Goal: Task Accomplishment & Management: Use online tool/utility

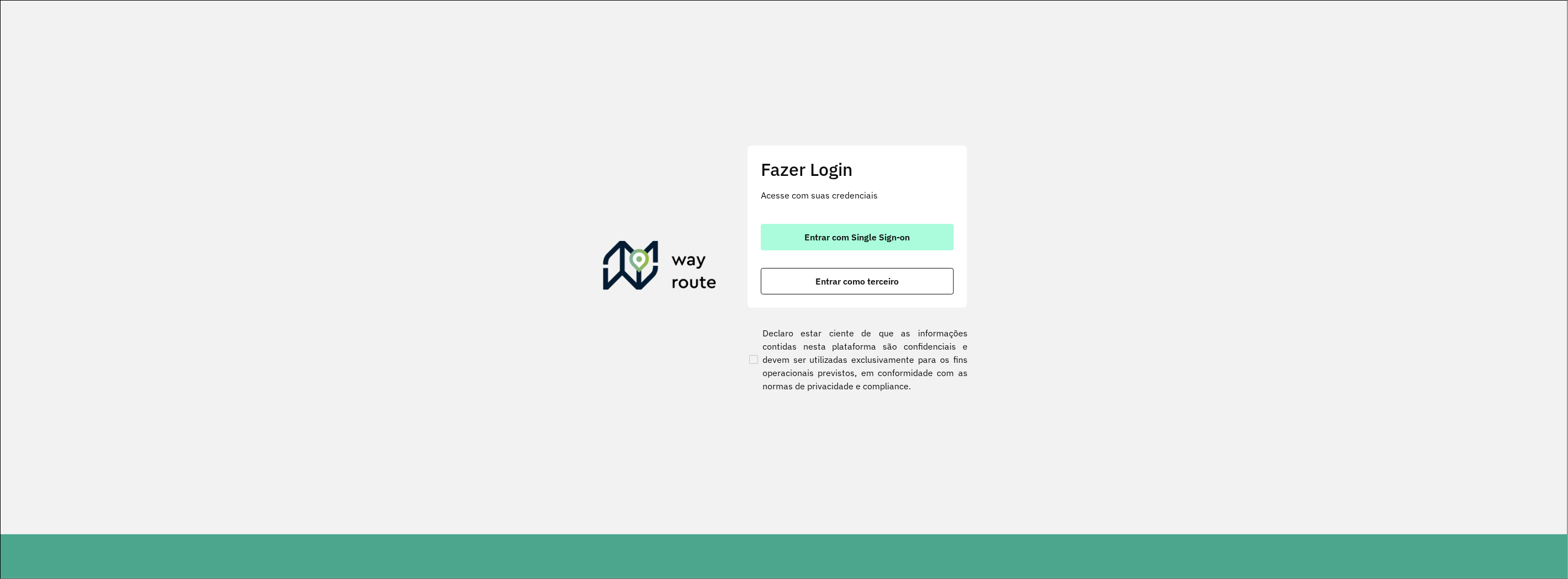
click at [844, 238] on span "Entrar com Single Sign-on" at bounding box center [857, 237] width 105 height 9
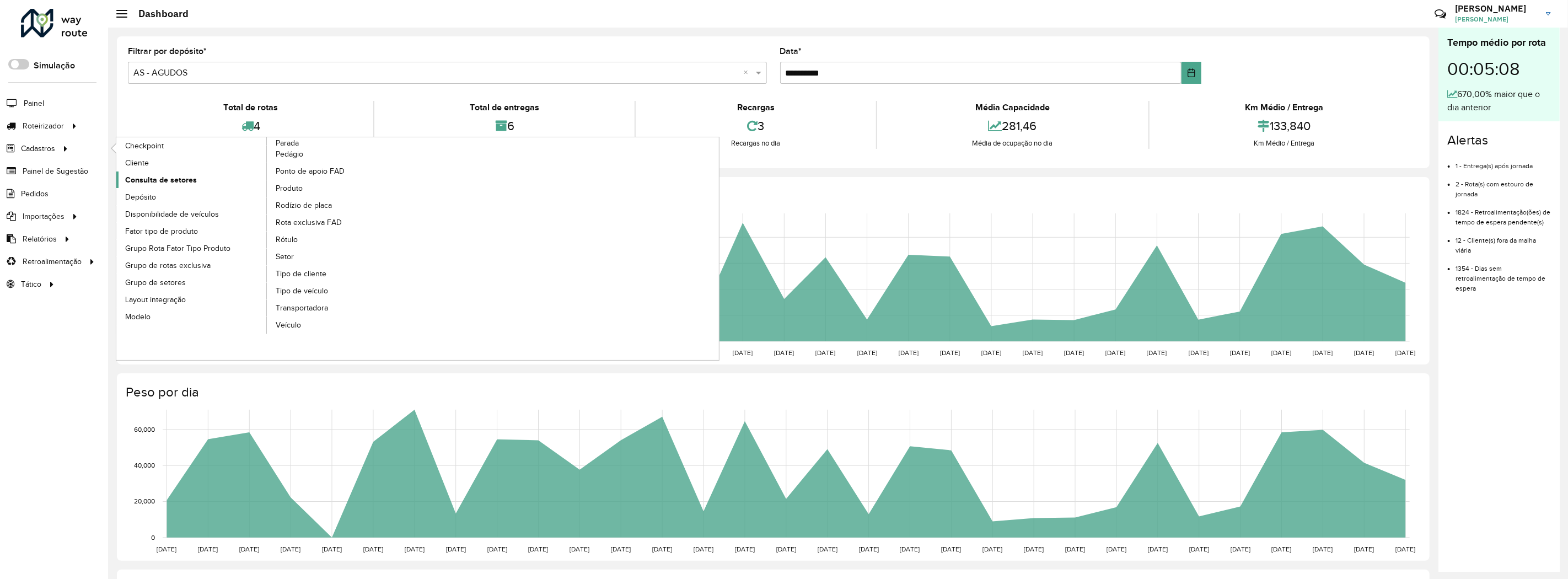
click at [158, 179] on span "Consulta de setores" at bounding box center [160, 180] width 71 height 11
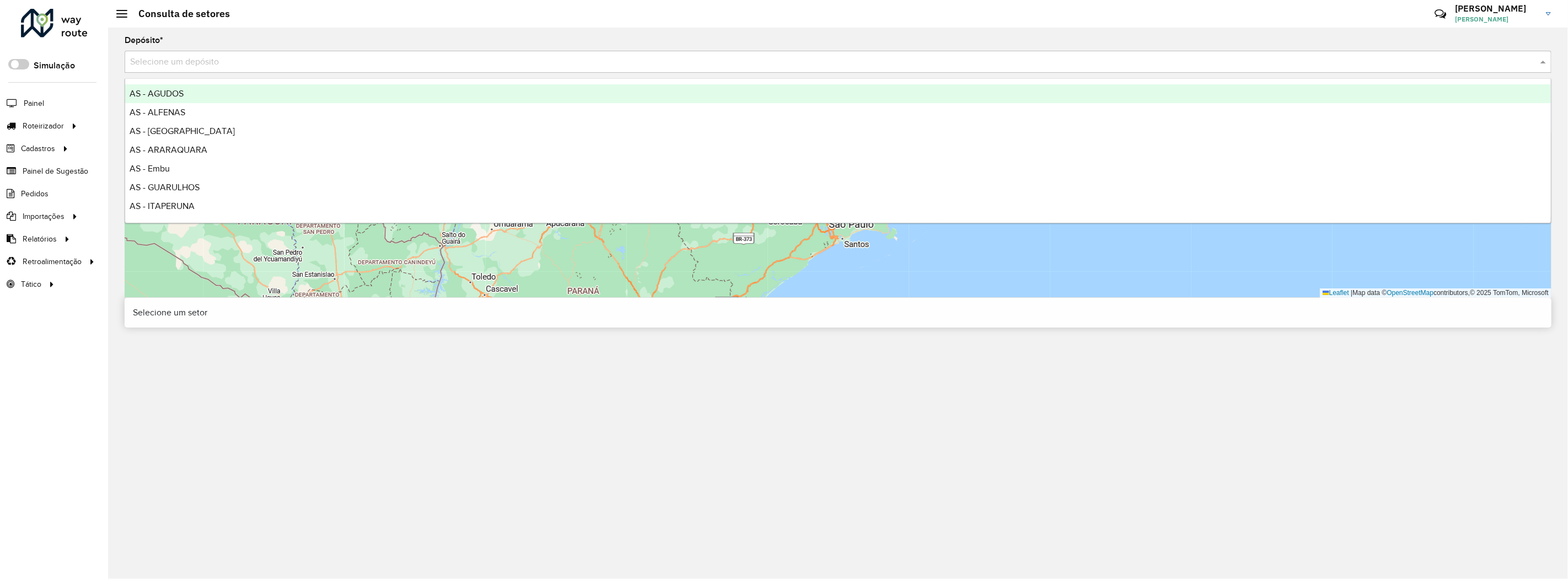
click at [232, 61] on input "text" at bounding box center [826, 62] width 1393 height 14
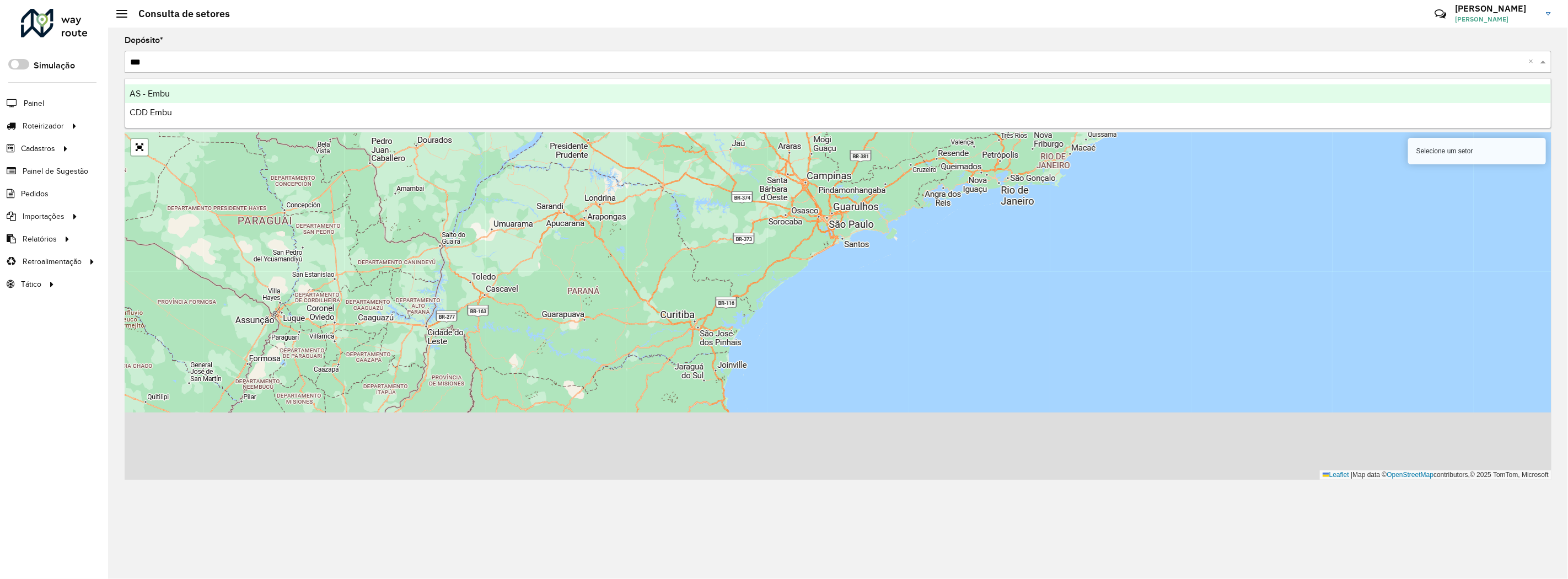
type input "****"
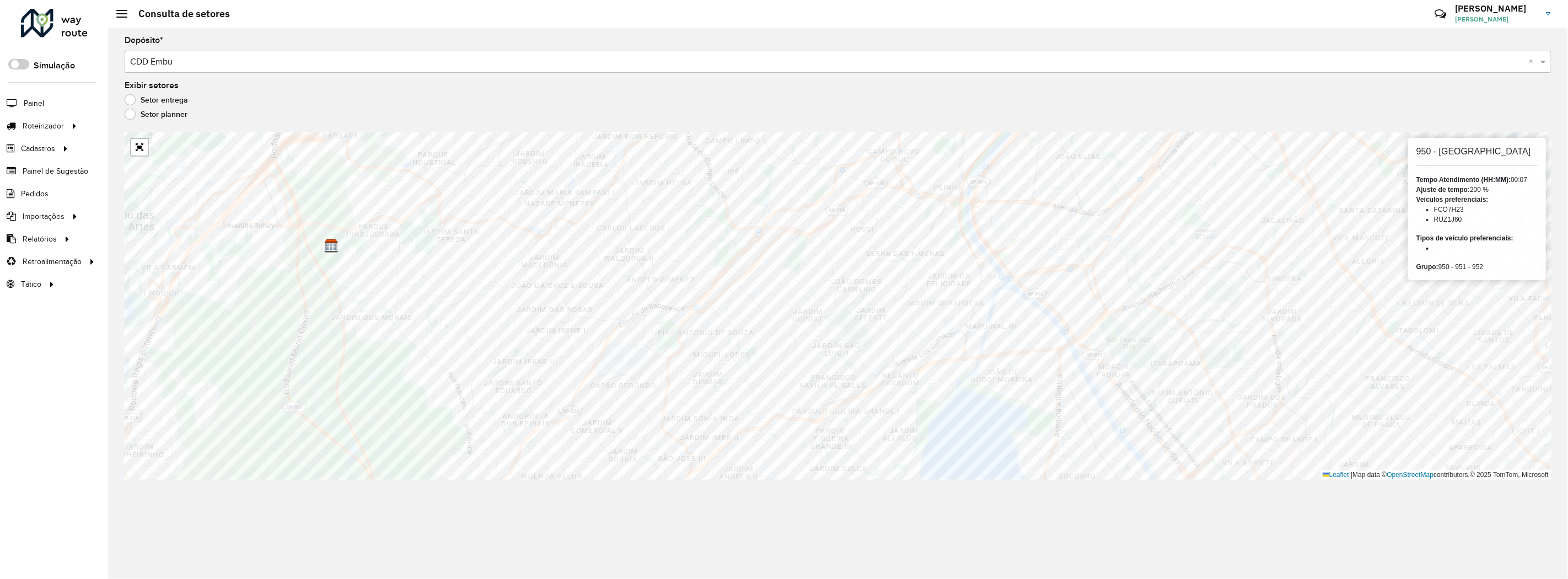
drag, startPoint x: 1439, startPoint y: 267, endPoint x: 1485, endPoint y: 265, distance: 46.0
click at [1485, 265] on div "Grupo: 950 - 951 - 952" at bounding box center [1477, 267] width 121 height 10
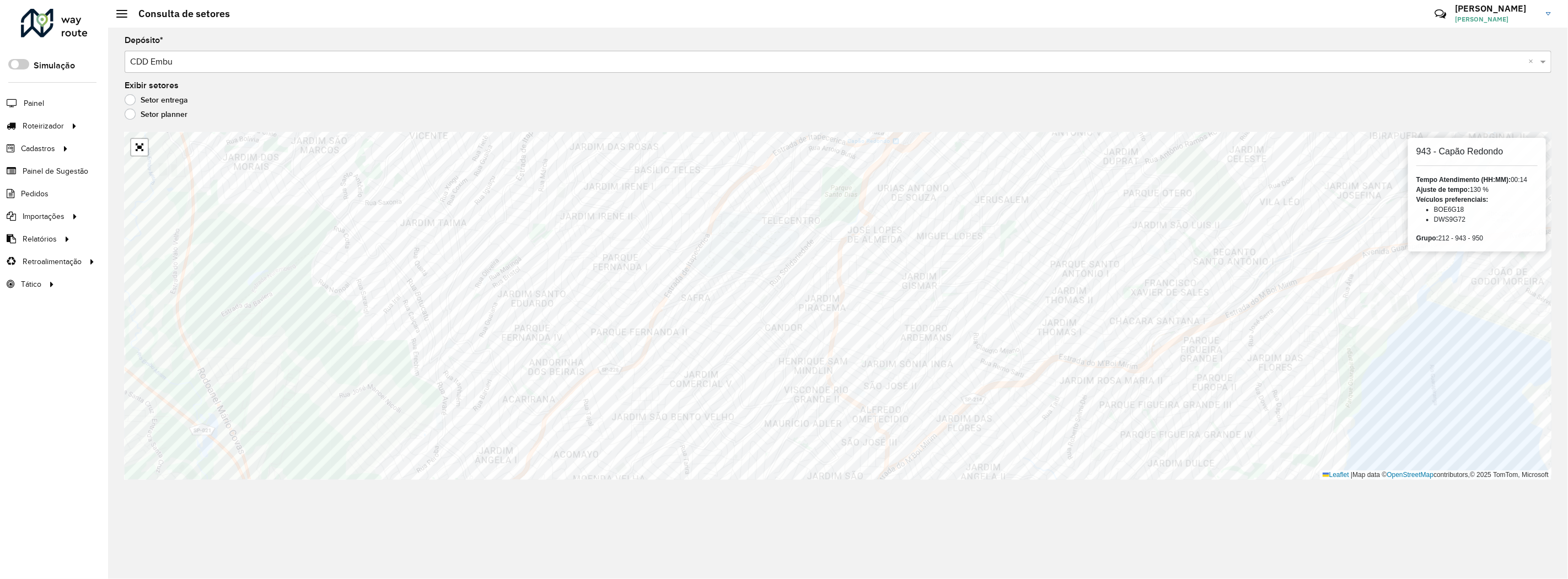
drag, startPoint x: 1437, startPoint y: 239, endPoint x: 1487, endPoint y: 235, distance: 50.2
click at [1487, 235] on div "Grupo: 212 - 943 - 950" at bounding box center [1477, 238] width 121 height 10
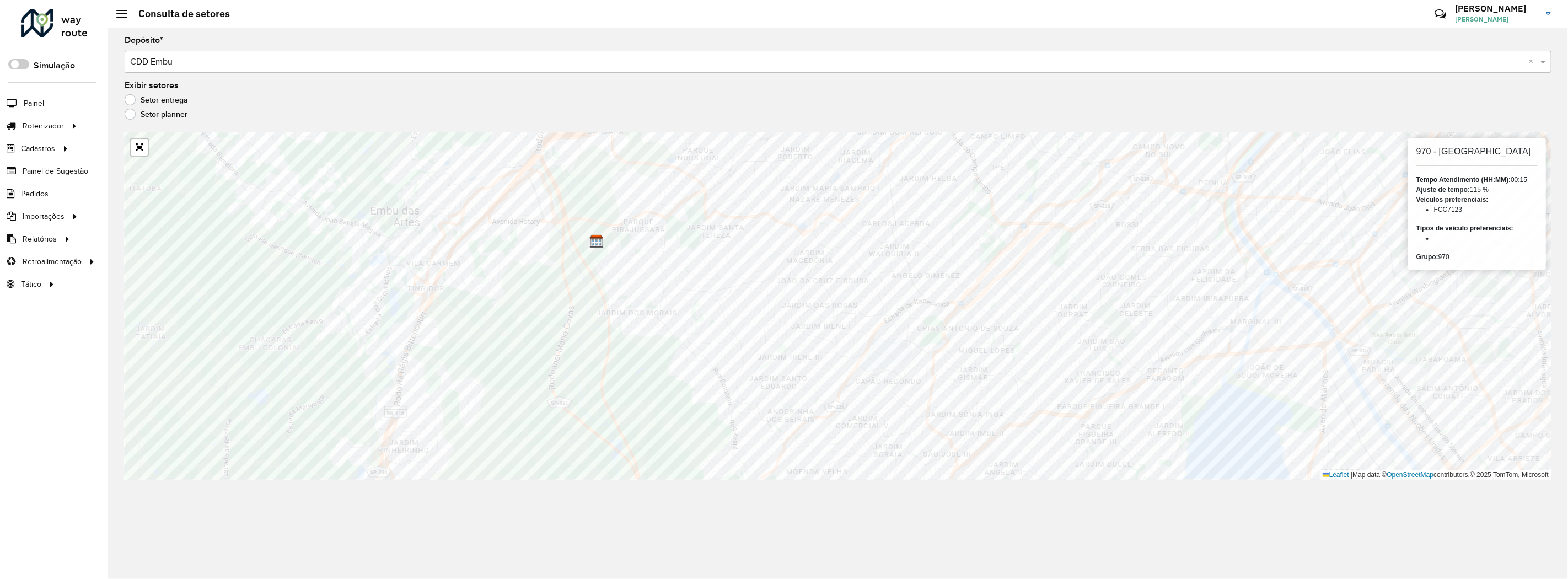
drag, startPoint x: 1452, startPoint y: 255, endPoint x: 1409, endPoint y: 255, distance: 43.0
click at [1409, 255] on div "970 - Jardim Alvorada Tempo Atendimento (HH:MM): 00:15 Ajuste de tempo: 115 % V…" at bounding box center [1477, 203] width 138 height 132
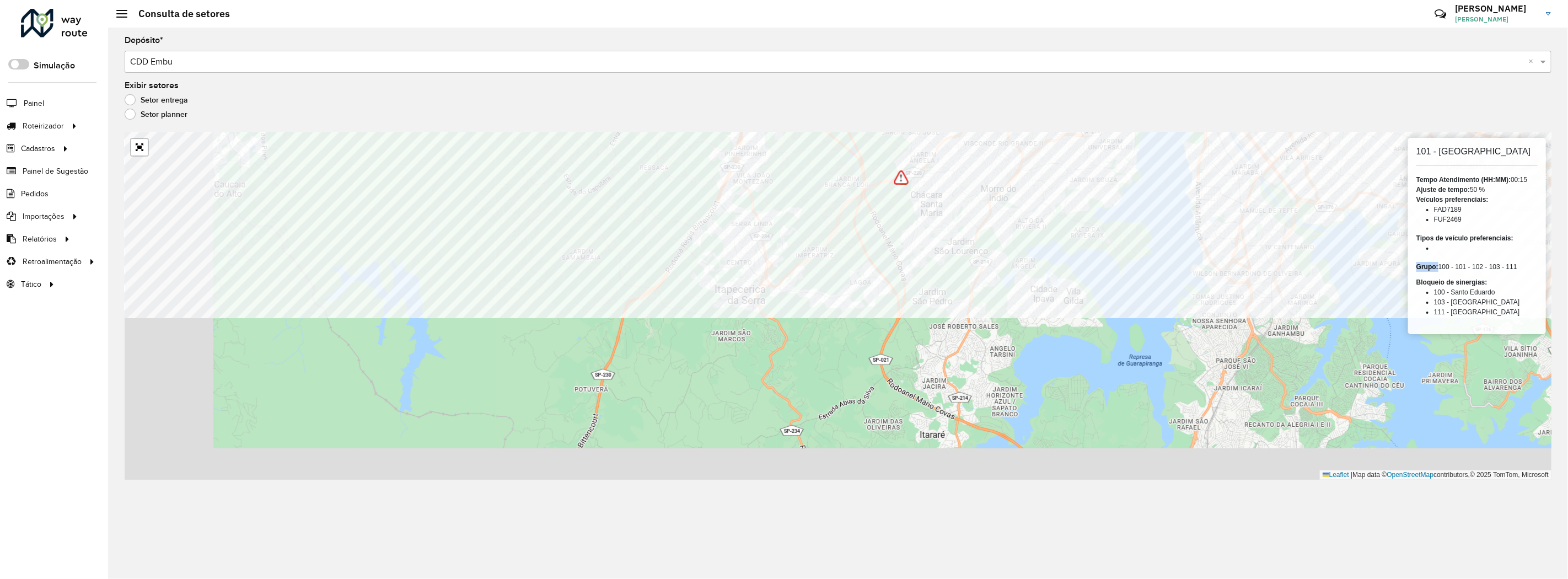
click at [722, 69] on formly-group "Depósito * Selecione um depósito × CDD Embu × Exibir setores Setor entrega Seto…" at bounding box center [838, 257] width 1427 height 443
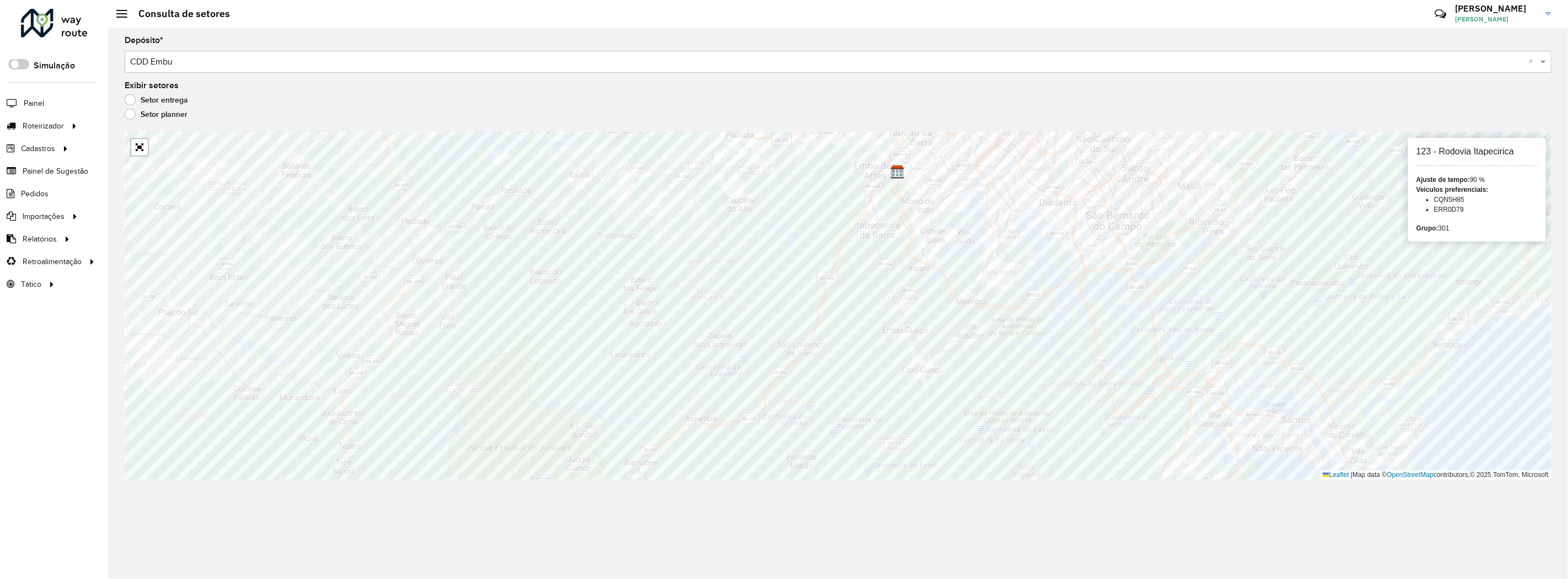
drag, startPoint x: 1459, startPoint y: 232, endPoint x: 1416, endPoint y: 233, distance: 43.0
click at [1421, 232] on div "Grupo: 301" at bounding box center [1477, 228] width 121 height 10
drag, startPoint x: 1416, startPoint y: 226, endPoint x: 1469, endPoint y: 225, distance: 53.0
click at [1469, 225] on div "Grupo: 301" at bounding box center [1477, 228] width 121 height 10
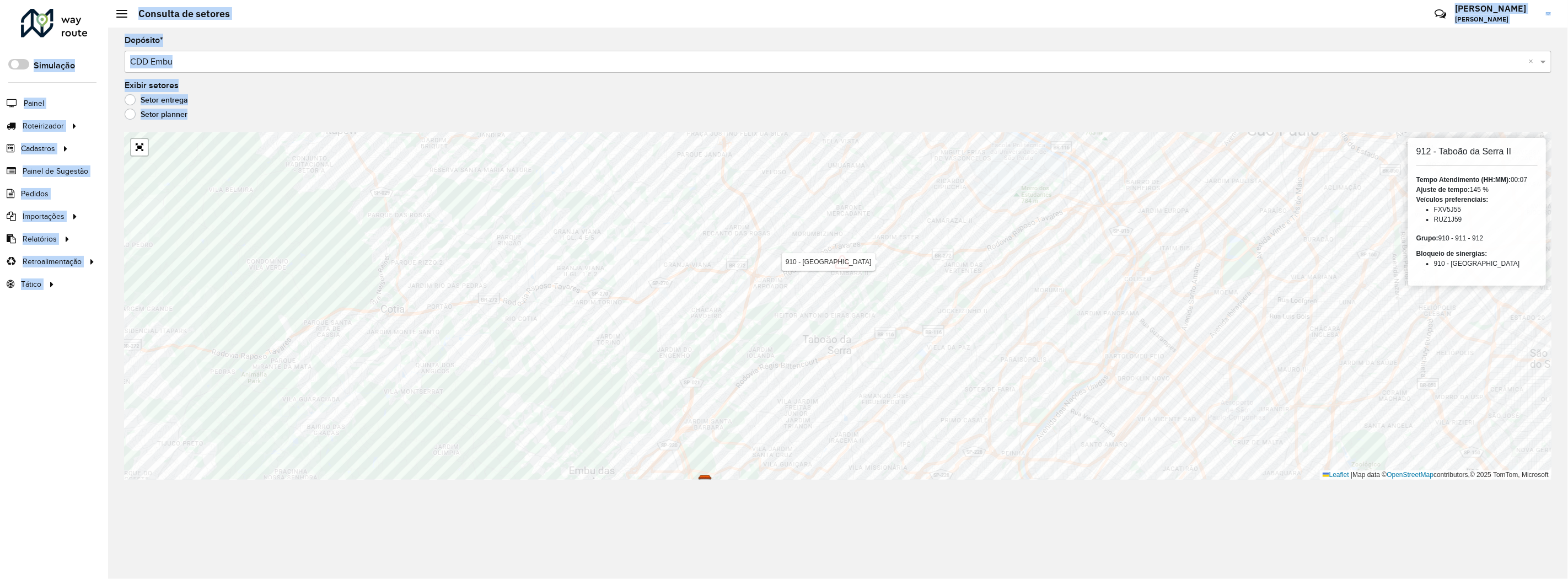
click at [852, 223] on hb-app "Aguarde... Pop-up bloqueado! Seu navegador bloqueou automáticamente a abertura …" at bounding box center [784, 289] width 1568 height 579
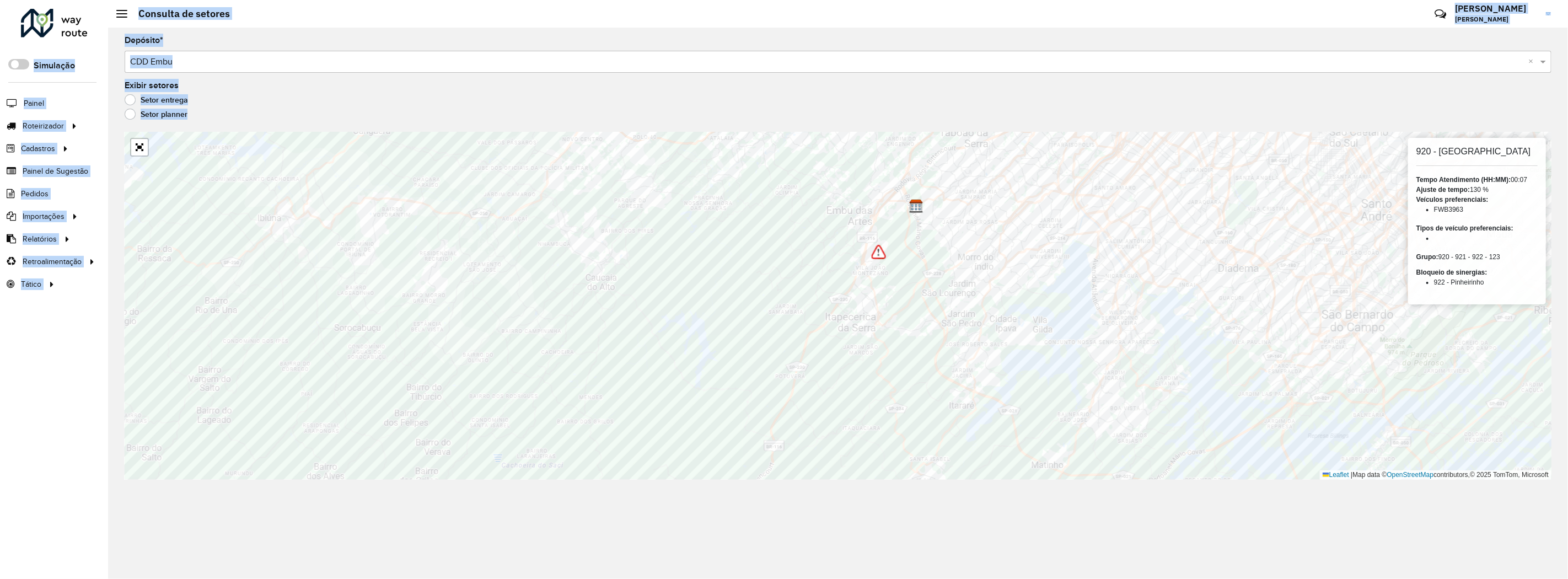
drag, startPoint x: 1440, startPoint y: 255, endPoint x: 1504, endPoint y: 255, distance: 64.0
click at [1504, 255] on div "Grupo: 920 - 921 - 922 - 123" at bounding box center [1477, 257] width 121 height 10
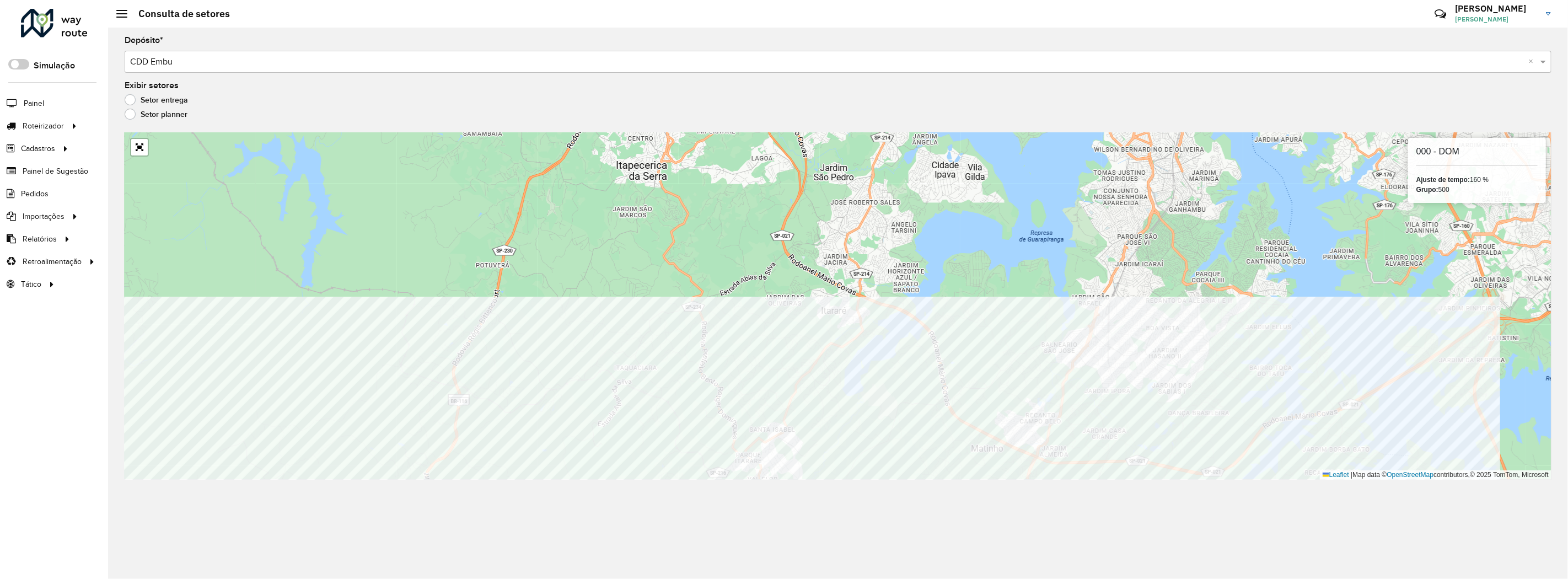
drag, startPoint x: 1504, startPoint y: 257, endPoint x: 745, endPoint y: 495, distance: 795.4
click at [745, 495] on div "Depósito * Selecione um depósito × CDD Embu × Exibir setores Setor entrega Seto…" at bounding box center [838, 303] width 1460 height 551
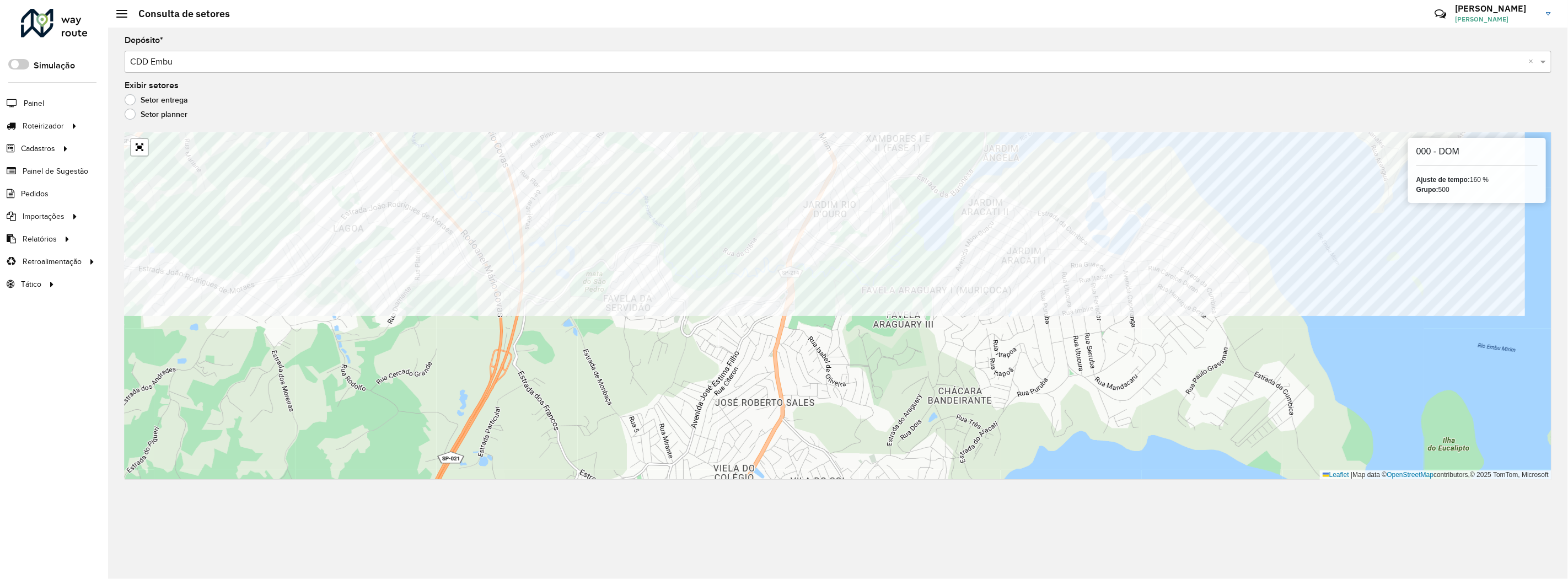
click at [1267, 115] on formly-group "Depósito * Selecione um depósito × CDD Embu × Exibir setores Setor entrega Seto…" at bounding box center [838, 257] width 1427 height 443
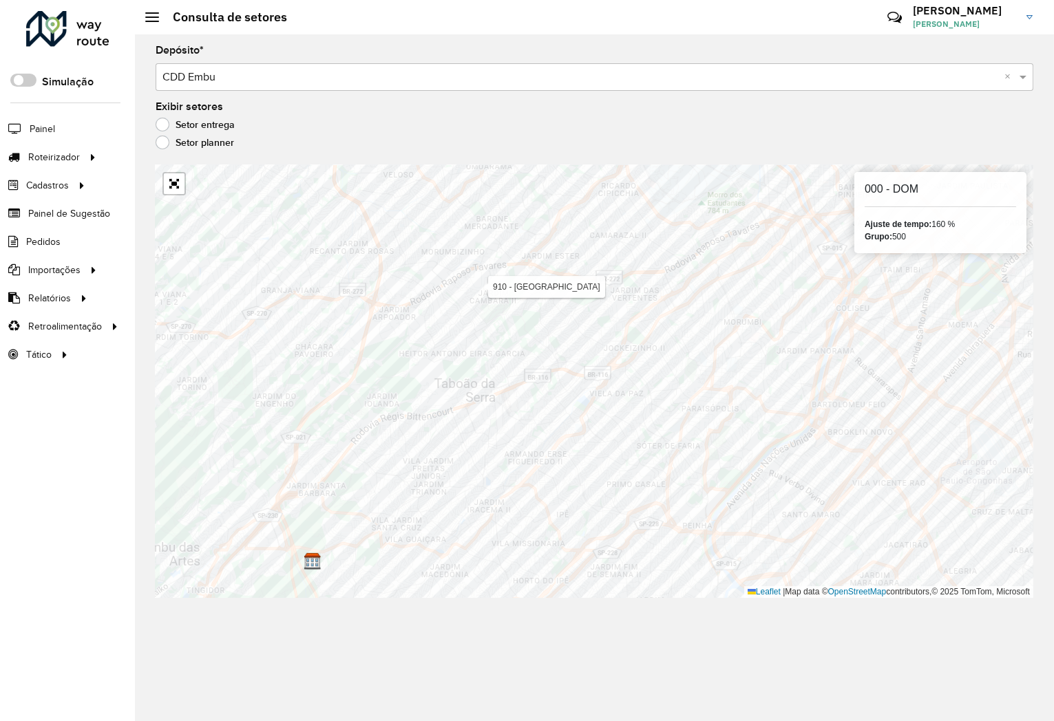
click at [65, 132] on li "Painel" at bounding box center [67, 128] width 135 height 29
click at [55, 125] on span "Painel" at bounding box center [44, 129] width 28 height 14
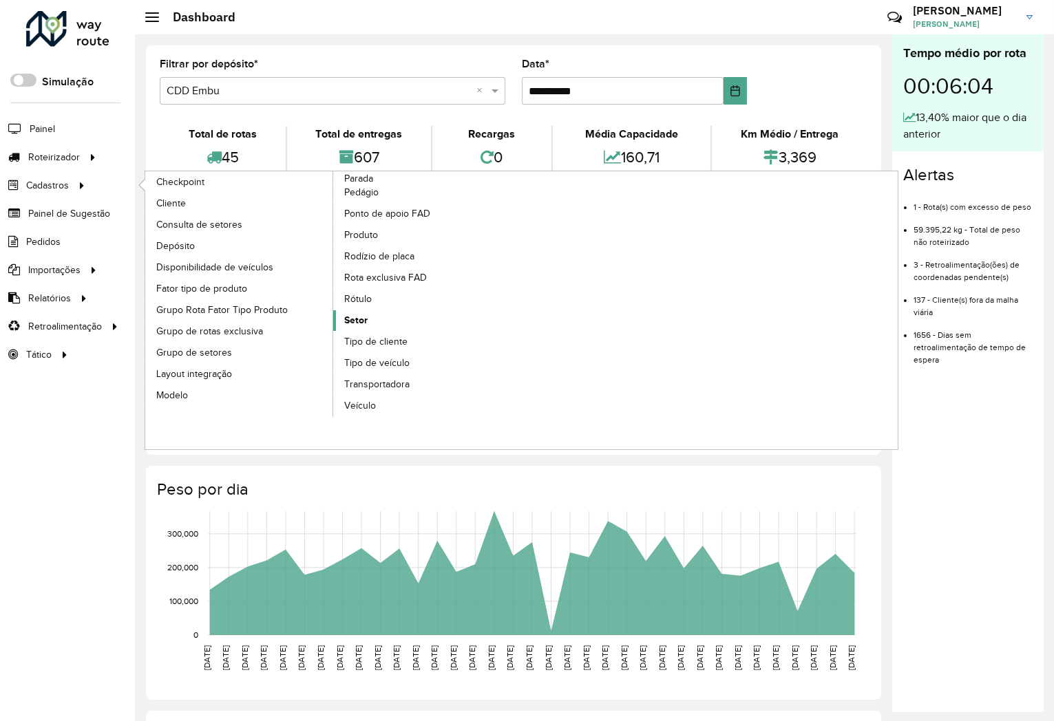
click at [361, 314] on span "Setor" at bounding box center [355, 320] width 23 height 14
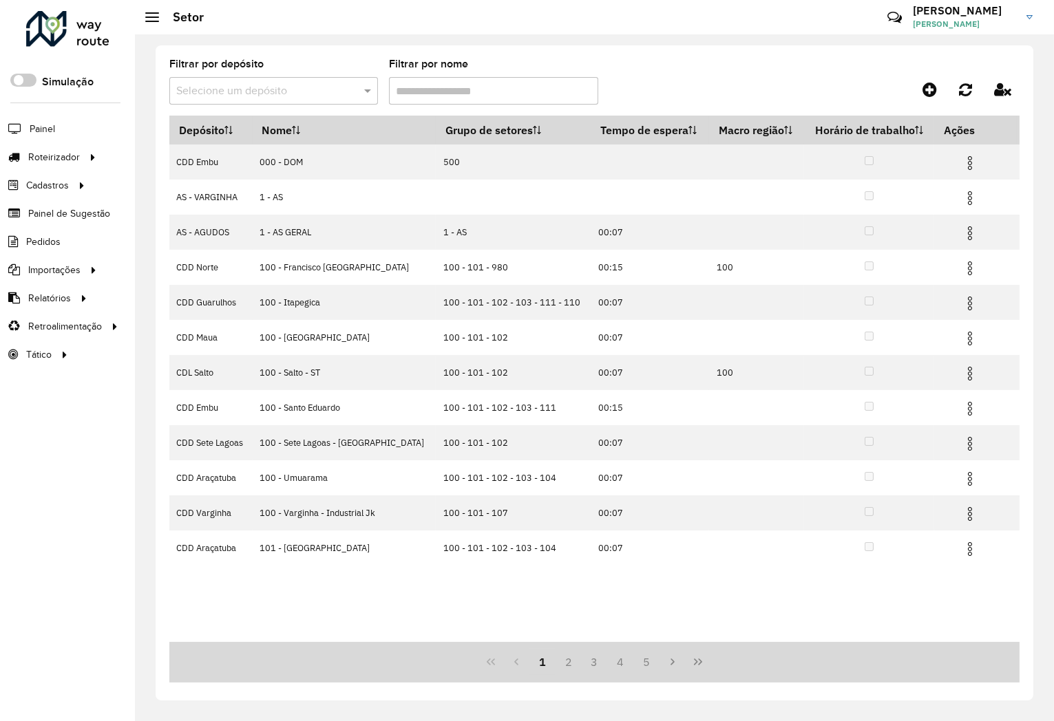
drag, startPoint x: 186, startPoint y: 352, endPoint x: 310, endPoint y: 395, distance: 131.7
click at [0, 0] on span "Grupo de setores" at bounding box center [0, 0] width 0 height 0
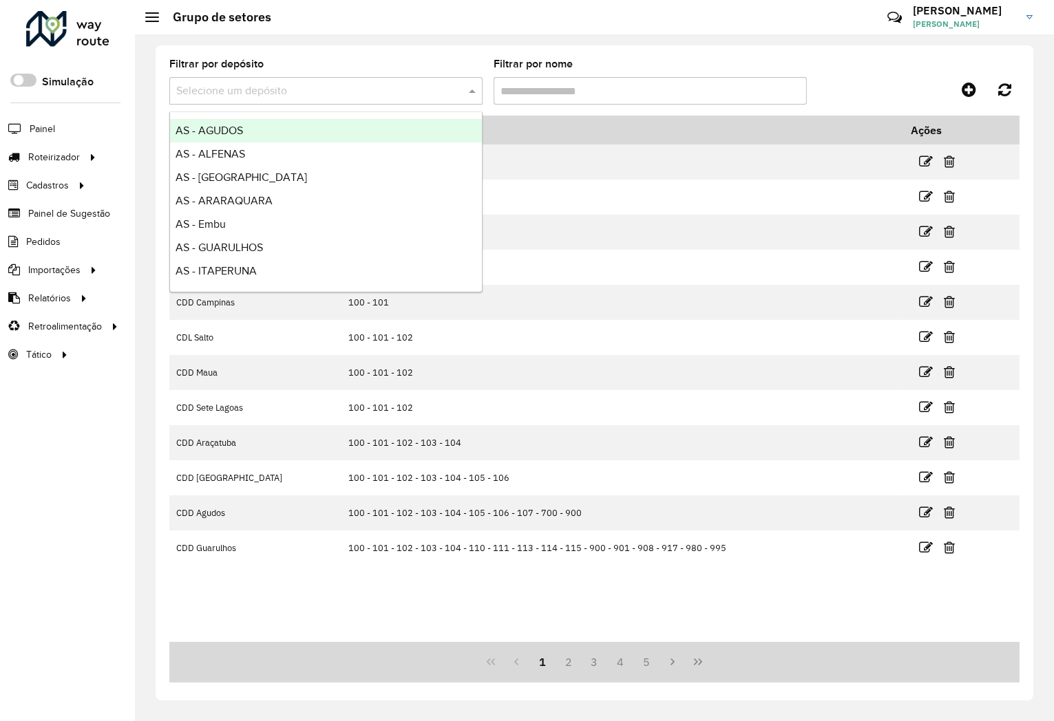
click at [237, 89] on input "text" at bounding box center [312, 91] width 272 height 17
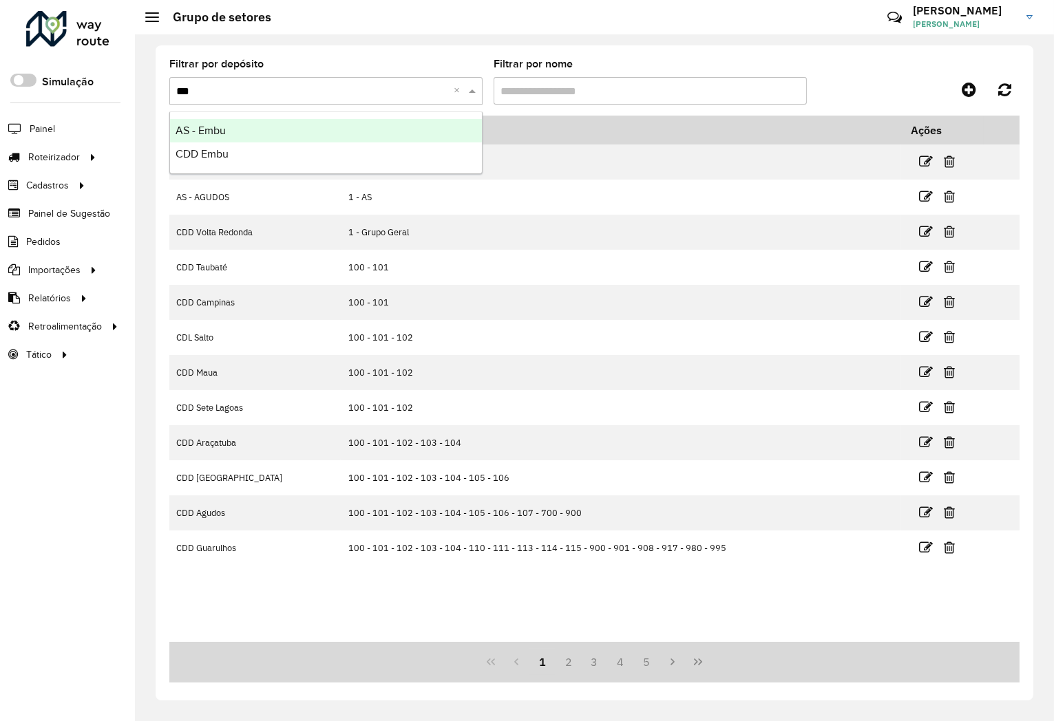
type input "****"
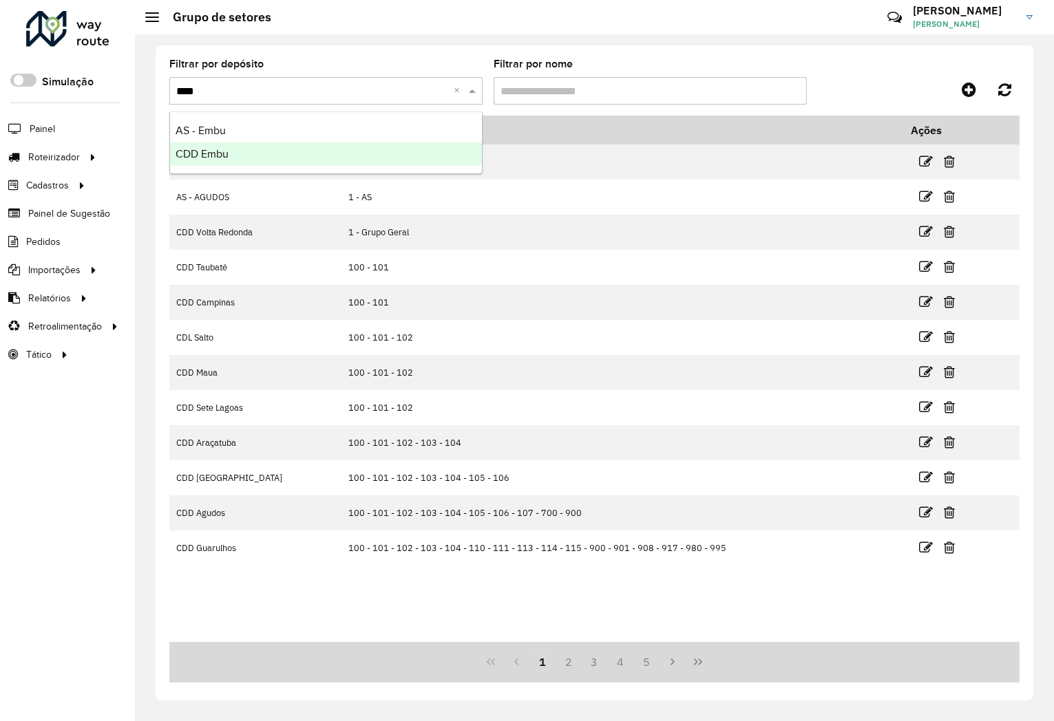
click at [230, 146] on div "CDD Embu" at bounding box center [326, 154] width 312 height 23
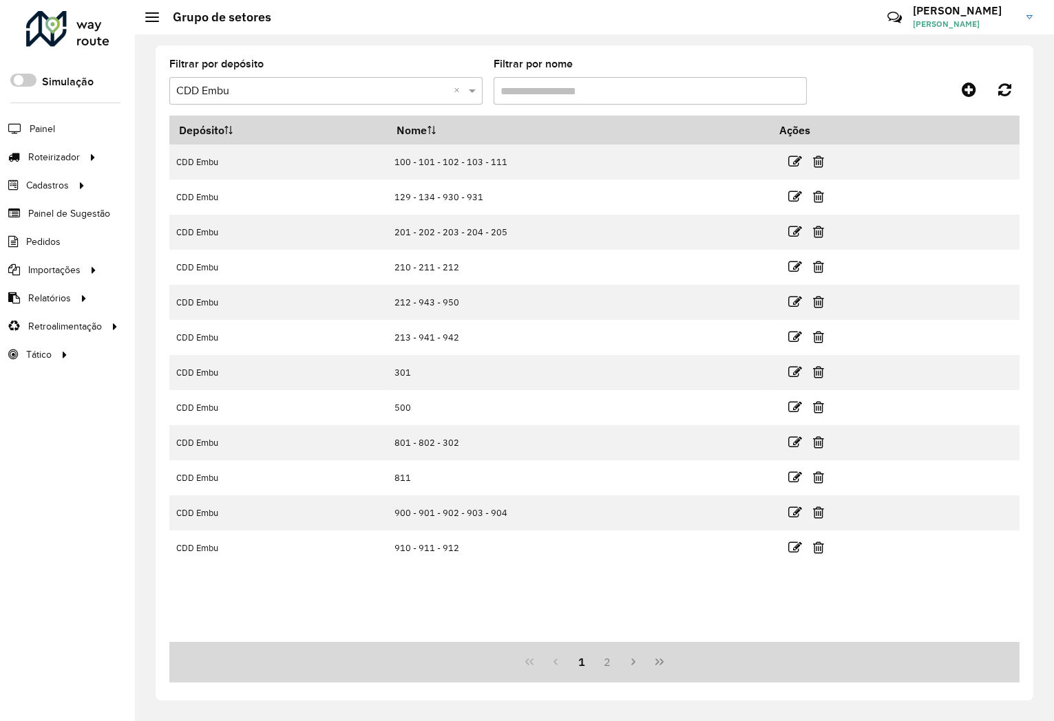
click at [549, 86] on input "Filtrar por nome" at bounding box center [650, 91] width 313 height 28
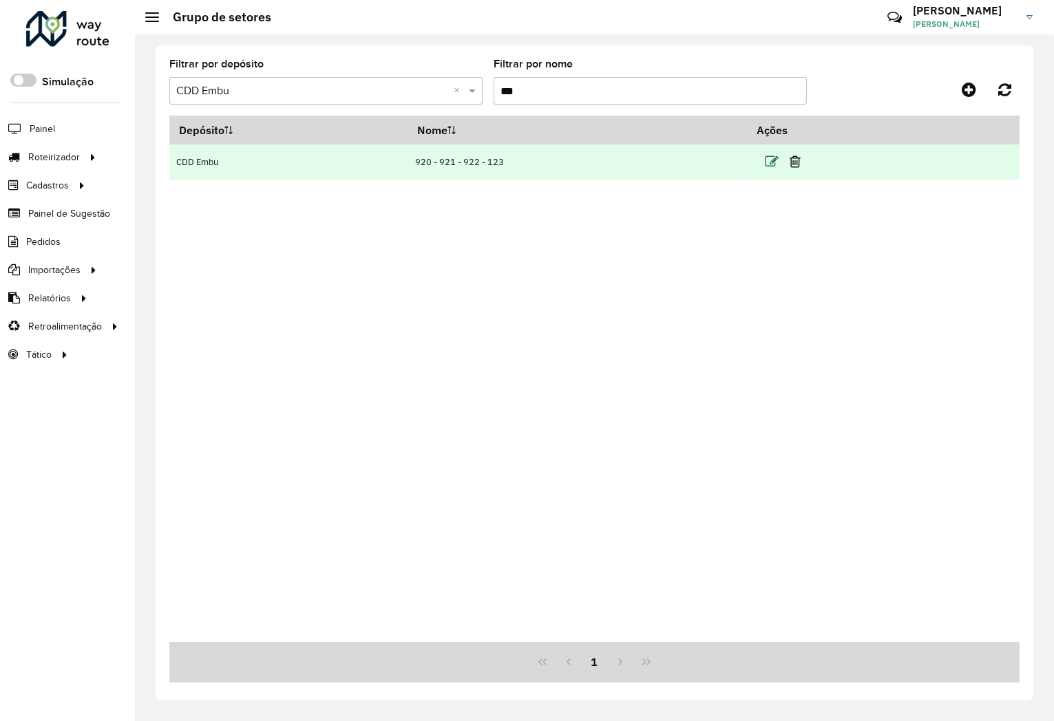
type input "***"
click at [772, 162] on icon at bounding box center [772, 162] width 14 height 14
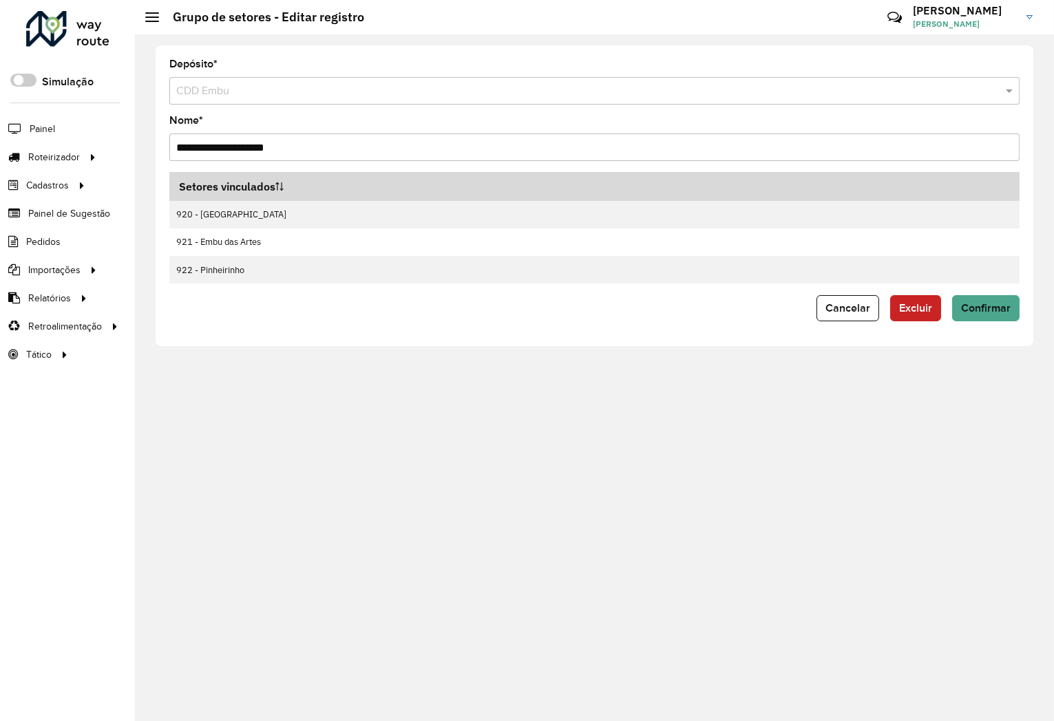
drag, startPoint x: 290, startPoint y: 147, endPoint x: 251, endPoint y: 160, distance: 40.5
click at [251, 157] on input "**********" at bounding box center [594, 148] width 850 height 28
type input "**********"
click at [979, 310] on span "Confirmar" at bounding box center [986, 308] width 50 height 12
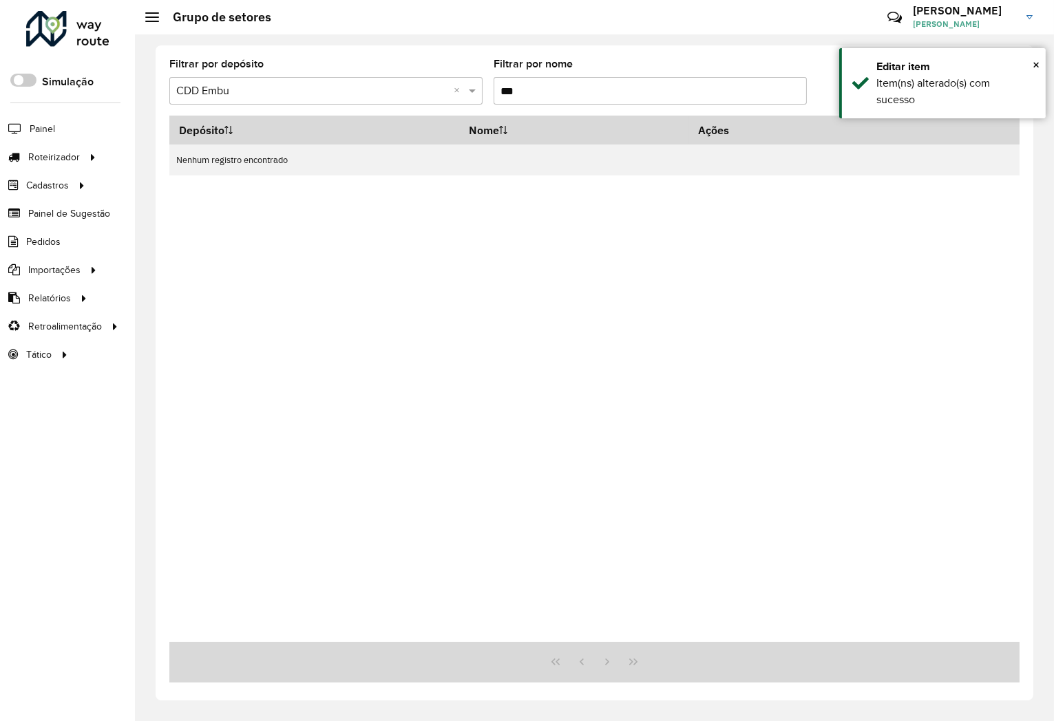
click at [508, 93] on input "***" at bounding box center [650, 91] width 313 height 28
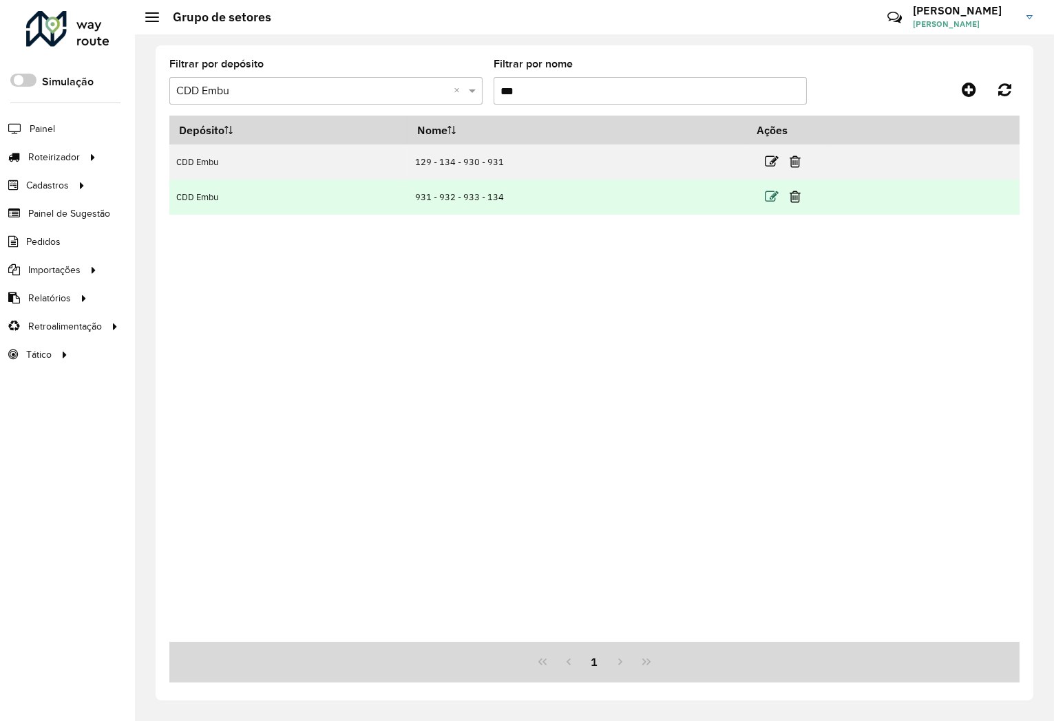
type input "***"
click at [770, 196] on icon at bounding box center [772, 197] width 14 height 14
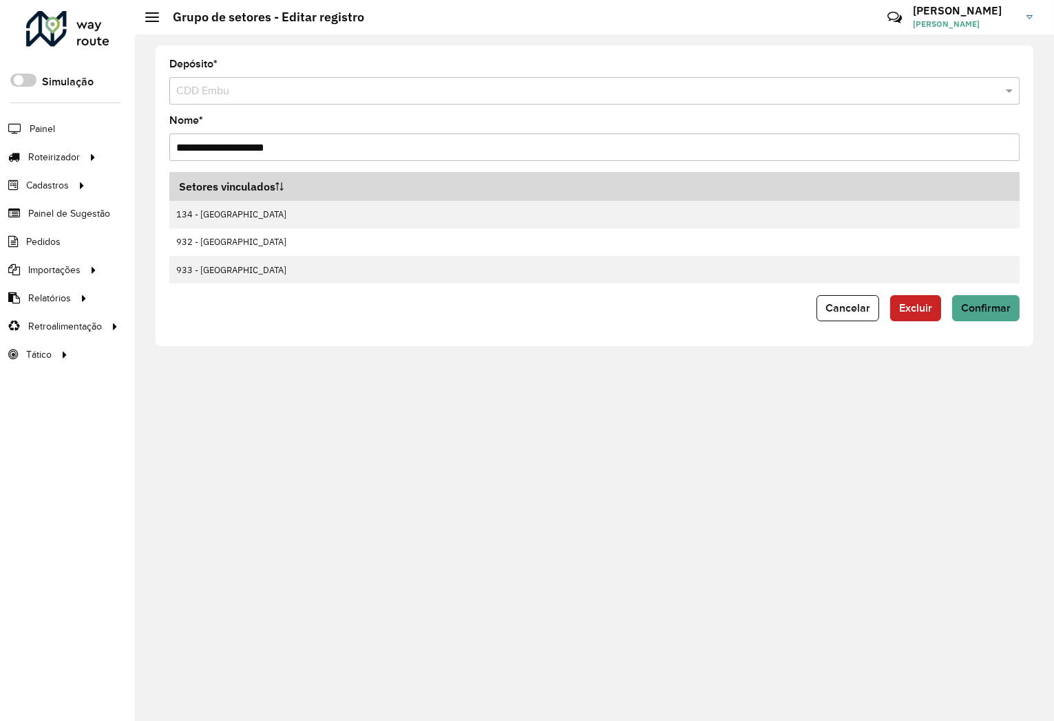
drag, startPoint x: 283, startPoint y: 150, endPoint x: 250, endPoint y: 149, distance: 33.1
click at [250, 149] on input "**********" at bounding box center [594, 148] width 850 height 28
paste input "**********"
click at [284, 143] on input "**********" at bounding box center [594, 148] width 850 height 28
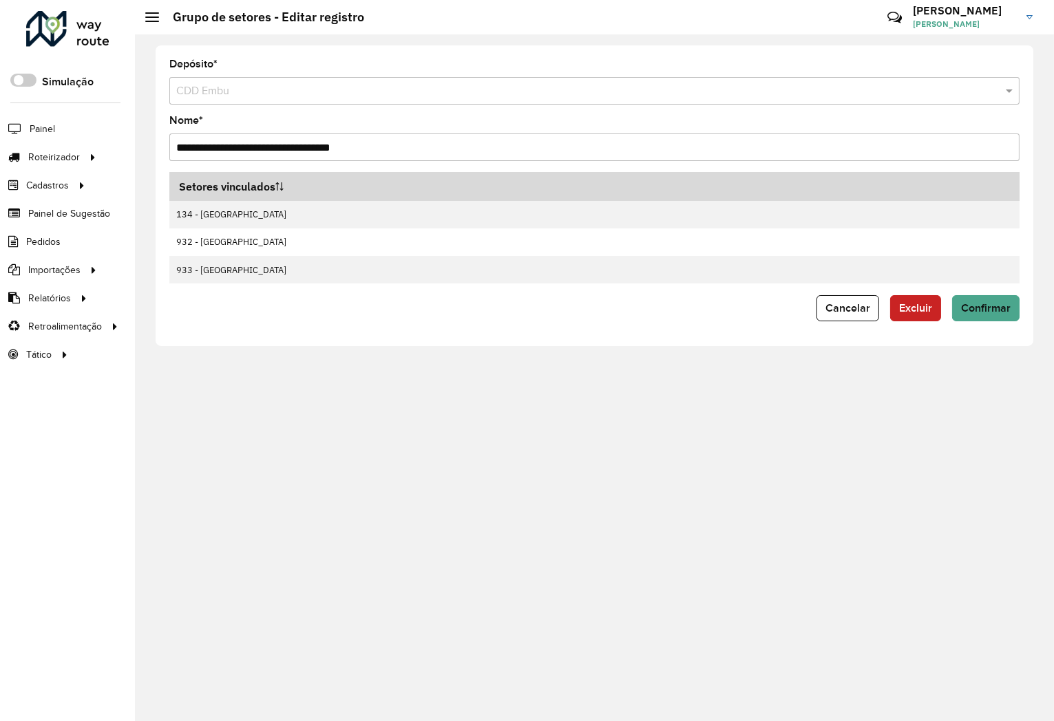
click at [284, 143] on input "**********" at bounding box center [594, 148] width 850 height 28
paste input "text"
type input "**********"
click at [965, 304] on span "Confirmar" at bounding box center [986, 308] width 50 height 12
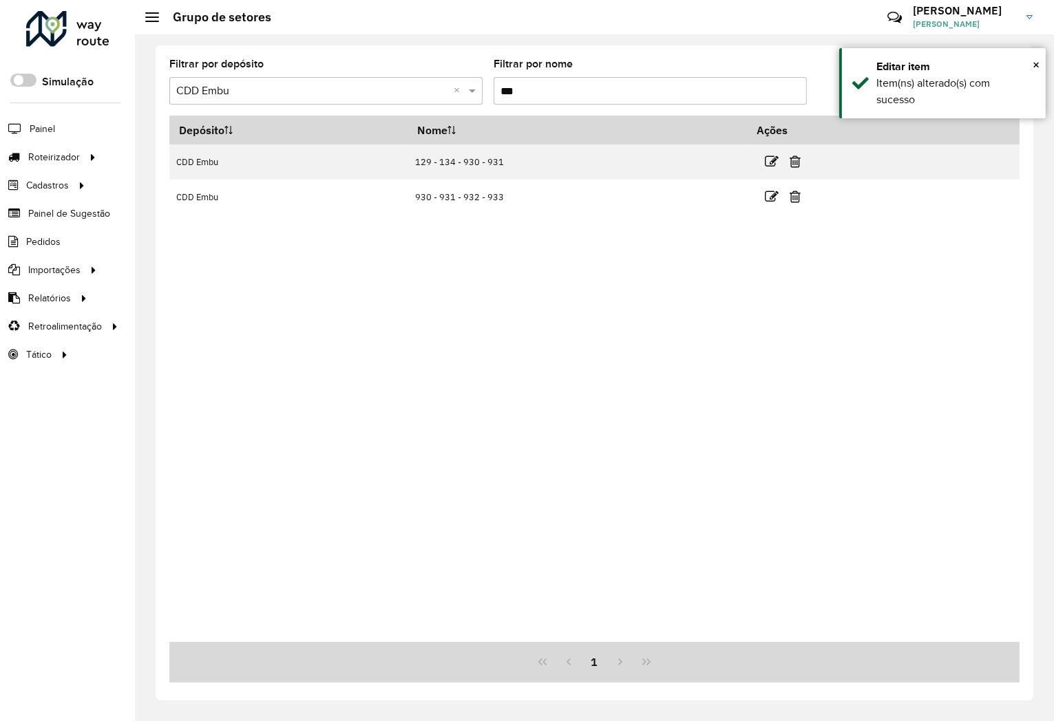
click at [571, 110] on formly-field "Filtrar por nome ***" at bounding box center [650, 87] width 313 height 56
click at [566, 92] on input "***" at bounding box center [650, 91] width 313 height 28
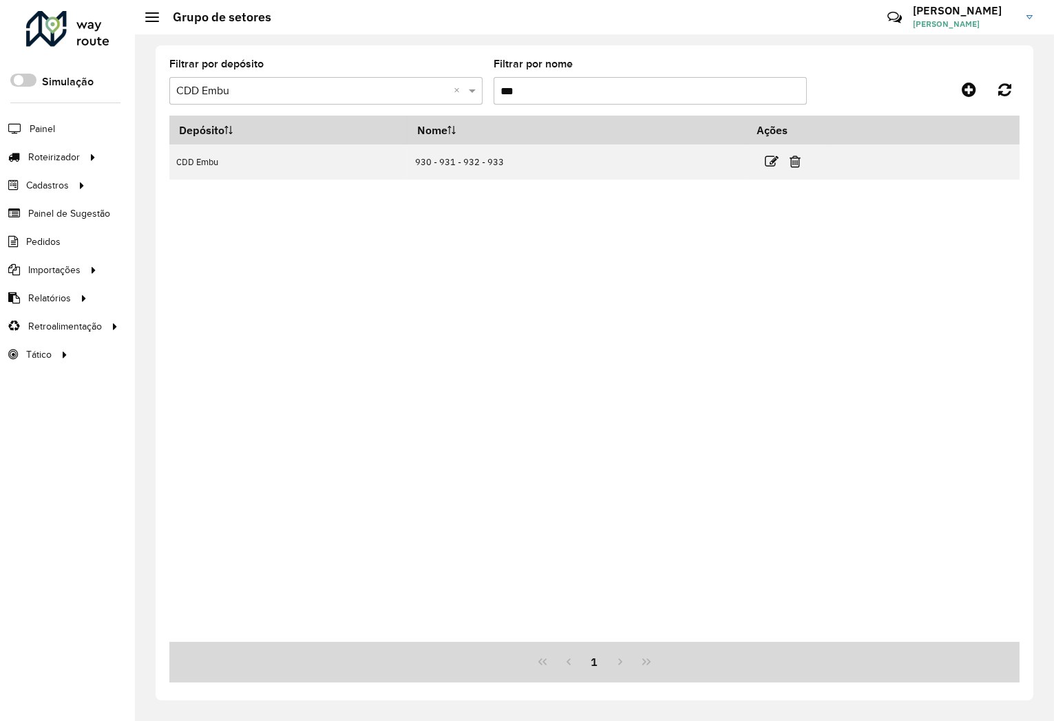
click at [561, 94] on input "***" at bounding box center [650, 91] width 313 height 28
type input "***"
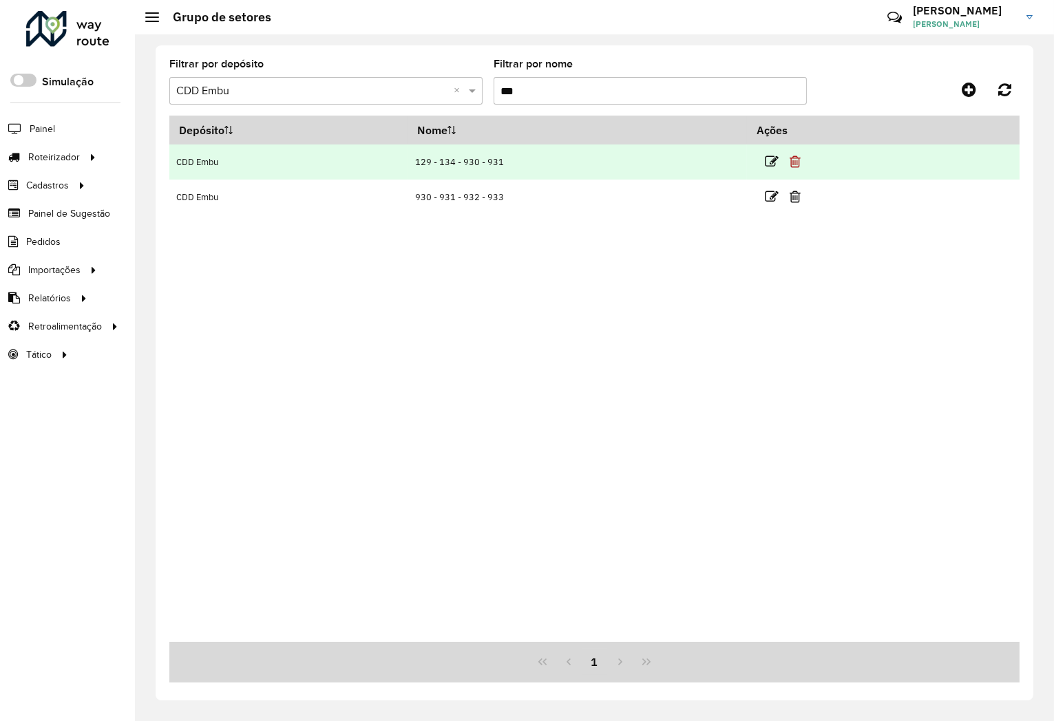
click at [795, 160] on icon at bounding box center [795, 162] width 11 height 14
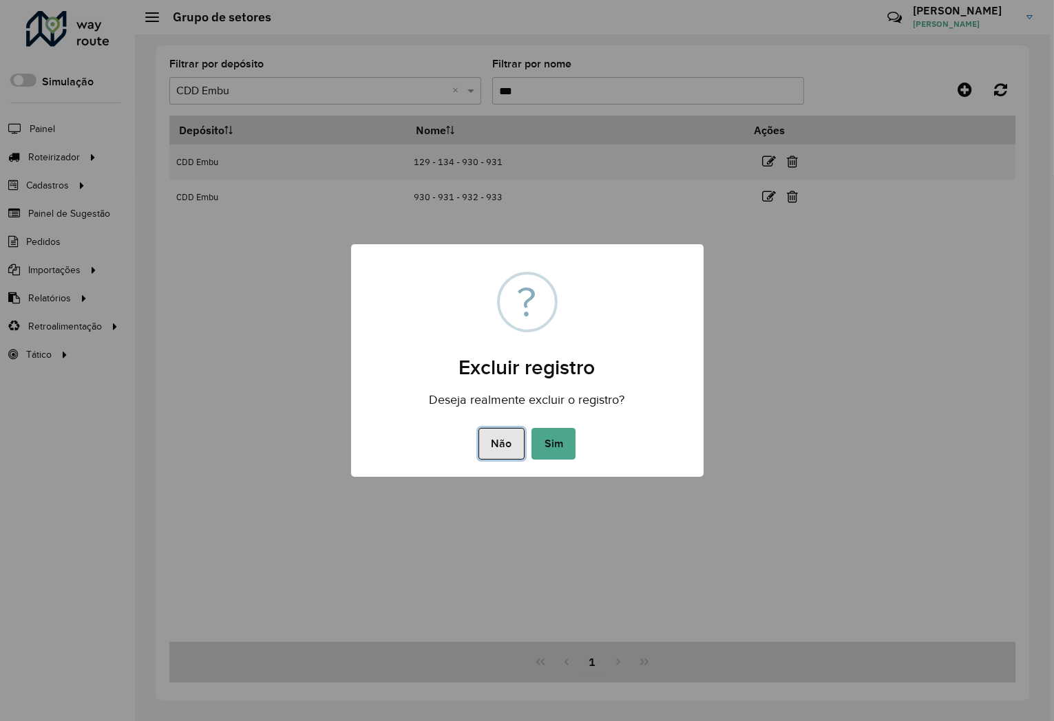
click at [510, 441] on button "Não" at bounding box center [501, 444] width 46 height 32
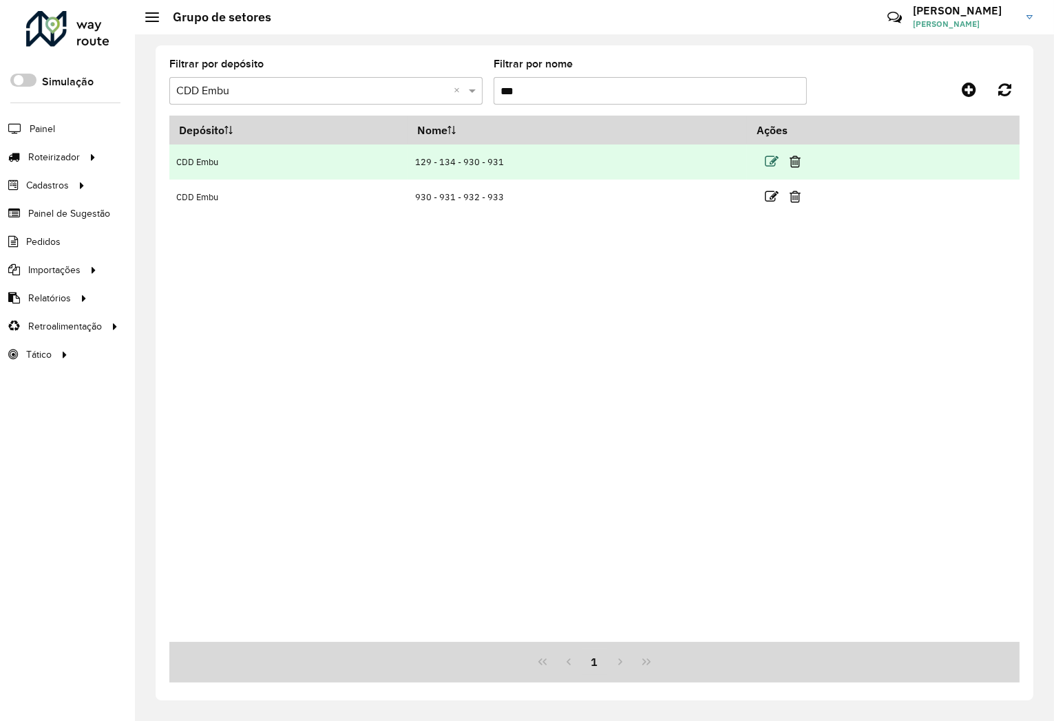
click at [776, 162] on icon at bounding box center [772, 162] width 14 height 14
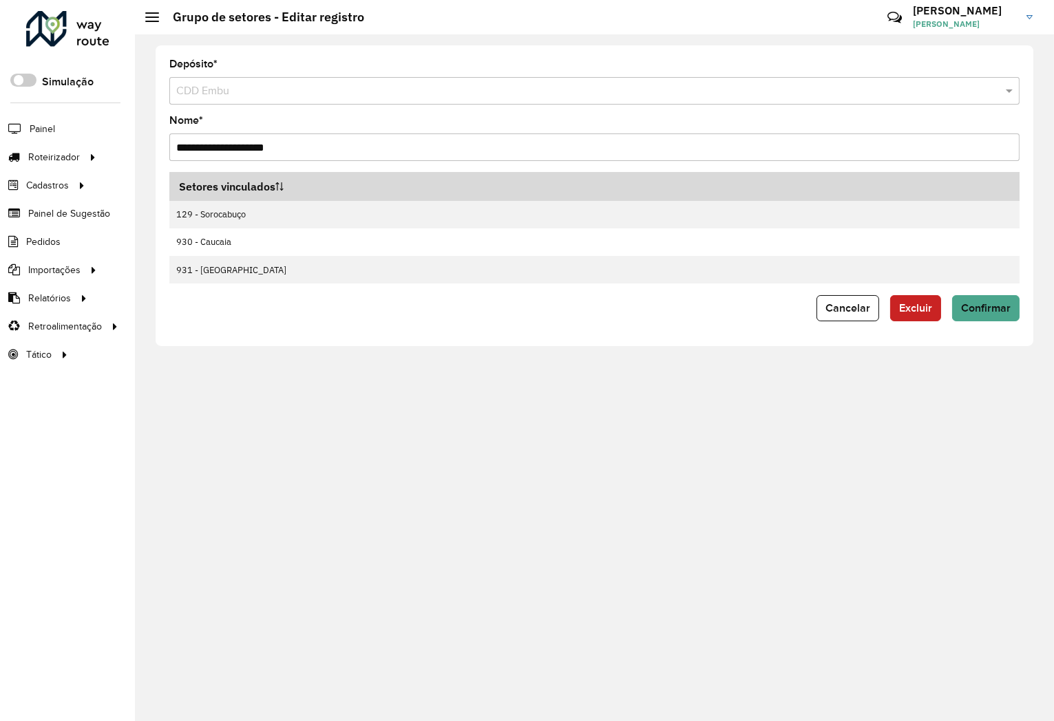
drag, startPoint x: 242, startPoint y: 140, endPoint x: 218, endPoint y: 140, distance: 24.1
click at [218, 140] on input "**********" at bounding box center [594, 148] width 850 height 28
type input "*********"
click at [969, 307] on span "Confirmar" at bounding box center [986, 308] width 50 height 12
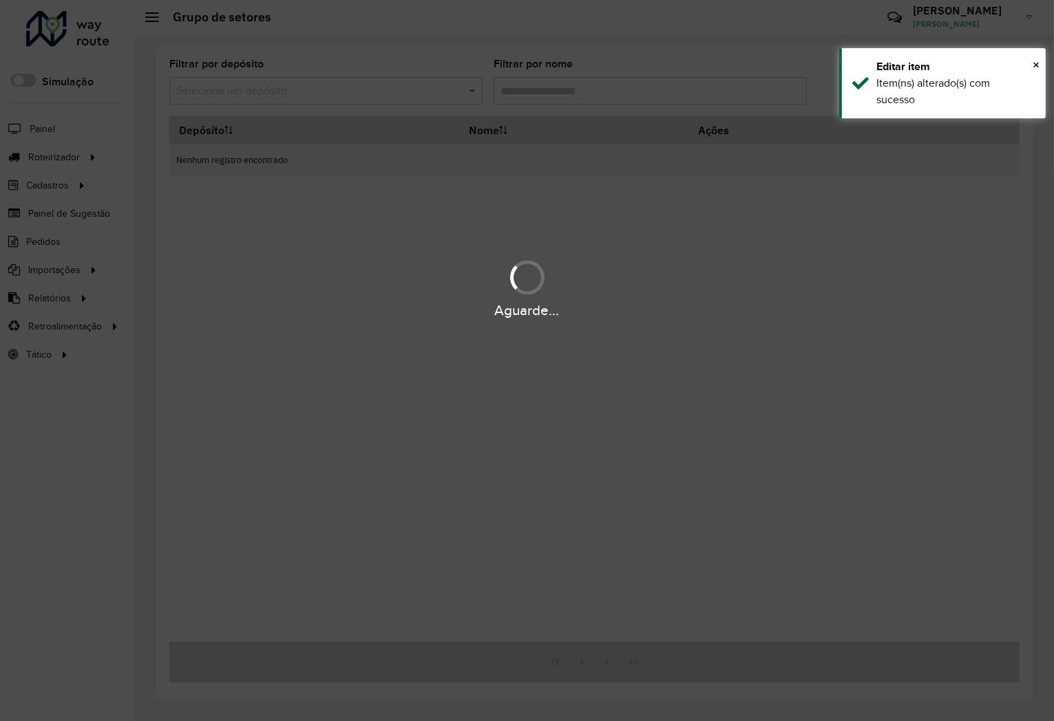
type input "***"
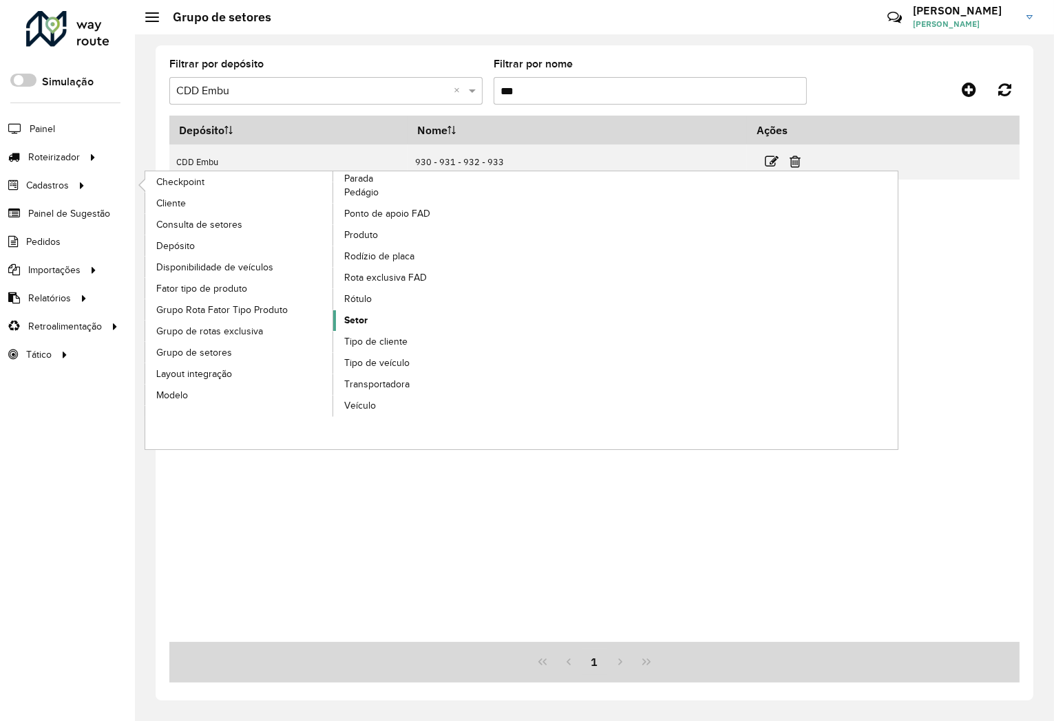
click at [366, 322] on span "Setor" at bounding box center [355, 320] width 23 height 14
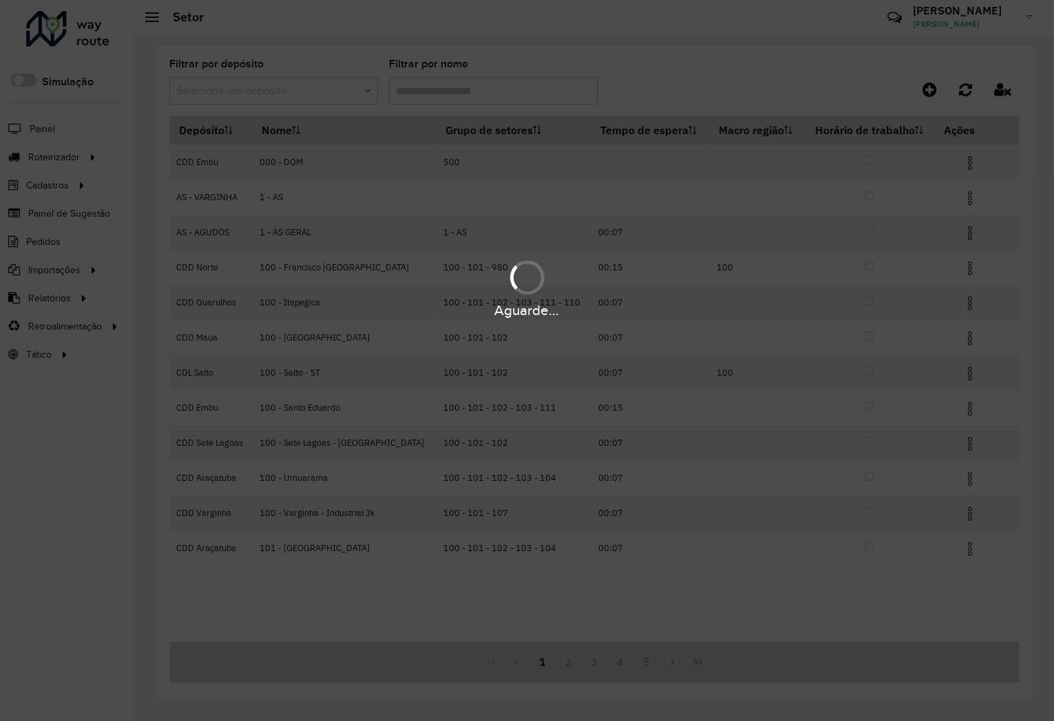
click at [271, 91] on input "text" at bounding box center [259, 91] width 167 height 17
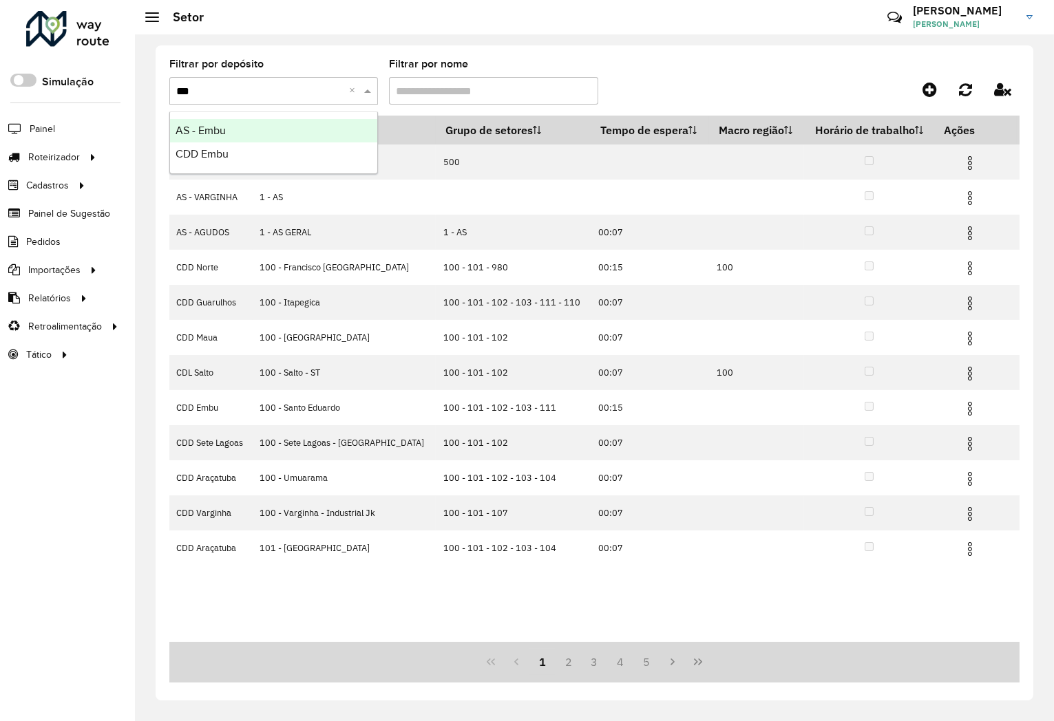
type input "****"
click at [257, 148] on div "CDD Embu" at bounding box center [273, 154] width 207 height 23
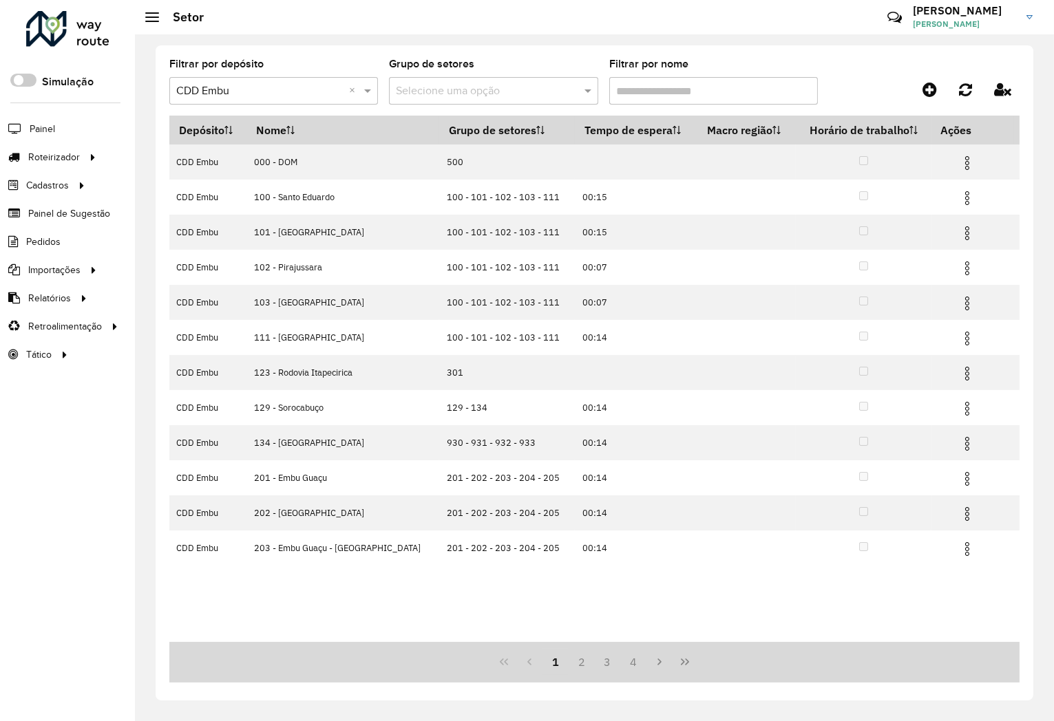
click at [679, 90] on input "Filtrar por nome" at bounding box center [713, 91] width 209 height 28
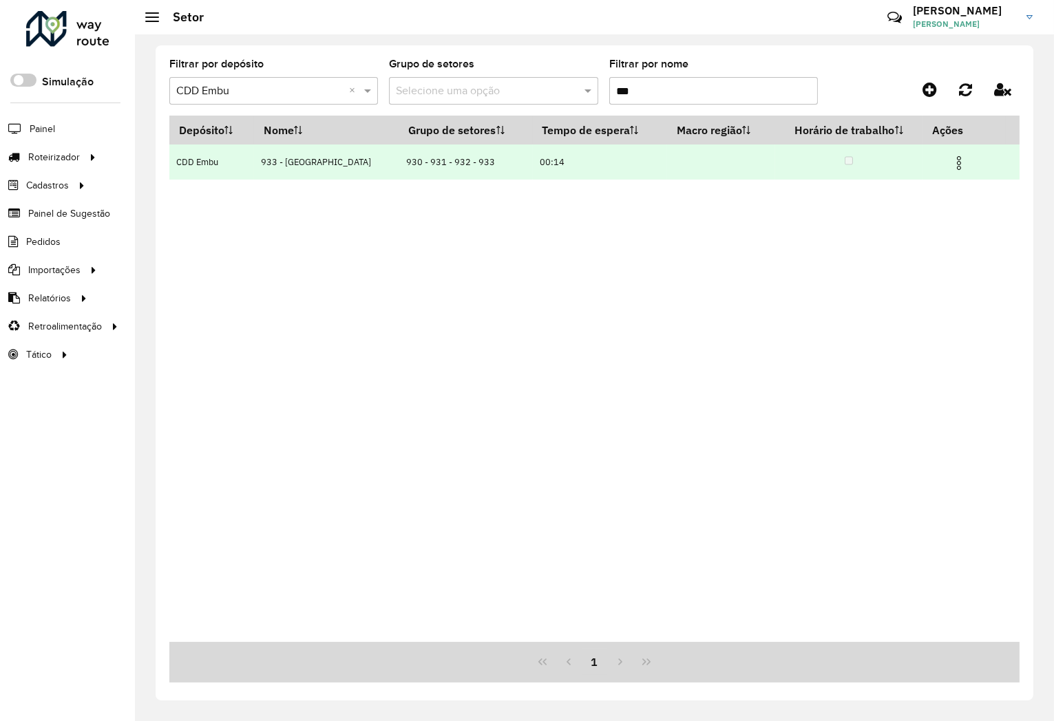
click at [962, 155] on img at bounding box center [959, 163] width 17 height 17
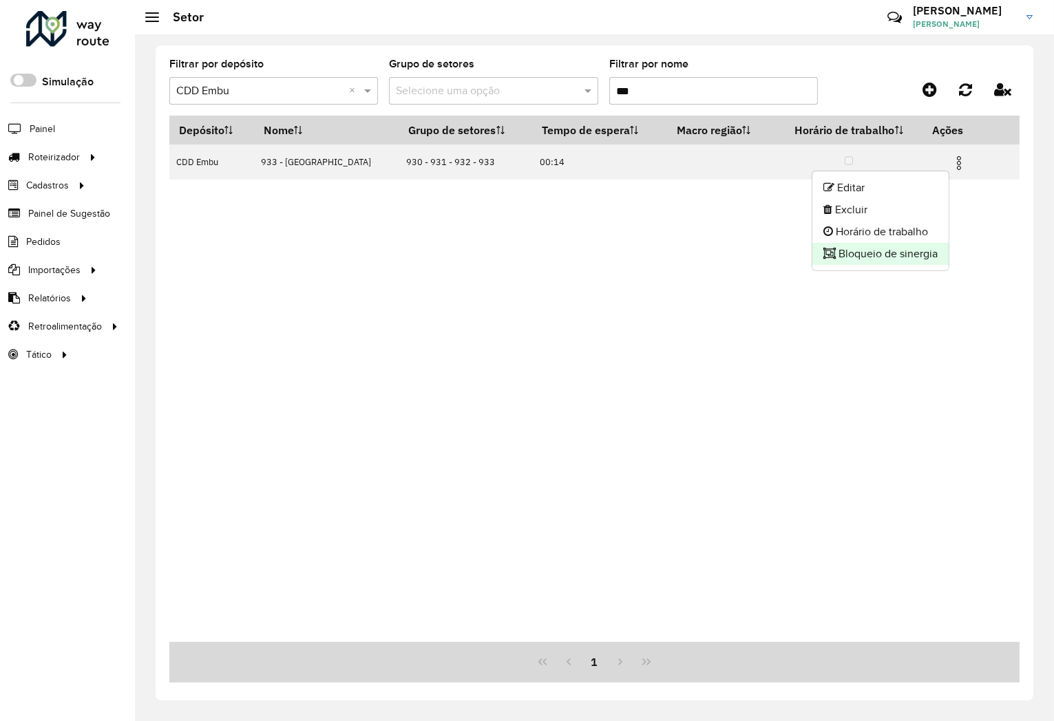
click at [878, 244] on li "Bloqueio de sinergia" at bounding box center [880, 254] width 136 height 22
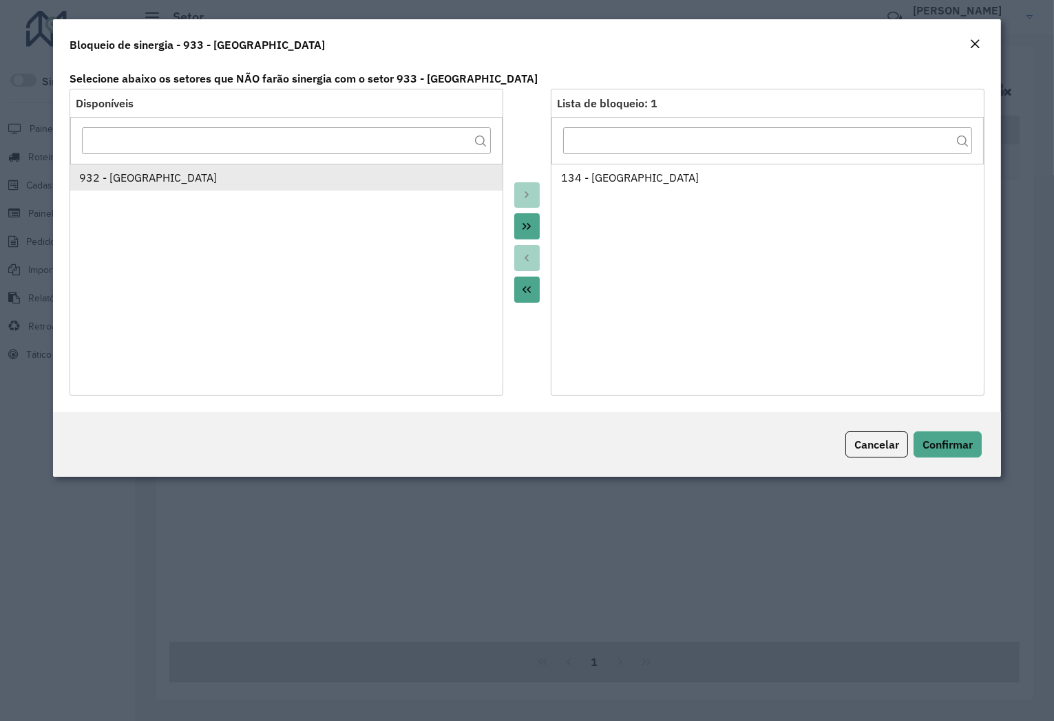
click at [127, 180] on div "932 - Jardim Passárgada" at bounding box center [286, 177] width 414 height 17
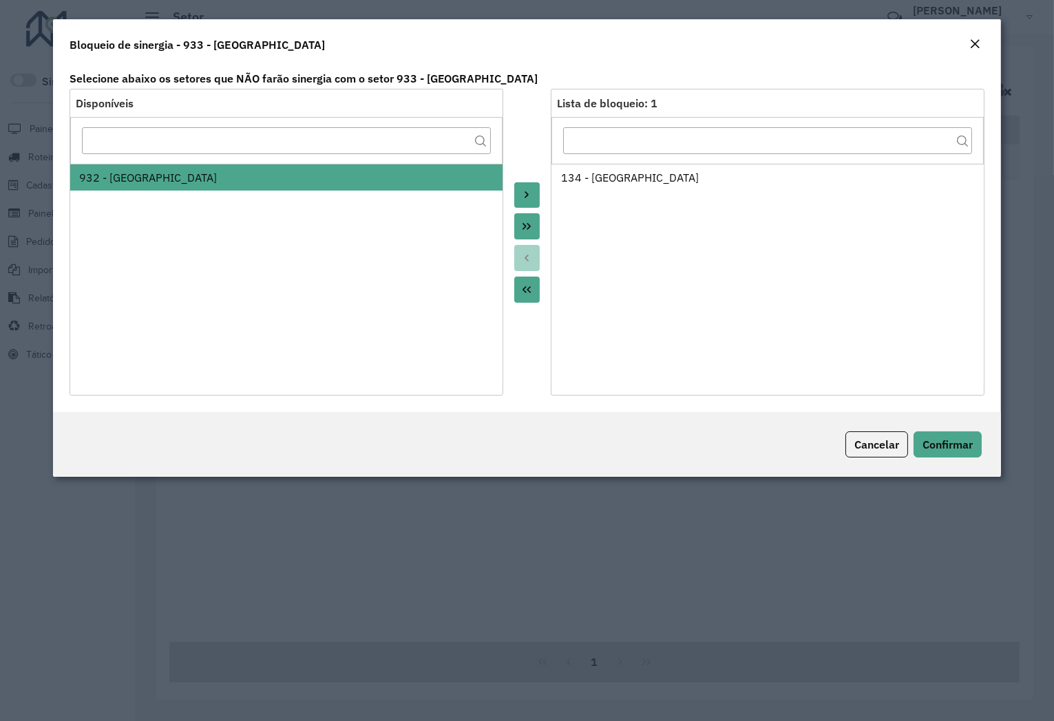
click at [538, 189] on button "Move to Target" at bounding box center [527, 195] width 26 height 26
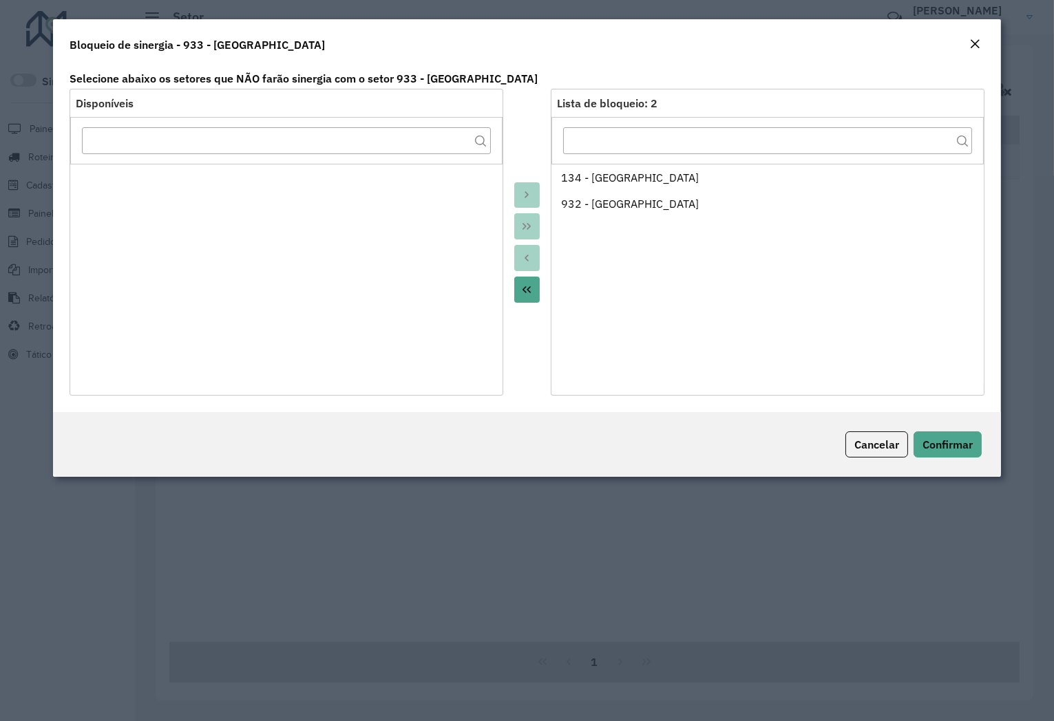
click at [989, 42] on div "Bloqueio de sinergia - 933 - Vila Santo Antonia" at bounding box center [527, 41] width 949 height 45
click at [981, 45] on button "Close" at bounding box center [974, 45] width 19 height 18
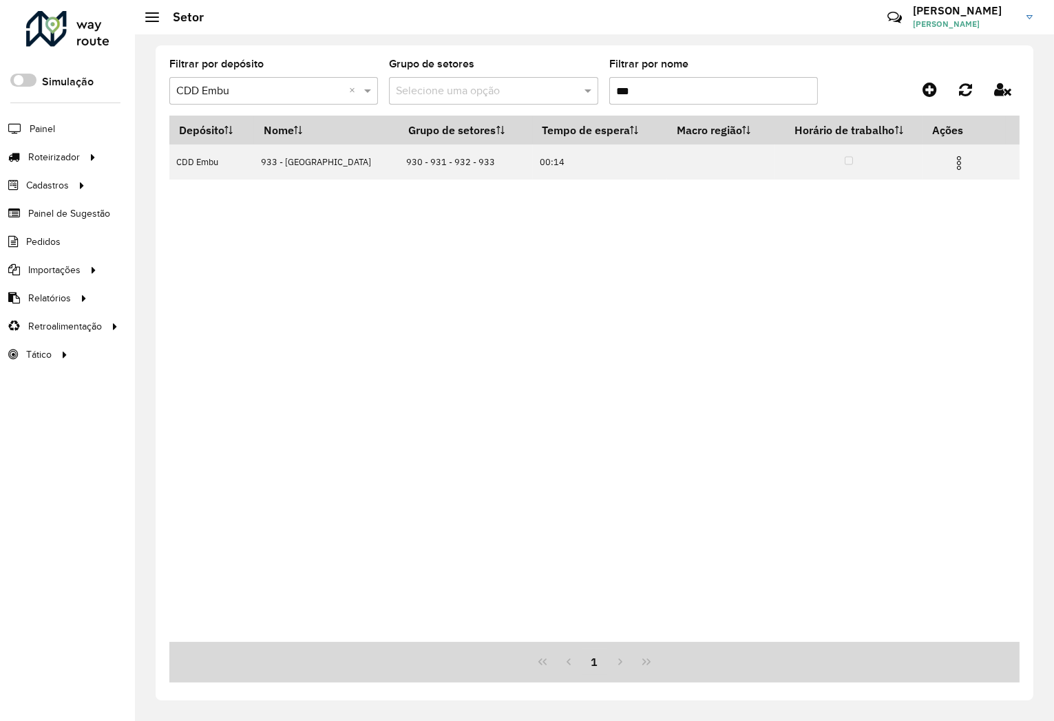
click at [687, 97] on input "***" at bounding box center [713, 91] width 209 height 28
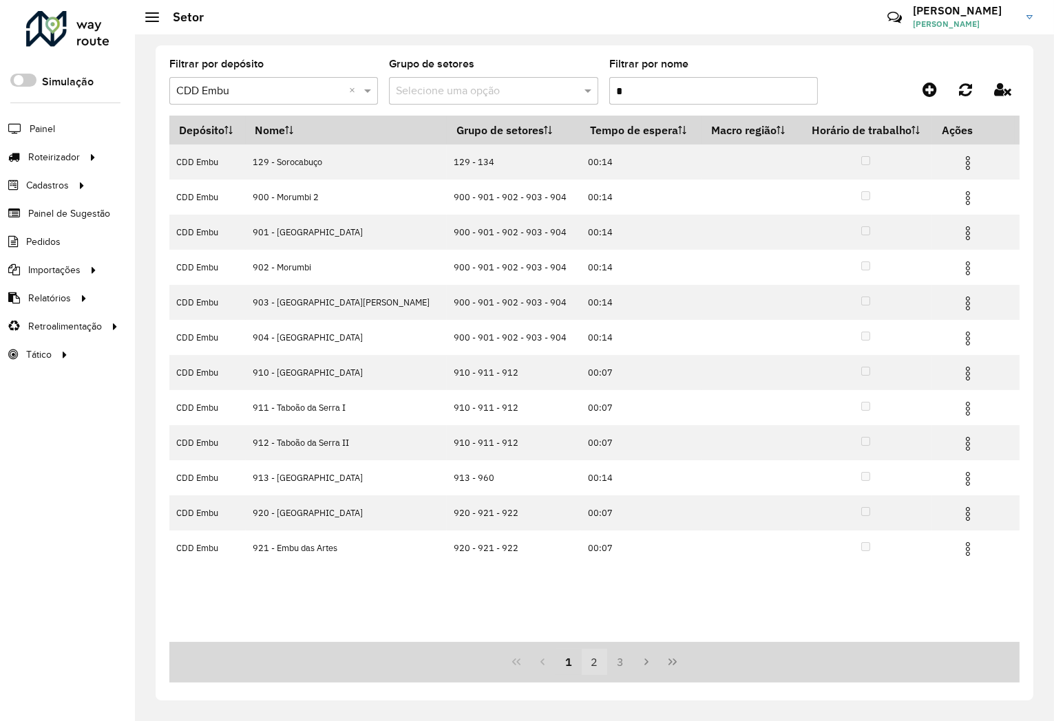
type input "*"
click at [600, 654] on button "2" at bounding box center [595, 662] width 26 height 26
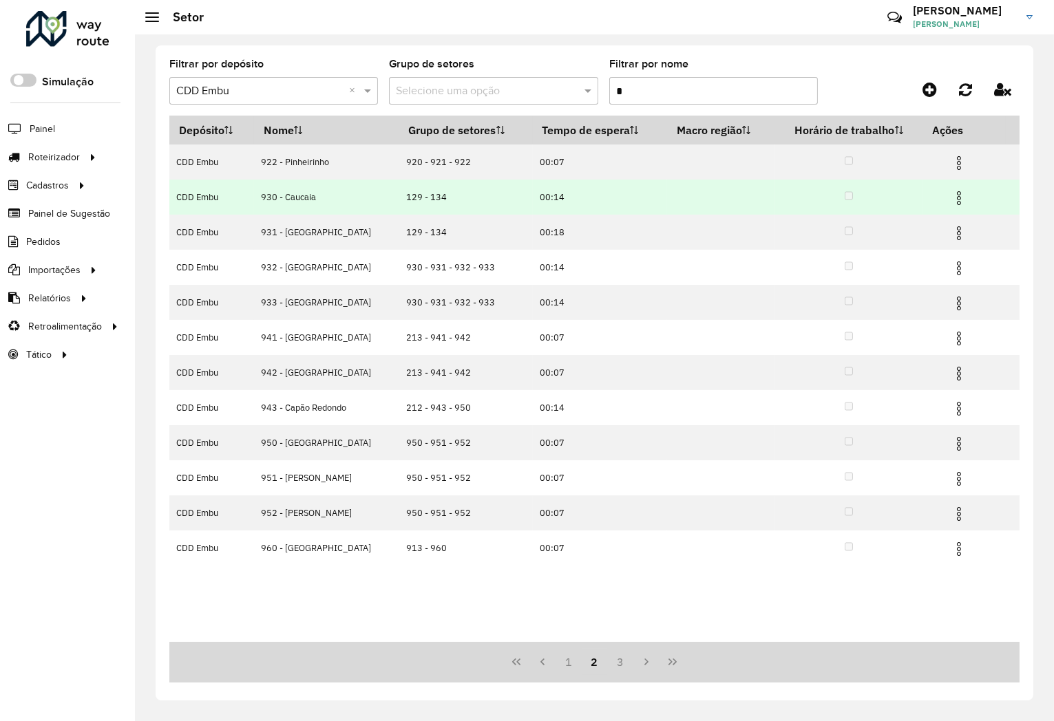
drag, startPoint x: 449, startPoint y: 197, endPoint x: 376, endPoint y: 197, distance: 73.0
click at [376, 197] on tr "CDD Embu 930 - Caucaia 129 - 134 00:14" at bounding box center [594, 197] width 850 height 35
click at [962, 193] on img at bounding box center [959, 198] width 17 height 17
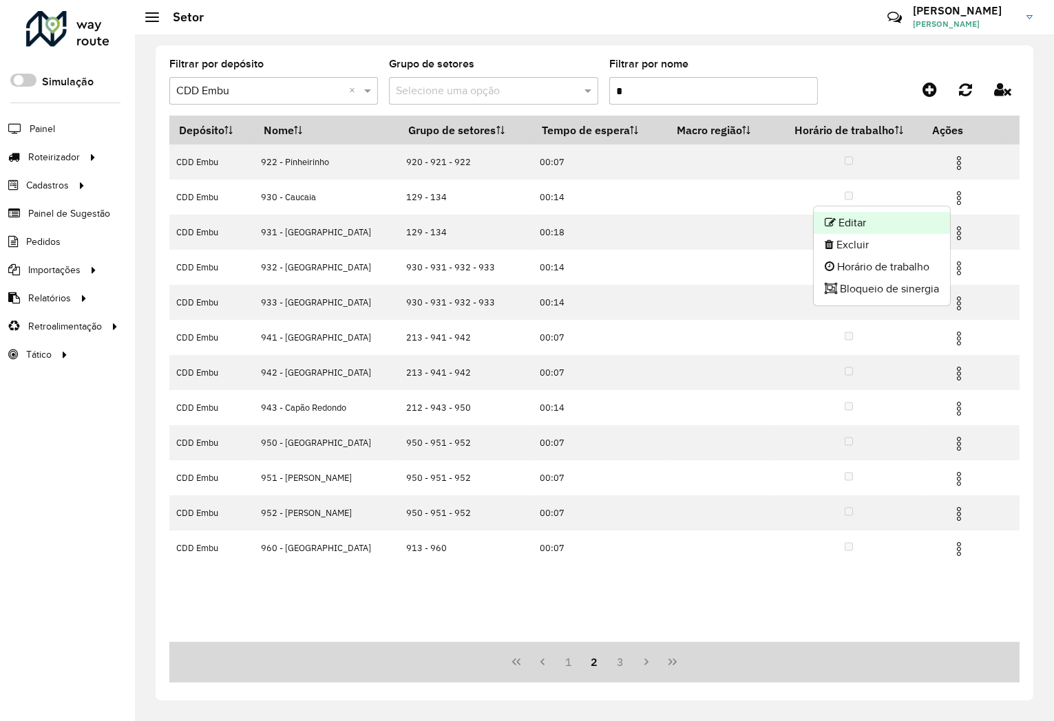
click at [883, 213] on li "Editar" at bounding box center [882, 223] width 136 height 22
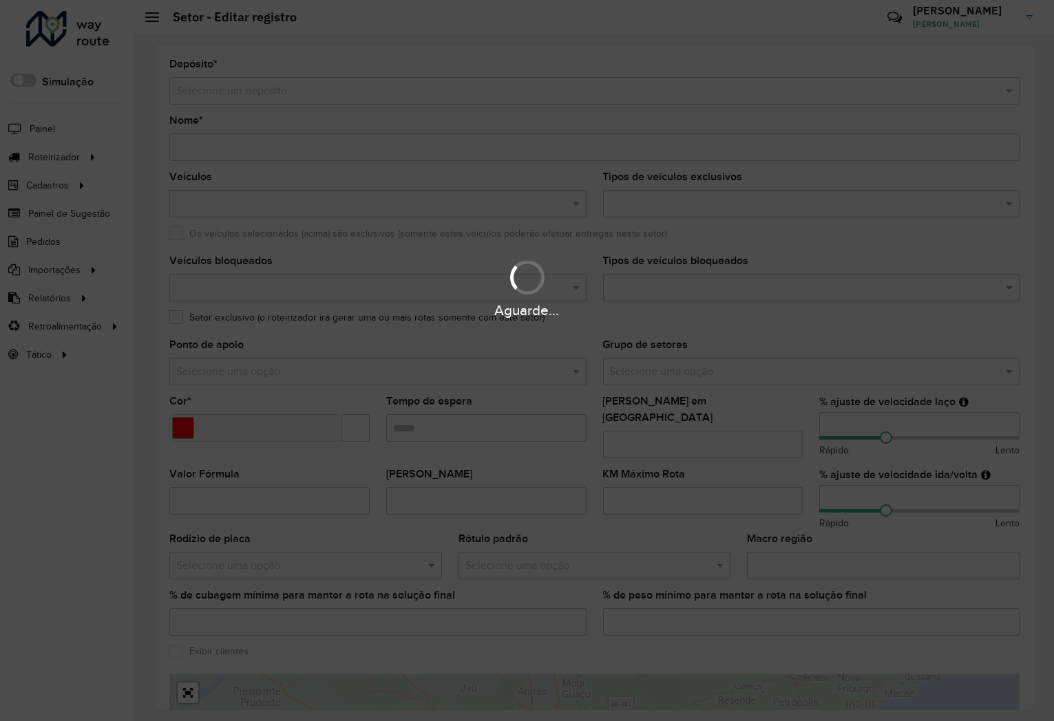
type input "**********"
type input "*******"
type input "*****"
type input "**"
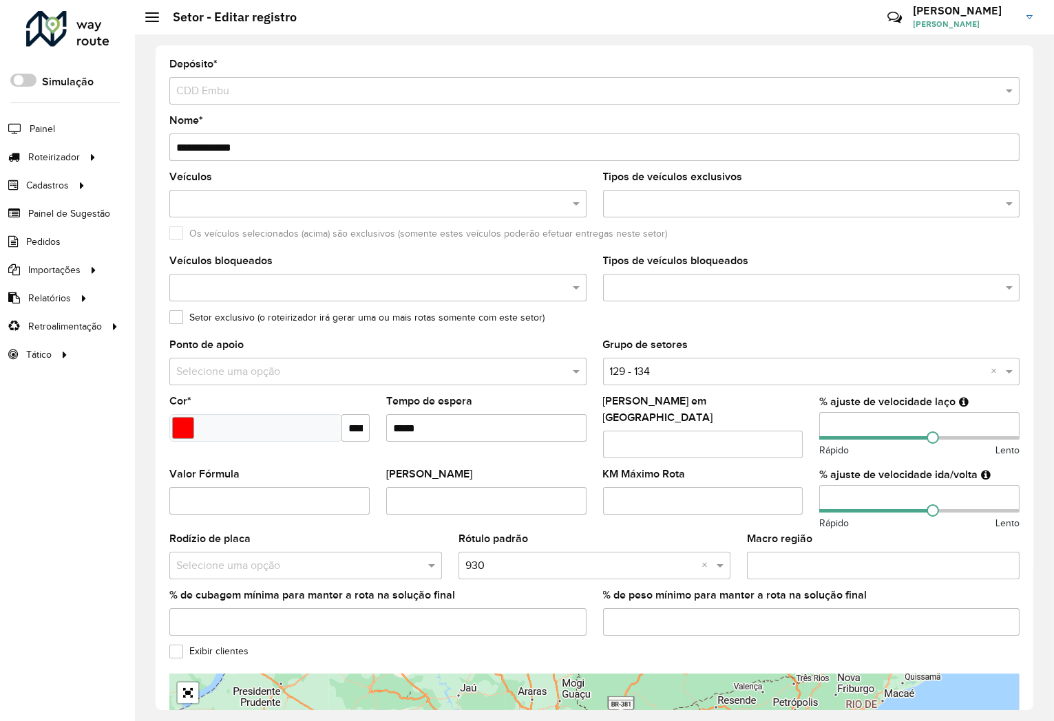
click at [706, 372] on input "text" at bounding box center [798, 372] width 376 height 17
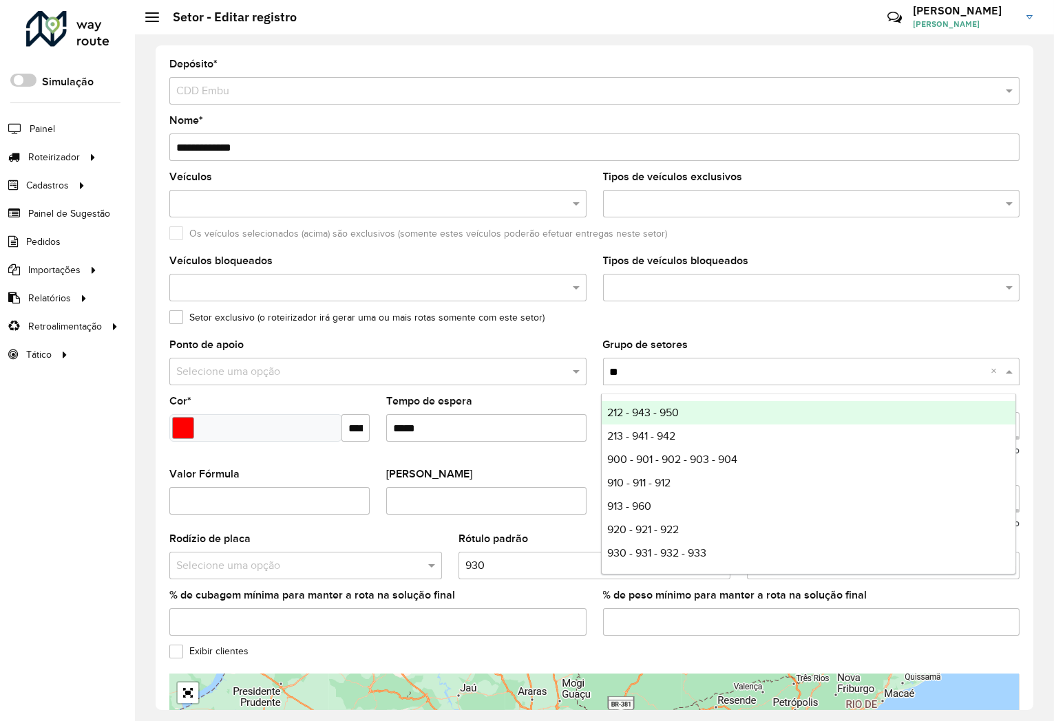
type input "***"
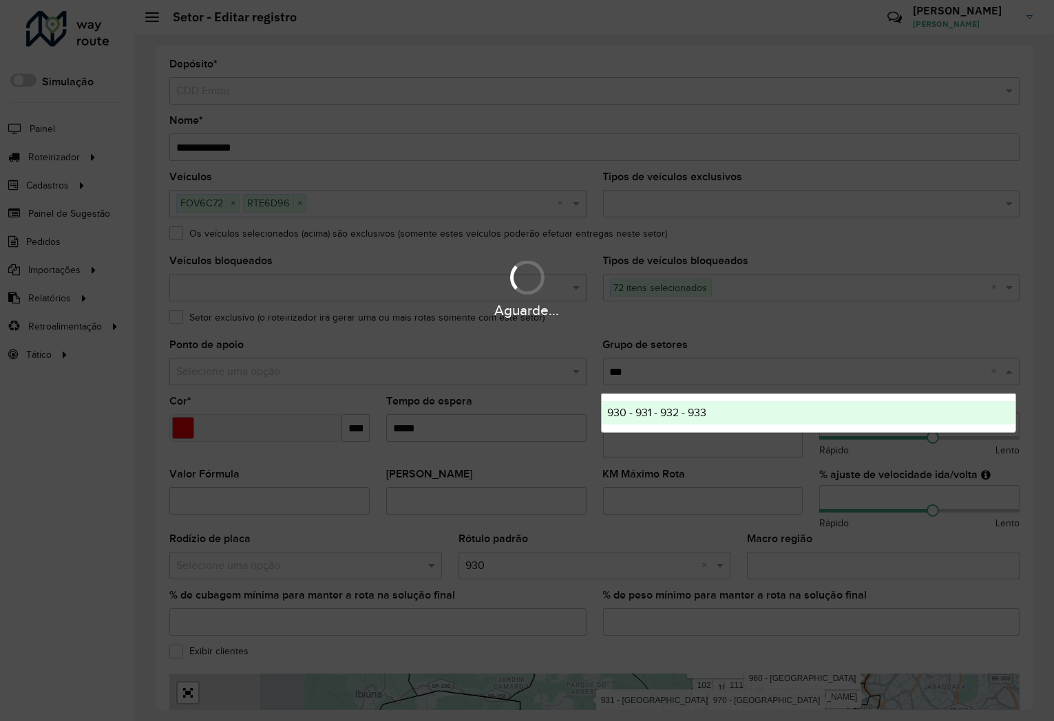
click at [684, 408] on span "930 - 931 - 932 - 933" at bounding box center [656, 413] width 99 height 12
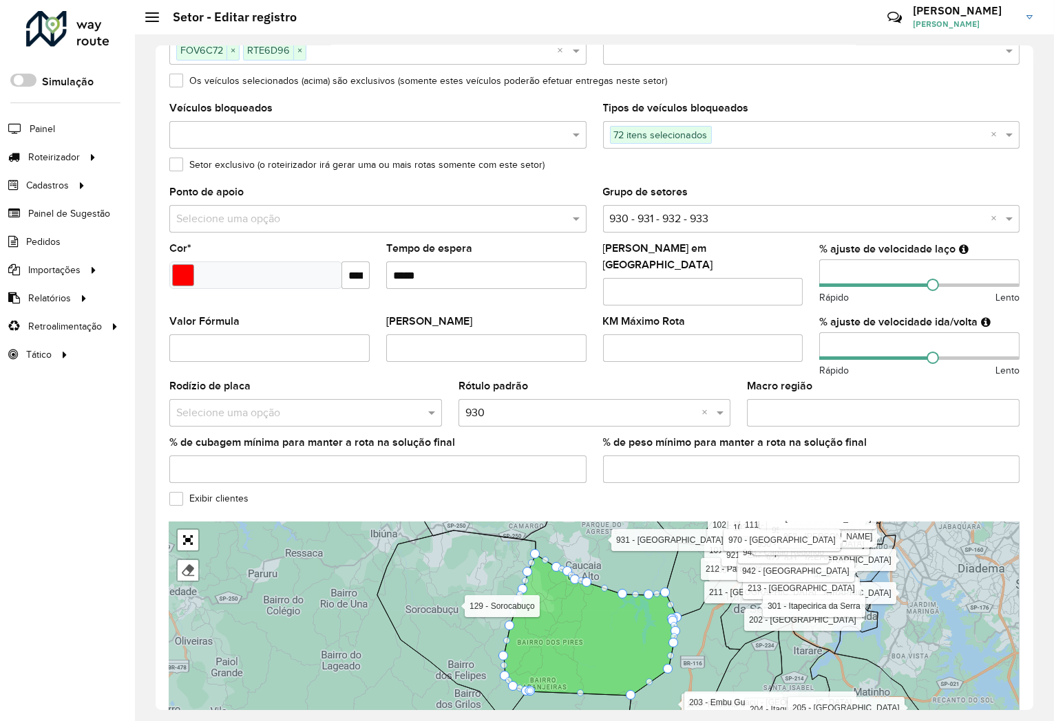
scroll to position [224, 0]
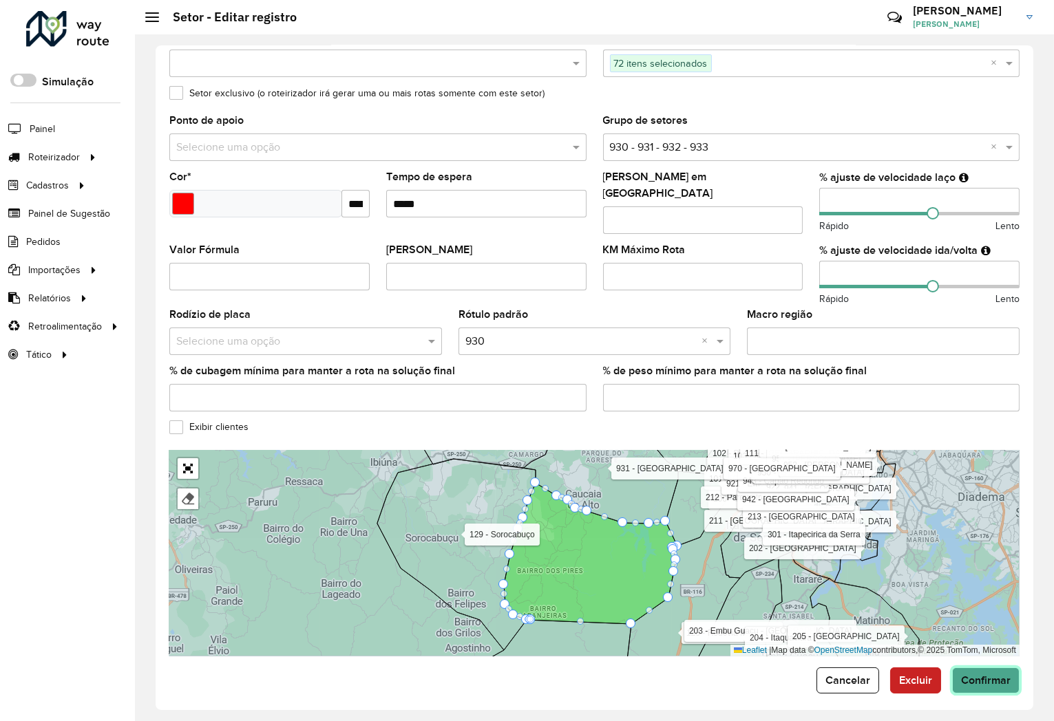
click at [962, 668] on button "Confirmar" at bounding box center [985, 681] width 67 height 26
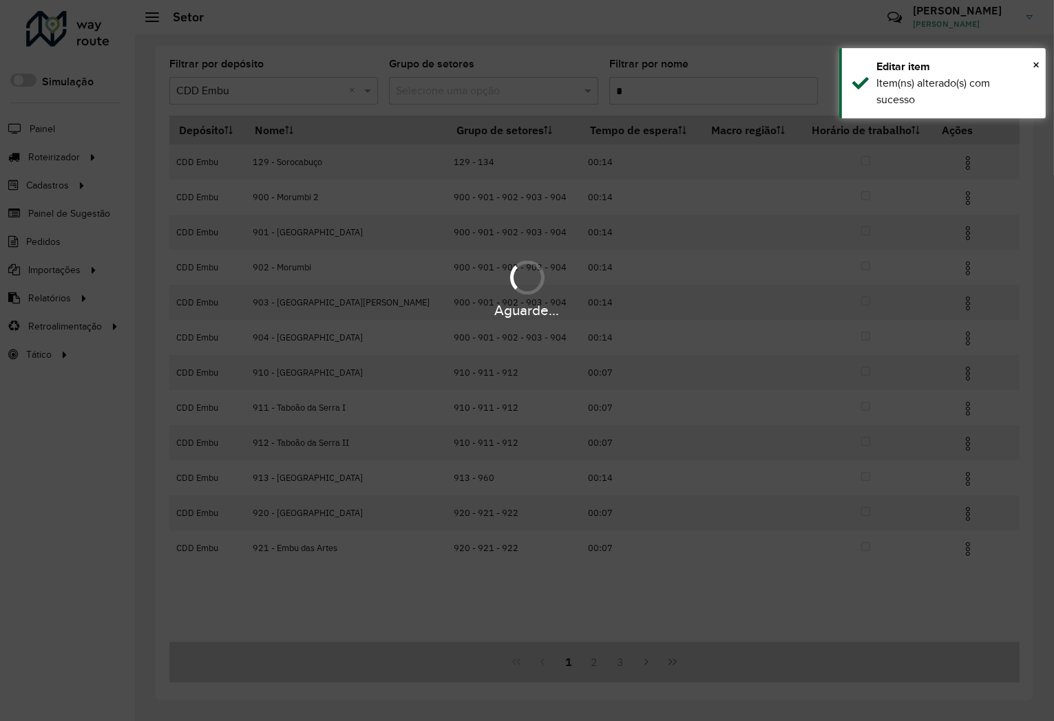
click at [668, 92] on hb-app "Aguarde... Pop-up bloqueado! Seu navegador bloqueou automáticamente a abertura …" at bounding box center [527, 360] width 1054 height 721
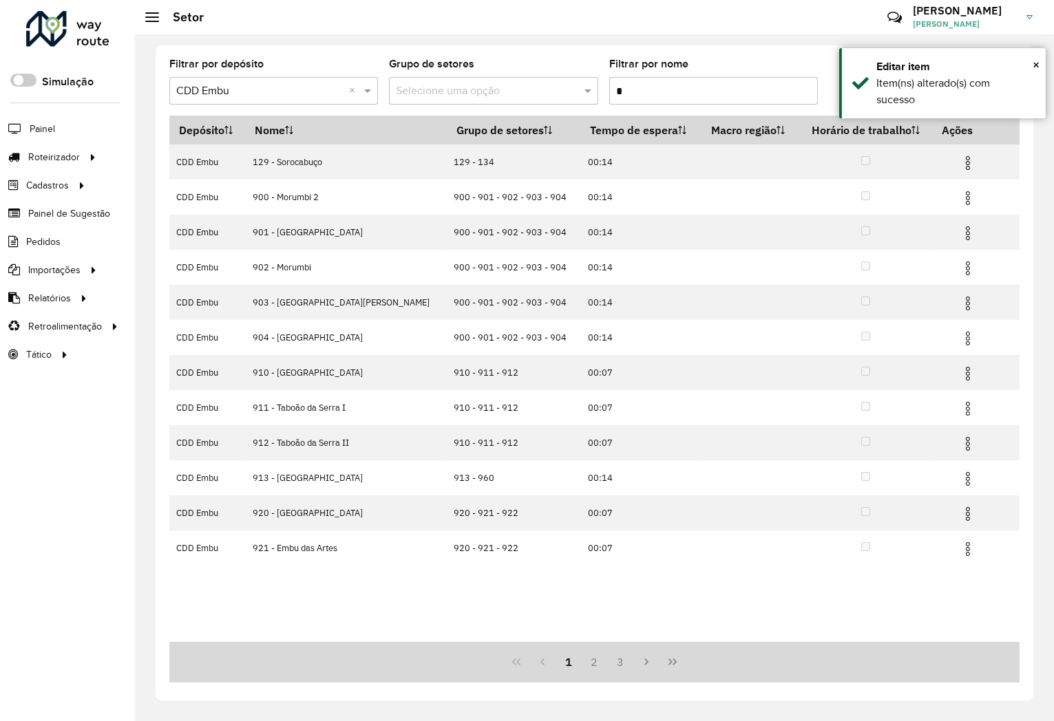
click at [666, 94] on input "*" at bounding box center [713, 91] width 209 height 28
click at [665, 95] on input "*" at bounding box center [713, 91] width 209 height 28
type input "**"
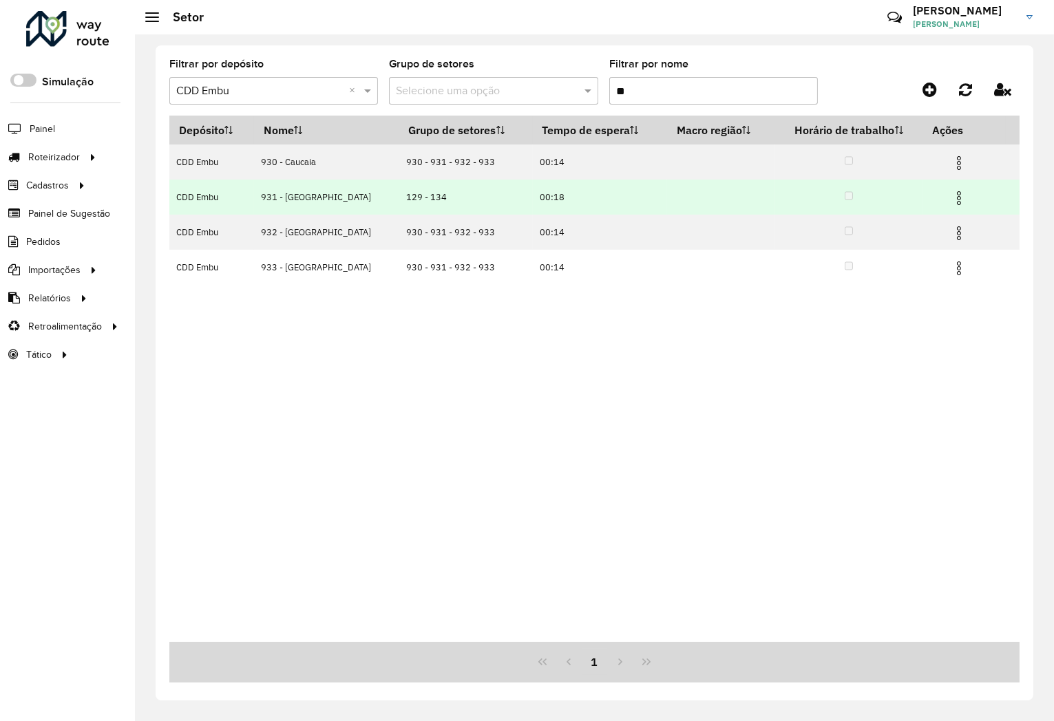
click at [951, 197] on img at bounding box center [959, 198] width 17 height 17
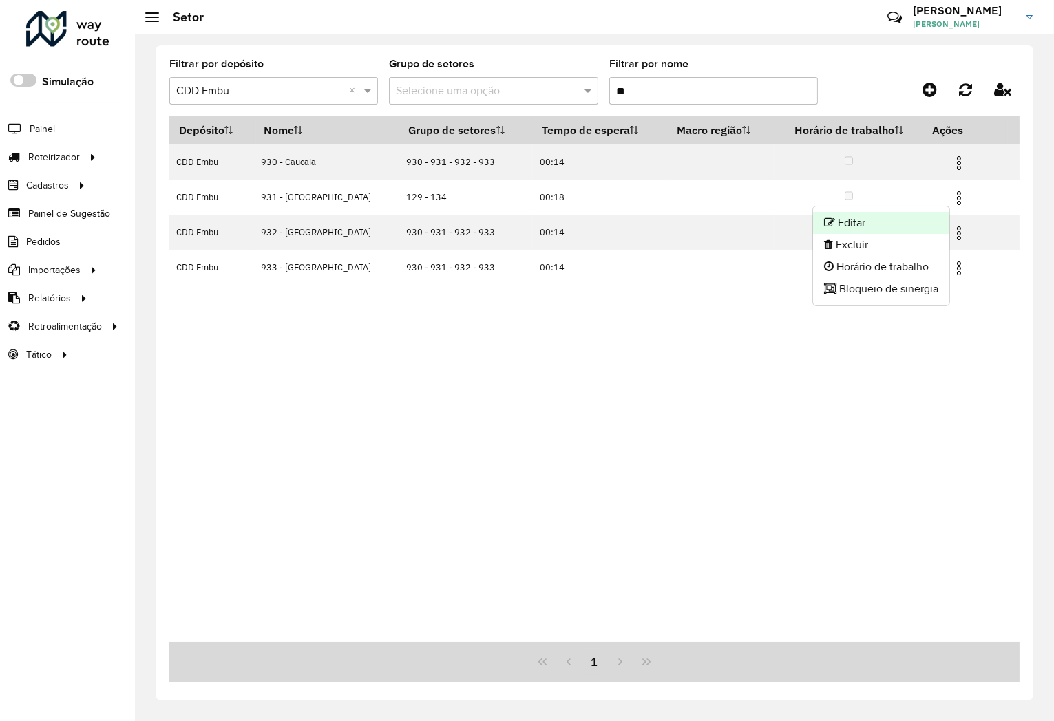
click at [869, 215] on li "Editar" at bounding box center [881, 223] width 136 height 22
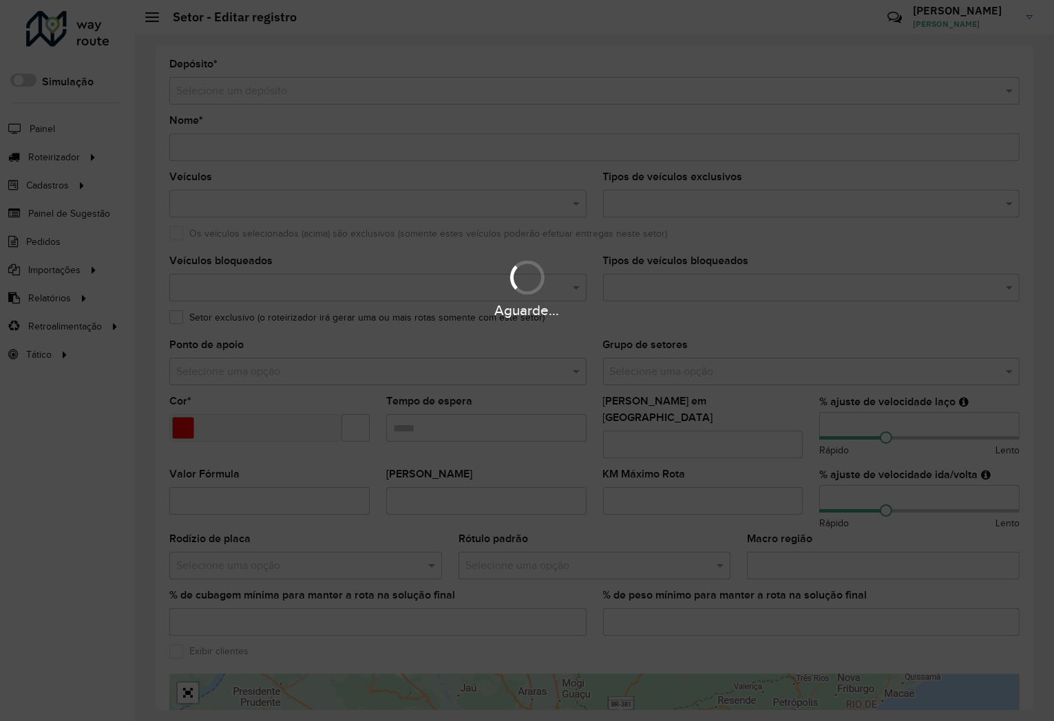
type input "**********"
type input "*******"
type input "*****"
type input "**"
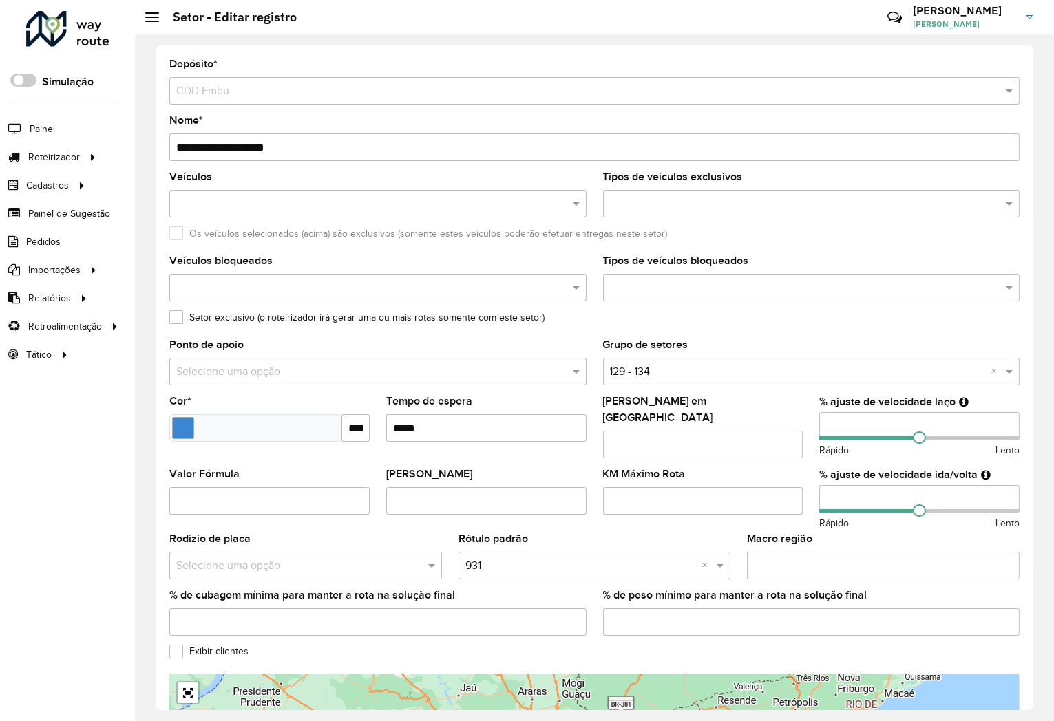
click at [668, 357] on div "Grupo de setores Selecione uma opção × 129 - 134 ×" at bounding box center [811, 362] width 417 height 45
click at [672, 368] on input "text" at bounding box center [798, 372] width 376 height 17
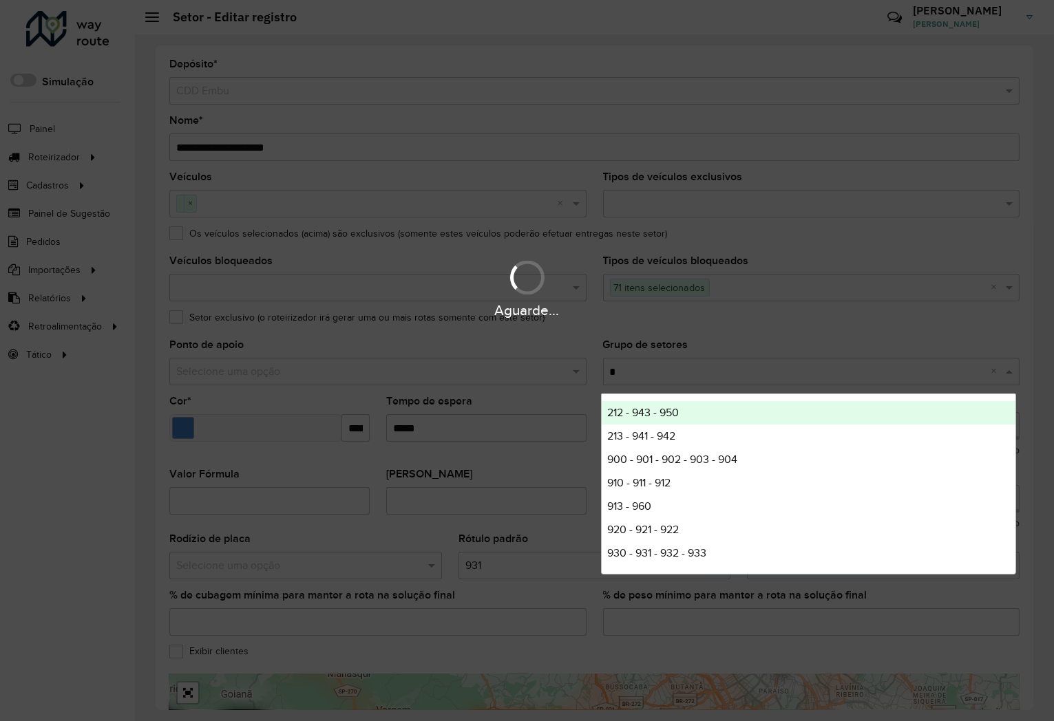
type input "**"
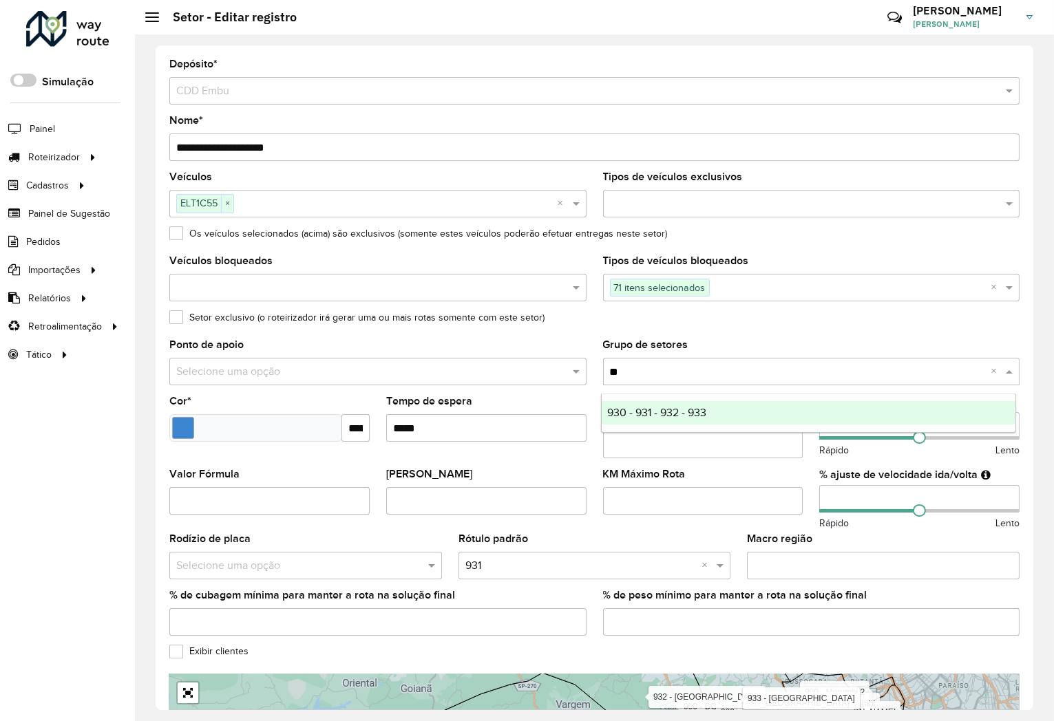
click at [629, 416] on span "930 - 931 - 932 - 933" at bounding box center [656, 413] width 99 height 12
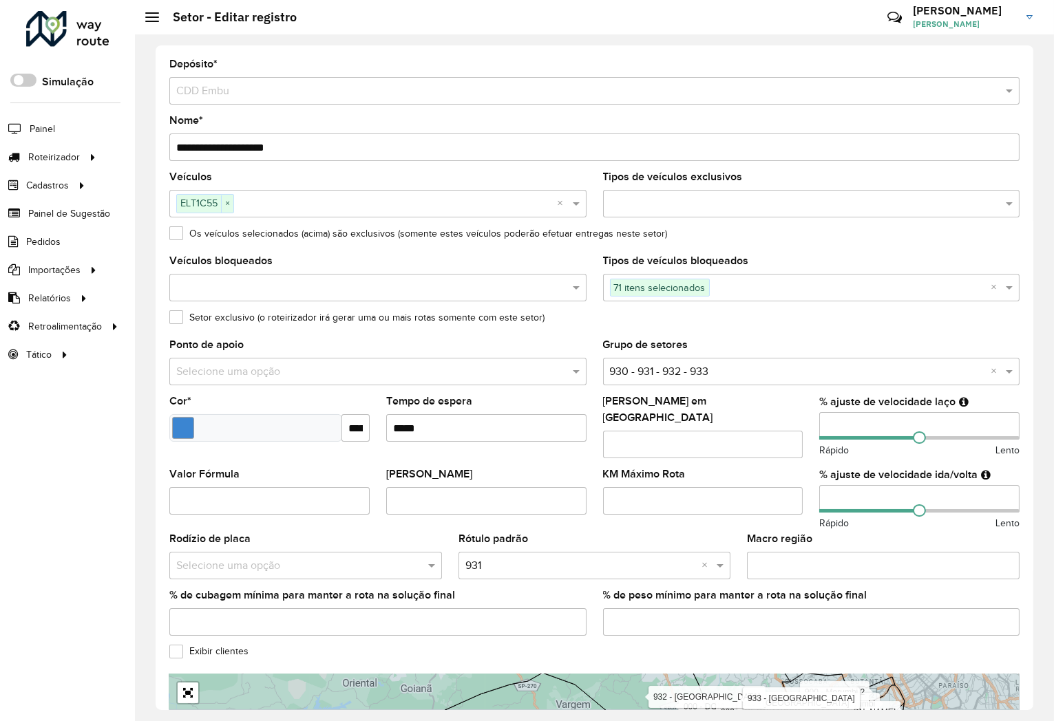
scroll to position [224, 0]
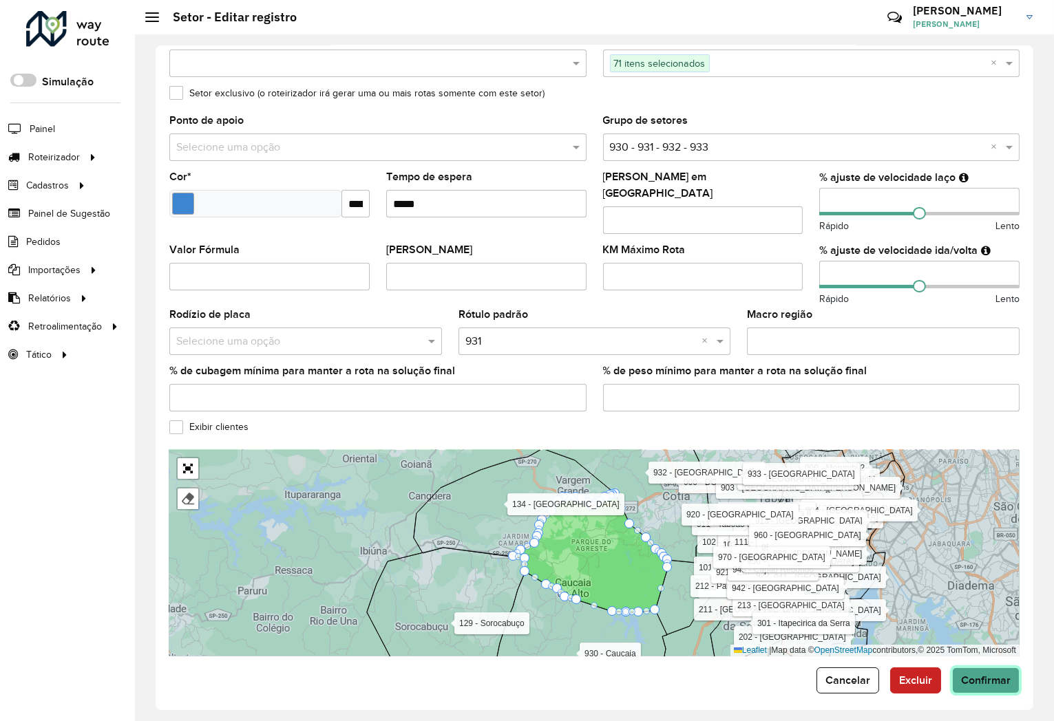
click at [980, 679] on button "Confirmar" at bounding box center [985, 681] width 67 height 26
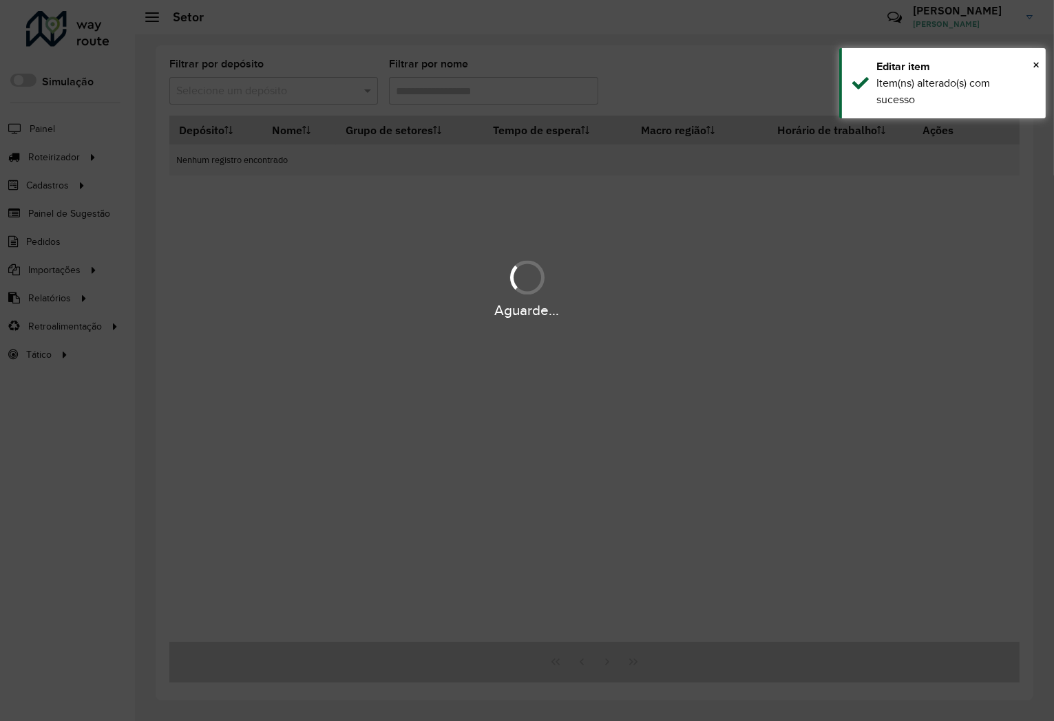
type input "**"
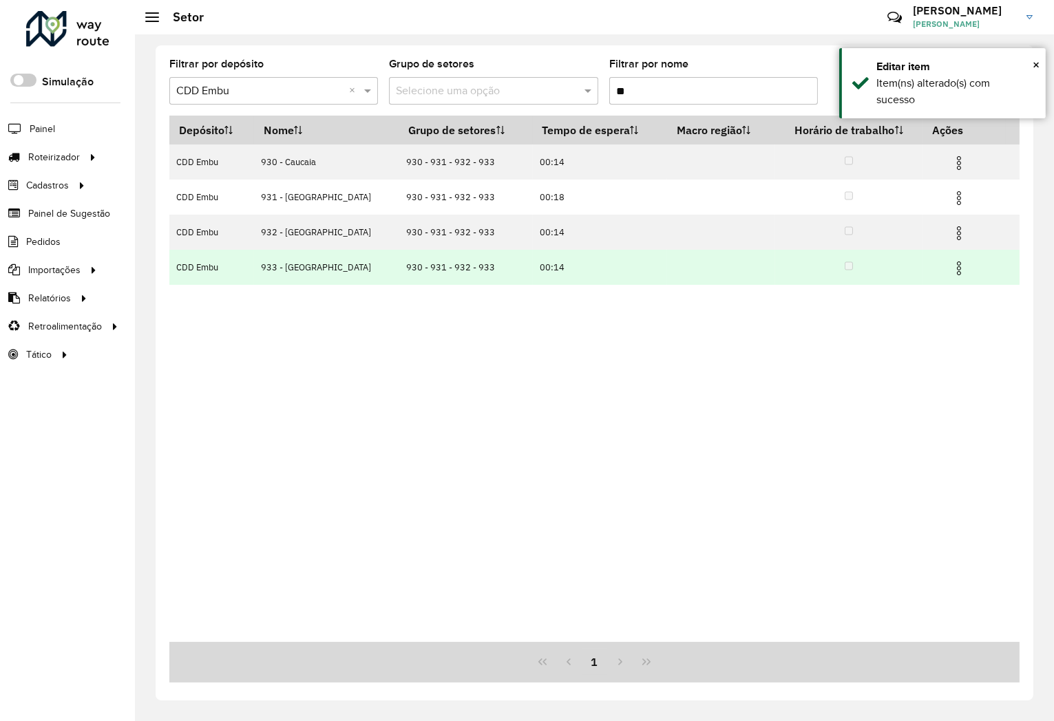
click at [960, 264] on img at bounding box center [959, 268] width 17 height 17
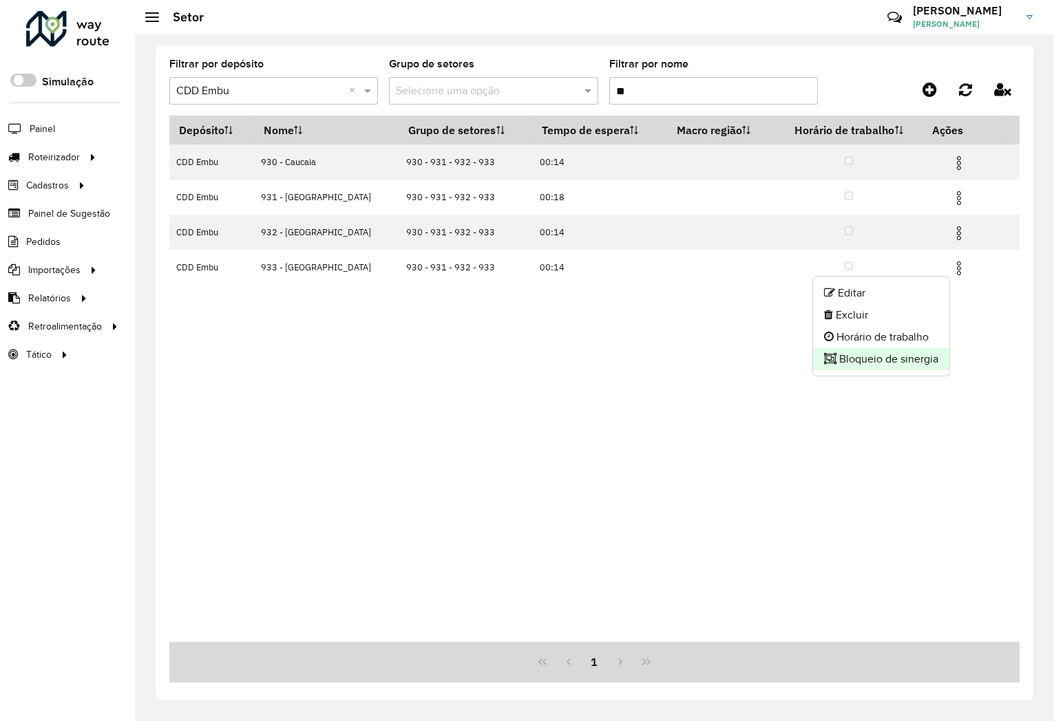
click at [899, 356] on li "Bloqueio de sinergia" at bounding box center [881, 359] width 136 height 22
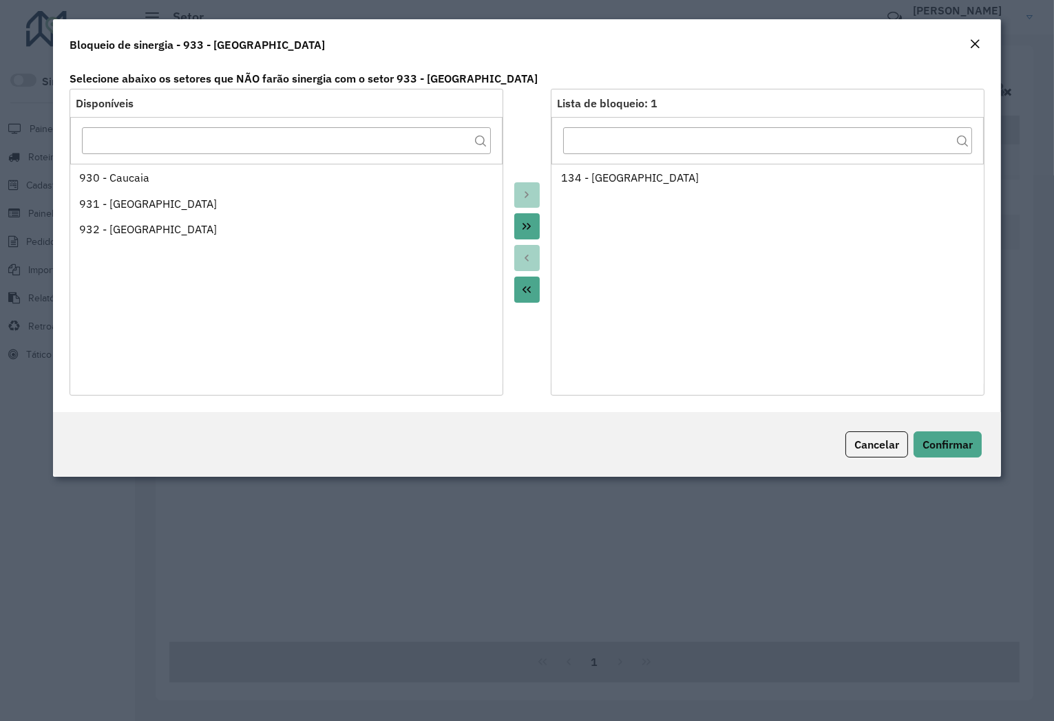
click at [537, 227] on button "Move All to Target" at bounding box center [527, 226] width 26 height 26
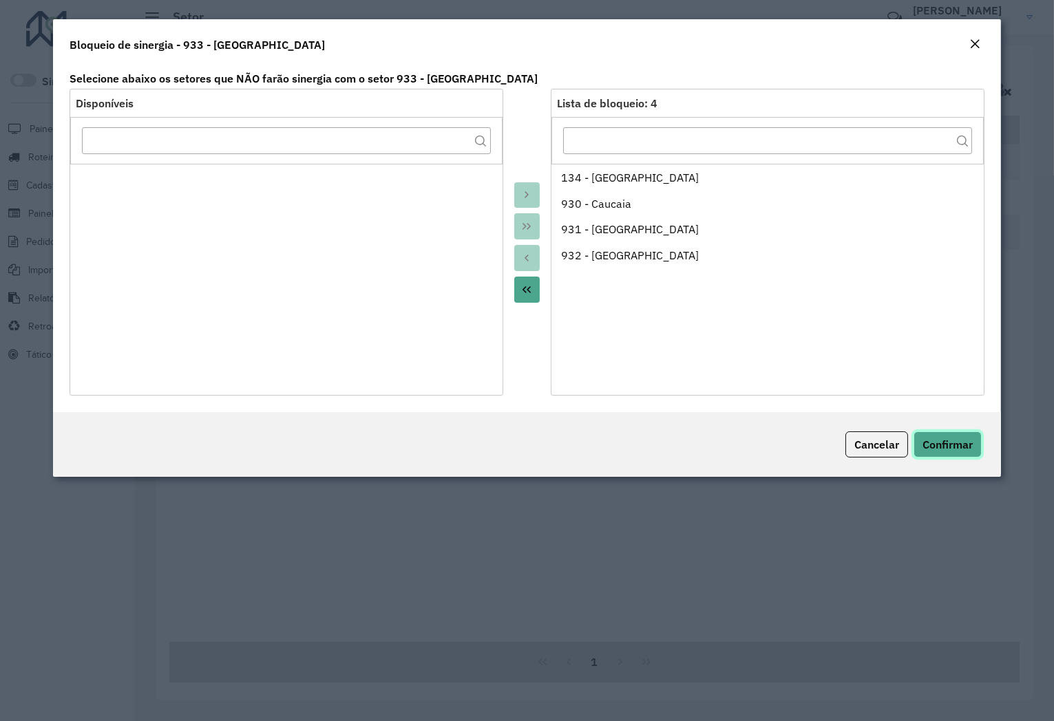
click at [971, 445] on span "Confirmar" at bounding box center [947, 445] width 50 height 14
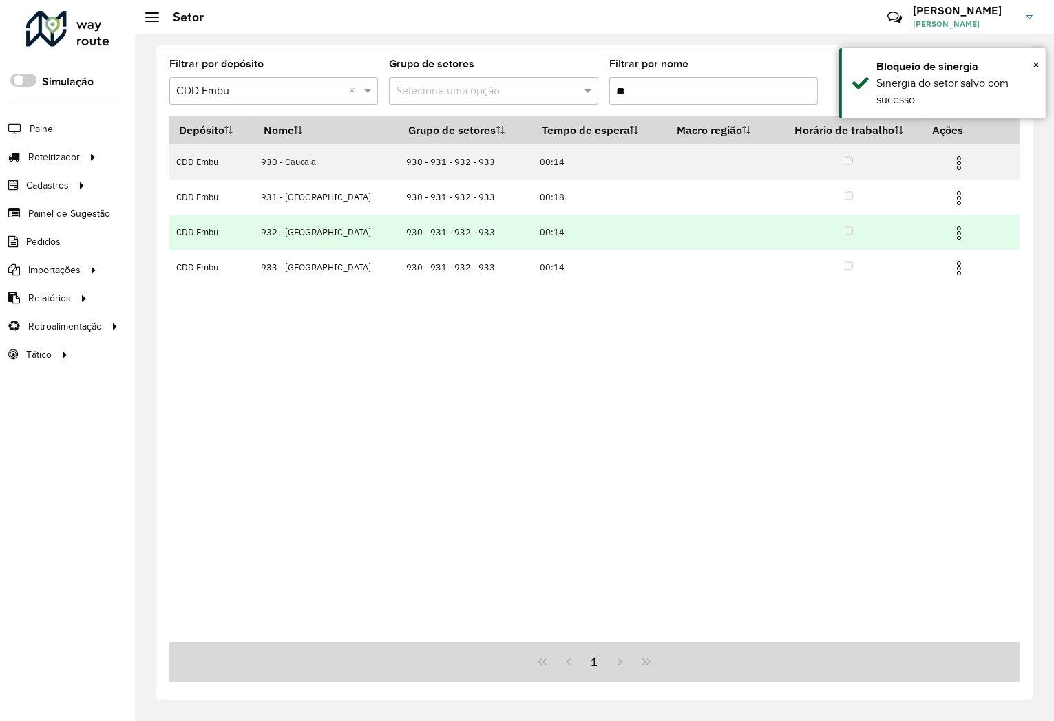
click at [958, 233] on img at bounding box center [959, 233] width 17 height 17
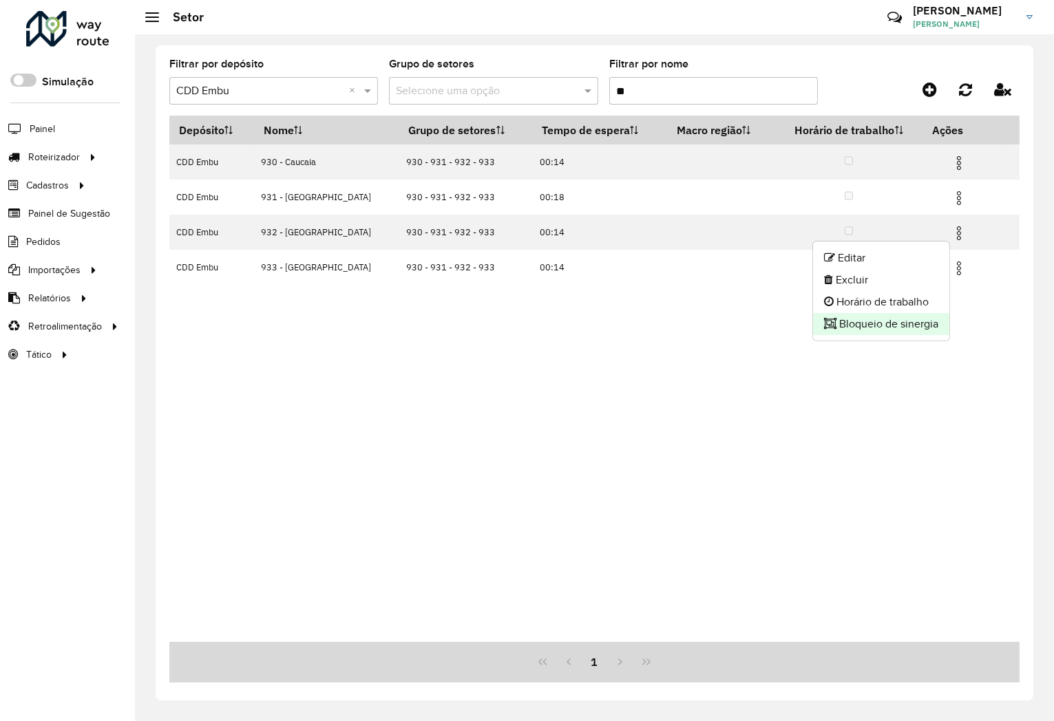
click at [847, 317] on li "Bloqueio de sinergia" at bounding box center [881, 324] width 136 height 22
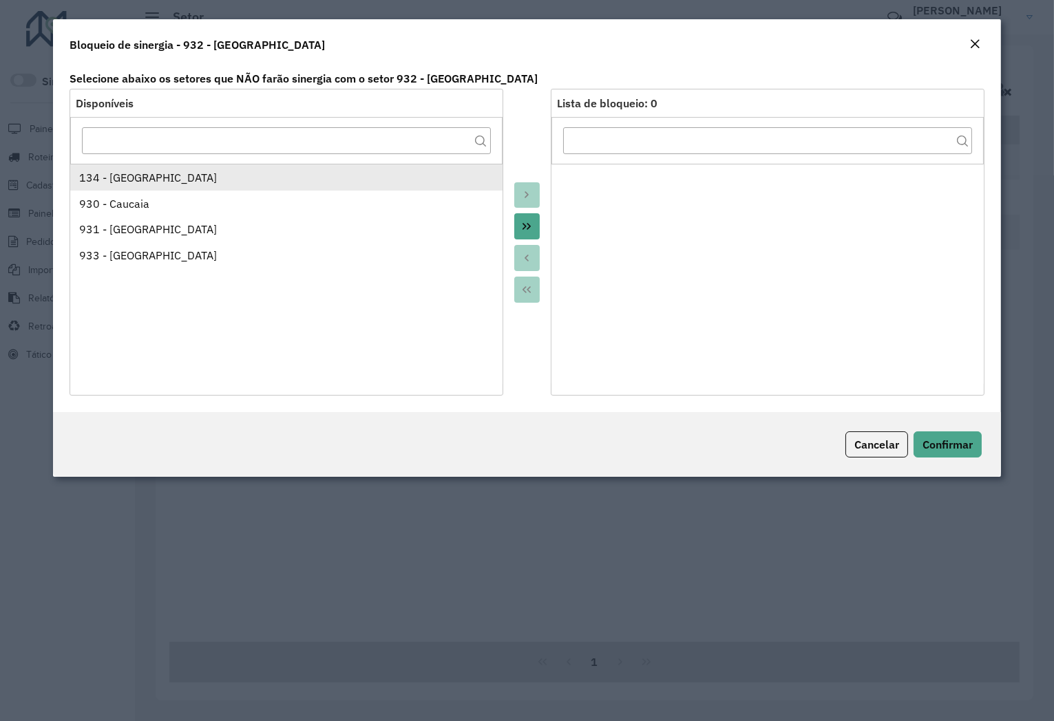
click at [169, 180] on div "134 - Vargem Grande Paulista" at bounding box center [286, 177] width 414 height 17
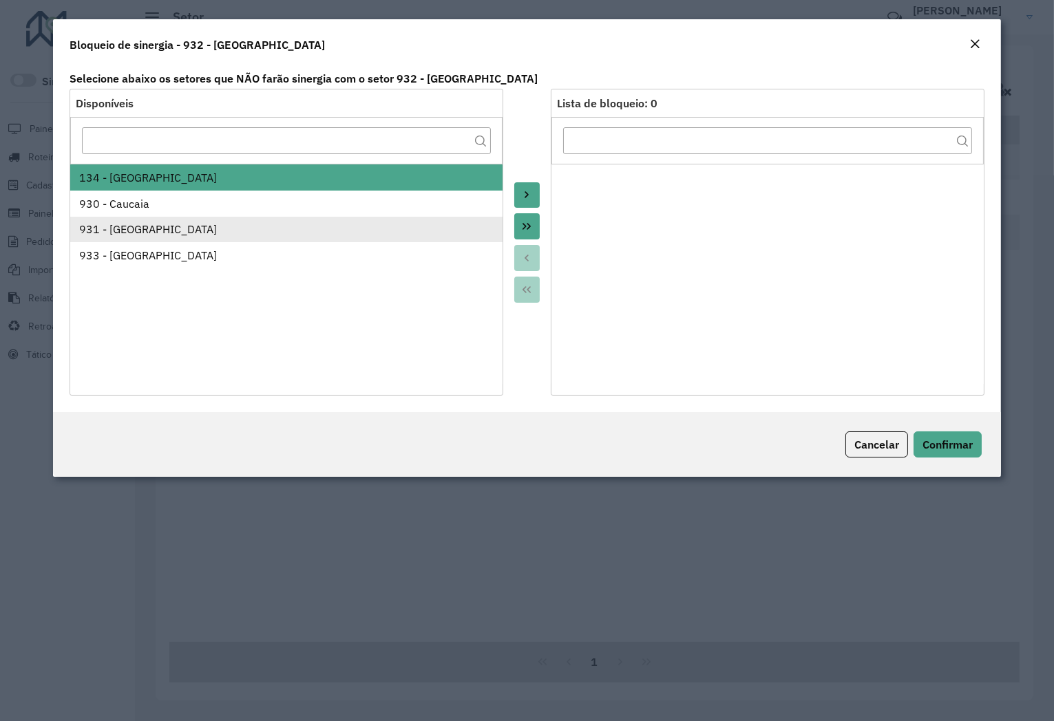
drag, startPoint x: 169, startPoint y: 196, endPoint x: 170, endPoint y: 217, distance: 21.4
click at [169, 197] on div "930 - Caucaia" at bounding box center [286, 204] width 414 height 17
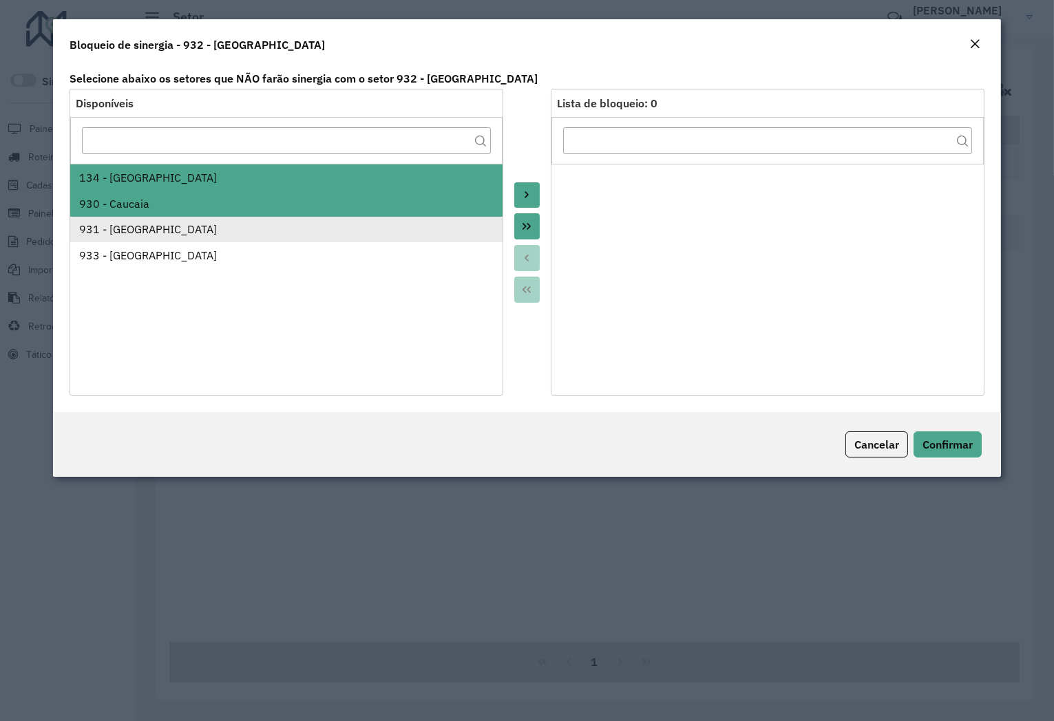
click at [170, 217] on li "931 - Centro de Cotia" at bounding box center [286, 230] width 432 height 26
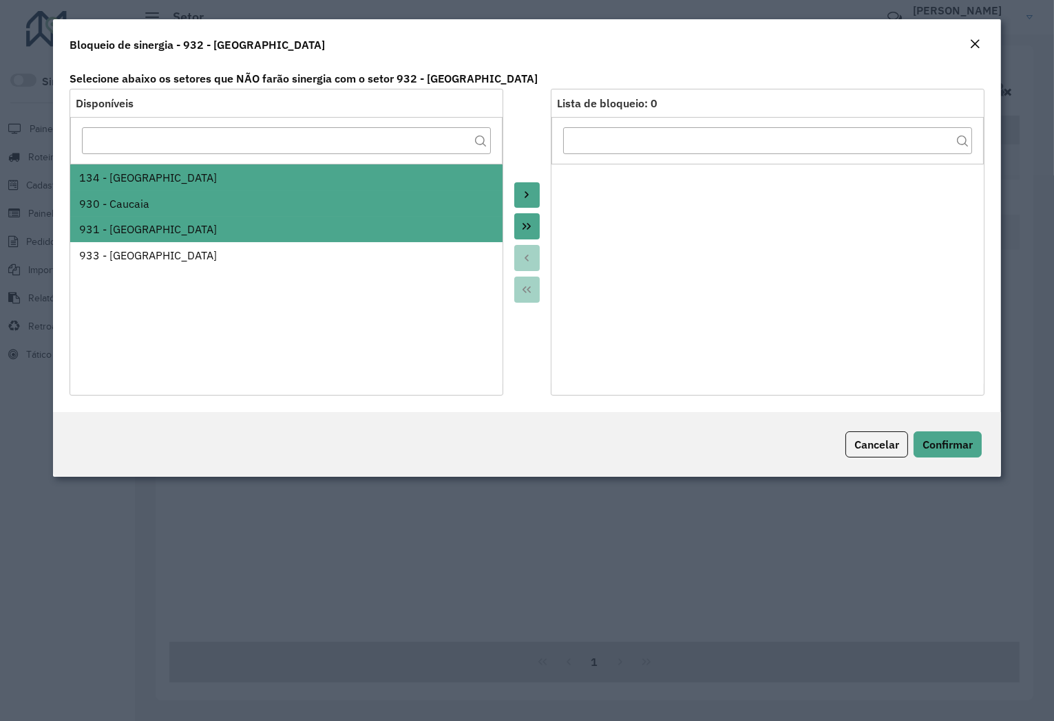
click at [511, 193] on div at bounding box center [527, 242] width 48 height 307
click at [515, 196] on button "Move to Target" at bounding box center [527, 195] width 26 height 26
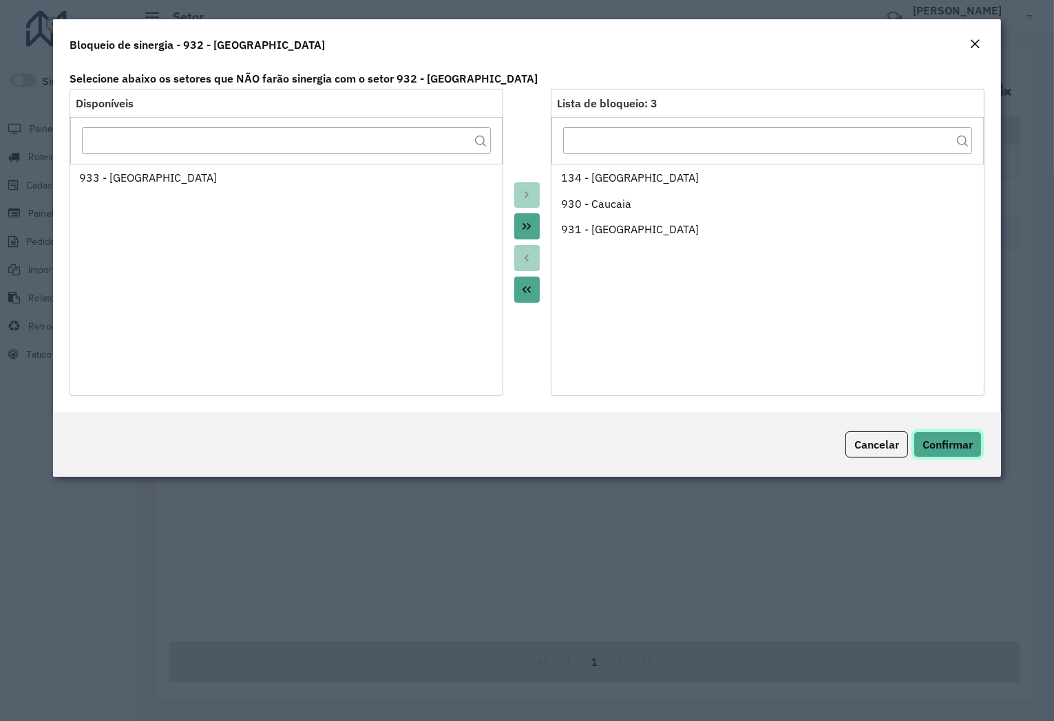
click at [950, 438] on span "Confirmar" at bounding box center [947, 445] width 50 height 14
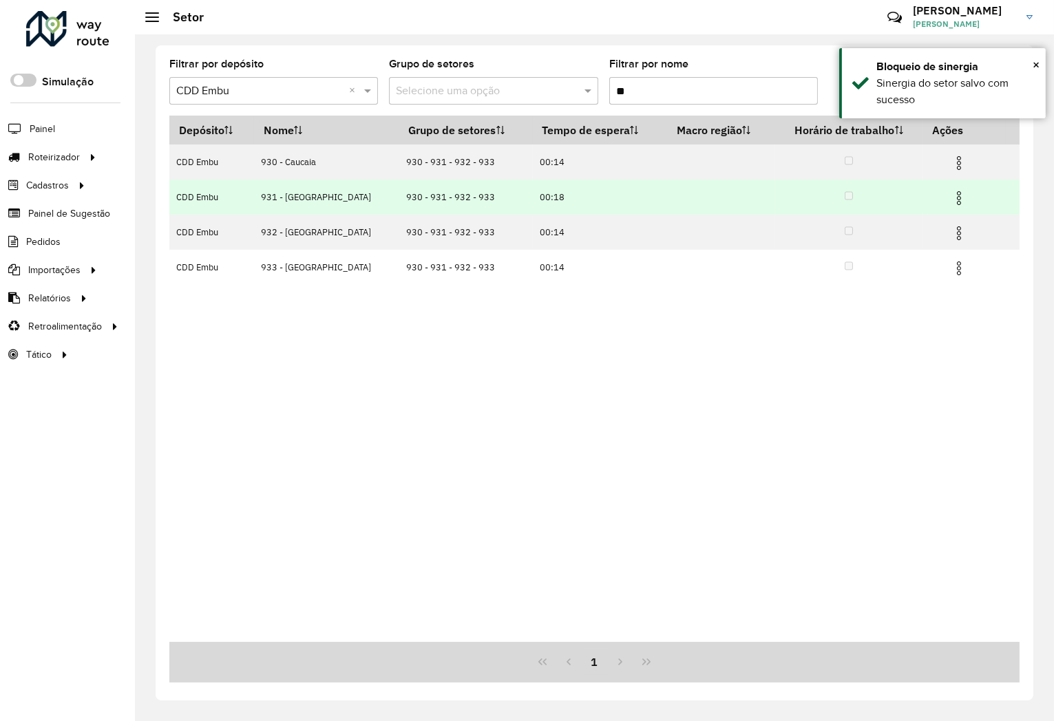
click at [958, 195] on img at bounding box center [959, 198] width 17 height 17
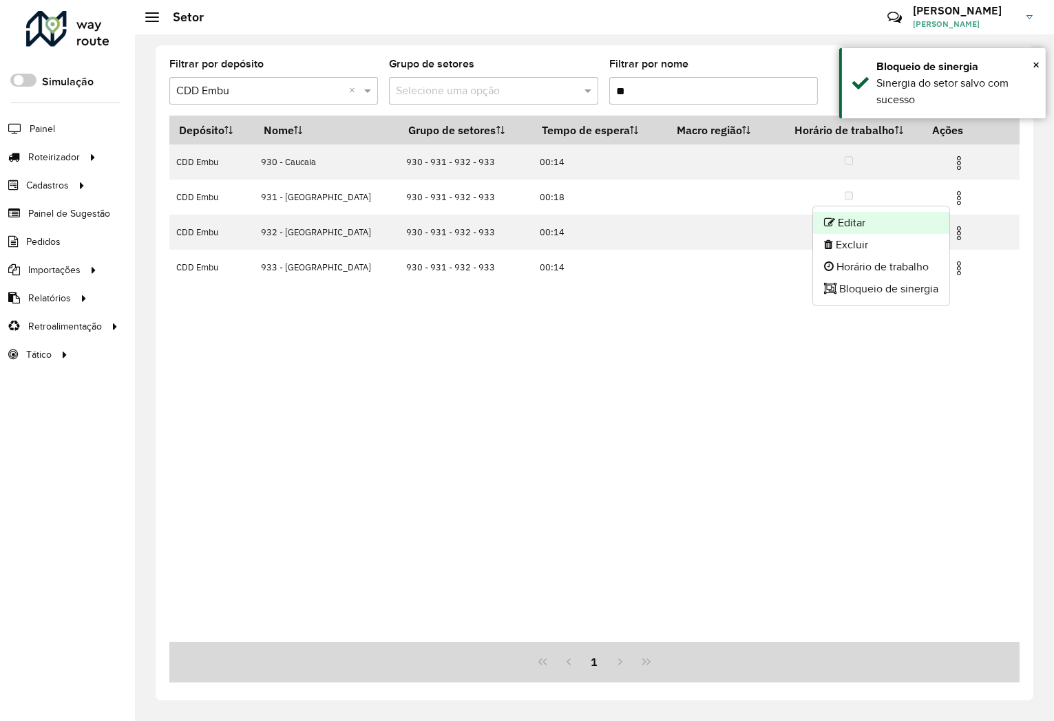
click at [869, 220] on li "Editar" at bounding box center [881, 223] width 136 height 22
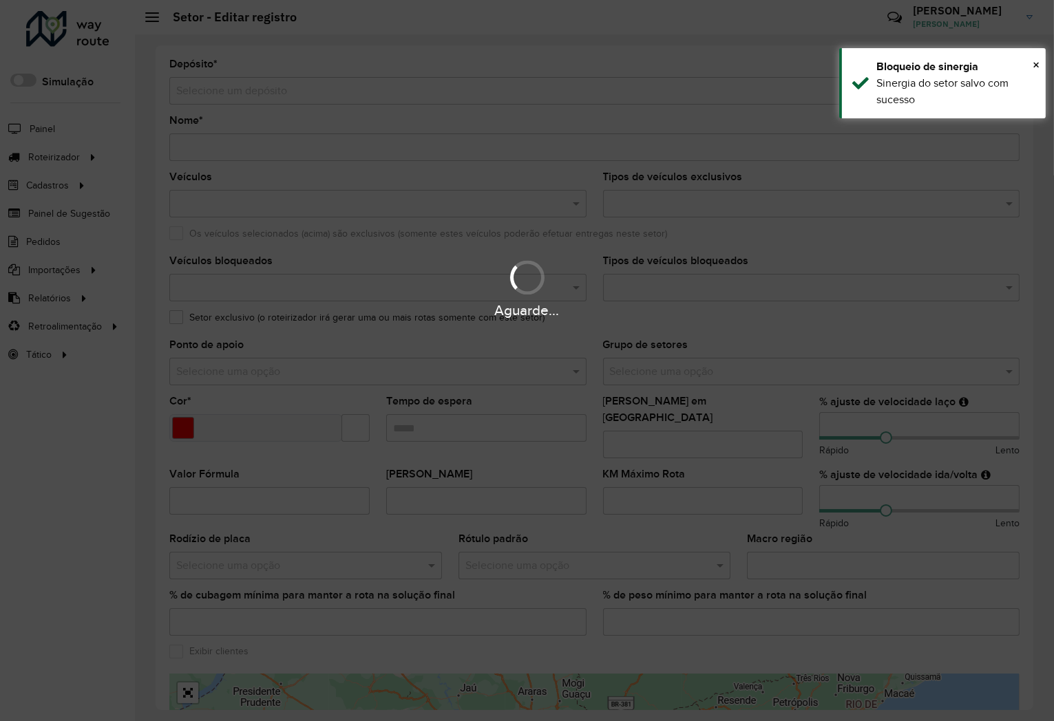
type input "**********"
type input "*******"
type input "*****"
type input "**"
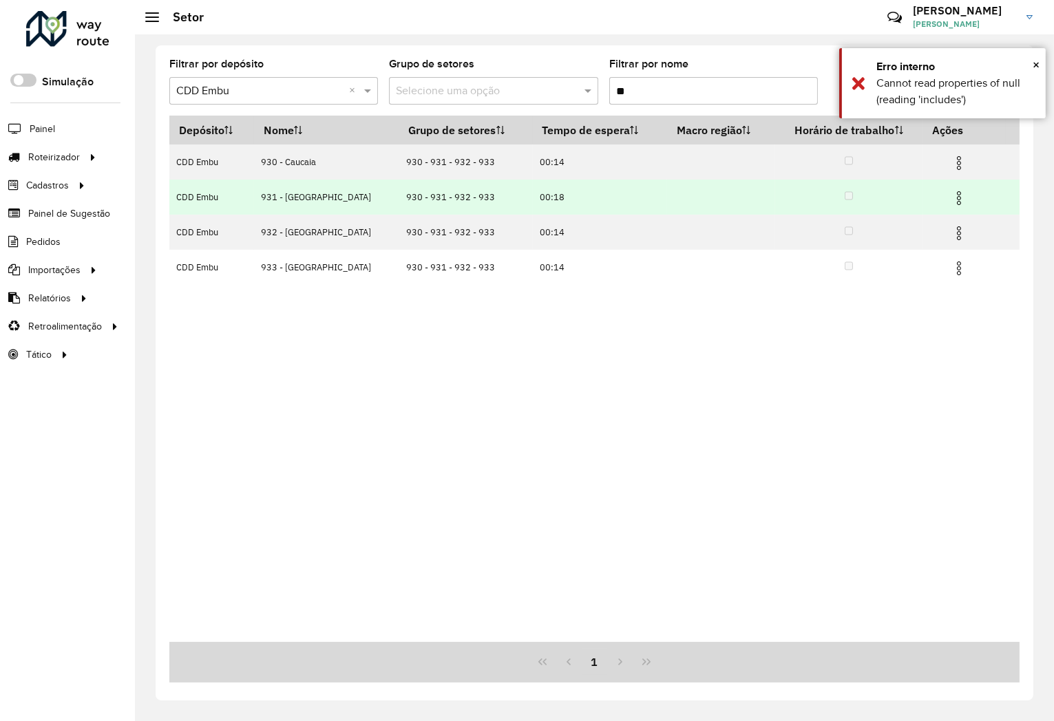
click at [960, 198] on img at bounding box center [959, 198] width 17 height 17
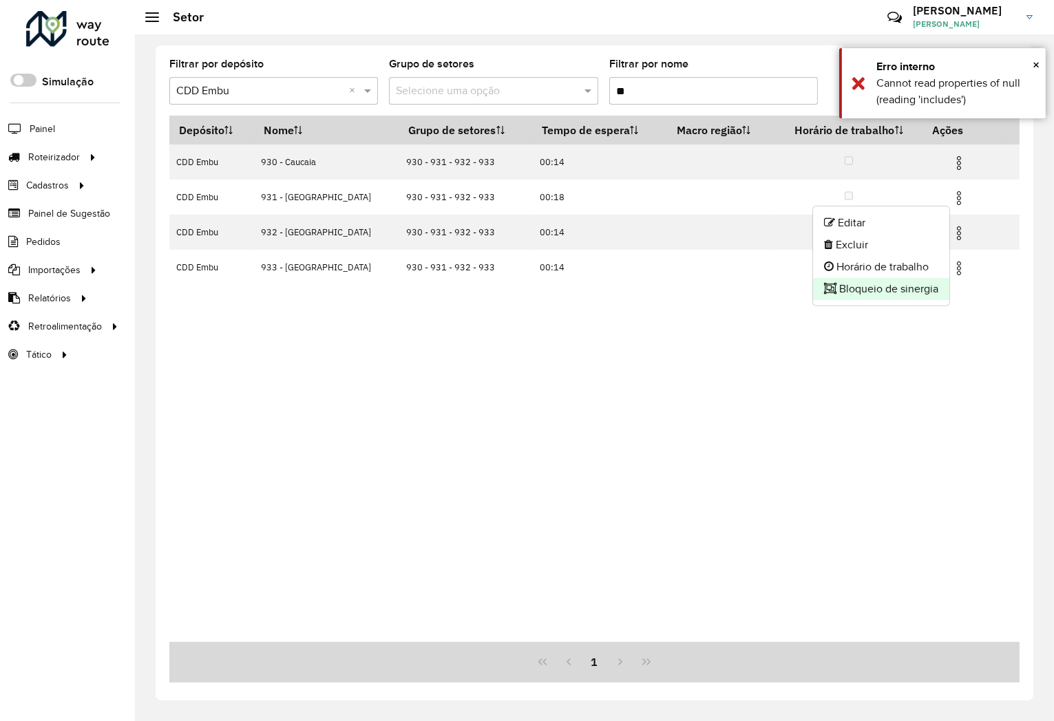
click at [888, 278] on li "Bloqueio de sinergia" at bounding box center [881, 289] width 136 height 22
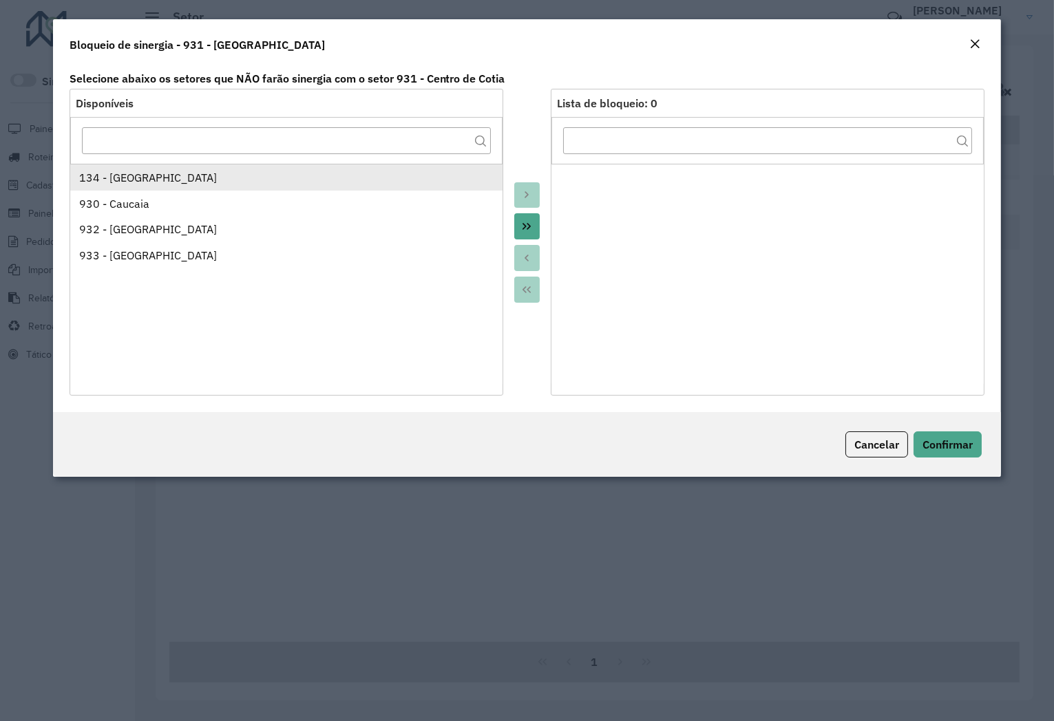
click at [202, 172] on div "134 - Vargem Grande Paulista" at bounding box center [286, 177] width 414 height 17
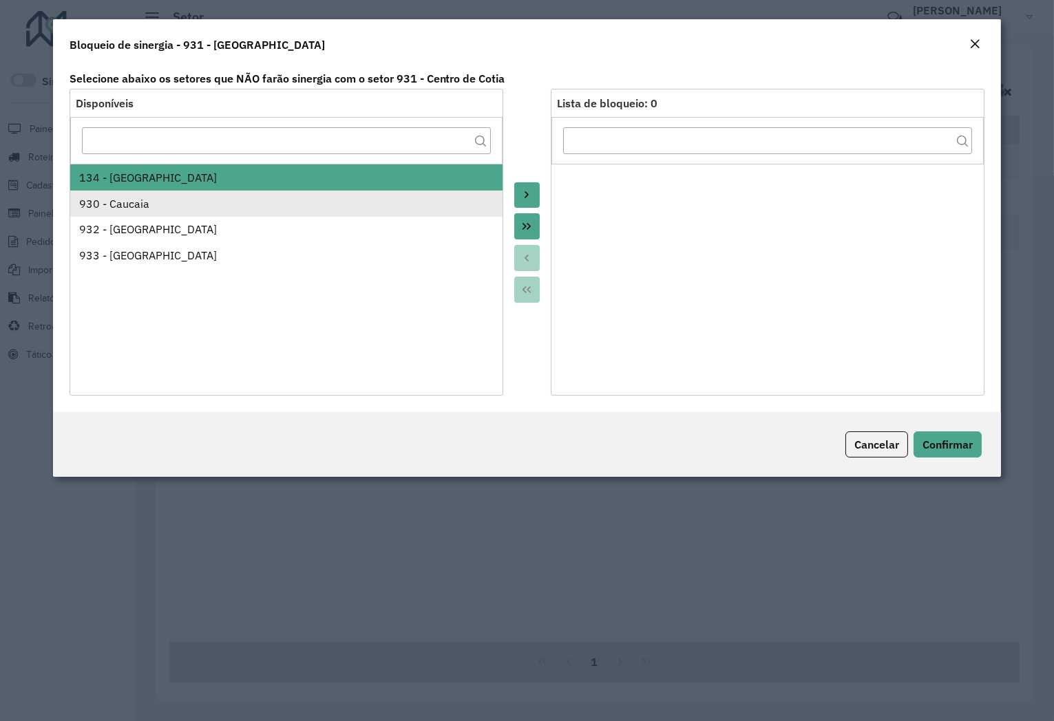
click at [193, 196] on div "930 - Caucaia" at bounding box center [286, 204] width 414 height 17
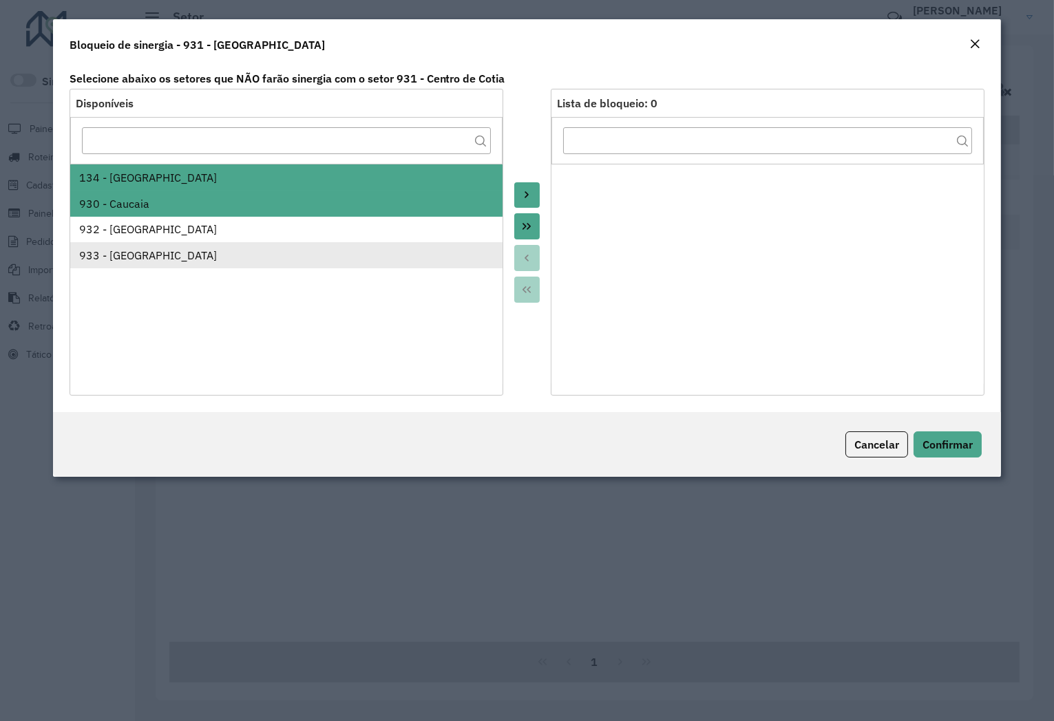
click at [174, 250] on div "933 - Vila Santo Antonia" at bounding box center [286, 255] width 414 height 17
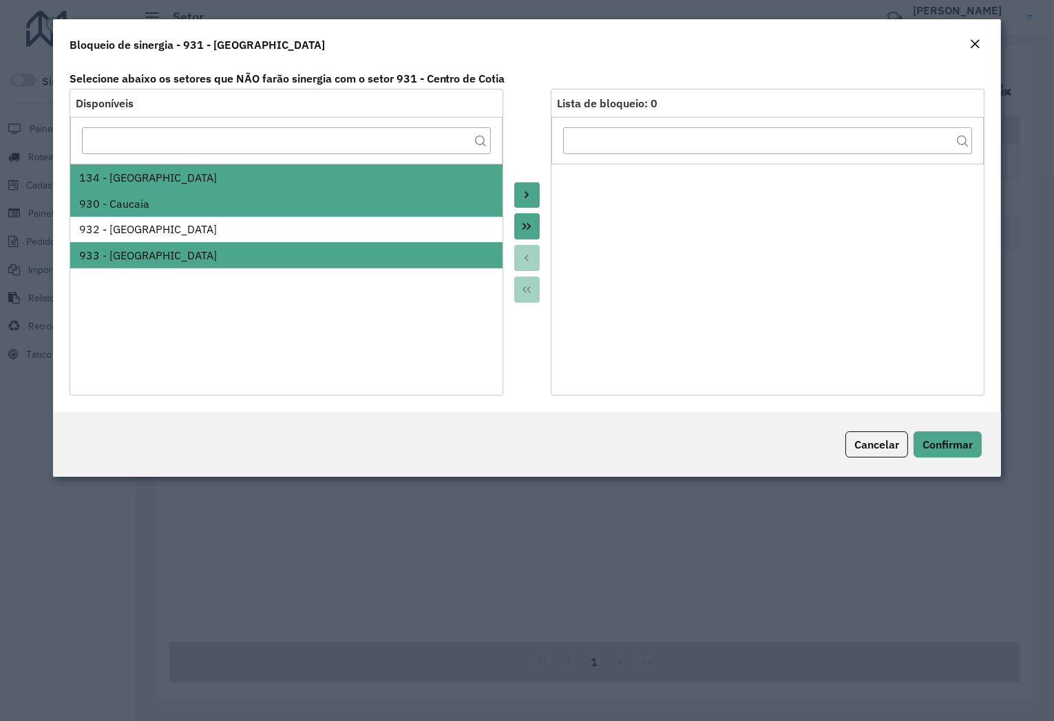
click at [530, 200] on icon "Move to Target" at bounding box center [526, 194] width 11 height 11
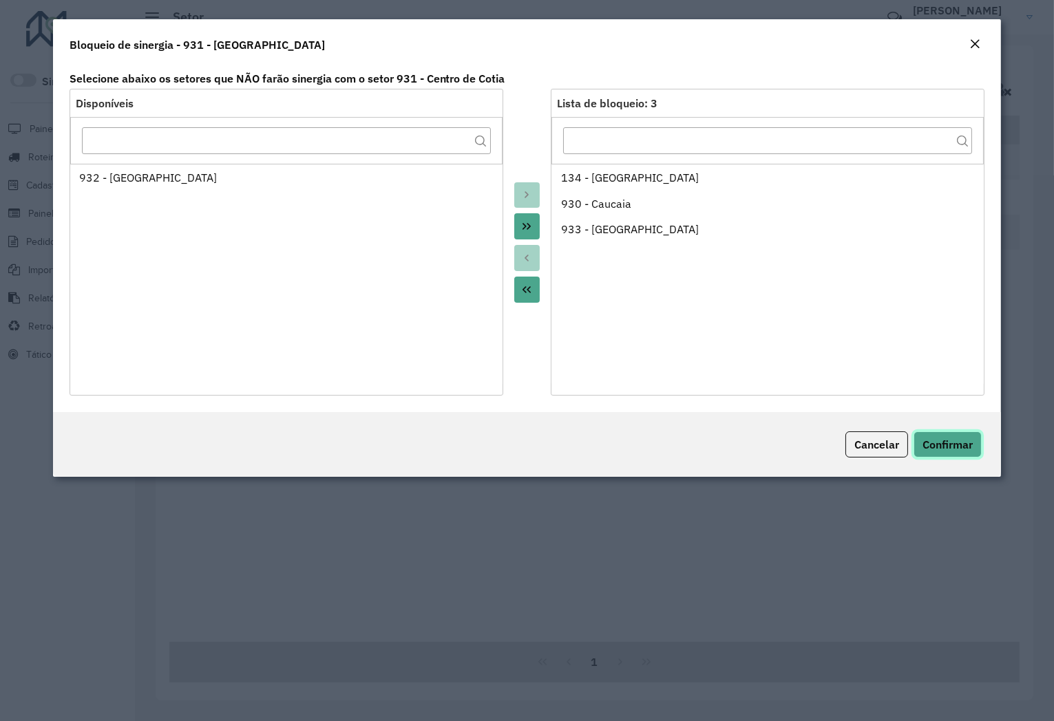
click at [940, 443] on span "Confirmar" at bounding box center [947, 445] width 50 height 14
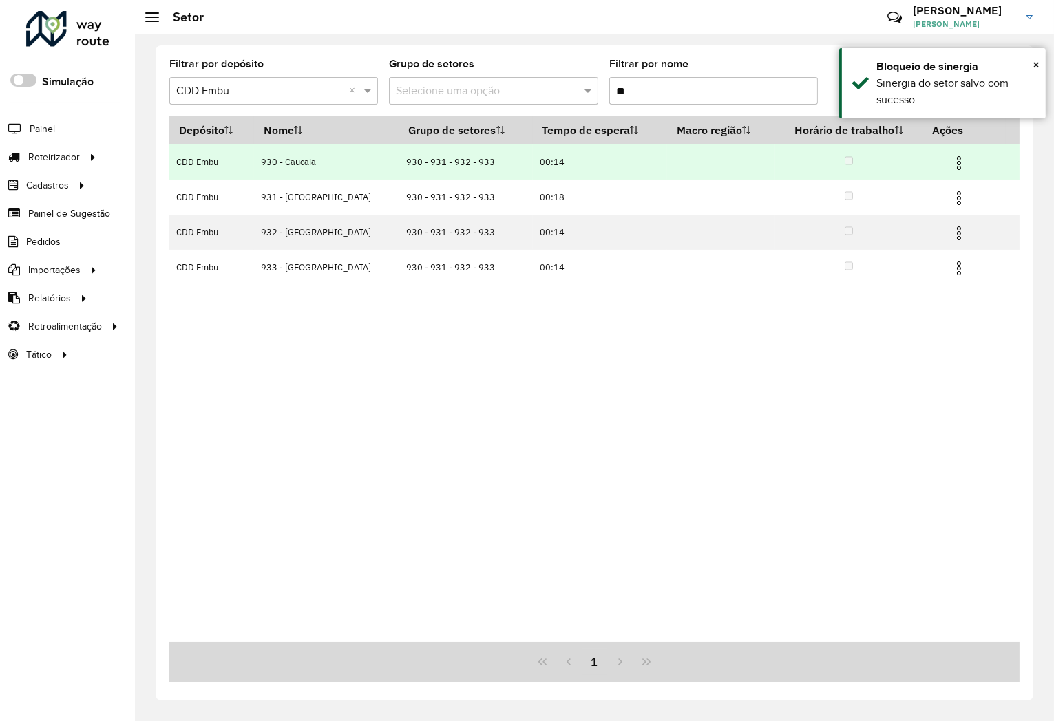
click at [960, 160] on img at bounding box center [959, 163] width 17 height 17
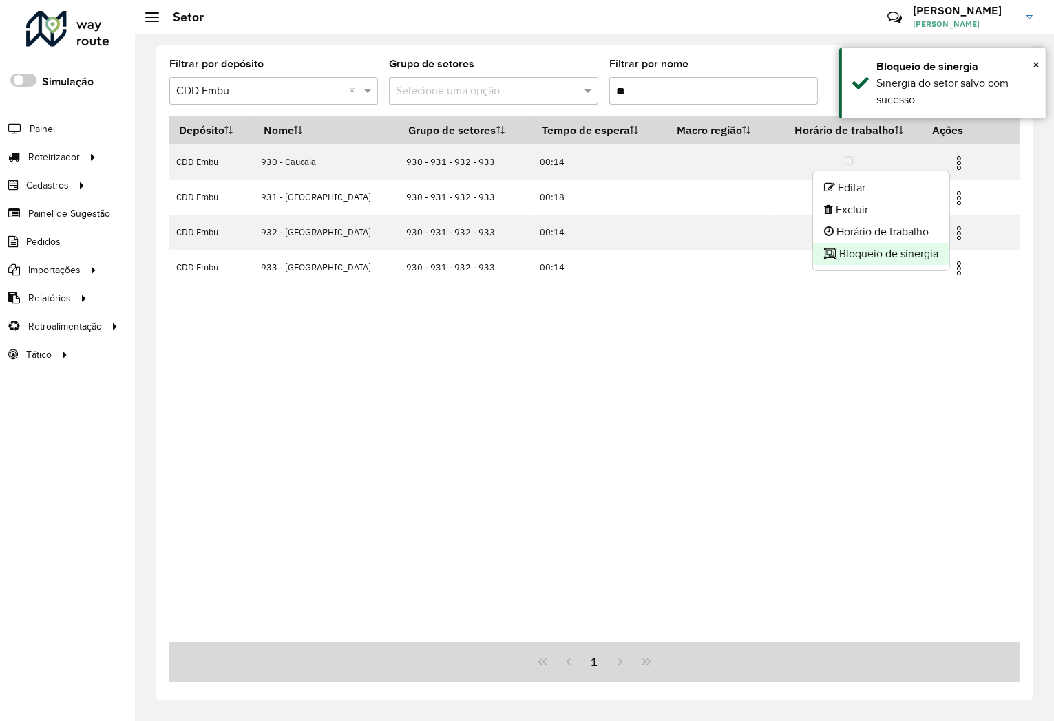
click at [858, 244] on li "Bloqueio de sinergia" at bounding box center [881, 254] width 136 height 22
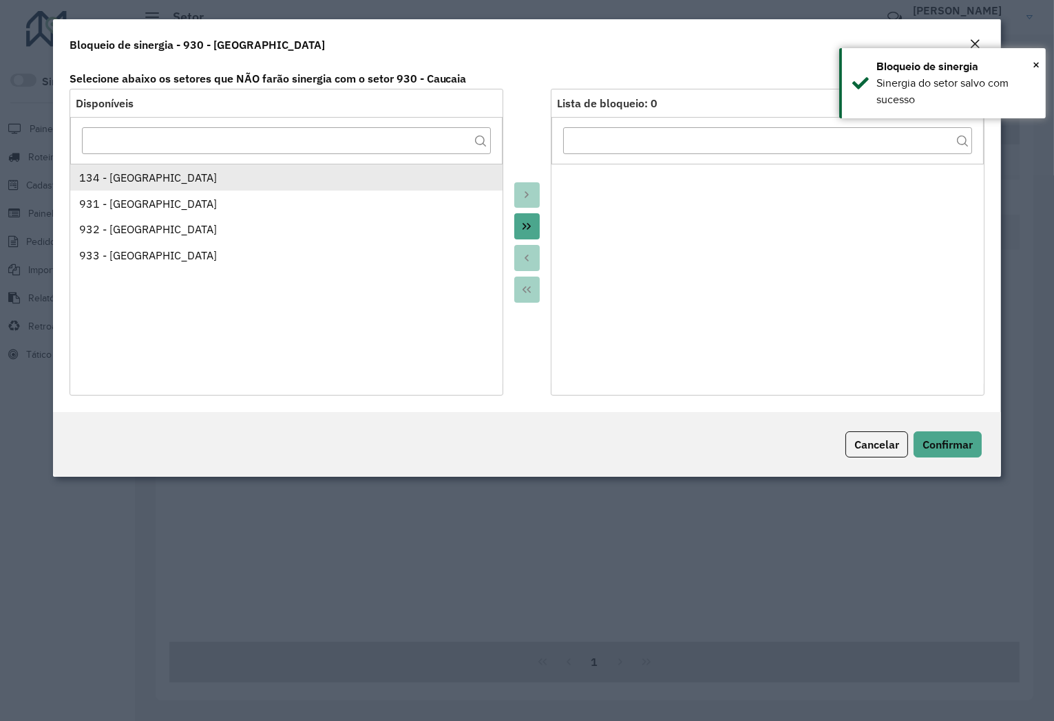
click at [150, 184] on div "134 - Vargem Grande Paulista" at bounding box center [286, 177] width 414 height 17
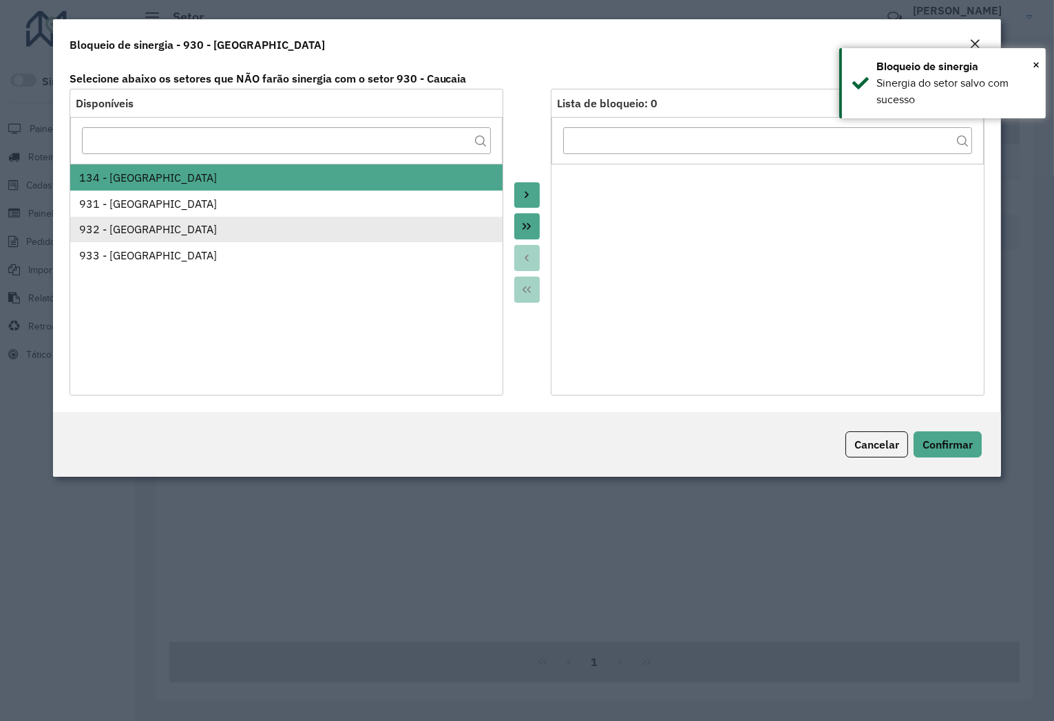
click at [146, 221] on div "932 - Jardim Passárgada" at bounding box center [286, 229] width 414 height 17
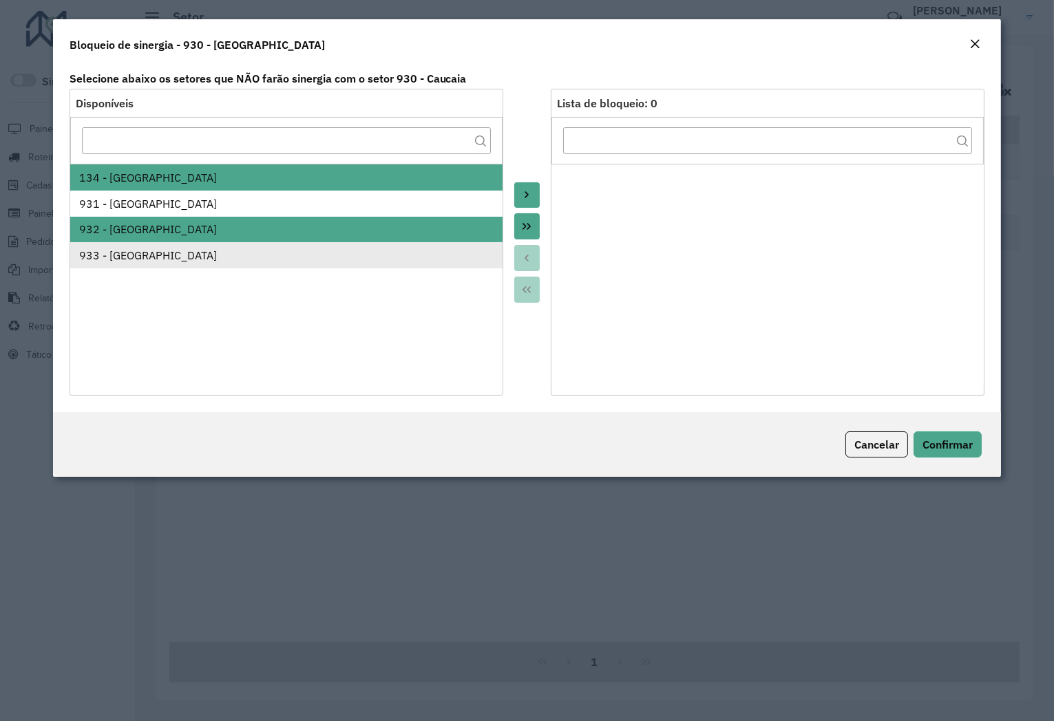
click at [140, 258] on div "933 - Vila Santo Antonia" at bounding box center [286, 255] width 414 height 17
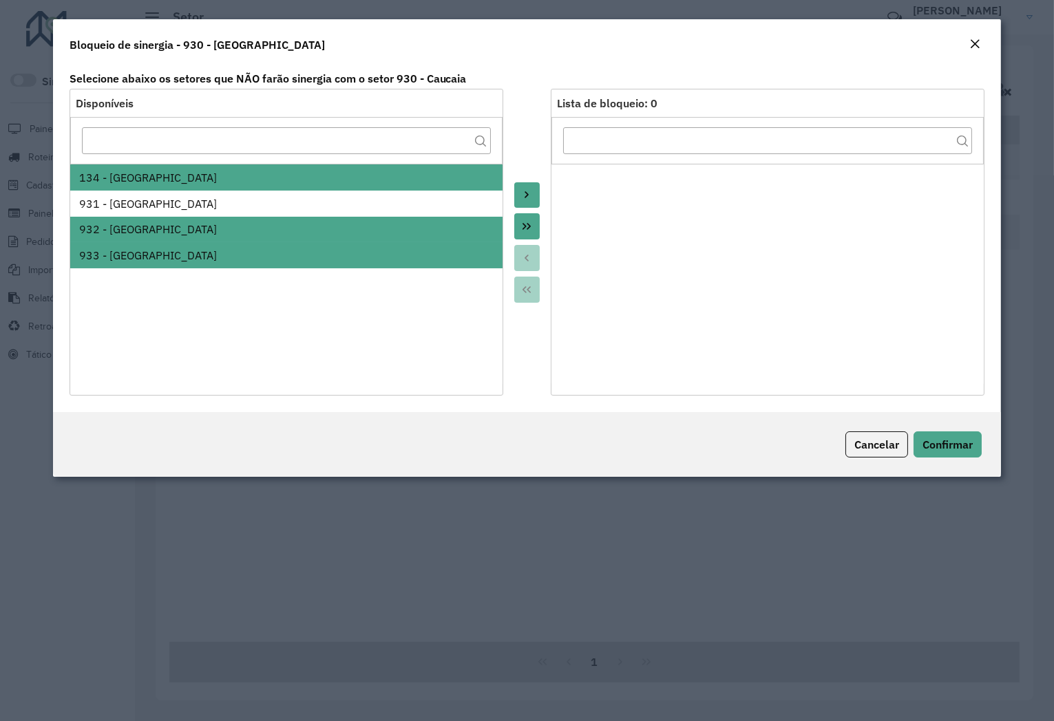
click at [531, 200] on icon "Move to Target" at bounding box center [526, 194] width 11 height 11
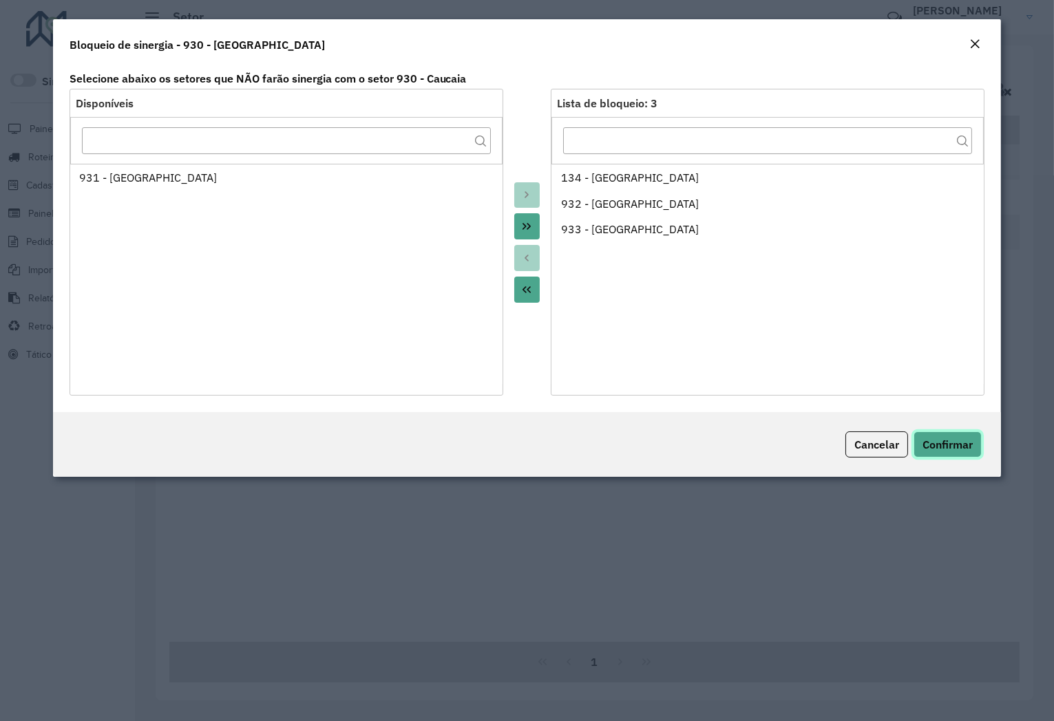
click at [945, 438] on span "Confirmar" at bounding box center [947, 445] width 50 height 14
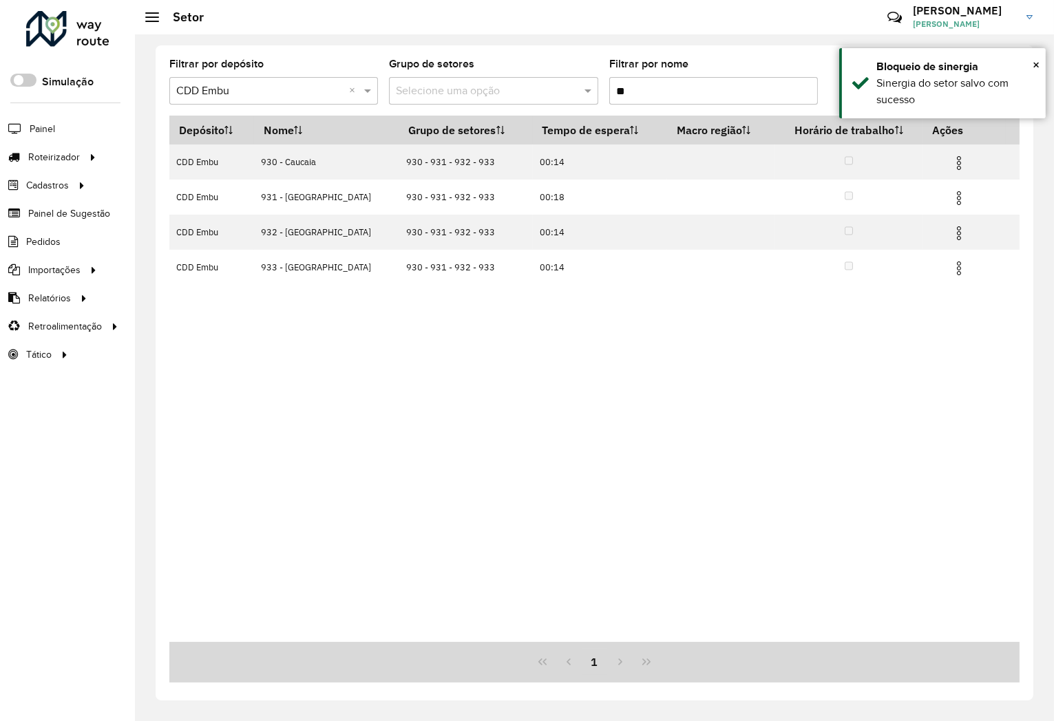
click at [679, 96] on input "**" at bounding box center [713, 91] width 209 height 28
type input "***"
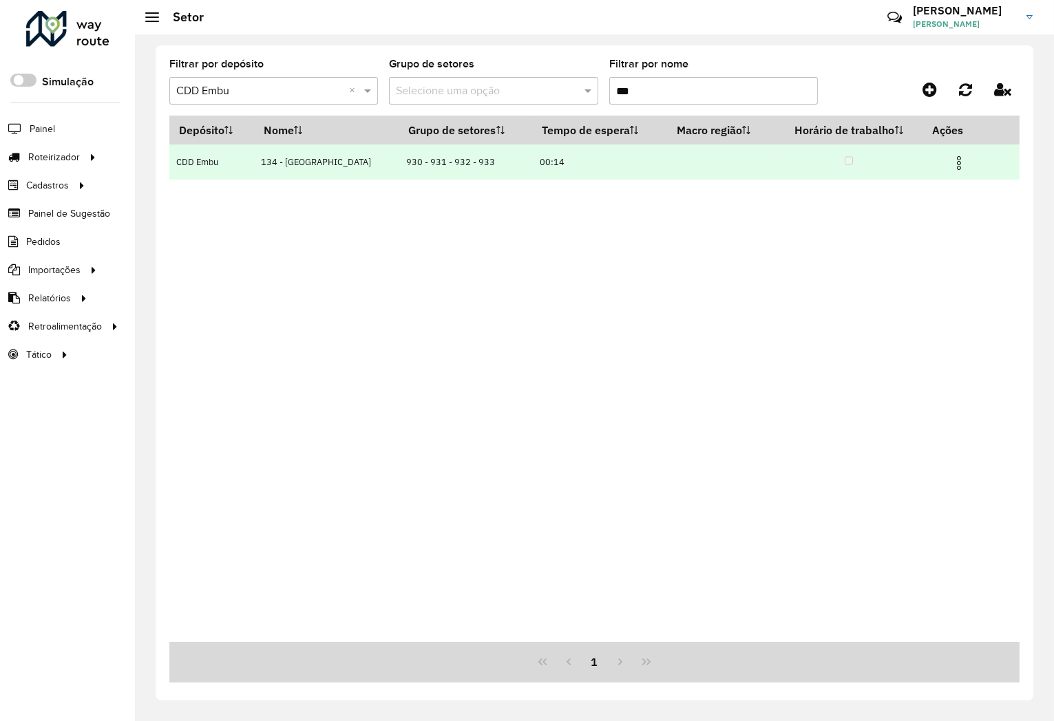
click at [964, 162] on img at bounding box center [959, 163] width 17 height 17
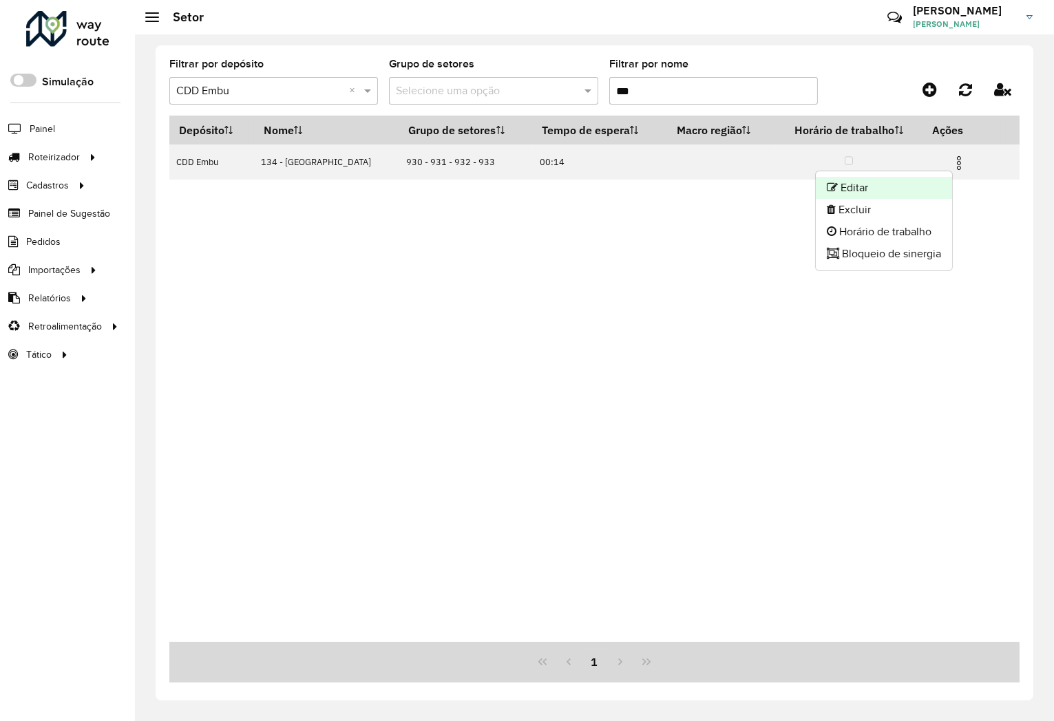
click at [925, 184] on li "Editar" at bounding box center [884, 188] width 136 height 22
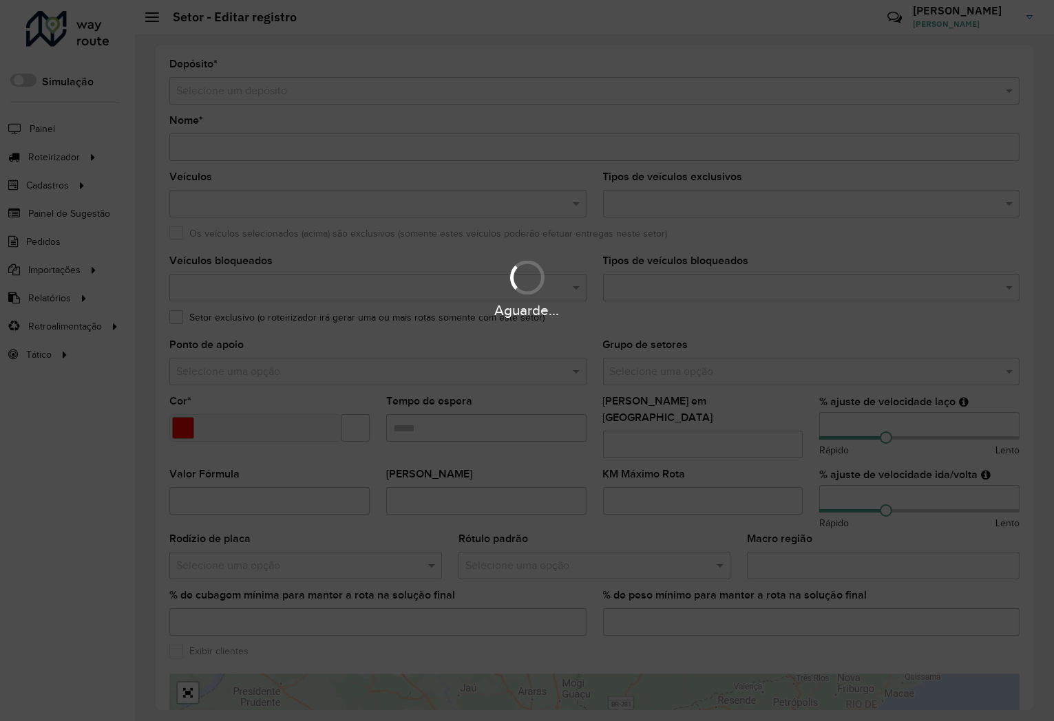
type input "**********"
type input "*******"
type input "*****"
type input "***"
type input "**"
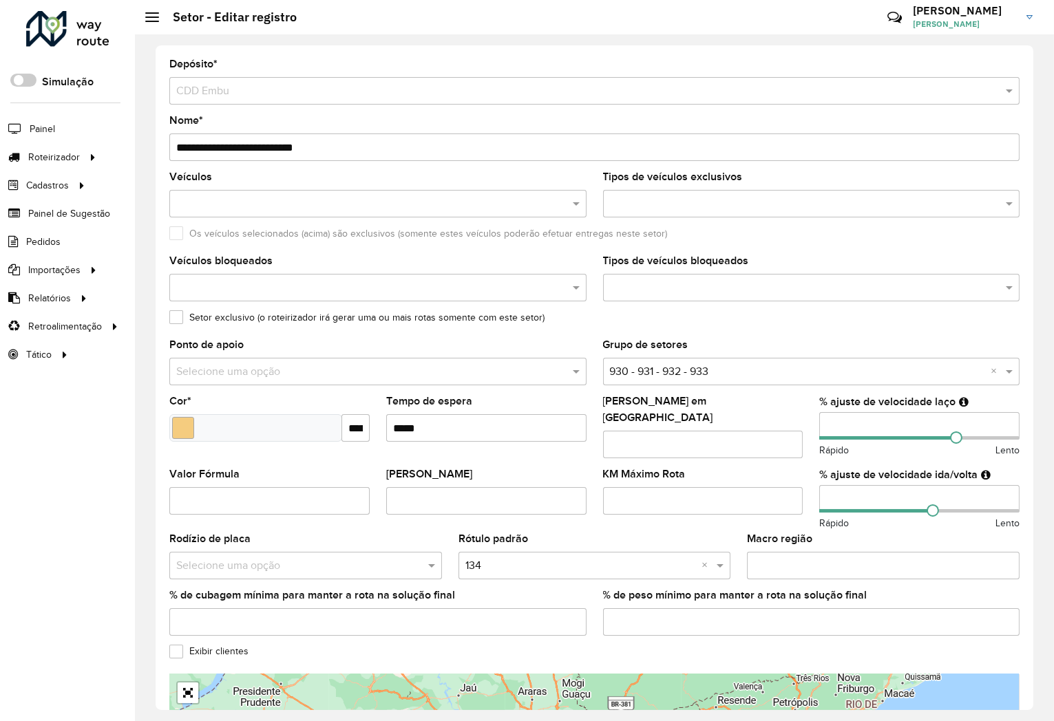
click at [690, 373] on input "text" at bounding box center [798, 372] width 376 height 17
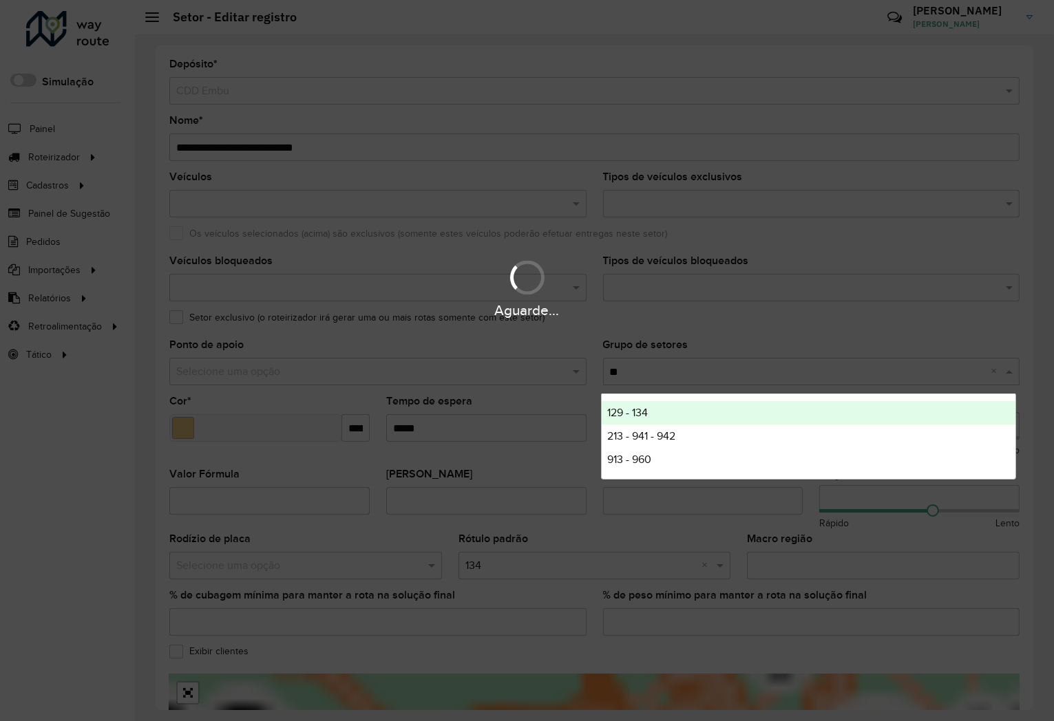
type input "***"
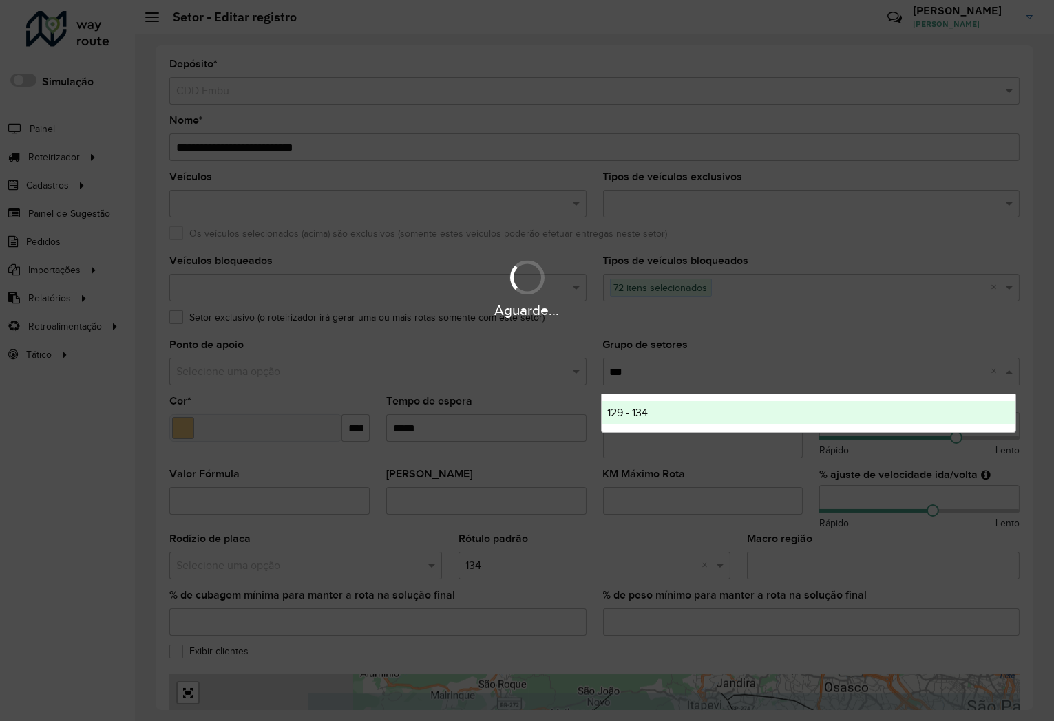
click at [668, 408] on div "129 - 134" at bounding box center [809, 412] width 414 height 23
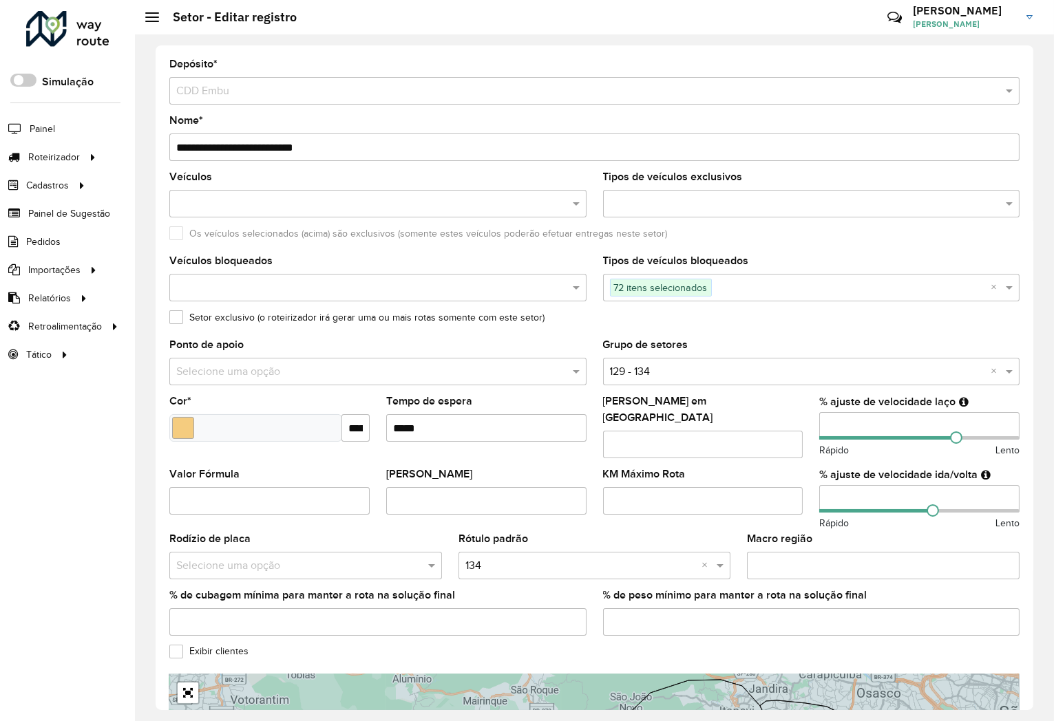
scroll to position [224, 0]
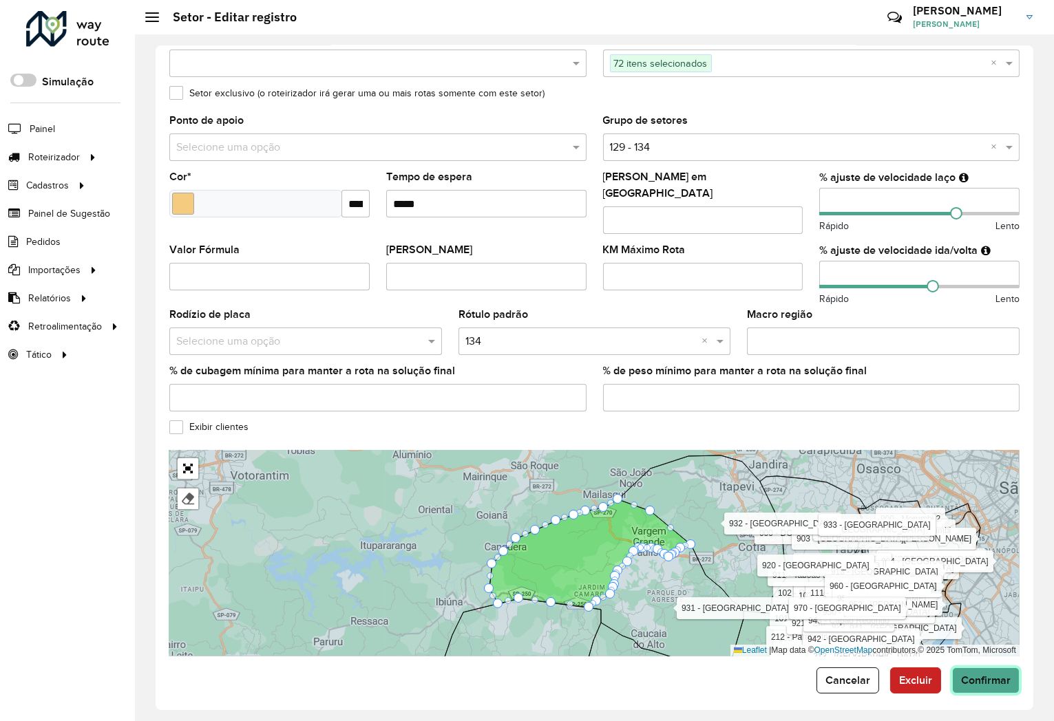
click at [978, 675] on span "Confirmar" at bounding box center [986, 681] width 50 height 12
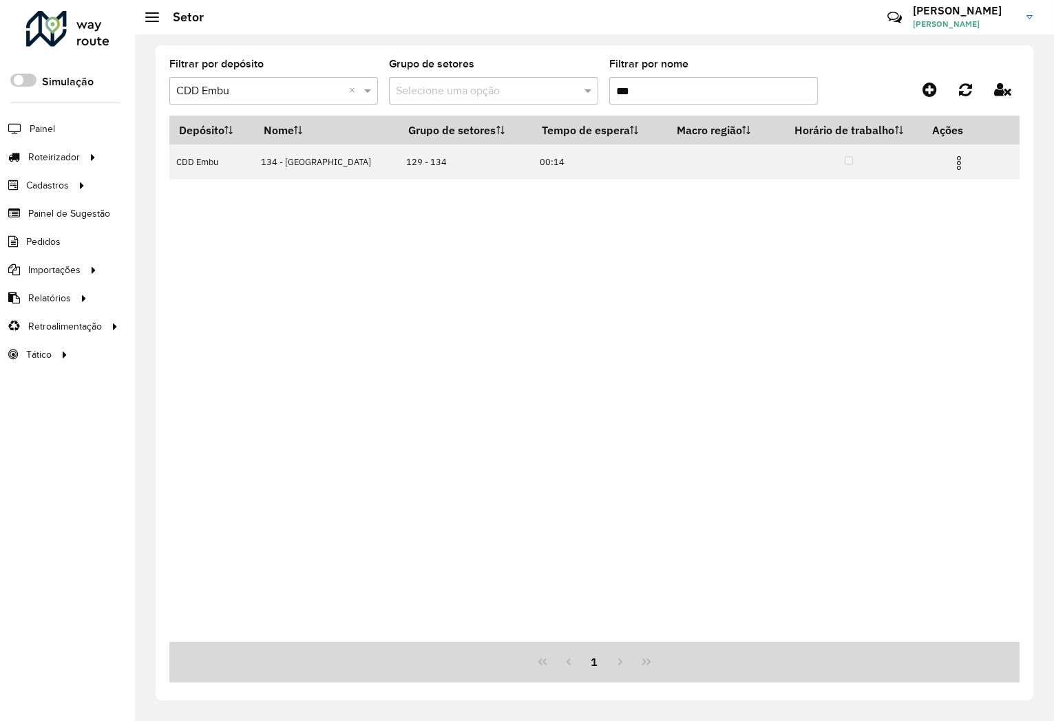
click at [658, 94] on input "***" at bounding box center [713, 91] width 209 height 28
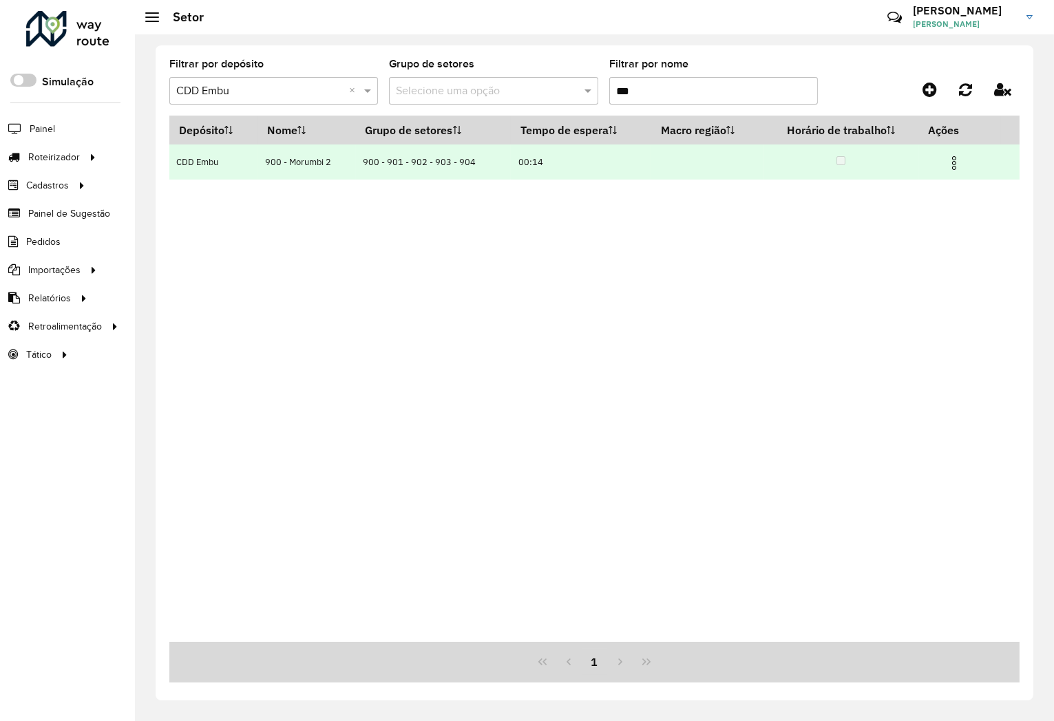
click at [958, 164] on img at bounding box center [954, 163] width 17 height 17
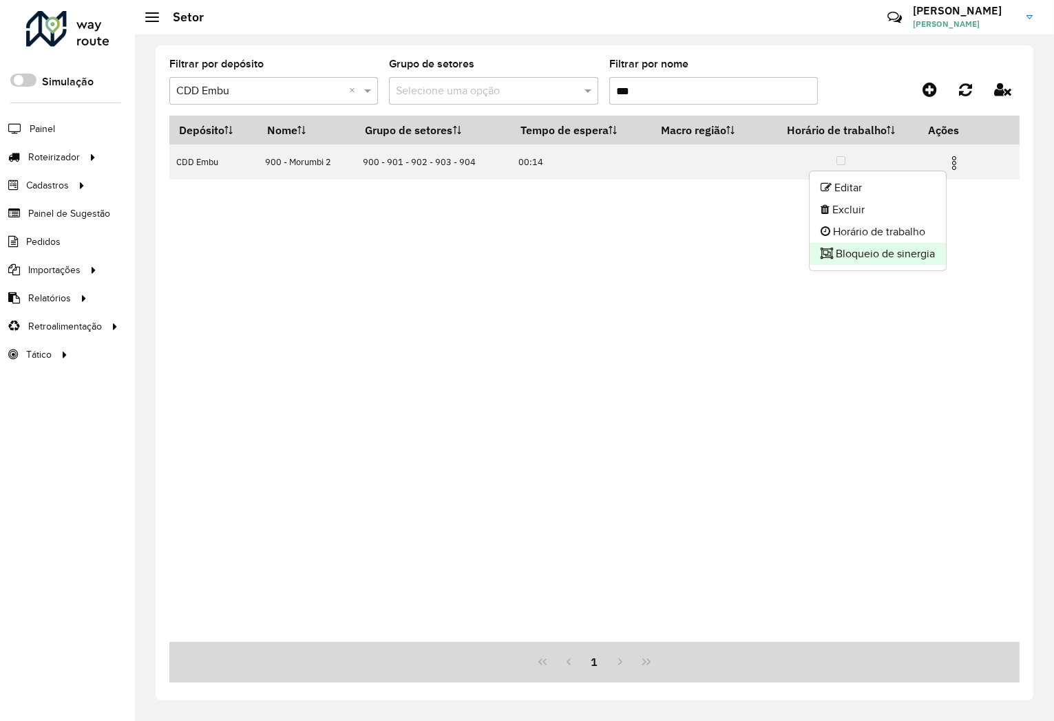
click at [899, 251] on li "Bloqueio de sinergia" at bounding box center [878, 254] width 136 height 22
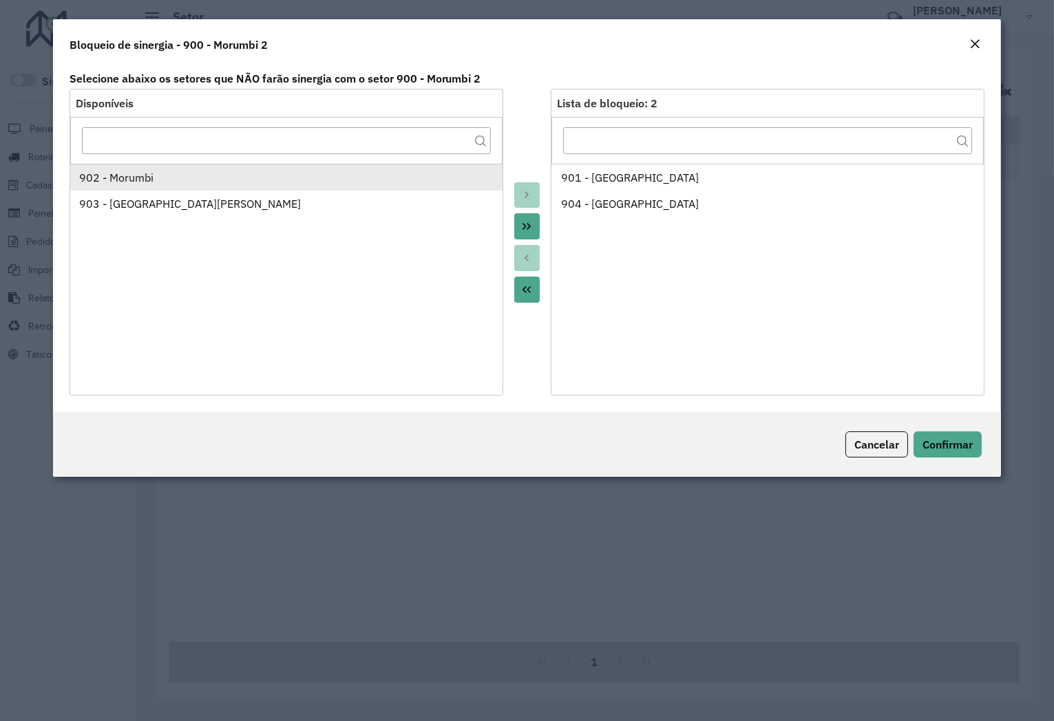
click at [168, 178] on div "902 - Morumbi" at bounding box center [286, 177] width 414 height 17
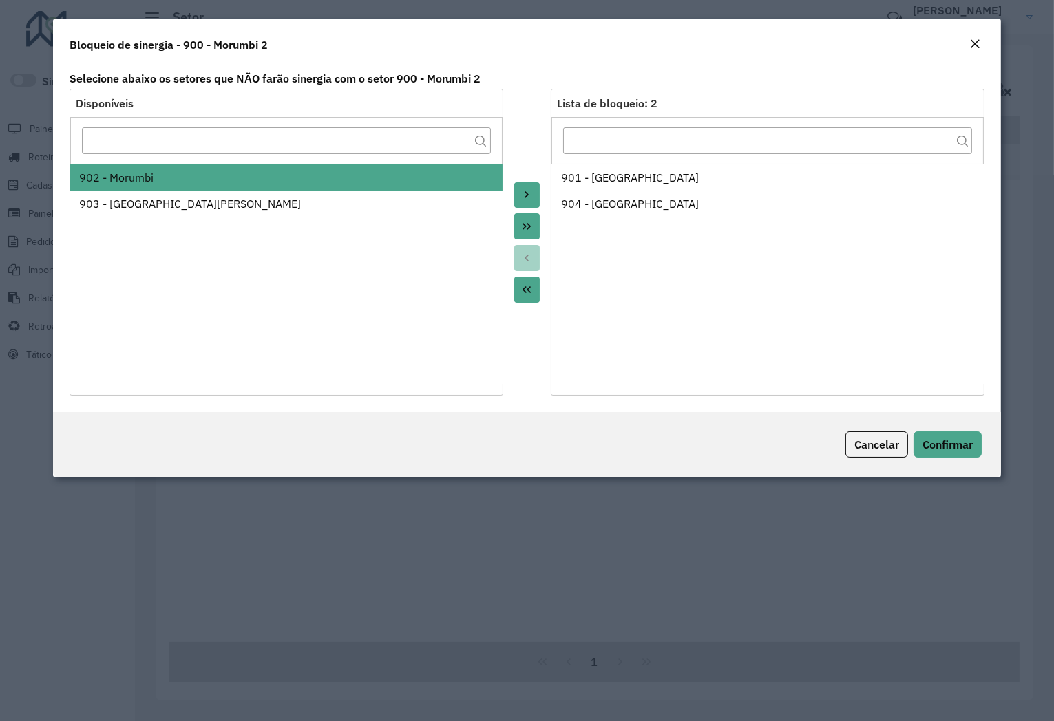
click at [527, 187] on button "Move to Target" at bounding box center [527, 195] width 26 height 26
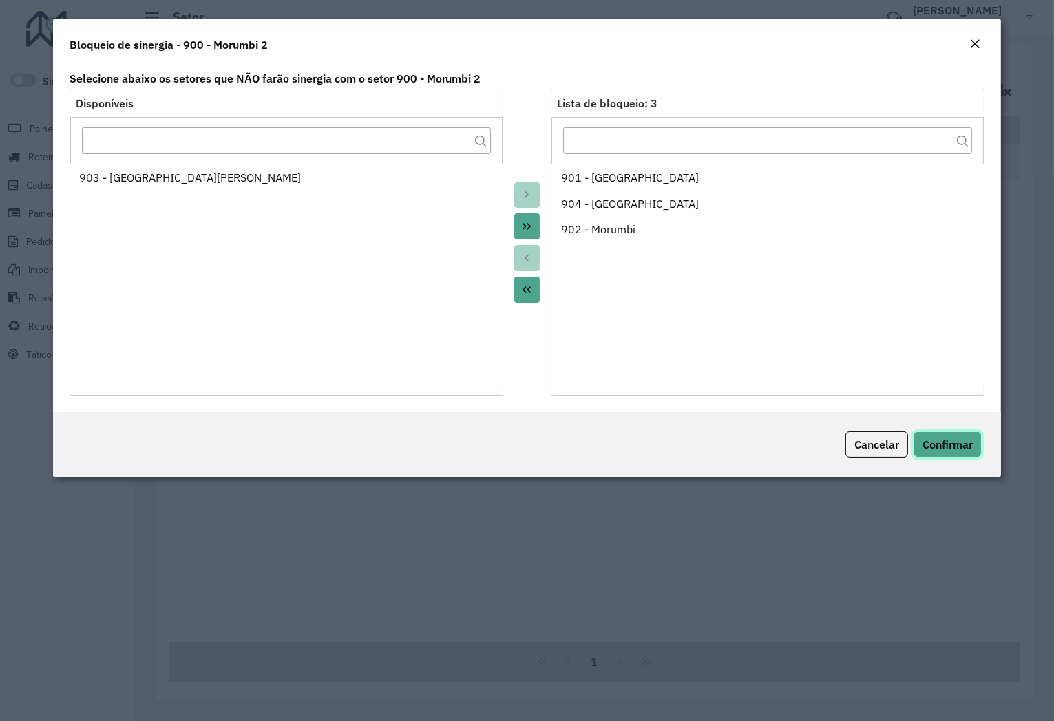
click at [957, 441] on span "Confirmar" at bounding box center [947, 445] width 50 height 14
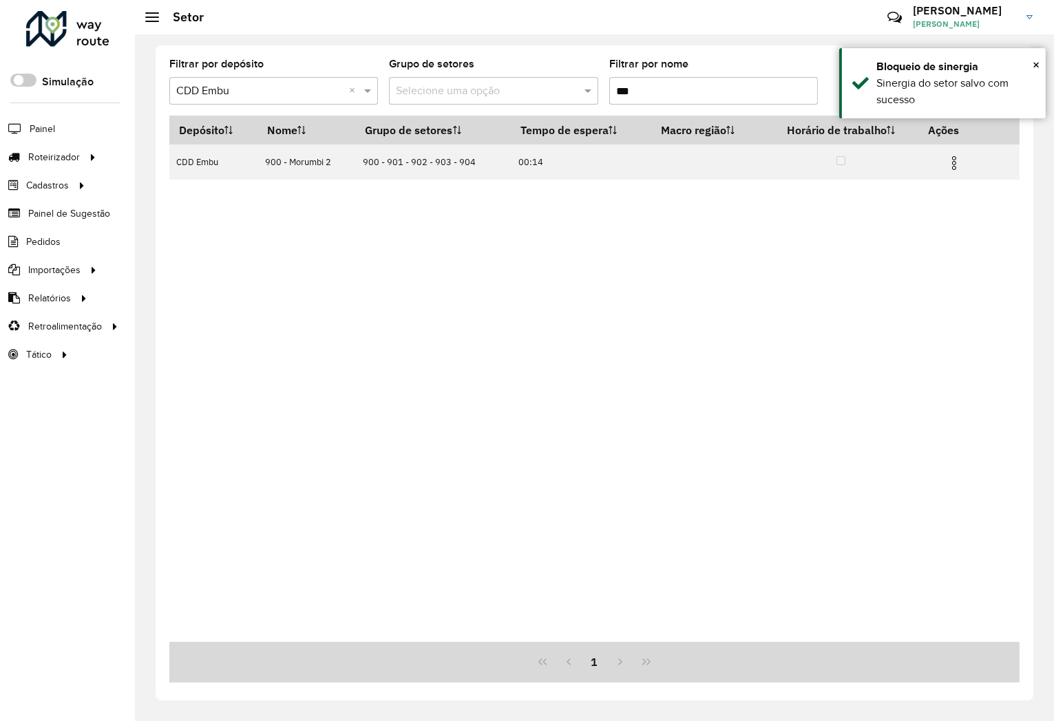
click at [694, 94] on input "***" at bounding box center [713, 91] width 209 height 28
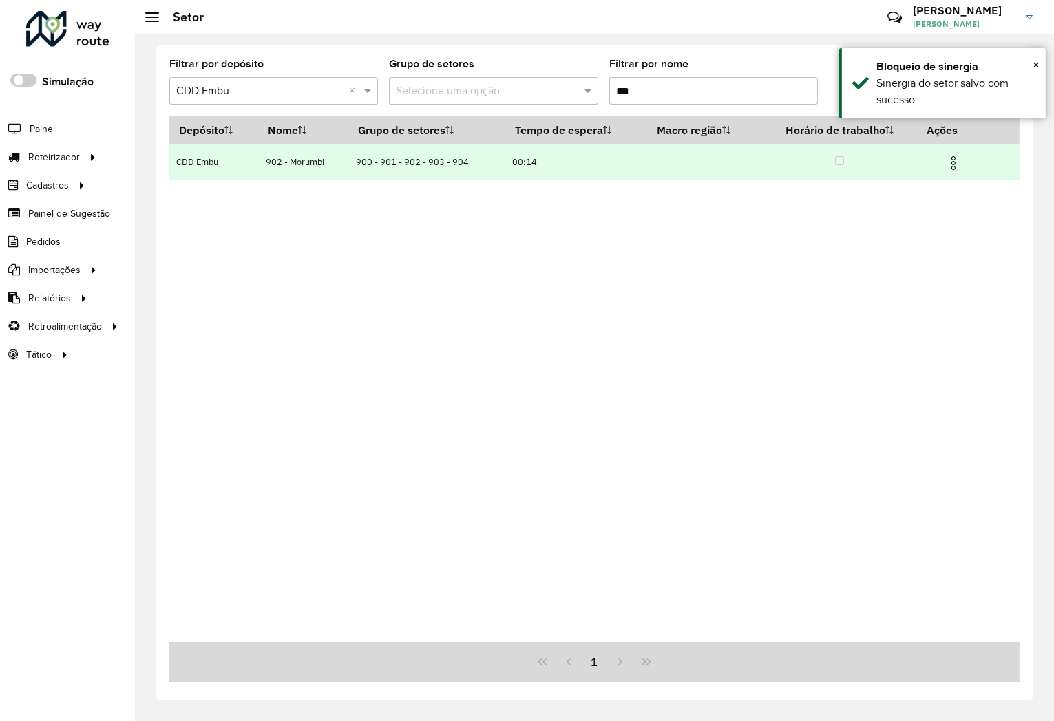
type input "***"
click at [956, 164] on img at bounding box center [953, 163] width 17 height 17
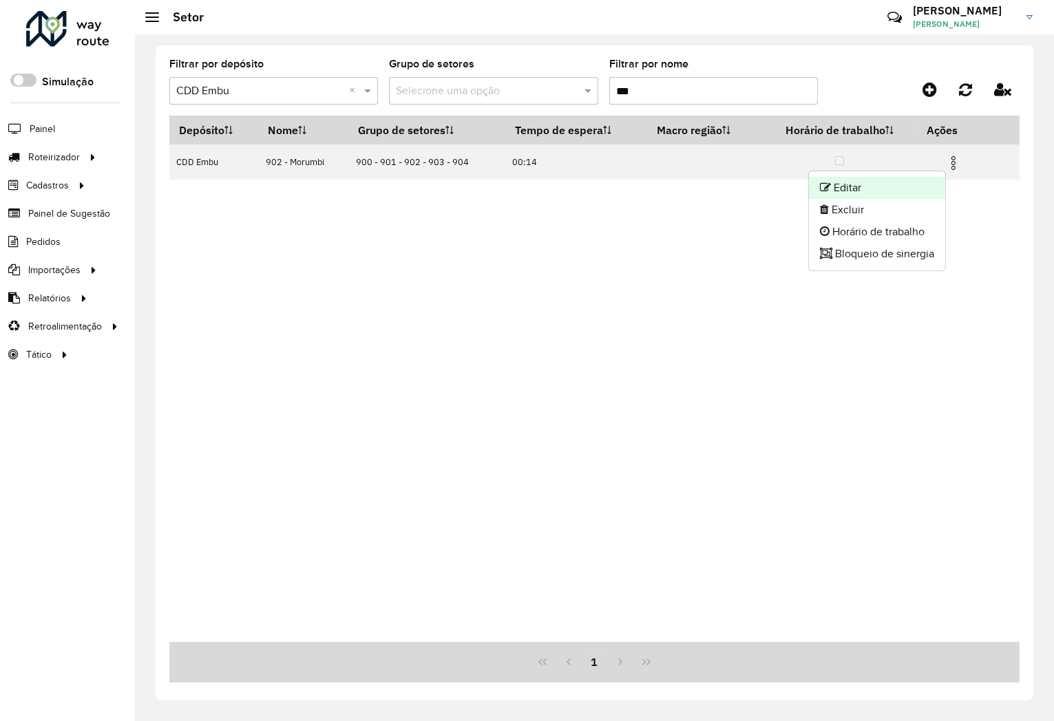
click at [879, 182] on li "Editar" at bounding box center [877, 188] width 136 height 22
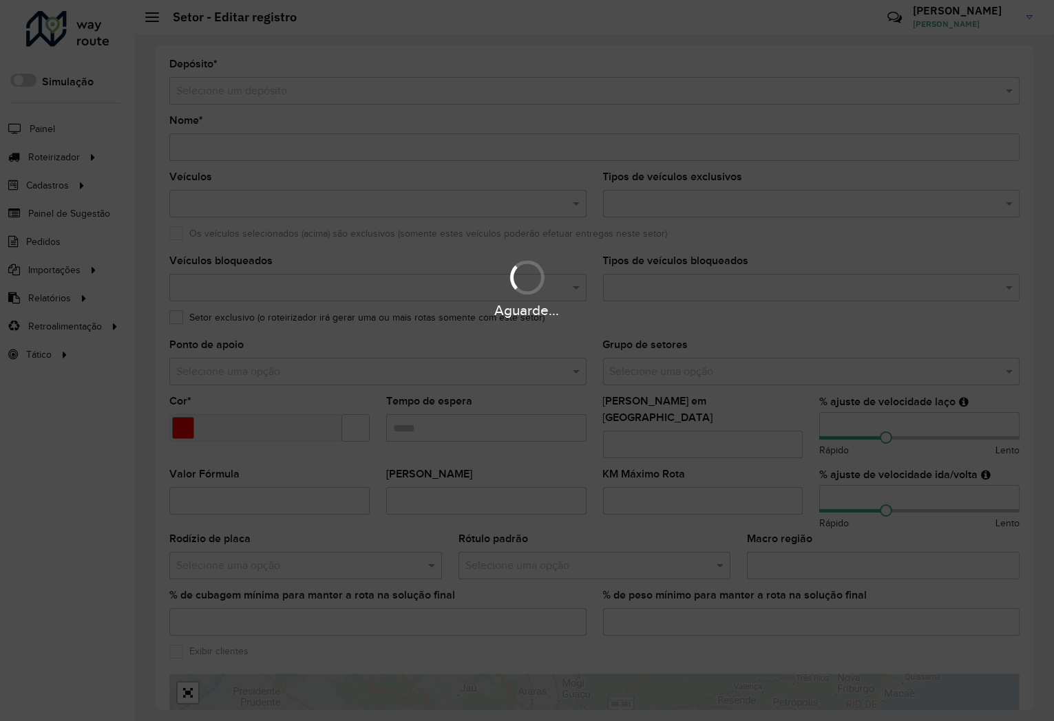
type input "**********"
type input "*******"
type input "*****"
type input "***"
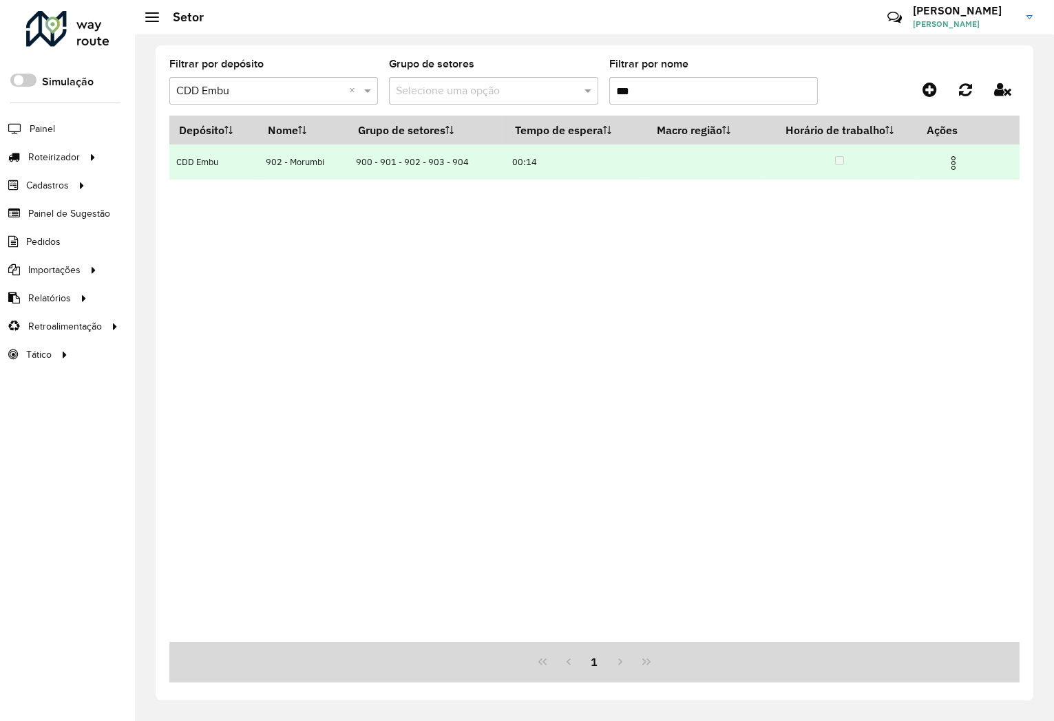
click at [959, 161] on img at bounding box center [953, 163] width 17 height 17
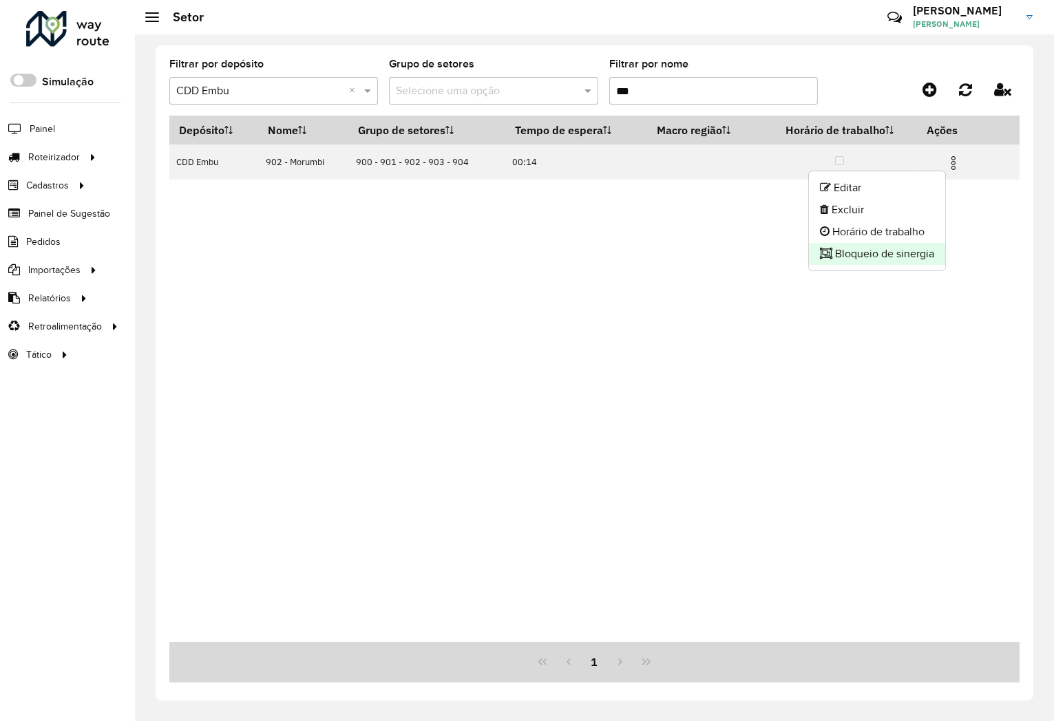
click at [876, 246] on li "Bloqueio de sinergia" at bounding box center [877, 254] width 136 height 22
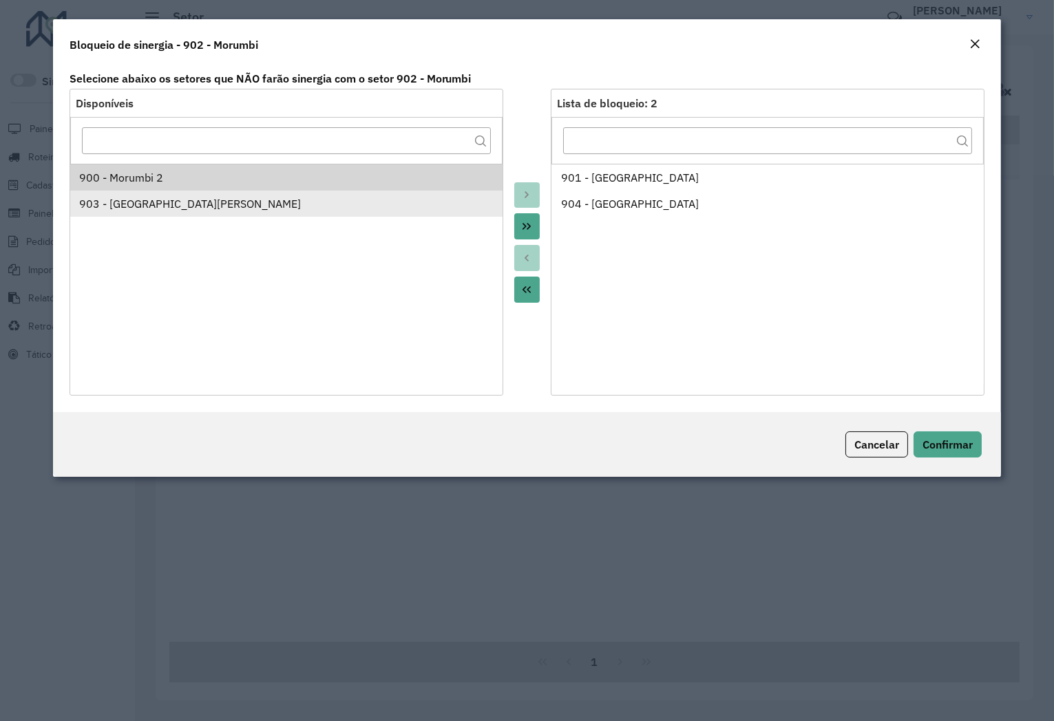
drag, startPoint x: 136, startPoint y: 175, endPoint x: 318, endPoint y: 212, distance: 185.5
click at [136, 176] on div "900 - Morumbi 2" at bounding box center [286, 177] width 414 height 17
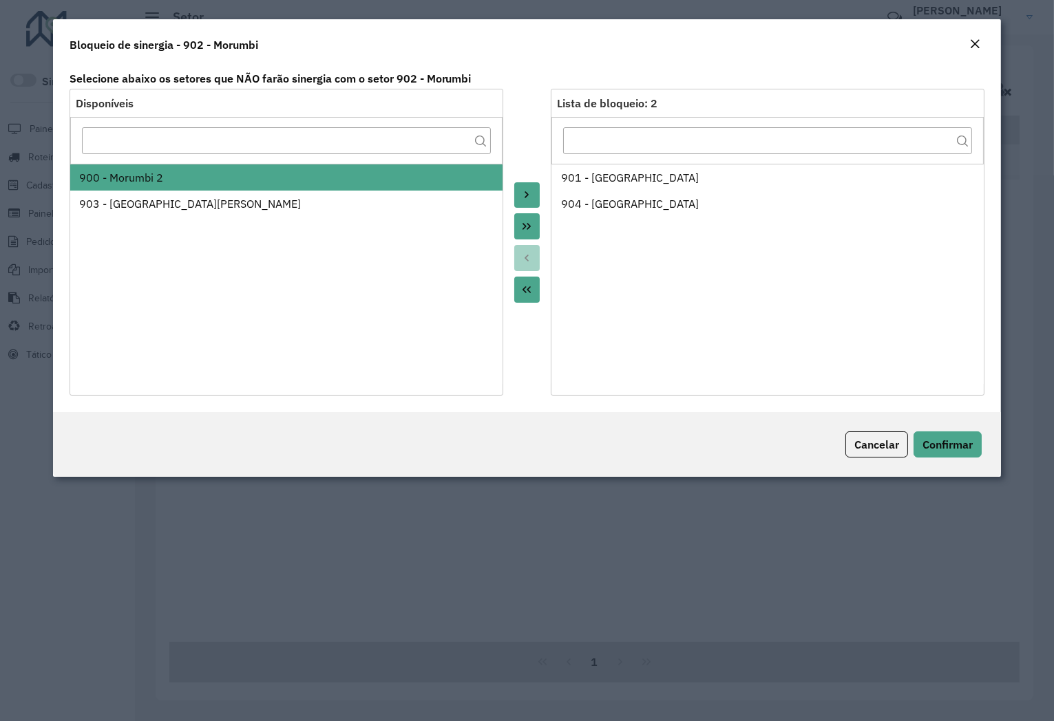
click at [525, 197] on icon "Move to Target" at bounding box center [527, 195] width 4 height 7
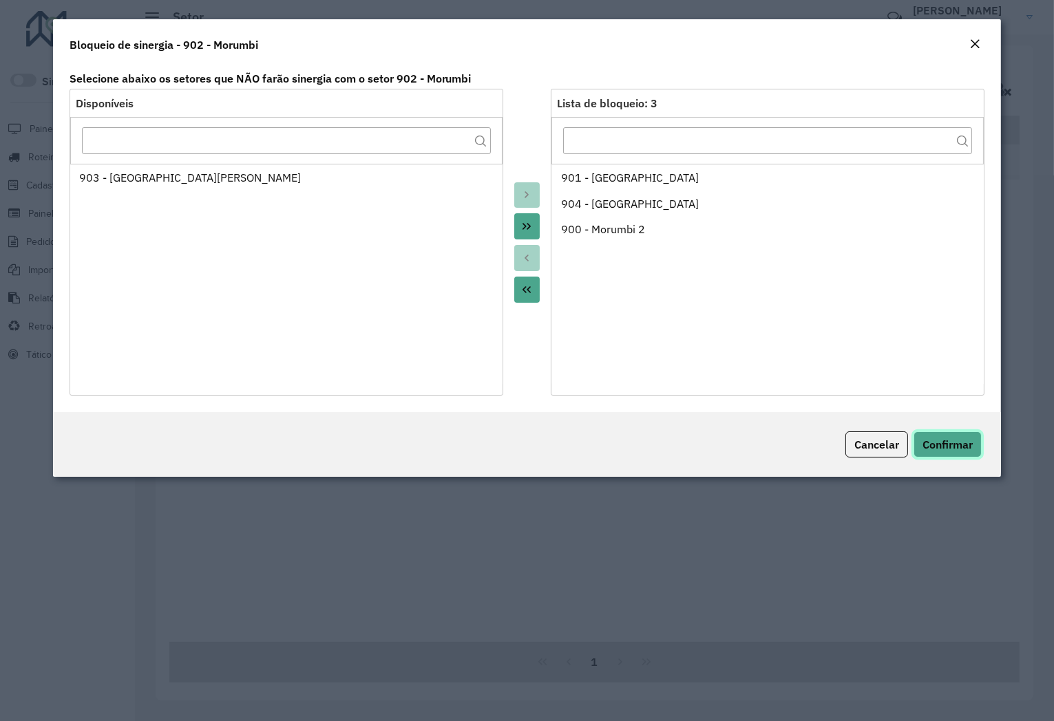
click at [964, 443] on span "Confirmar" at bounding box center [947, 445] width 50 height 14
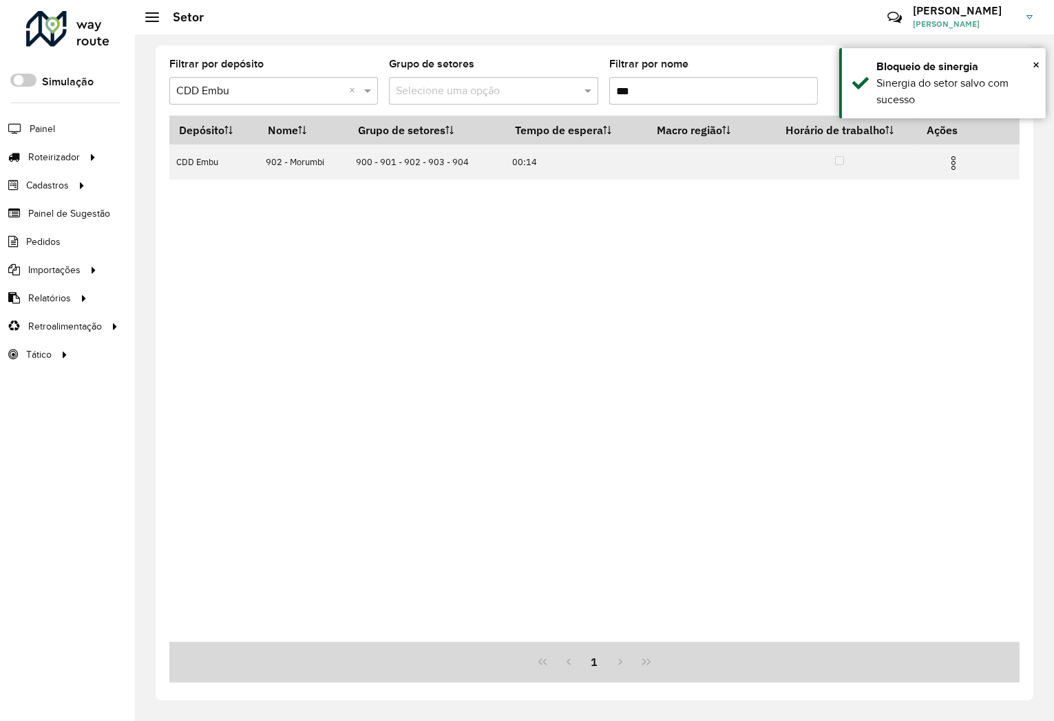
click at [679, 88] on input "***" at bounding box center [713, 91] width 209 height 28
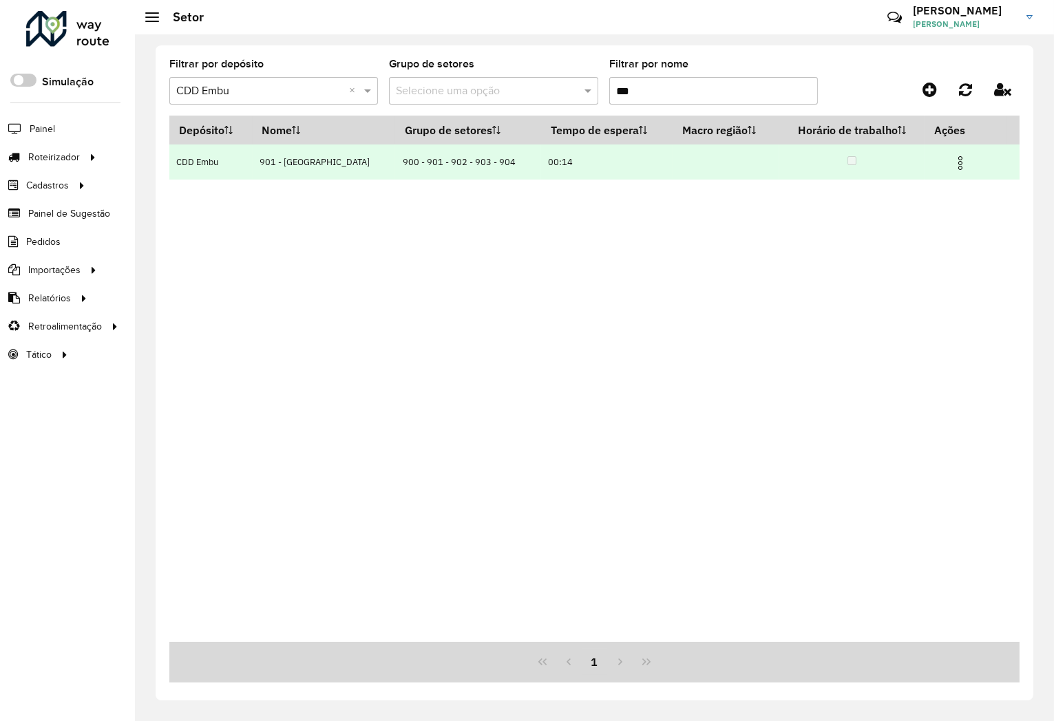
click at [961, 160] on img at bounding box center [960, 163] width 17 height 17
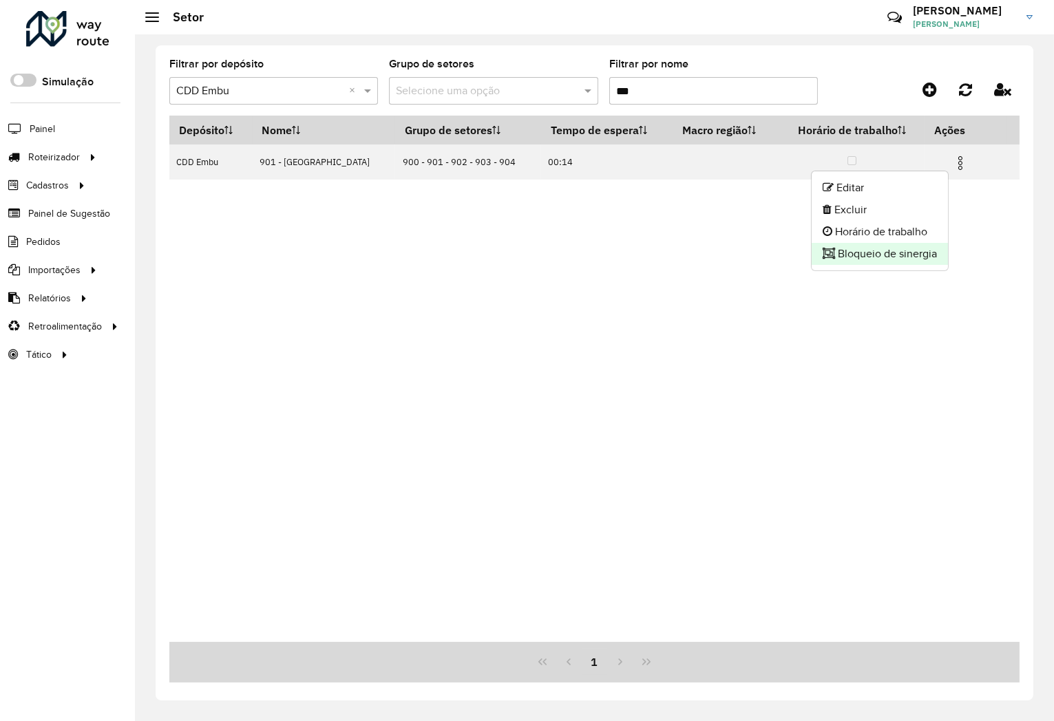
click at [896, 259] on li "Bloqueio de sinergia" at bounding box center [880, 254] width 136 height 22
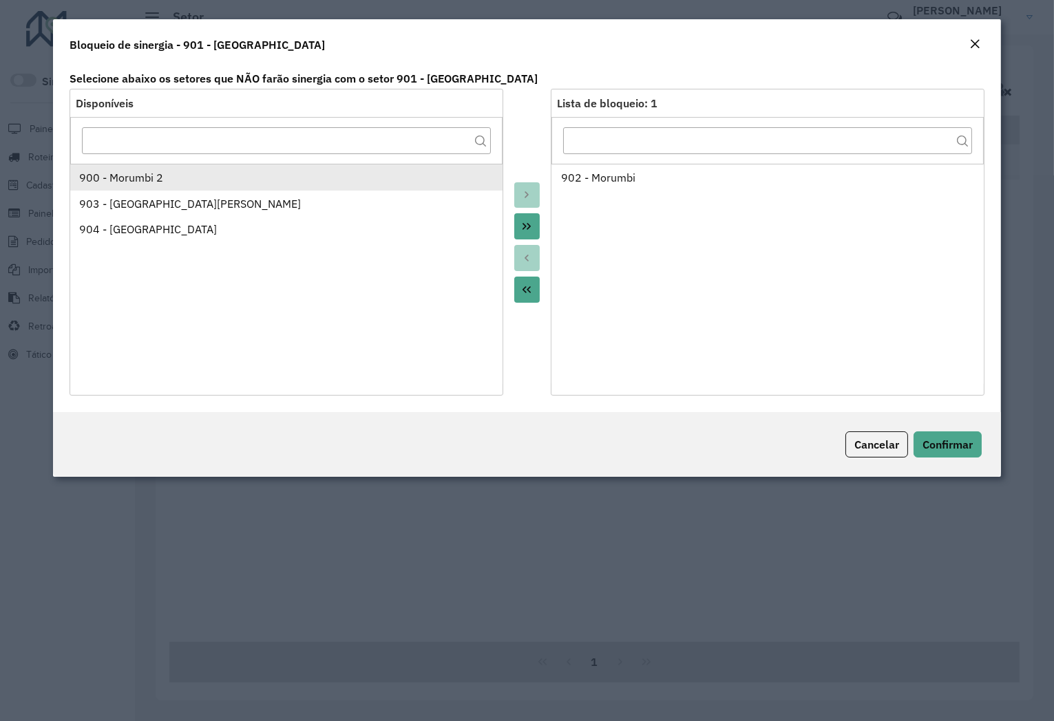
click at [161, 173] on div "900 - Morumbi 2" at bounding box center [286, 177] width 414 height 17
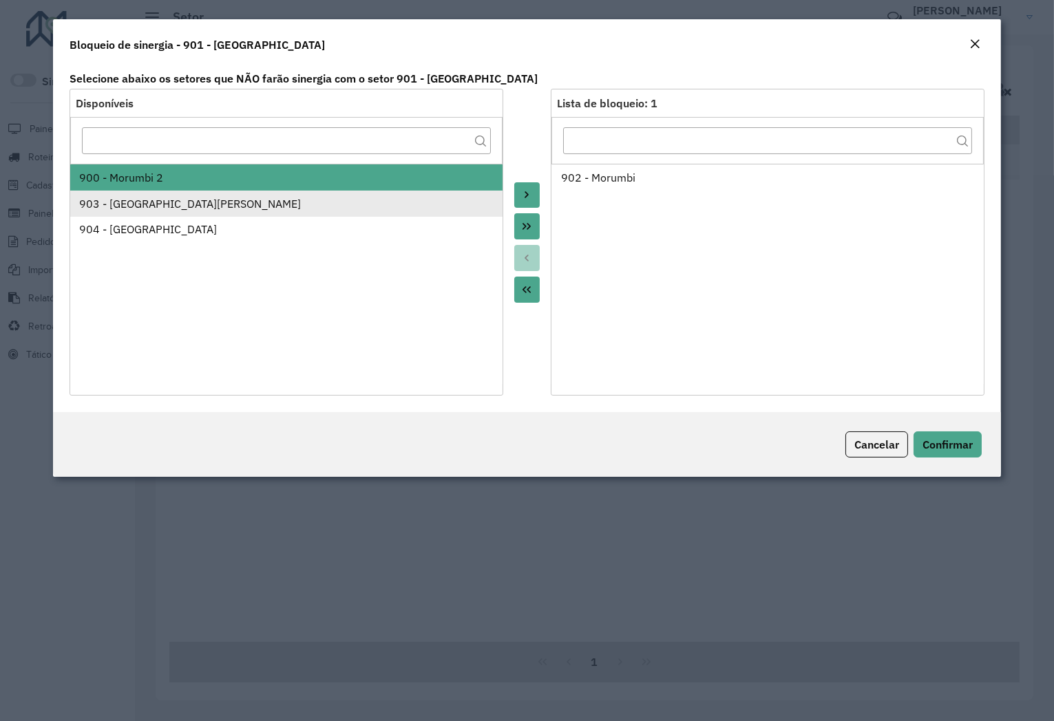
click at [160, 196] on div "903 - Parque Luiz Carlos Prestes" at bounding box center [286, 204] width 414 height 17
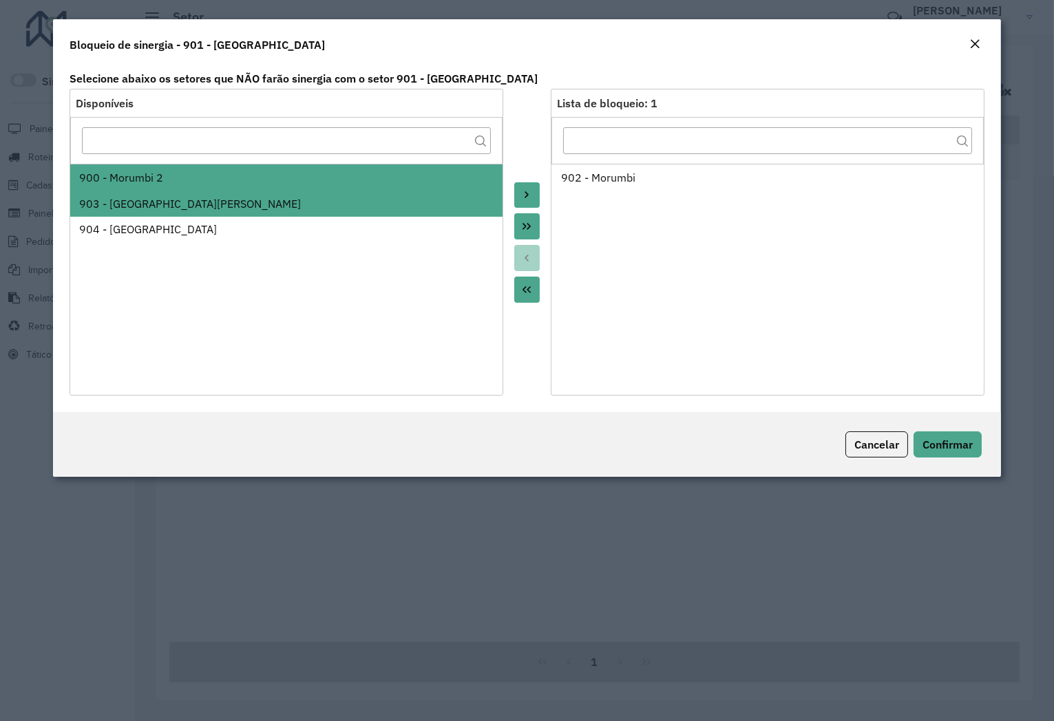
click at [531, 194] on icon "Move to Target" at bounding box center [526, 194] width 11 height 11
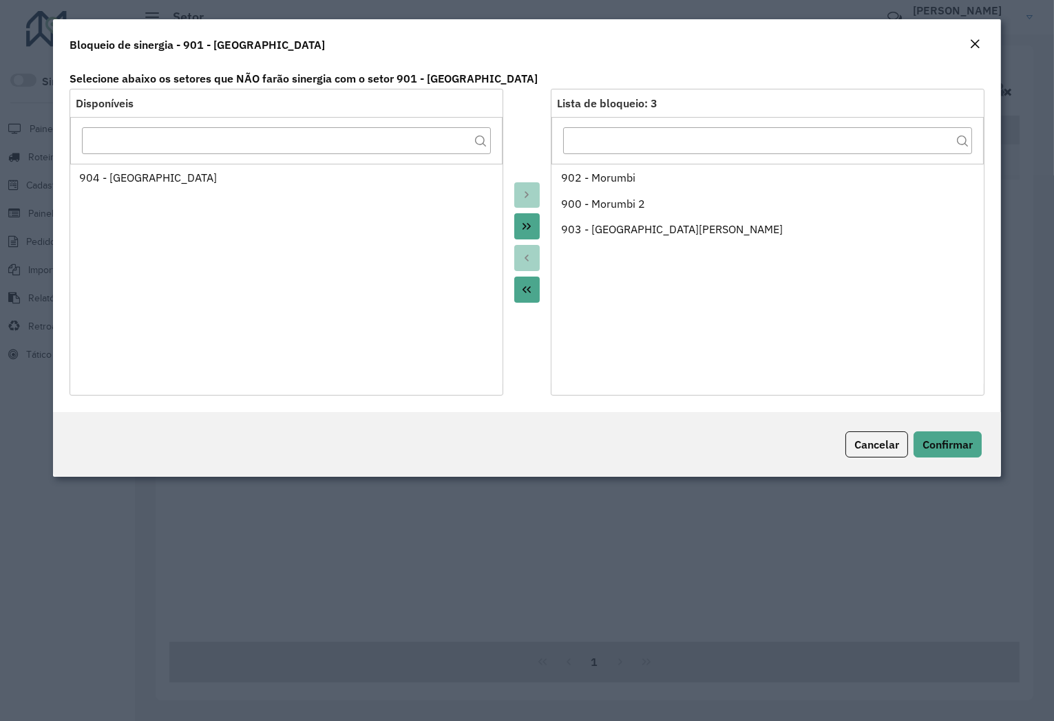
click at [946, 421] on div "Cancelar Confirmar" at bounding box center [527, 444] width 949 height 65
click at [954, 459] on div "Cancelar Confirmar" at bounding box center [527, 444] width 949 height 65
click at [954, 454] on button "Confirmar" at bounding box center [948, 445] width 68 height 26
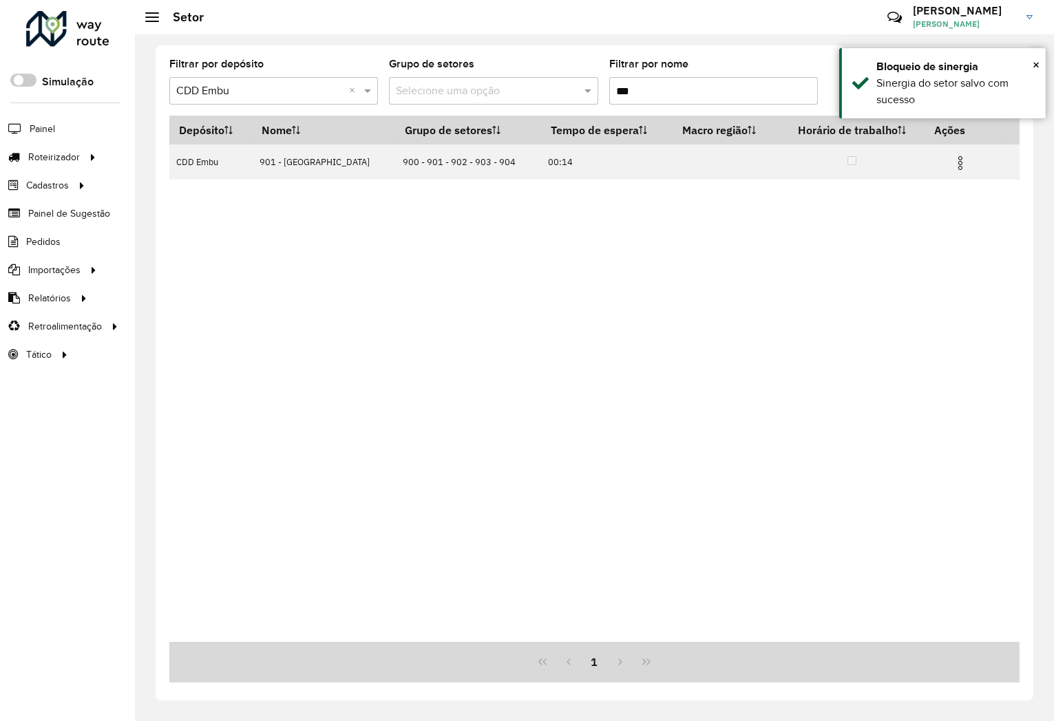
click at [652, 102] on input "***" at bounding box center [713, 91] width 209 height 28
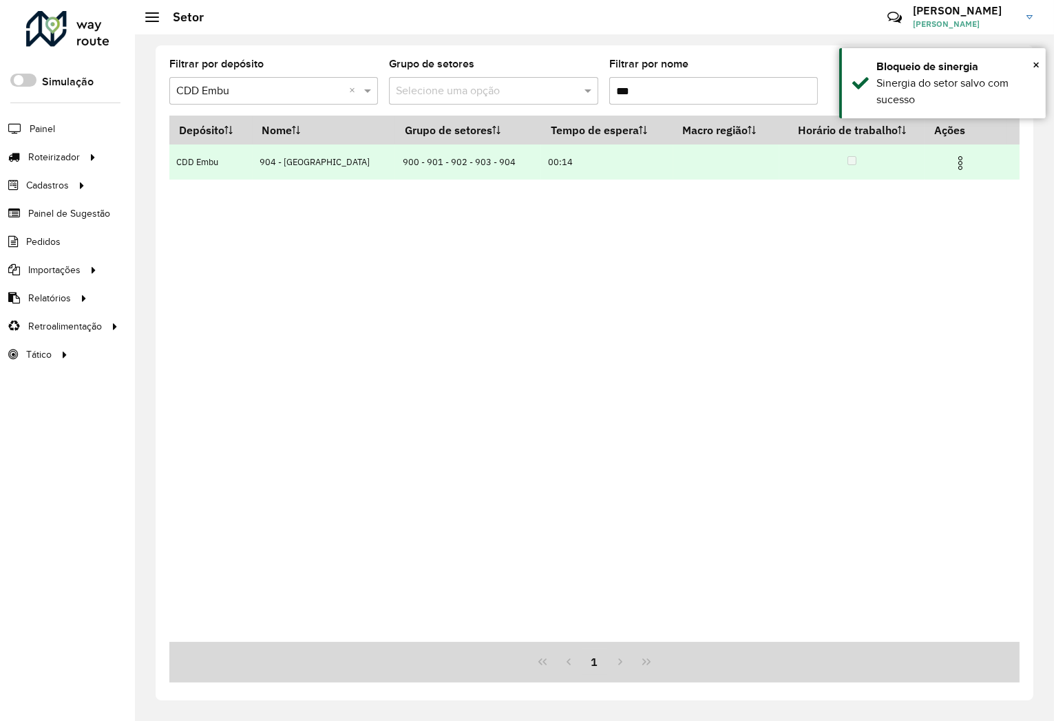
type input "***"
click at [969, 155] on td at bounding box center [966, 162] width 83 height 34
click at [962, 159] on img at bounding box center [960, 163] width 17 height 17
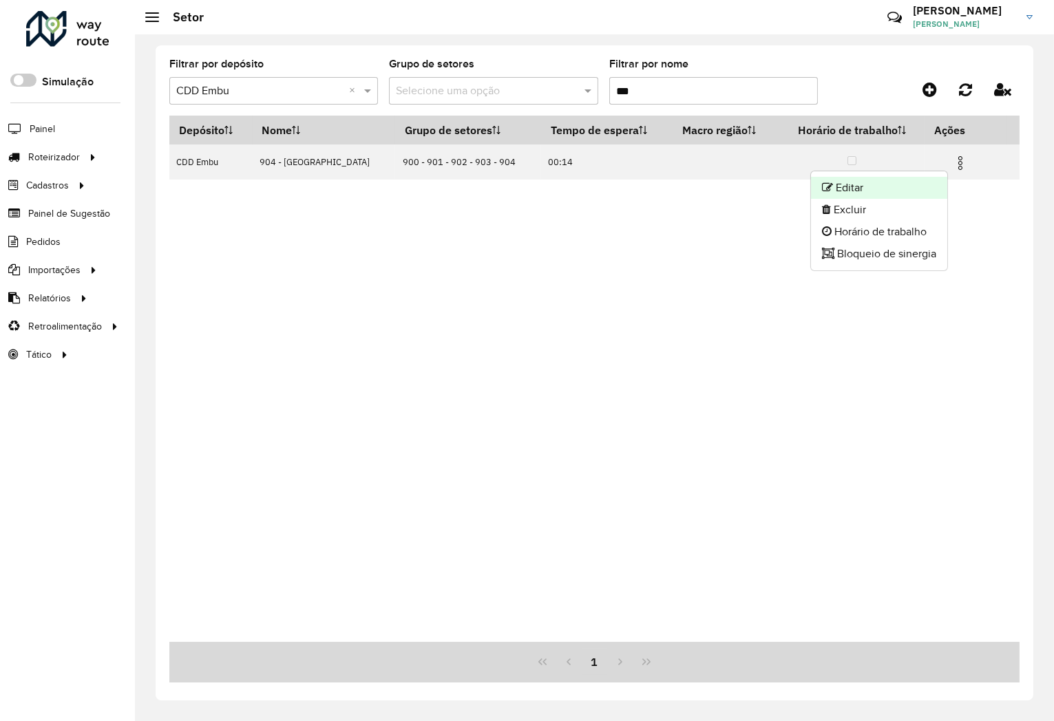
click at [920, 177] on li "Editar" at bounding box center [879, 188] width 136 height 22
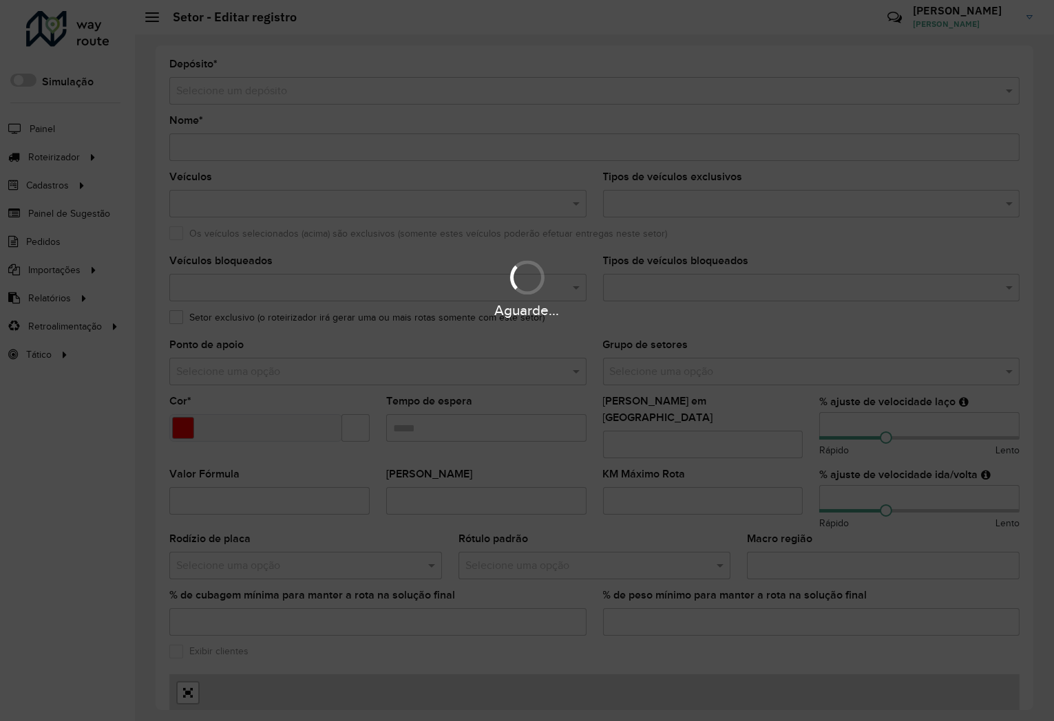
type input "**********"
type input "*******"
type input "*****"
type input "***"
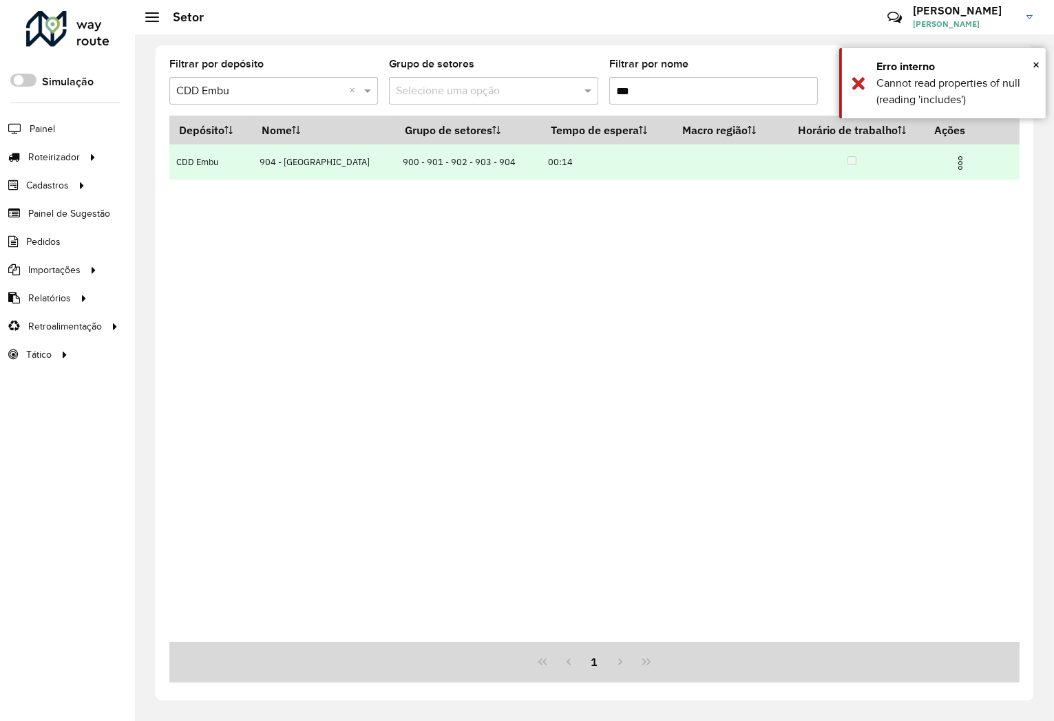
click at [961, 164] on img at bounding box center [960, 163] width 17 height 17
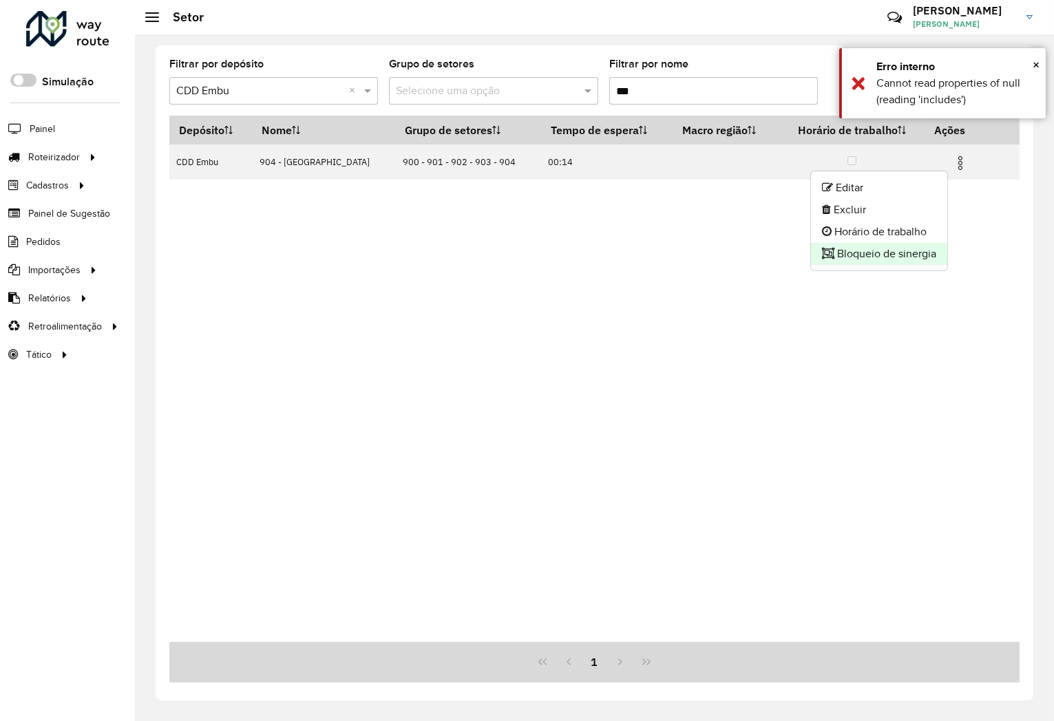
click at [905, 252] on li "Bloqueio de sinergia" at bounding box center [879, 254] width 136 height 22
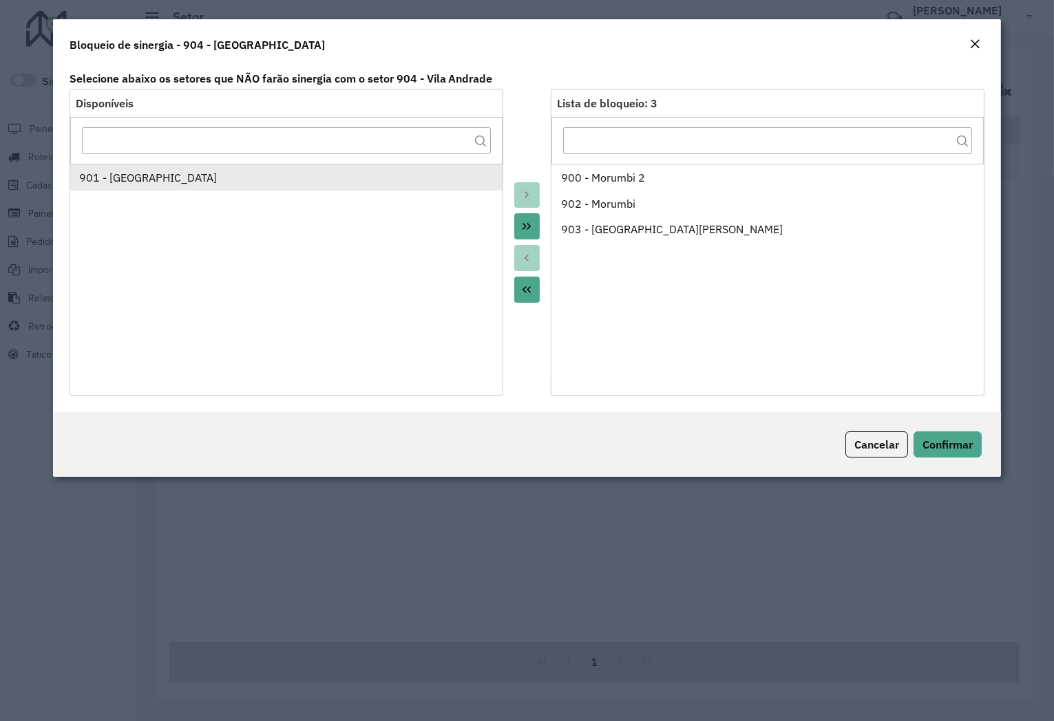
click at [259, 181] on div "901 - Jardim Palmas" at bounding box center [286, 177] width 414 height 17
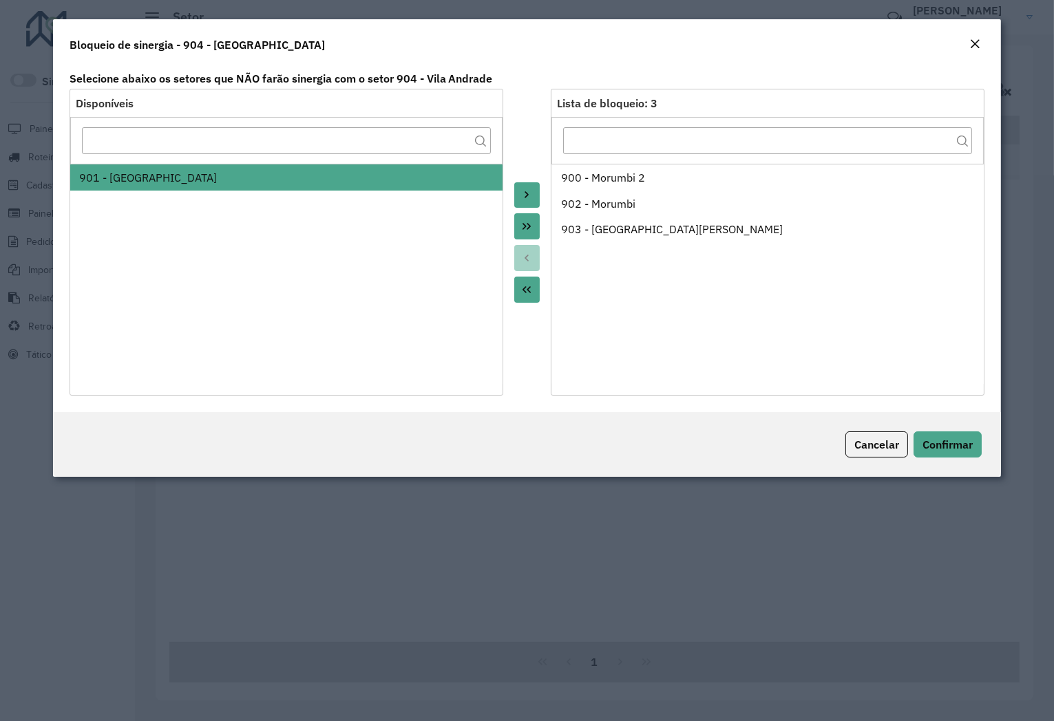
click at [525, 188] on button "Move to Target" at bounding box center [527, 195] width 26 height 26
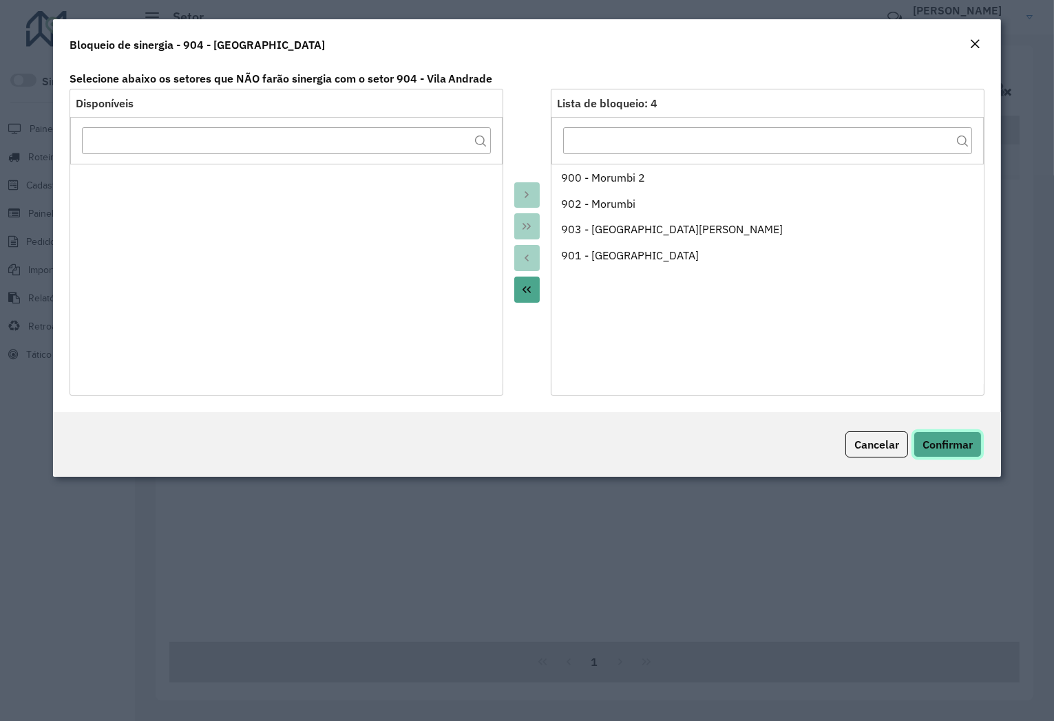
click at [967, 439] on span "Confirmar" at bounding box center [947, 445] width 50 height 14
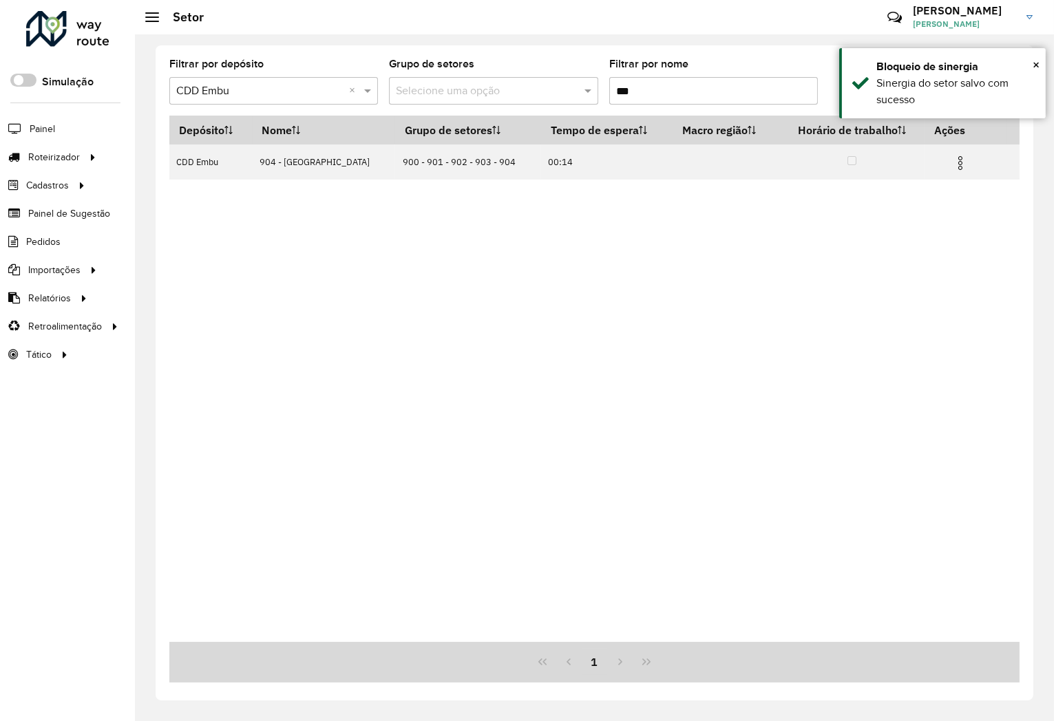
click at [645, 87] on input "***" at bounding box center [713, 91] width 209 height 28
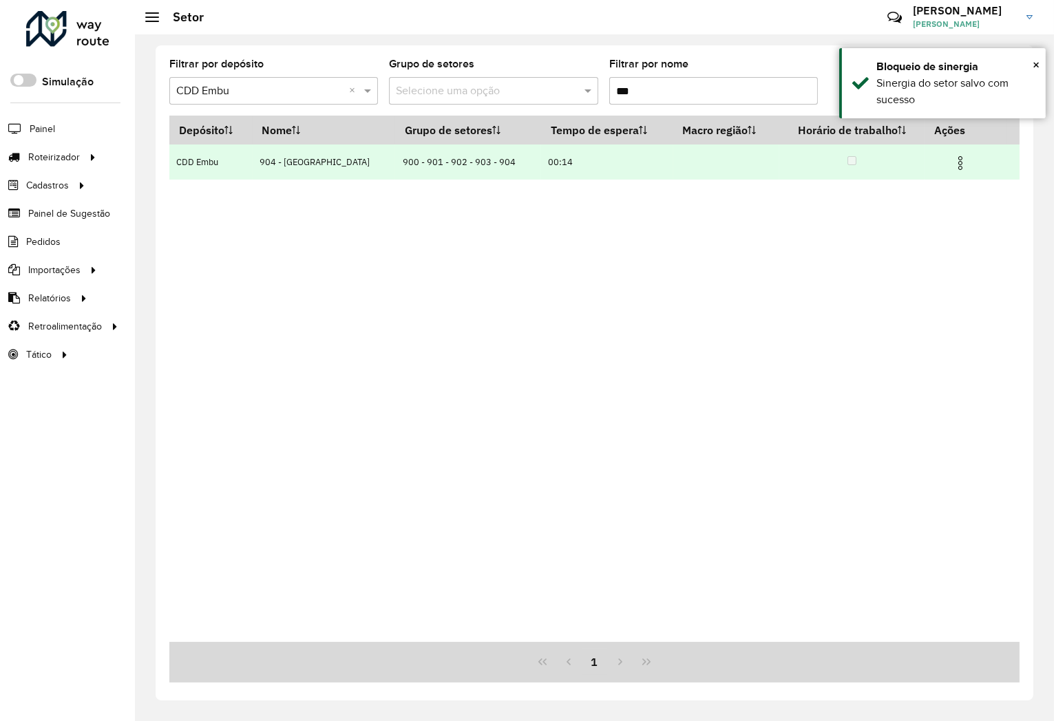
click at [958, 166] on img at bounding box center [960, 163] width 17 height 17
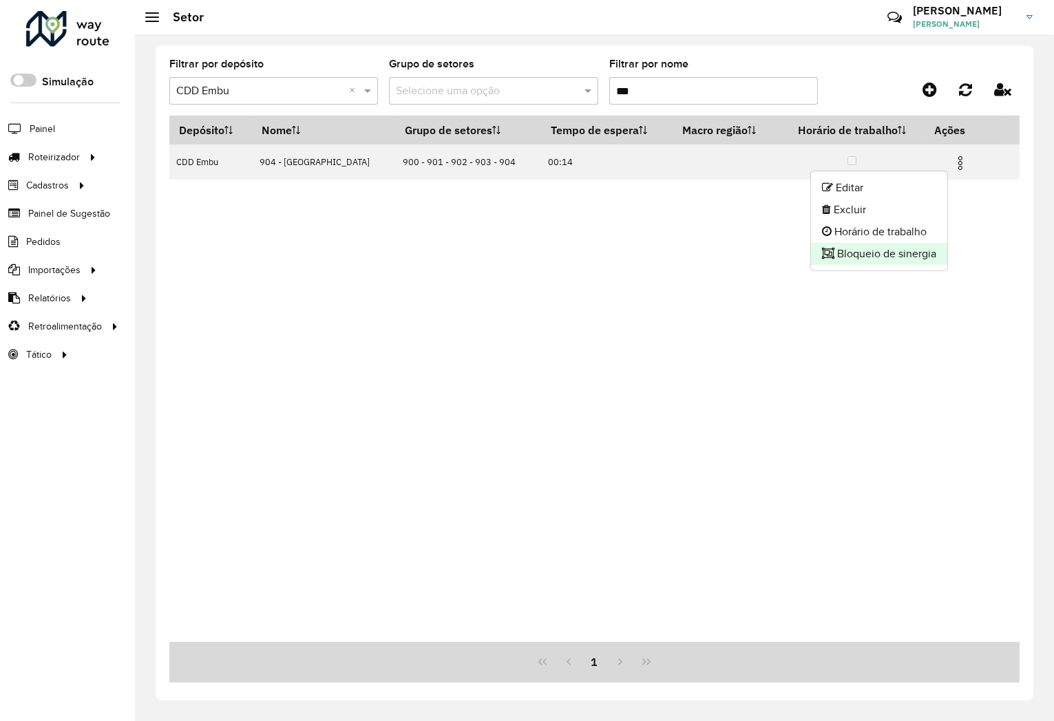
click at [873, 256] on li "Bloqueio de sinergia" at bounding box center [879, 254] width 136 height 22
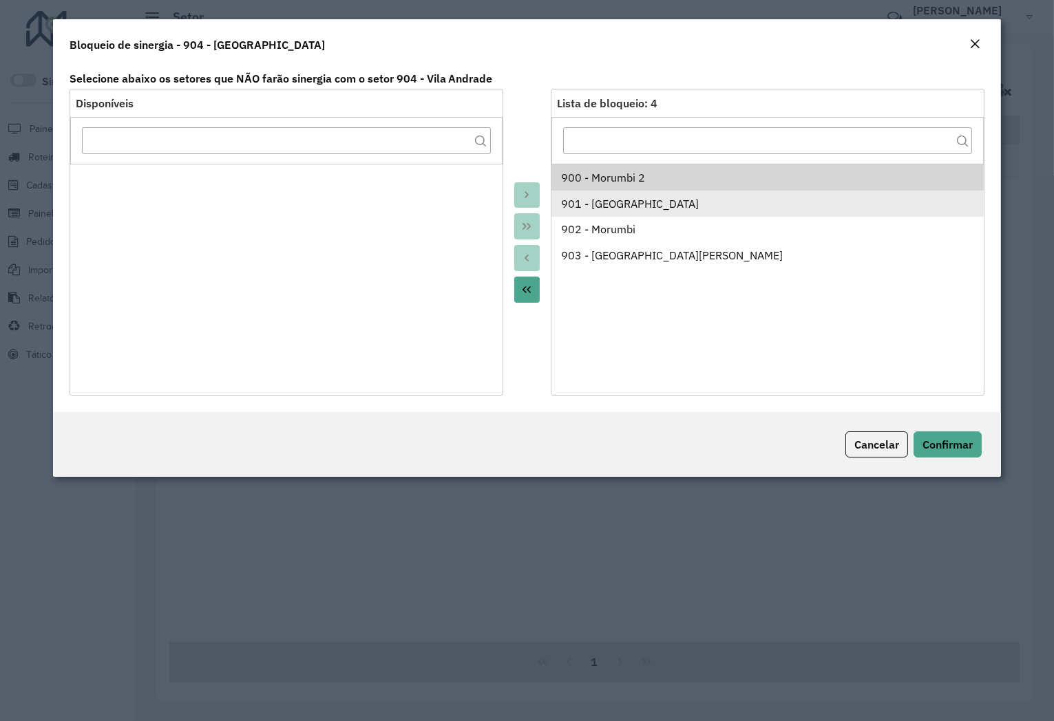
click at [606, 200] on div "901 - Jardim Palmas" at bounding box center [768, 204] width 414 height 17
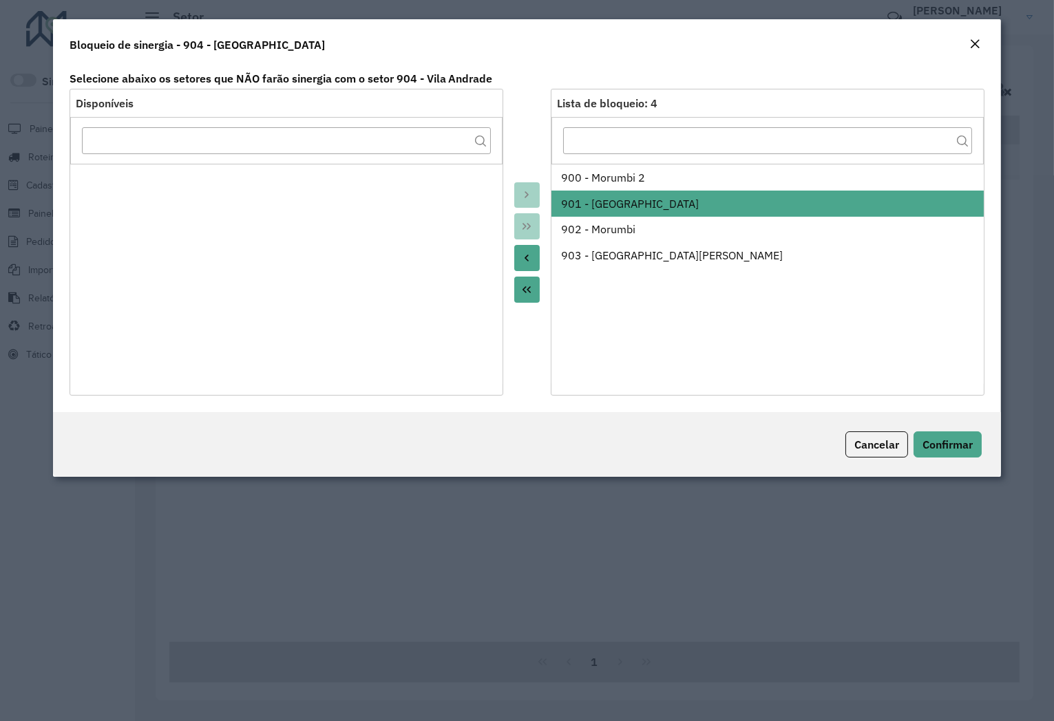
click at [534, 255] on button "Move to Source" at bounding box center [527, 258] width 26 height 26
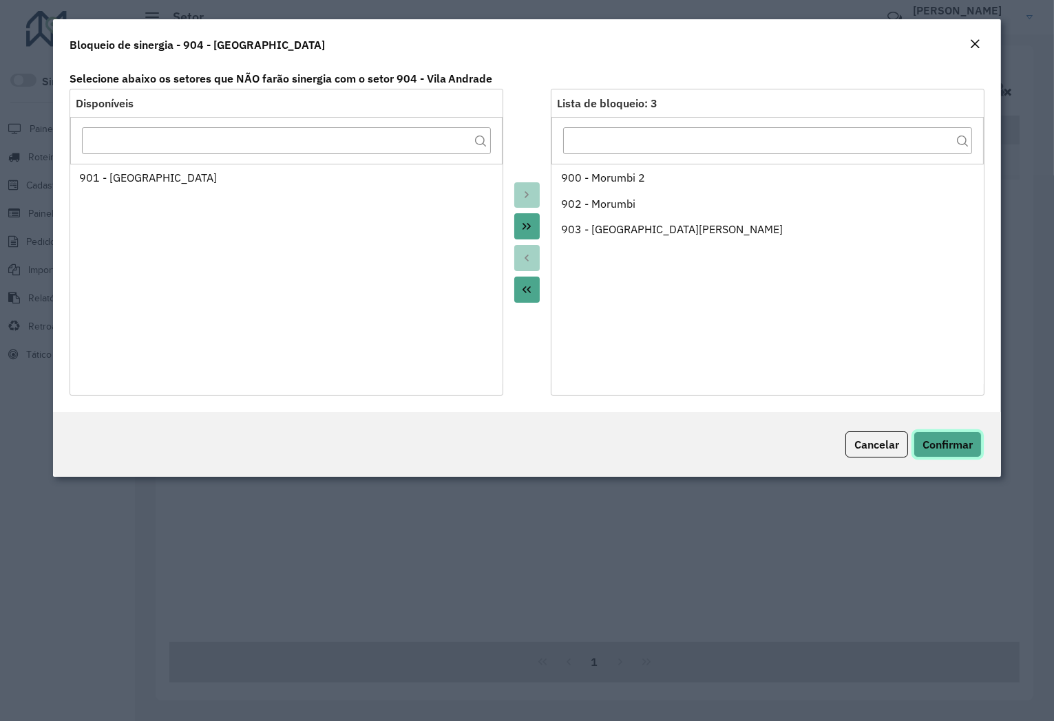
click at [925, 438] on span "Confirmar" at bounding box center [947, 445] width 50 height 14
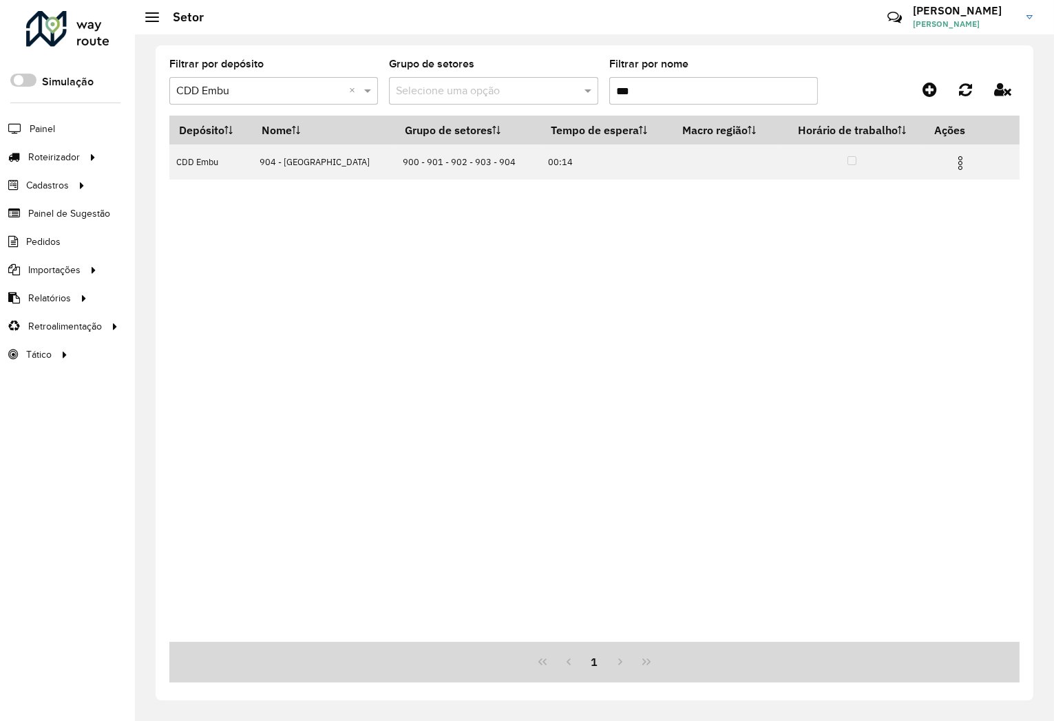
click at [683, 93] on input "***" at bounding box center [713, 91] width 209 height 28
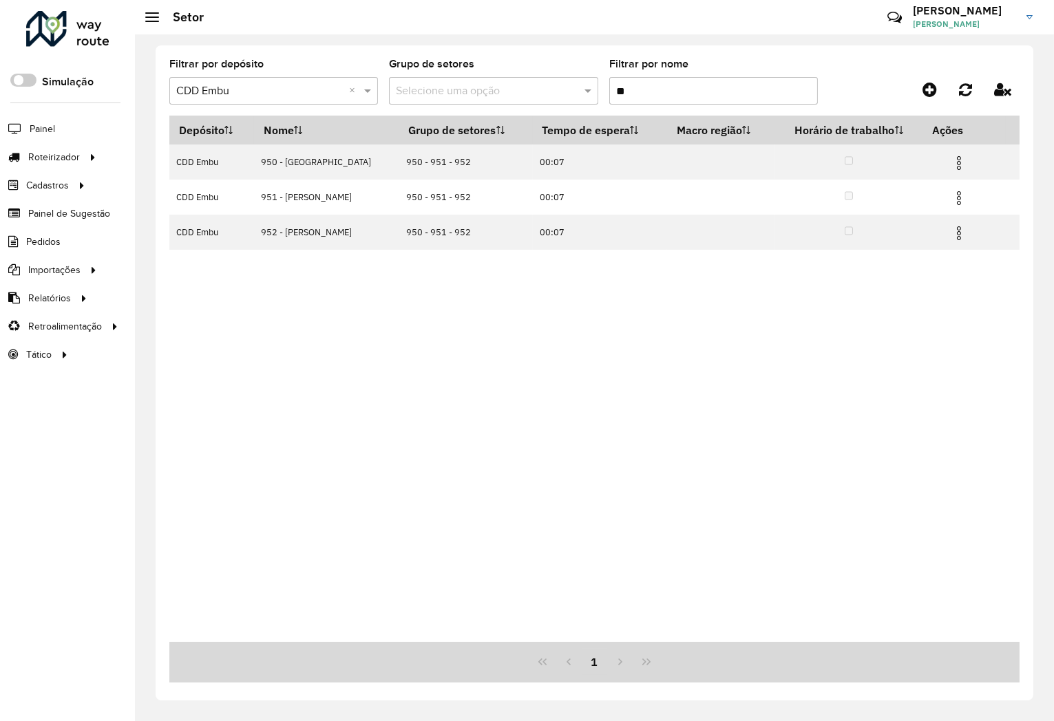
click at [648, 85] on input "**" at bounding box center [713, 91] width 209 height 28
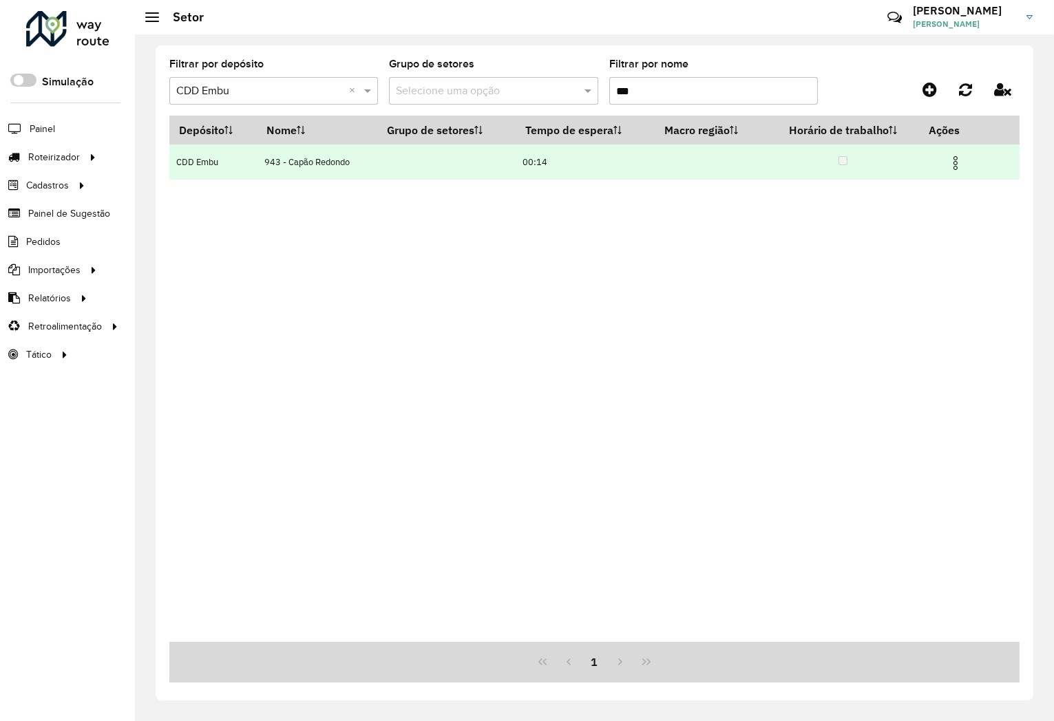
type input "***"
click at [960, 160] on img at bounding box center [955, 163] width 17 height 17
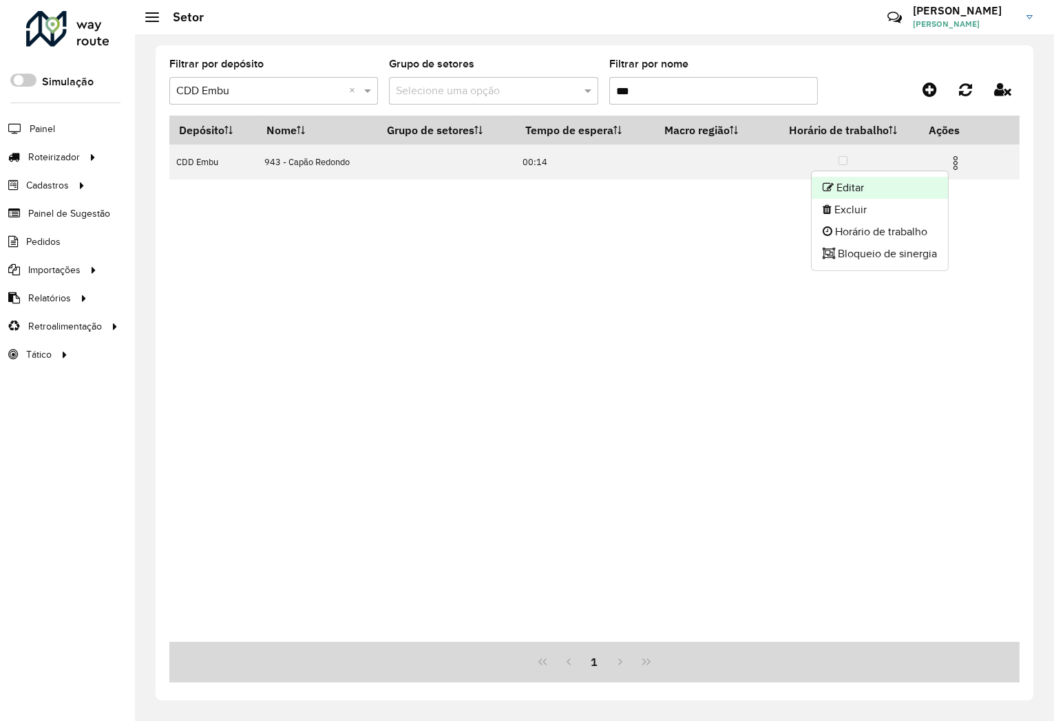
click at [900, 187] on li "Editar" at bounding box center [880, 188] width 136 height 22
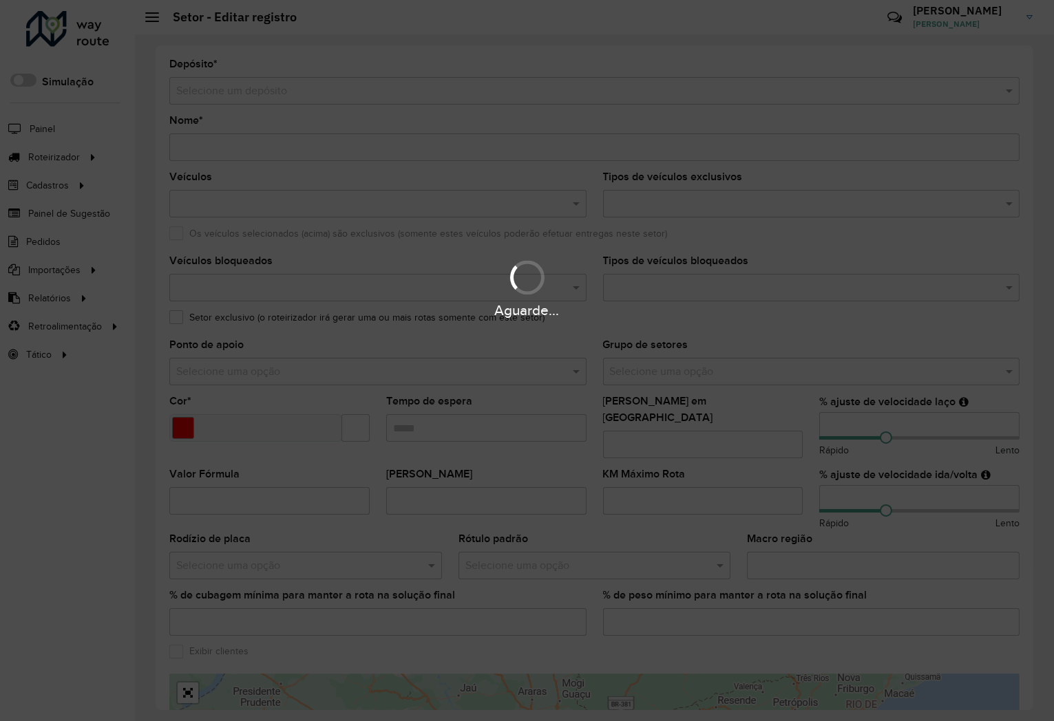
type input "**********"
type input "*******"
type input "*****"
type input "***"
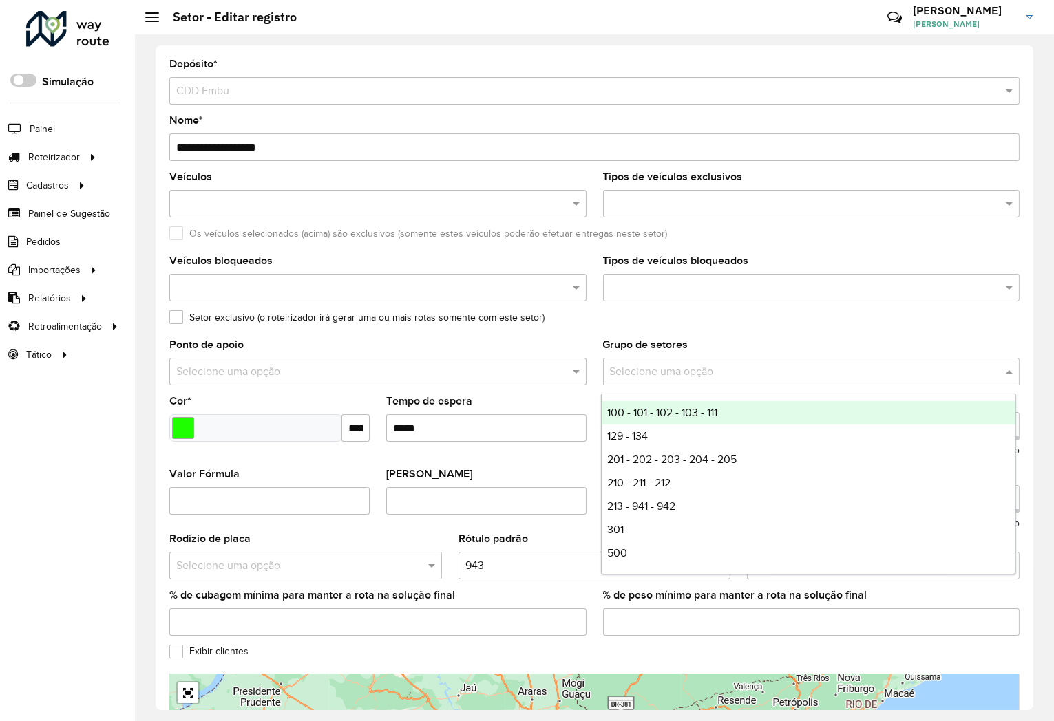
click at [703, 372] on input "text" at bounding box center [798, 372] width 376 height 17
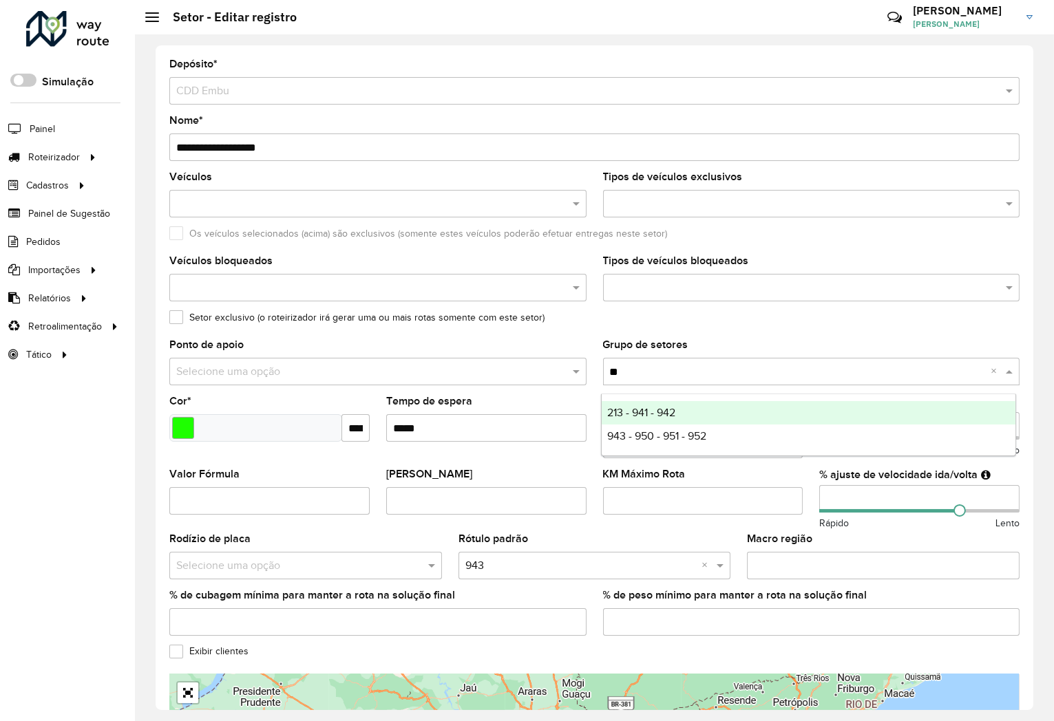
type input "***"
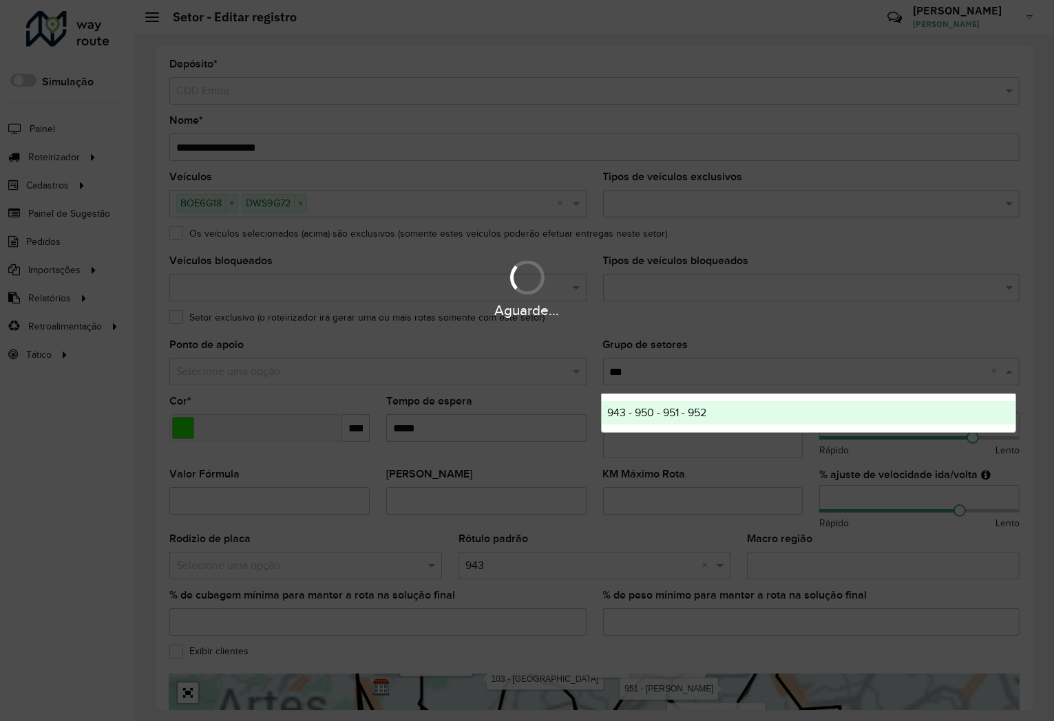
click at [716, 415] on div "943 - 950 - 951 - 952" at bounding box center [809, 412] width 414 height 23
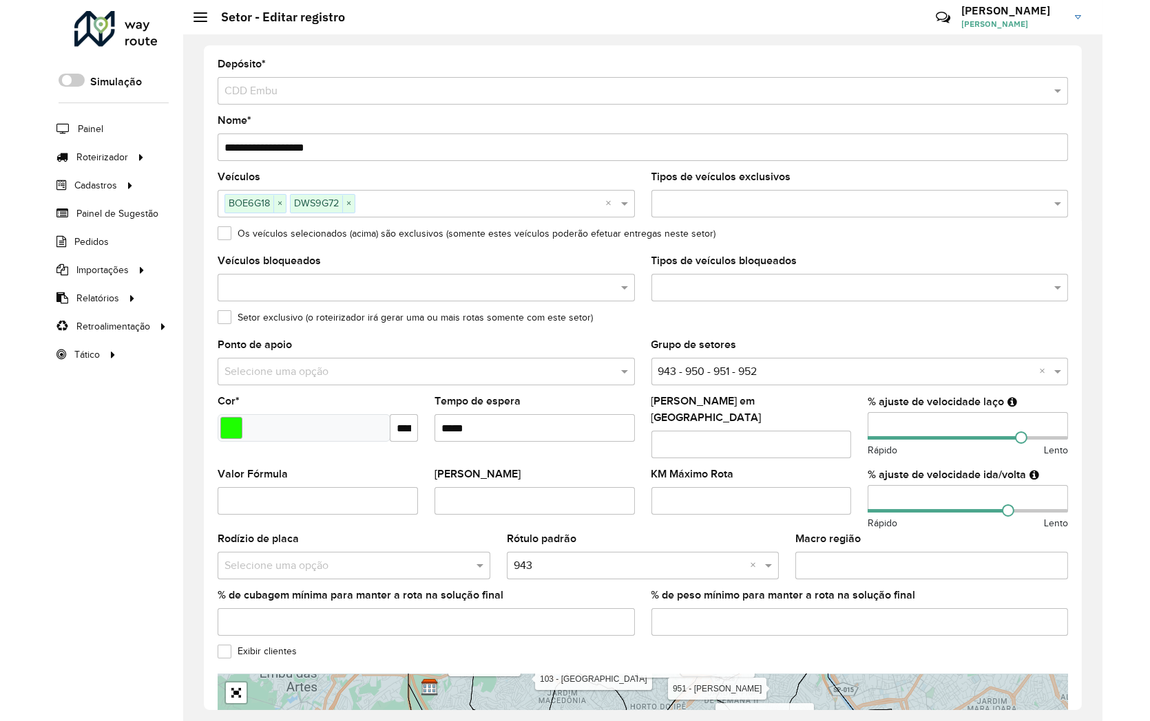
scroll to position [224, 0]
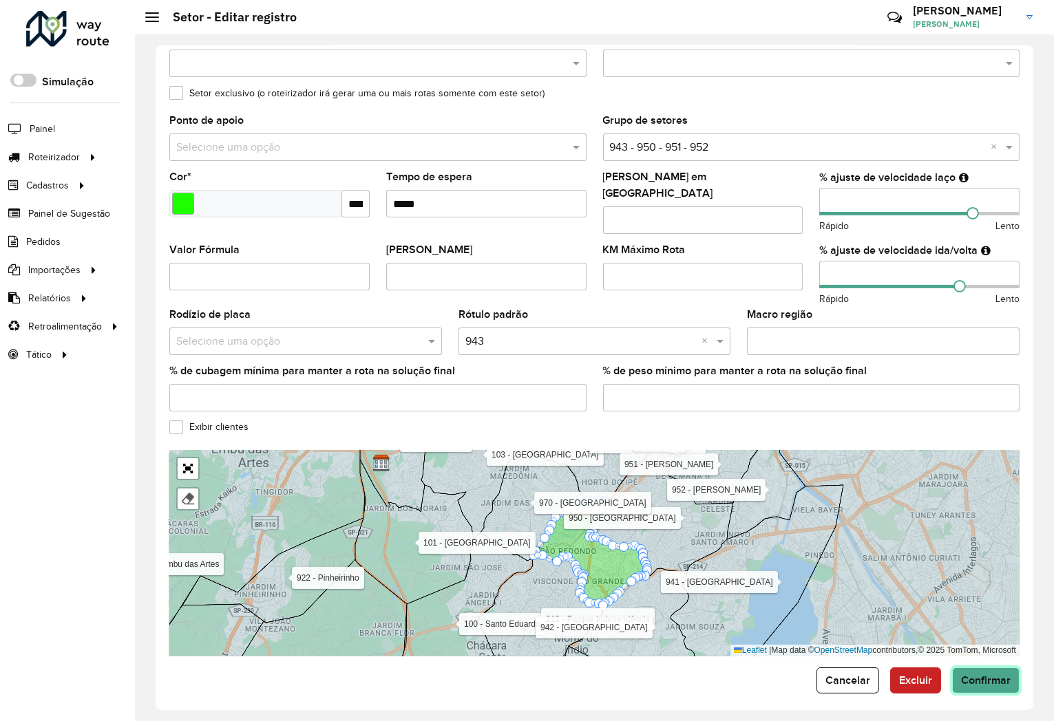
click at [975, 675] on span "Confirmar" at bounding box center [986, 681] width 50 height 12
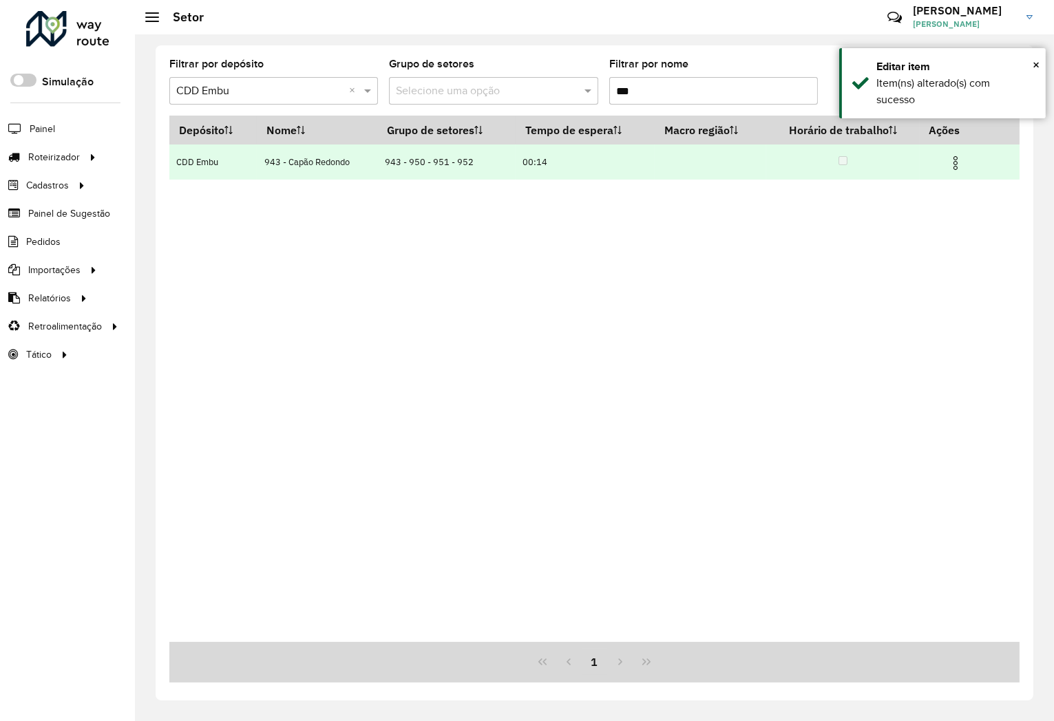
click at [953, 165] on img at bounding box center [955, 163] width 17 height 17
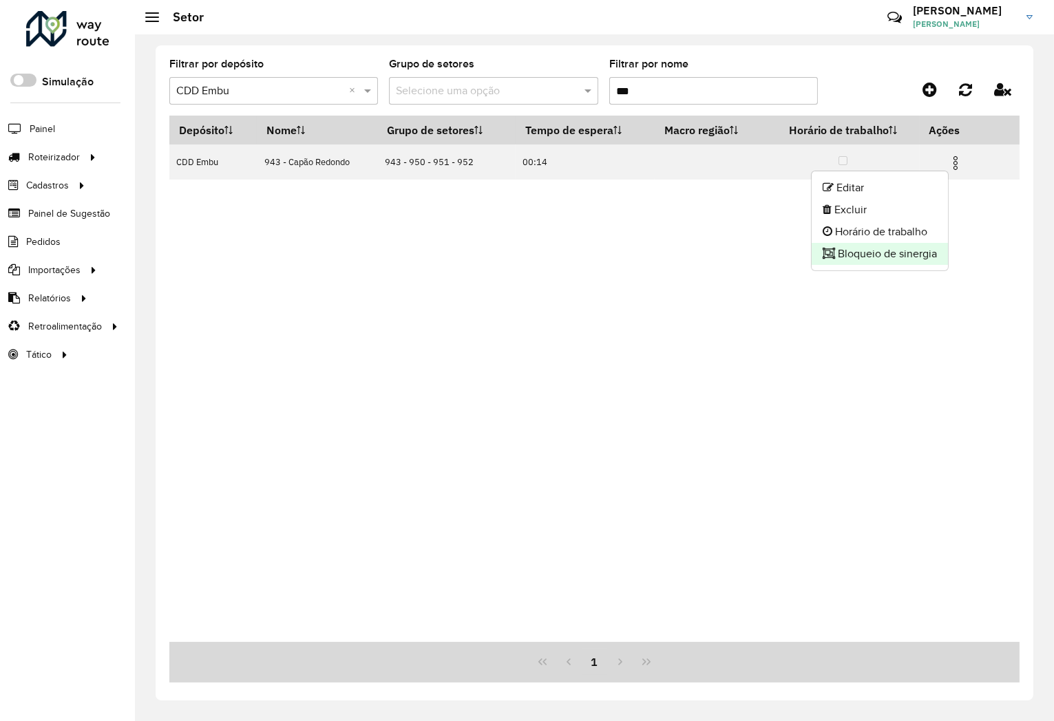
click at [856, 257] on li "Bloqueio de sinergia" at bounding box center [880, 254] width 136 height 22
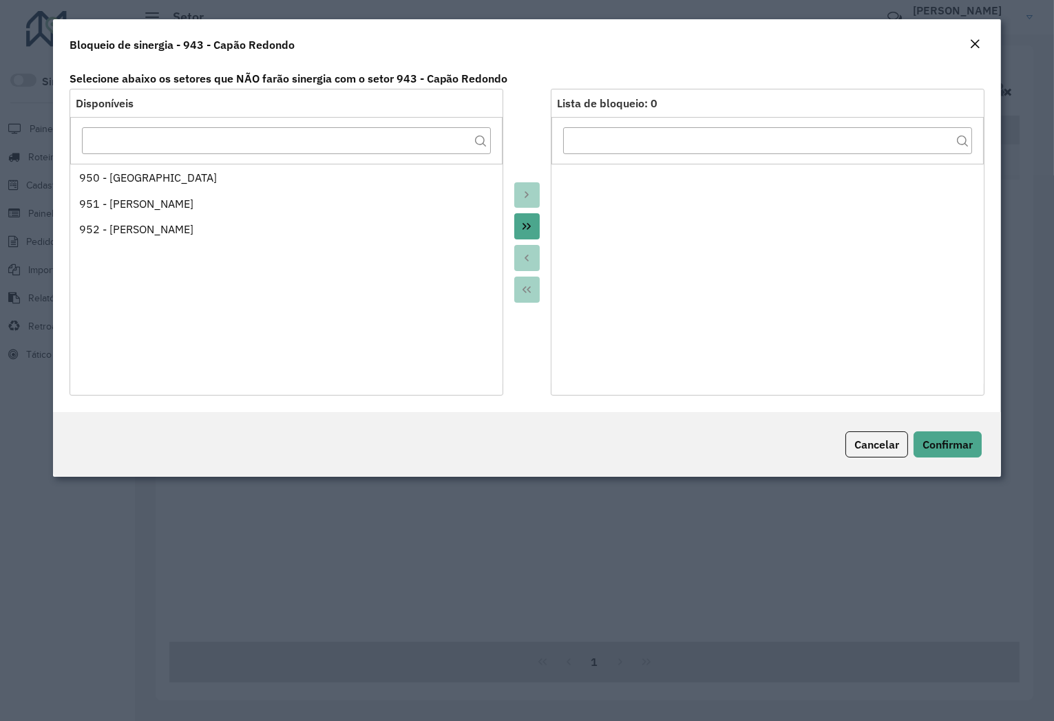
click at [534, 221] on button "Move All to Target" at bounding box center [527, 226] width 26 height 26
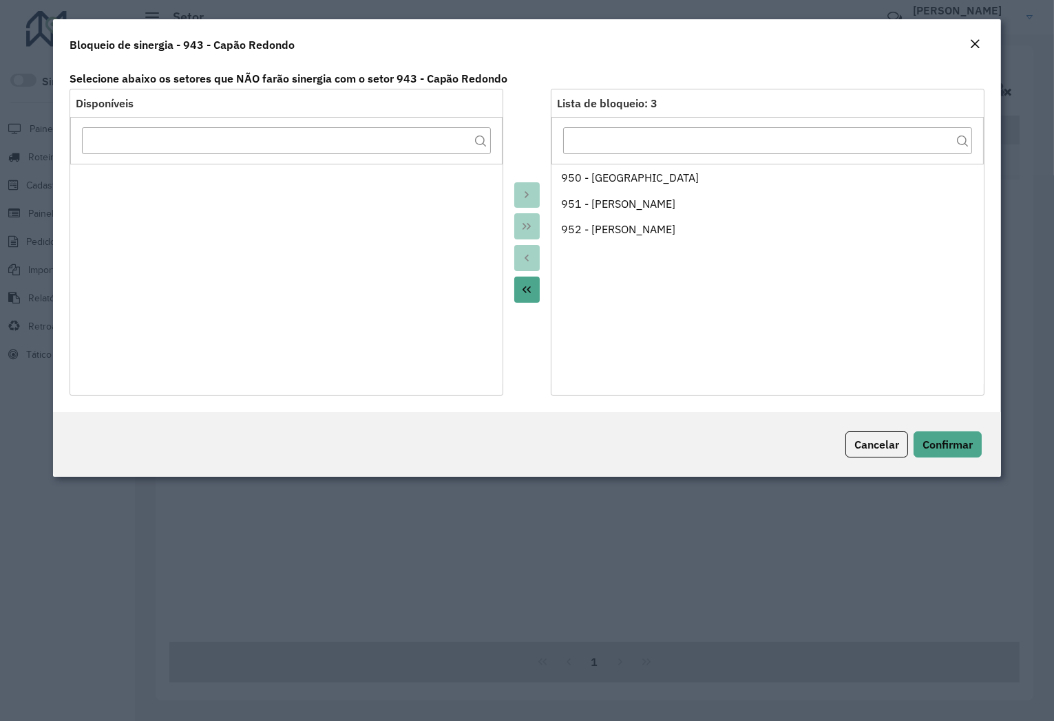
click at [958, 428] on div "Cancelar Confirmar" at bounding box center [527, 444] width 949 height 65
click at [958, 443] on span "Confirmar" at bounding box center [947, 445] width 50 height 14
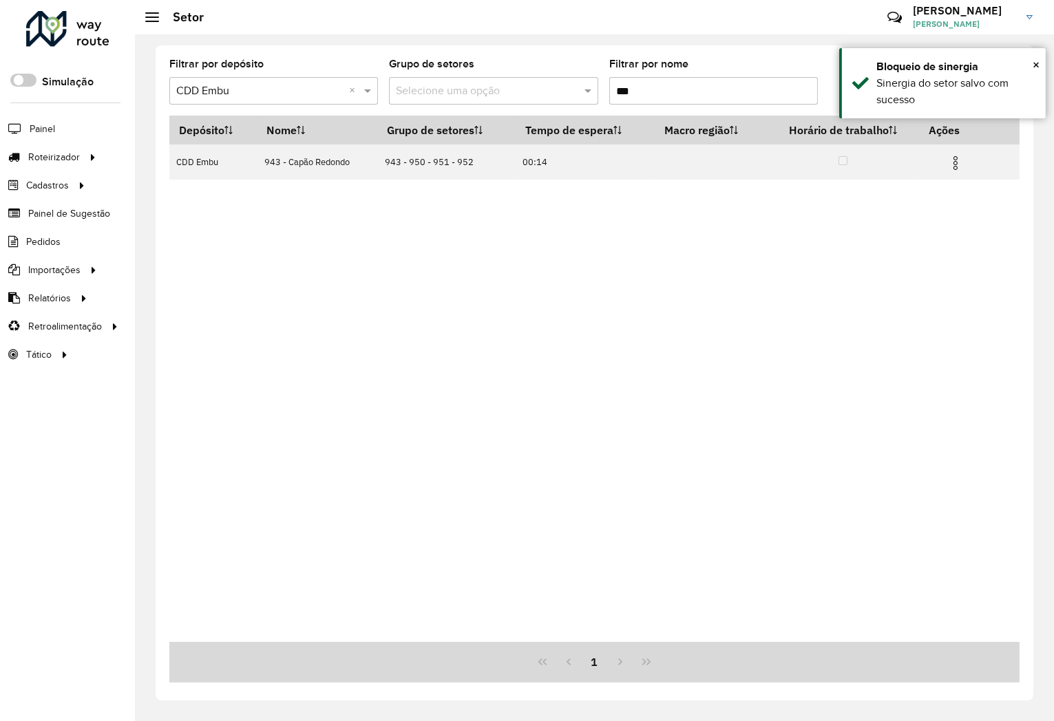
click at [662, 97] on input "***" at bounding box center [713, 91] width 209 height 28
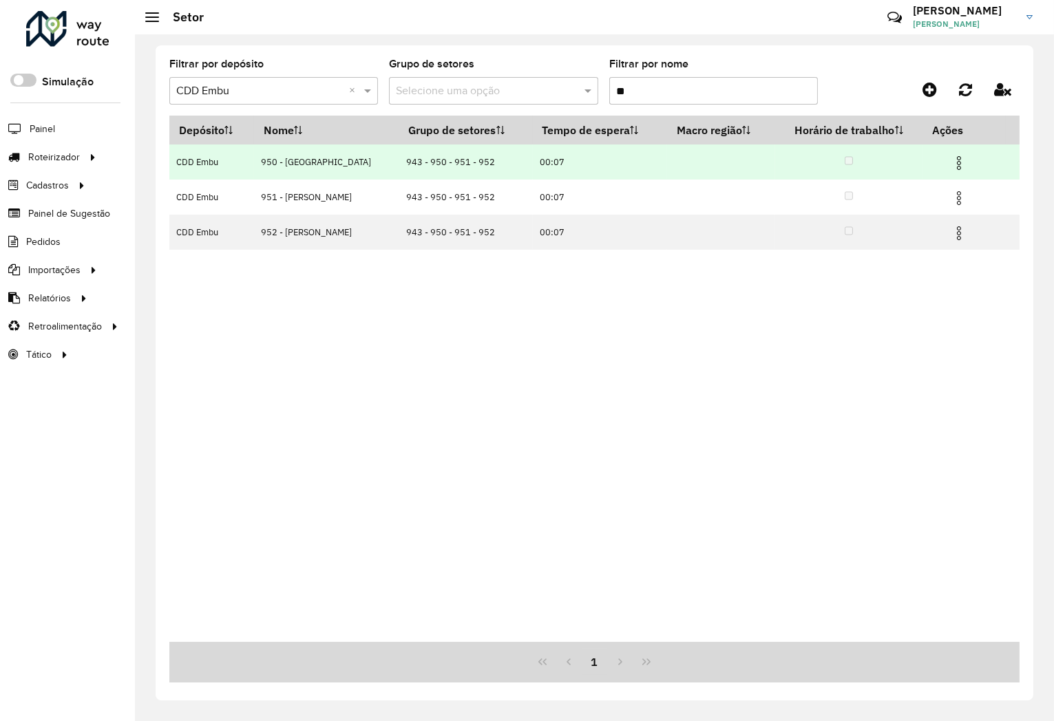
type input "**"
click at [967, 162] on td at bounding box center [964, 162] width 83 height 34
click at [959, 160] on img at bounding box center [959, 163] width 17 height 17
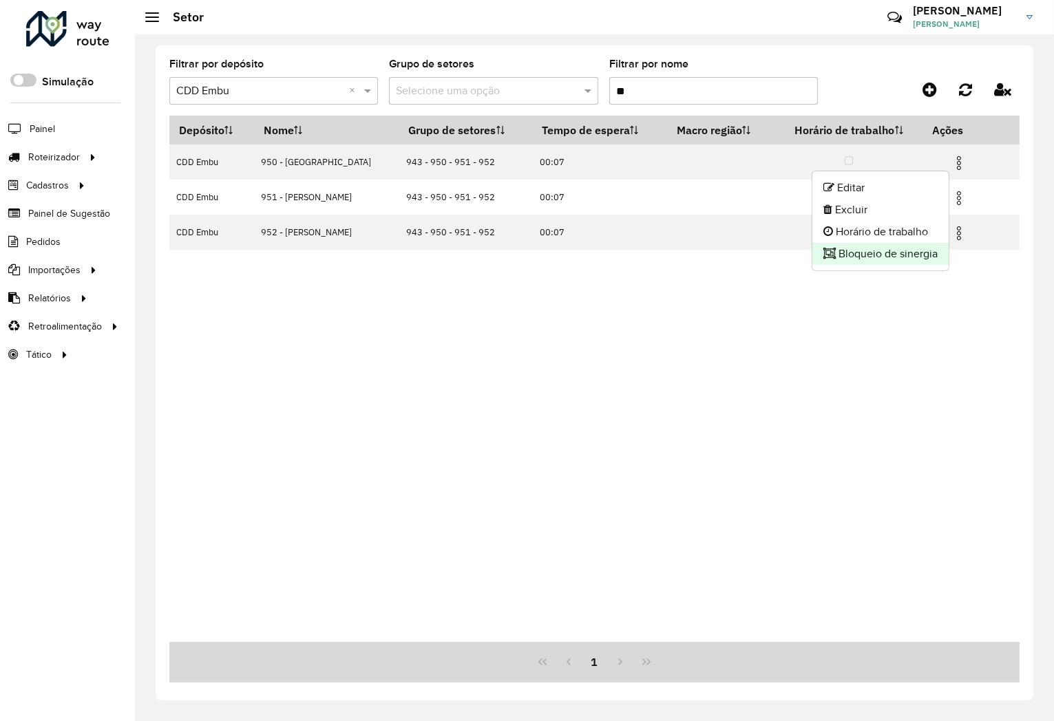
click at [852, 251] on li "Bloqueio de sinergia" at bounding box center [880, 254] width 136 height 22
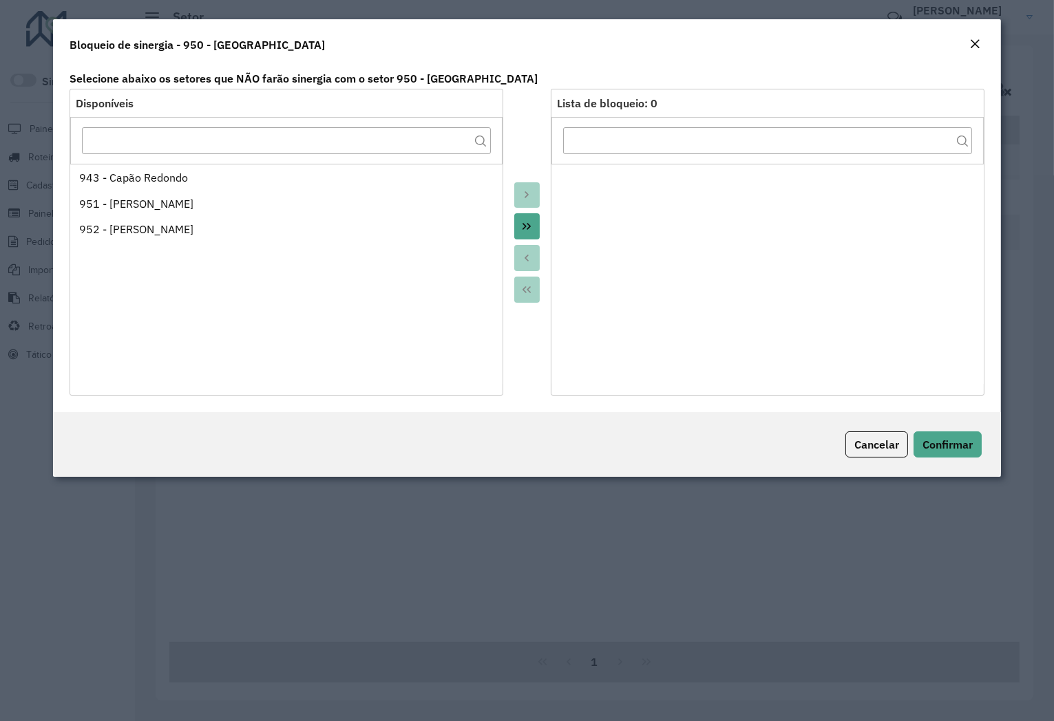
click at [531, 225] on icon "Move All to Target" at bounding box center [526, 226] width 11 height 11
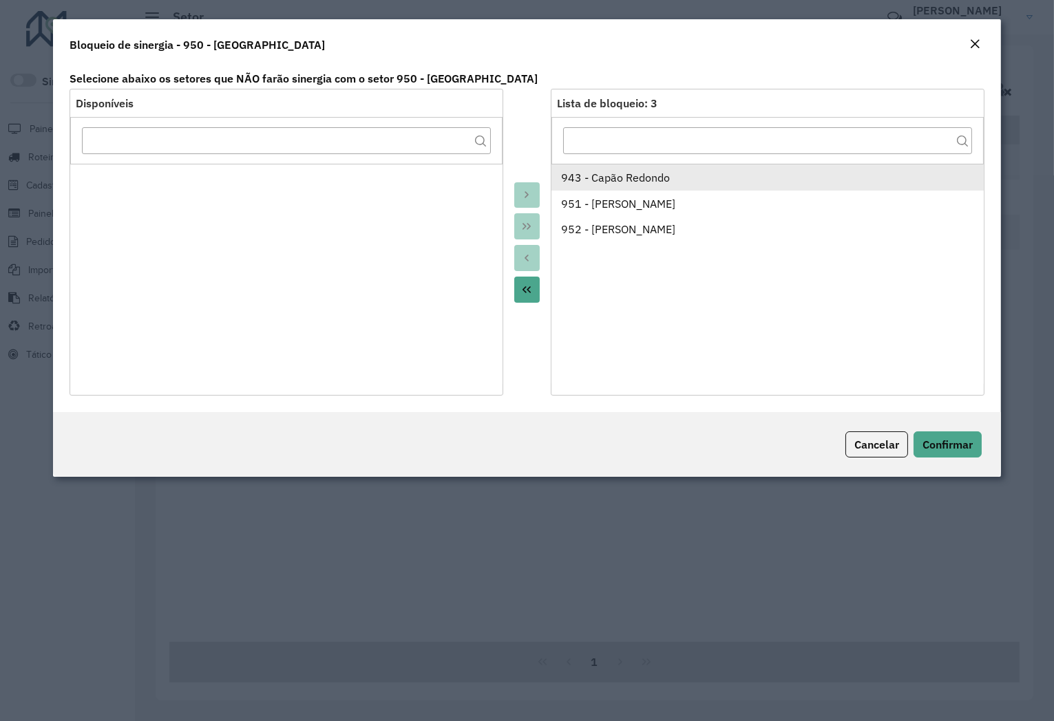
click at [599, 172] on div "943 - Capão Redondo" at bounding box center [768, 177] width 414 height 17
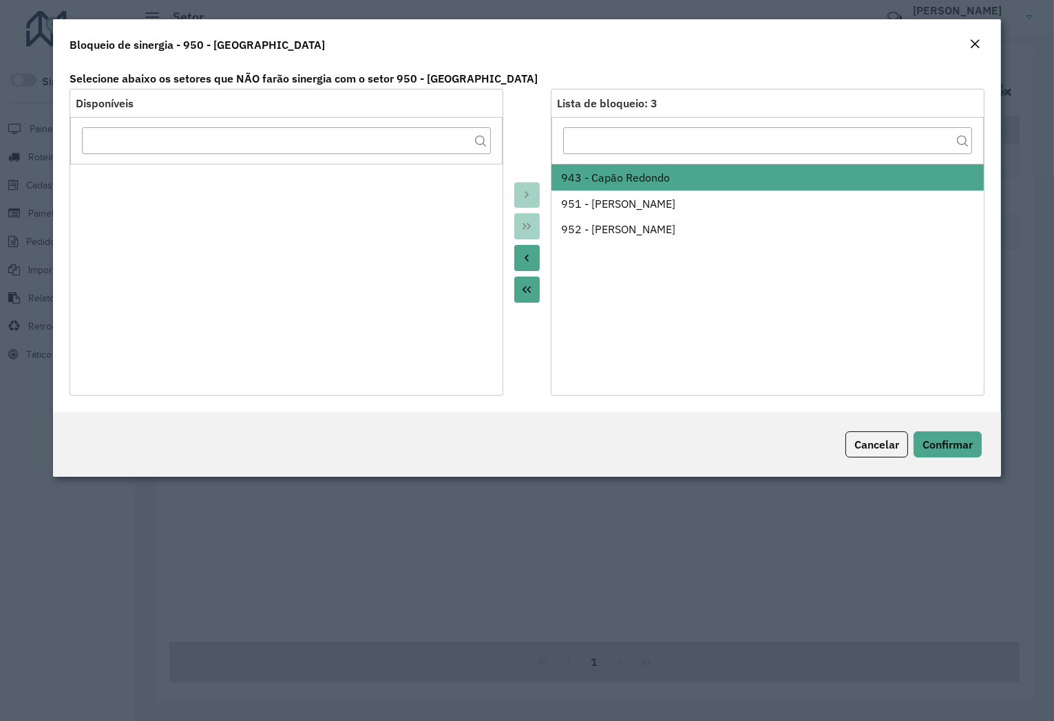
click at [531, 258] on icon "Move to Source" at bounding box center [526, 258] width 11 height 11
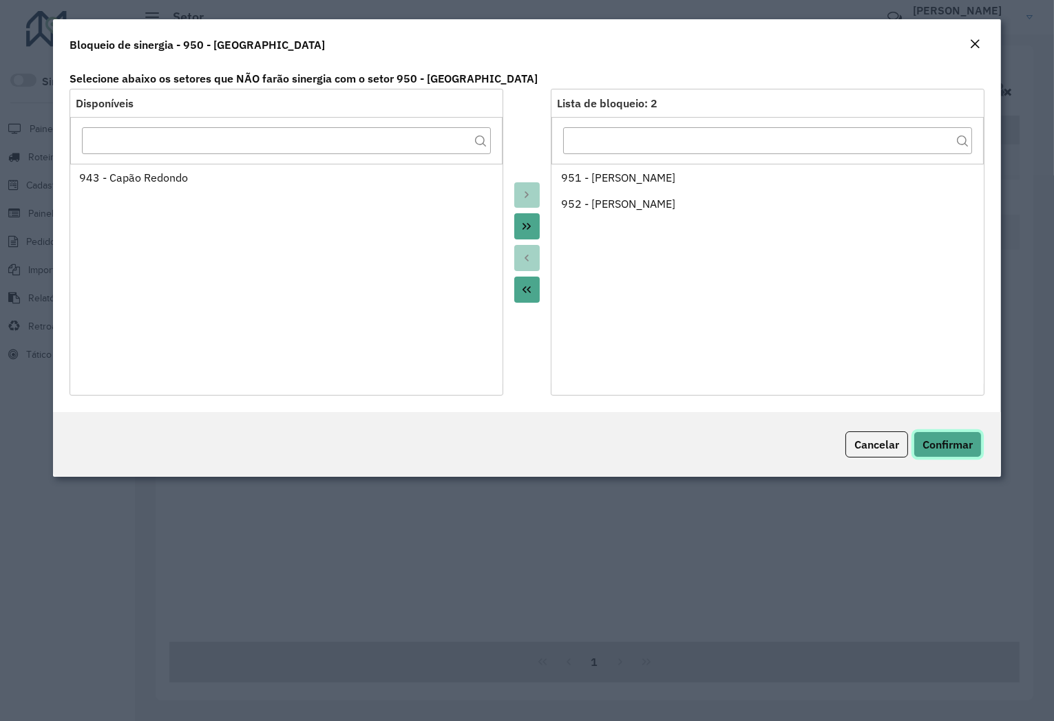
click at [941, 443] on span "Confirmar" at bounding box center [947, 445] width 50 height 14
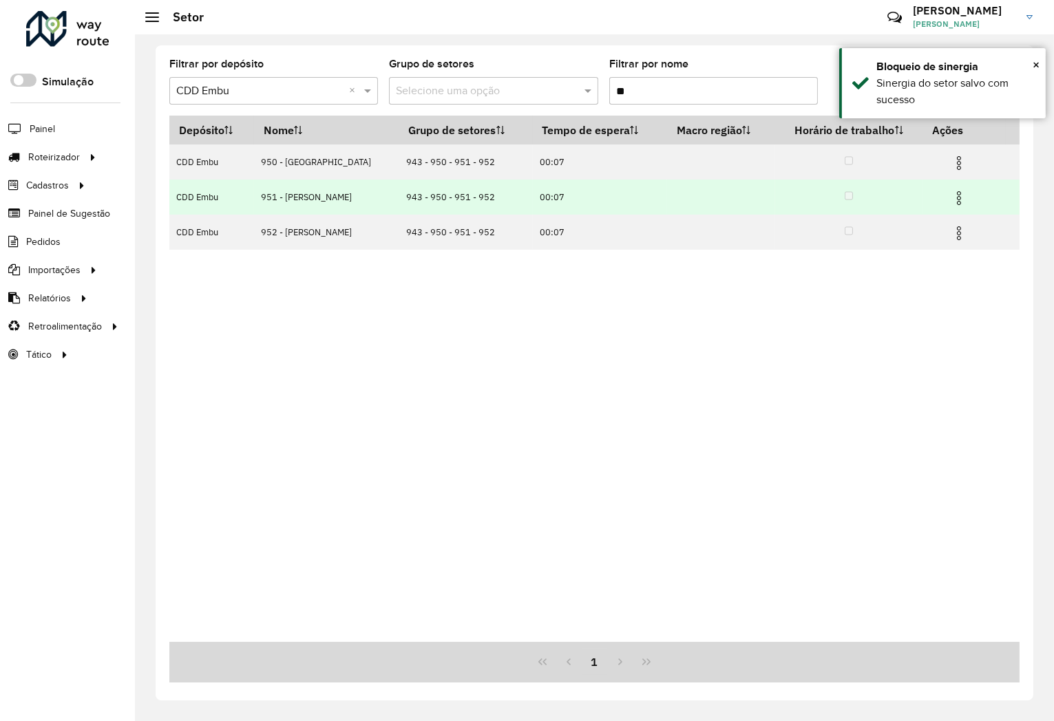
click at [956, 198] on img at bounding box center [959, 198] width 17 height 17
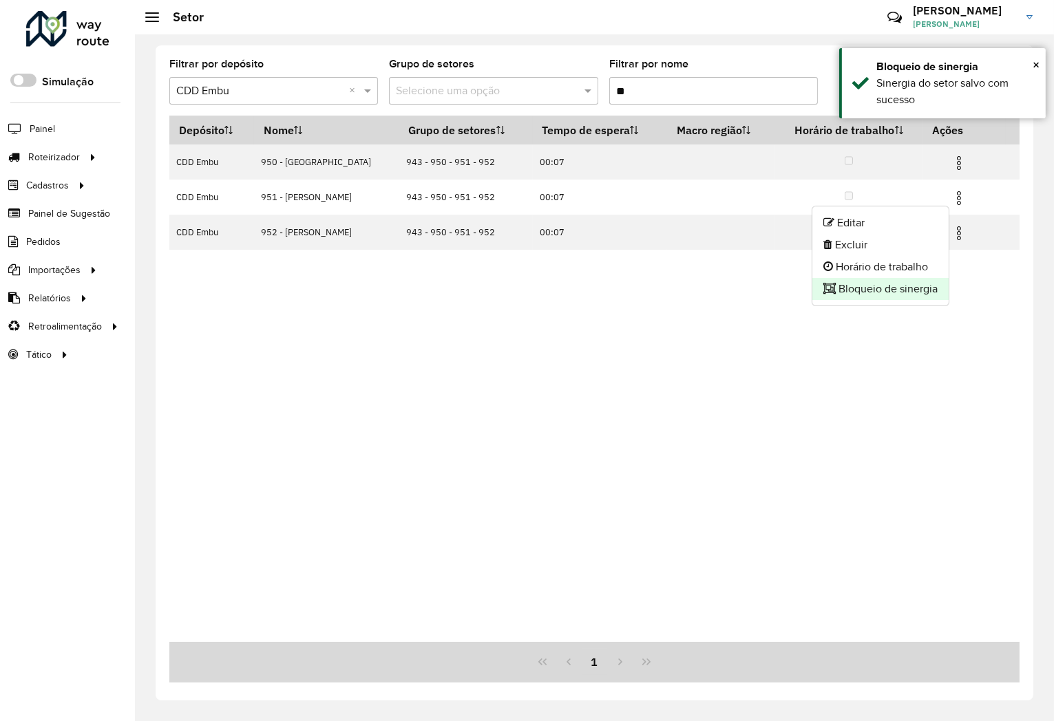
click at [886, 293] on li "Bloqueio de sinergia" at bounding box center [880, 289] width 136 height 22
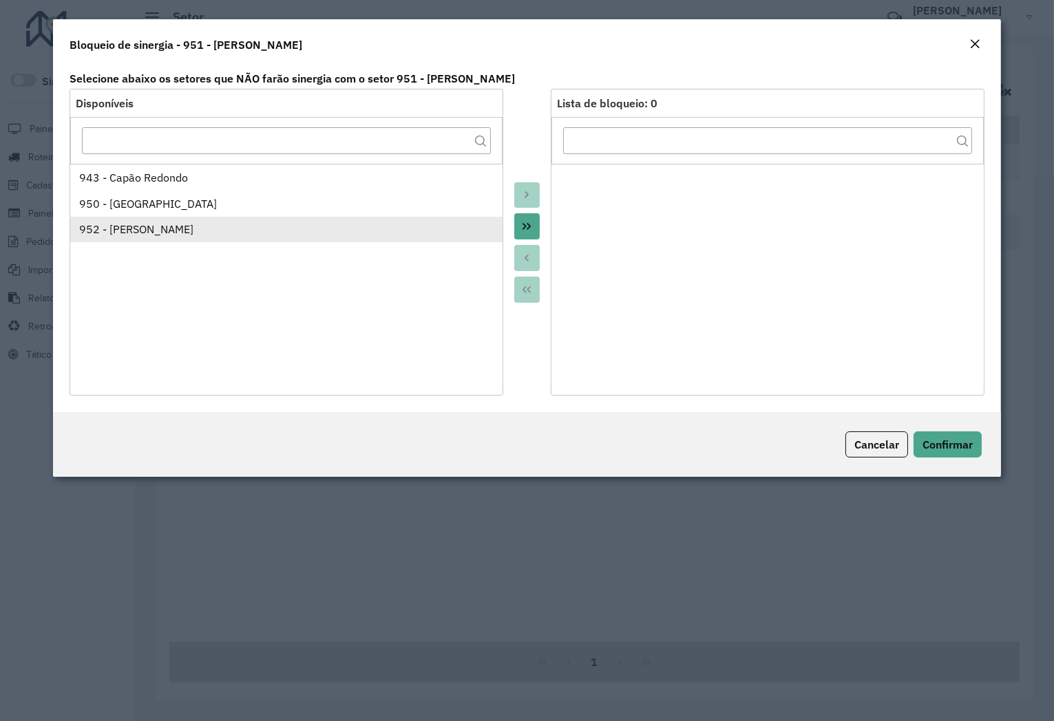
click at [182, 229] on div "952 - [PERSON_NAME]" at bounding box center [286, 229] width 414 height 17
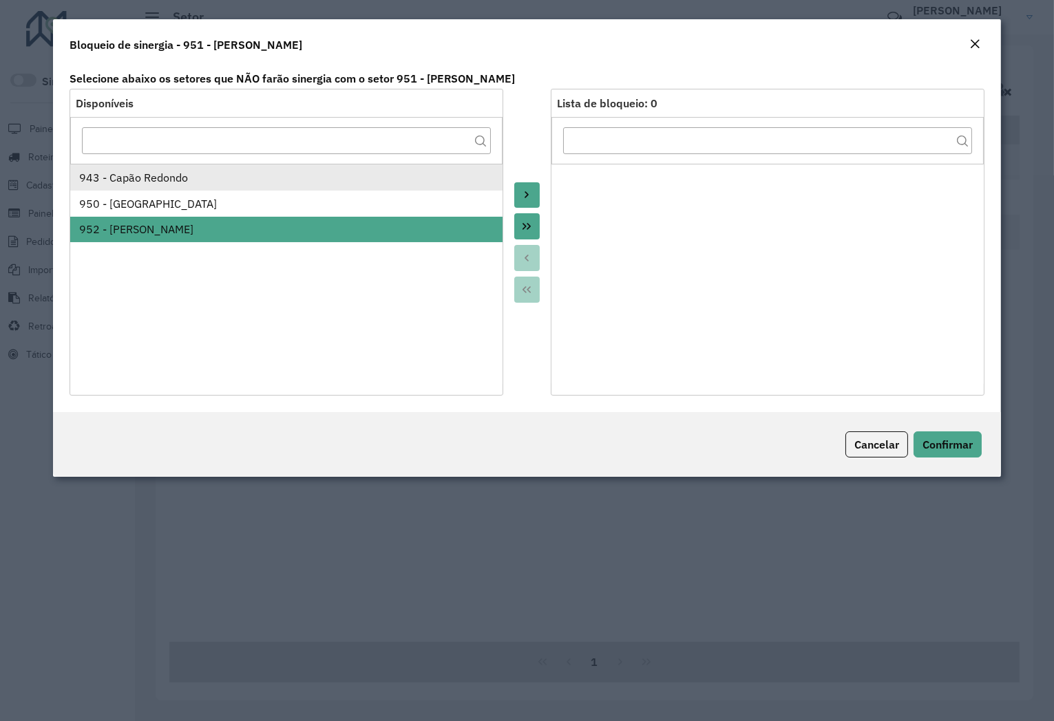
click at [204, 175] on div "943 - Capão Redondo" at bounding box center [286, 177] width 414 height 17
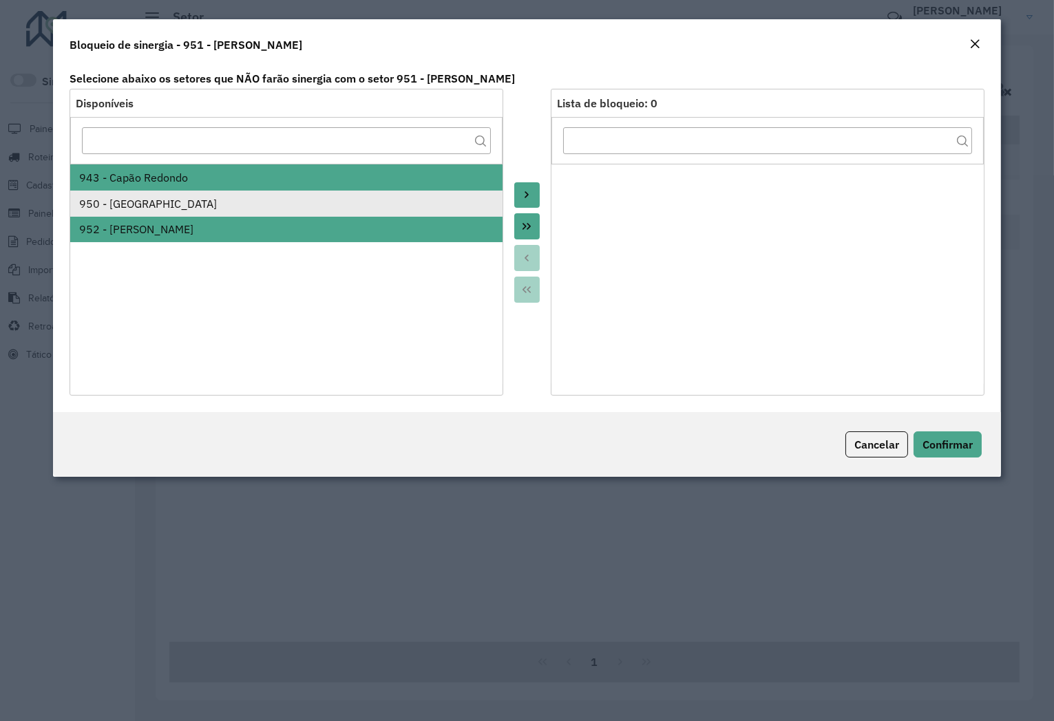
click at [207, 203] on div "950 - [GEOGRAPHIC_DATA]" at bounding box center [286, 204] width 414 height 17
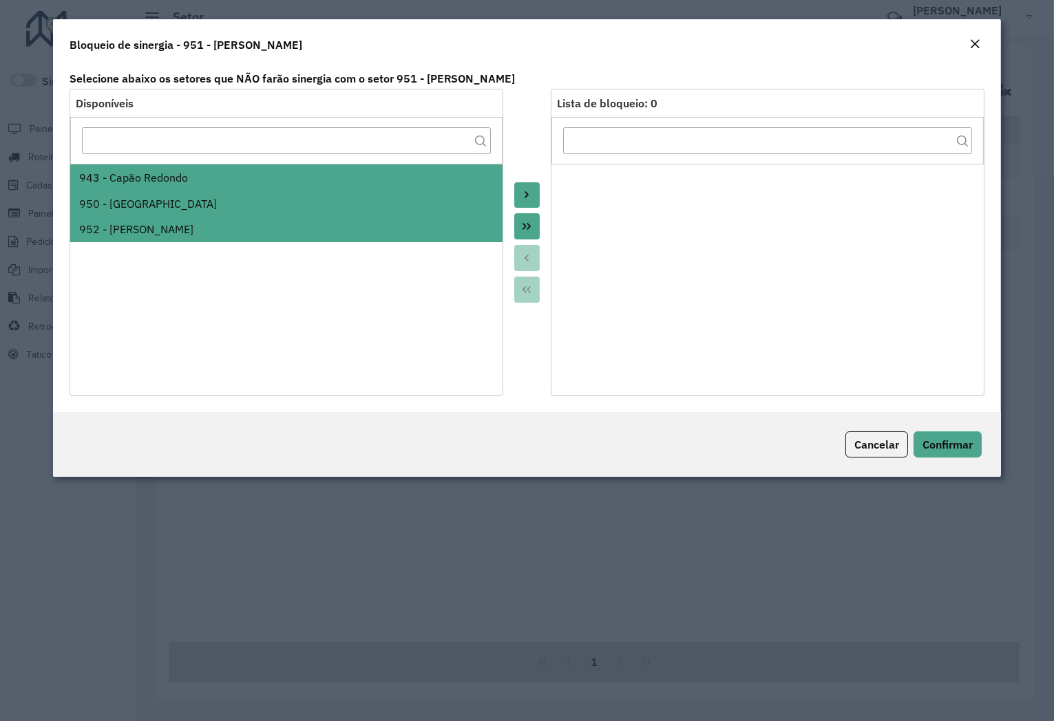
click at [171, 305] on ul "943 - Capão Redondo 950 - Jardim Germânia 952 - Patio Guida Caio" at bounding box center [286, 274] width 432 height 220
drag, startPoint x: 160, startPoint y: 196, endPoint x: 161, endPoint y: 211, distance: 15.2
click at [160, 196] on div "950 - [GEOGRAPHIC_DATA]" at bounding box center [286, 204] width 414 height 17
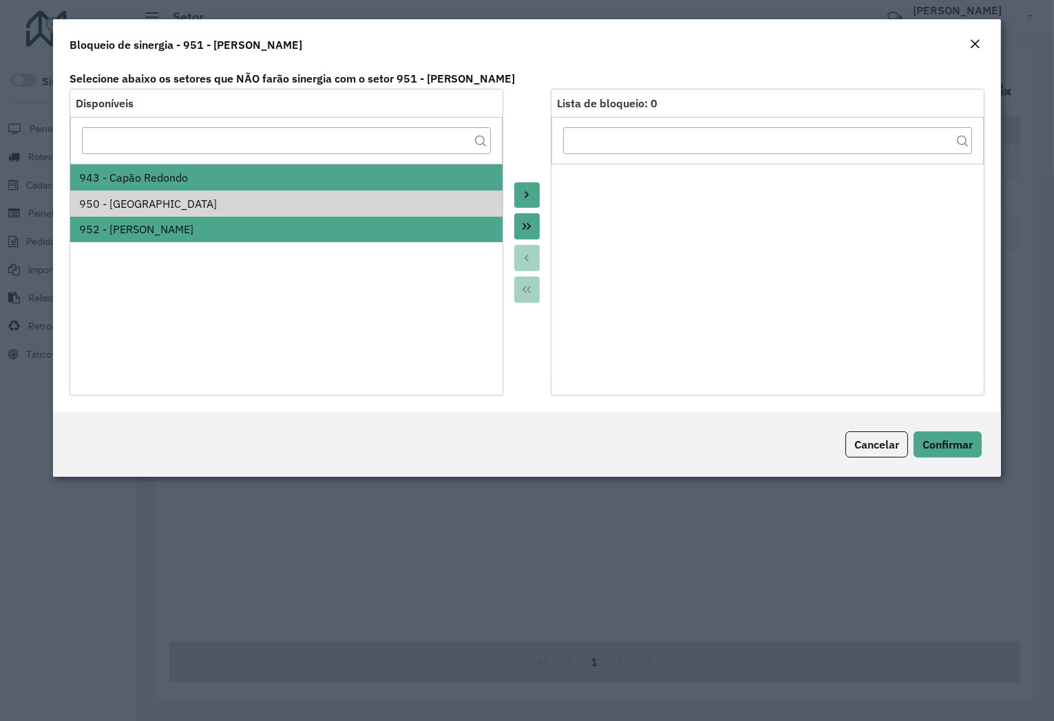
click at [512, 187] on div at bounding box center [527, 242] width 48 height 307
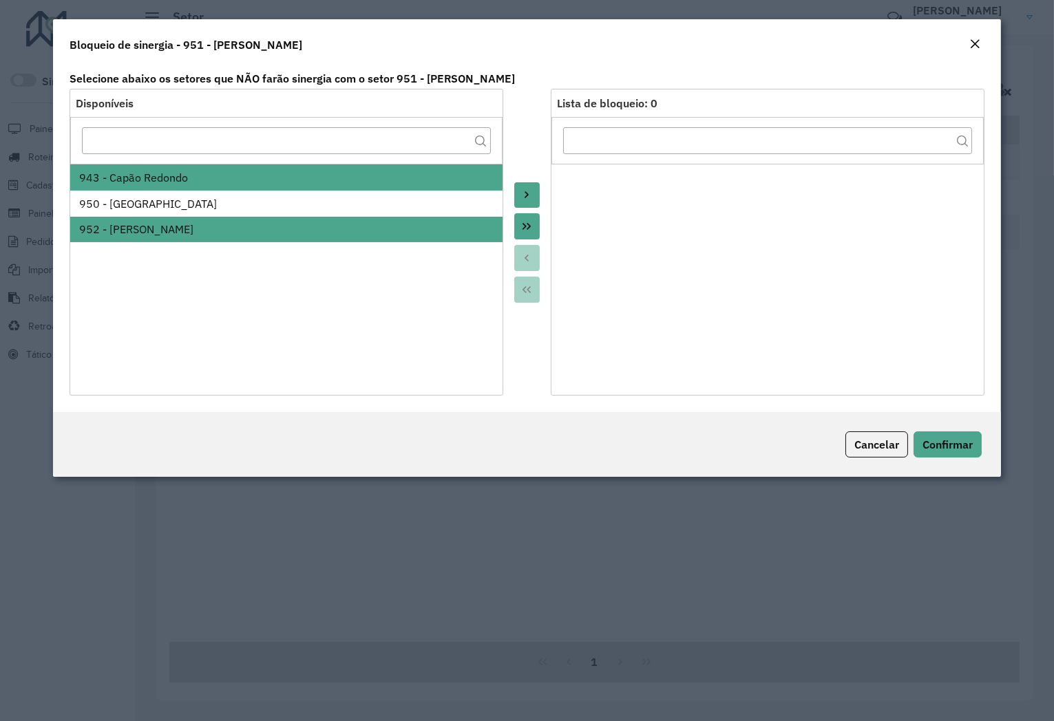
click at [521, 191] on icon "Move to Target" at bounding box center [526, 194] width 11 height 11
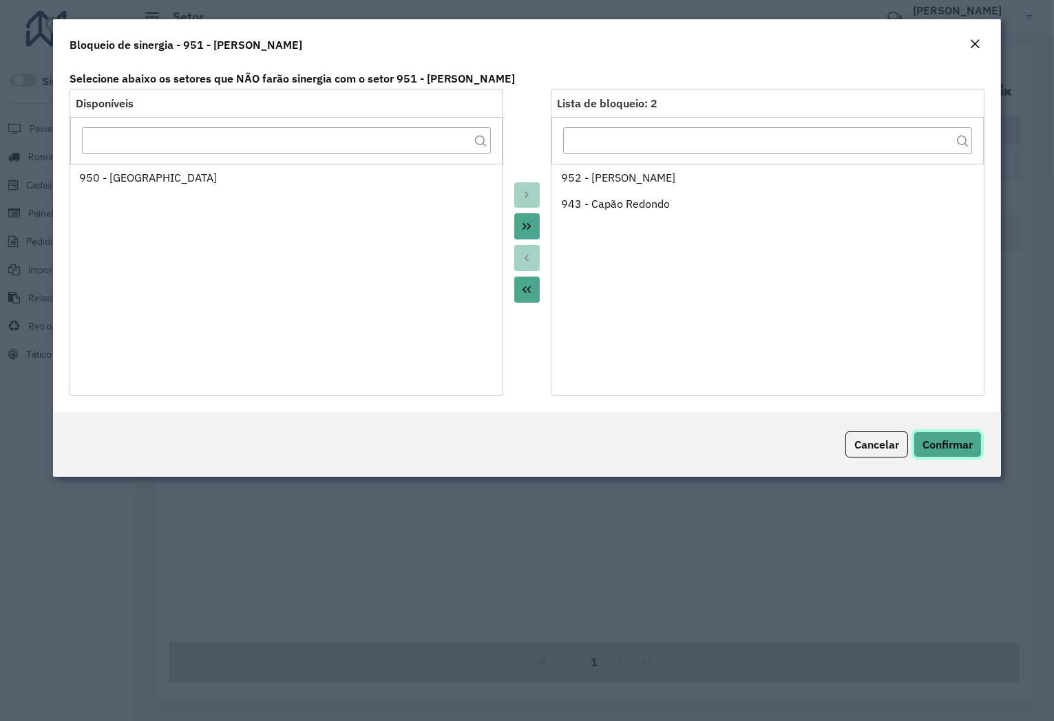
click at [964, 435] on button "Confirmar" at bounding box center [948, 445] width 68 height 26
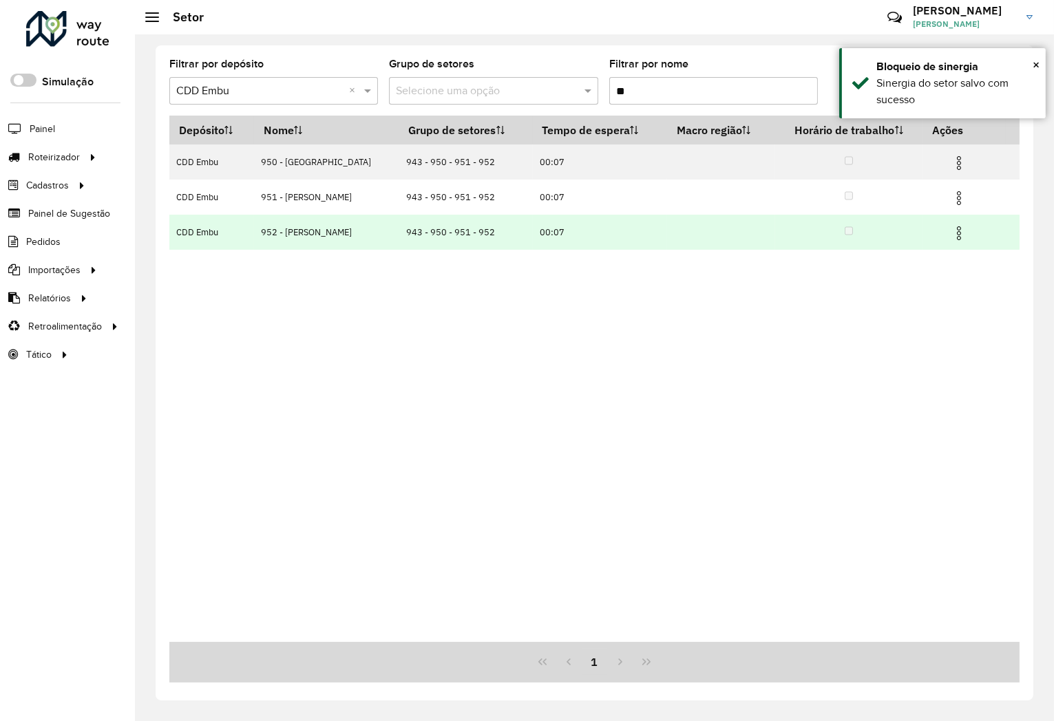
click at [958, 233] on img at bounding box center [959, 233] width 17 height 17
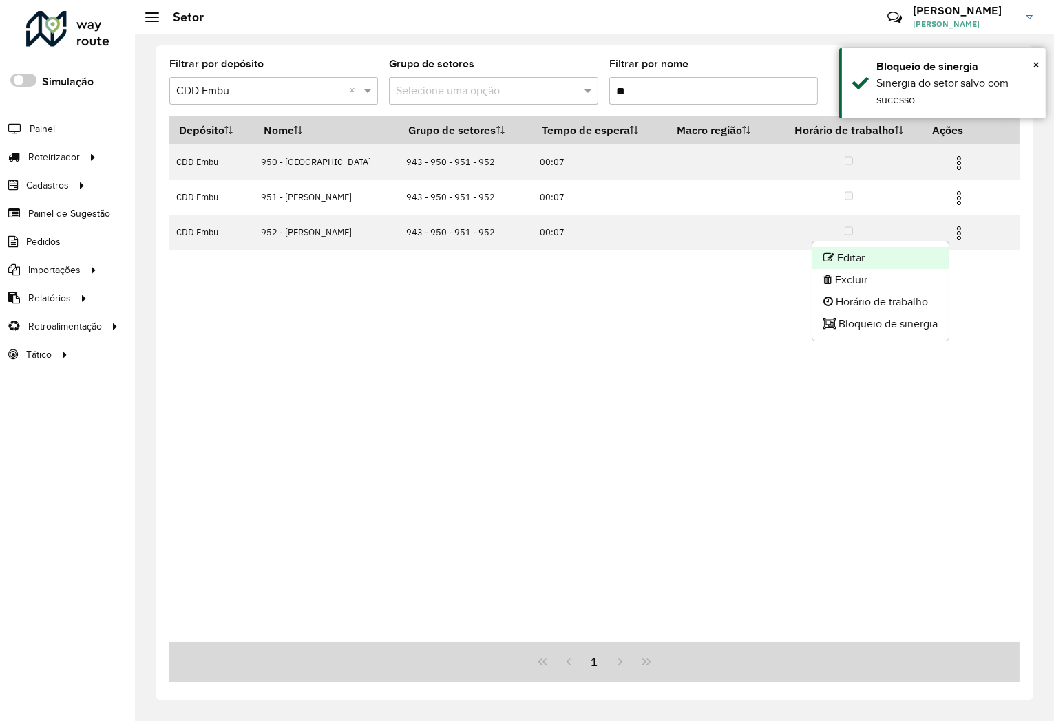
click at [888, 255] on li "Editar" at bounding box center [880, 258] width 136 height 22
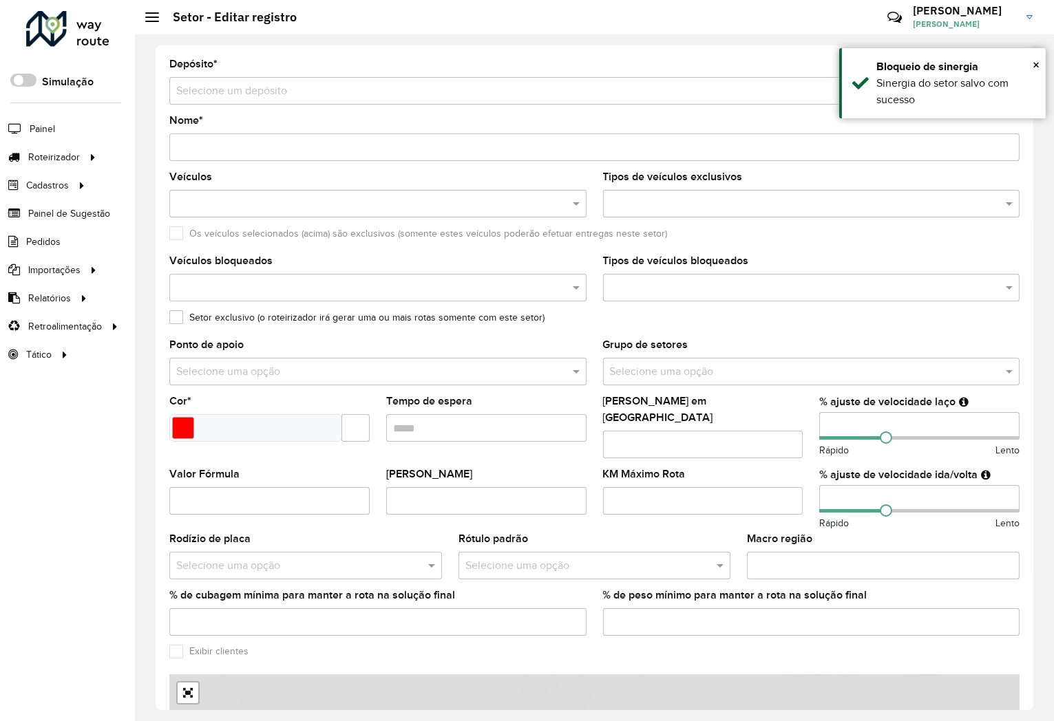
type input "**********"
type input "*******"
type input "*****"
type input "***"
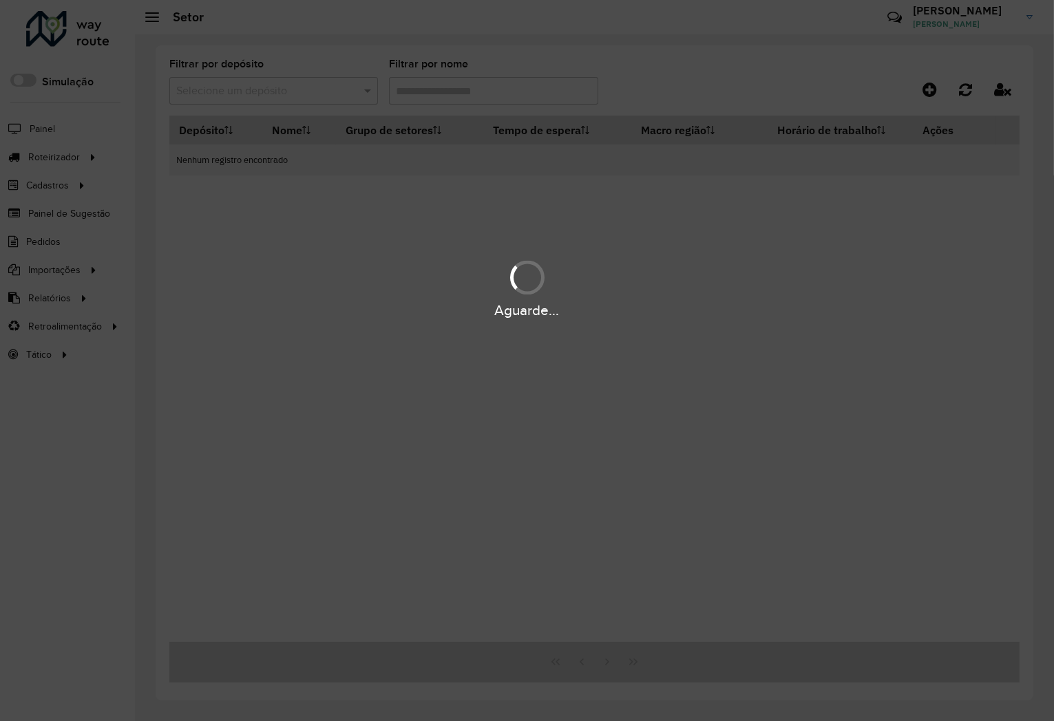
type input "**"
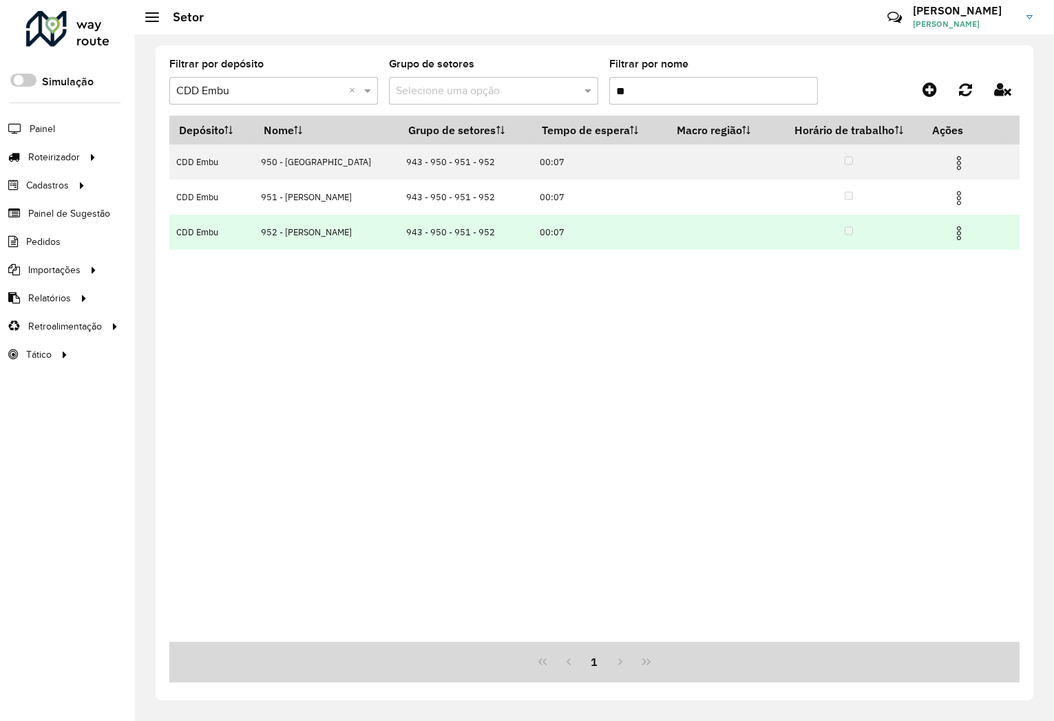
click at [958, 231] on img at bounding box center [959, 233] width 17 height 17
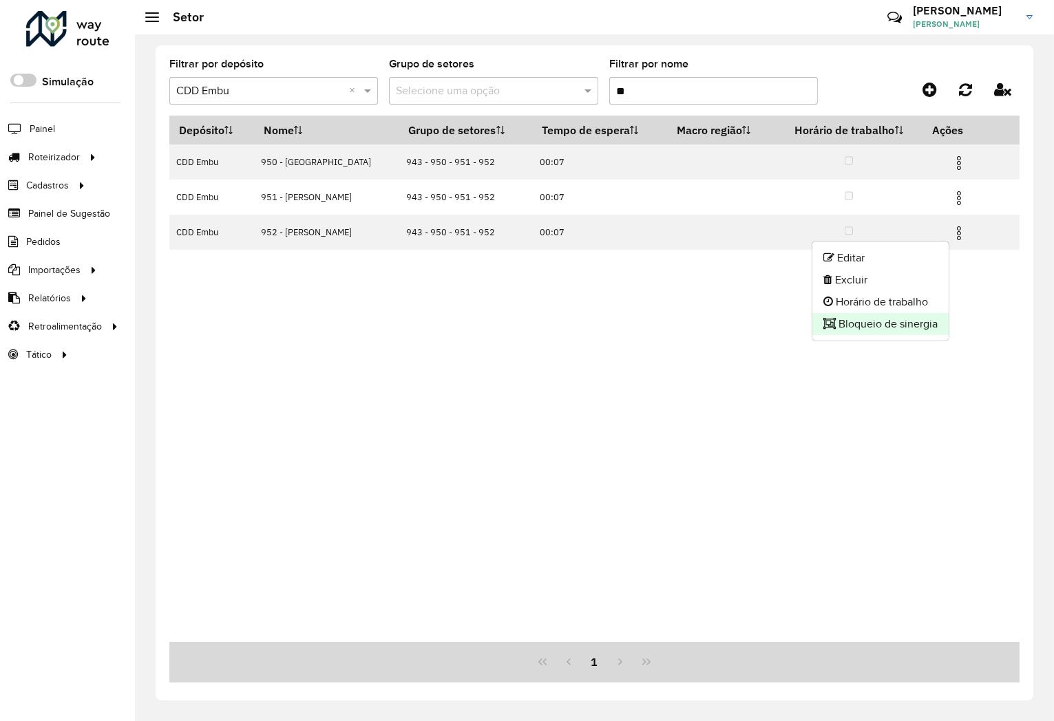
click at [849, 319] on li "Bloqueio de sinergia" at bounding box center [880, 324] width 136 height 22
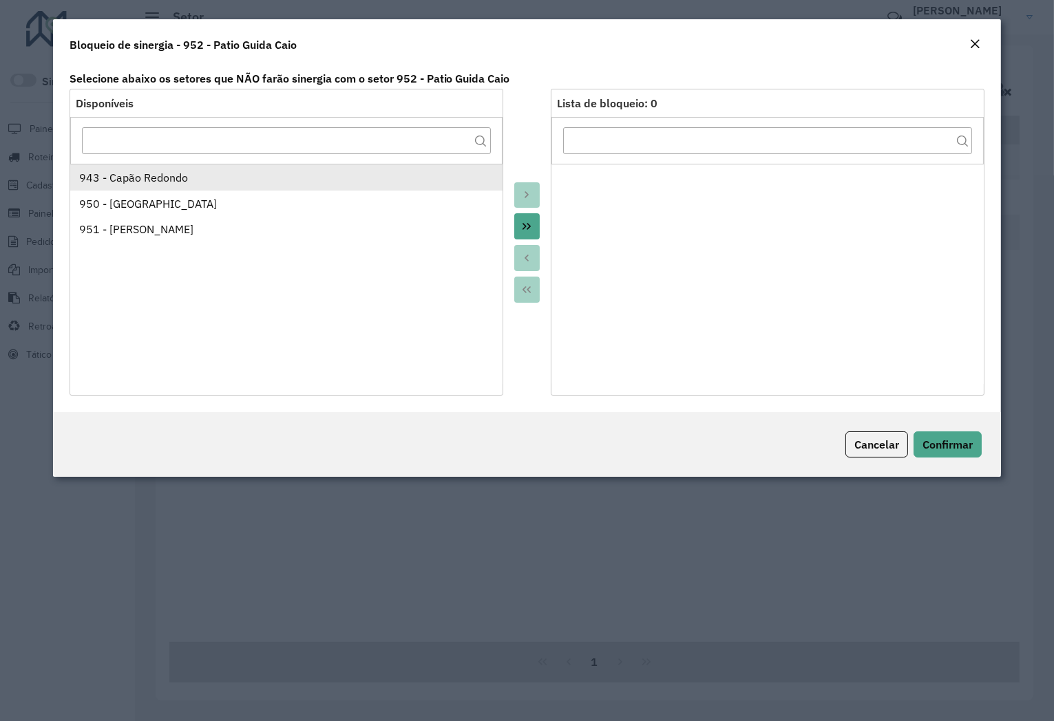
click at [170, 175] on div "943 - Capão Redondo" at bounding box center [286, 177] width 414 height 17
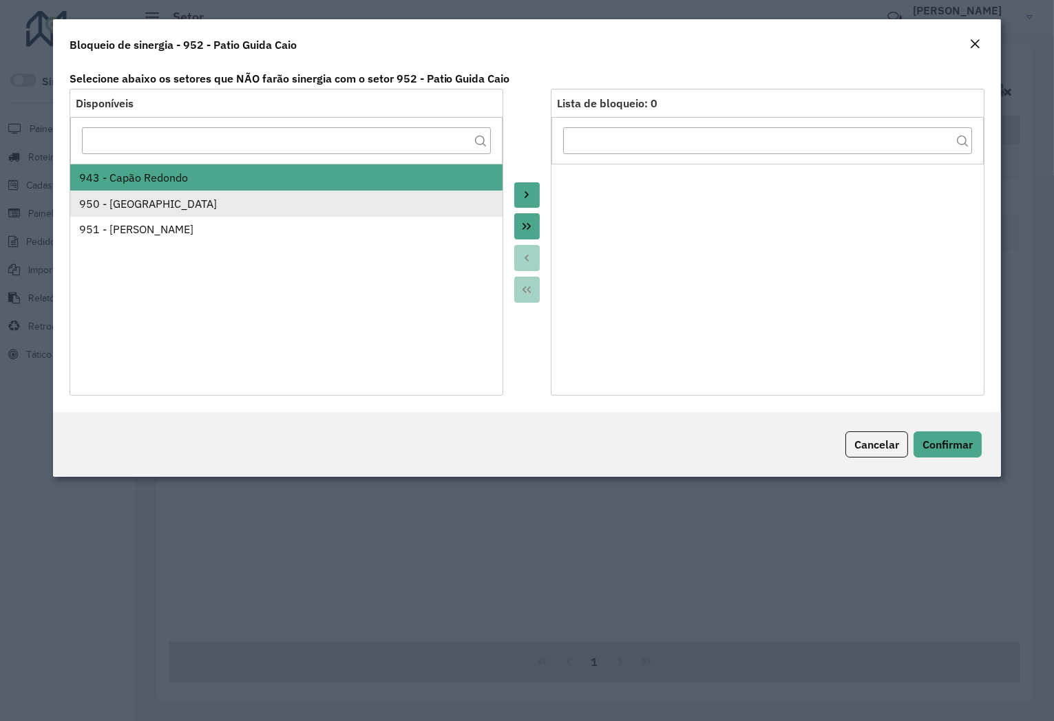
click at [174, 202] on div "950 - [GEOGRAPHIC_DATA]" at bounding box center [286, 204] width 414 height 17
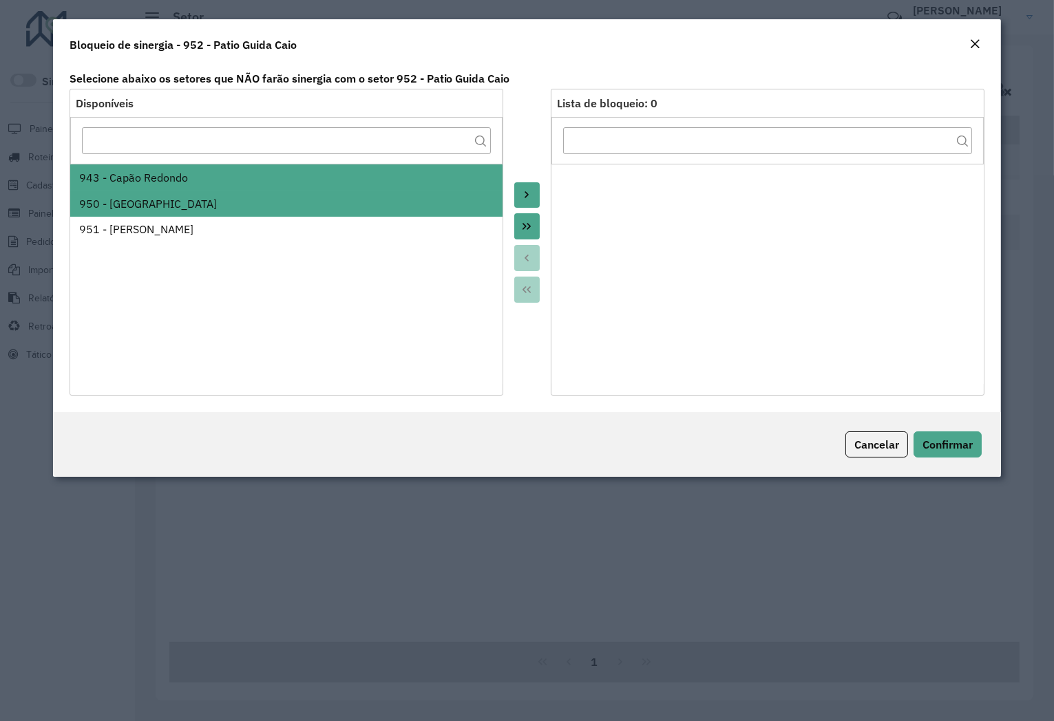
click at [540, 200] on div at bounding box center [527, 242] width 48 height 307
click at [530, 191] on icon "Move to Target" at bounding box center [526, 194] width 11 height 11
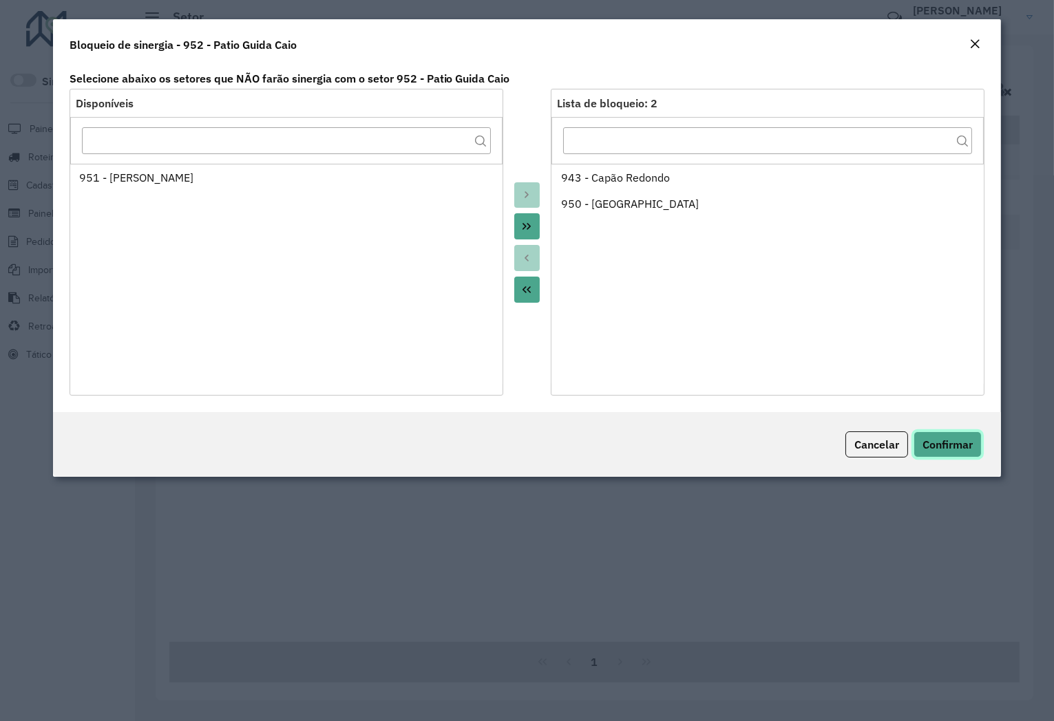
click at [940, 438] on span "Confirmar" at bounding box center [947, 445] width 50 height 14
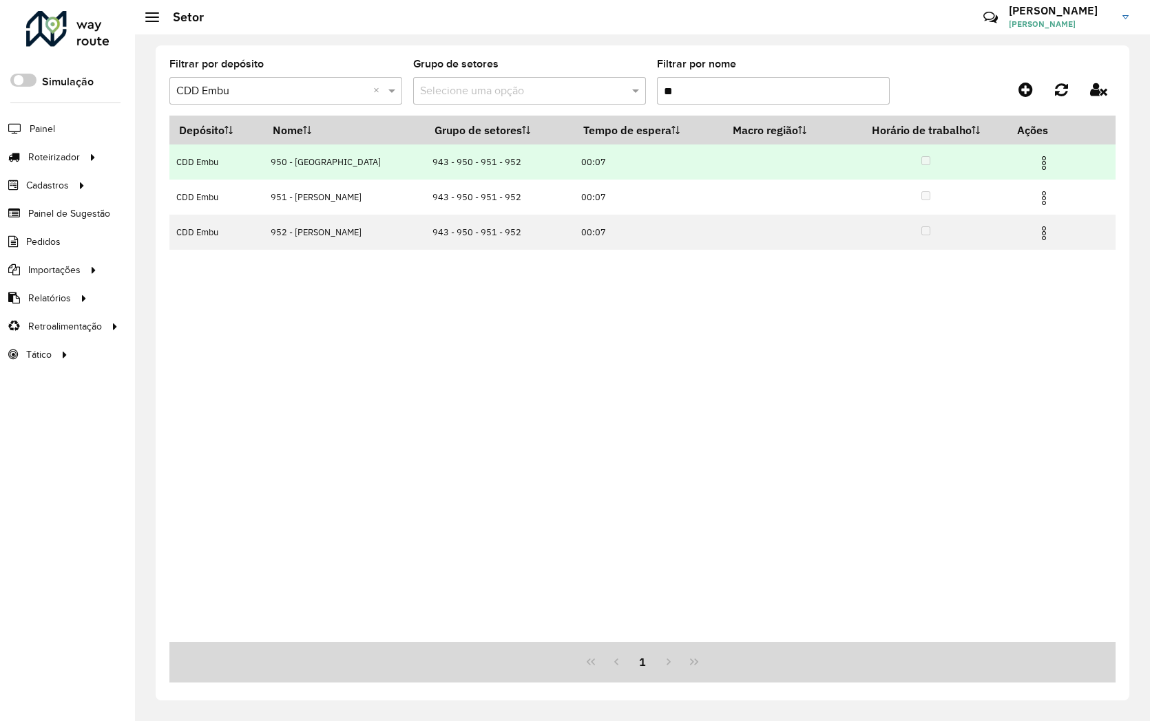
click at [1048, 167] on img at bounding box center [1043, 163] width 17 height 17
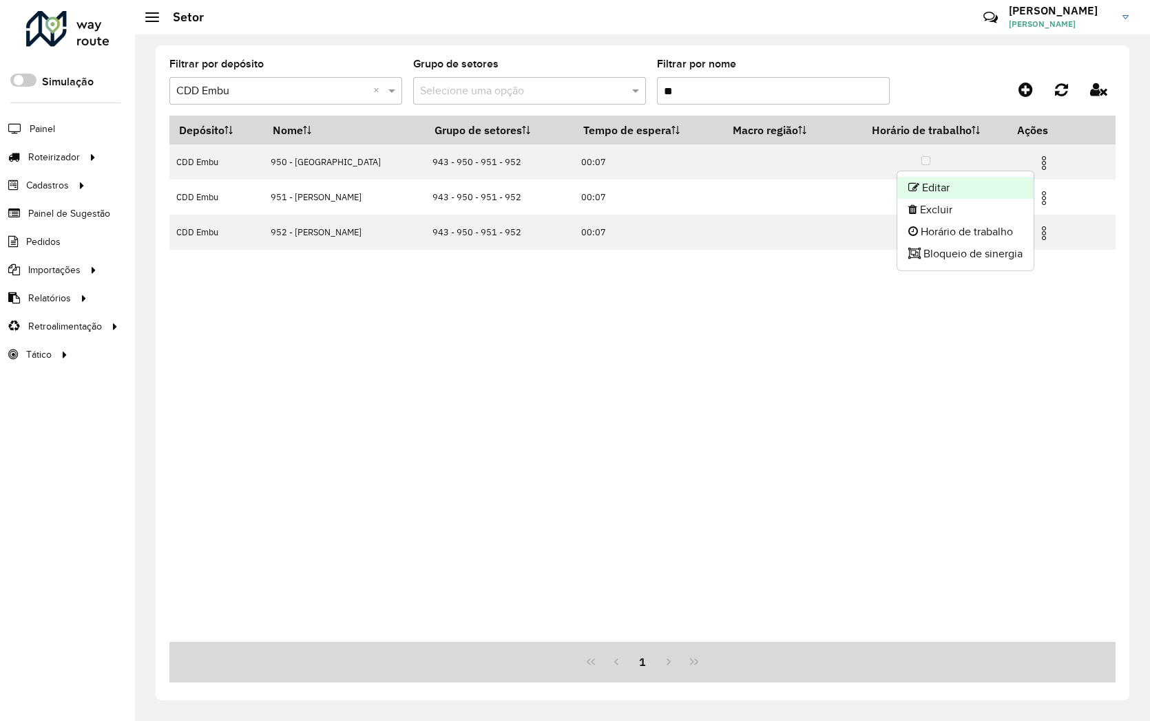
click at [997, 180] on li "Editar" at bounding box center [965, 188] width 136 height 22
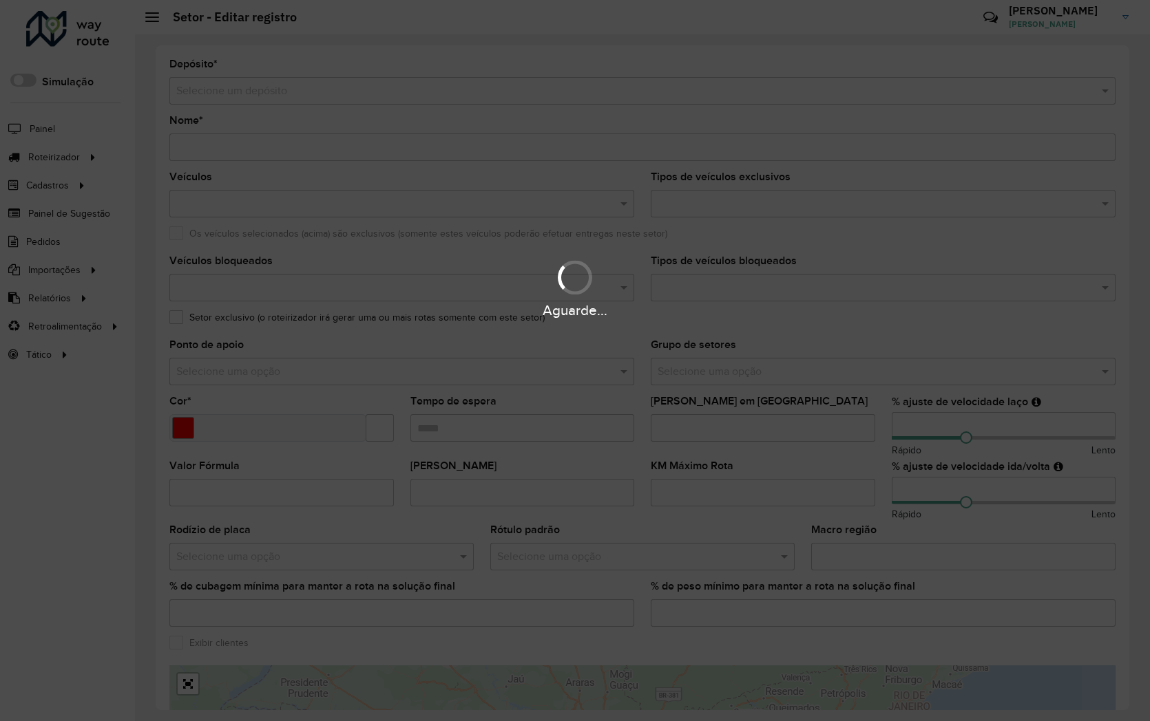
type input "**********"
type input "*******"
type input "*****"
type input "***"
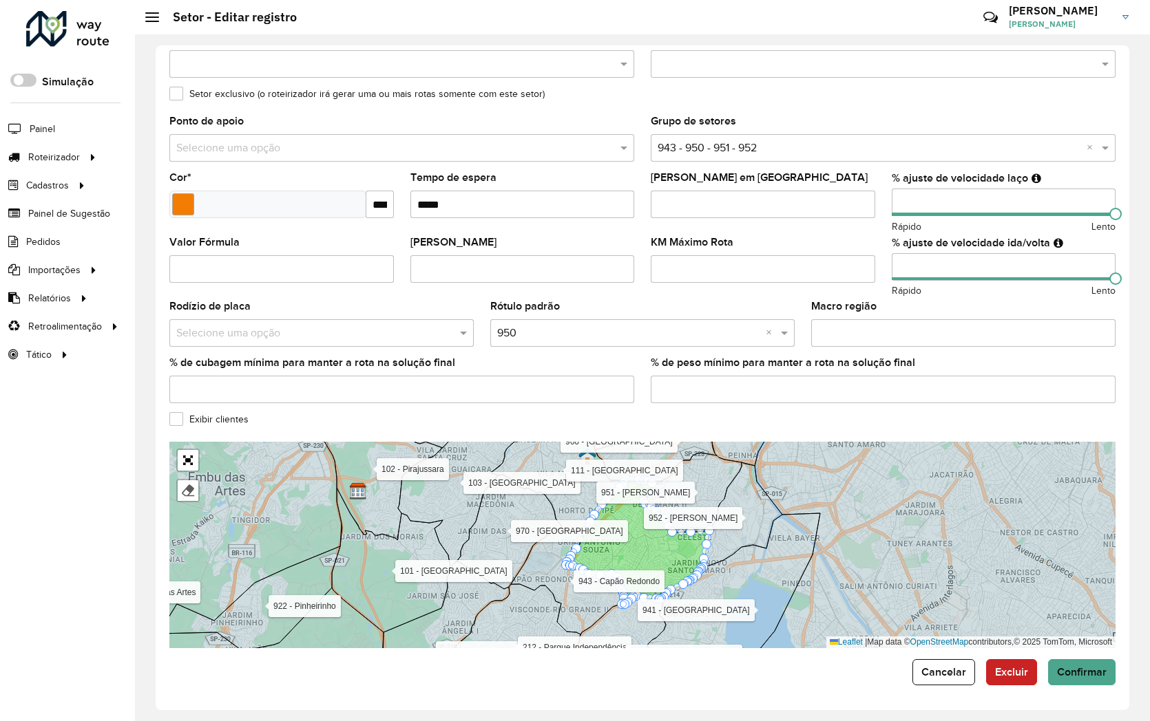
scroll to position [72, 0]
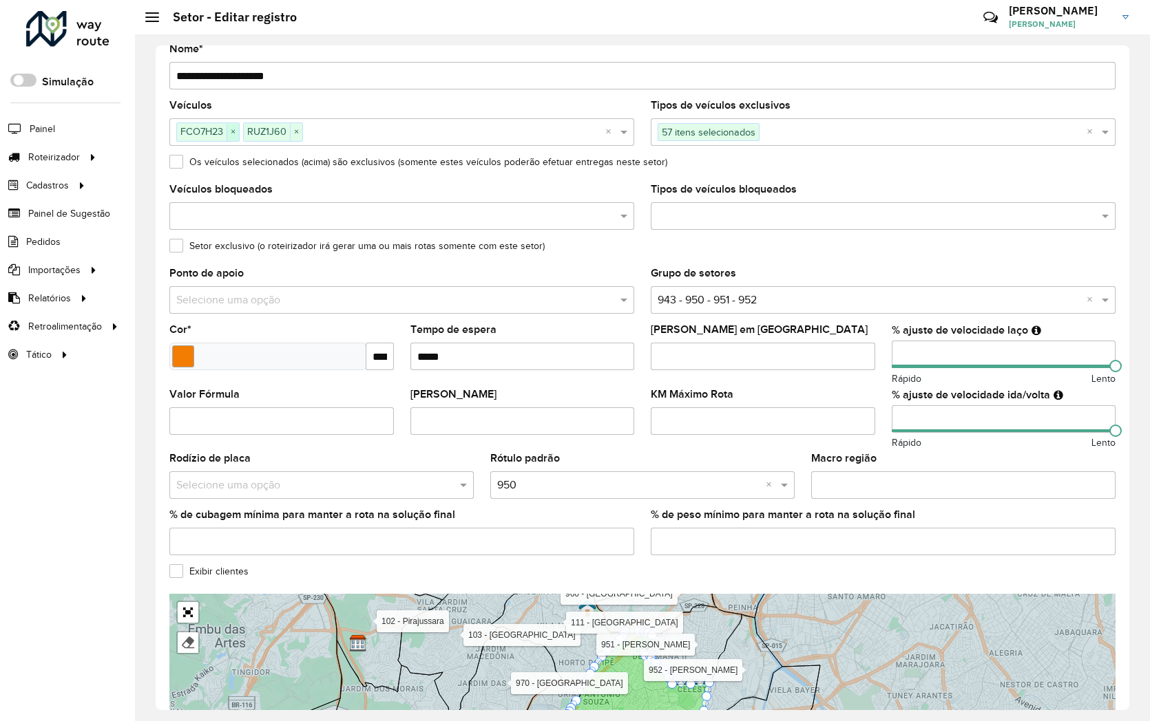
click at [237, 132] on span "×" at bounding box center [232, 132] width 12 height 17
click at [227, 131] on span "×" at bounding box center [229, 132] width 12 height 17
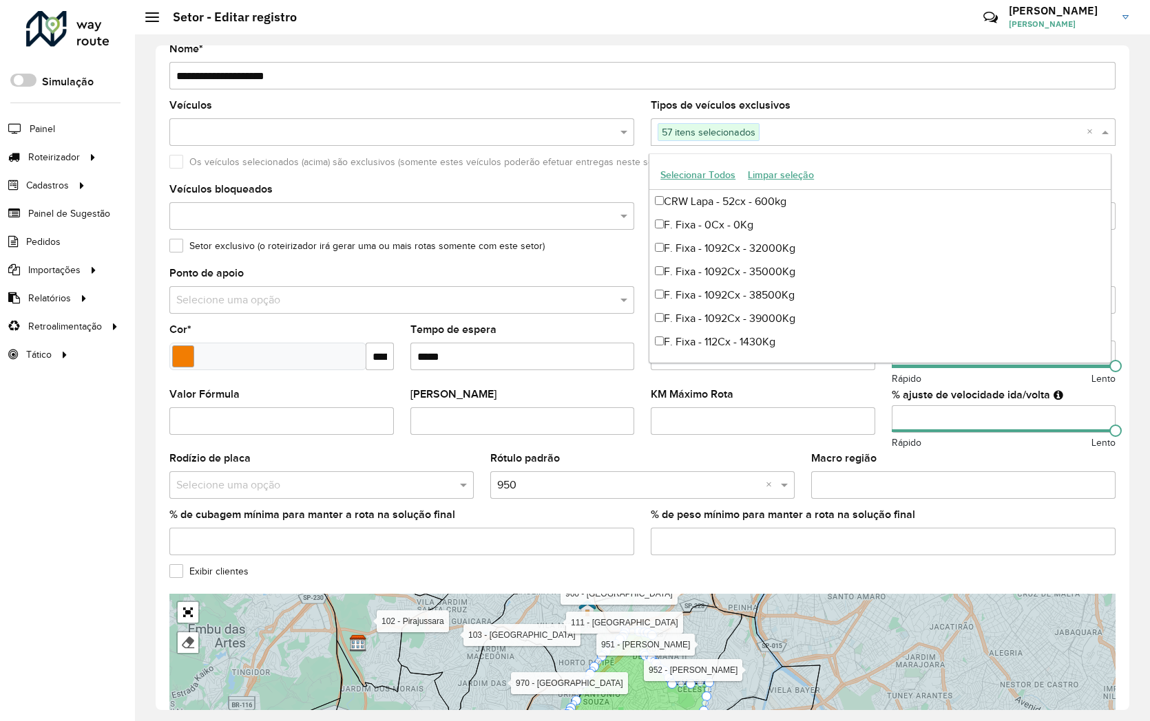
click at [794, 132] on input "text" at bounding box center [922, 133] width 327 height 17
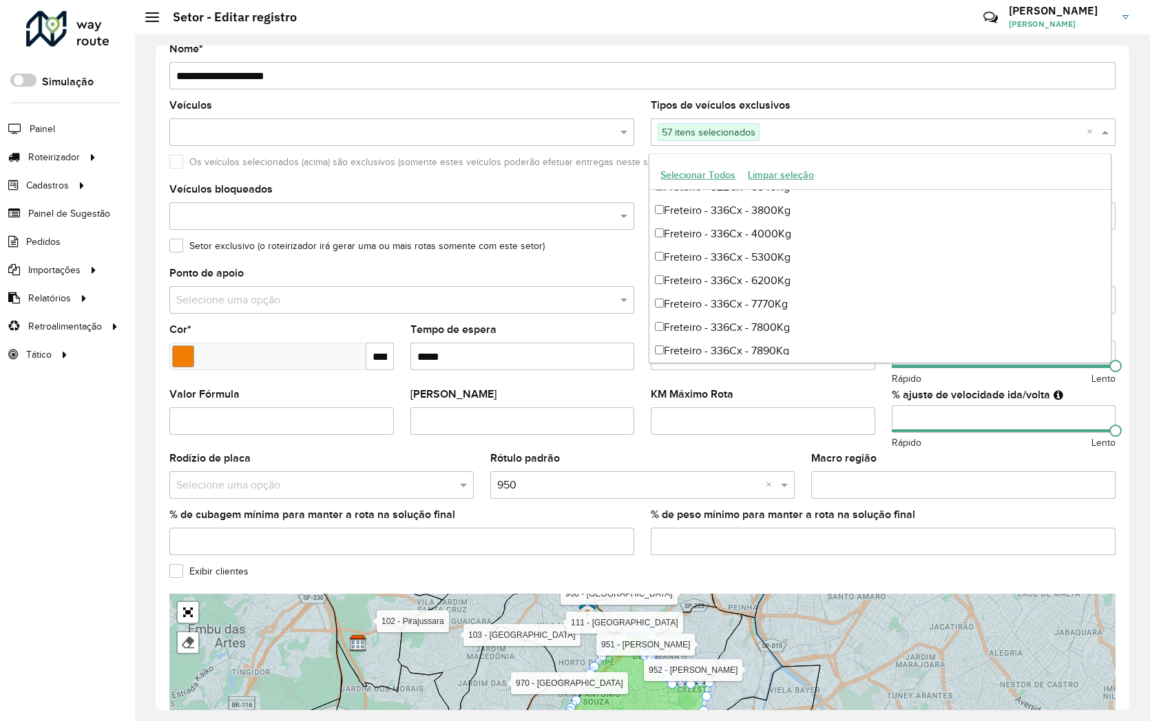
scroll to position [3845, 0]
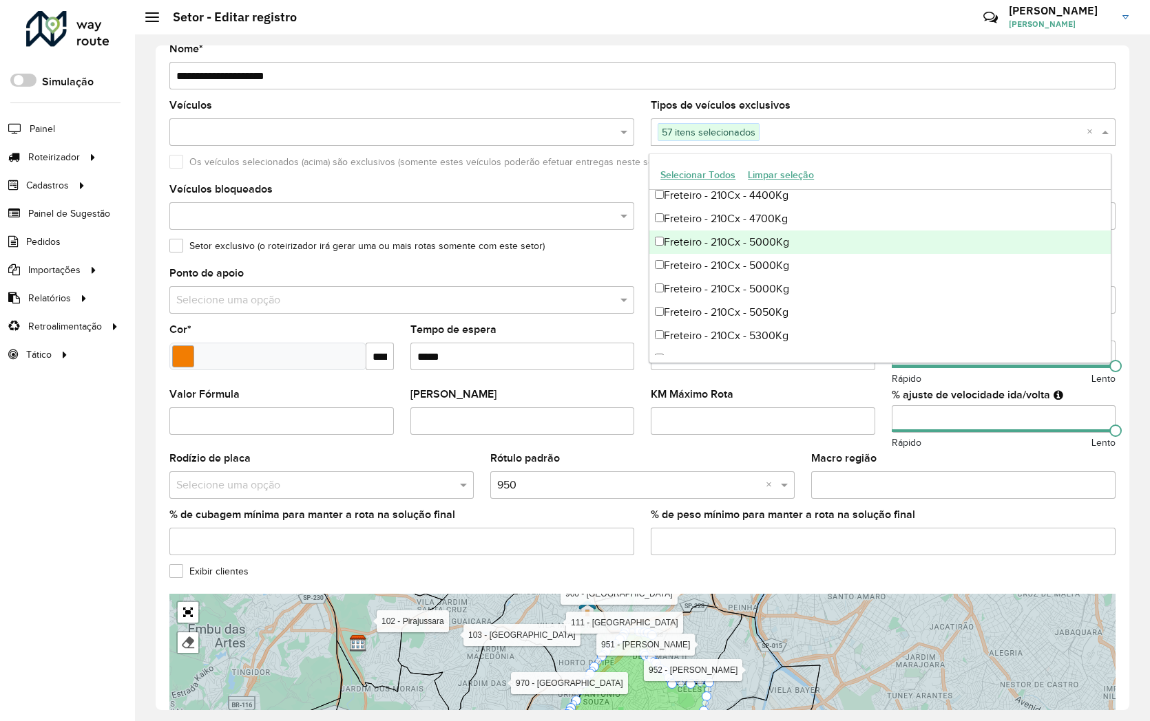
click at [530, 181] on formly-field "Os veículos selecionados (acima) são exclusivos (somente estes veículos poderão…" at bounding box center [642, 171] width 962 height 28
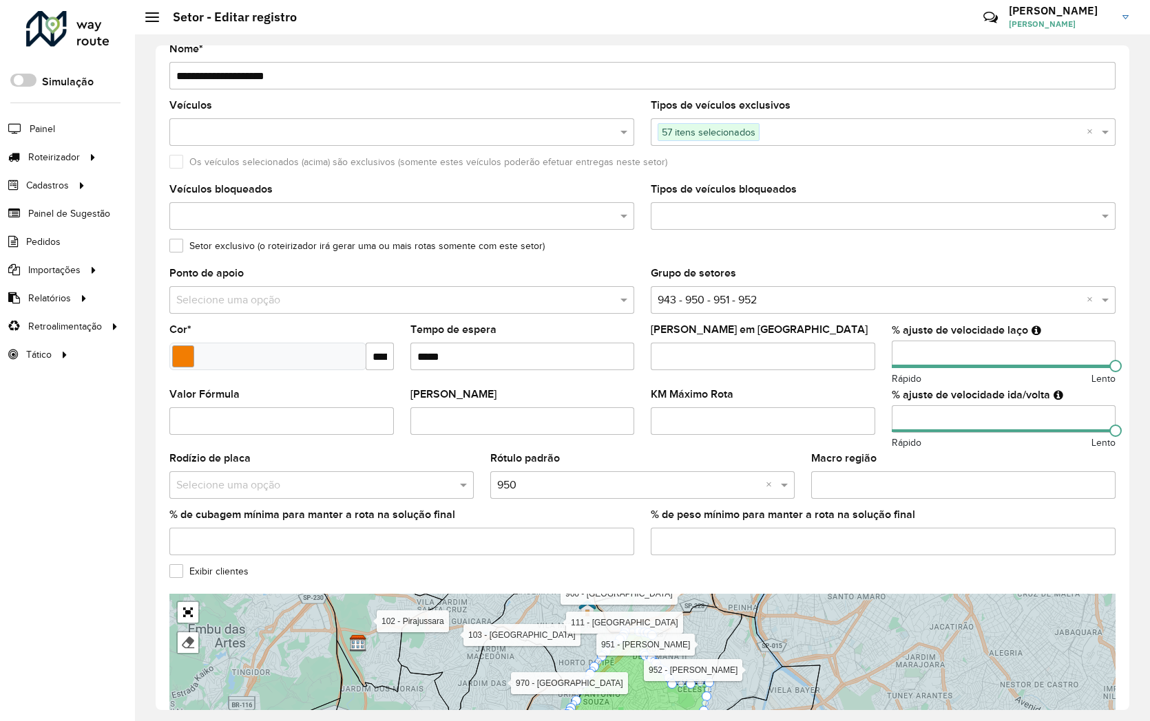
scroll to position [224, 0]
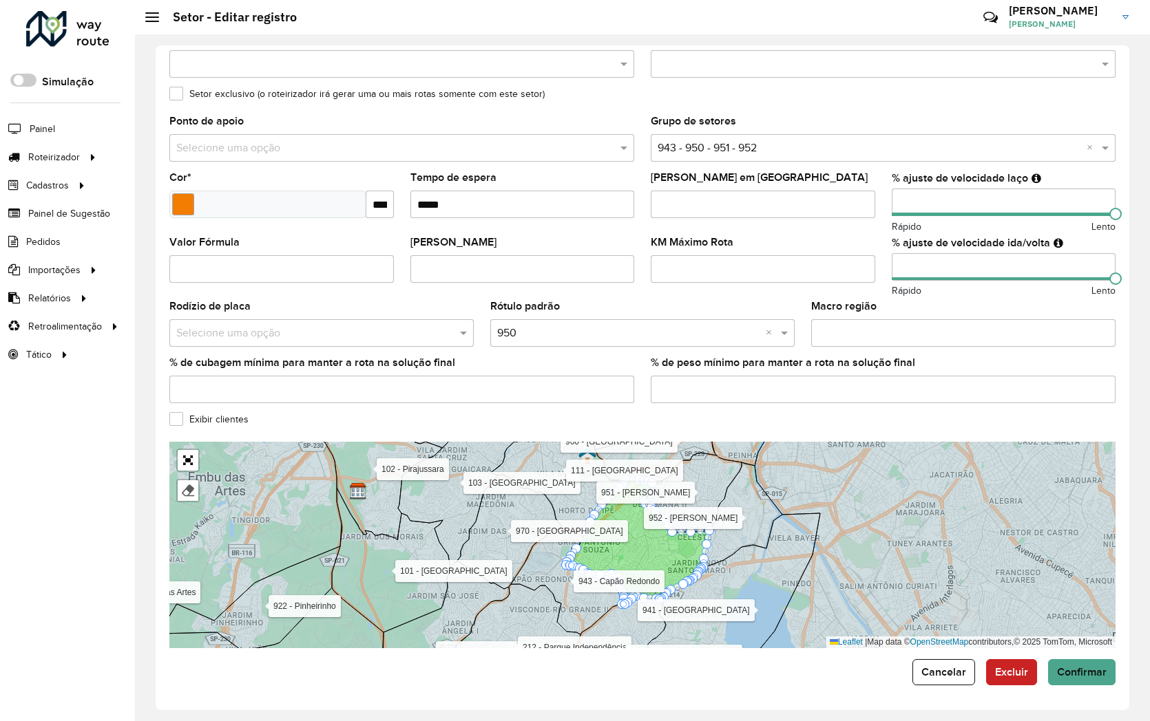
click at [1084, 656] on form "**********" at bounding box center [642, 260] width 946 height 850
click at [1084, 659] on button "Confirmar" at bounding box center [1081, 672] width 67 height 26
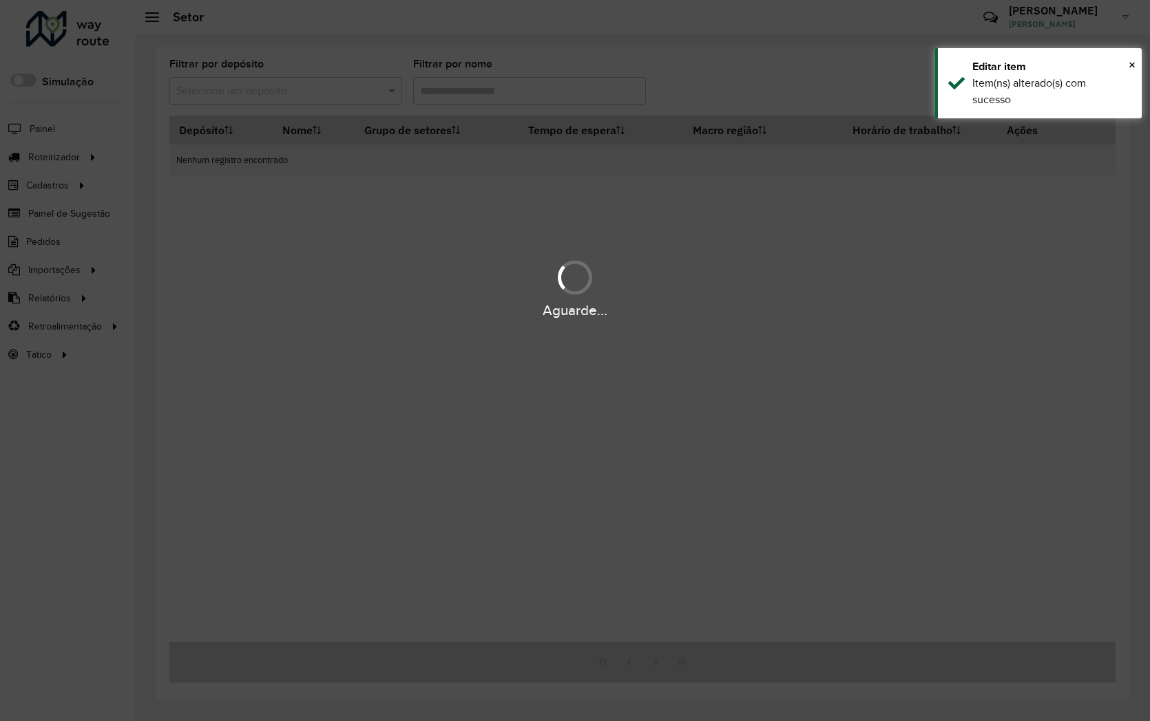
type input "**"
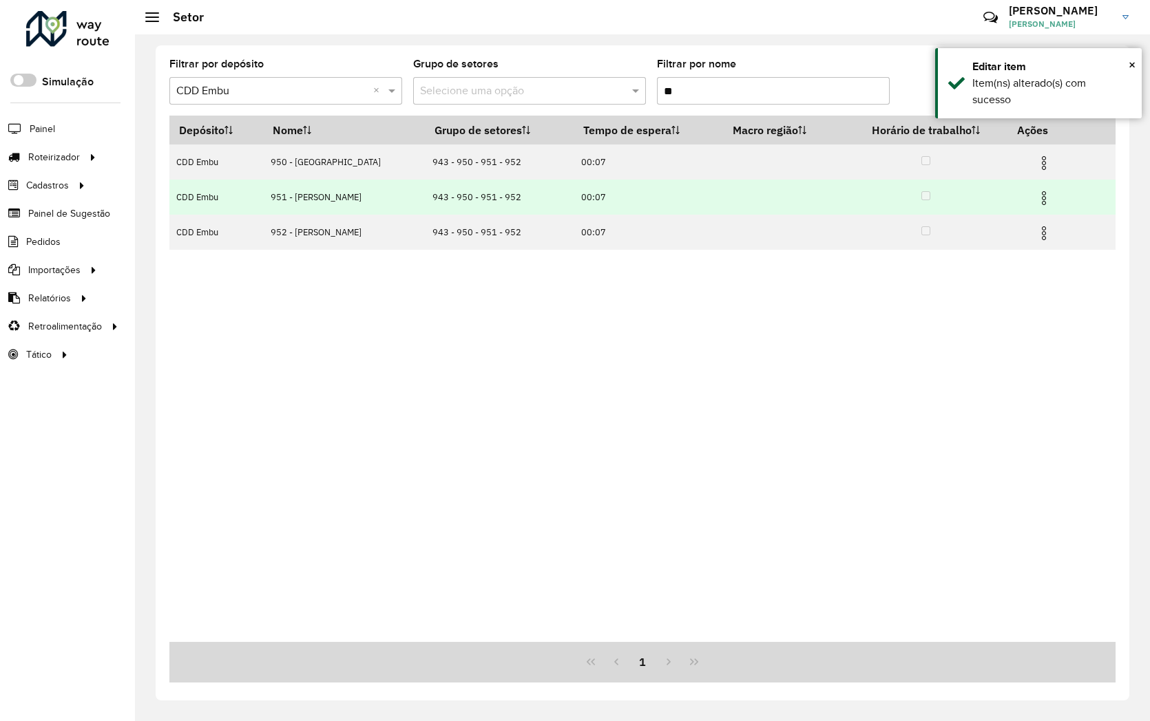
click at [1052, 198] on td at bounding box center [1049, 197] width 83 height 34
click at [1045, 196] on img at bounding box center [1043, 198] width 17 height 17
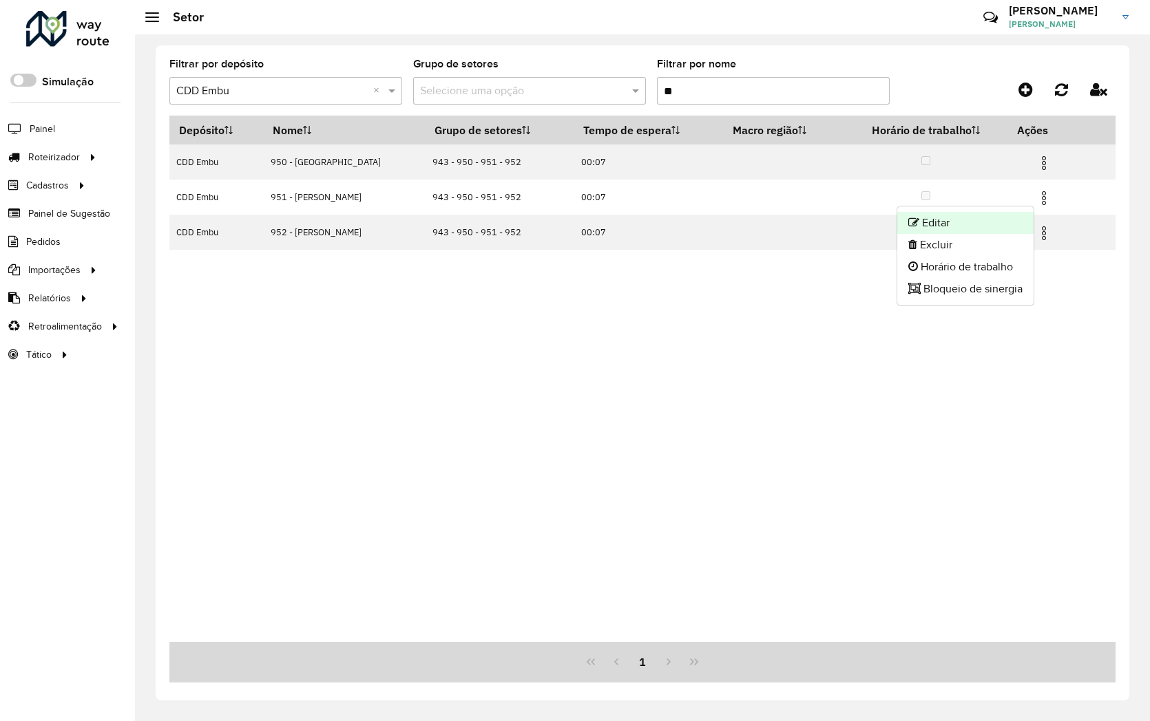
click at [975, 216] on li "Editar" at bounding box center [965, 223] width 136 height 22
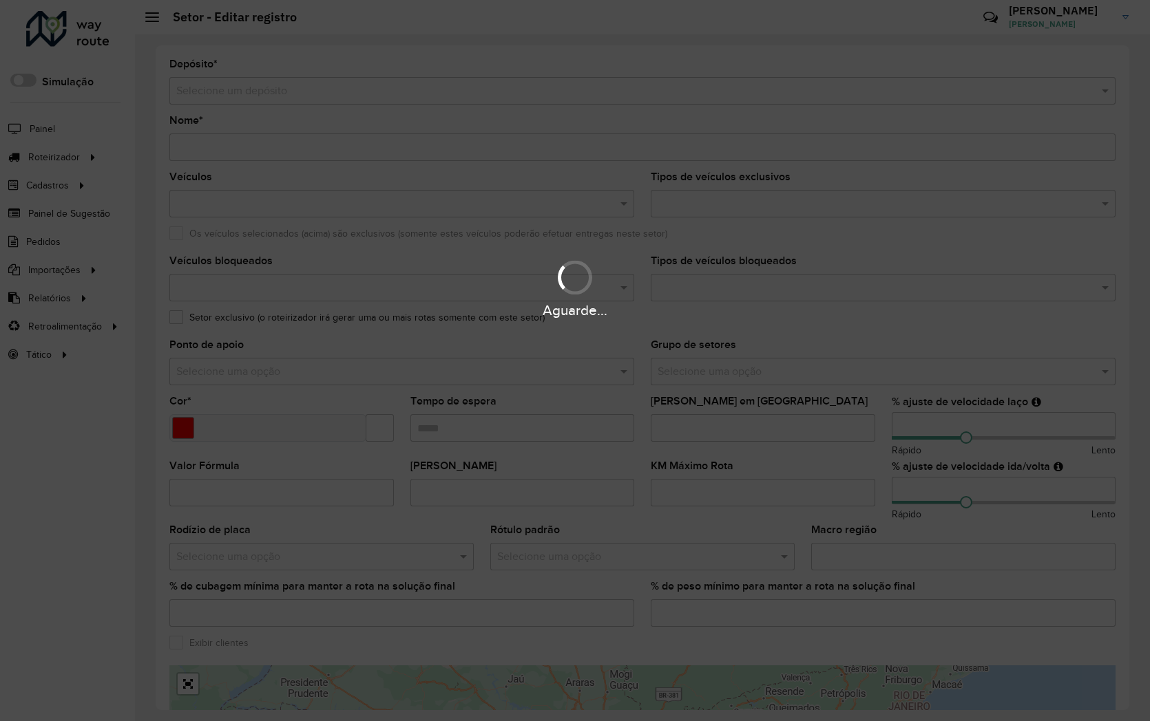
type input "**********"
type input "*******"
type input "*****"
type input "***"
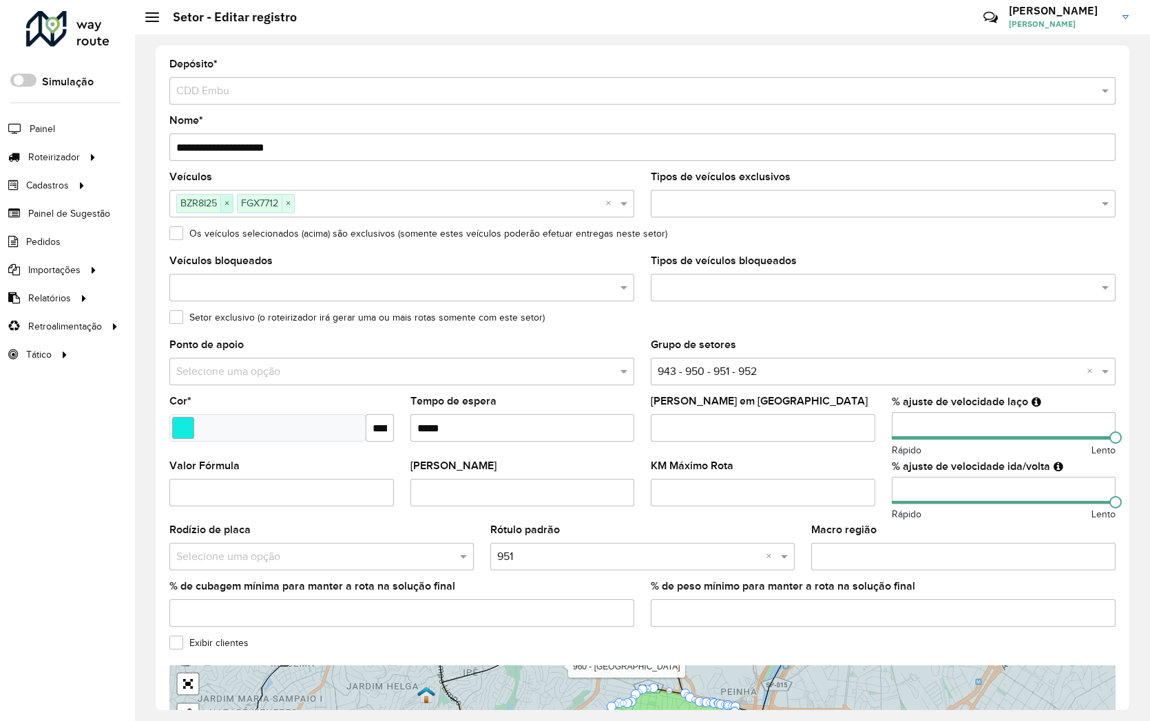
click at [227, 201] on span "×" at bounding box center [226, 204] width 12 height 17
click at [231, 208] on span "×" at bounding box center [227, 204] width 12 height 17
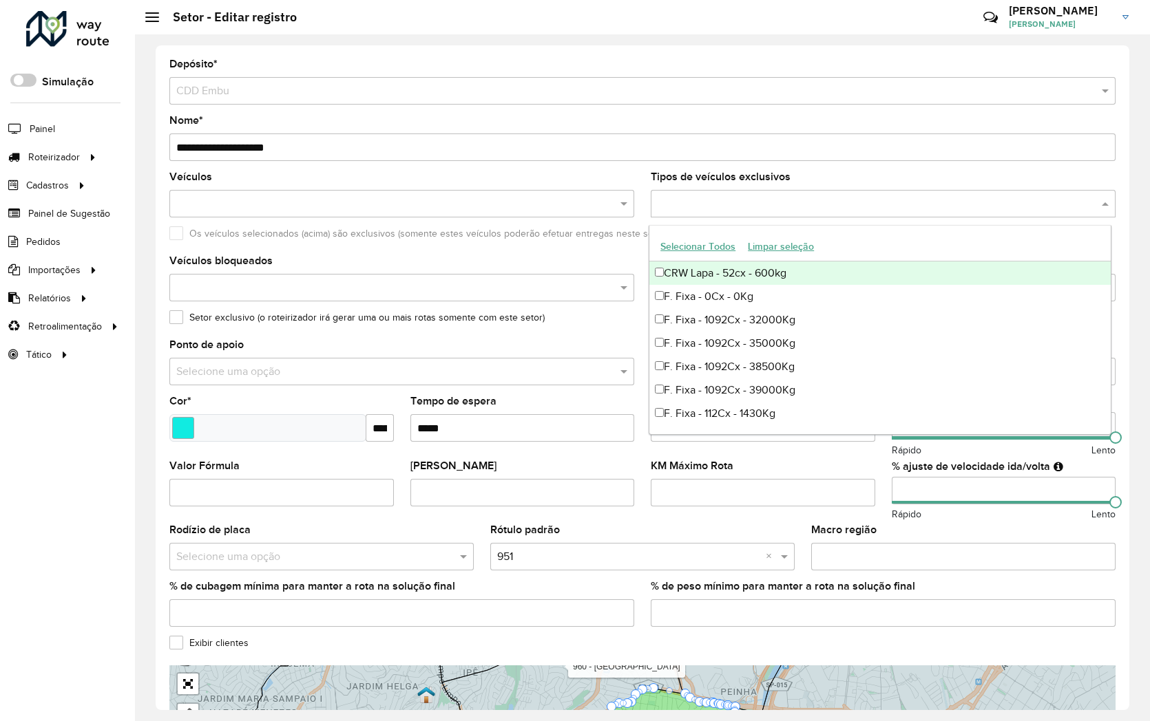
click at [699, 205] on input "text" at bounding box center [876, 204] width 444 height 17
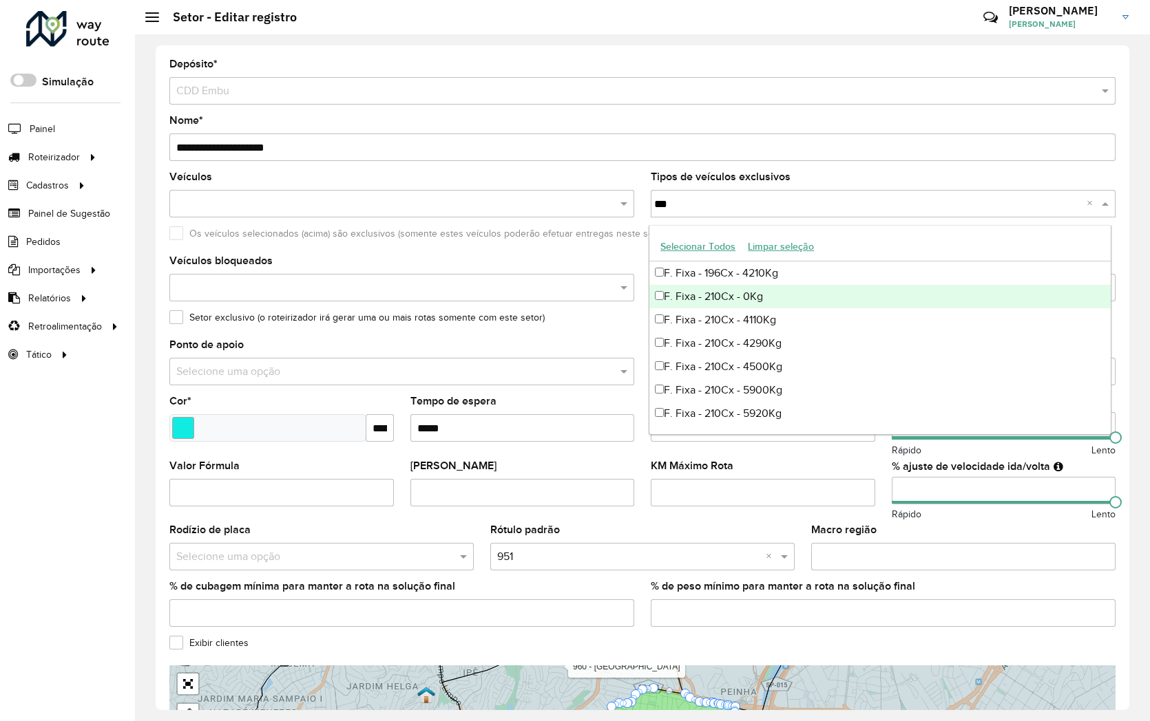
type input "***"
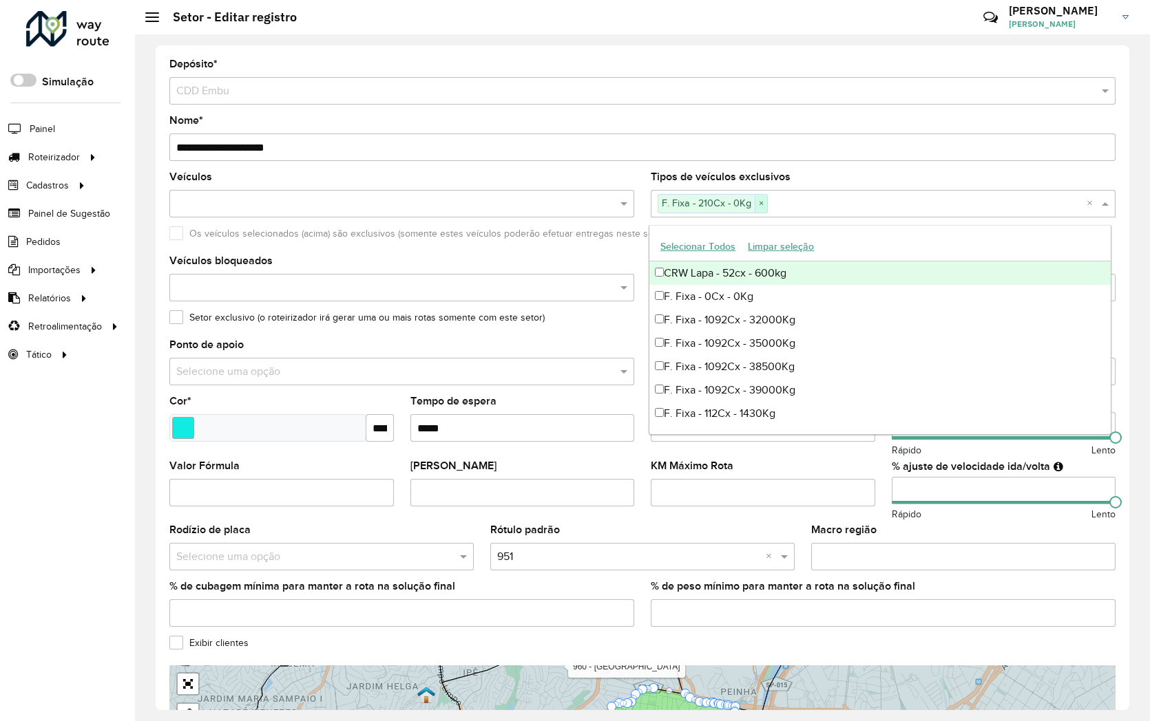
click at [757, 202] on span "×" at bounding box center [760, 204] width 12 height 17
click at [705, 207] on input "text" at bounding box center [876, 204] width 444 height 17
type input "*"
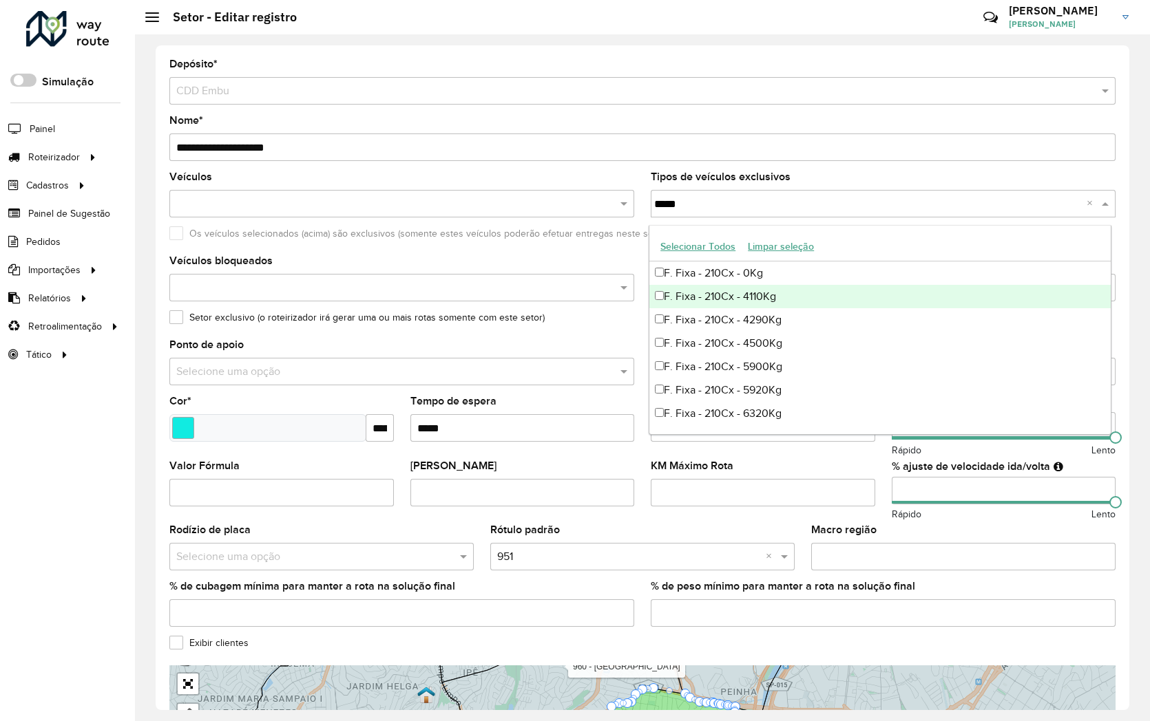
type input "*****"
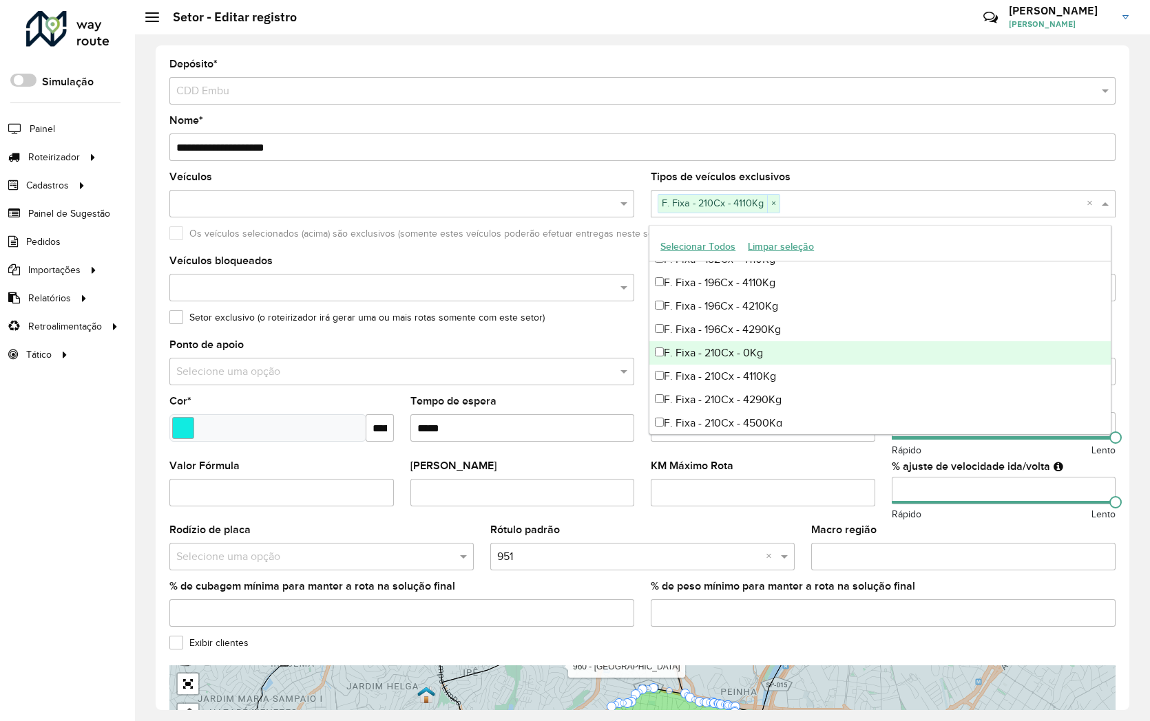
scroll to position [535, 0]
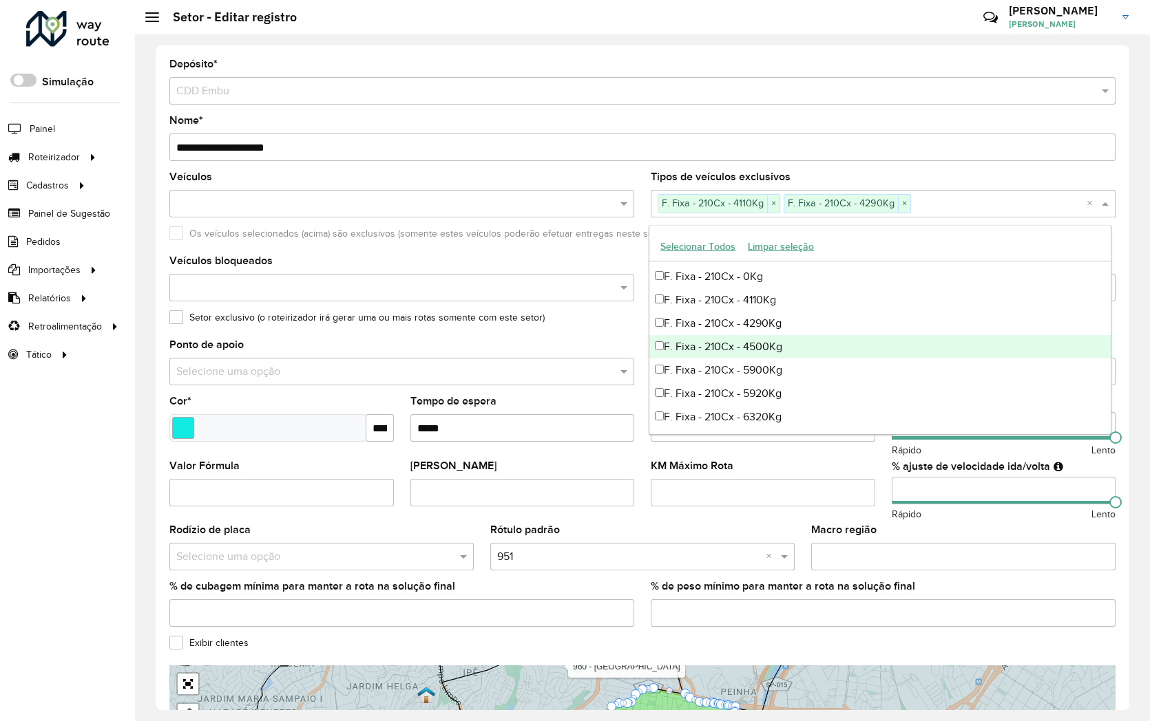
click at [654, 346] on div "F. Fixa - 210Cx - 4500Kg" at bounding box center [879, 346] width 461 height 23
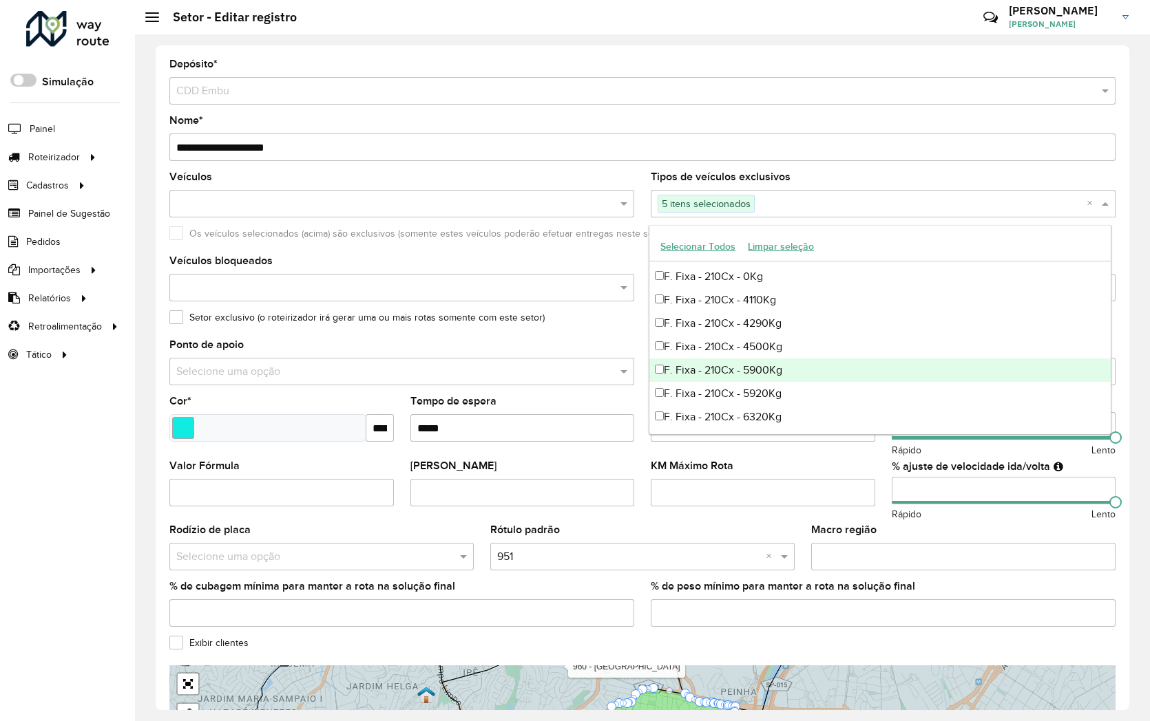
scroll to position [611, 0]
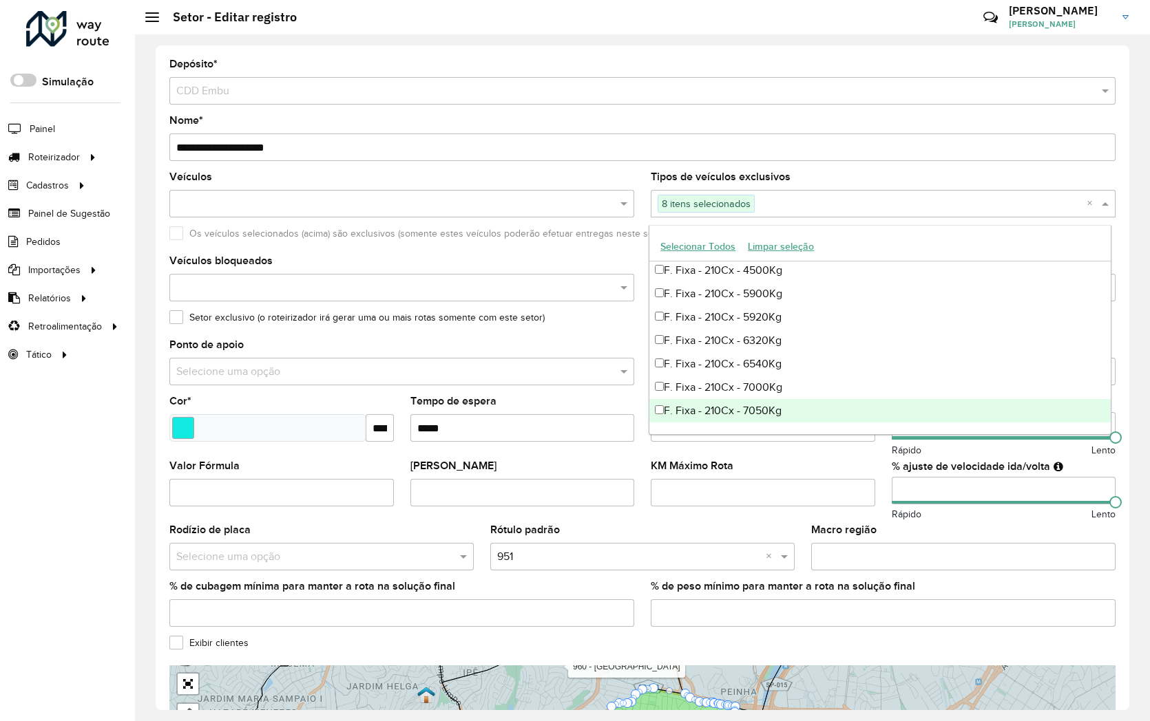
click at [659, 415] on div "F. Fixa - 210Cx - 7050Kg" at bounding box center [879, 410] width 461 height 23
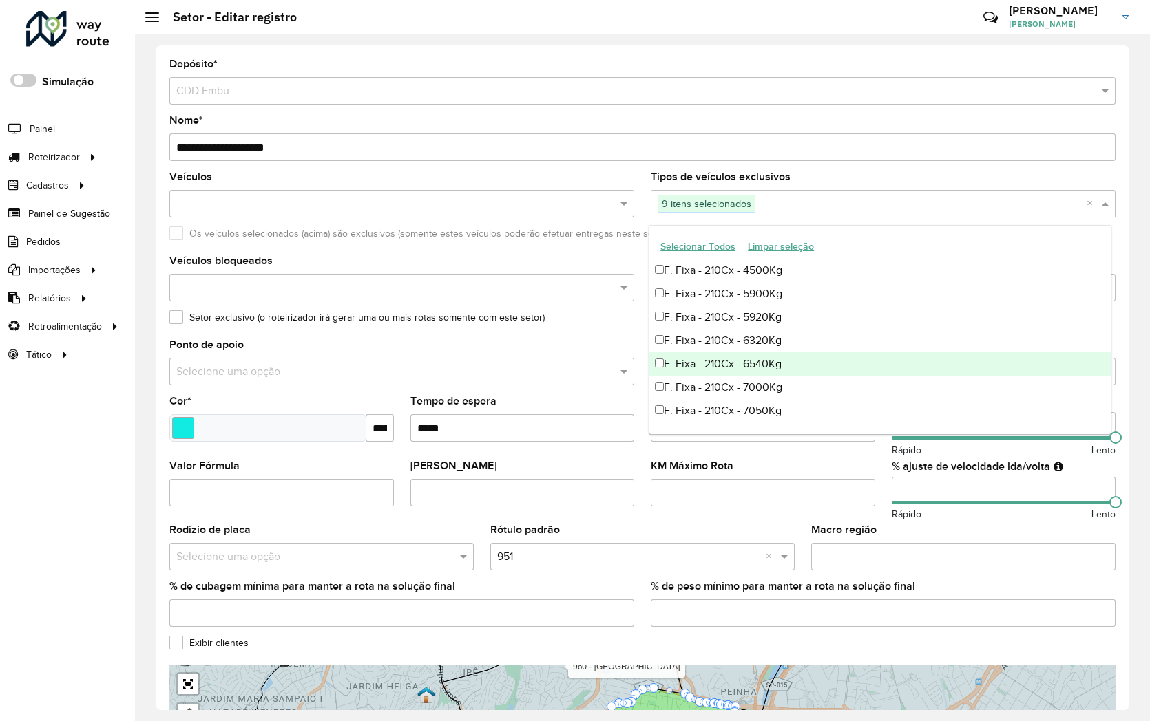
scroll to position [688, 0]
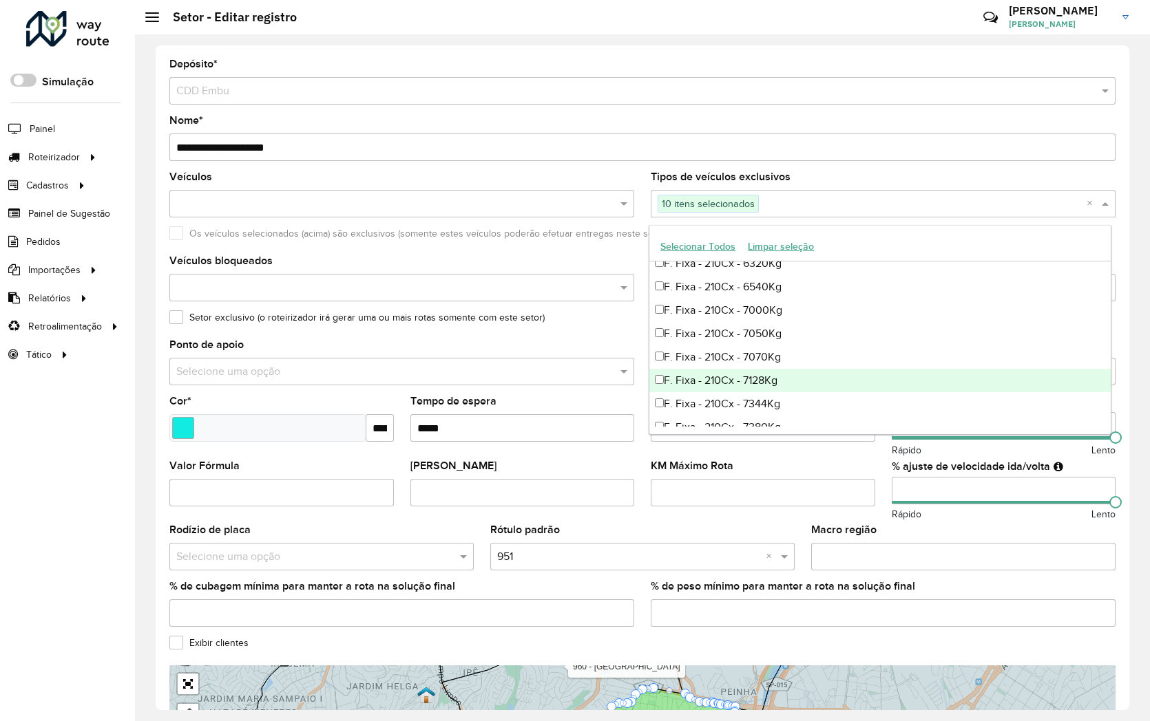
click at [659, 373] on div "F. Fixa - 210Cx - 7128Kg" at bounding box center [879, 380] width 461 height 23
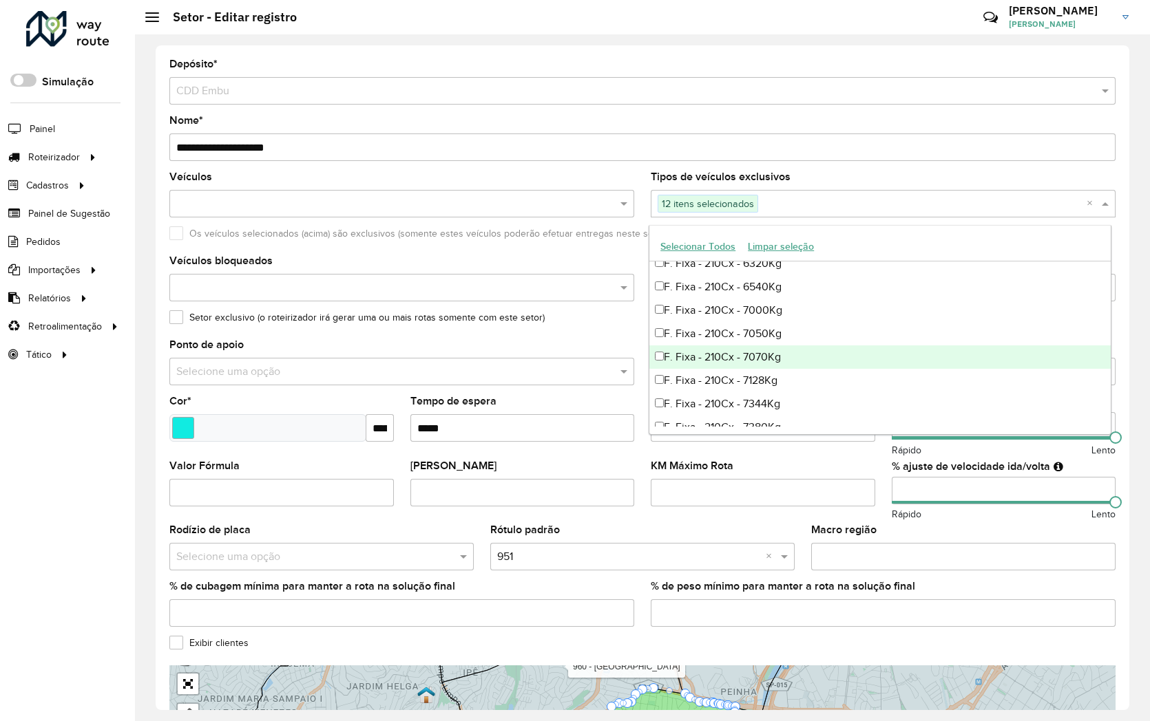
scroll to position [765, 0]
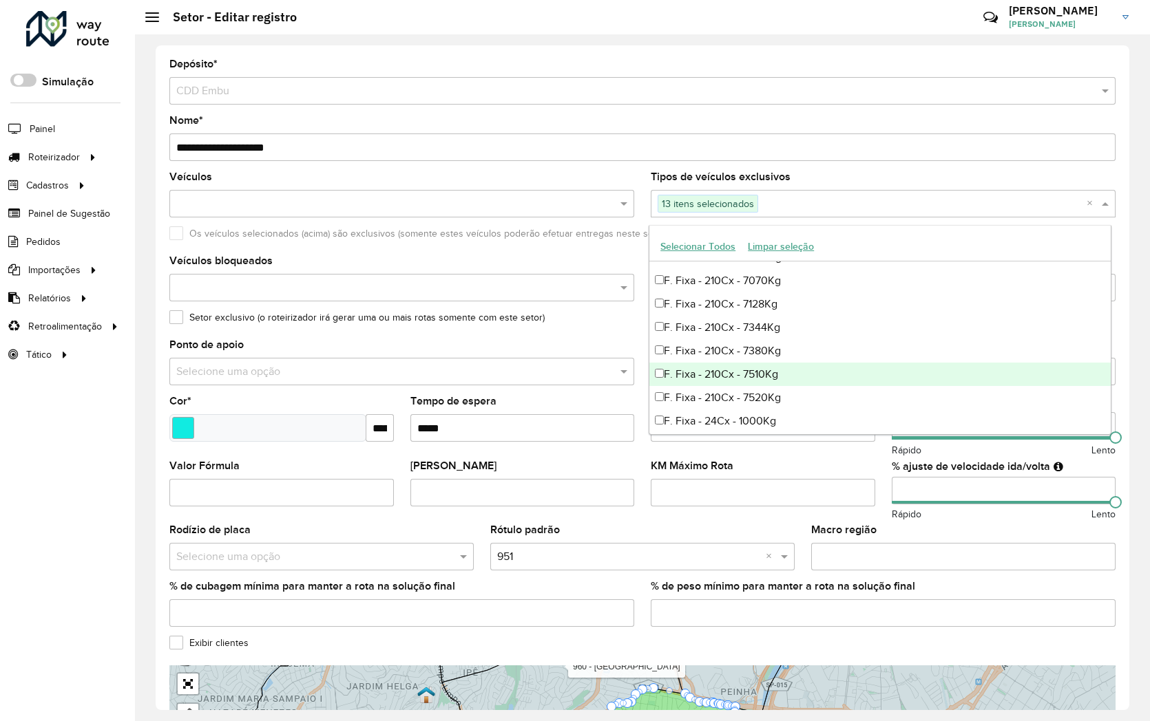
click at [657, 367] on div "F. Fixa - 210Cx - 7510Kg" at bounding box center [879, 374] width 461 height 23
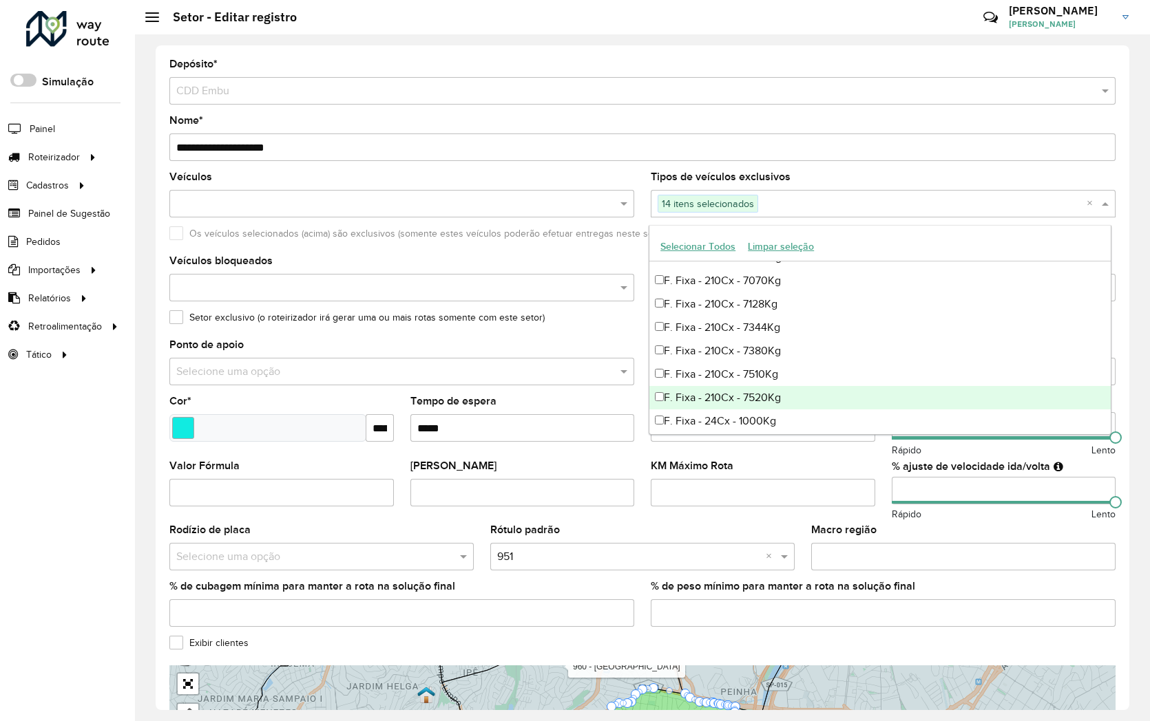
click at [659, 390] on div "F. Fixa - 210Cx - 7520Kg" at bounding box center [879, 397] width 461 height 23
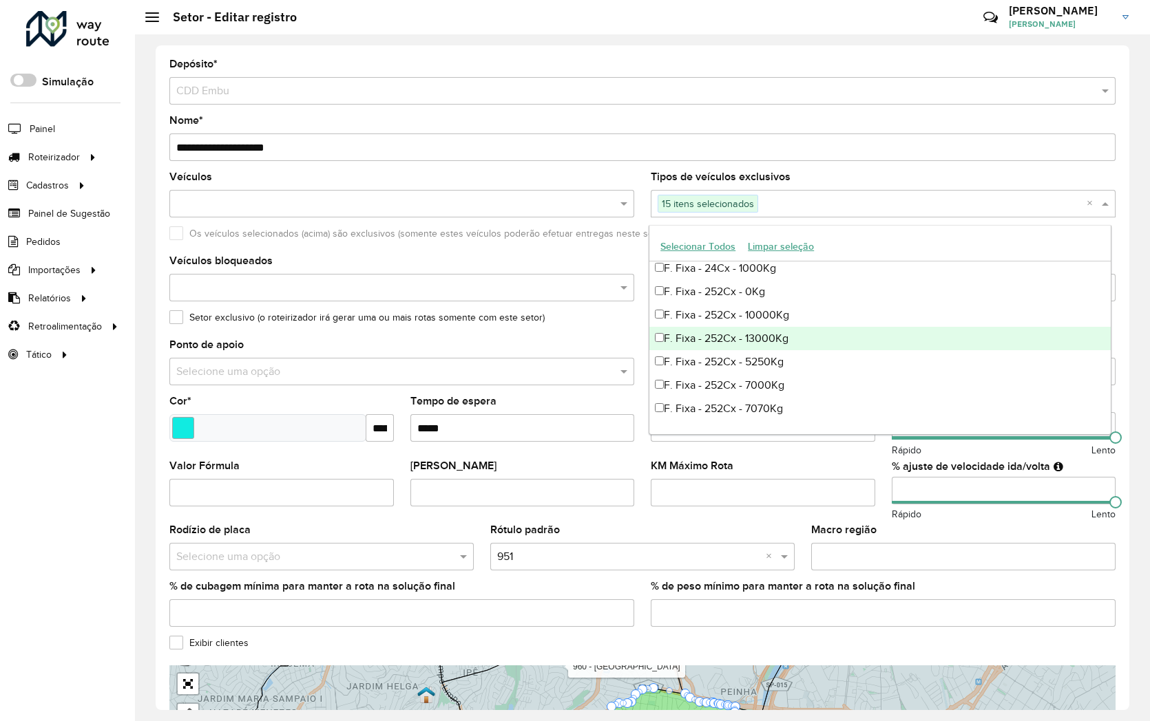
scroll to position [841, 0]
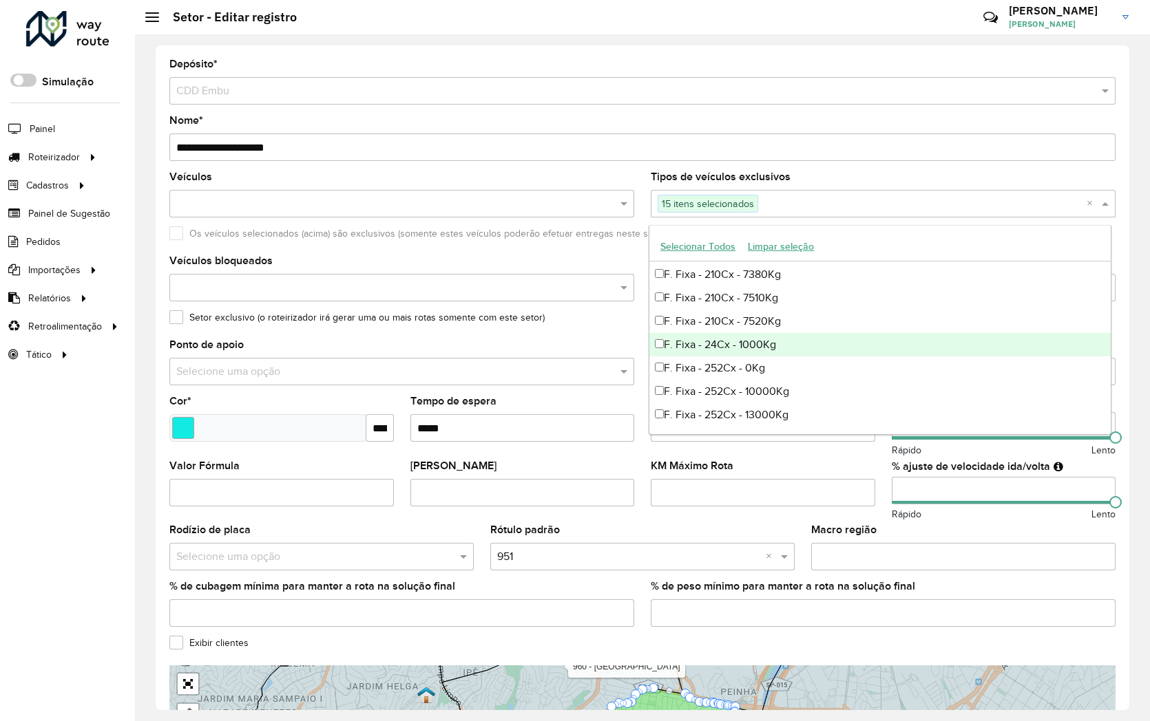
click at [651, 344] on div "F. Fixa - 24Cx - 1000Kg" at bounding box center [879, 344] width 461 height 23
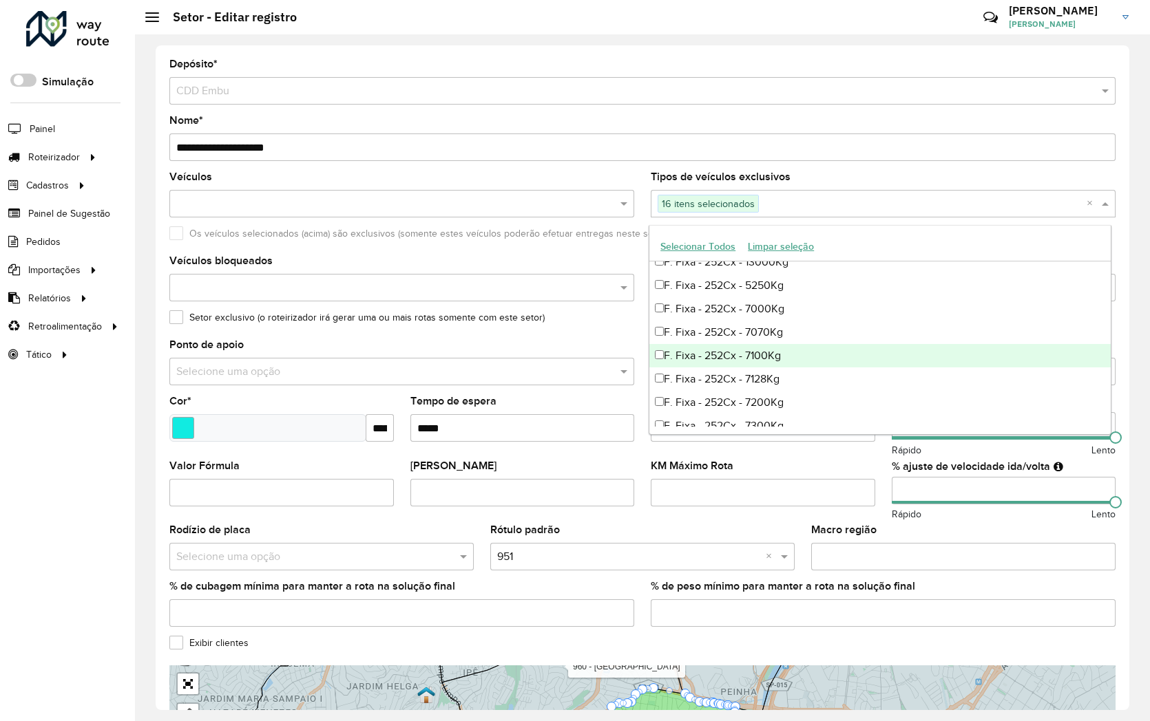
scroll to position [918, 0]
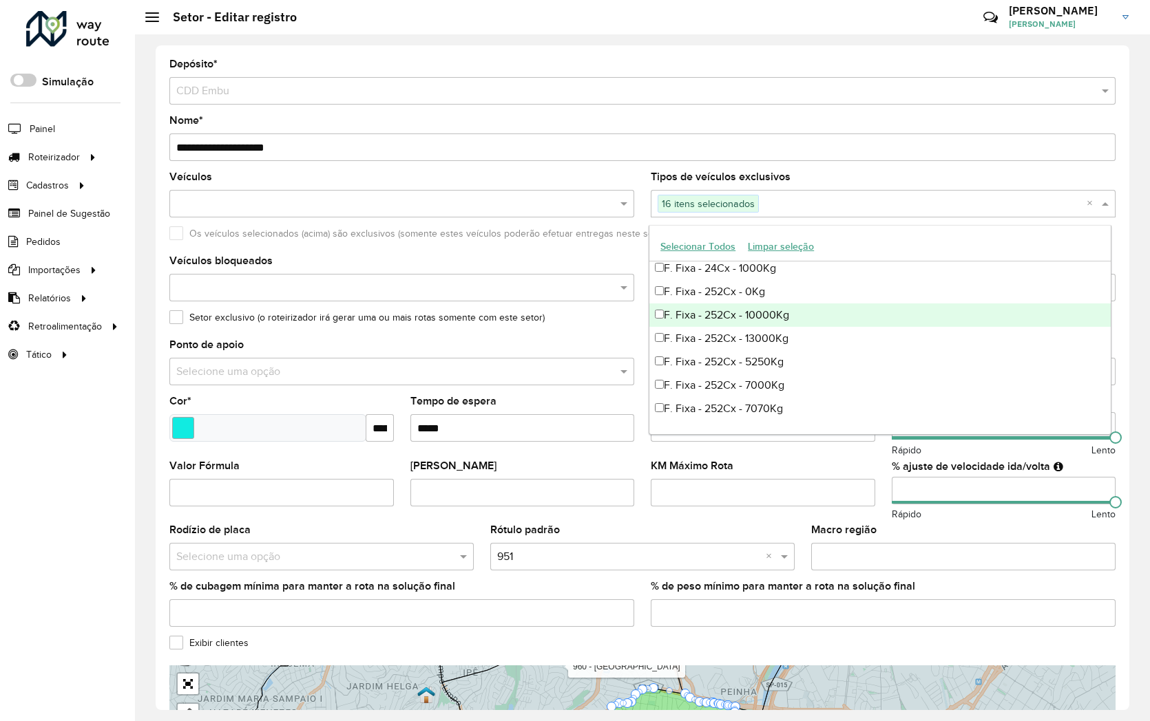
click at [664, 317] on div "F. Fixa - 252Cx - 10000Kg" at bounding box center [879, 315] width 461 height 23
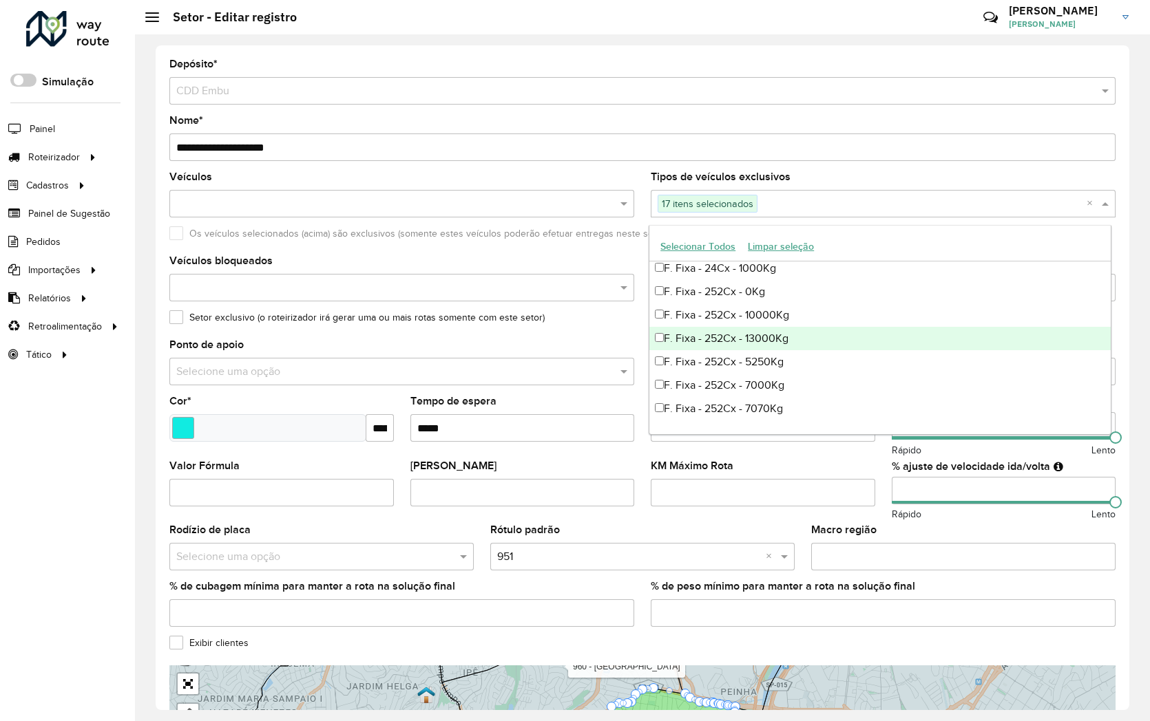
click at [666, 336] on div "F. Fixa - 252Cx - 13000Kg" at bounding box center [879, 338] width 461 height 23
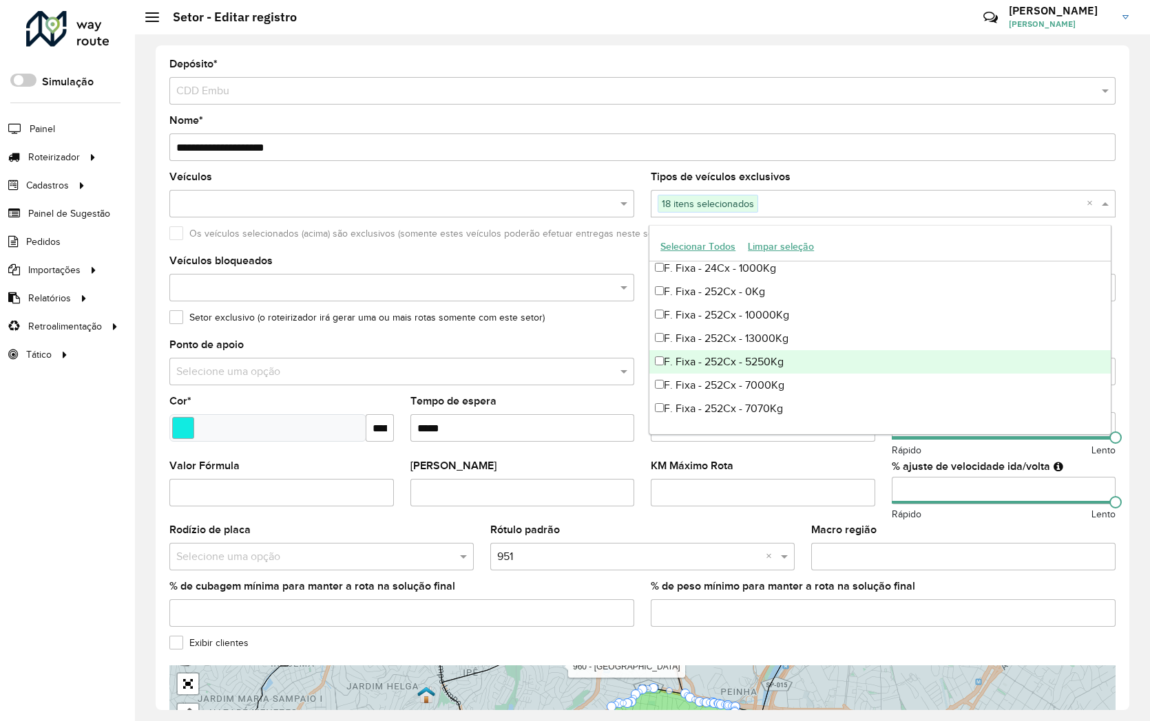
click at [668, 355] on div "F. Fixa - 252Cx - 5250Kg" at bounding box center [879, 361] width 461 height 23
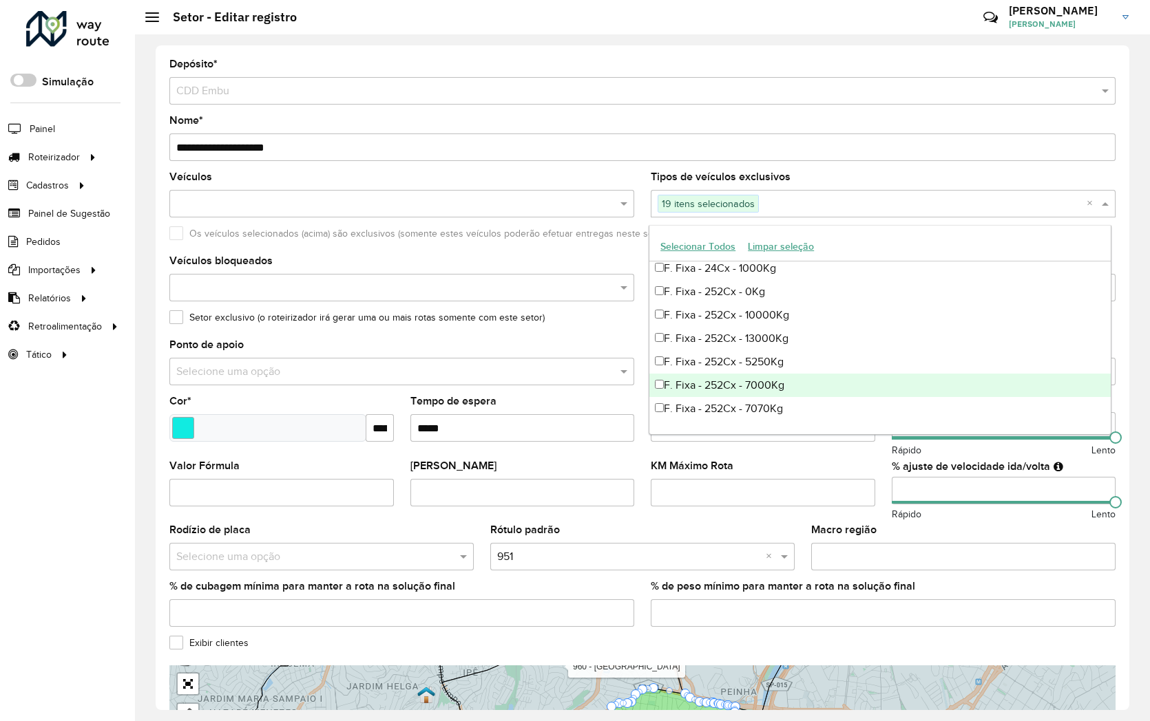
click at [672, 374] on div "F. Fixa - 252Cx - 7000Kg" at bounding box center [879, 385] width 461 height 23
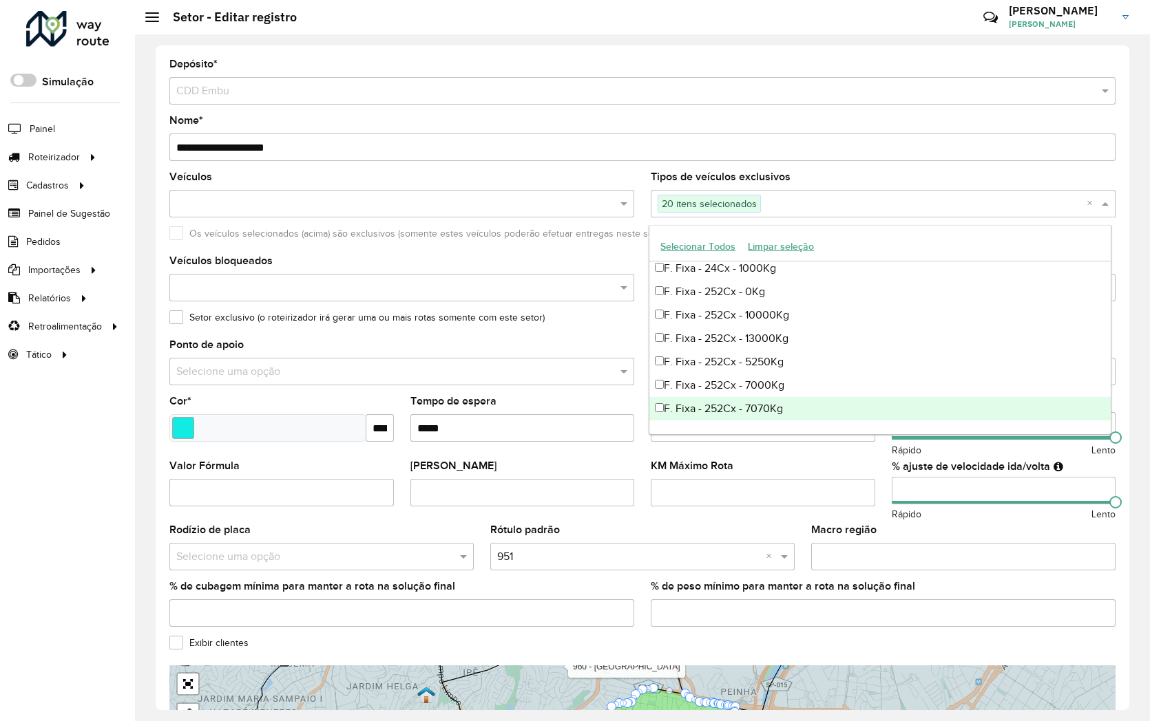
click at [671, 399] on div "F. Fixa - 252Cx - 7070Kg" at bounding box center [879, 408] width 461 height 23
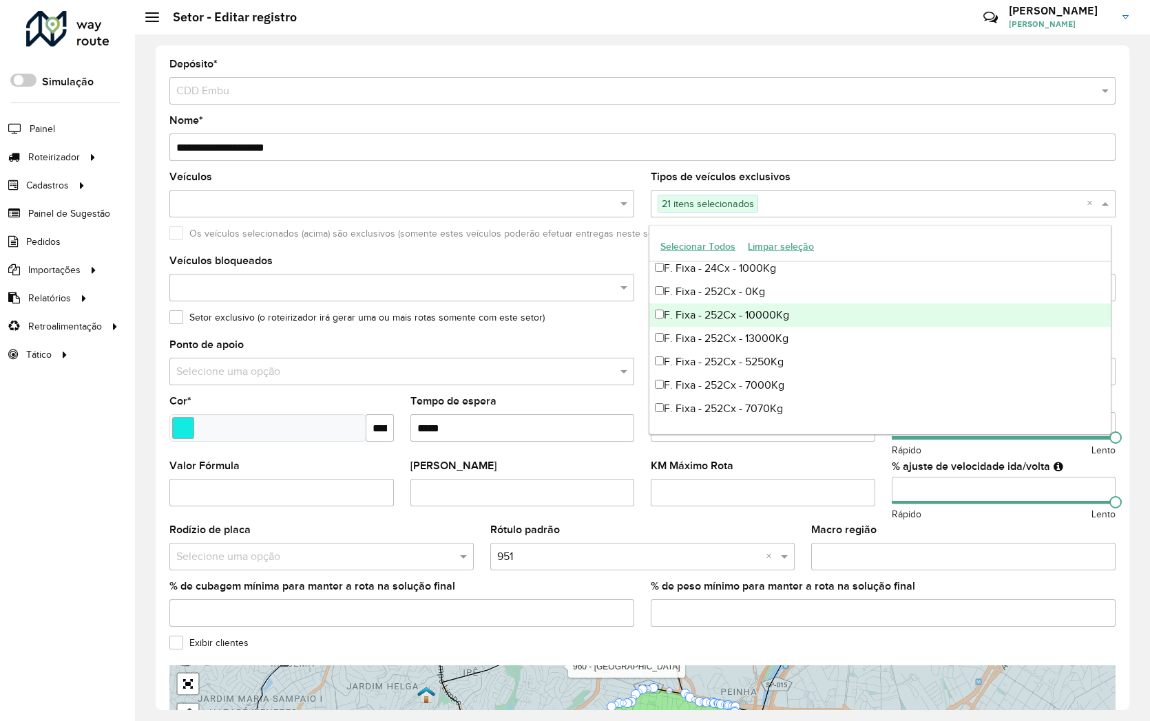
scroll to position [994, 0]
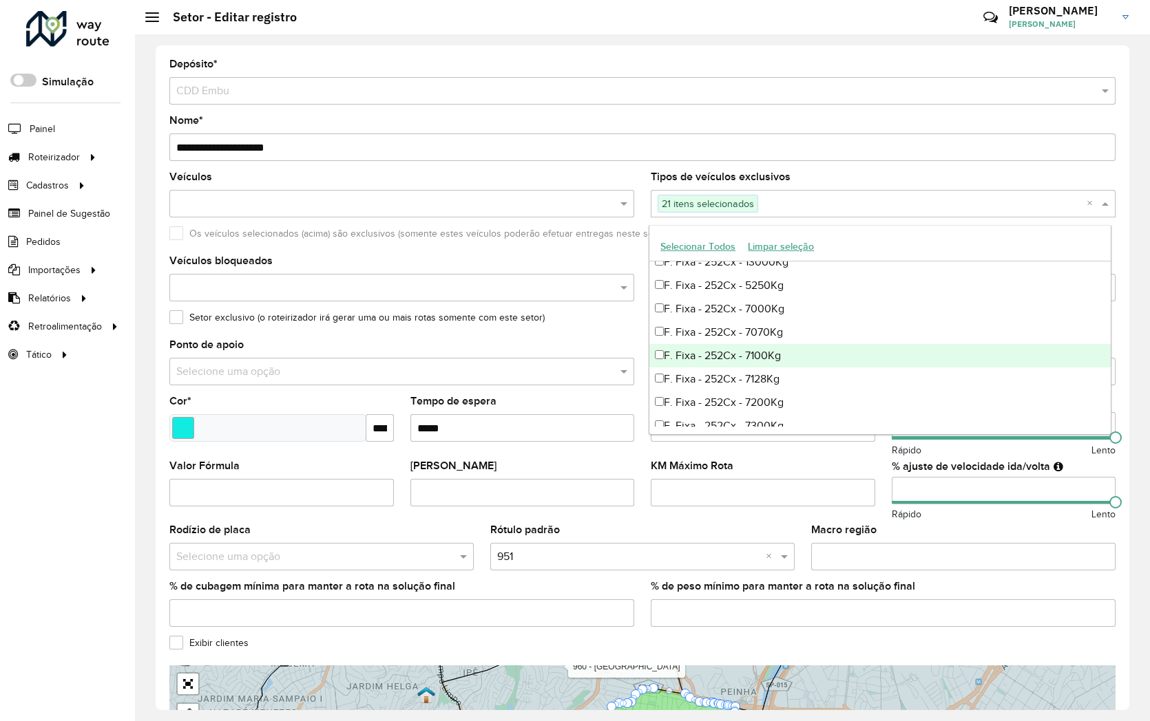
click at [670, 354] on div "F. Fixa - 252Cx - 7100Kg" at bounding box center [879, 355] width 461 height 23
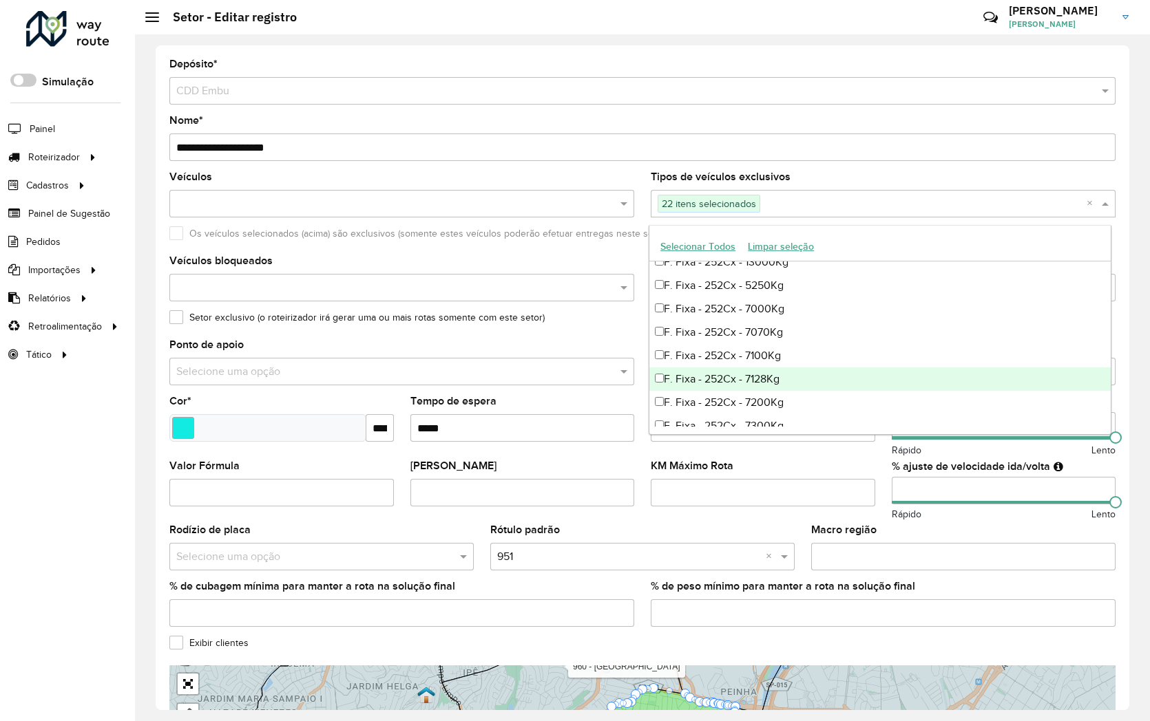
click at [670, 369] on div "F. Fixa - 252Cx - 7128Kg" at bounding box center [879, 379] width 461 height 23
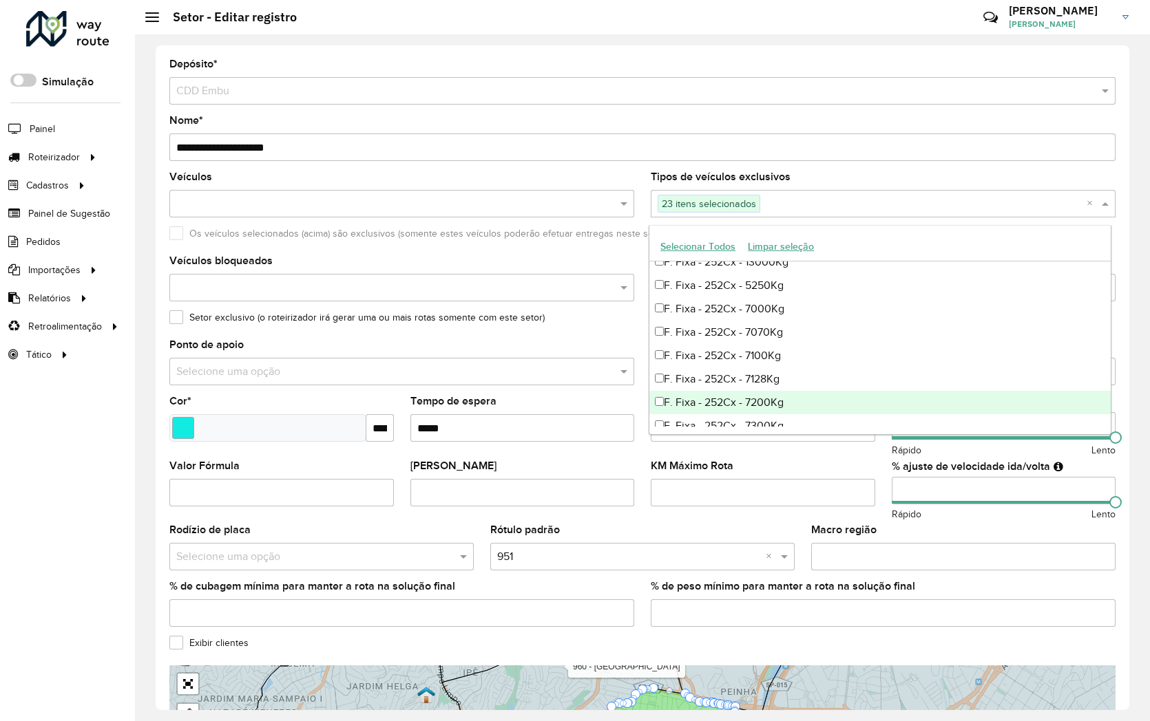
click at [671, 396] on div "F. Fixa - 252Cx - 7200Kg" at bounding box center [879, 402] width 461 height 23
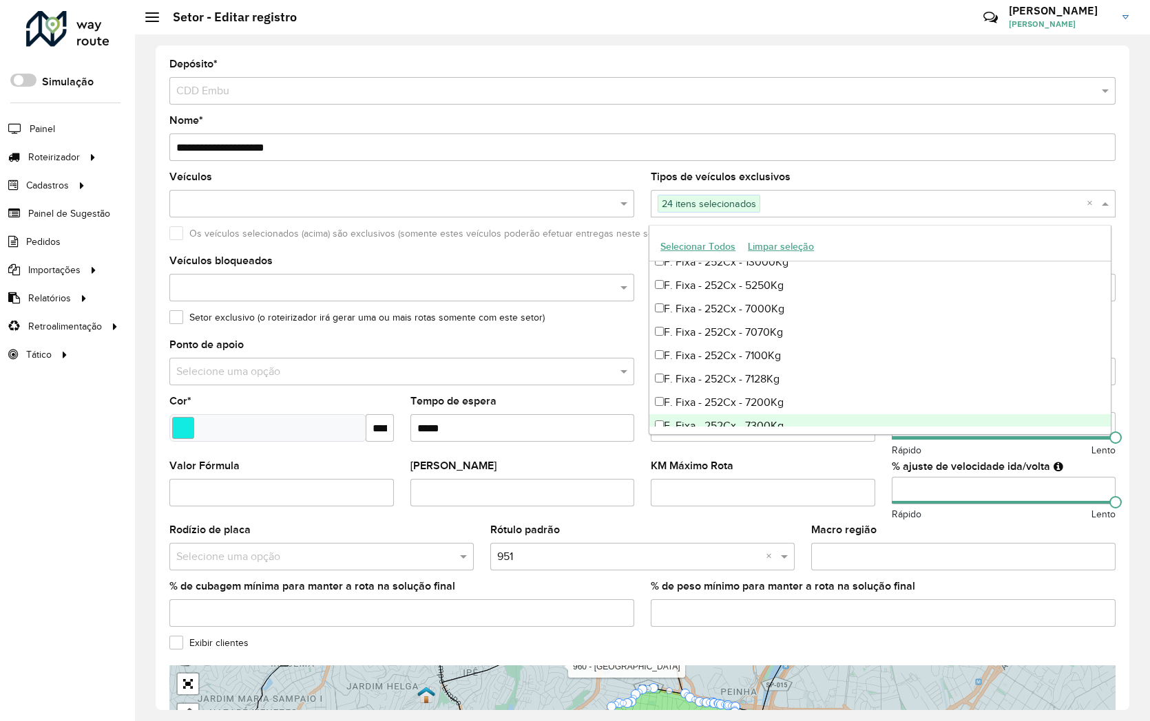
scroll to position [1070, 0]
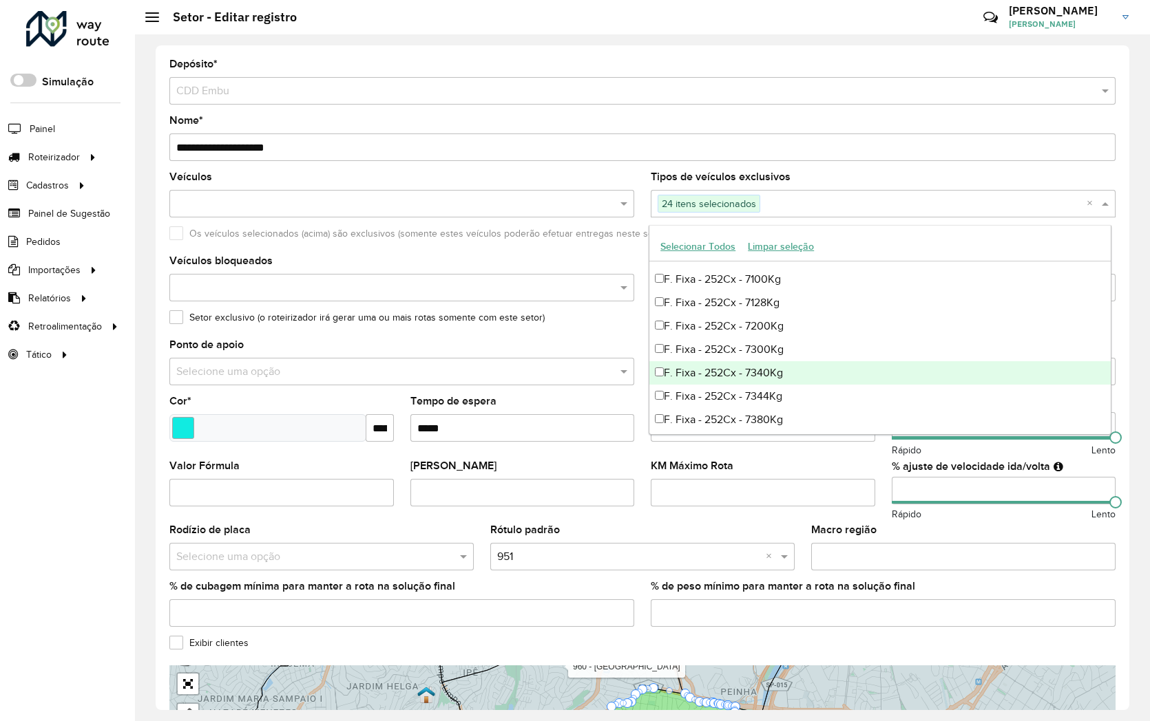
click at [679, 372] on div "F. Fixa - 252Cx - 7340Kg" at bounding box center [879, 372] width 461 height 23
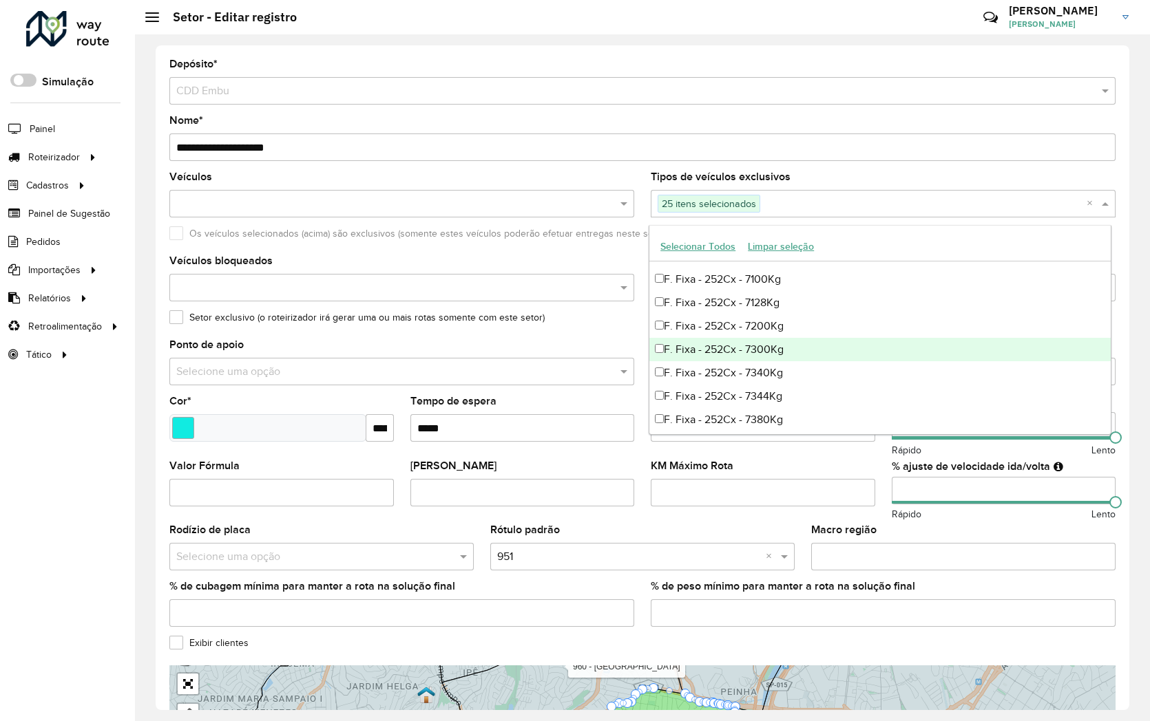
click at [679, 346] on div "F. Fixa - 252Cx - 7300Kg" at bounding box center [879, 349] width 461 height 23
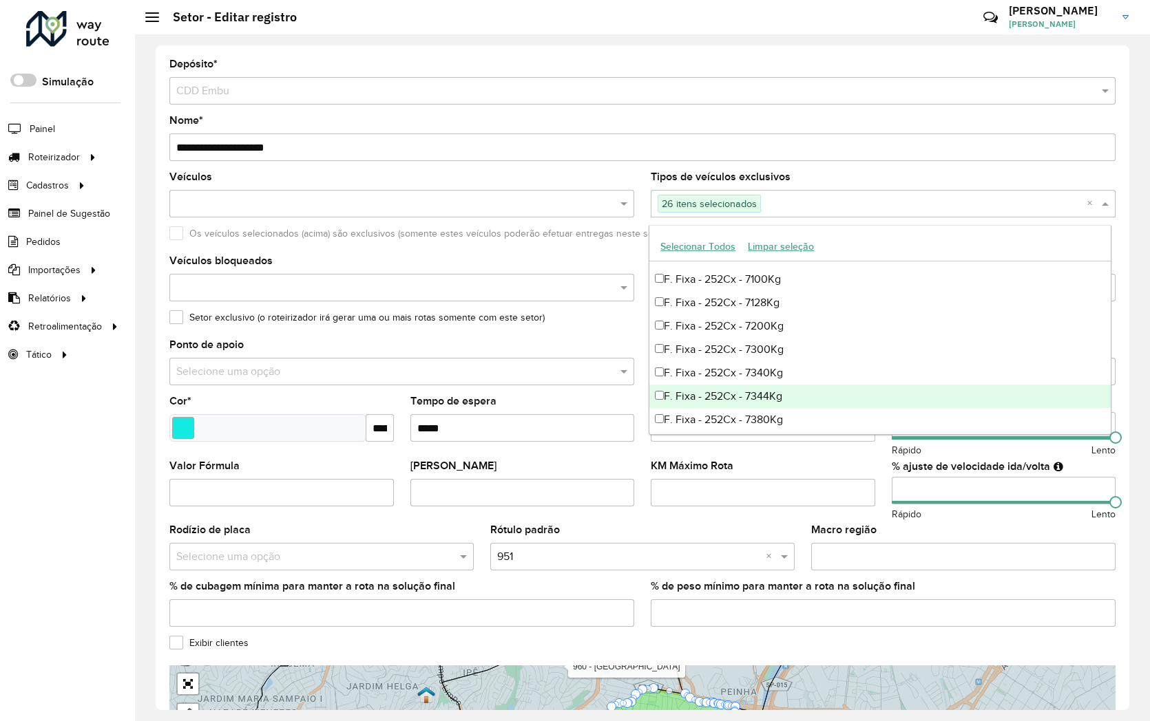
click at [691, 385] on div "F. Fixa - 252Cx - 7344Kg" at bounding box center [879, 396] width 461 height 23
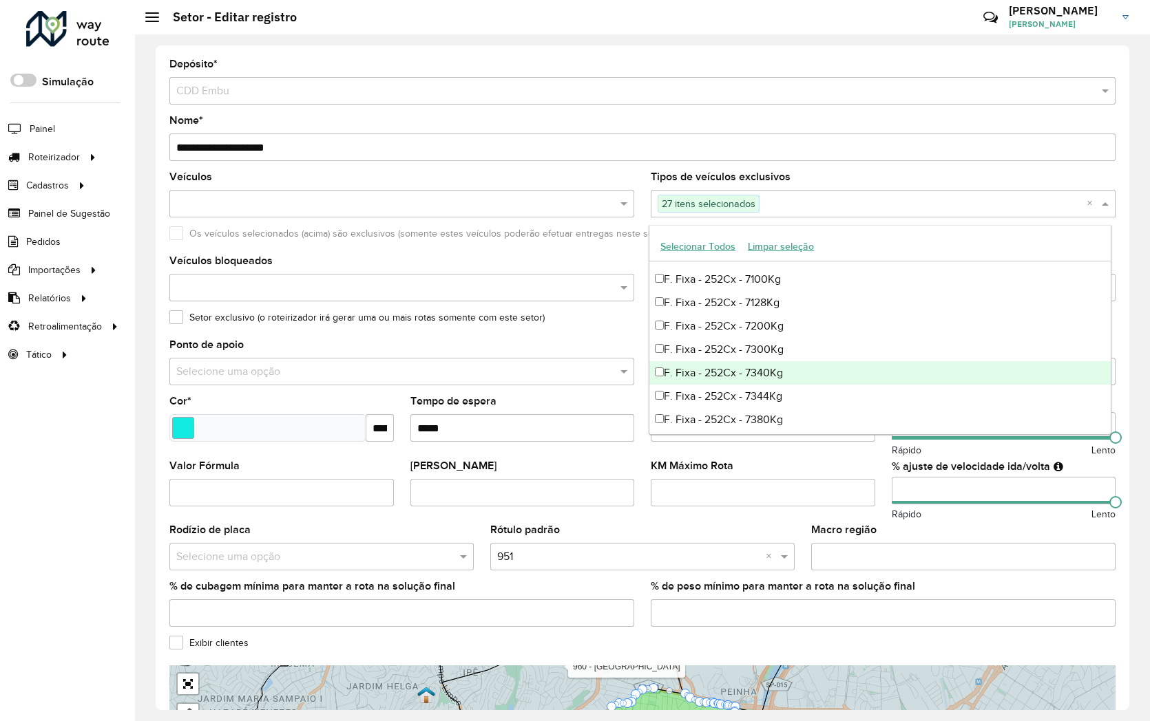
click at [695, 366] on div "F. Fixa - 252Cx - 7340Kg" at bounding box center [879, 372] width 461 height 23
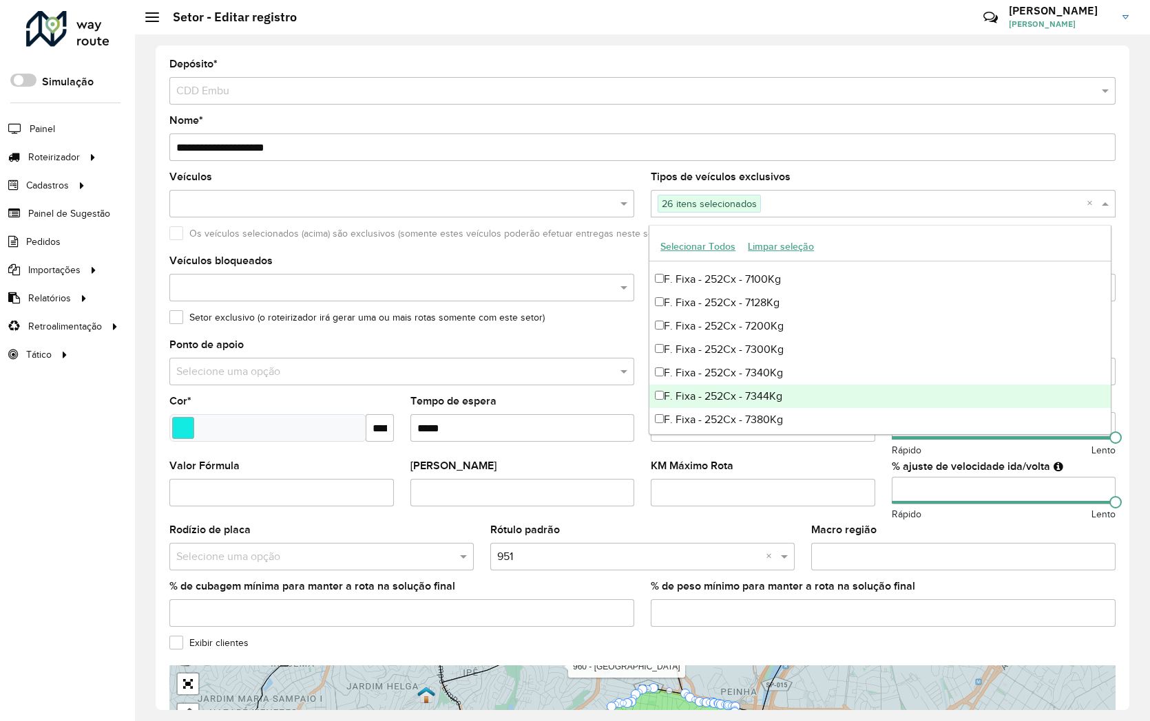
click at [697, 388] on div "F. Fixa - 252Cx - 7344Kg" at bounding box center [879, 396] width 461 height 23
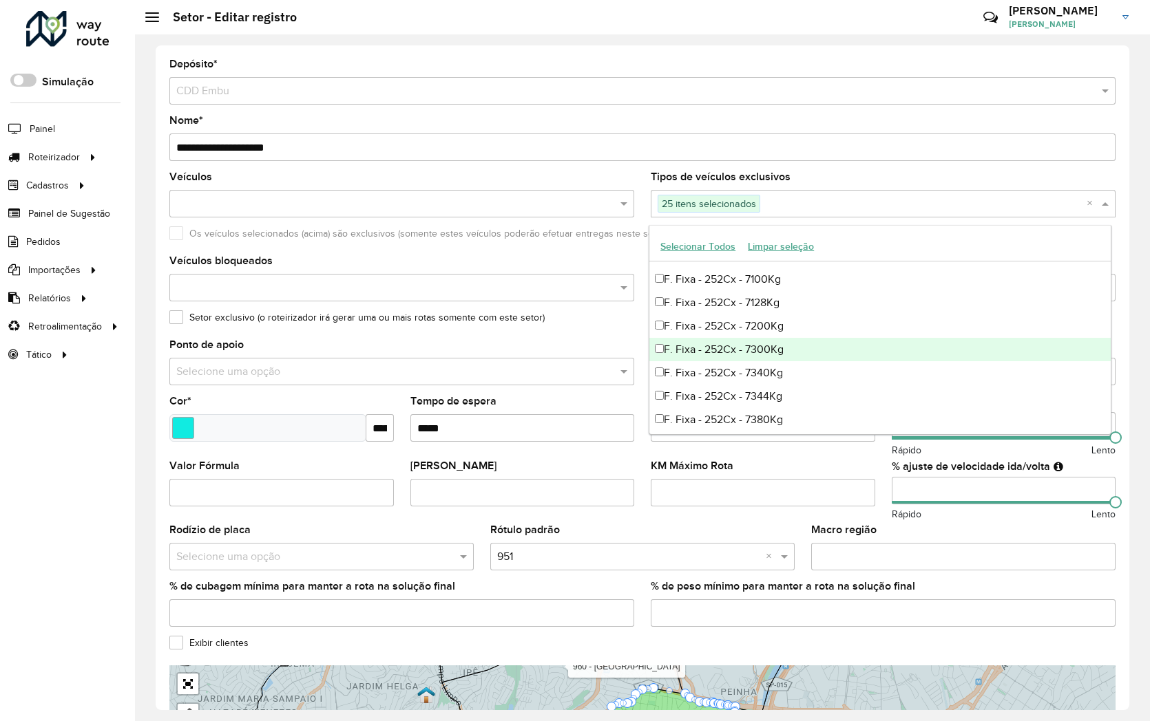
scroll to position [1147, 0]
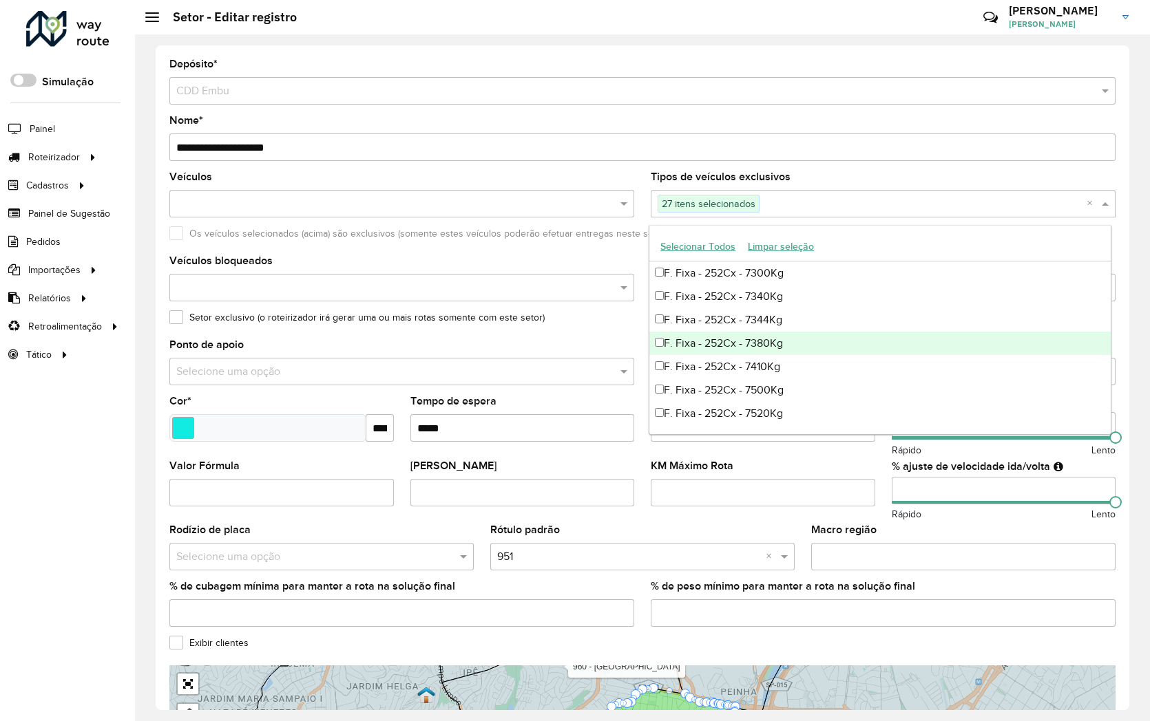
click at [661, 335] on div "F. Fixa - 252Cx - 7380Kg" at bounding box center [879, 343] width 461 height 23
click at [659, 355] on div "F. Fixa - 252Cx - 7410Kg" at bounding box center [879, 366] width 461 height 23
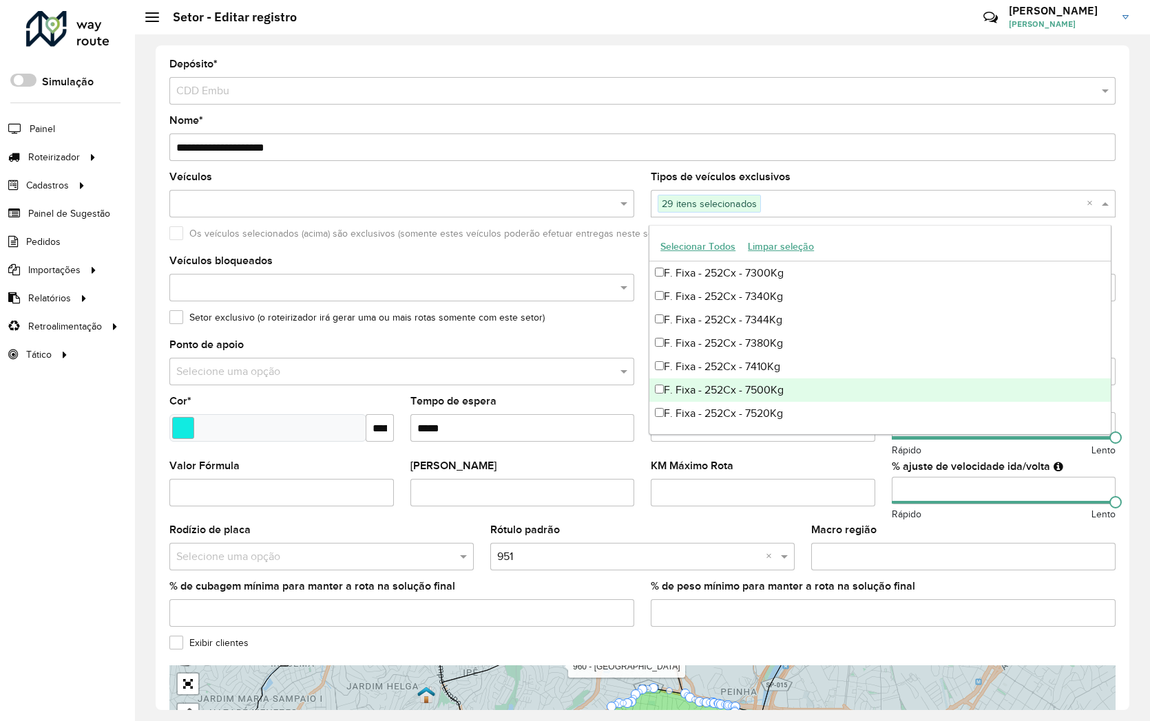
click at [659, 382] on div "F. Fixa - 252Cx - 7500Kg" at bounding box center [879, 390] width 461 height 23
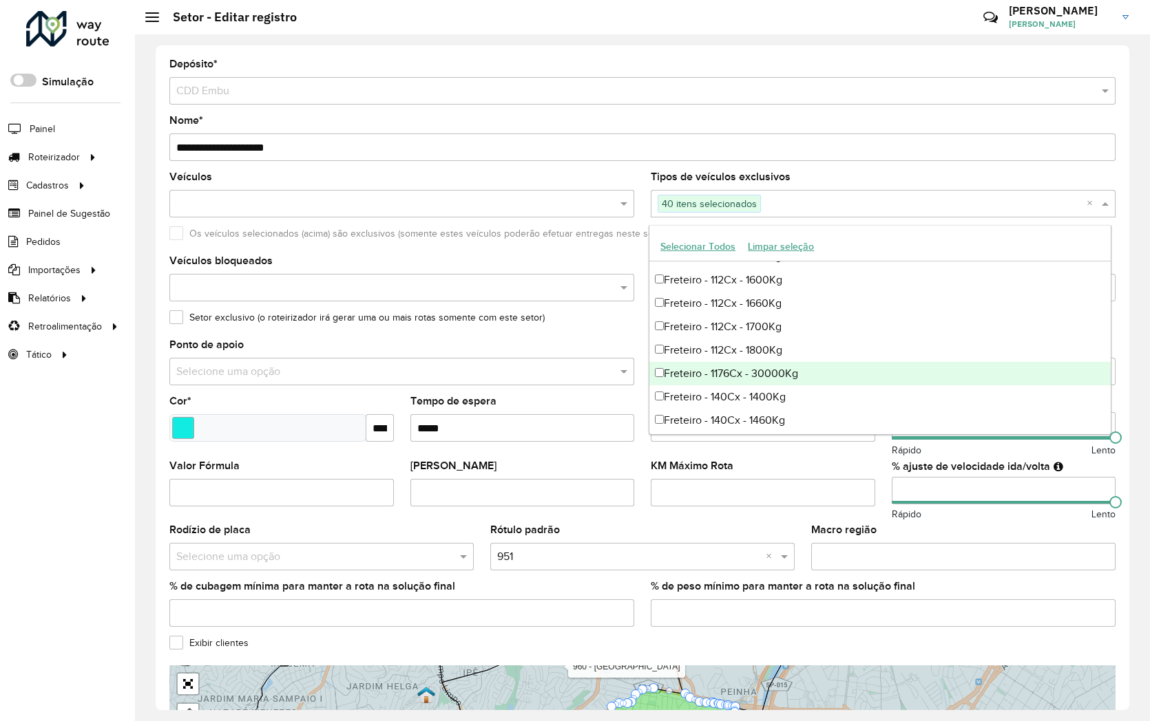
scroll to position [3136, 0]
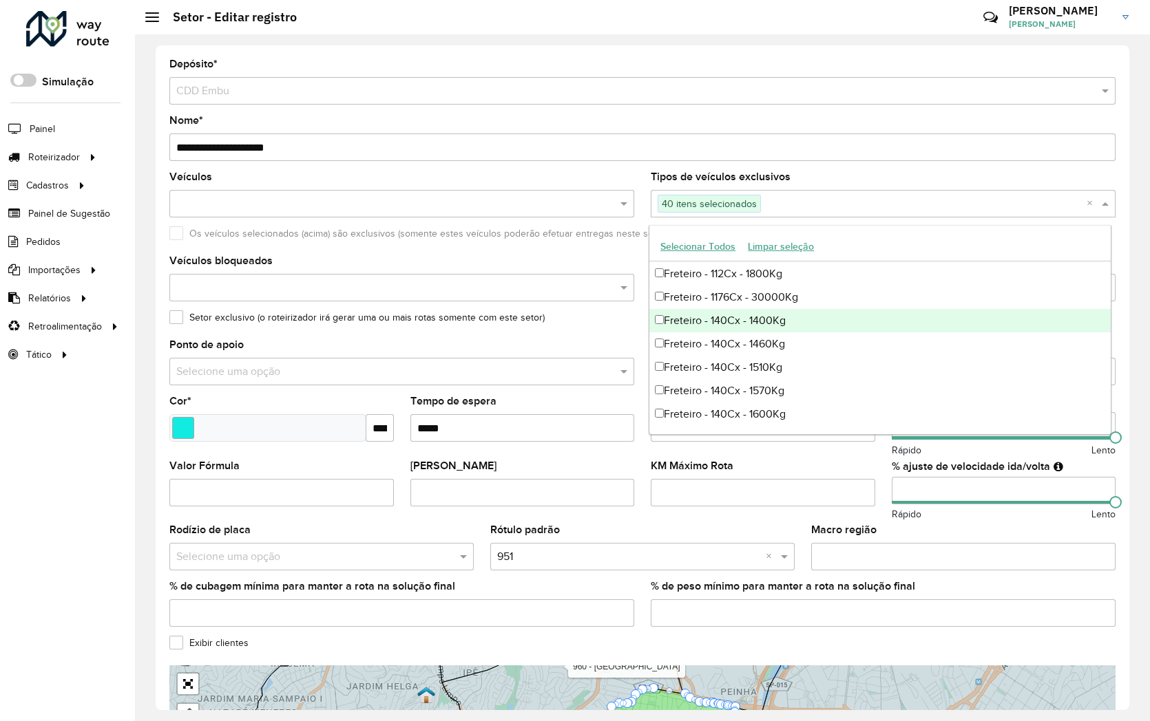
click at [658, 325] on div "Freteiro - 140Cx - 1400Kg" at bounding box center [879, 320] width 461 height 23
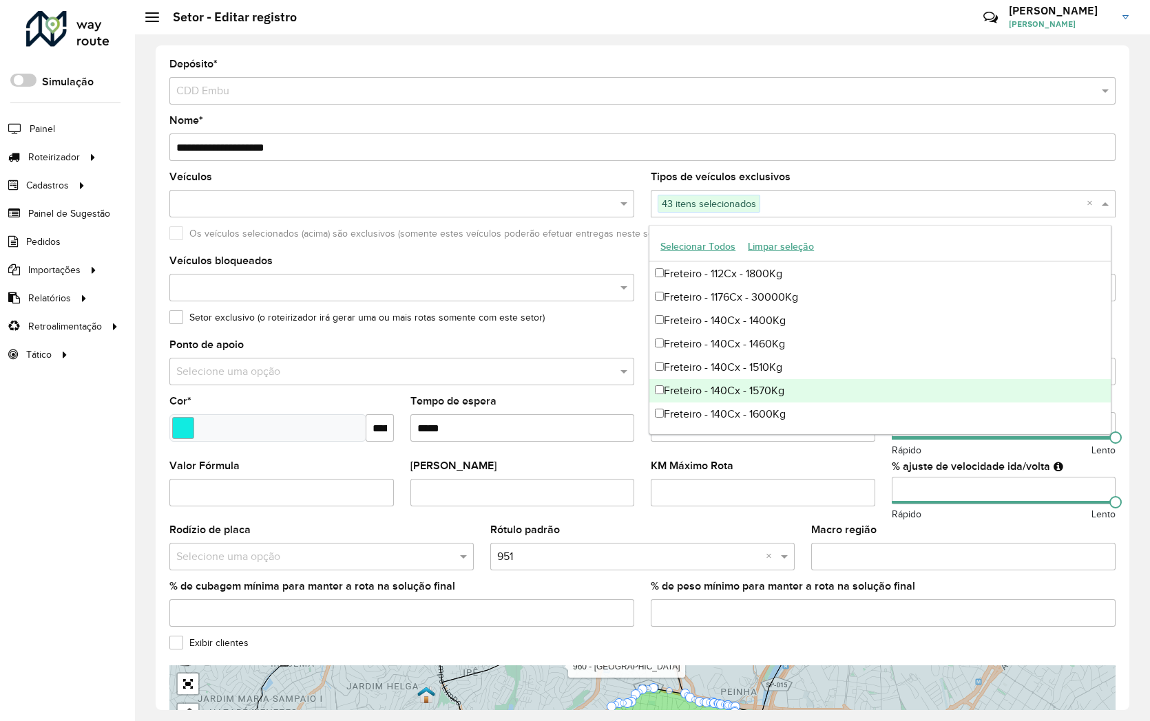
click at [658, 382] on div "Freteiro - 140Cx - 1570Kg" at bounding box center [879, 390] width 461 height 23
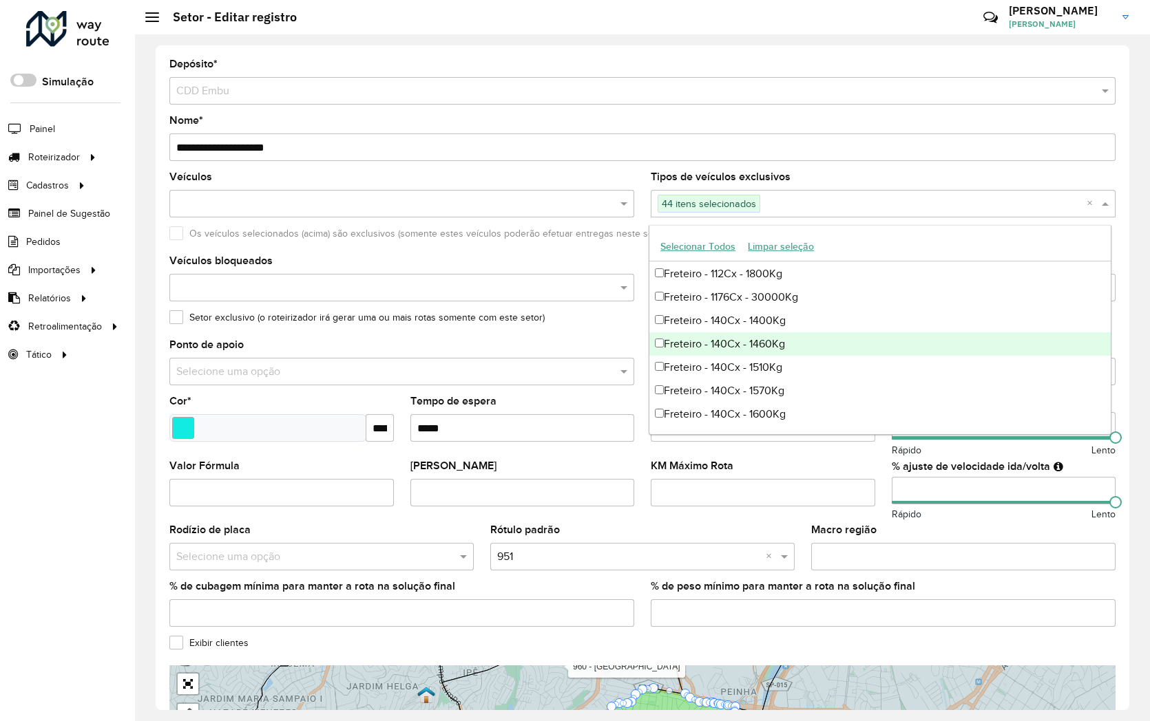
scroll to position [3212, 0]
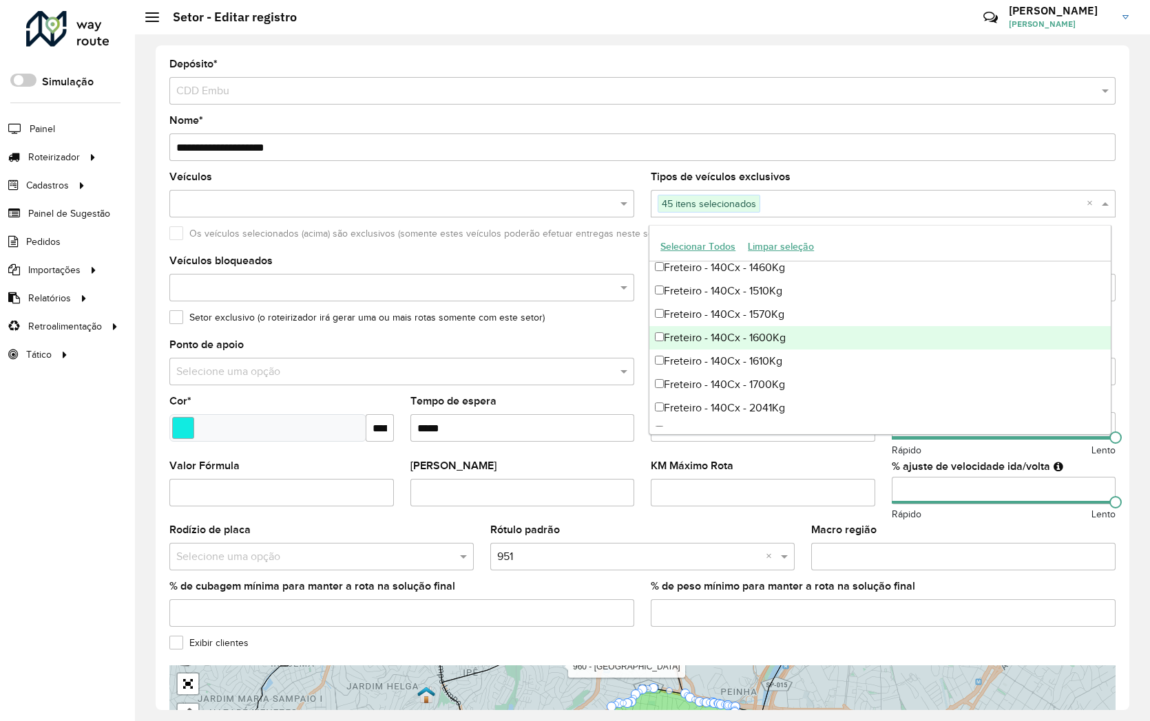
click at [659, 346] on div "Freteiro - 140Cx - 1600Kg" at bounding box center [879, 337] width 461 height 23
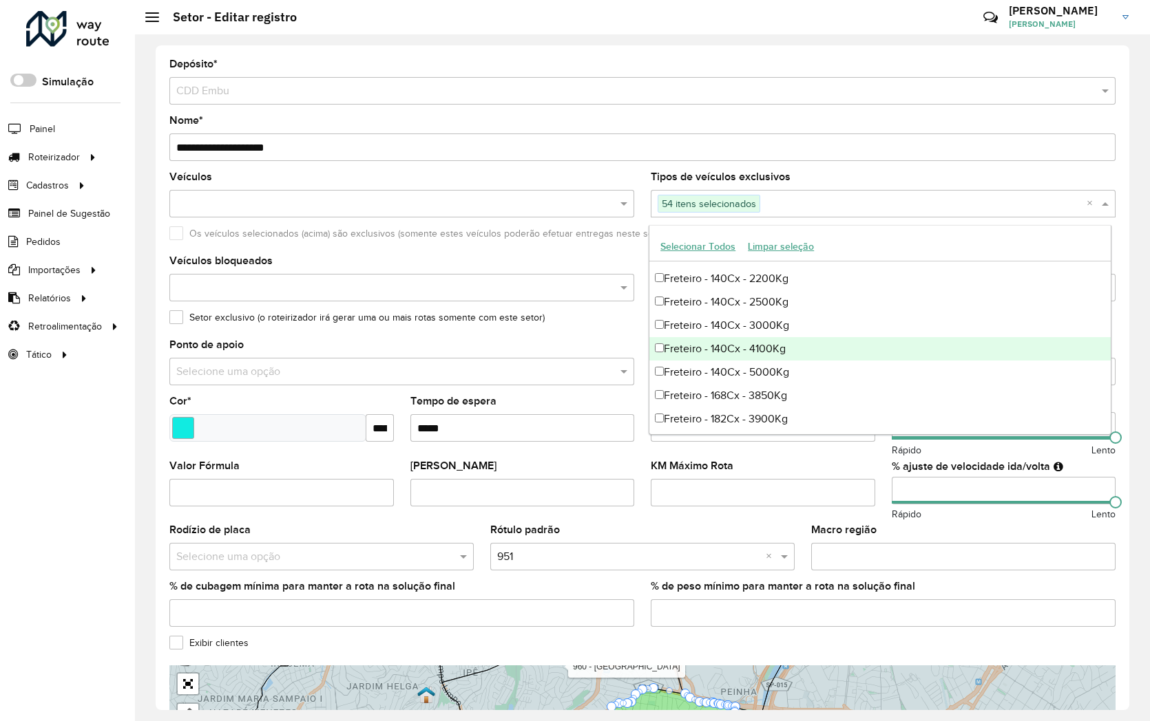
scroll to position [3442, 0]
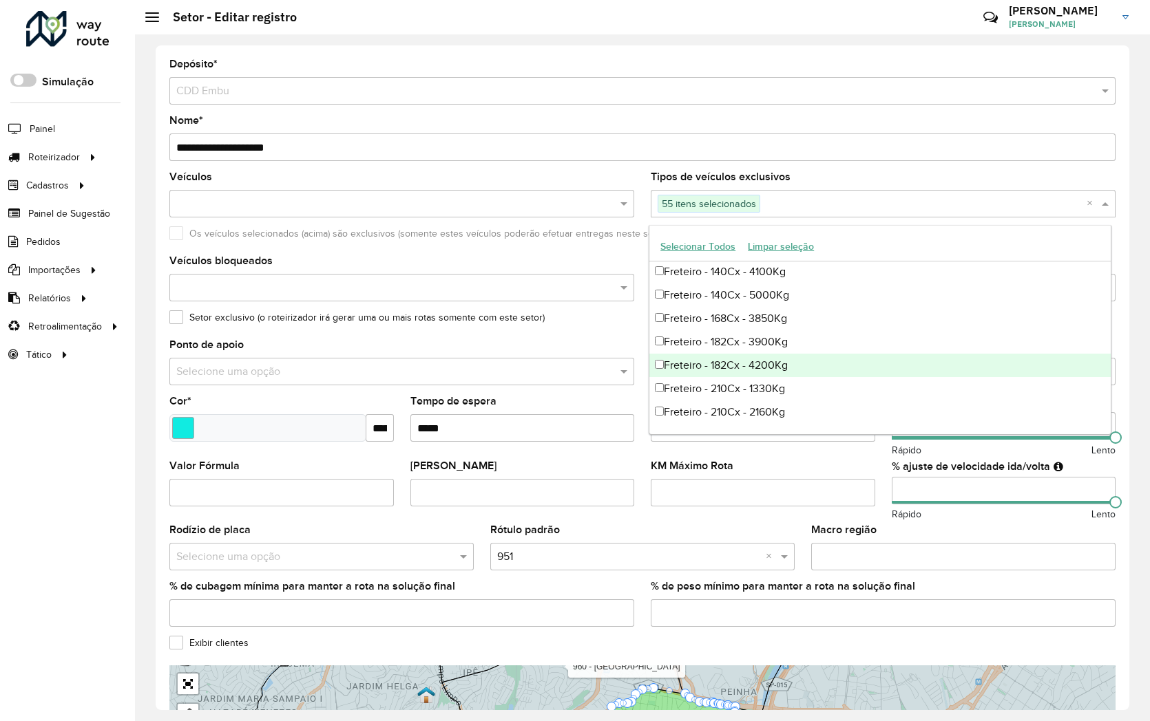
click at [662, 372] on div "Freteiro - 182Cx - 4200Kg" at bounding box center [879, 365] width 461 height 23
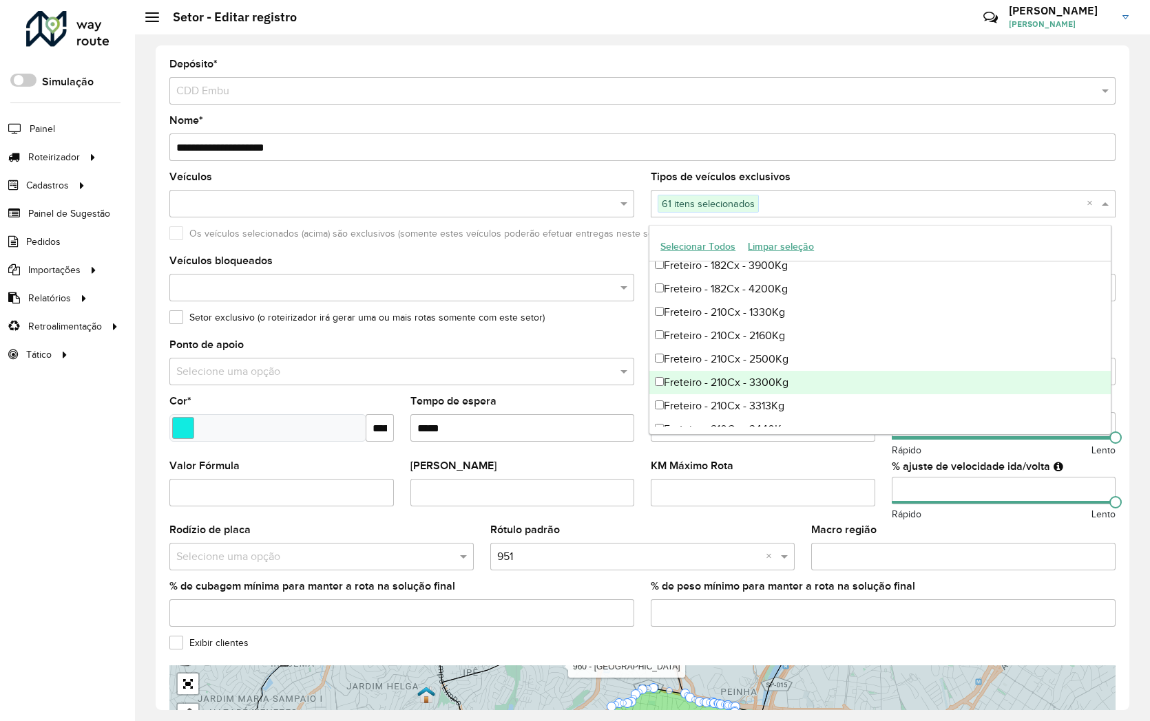
scroll to position [3595, 0]
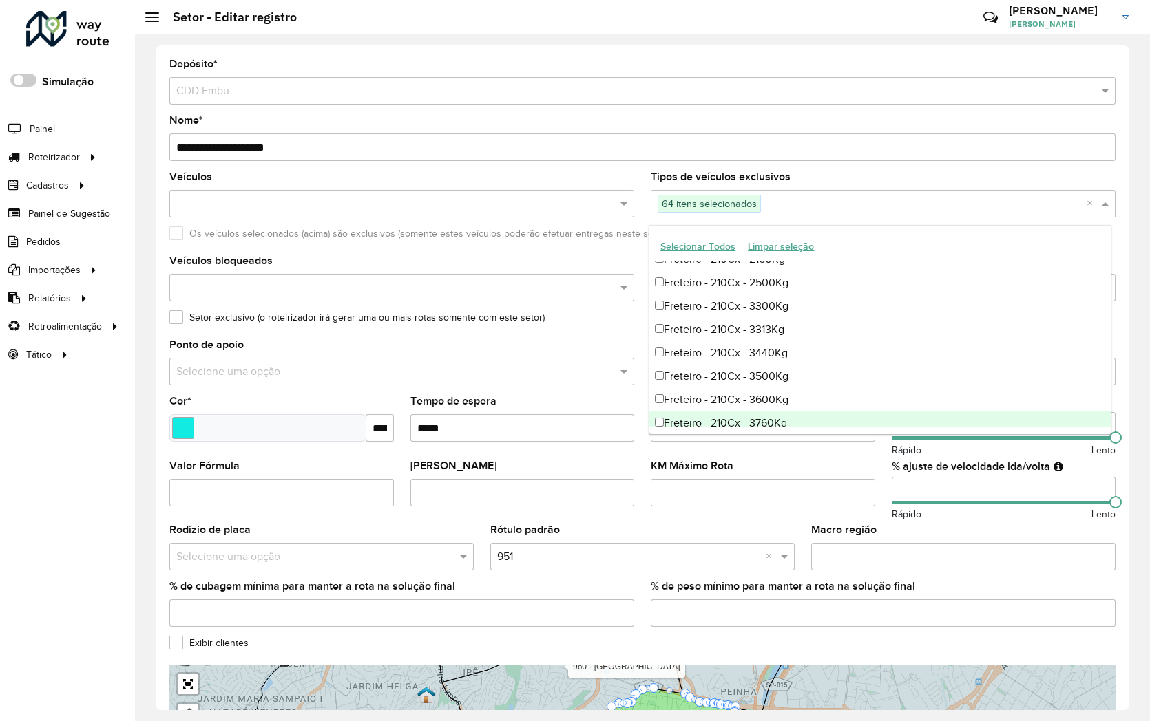
click at [657, 416] on div "Freteiro - 210Cx - 3760Kg" at bounding box center [879, 423] width 461 height 23
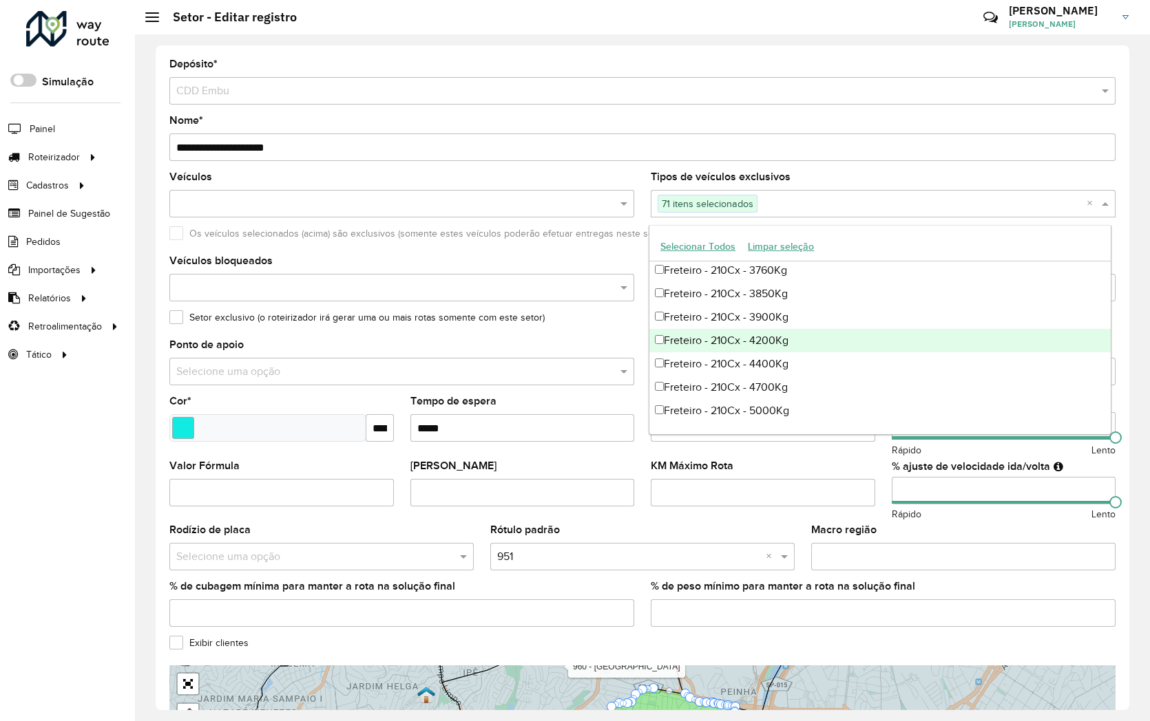
scroll to position [3824, 0]
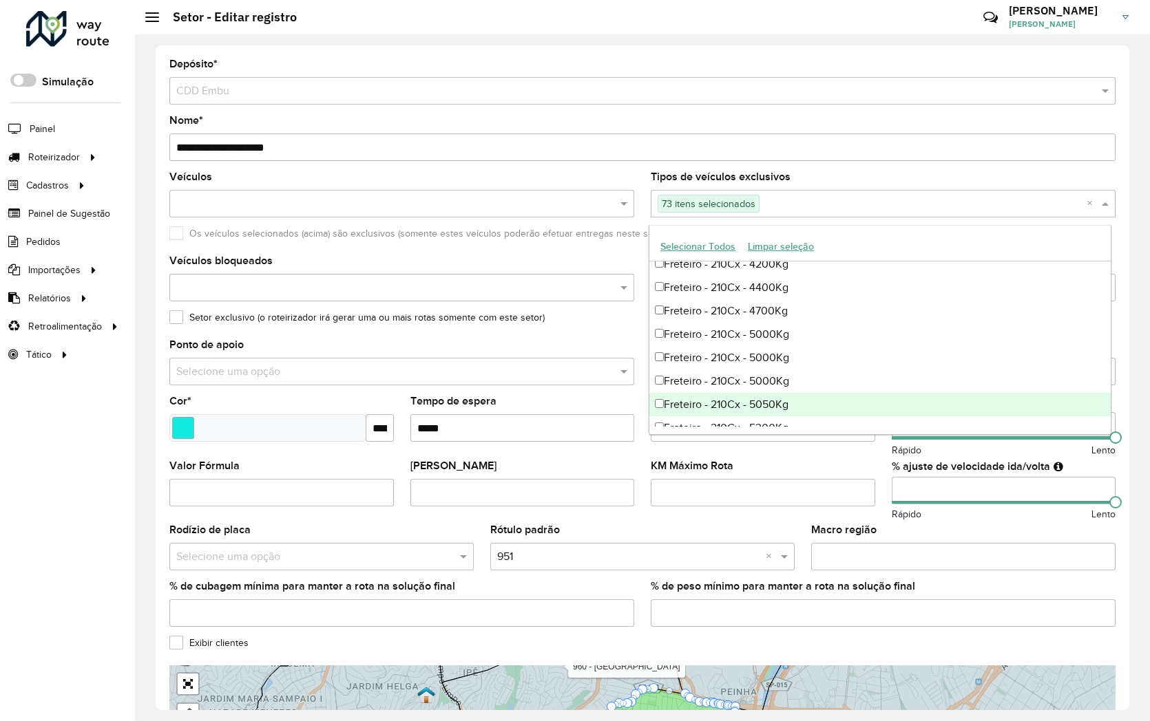
click at [659, 397] on div "Freteiro - 210Cx - 5050Kg" at bounding box center [879, 404] width 461 height 23
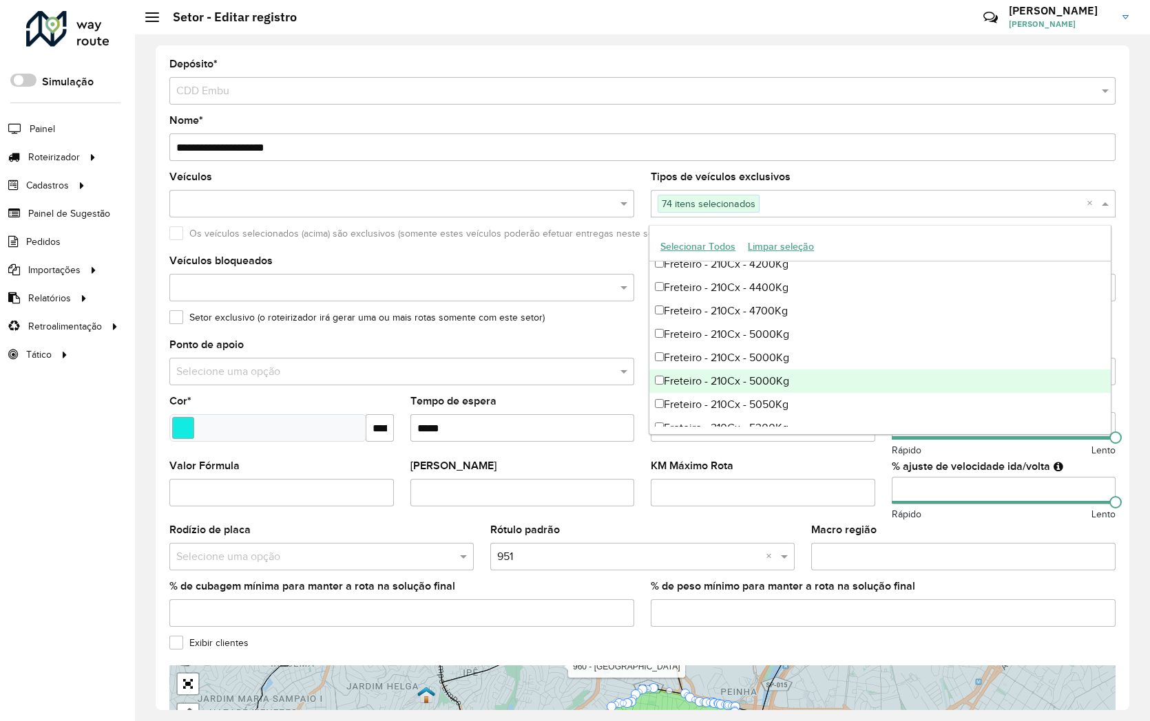
scroll to position [3901, 0]
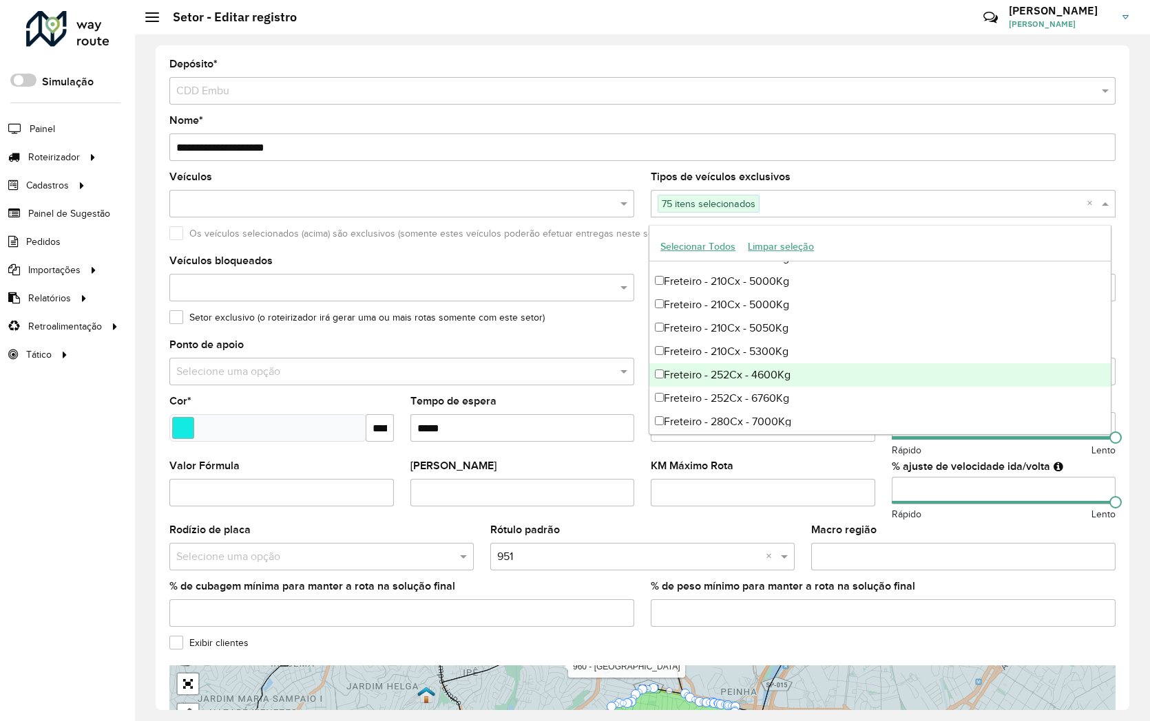
click at [665, 376] on div "Freteiro - 252Cx - 4600Kg" at bounding box center [879, 374] width 461 height 23
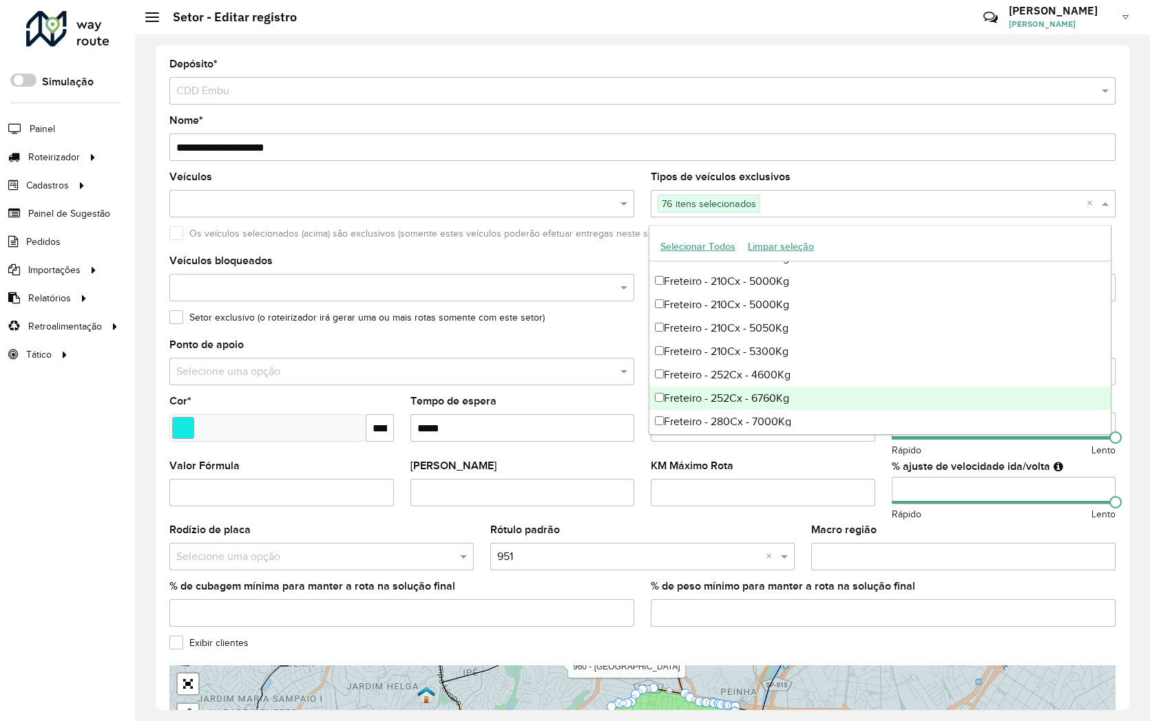
click at [664, 395] on div "Freteiro - 252Cx - 6760Kg" at bounding box center [879, 398] width 461 height 23
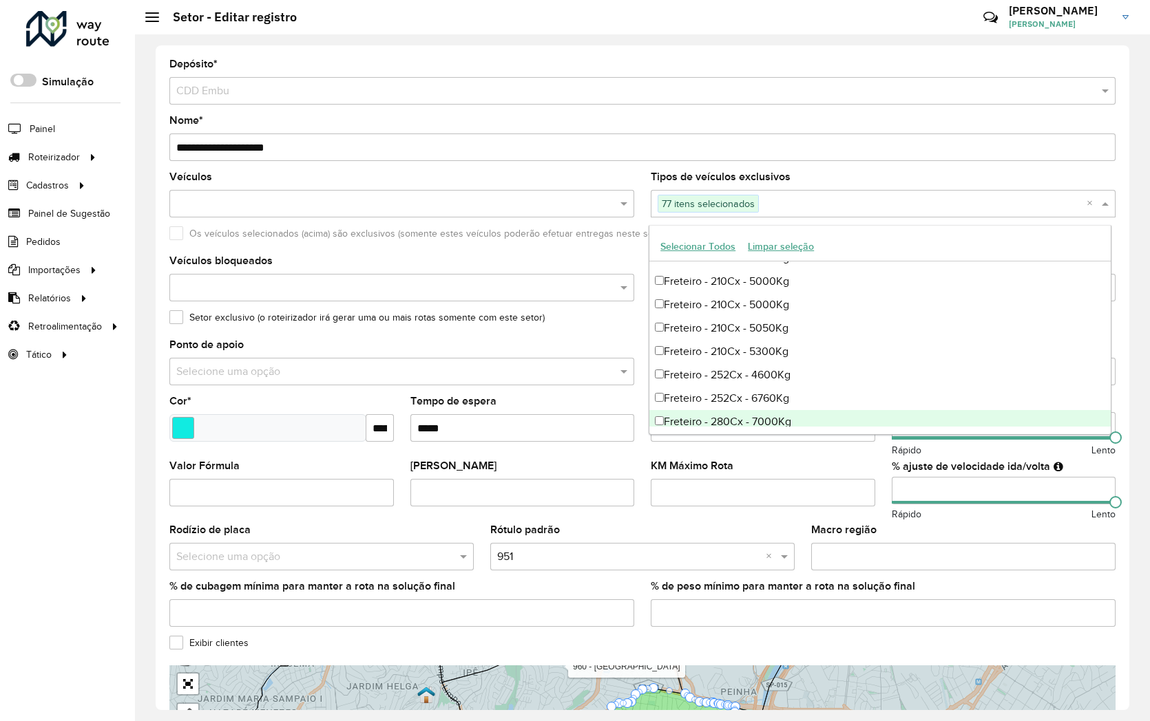
click at [664, 420] on div "Freteiro - 280Cx - 7000Kg" at bounding box center [879, 421] width 461 height 23
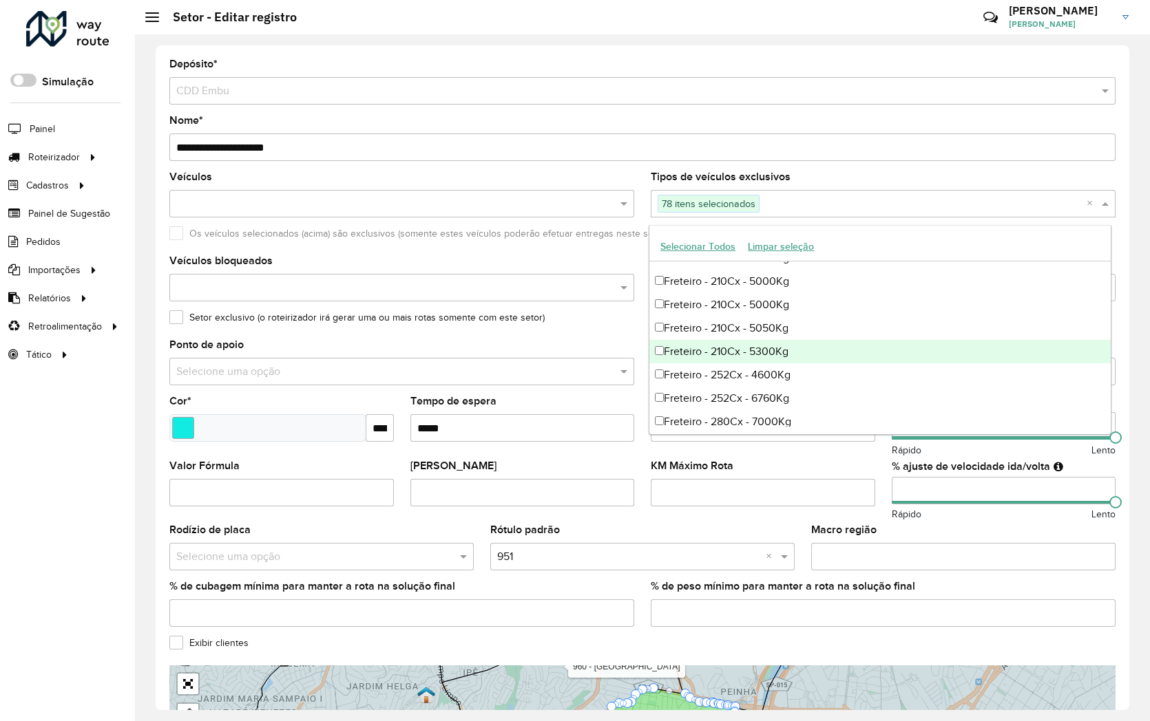
scroll to position [3977, 0]
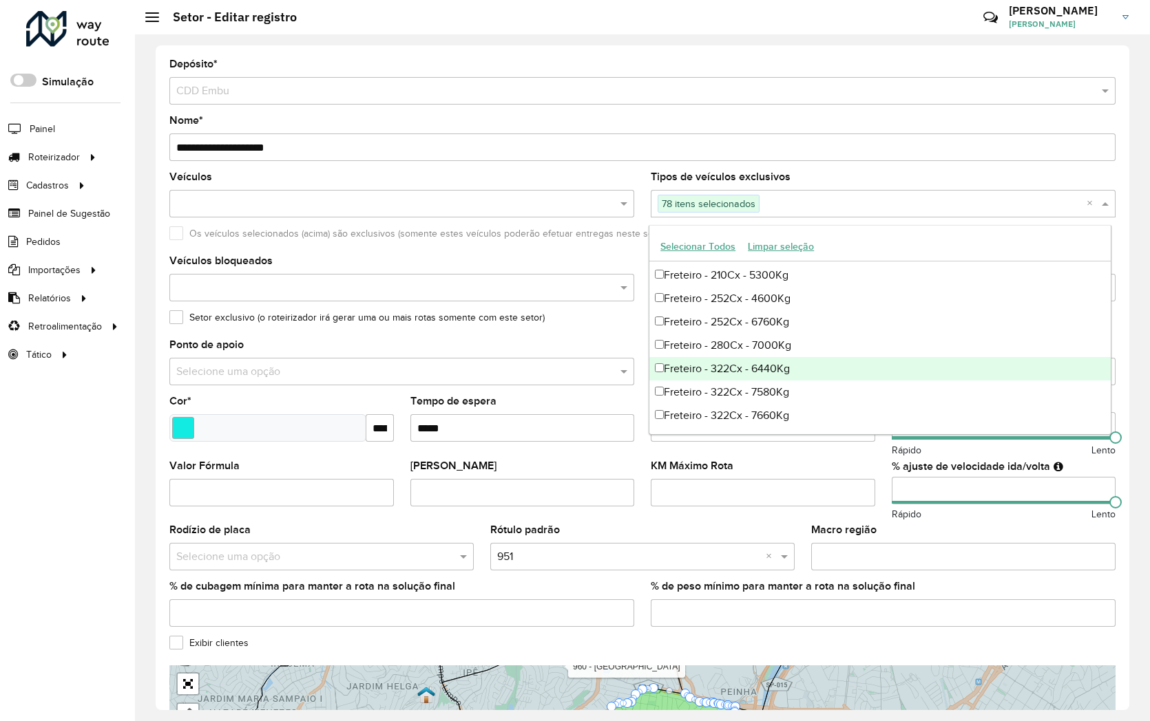
click at [664, 368] on div "Freteiro - 322Cx - 6440Kg" at bounding box center [879, 368] width 461 height 23
click at [655, 374] on div "Freteiro - 322Cx - 6440Kg" at bounding box center [879, 368] width 461 height 23
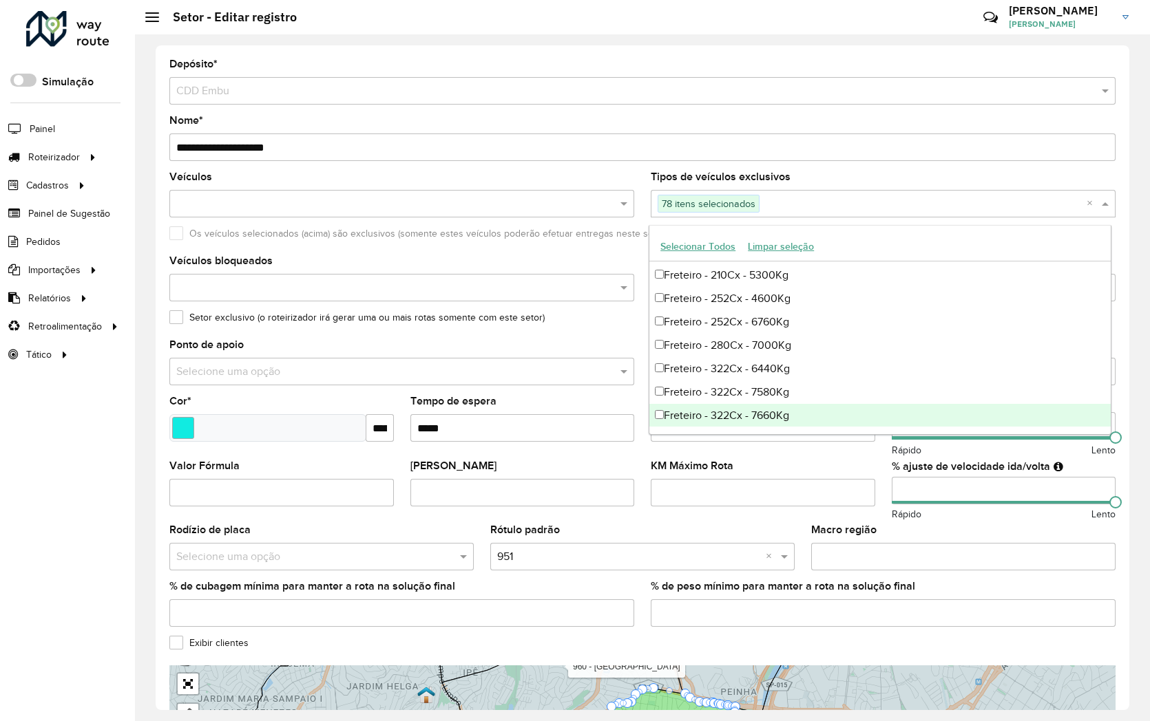
click at [878, 455] on formly-field "Máximo dias em rota" at bounding box center [762, 429] width 241 height 65
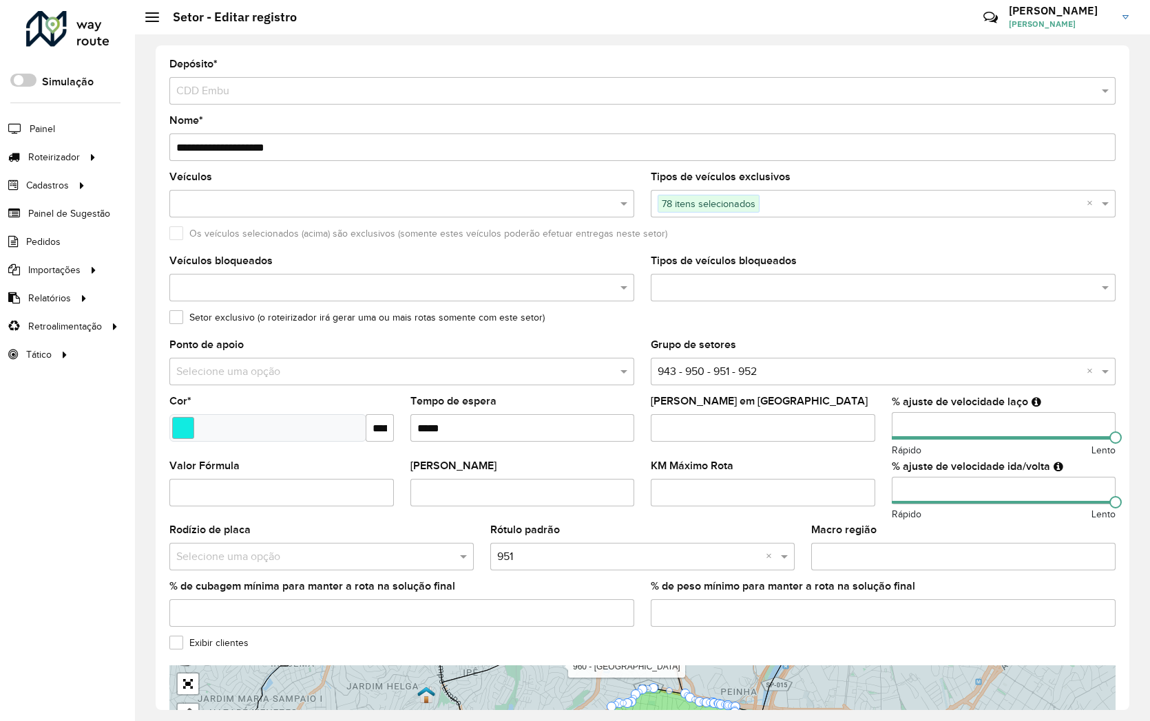
scroll to position [224, 0]
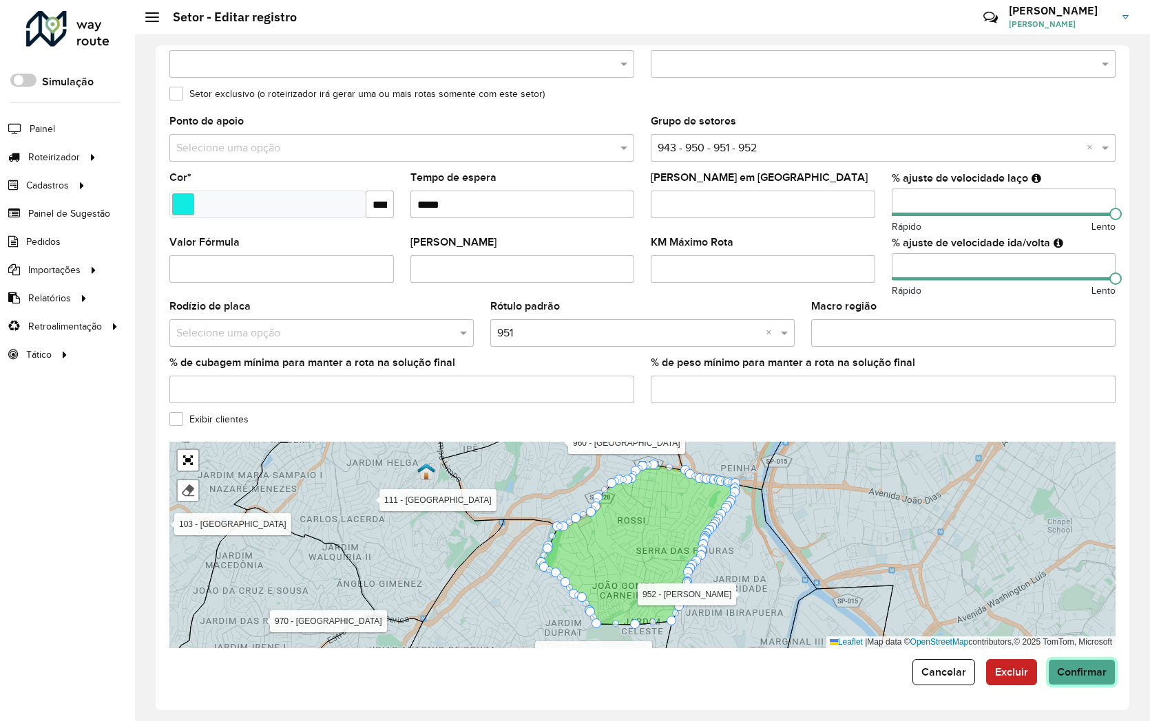
click at [1086, 659] on button "Confirmar" at bounding box center [1081, 672] width 67 height 26
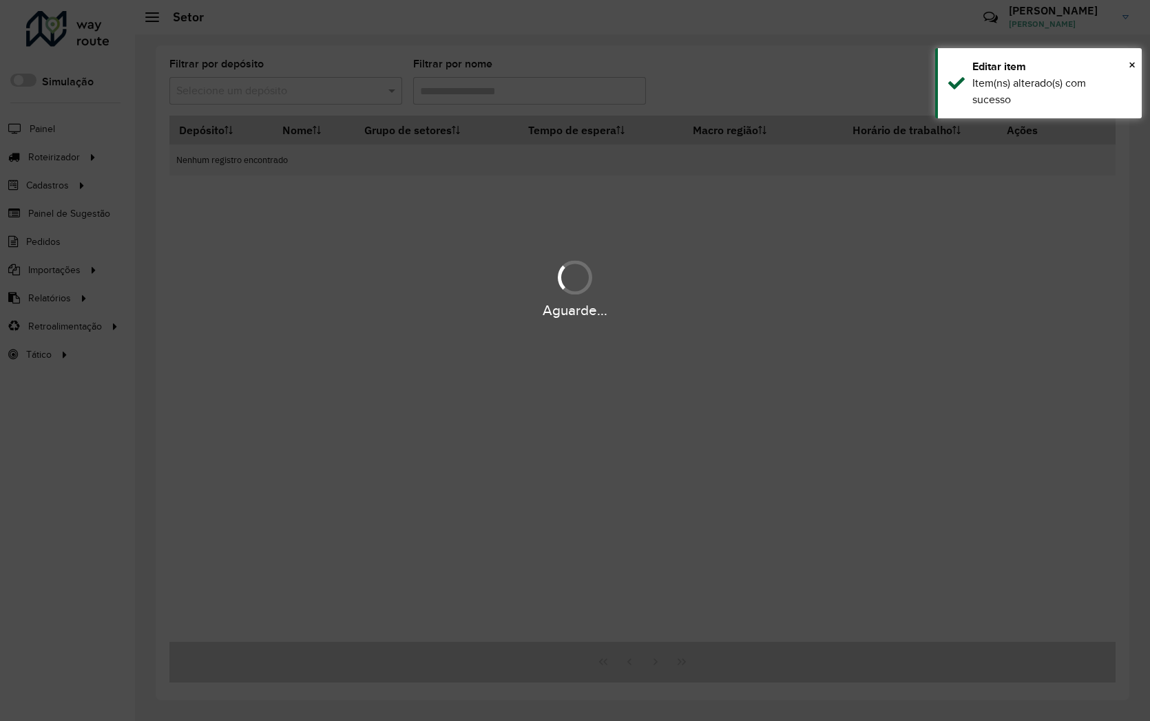
type input "**"
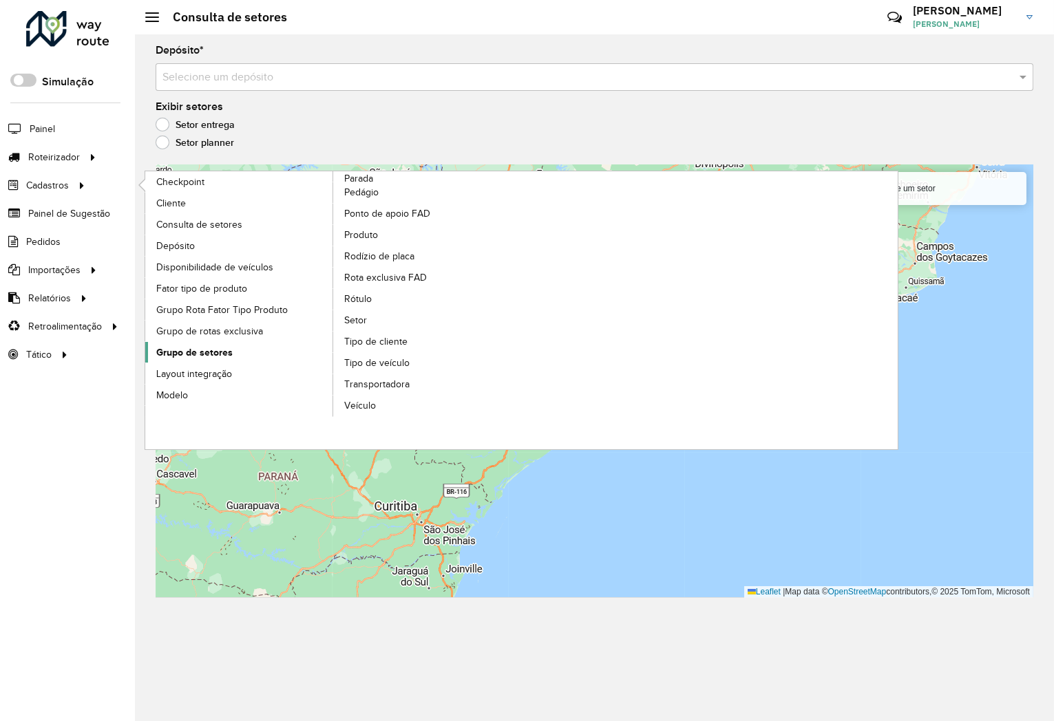
click at [196, 354] on span "Grupo de setores" at bounding box center [194, 353] width 76 height 14
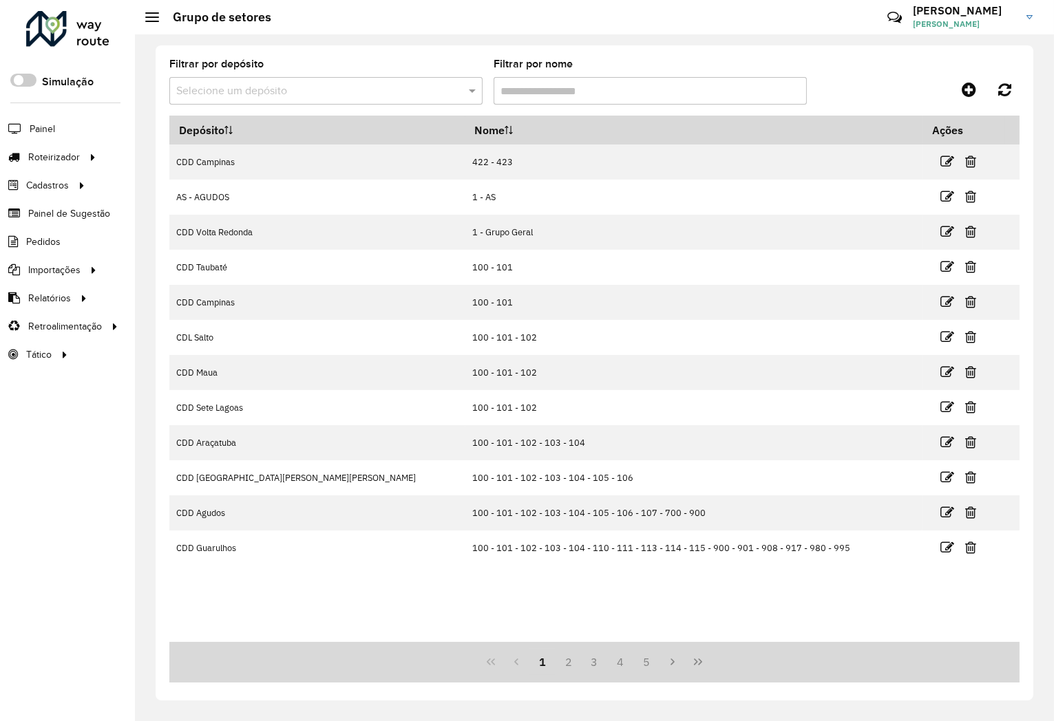
click at [313, 84] on input "text" at bounding box center [312, 91] width 272 height 17
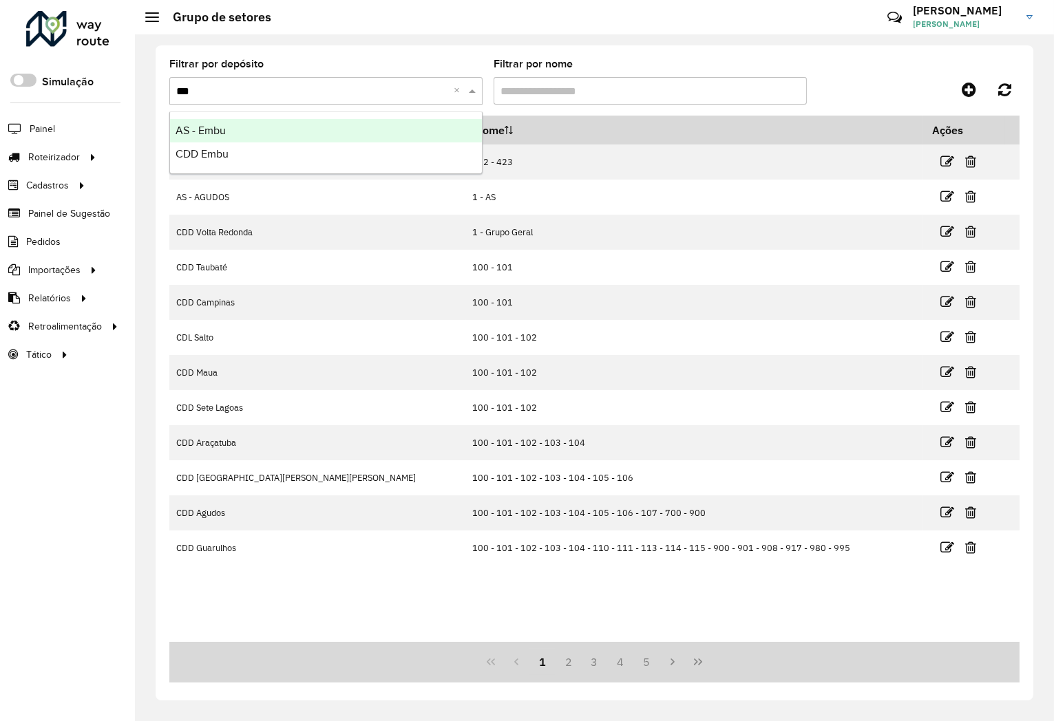
type input "****"
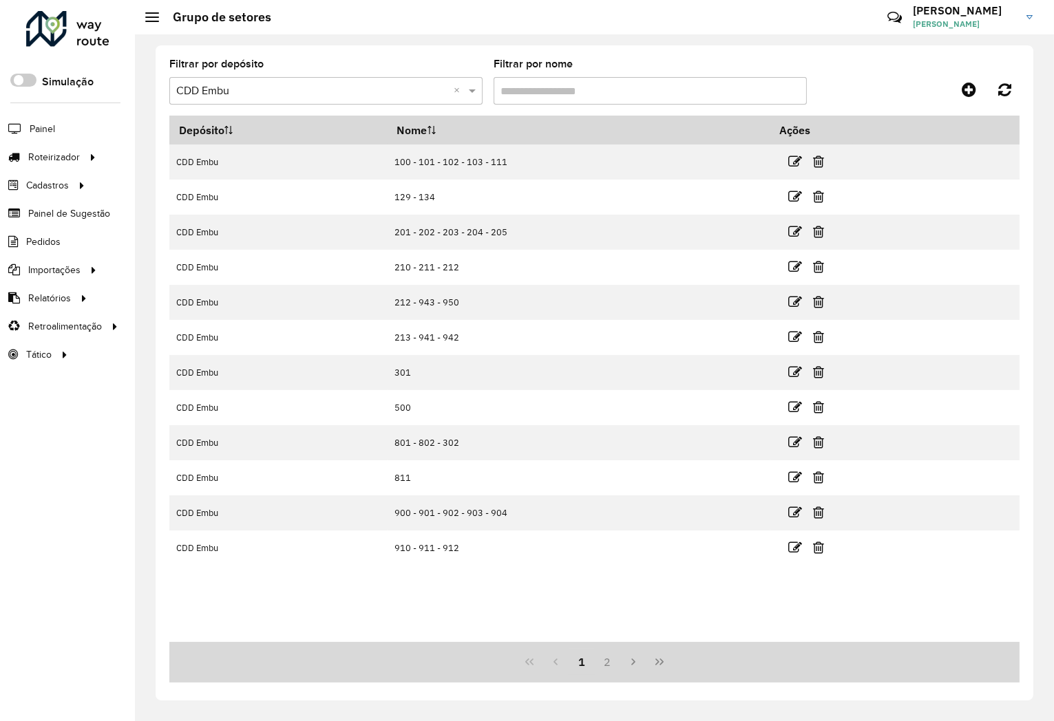
click at [637, 92] on input "Filtrar por nome" at bounding box center [650, 91] width 313 height 28
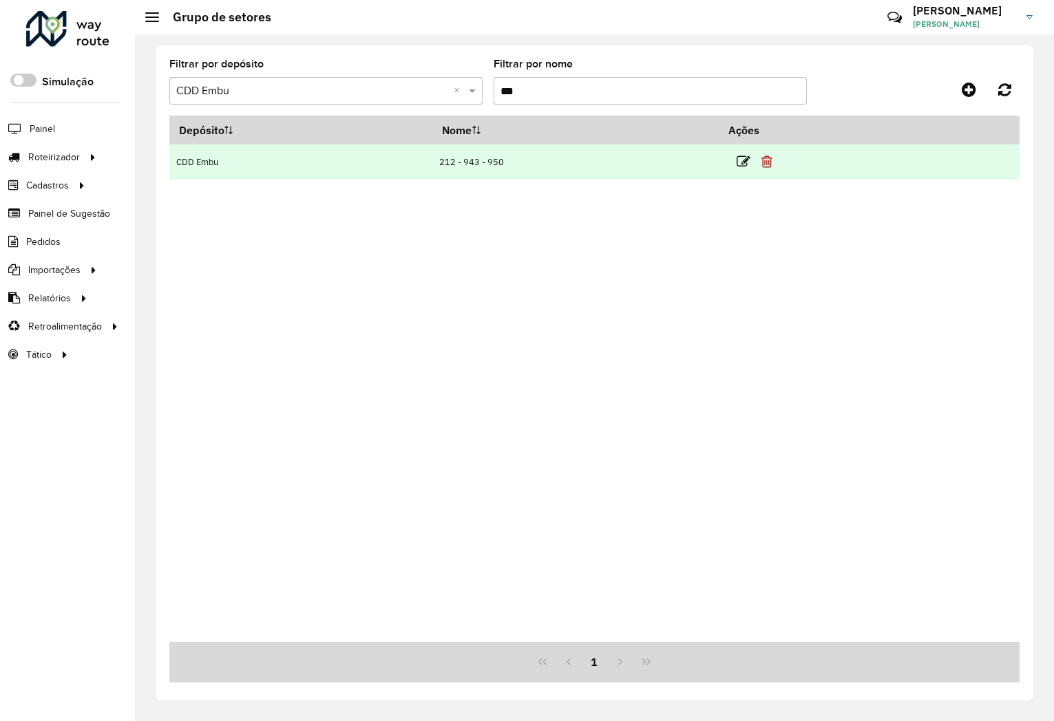
click at [764, 162] on icon at bounding box center [766, 162] width 11 height 14
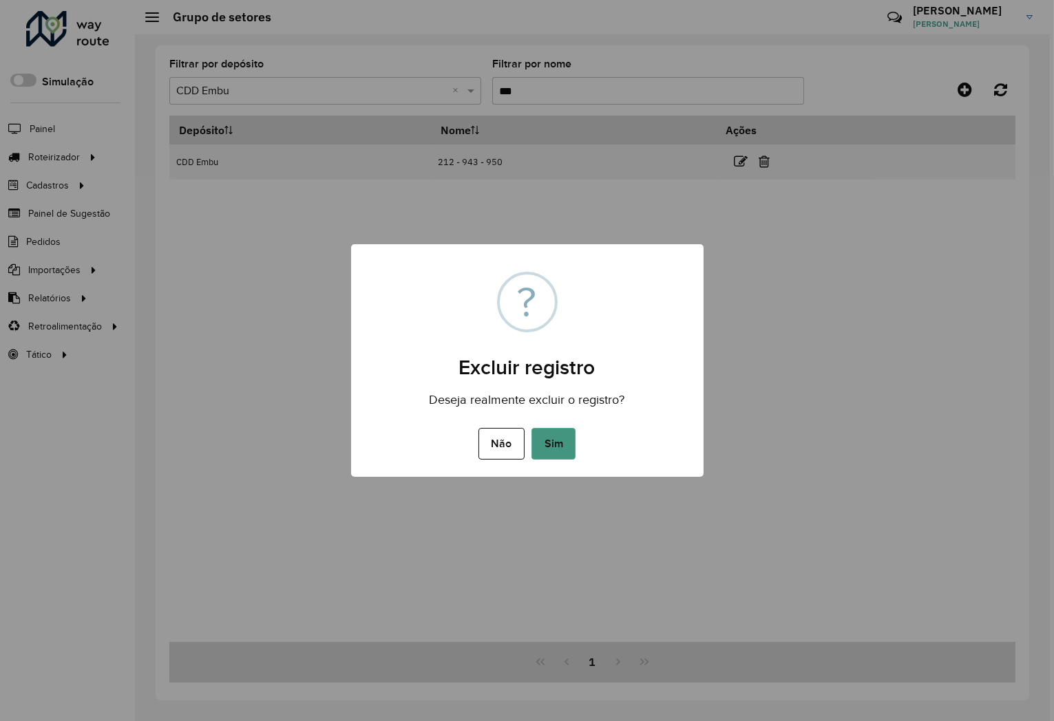
click at [545, 443] on button "Sim" at bounding box center [553, 444] width 44 height 32
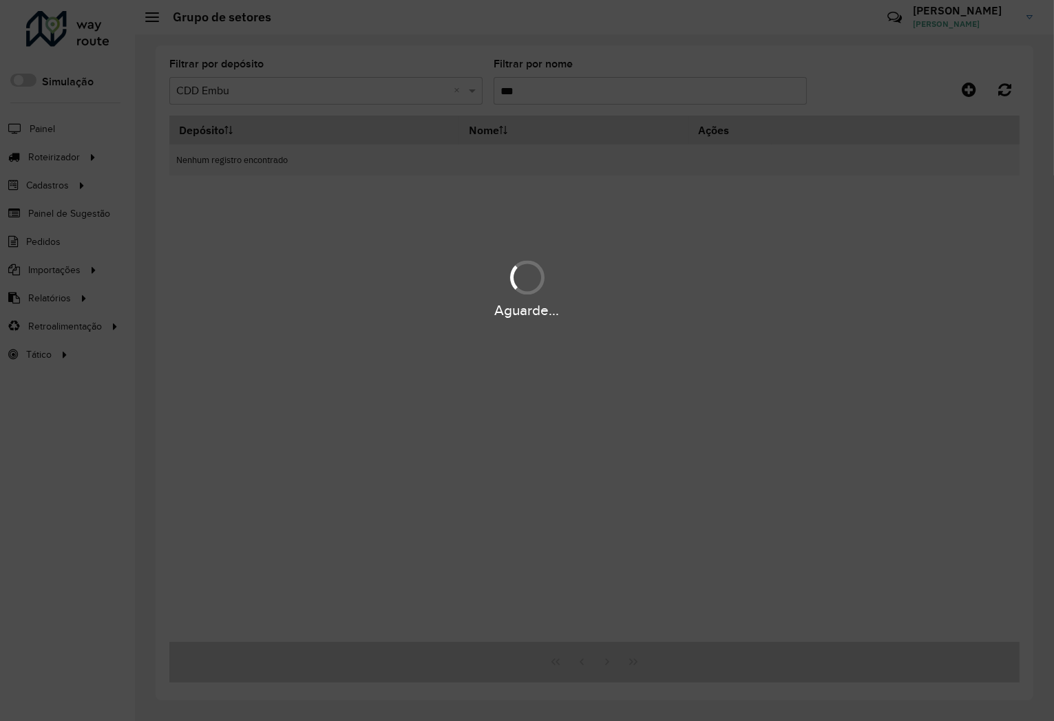
click at [562, 92] on div "Aguarde..." at bounding box center [527, 360] width 1054 height 721
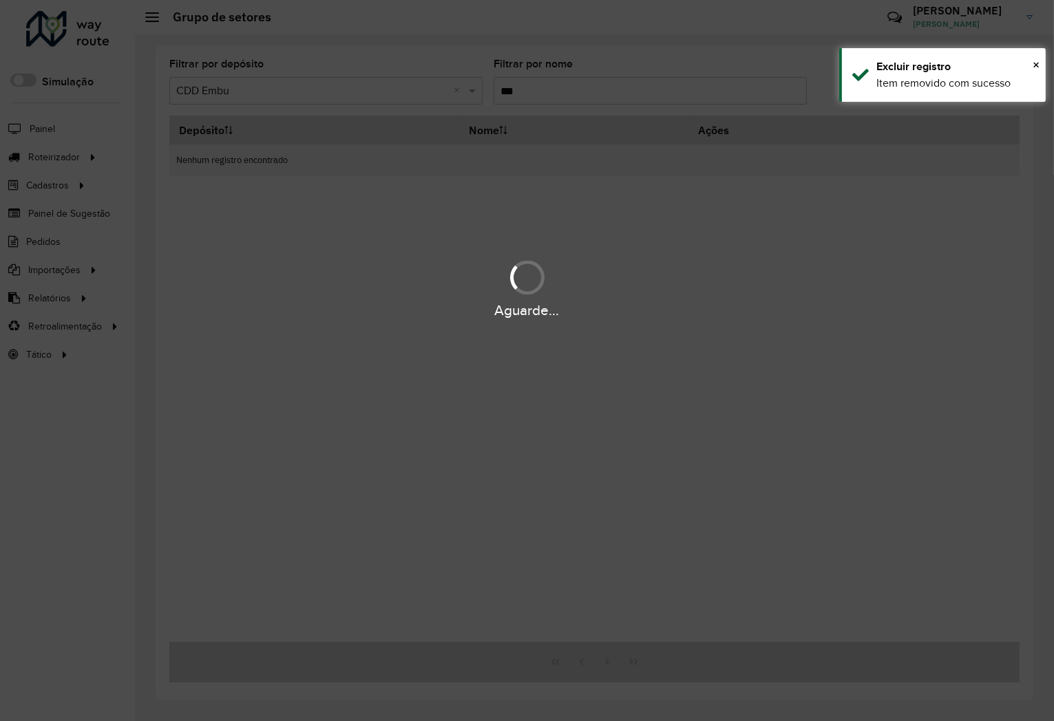
click at [562, 92] on div "Aguarde..." at bounding box center [527, 360] width 1054 height 721
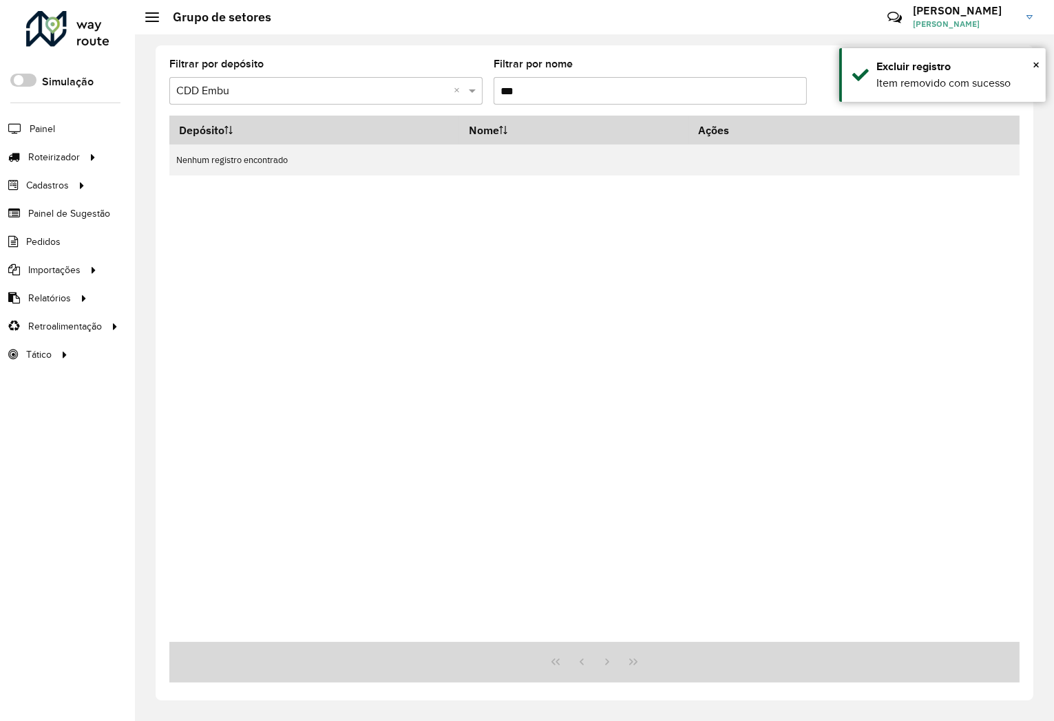
click at [517, 95] on input "***" at bounding box center [650, 91] width 313 height 28
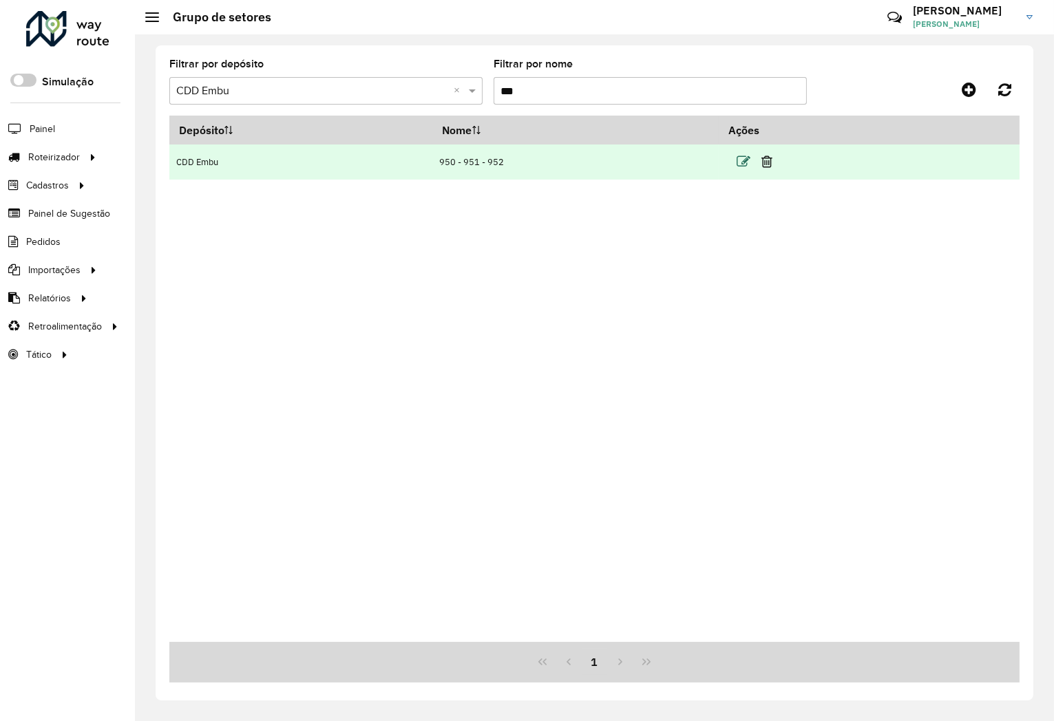
type input "***"
click at [746, 161] on icon at bounding box center [744, 162] width 14 height 14
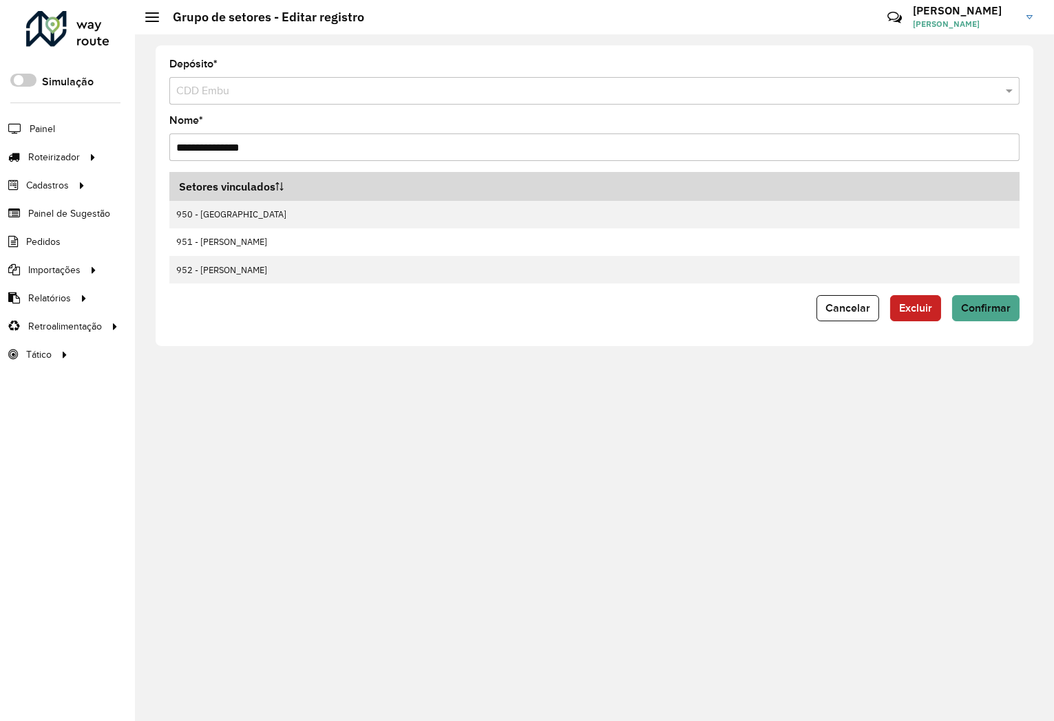
click at [178, 145] on input "**********" at bounding box center [594, 148] width 850 height 28
type input "**********"
click at [994, 318] on button "Confirmar" at bounding box center [985, 308] width 67 height 26
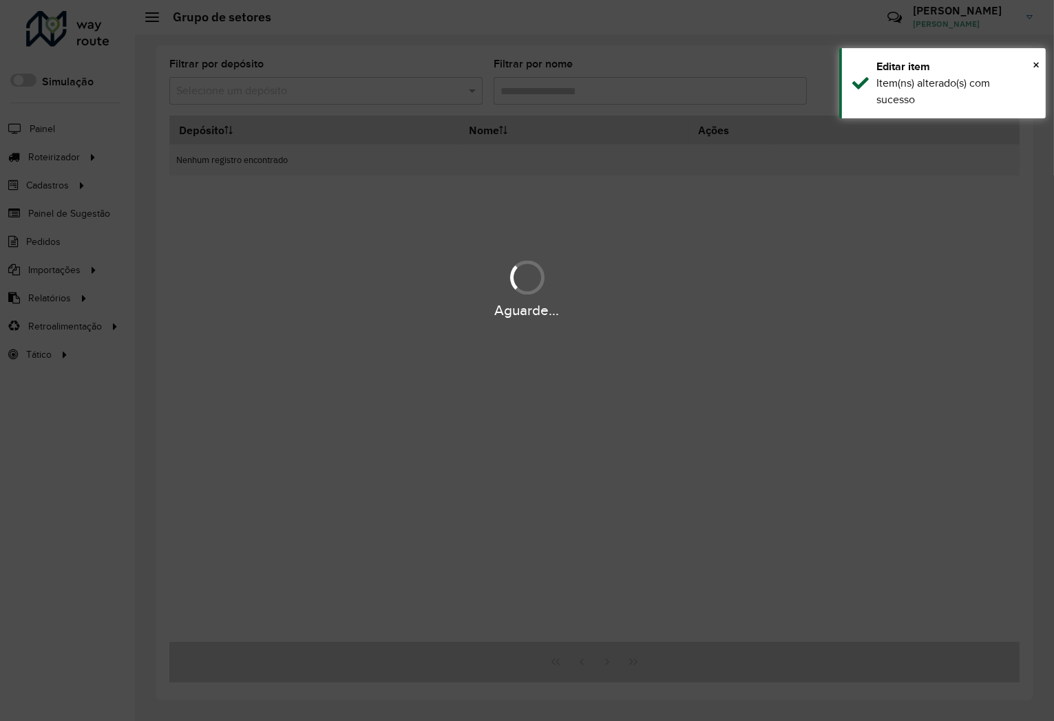
type input "***"
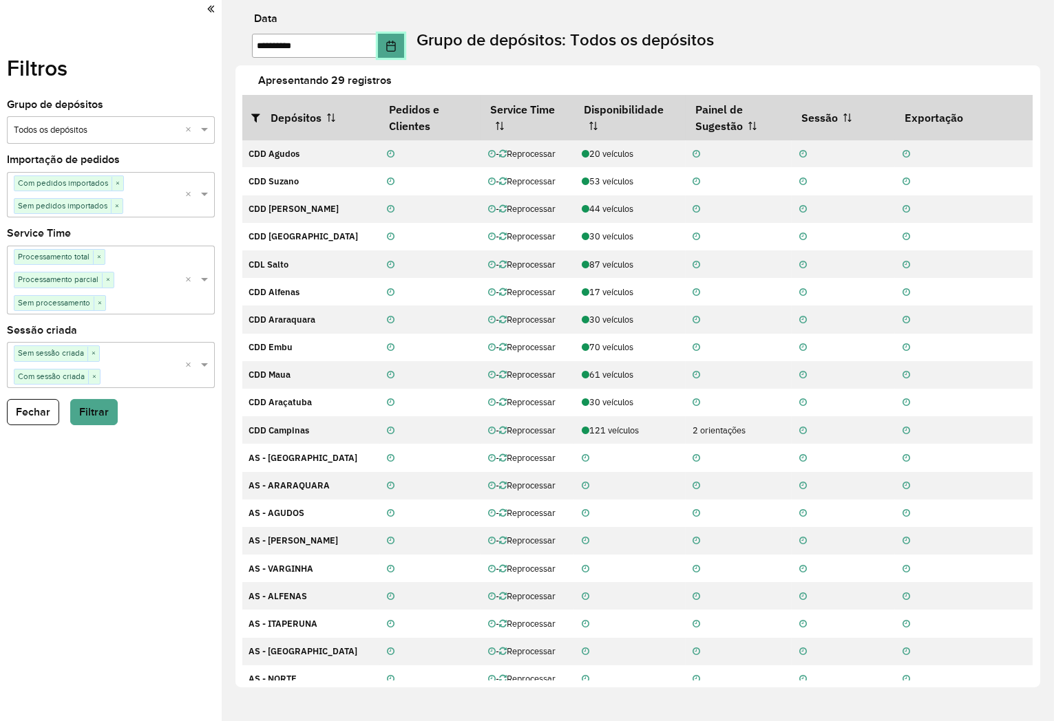
click at [403, 53] on button "Choose Date" at bounding box center [391, 46] width 26 height 24
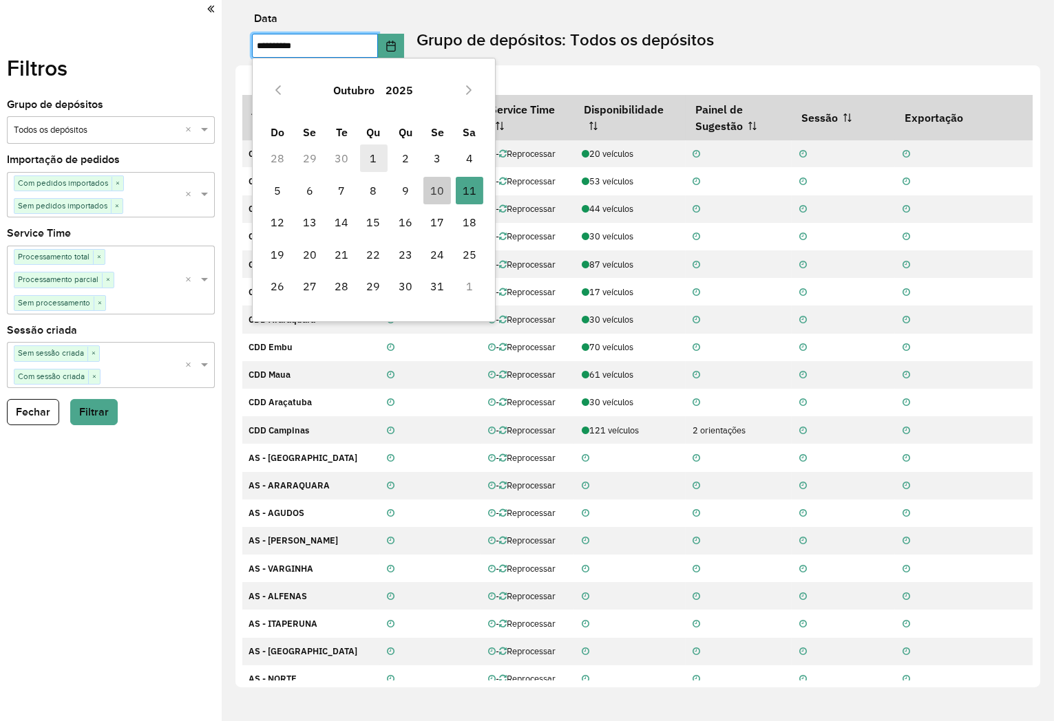
click at [373, 162] on span "1" at bounding box center [374, 159] width 28 height 28
type input "**********"
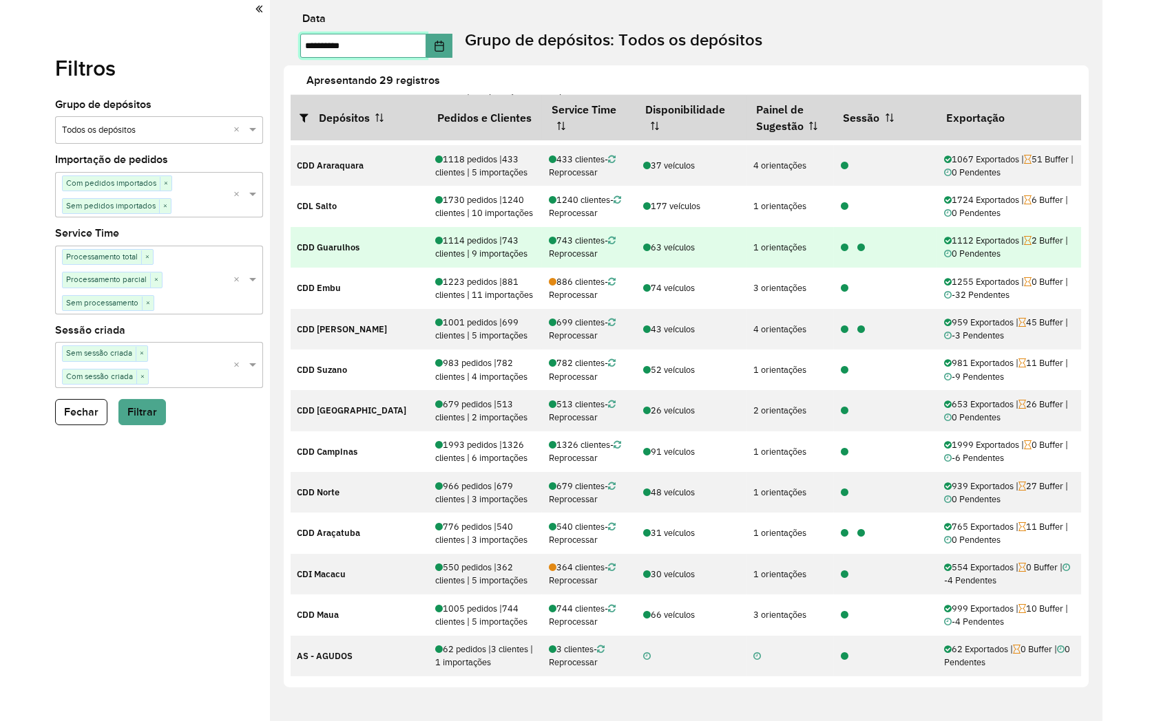
scroll to position [153, 0]
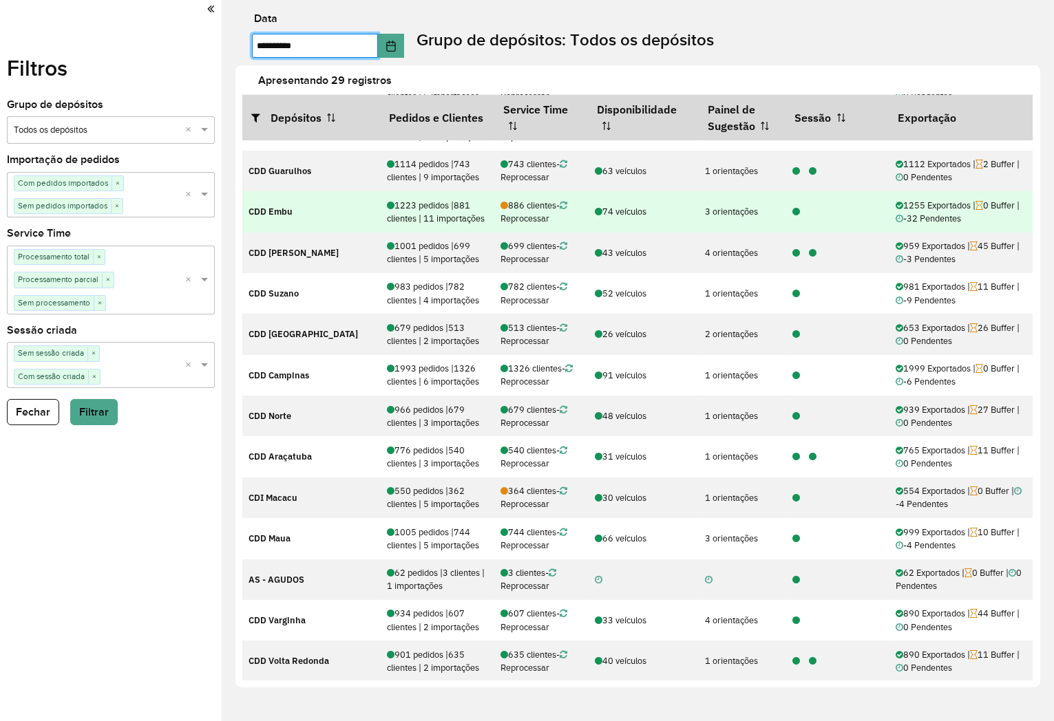
click at [796, 217] on icon at bounding box center [796, 212] width 8 height 9
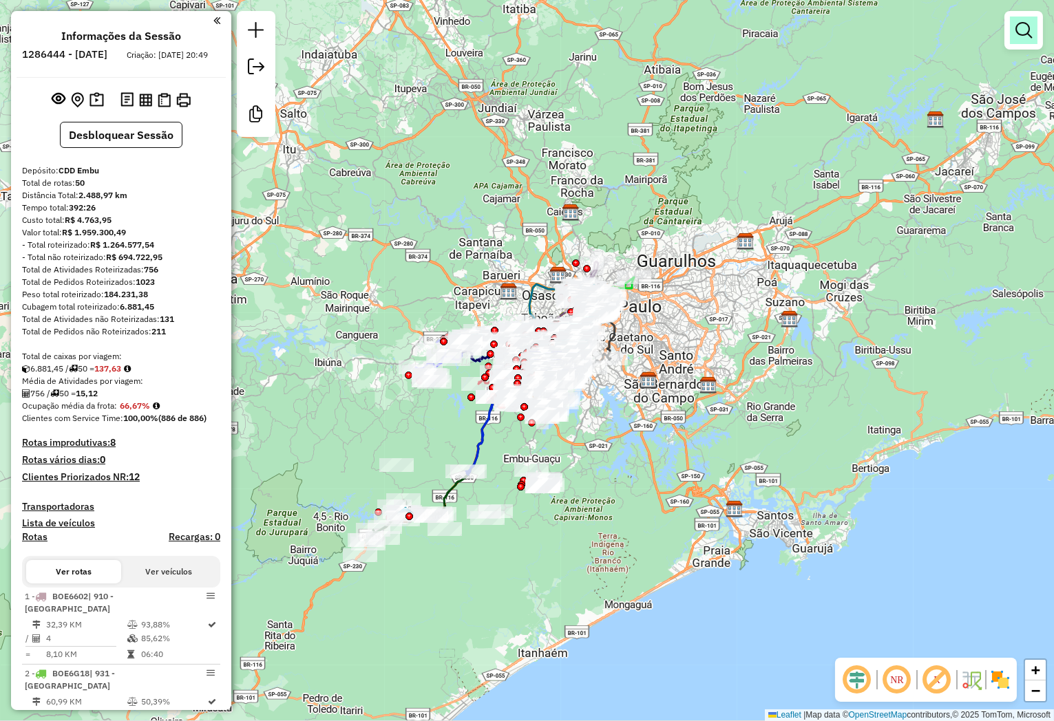
click at [1028, 30] on em at bounding box center [1023, 30] width 17 height 17
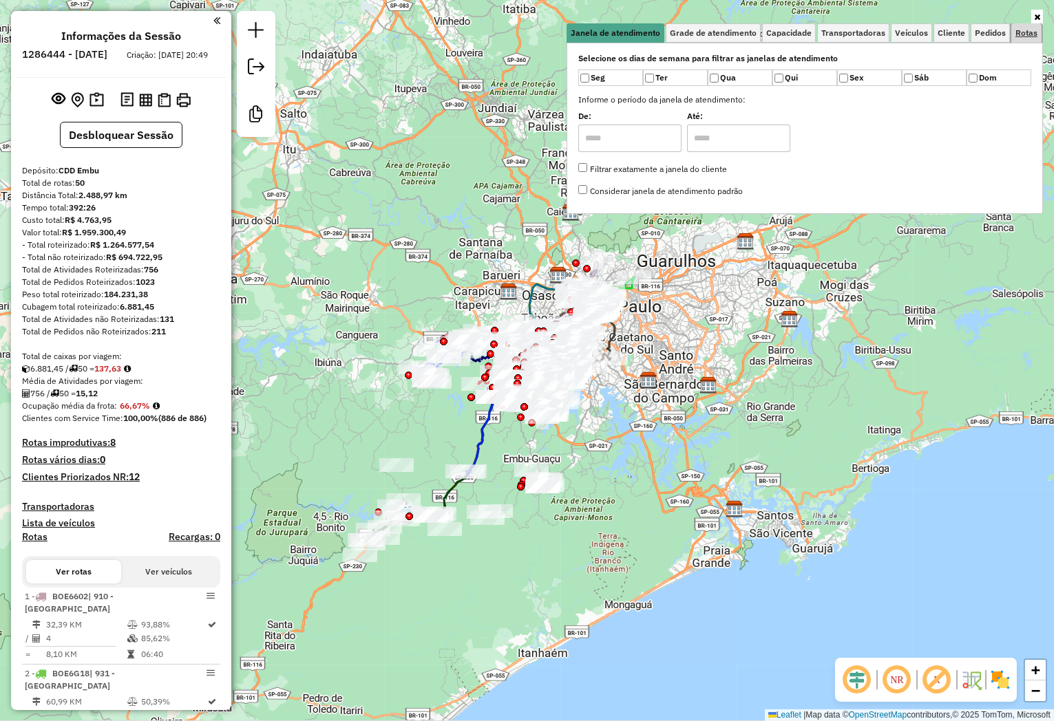
click at [1026, 32] on span "Rotas" at bounding box center [1026, 33] width 22 height 8
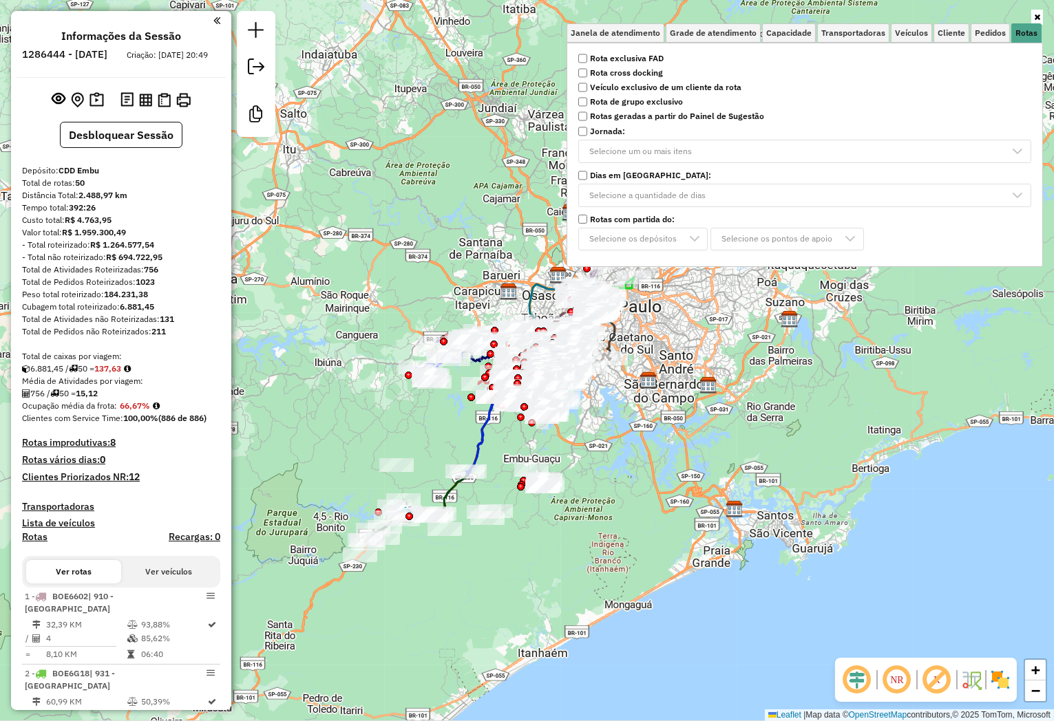
click at [632, 52] on strong "Rota exclusiva FAD" at bounding box center [627, 58] width 74 height 12
click at [630, 56] on strong "Rota exclusiva FAD" at bounding box center [627, 58] width 74 height 12
click at [616, 55] on strong "Rota exclusiva FAD" at bounding box center [627, 58] width 74 height 12
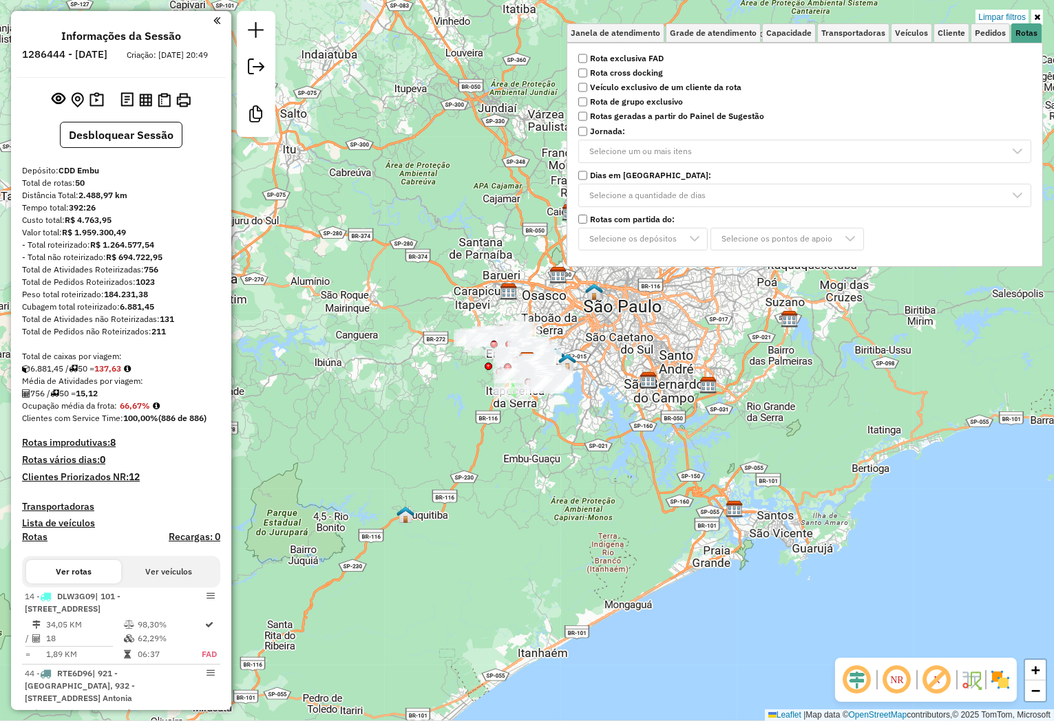
click at [424, 177] on div "Limpar filtros Janela de atendimento Grade de atendimento Capacidade Transporta…" at bounding box center [527, 360] width 1054 height 721
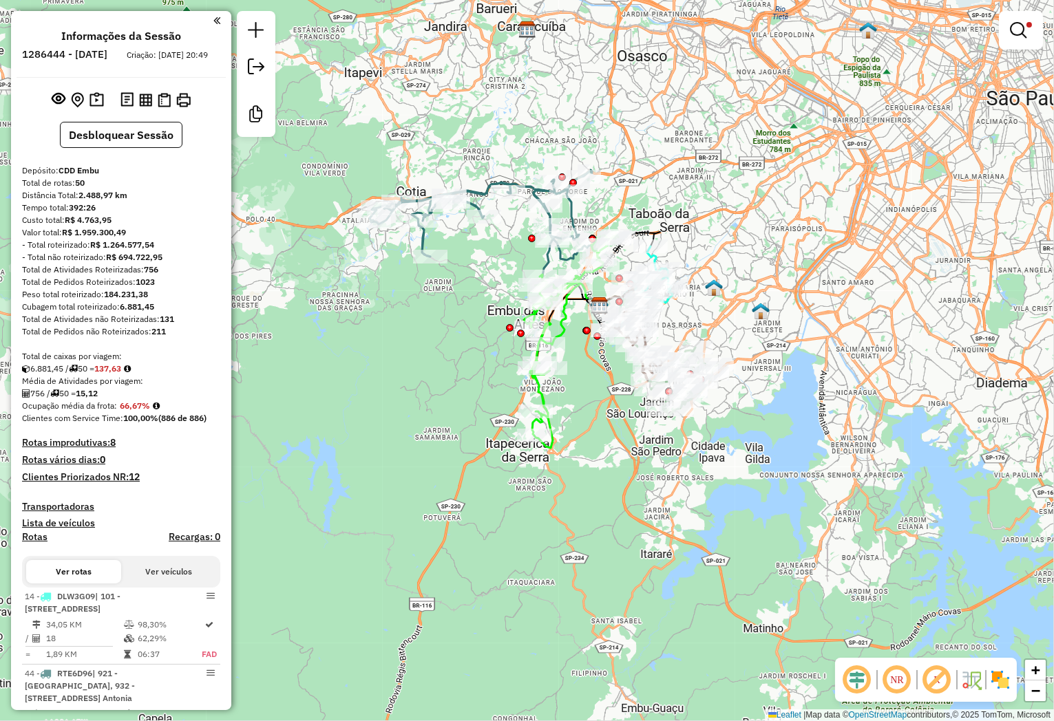
drag, startPoint x: 447, startPoint y: 324, endPoint x: 427, endPoint y: 397, distance: 76.5
click at [445, 411] on div "Limpar filtros Janela de atendimento Grade de atendimento Capacidade Transporta…" at bounding box center [527, 360] width 1054 height 721
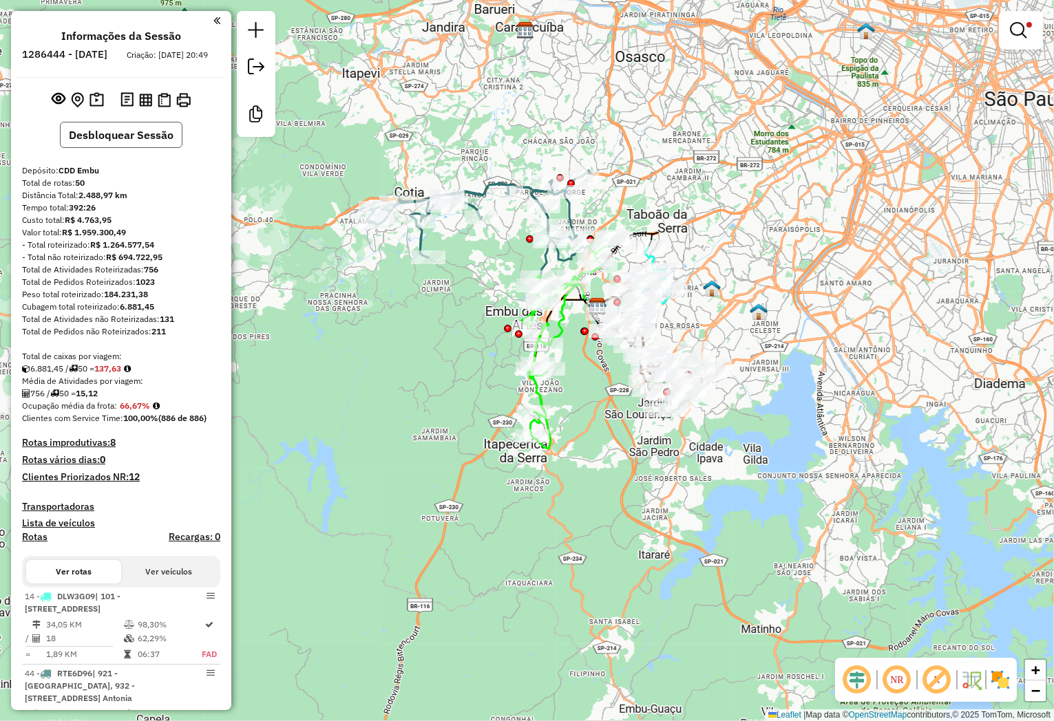
click at [136, 148] on button "Desbloquear Sessão" at bounding box center [121, 135] width 123 height 26
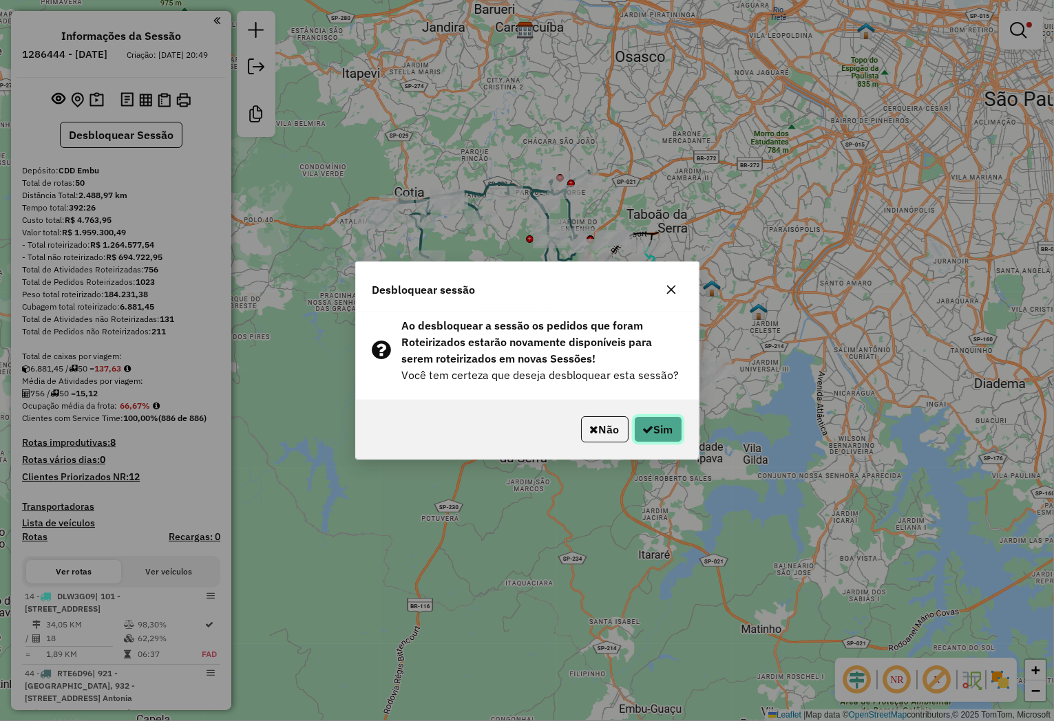
click at [643, 428] on icon "button" at bounding box center [648, 429] width 11 height 11
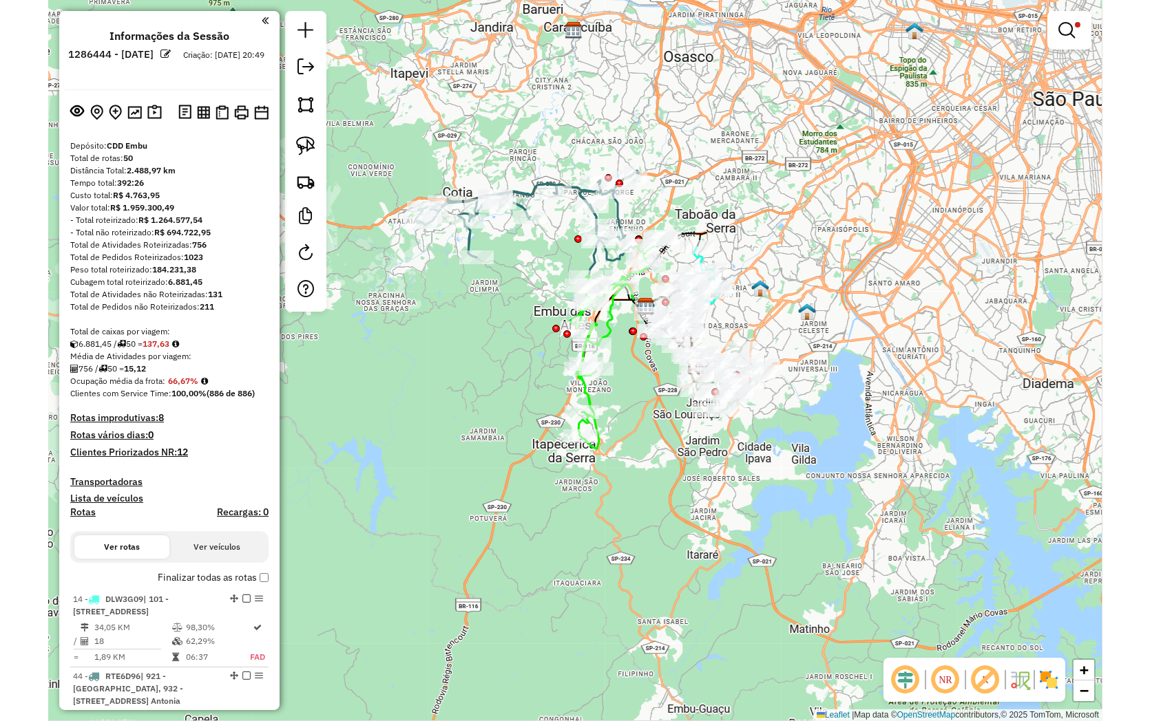
scroll to position [153, 0]
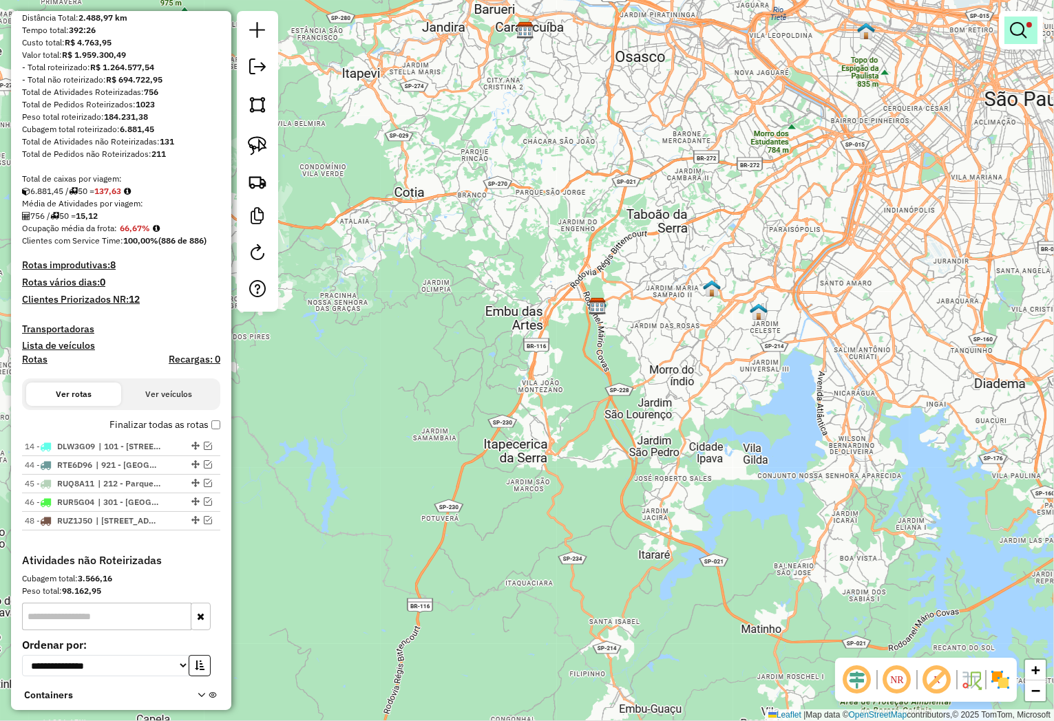
click at [1014, 38] on em at bounding box center [1018, 30] width 17 height 17
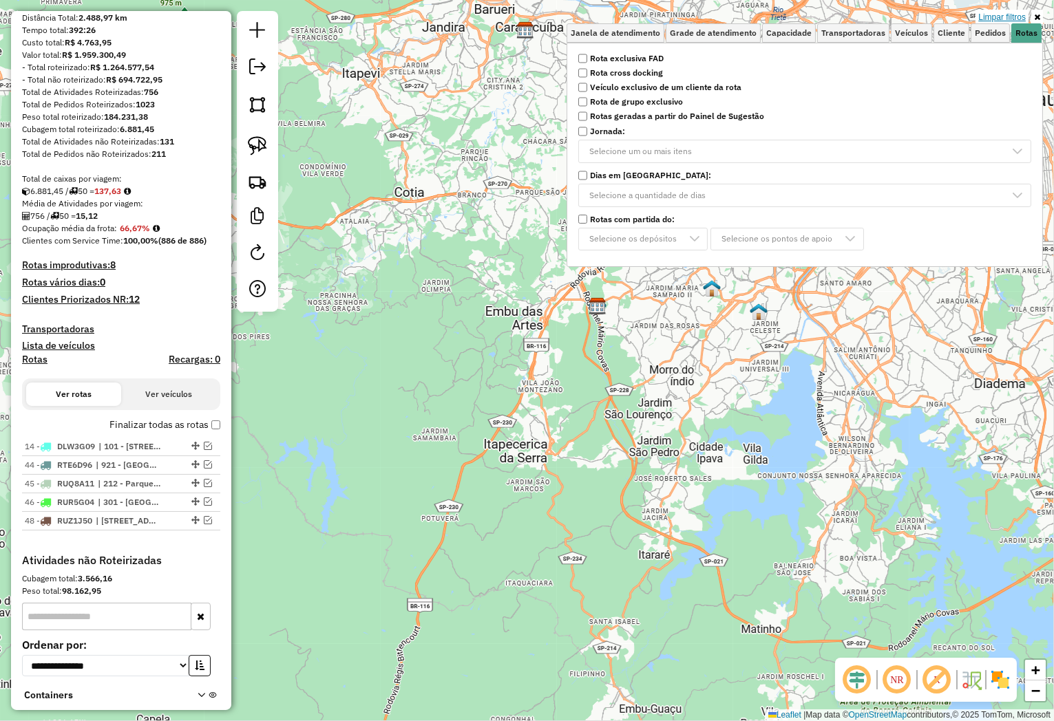
click at [1004, 17] on link "Limpar filtros" at bounding box center [1001, 17] width 53 height 15
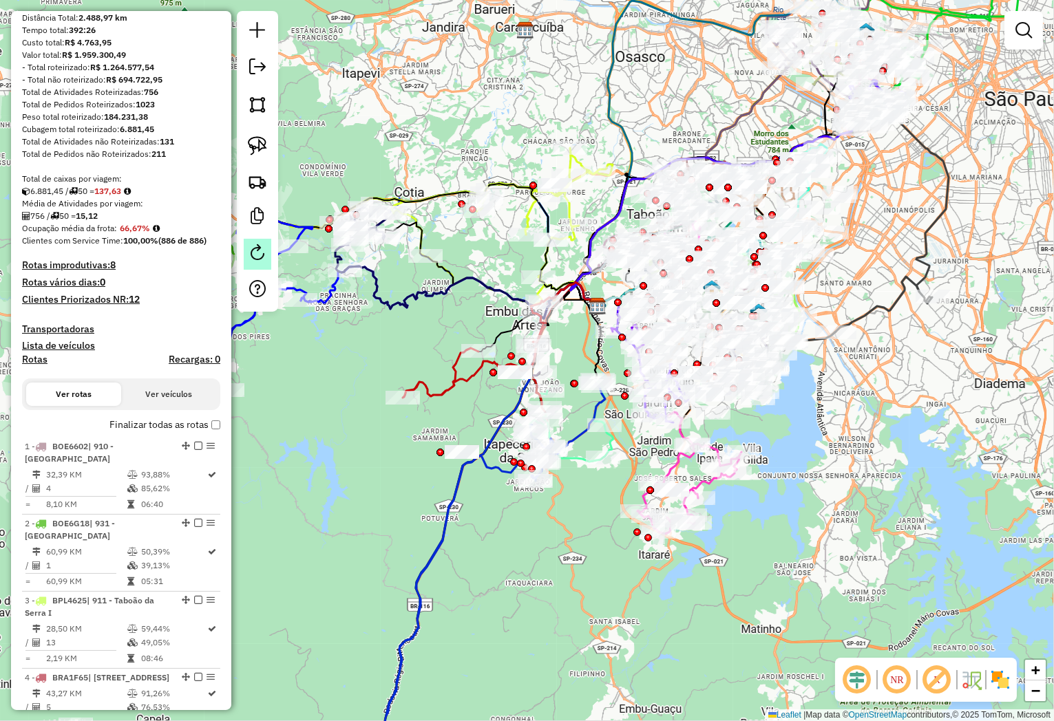
click at [258, 252] on em at bounding box center [257, 252] width 17 height 17
select select "*"
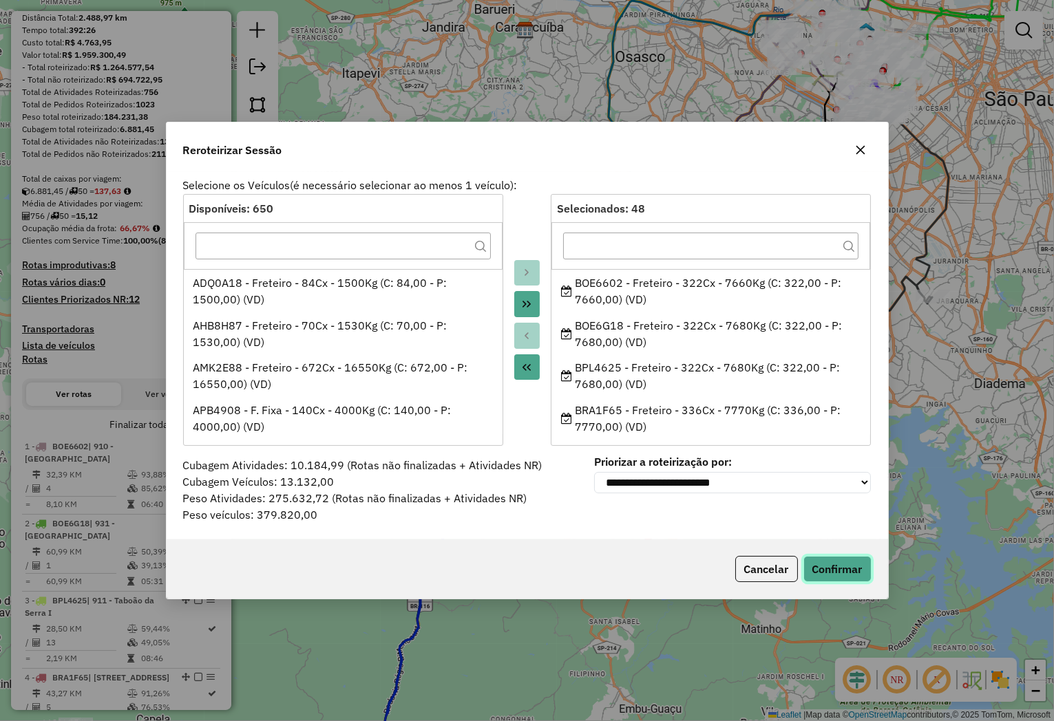
click at [845, 565] on button "Confirmar" at bounding box center [837, 569] width 68 height 26
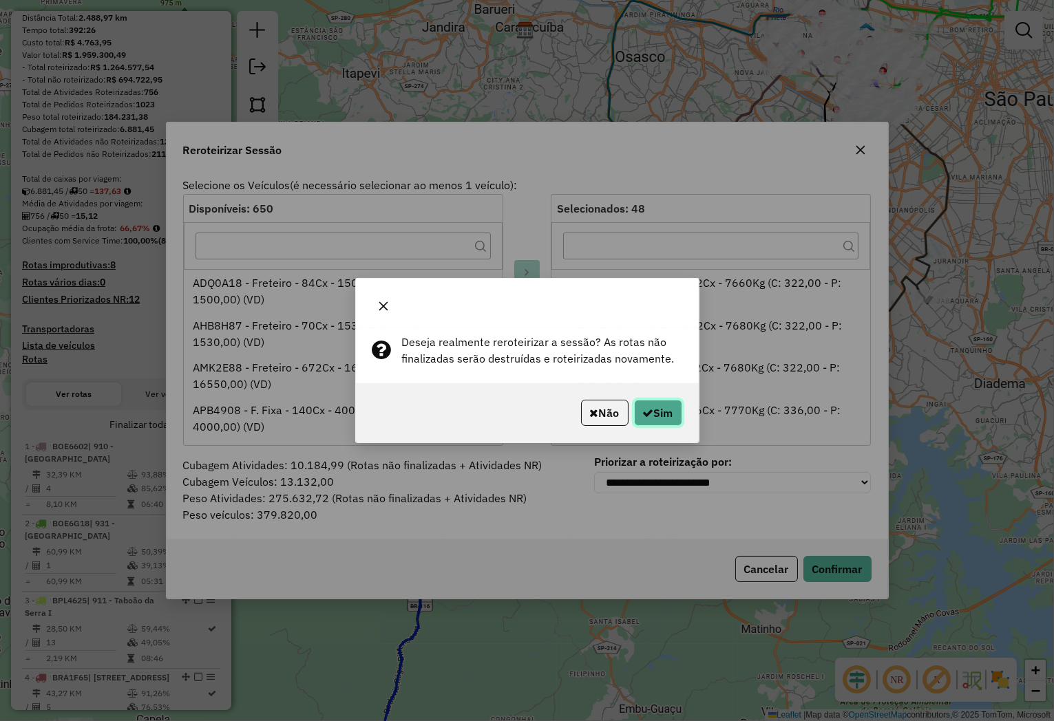
click at [666, 407] on button "Sim" at bounding box center [658, 413] width 48 height 26
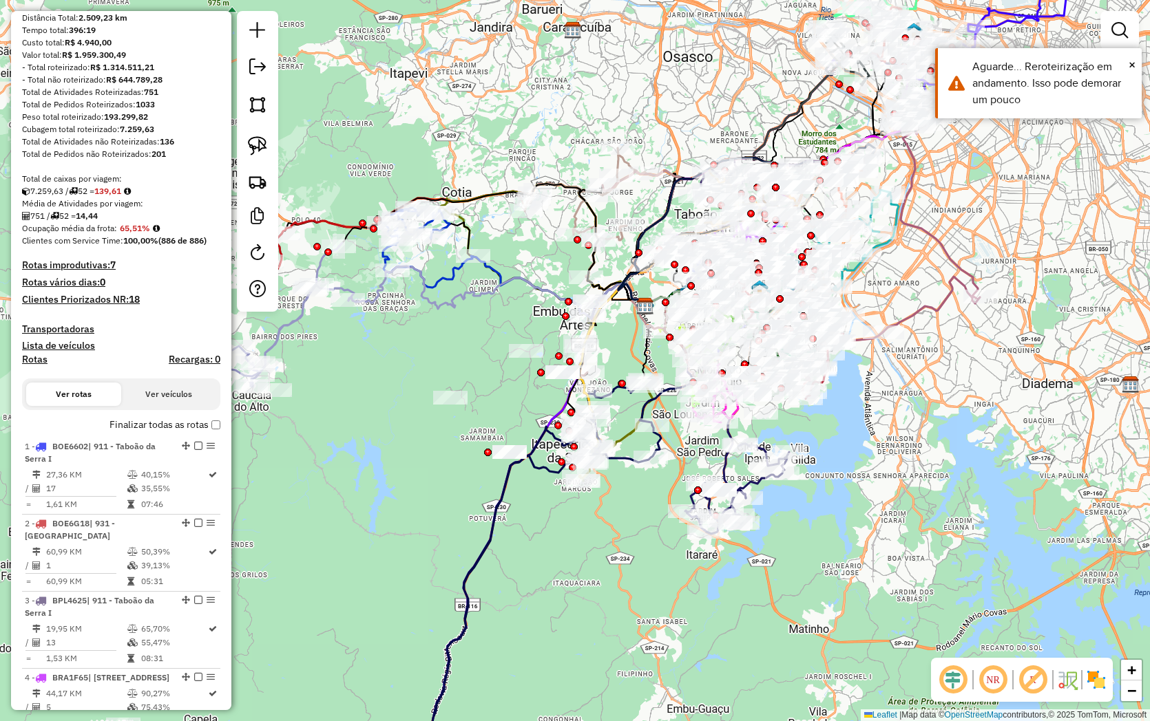
click at [949, 685] on em at bounding box center [952, 680] width 33 height 33
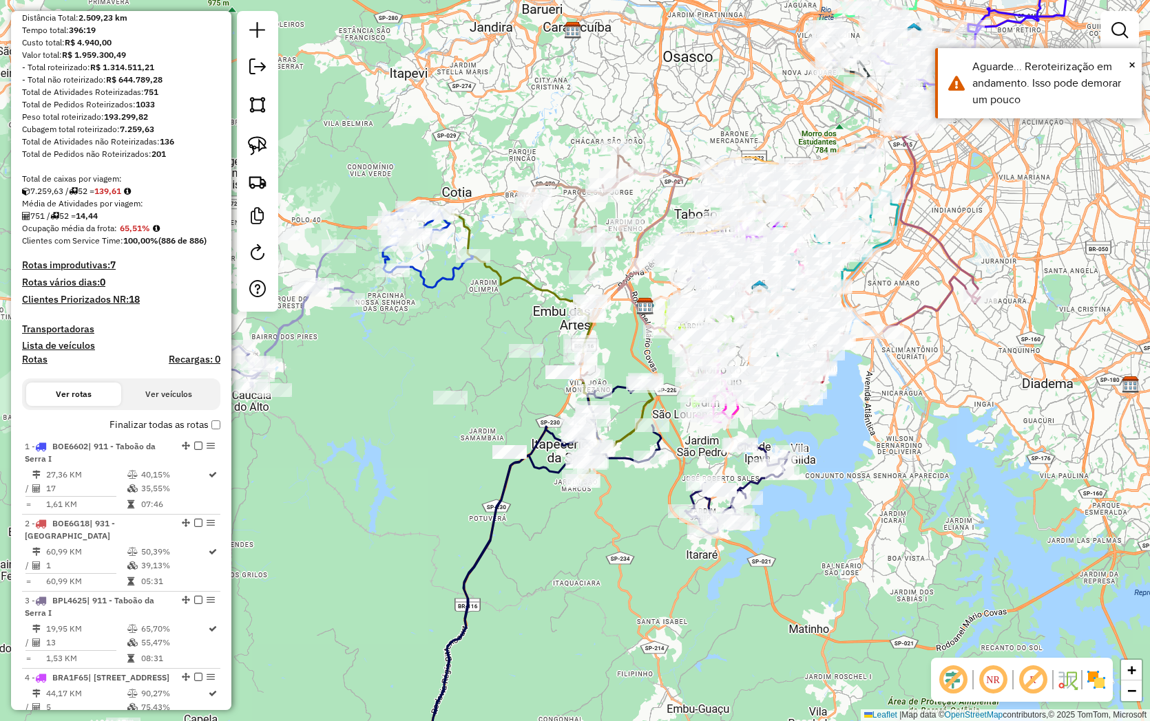
click at [1053, 677] on img at bounding box center [1096, 680] width 22 height 22
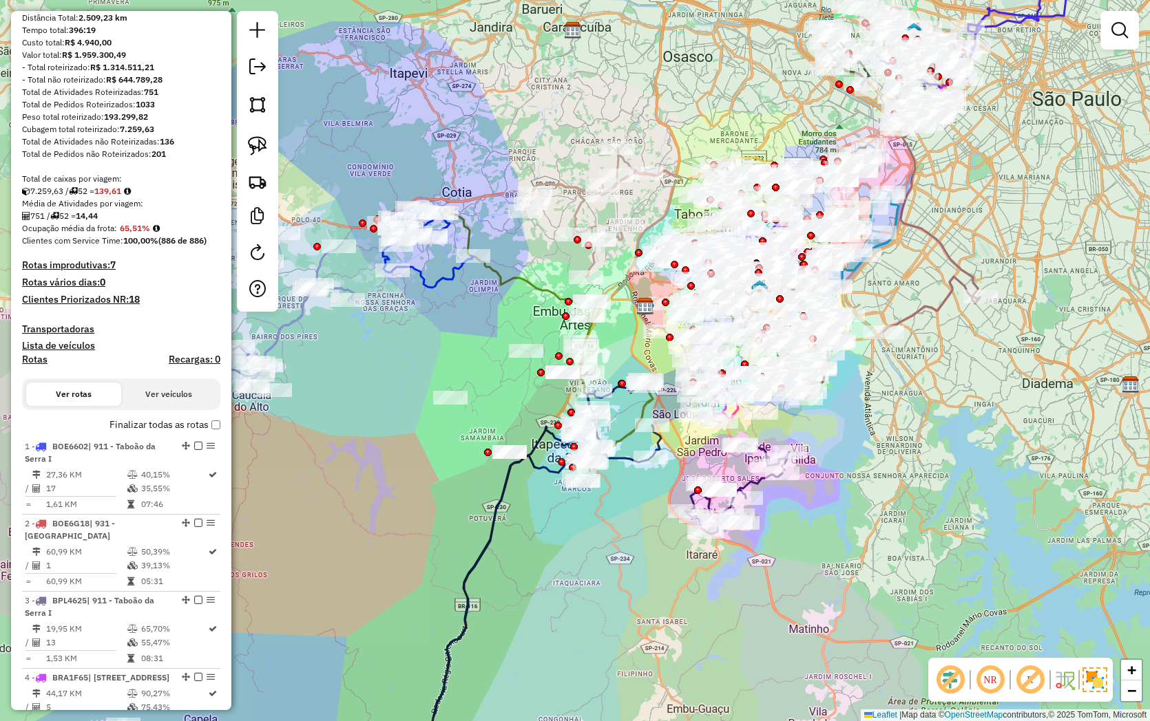
click at [1029, 675] on em at bounding box center [1029, 680] width 33 height 33
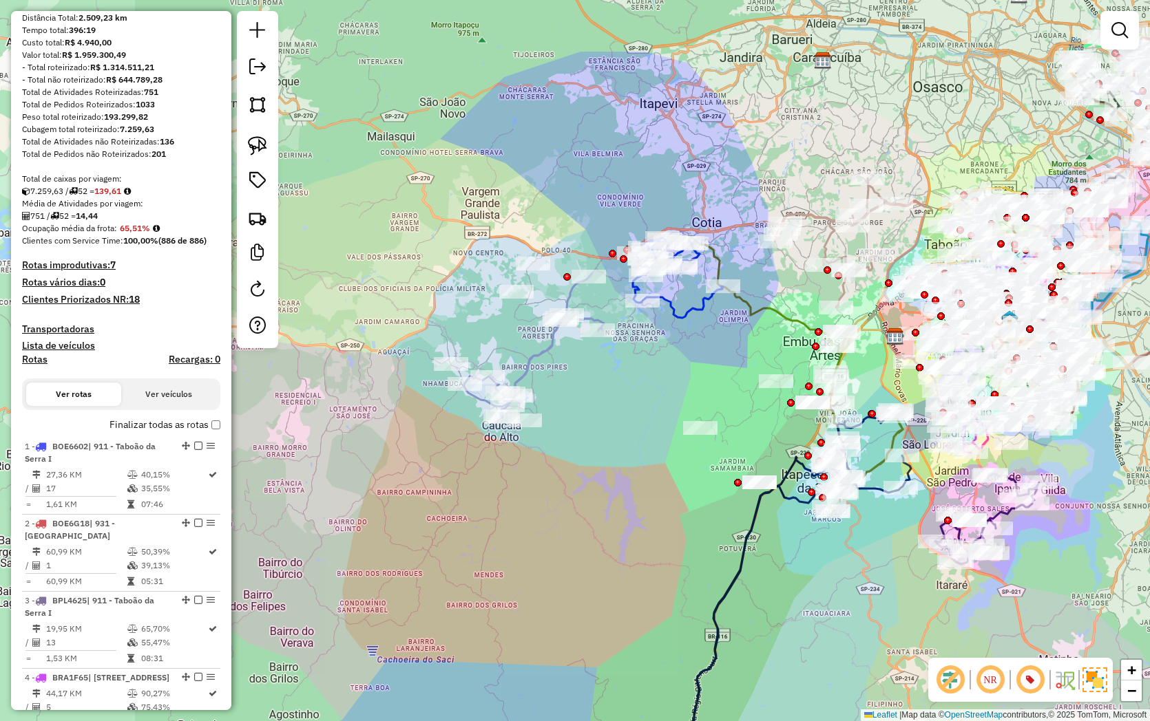
drag, startPoint x: 319, startPoint y: 531, endPoint x: 537, endPoint y: 408, distance: 249.7
click at [570, 561] on div "Janela de atendimento Grade de atendimento Capacidade Transportadoras Veículos …" at bounding box center [575, 360] width 1150 height 721
click at [531, 361] on icon at bounding box center [535, 345] width 140 height 144
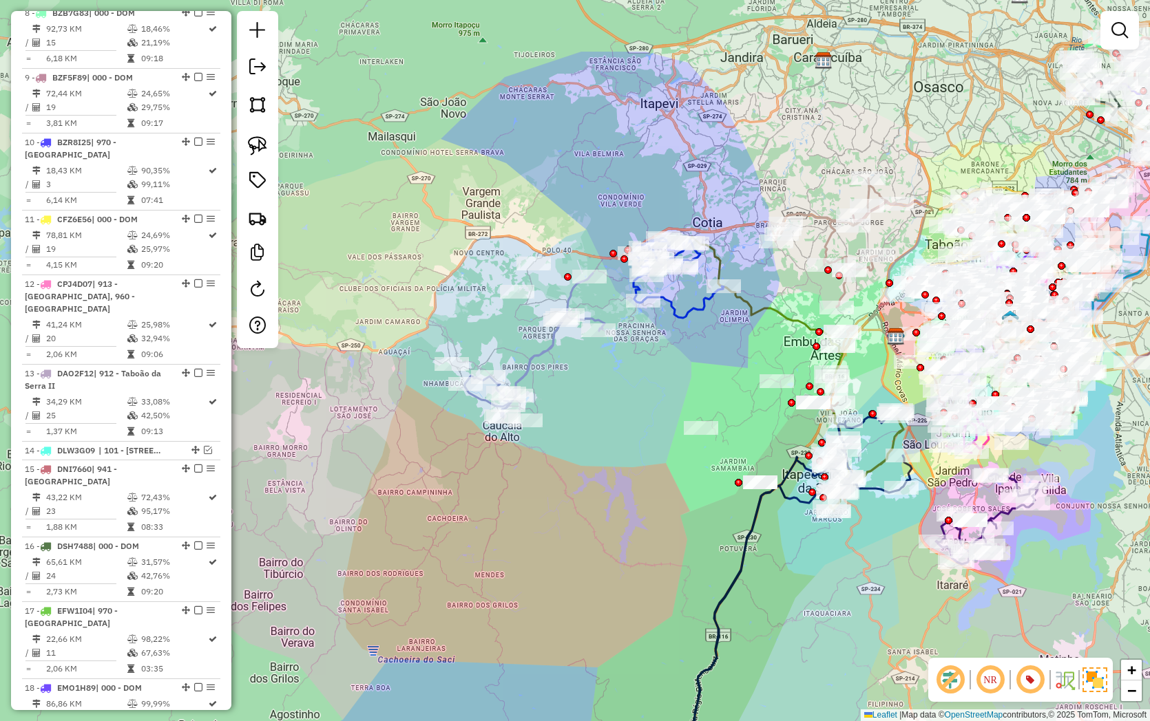
select select "**********"
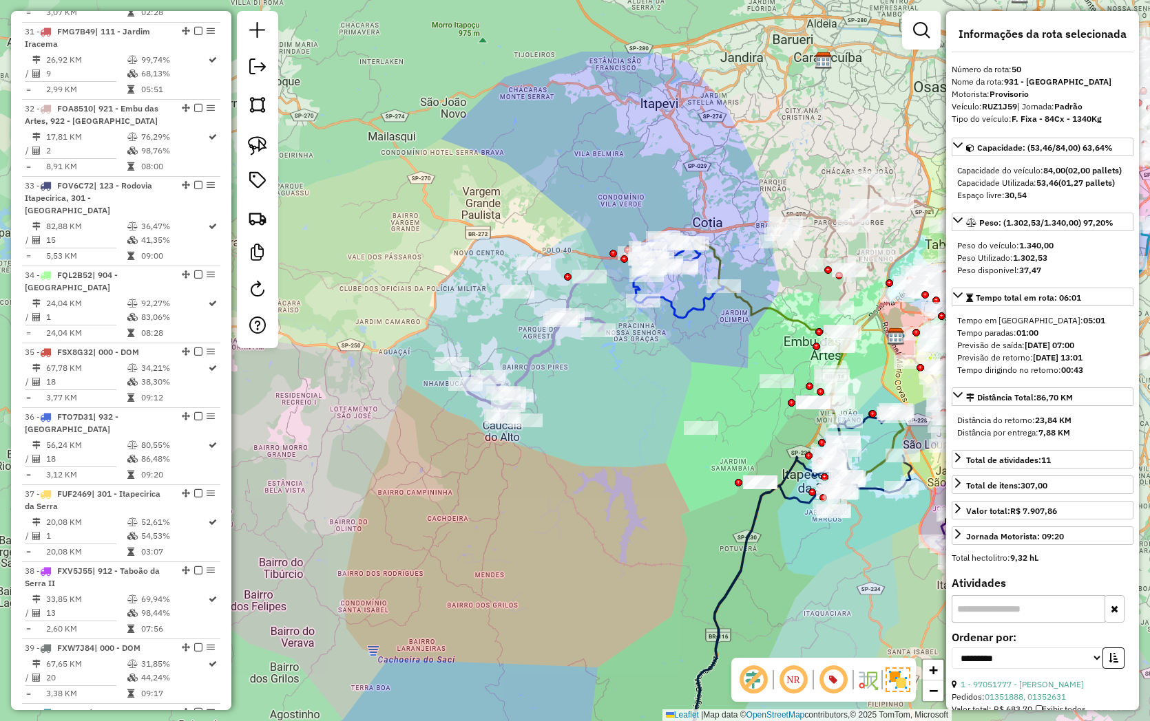
scroll to position [3777, 0]
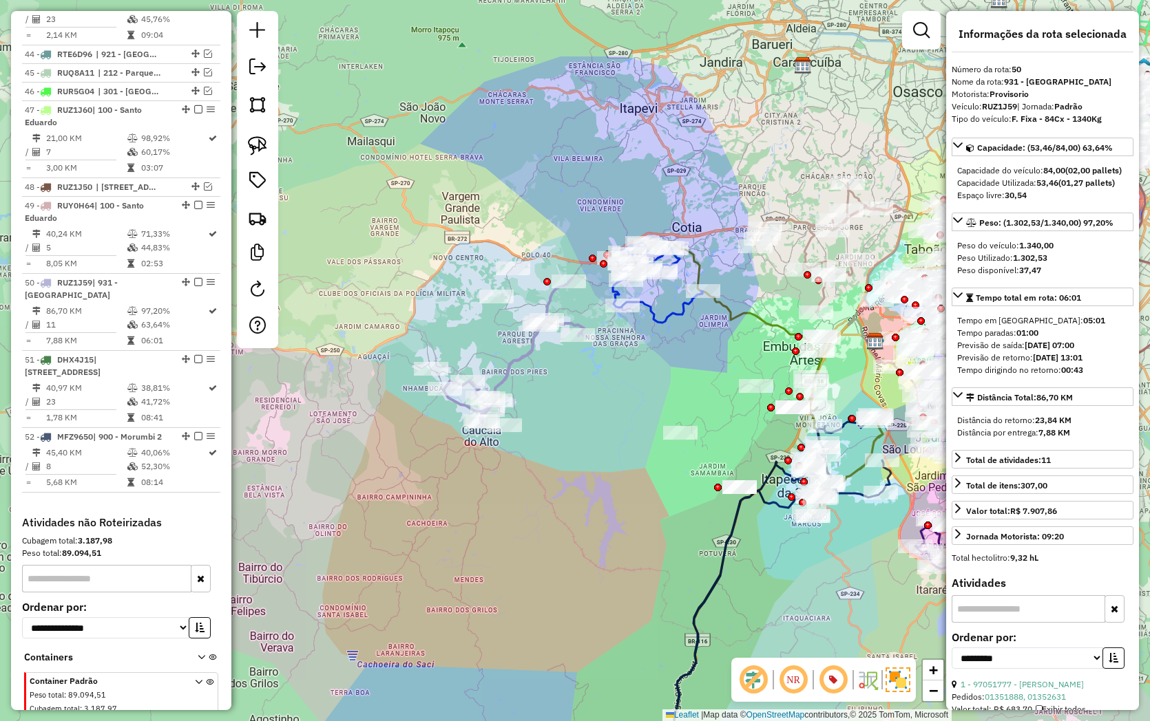
drag, startPoint x: 604, startPoint y: 365, endPoint x: 575, endPoint y: 370, distance: 29.4
click at [582, 370] on div "Janela de atendimento Grade de atendimento Capacidade Transportadoras Veículos …" at bounding box center [575, 360] width 1150 height 721
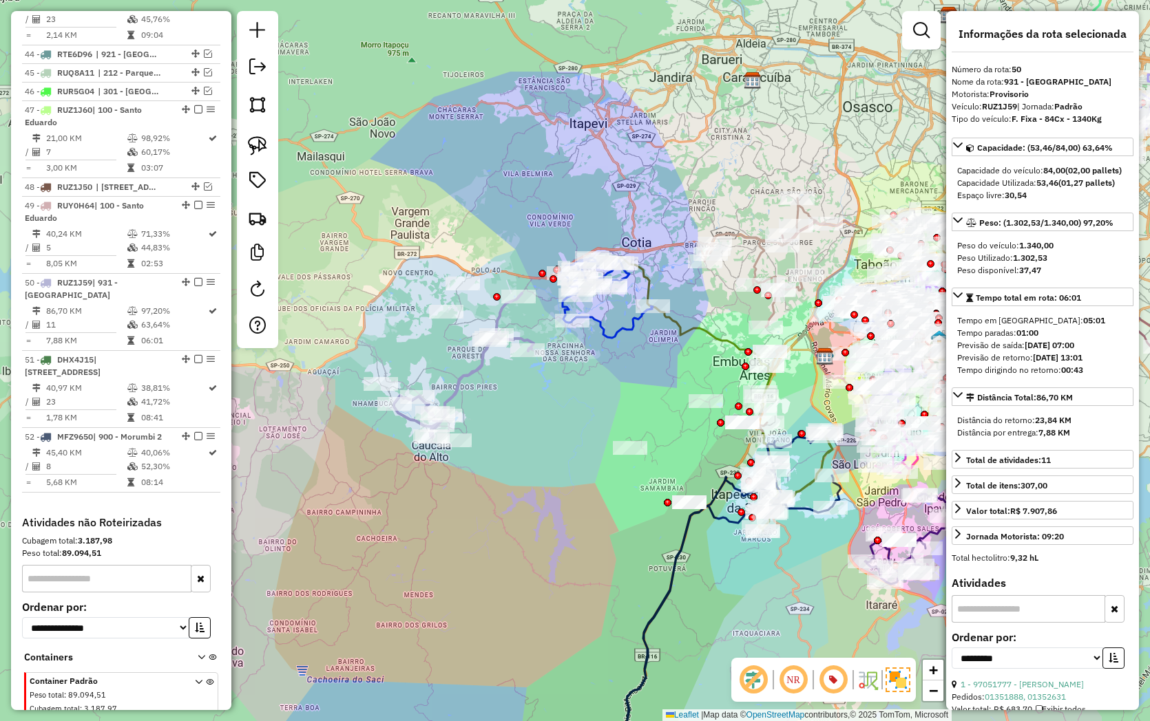
drag, startPoint x: 593, startPoint y: 390, endPoint x: 545, endPoint y: 405, distance: 49.7
click at [545, 405] on div "Janela de atendimento Grade de atendimento Capacidade Transportadoras Veículos …" at bounding box center [575, 360] width 1150 height 721
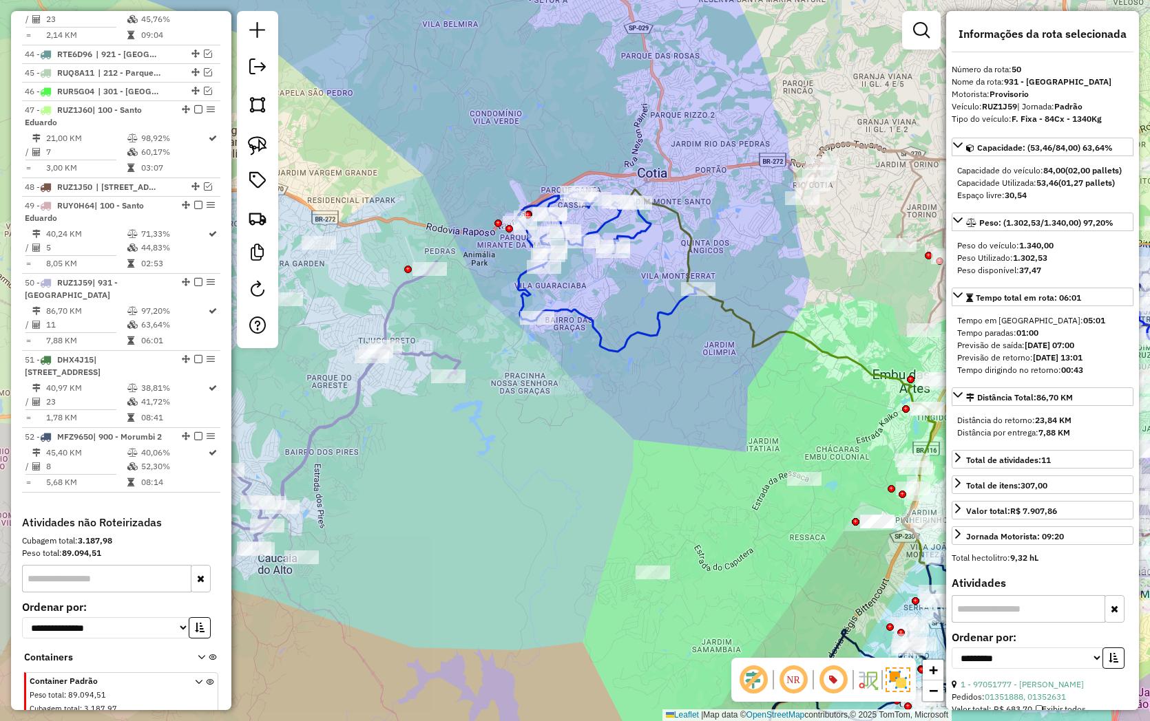
click at [569, 306] on icon at bounding box center [607, 272] width 182 height 160
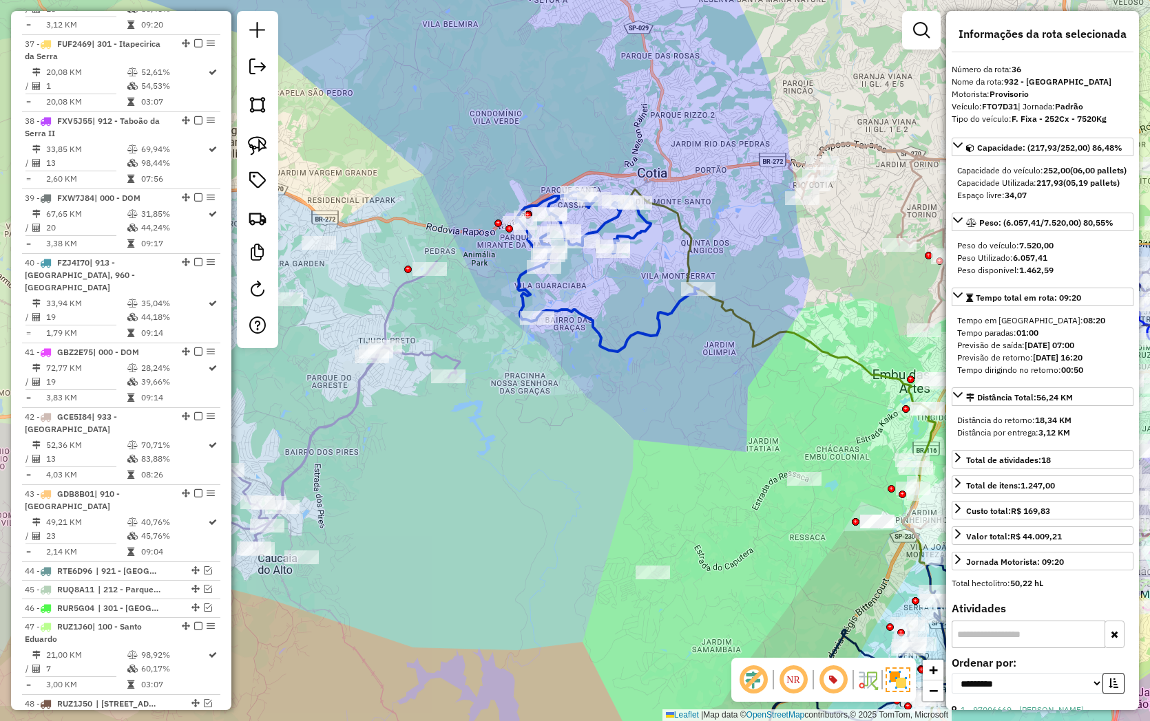
scroll to position [3130, 0]
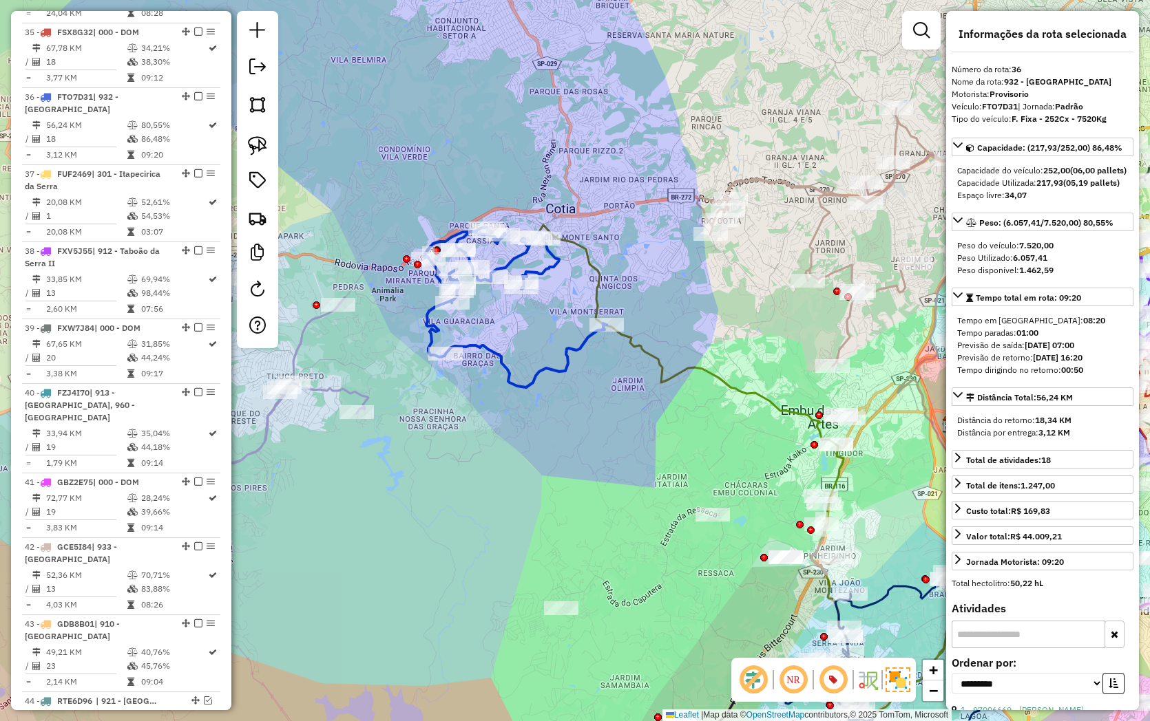
drag, startPoint x: 623, startPoint y: 295, endPoint x: 489, endPoint y: 350, distance: 144.5
click at [489, 350] on div "Janela de atendimento Grade de atendimento Capacidade Transportadoras Veículos …" at bounding box center [575, 360] width 1150 height 721
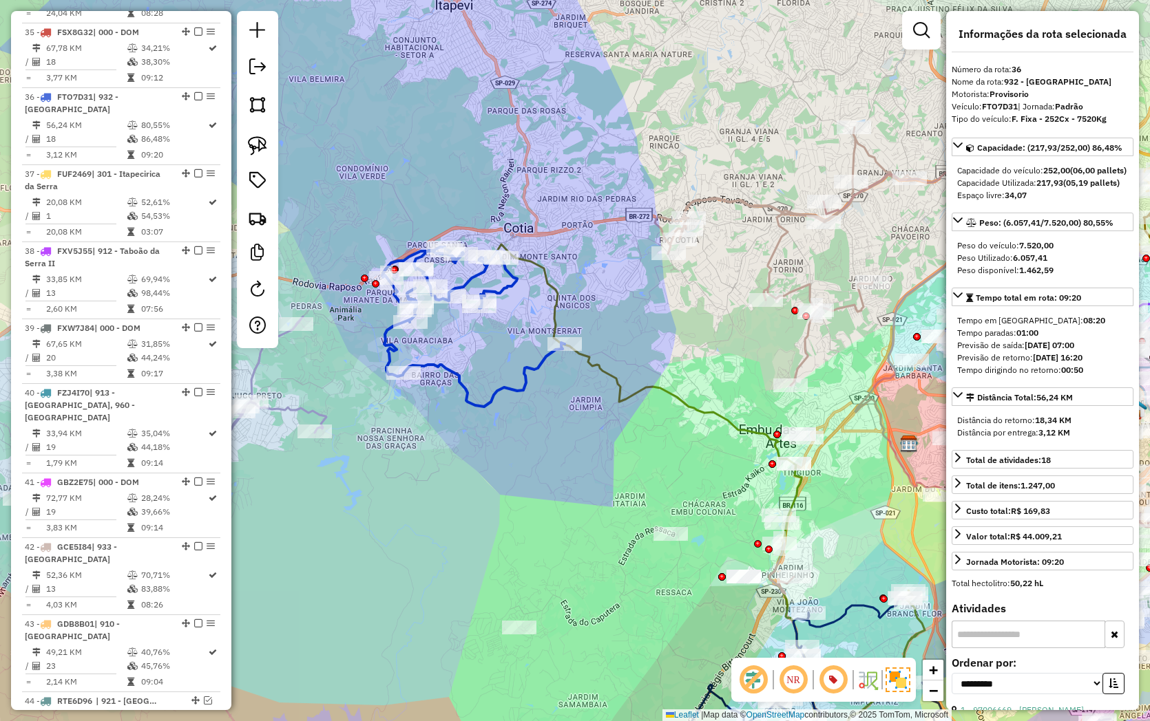
click at [608, 379] on icon at bounding box center [709, 518] width 432 height 549
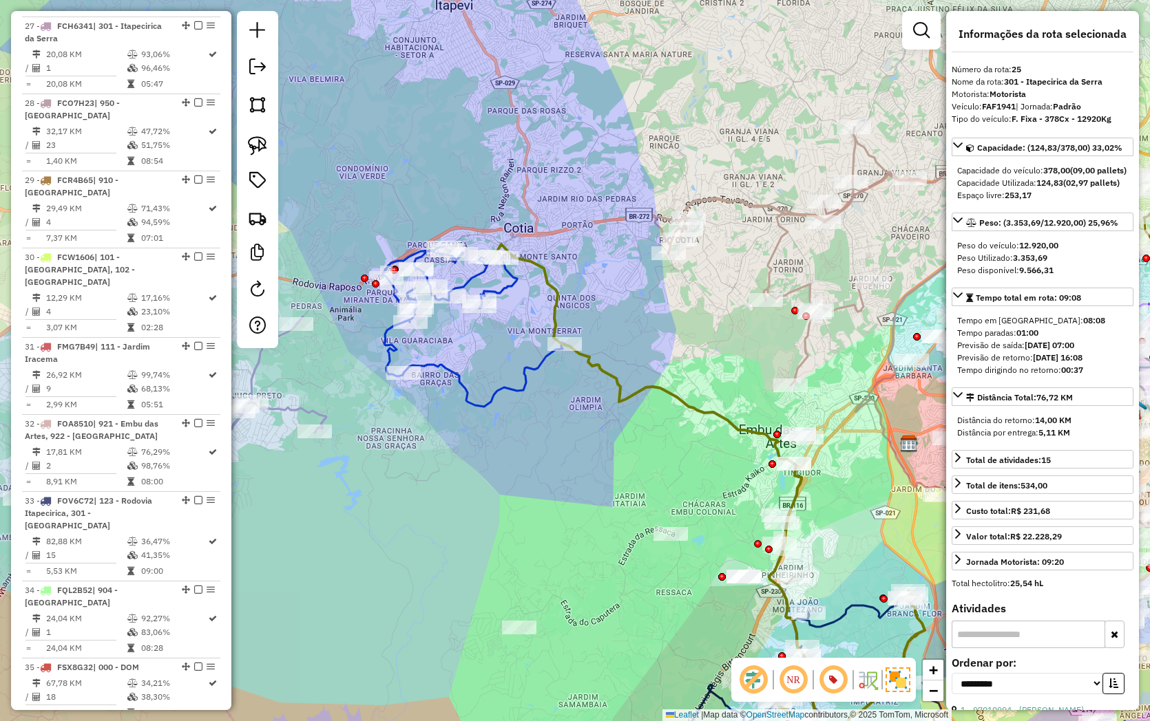
scroll to position [2282, 0]
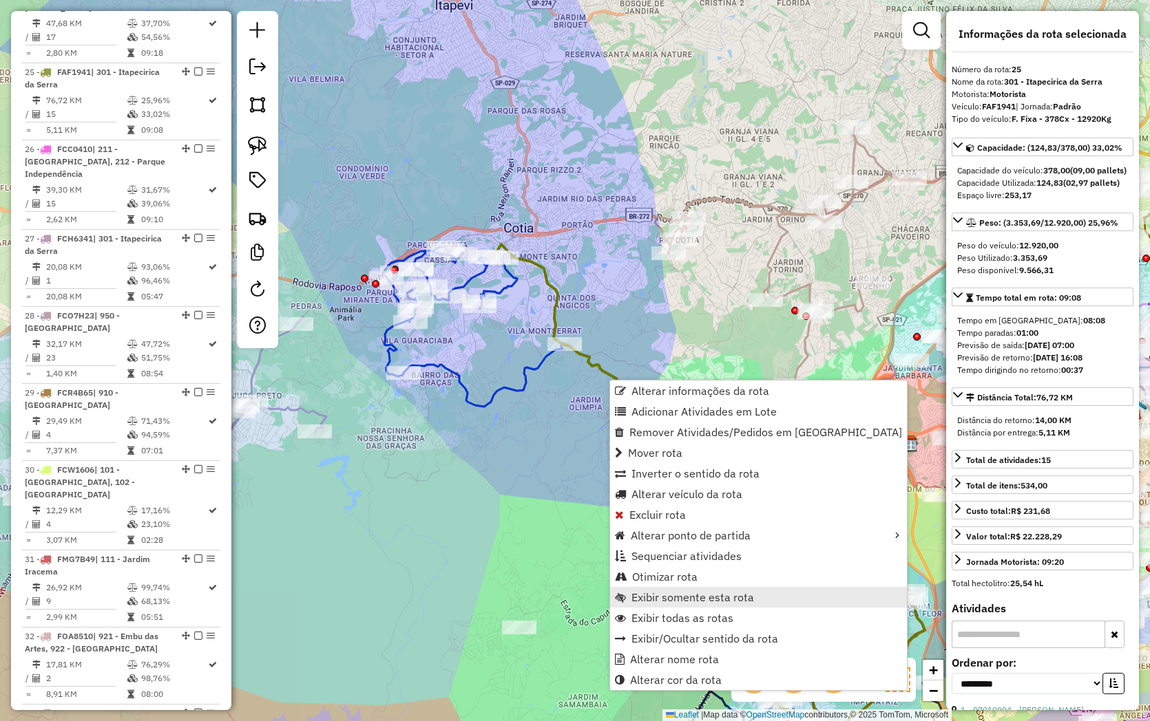
click at [642, 600] on span "Exibir somente esta rota" at bounding box center [692, 597] width 123 height 11
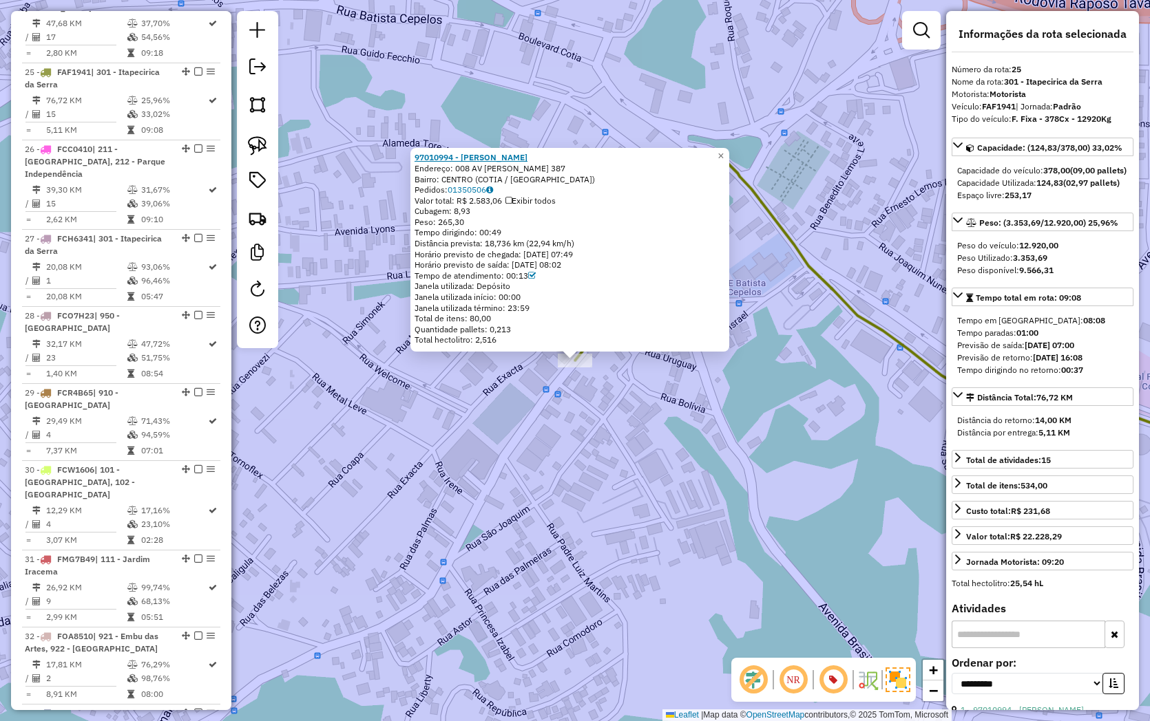
click at [489, 157] on strong "97010994 - MARIA JOSE DE OLIVEI" at bounding box center [470, 157] width 113 height 10
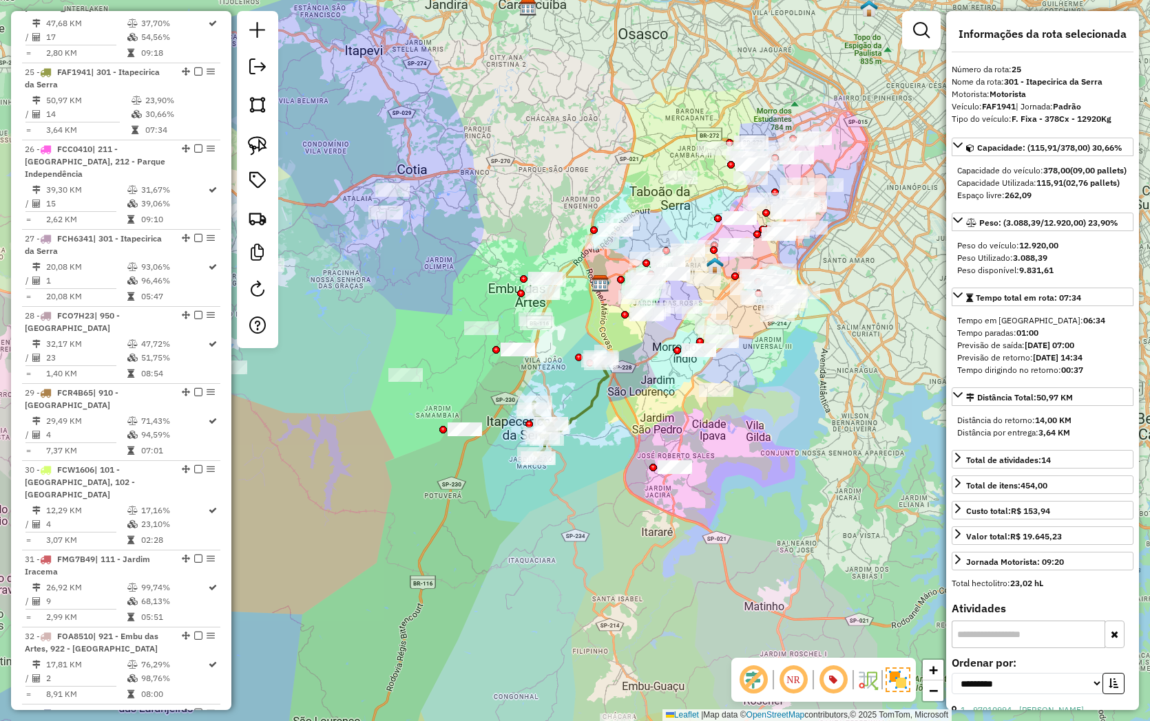
drag, startPoint x: 576, startPoint y: 505, endPoint x: 676, endPoint y: 474, distance: 105.2
click at [679, 512] on div "Janela de atendimento Grade de atendimento Capacidade Transportadoras Veículos …" at bounding box center [575, 360] width 1150 height 721
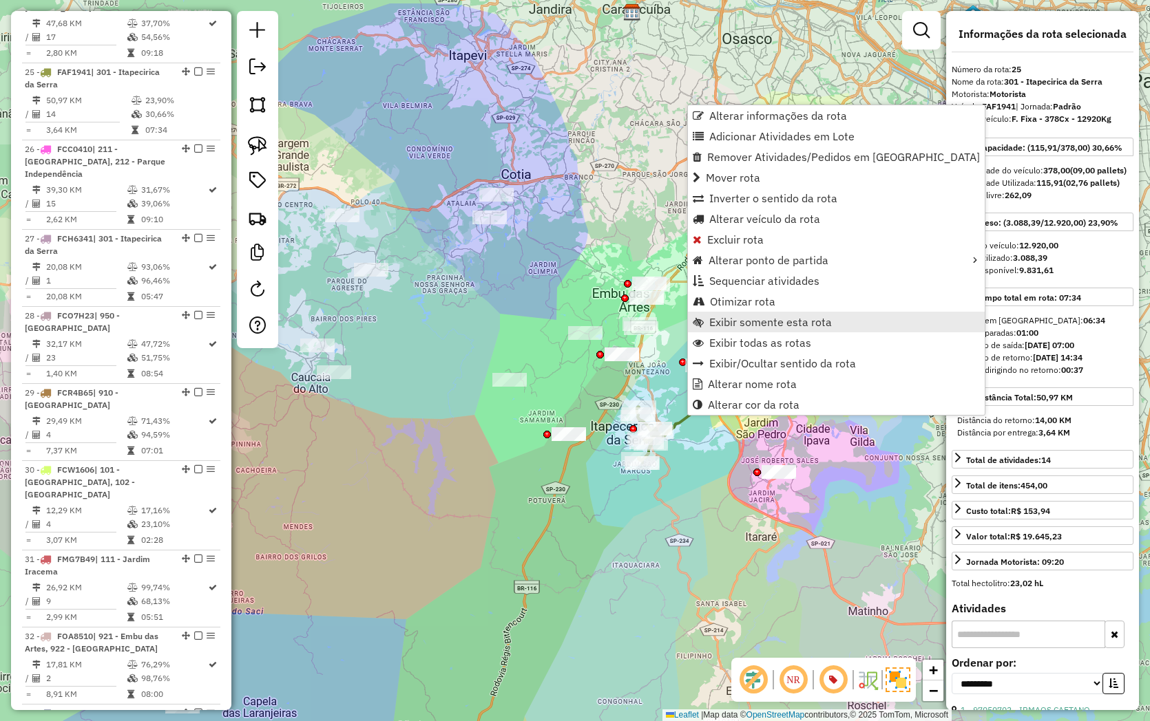
click at [721, 319] on span "Exibir somente esta rota" at bounding box center [770, 322] width 123 height 11
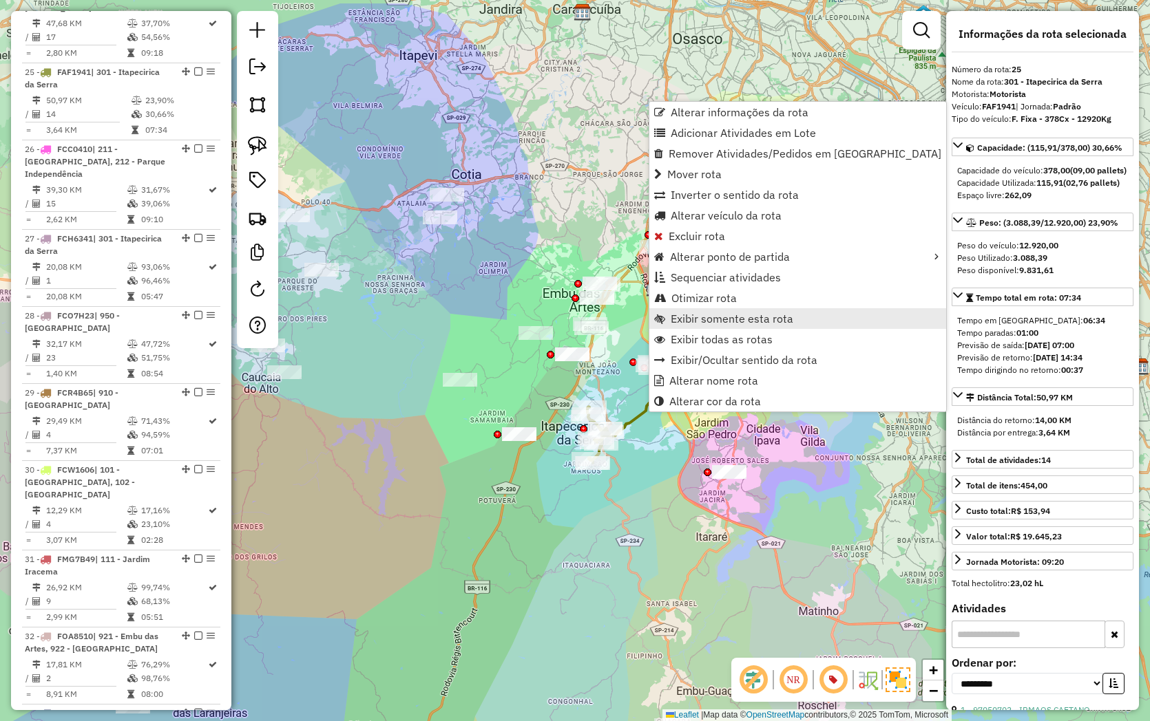
click at [684, 324] on span "Exibir somente esta rota" at bounding box center [732, 318] width 123 height 11
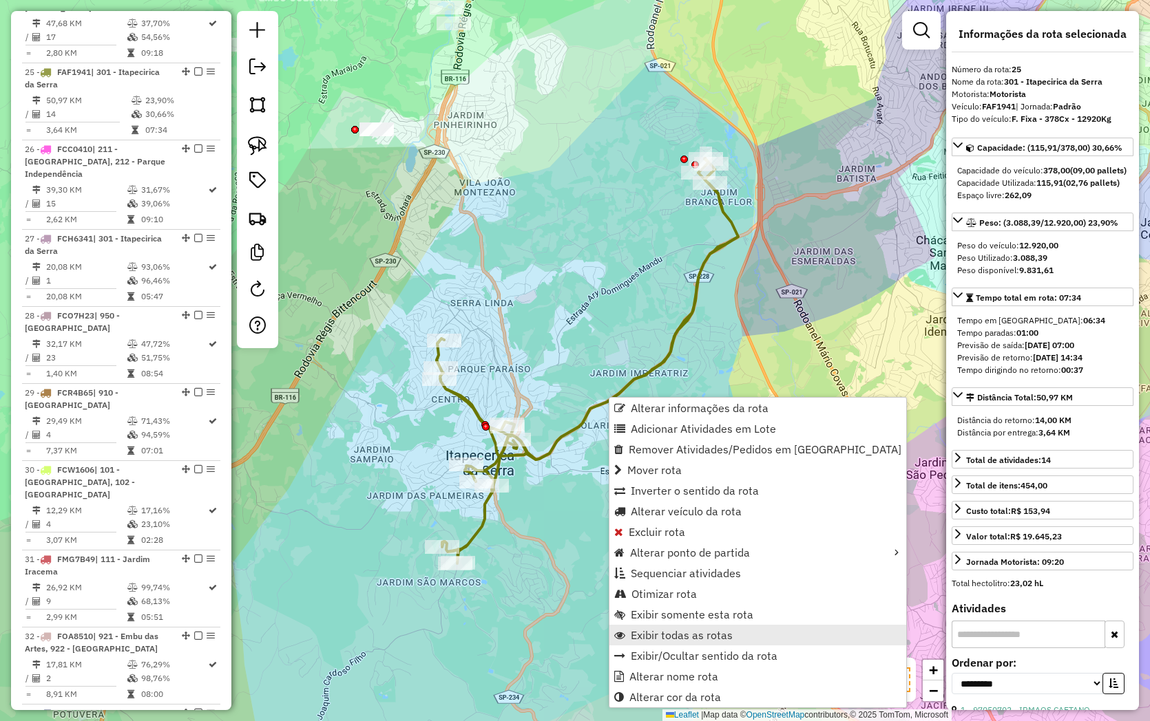
click at [644, 630] on span "Exibir todas as rotas" at bounding box center [682, 635] width 102 height 11
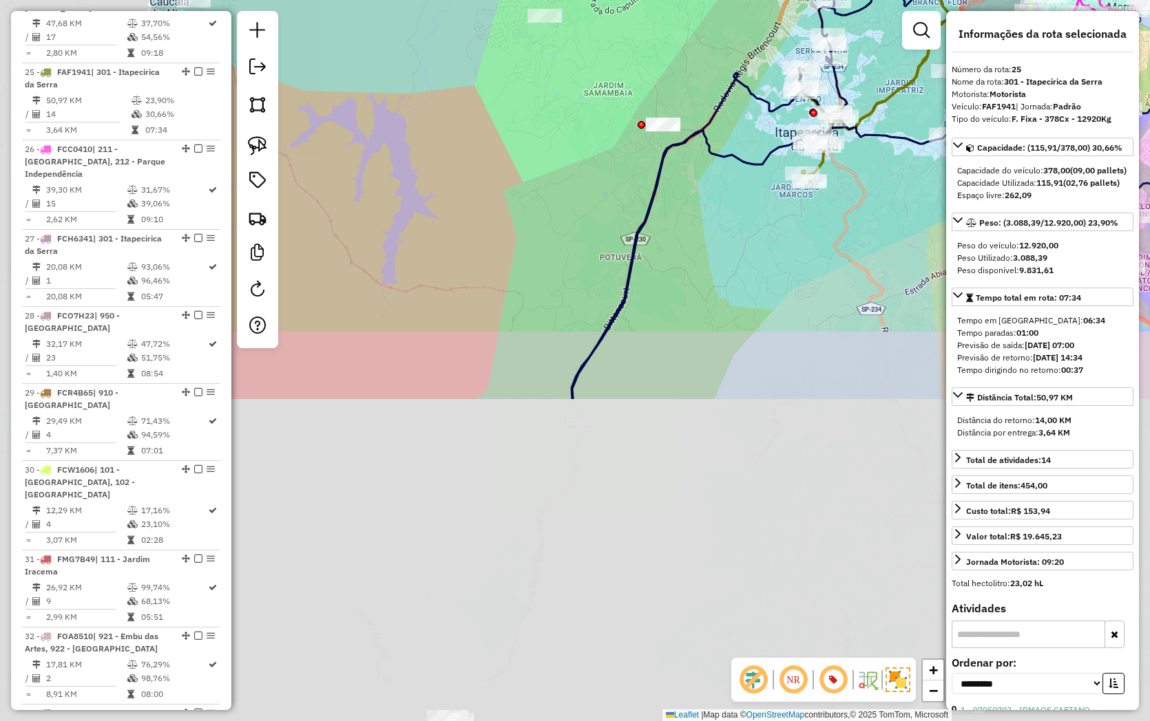
drag, startPoint x: 606, startPoint y: 641, endPoint x: 886, endPoint y: 222, distance: 504.2
click at [889, 215] on div "Janela de atendimento Grade de atendimento Capacidade Transportadoras Veículos …" at bounding box center [575, 360] width 1150 height 721
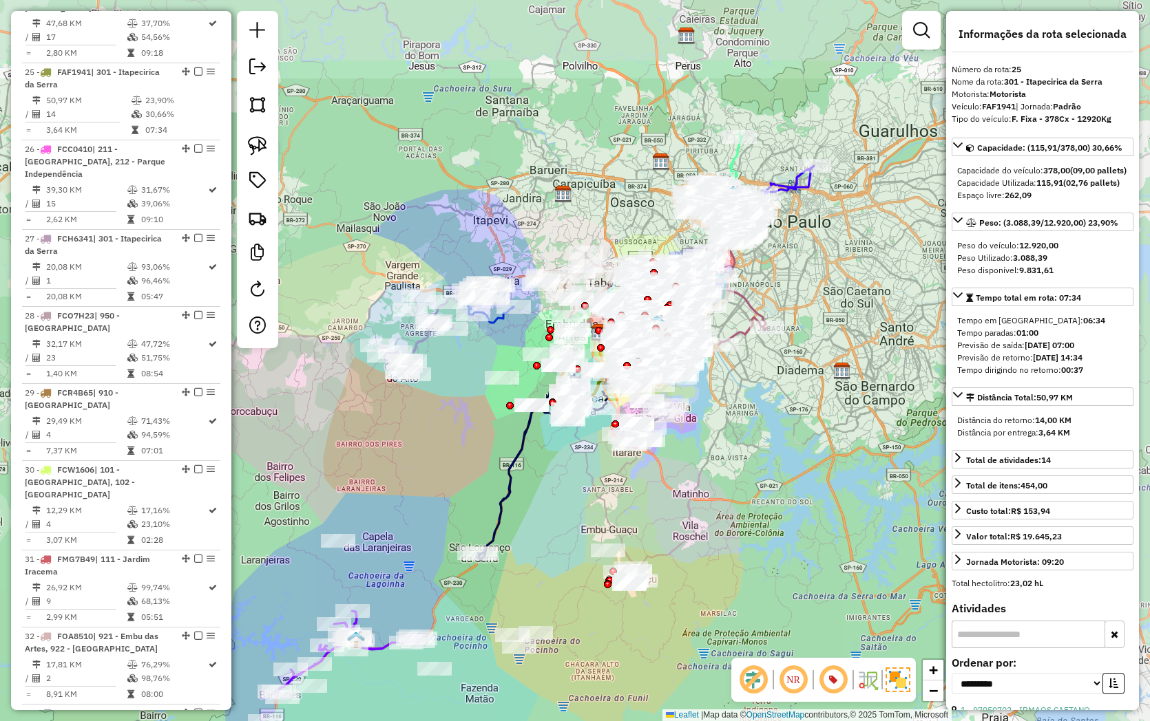
drag, startPoint x: 643, startPoint y: 379, endPoint x: 383, endPoint y: 532, distance: 301.8
click at [383, 532] on div "Janela de atendimento Grade de atendimento Capacidade Transportadoras Veículos …" at bounding box center [575, 360] width 1150 height 721
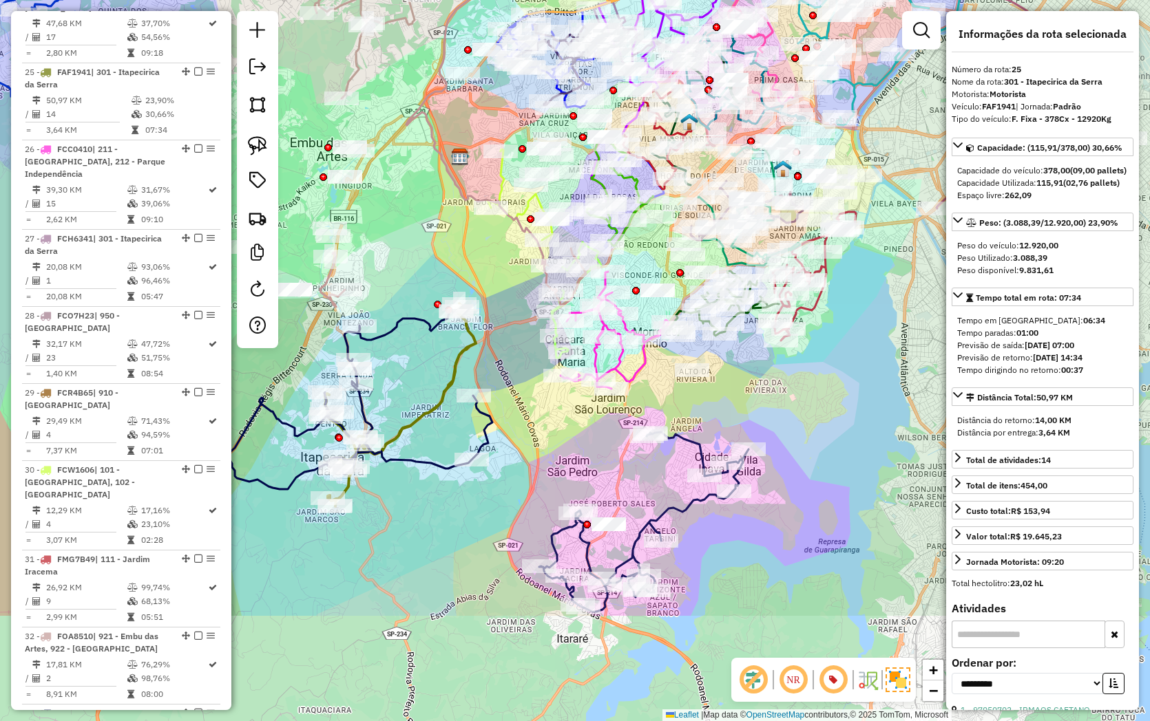
drag, startPoint x: 746, startPoint y: 520, endPoint x: 826, endPoint y: 342, distance: 195.4
click at [826, 342] on div "Janela de atendimento Grade de atendimento Capacidade Transportadoras Veículos …" at bounding box center [575, 360] width 1150 height 721
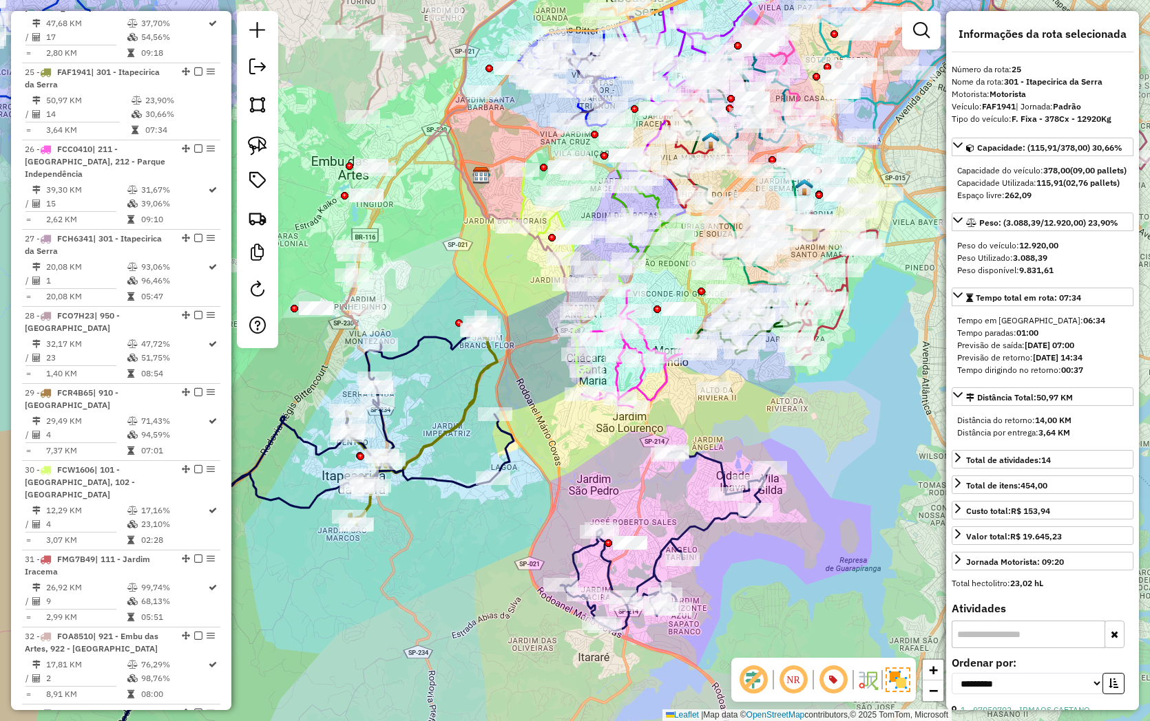
drag, startPoint x: 657, startPoint y: 472, endPoint x: 673, endPoint y: 478, distance: 17.3
click at [678, 493] on div "Janela de atendimento Grade de atendimento Capacidade Transportadoras Veículos …" at bounding box center [575, 360] width 1150 height 721
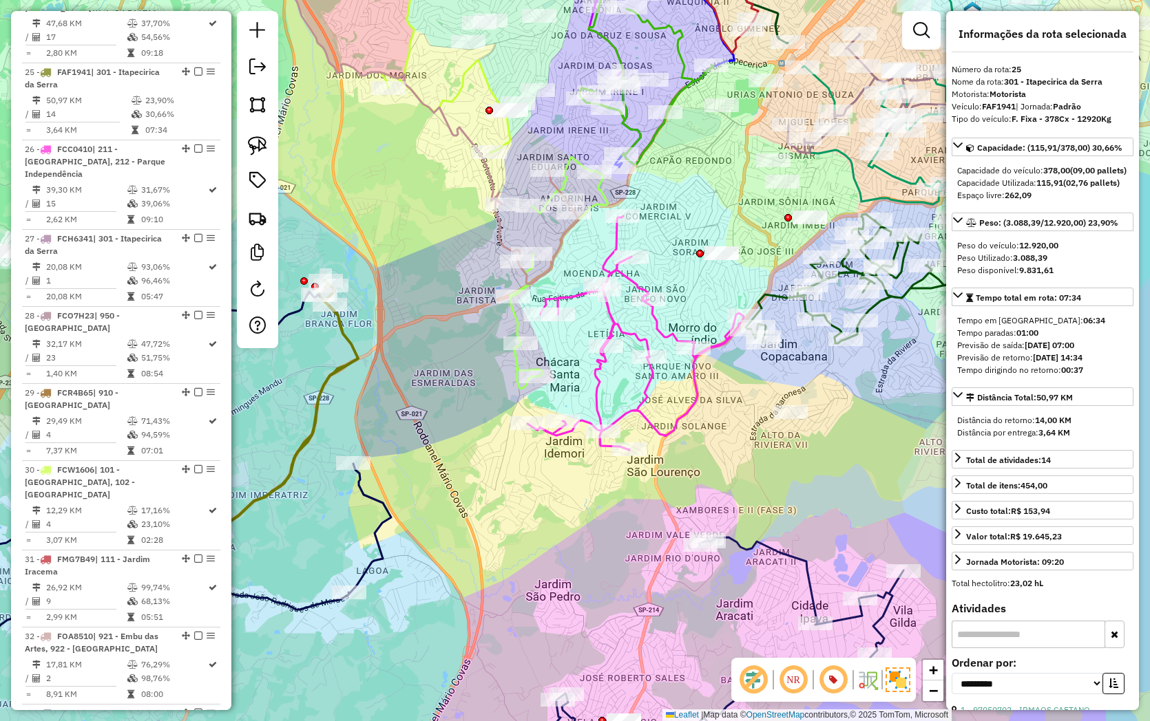
drag, startPoint x: 710, startPoint y: 274, endPoint x: 706, endPoint y: 286, distance: 13.1
click at [706, 286] on div "Janela de atendimento Grade de atendimento Capacidade Transportadoras Veículos …" at bounding box center [575, 360] width 1150 height 721
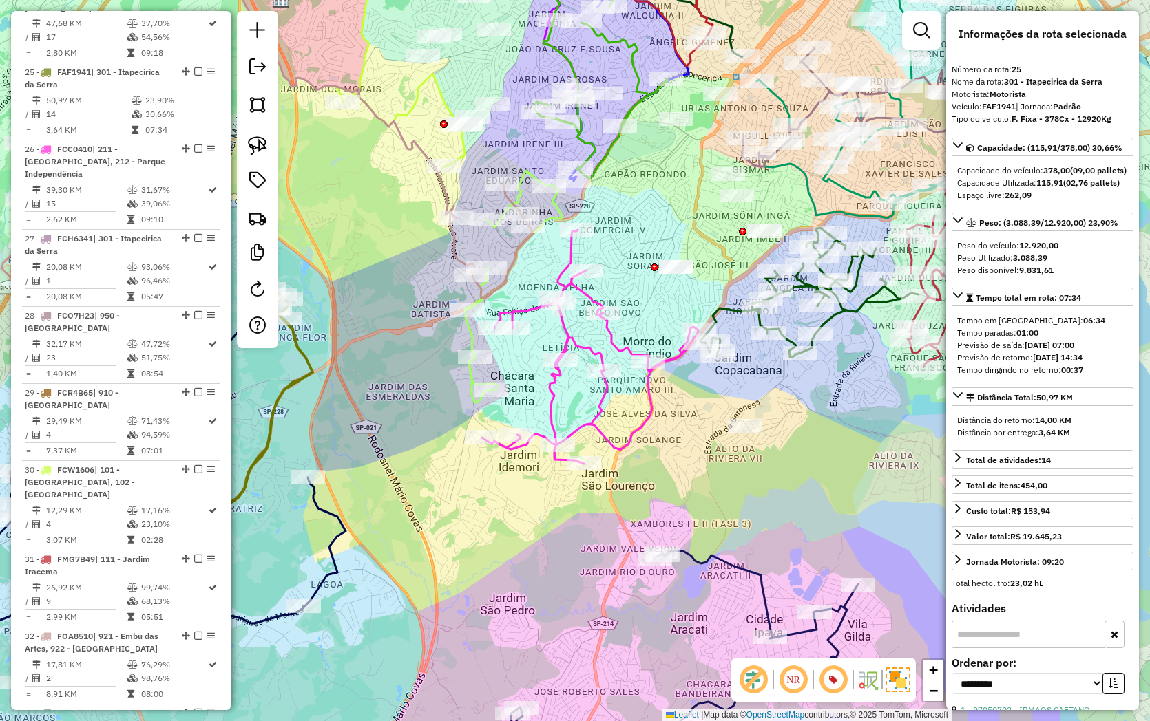
drag, startPoint x: 746, startPoint y: 445, endPoint x: 631, endPoint y: 441, distance: 115.0
click at [704, 456] on div "Janela de atendimento Grade de atendimento Capacidade Transportadoras Veículos …" at bounding box center [575, 360] width 1150 height 721
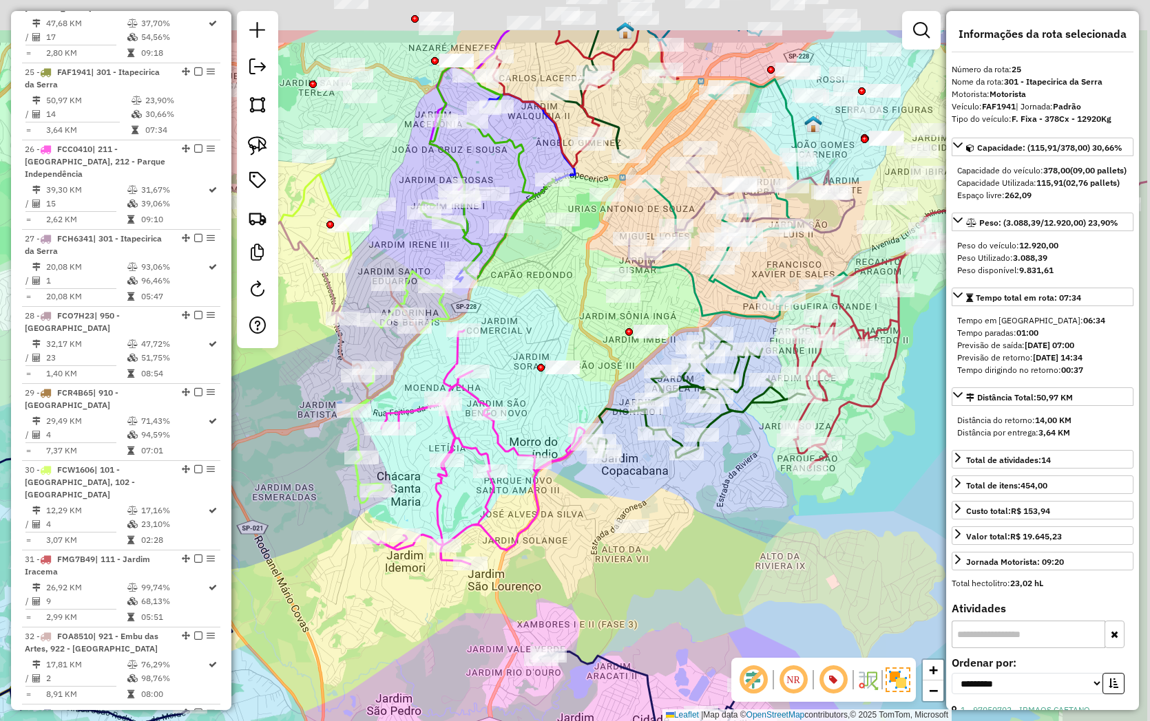
drag, startPoint x: 698, startPoint y: 449, endPoint x: 606, endPoint y: 510, distance: 110.2
click at [576, 553] on div "Janela de atendimento Grade de atendimento Capacidade Transportadoras Veículos …" at bounding box center [575, 360] width 1150 height 721
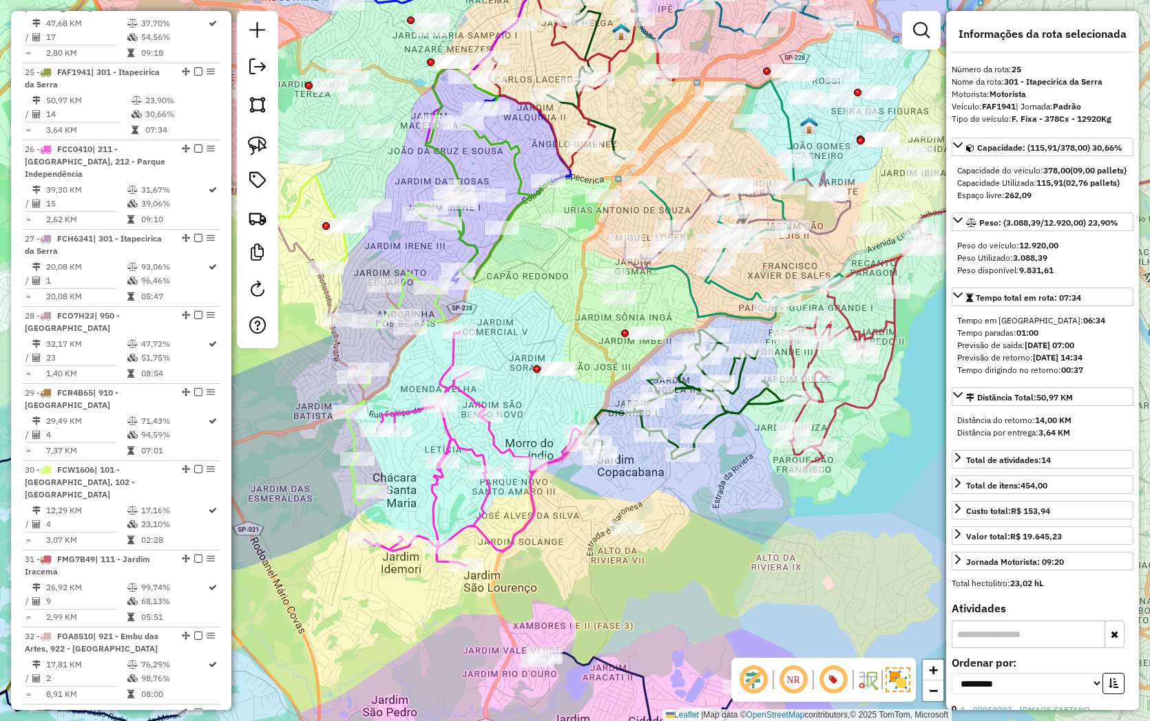
click at [640, 421] on icon at bounding box center [691, 394] width 218 height 129
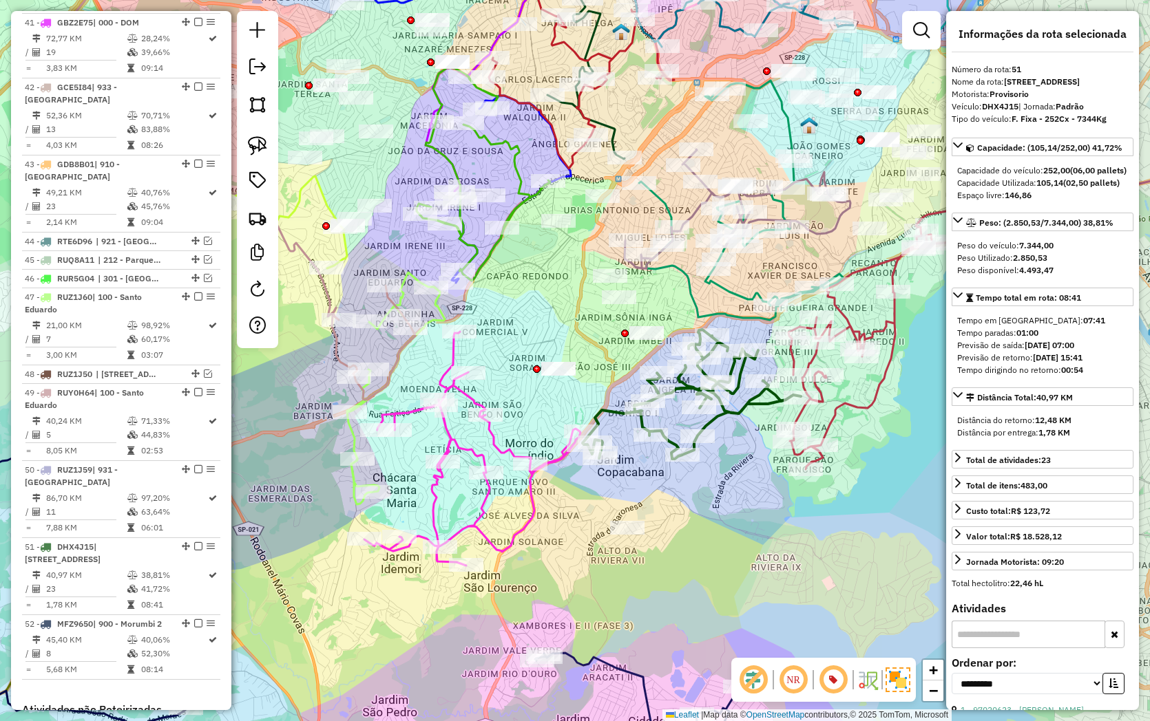
scroll to position [3777, 0]
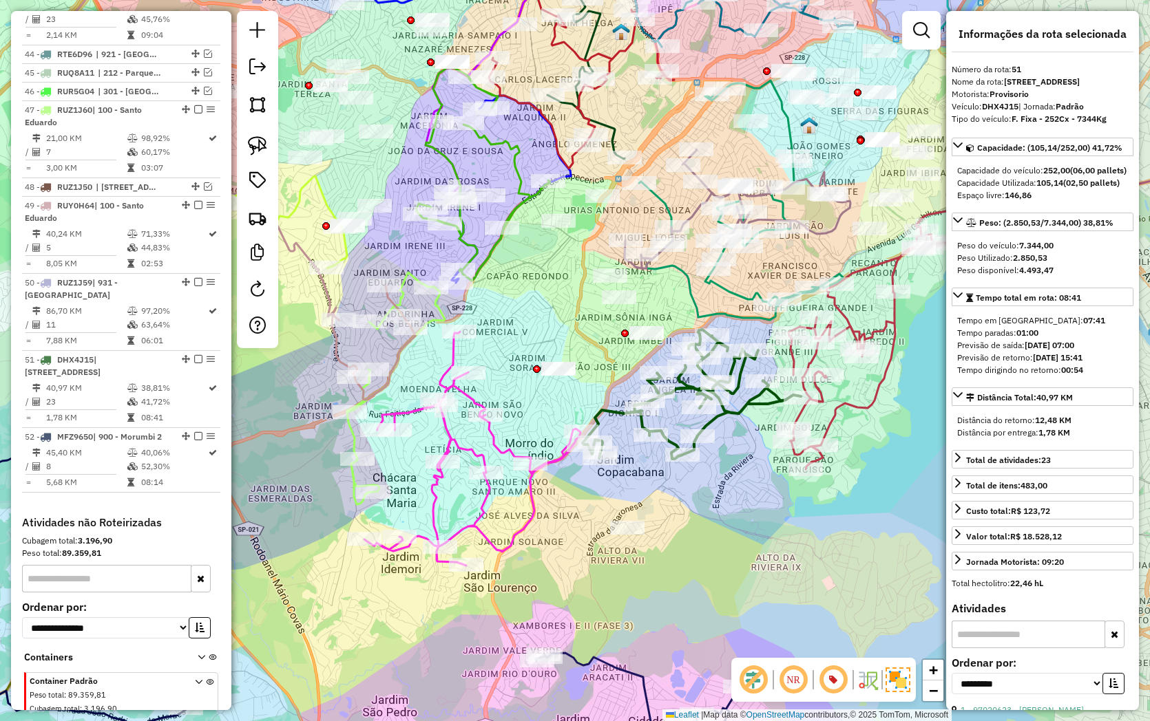
drag, startPoint x: 726, startPoint y: 472, endPoint x: 690, endPoint y: 480, distance: 37.4
click at [690, 480] on div "Rota 51 - Placa DHX4J15 97024136 - AMORIN LANCHES Janela de atendimento Grade d…" at bounding box center [575, 360] width 1150 height 721
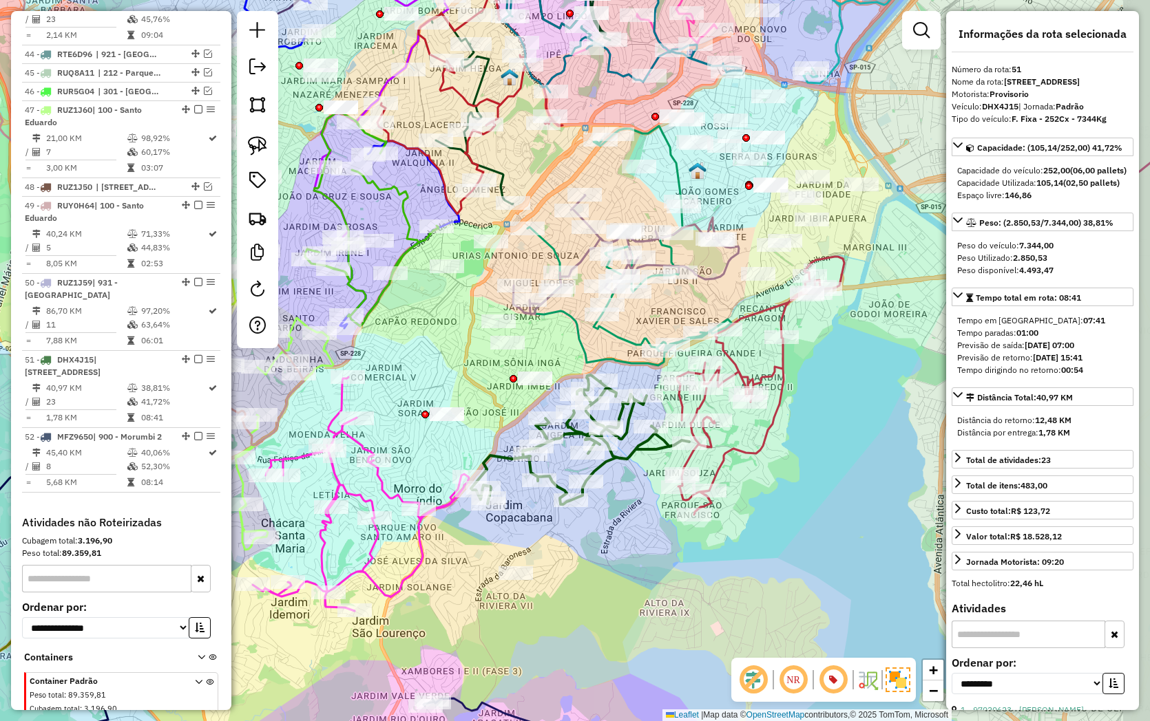
drag, startPoint x: 697, startPoint y: 491, endPoint x: 609, endPoint y: 535, distance: 97.9
click at [609, 535] on div "Janela de atendimento Grade de atendimento Capacidade Transportadoras Veículos …" at bounding box center [575, 360] width 1150 height 721
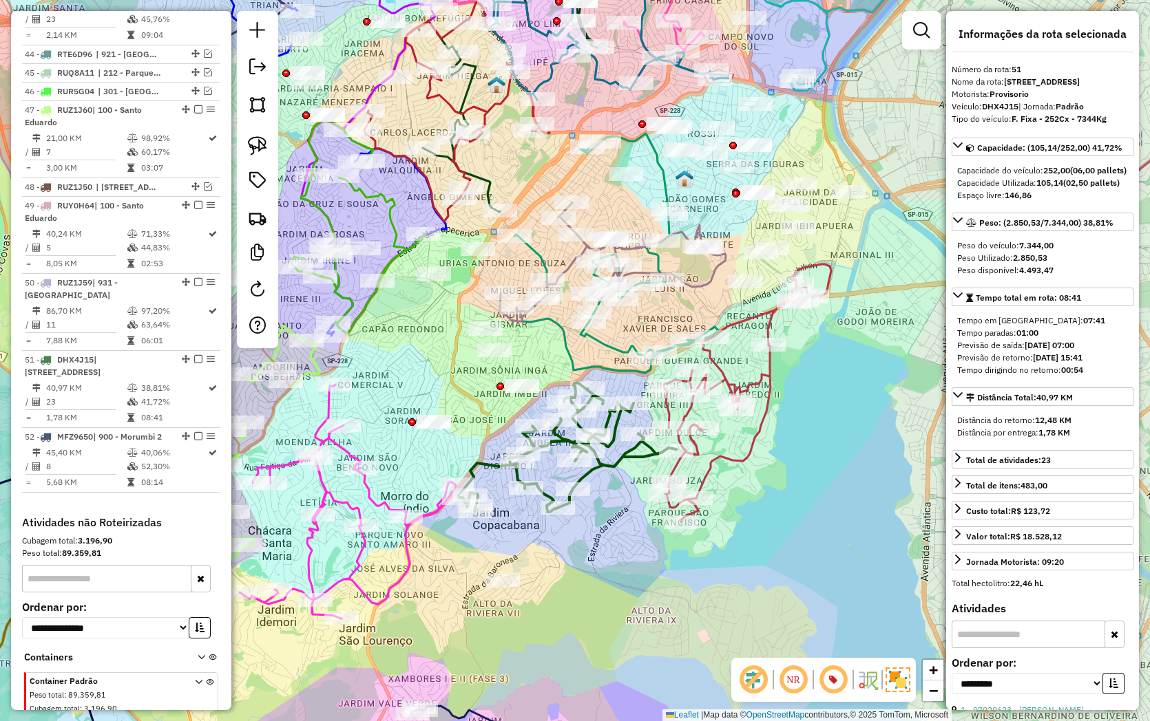
click at [702, 469] on icon at bounding box center [747, 393] width 167 height 258
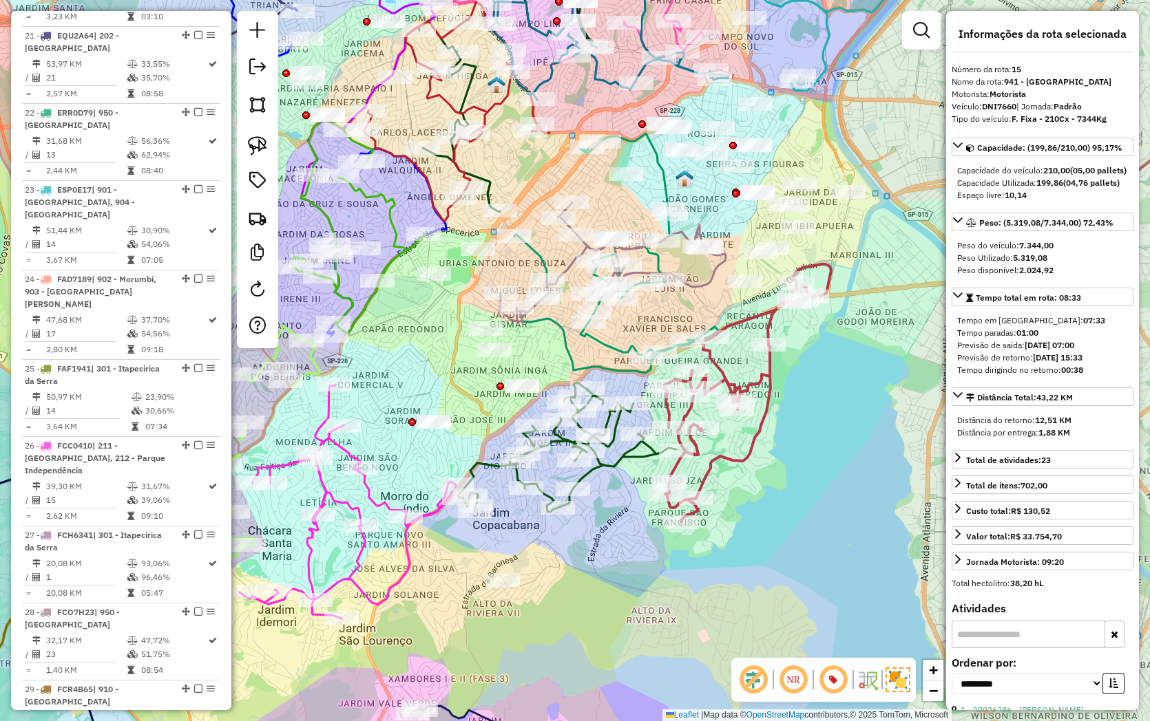
scroll to position [1537, 0]
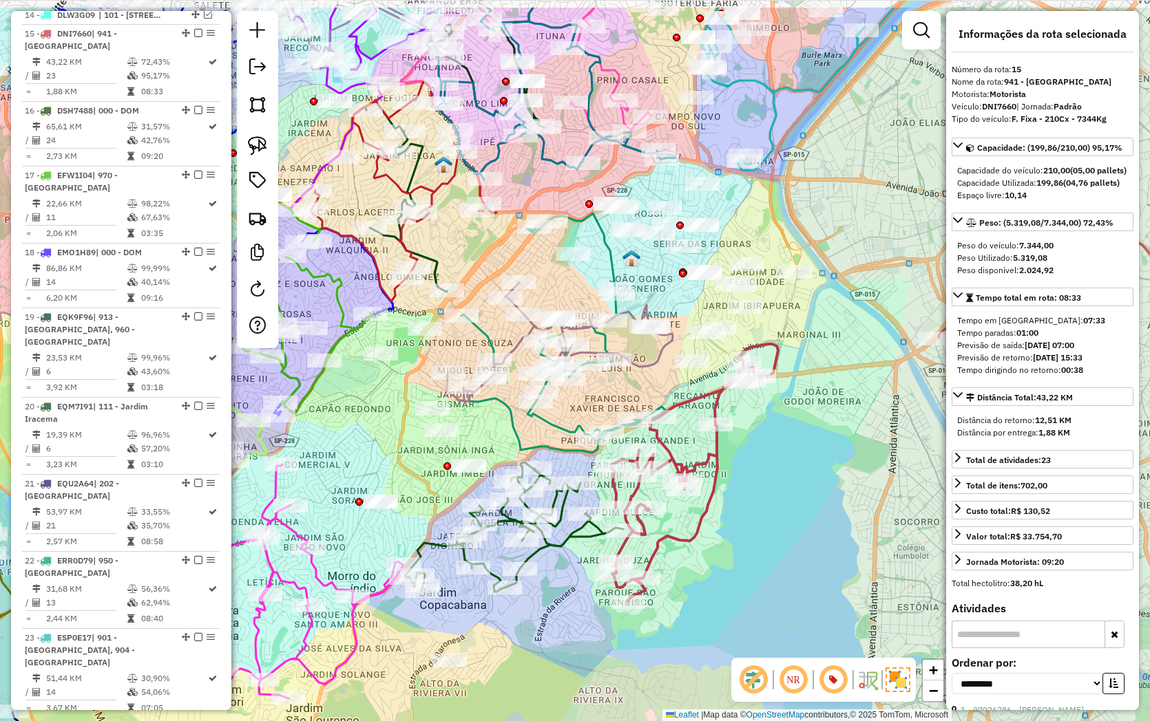
drag, startPoint x: 803, startPoint y: 374, endPoint x: 749, endPoint y: 456, distance: 97.8
click at [749, 456] on div "Janela de atendimento Grade de atendimento Capacidade Transportadoras Veículos …" at bounding box center [575, 360] width 1150 height 721
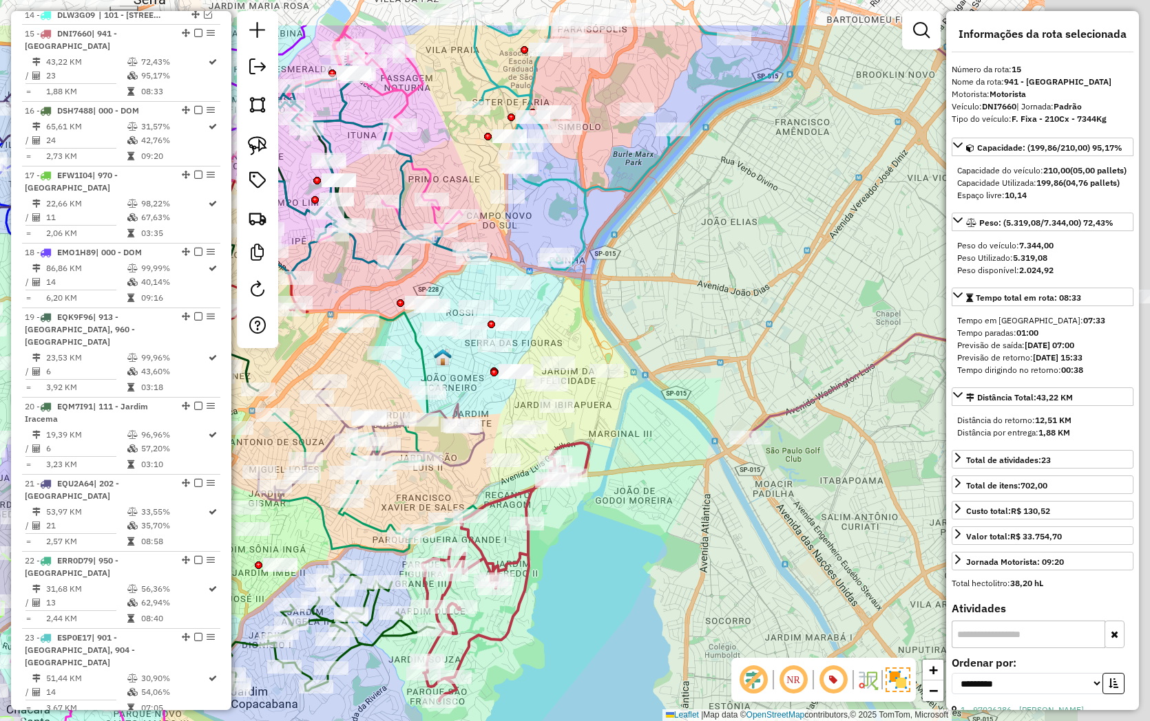
drag, startPoint x: 775, startPoint y: 415, endPoint x: 575, endPoint y: 518, distance: 225.4
click at [575, 518] on div "Janela de atendimento Grade de atendimento Capacidade Transportadoras Veículos …" at bounding box center [575, 360] width 1150 height 721
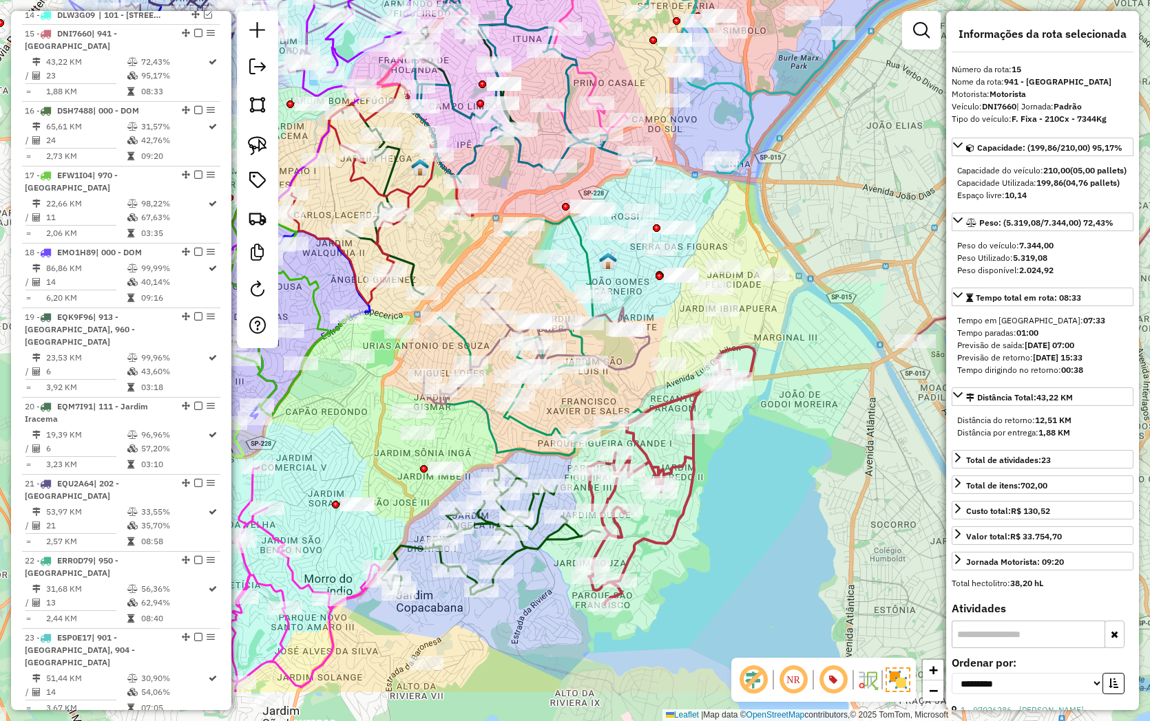
drag, startPoint x: 662, startPoint y: 318, endPoint x: 840, endPoint y: 216, distance: 205.4
click at [840, 216] on div "Janela de atendimento Grade de atendimento Capacidade Transportadoras Veículos …" at bounding box center [575, 360] width 1150 height 721
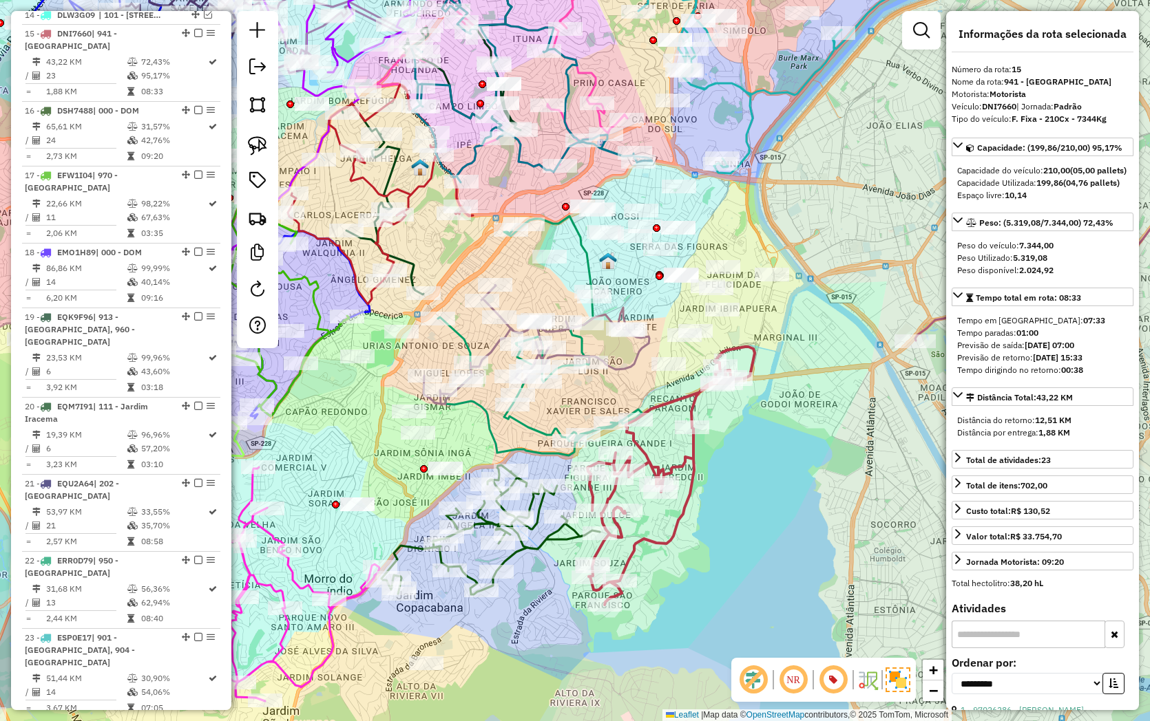
click at [624, 363] on icon at bounding box center [536, 344] width 226 height 119
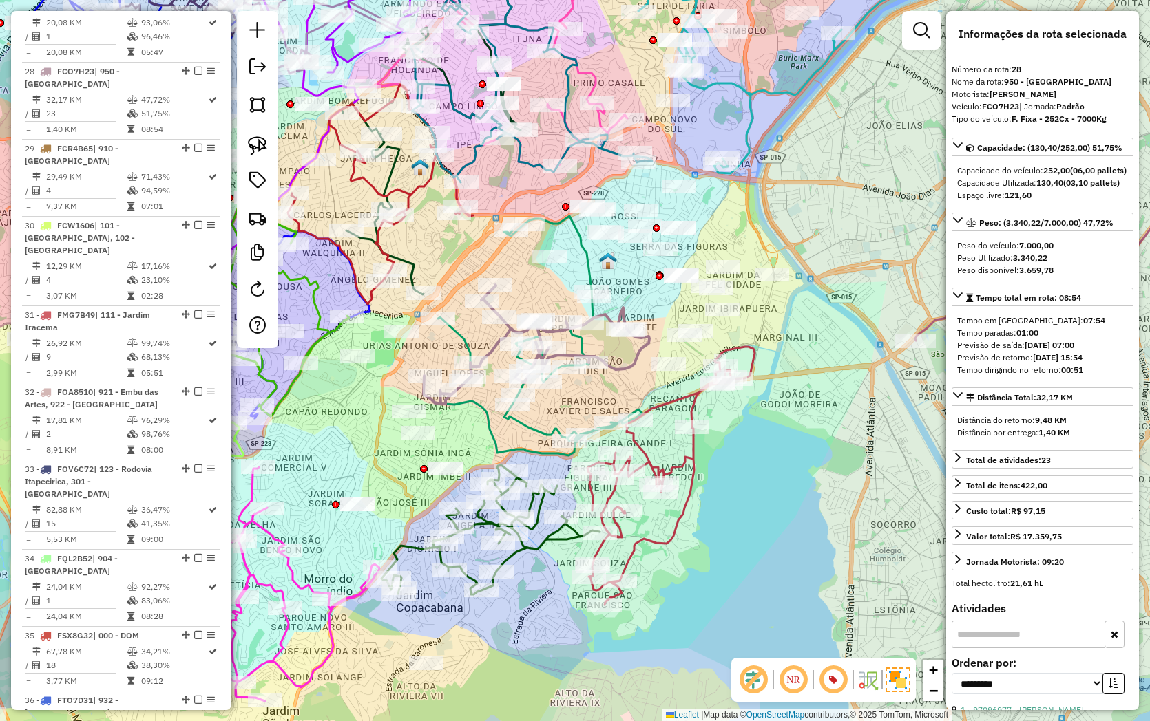
click at [529, 431] on icon at bounding box center [540, 336] width 204 height 240
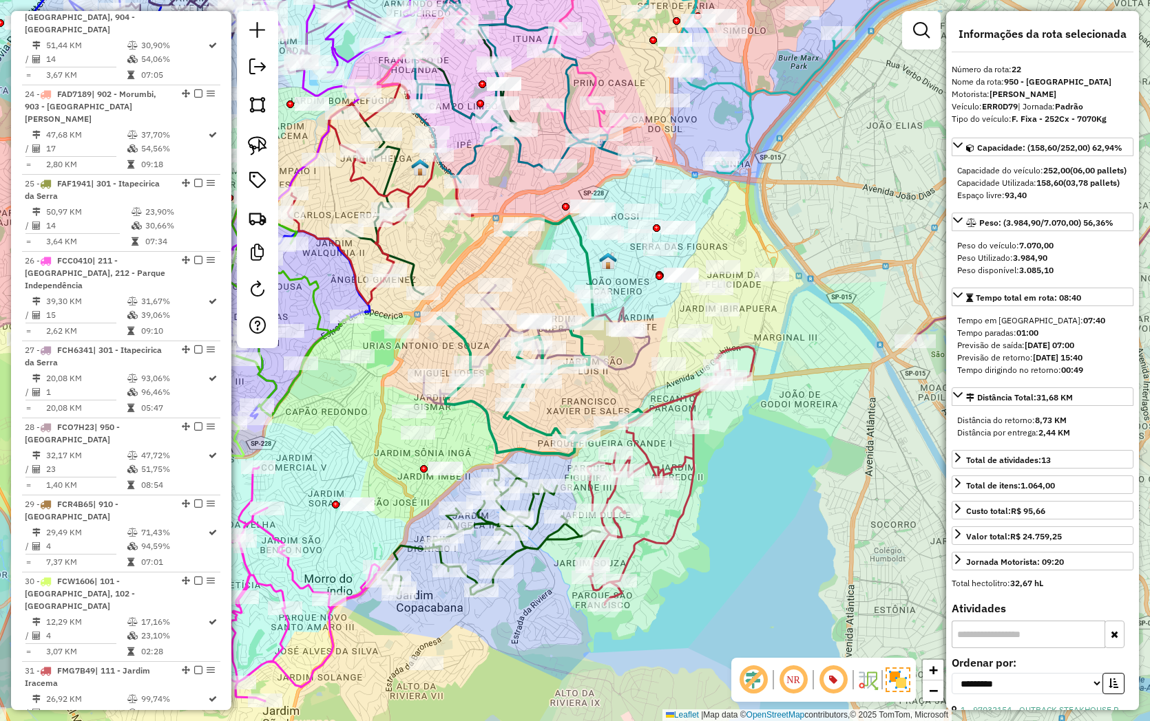
scroll to position [2052, 0]
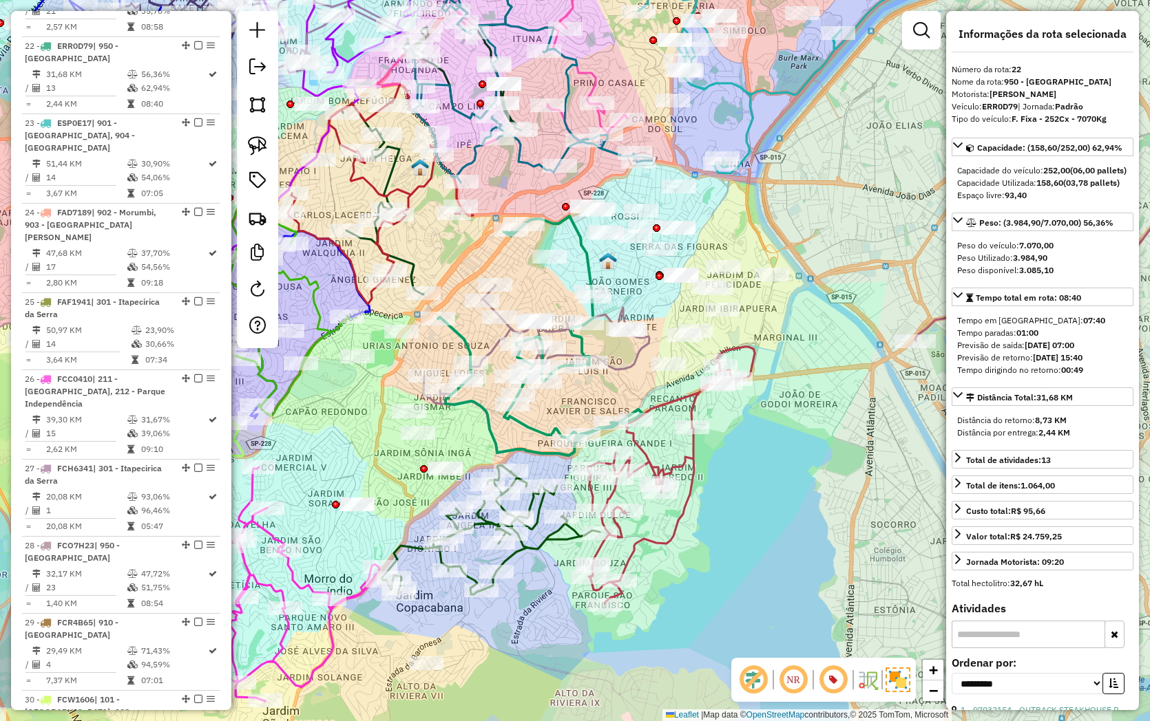
click at [622, 367] on icon at bounding box center [536, 344] width 226 height 119
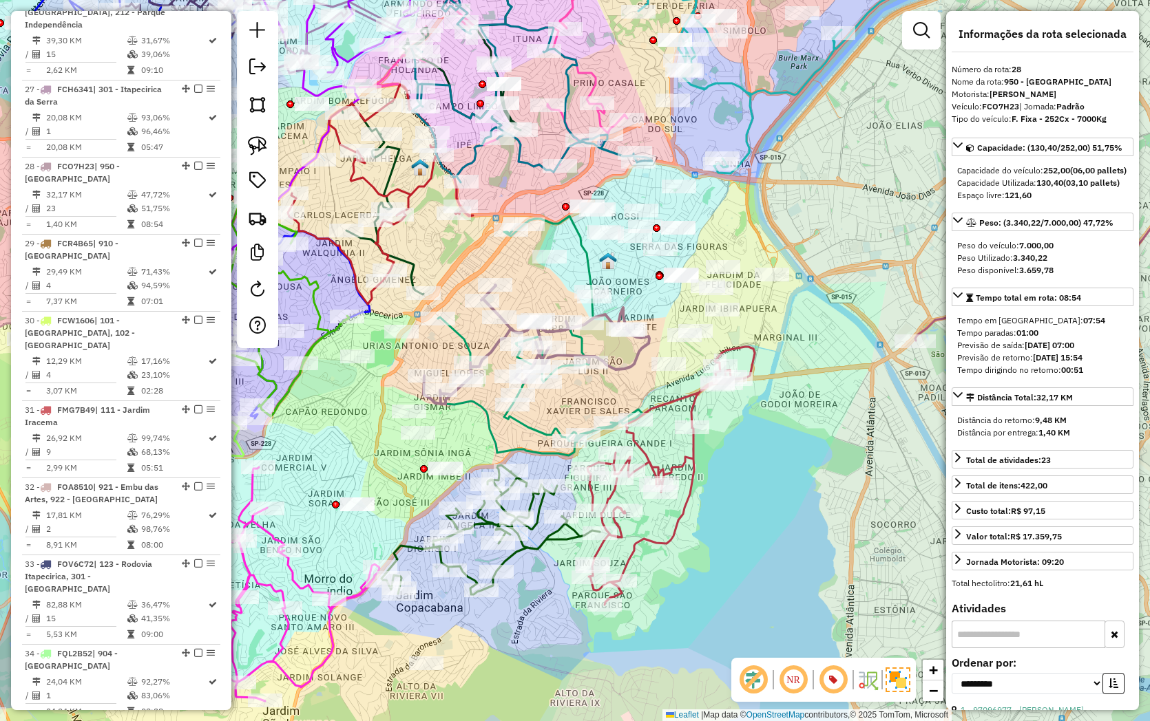
scroll to position [2526, 0]
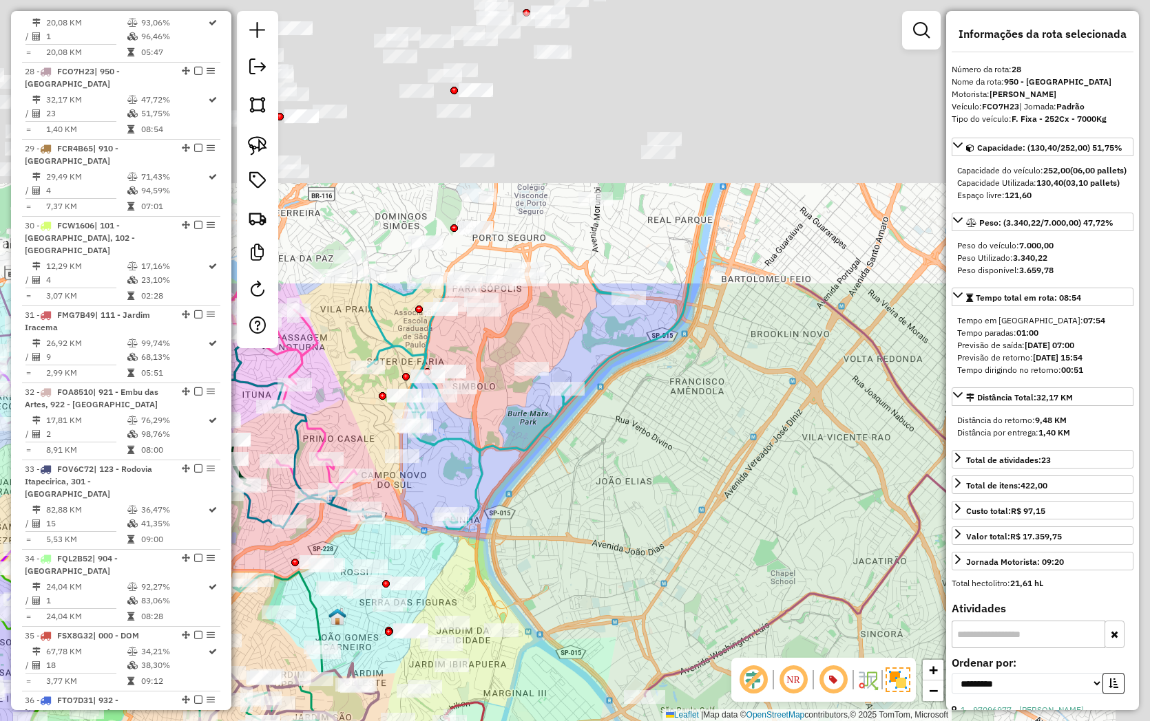
drag, startPoint x: 622, startPoint y: 376, endPoint x: 390, endPoint y: 635, distance: 348.6
click at [352, 721] on html "Aguarde... Pop-up bloqueado! Seu navegador bloqueou automáticamente a abertura …" at bounding box center [575, 360] width 1150 height 721
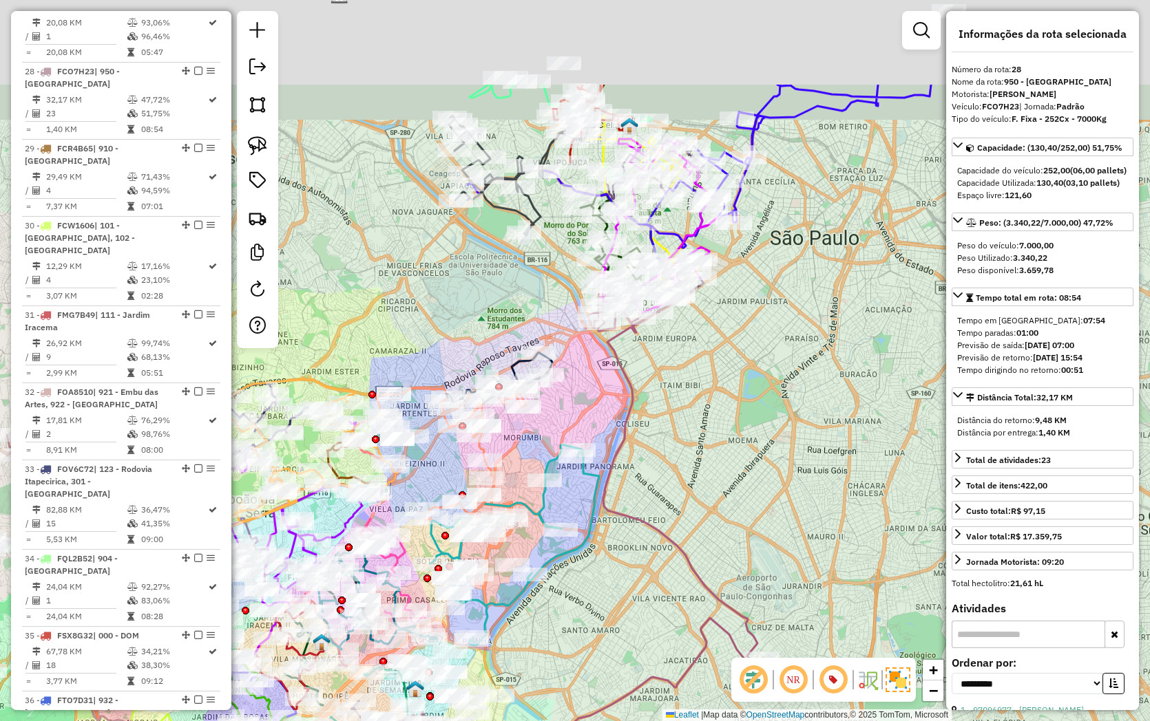
drag, startPoint x: 693, startPoint y: 306, endPoint x: 659, endPoint y: 463, distance: 160.5
click at [659, 463] on div "Janela de atendimento Grade de atendimento Capacidade Transportadoras Veículos …" at bounding box center [575, 360] width 1150 height 721
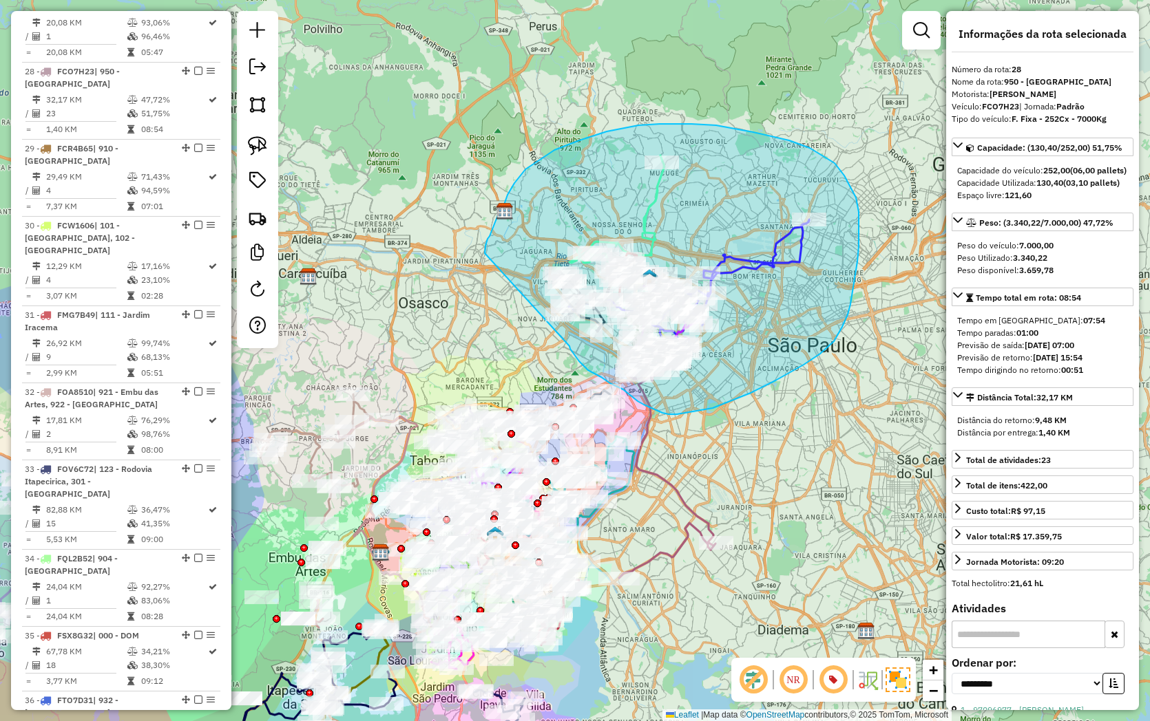
drag, startPoint x: 574, startPoint y: 354, endPoint x: 484, endPoint y: 257, distance: 132.5
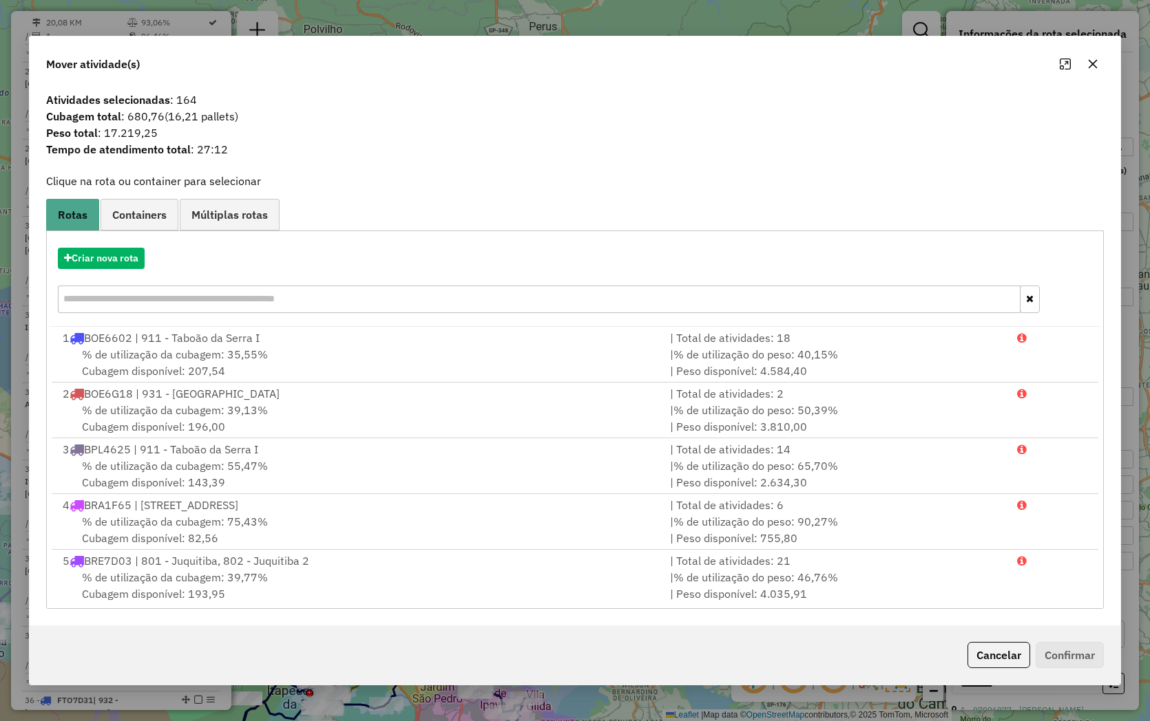
click at [141, 211] on span "Containers" at bounding box center [139, 214] width 54 height 11
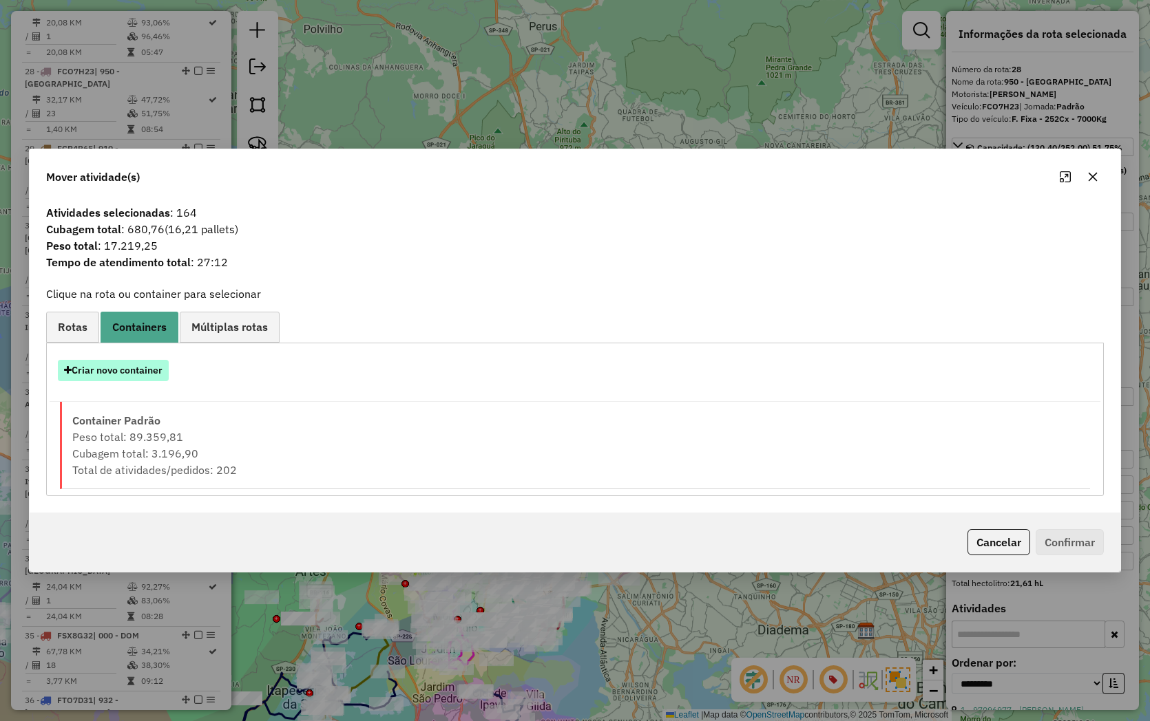
click at [114, 366] on button "Criar novo container" at bounding box center [113, 370] width 111 height 21
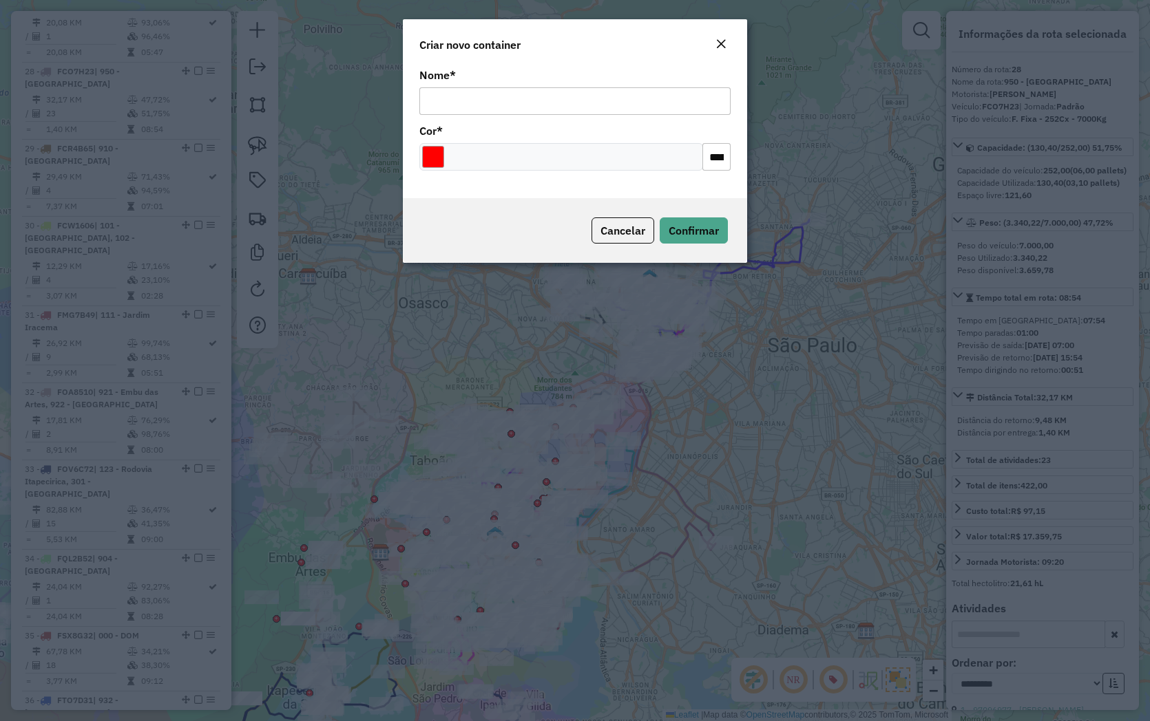
click at [520, 112] on input "Nome *" at bounding box center [574, 101] width 311 height 28
type input "****"
click at [687, 229] on span "Confirmar" at bounding box center [693, 231] width 50 height 14
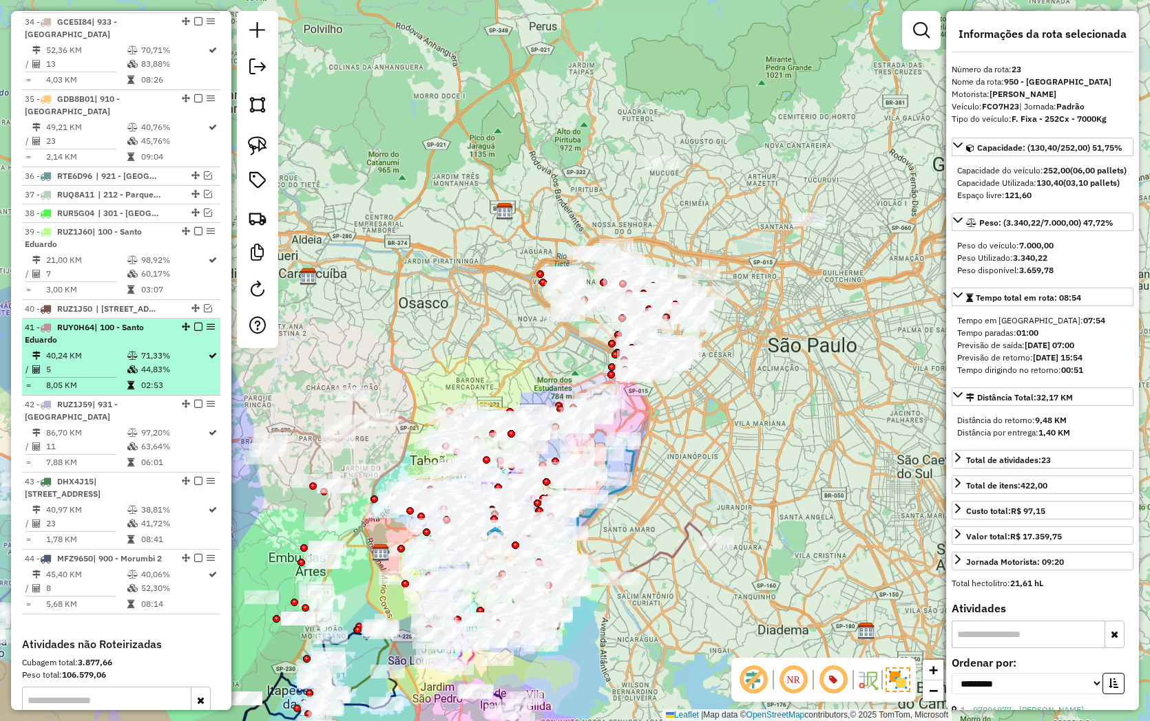
scroll to position [3322, 0]
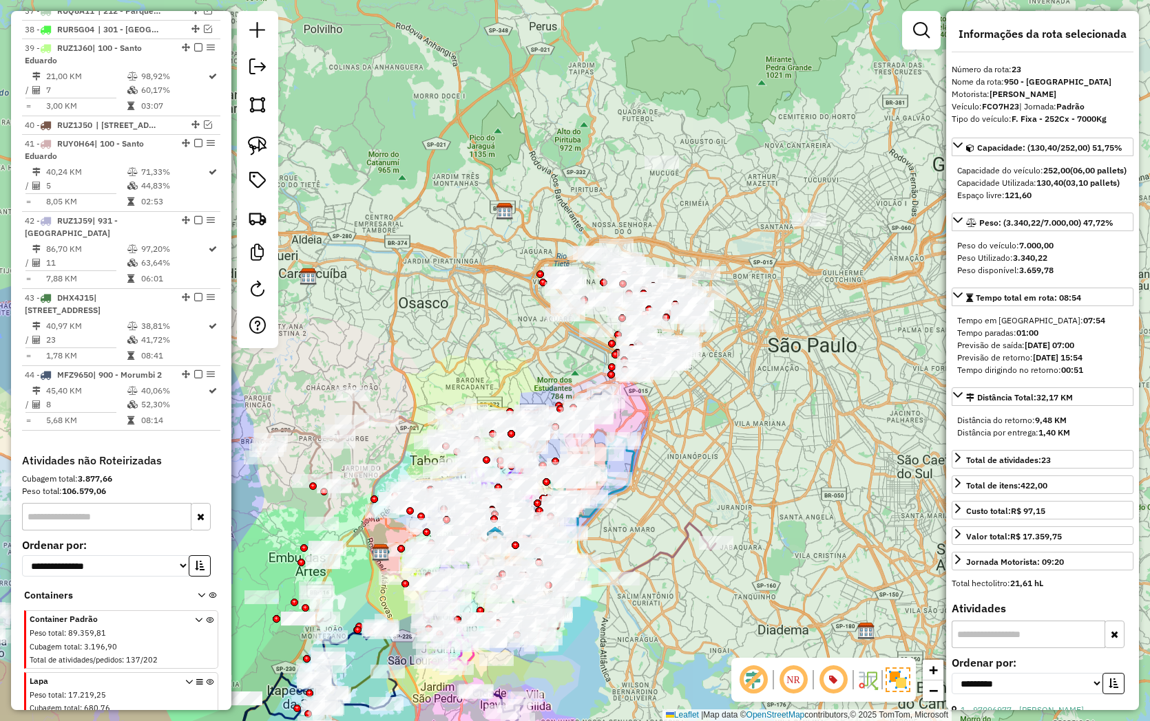
click at [202, 675] on span at bounding box center [199, 702] width 28 height 55
click at [206, 679] on icon at bounding box center [210, 705] width 8 height 52
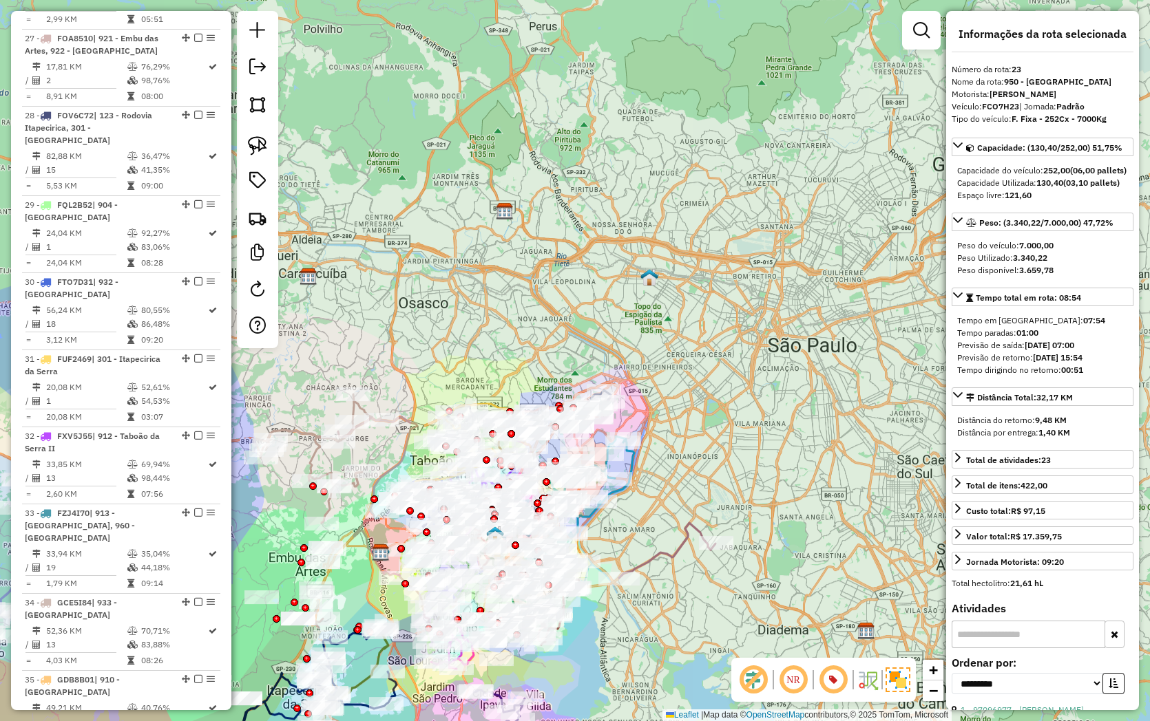
scroll to position [2021, 0]
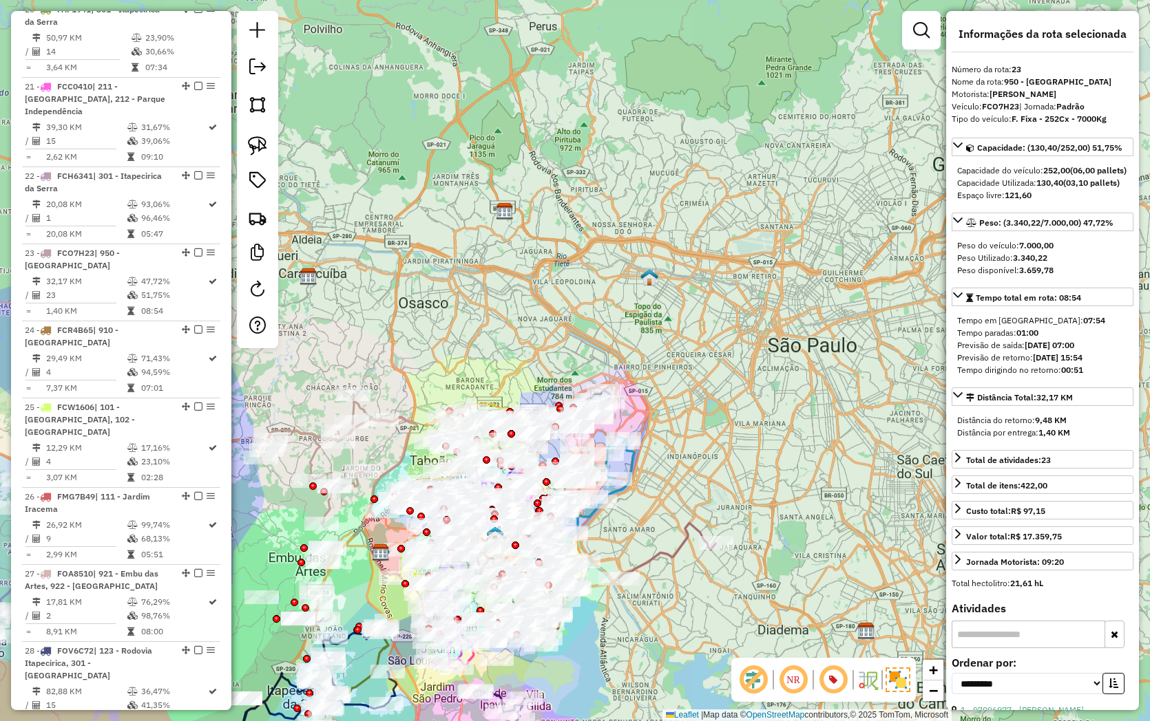
click at [272, 288] on div at bounding box center [257, 179] width 41 height 337
click at [251, 288] on em at bounding box center [257, 289] width 17 height 17
select select "*"
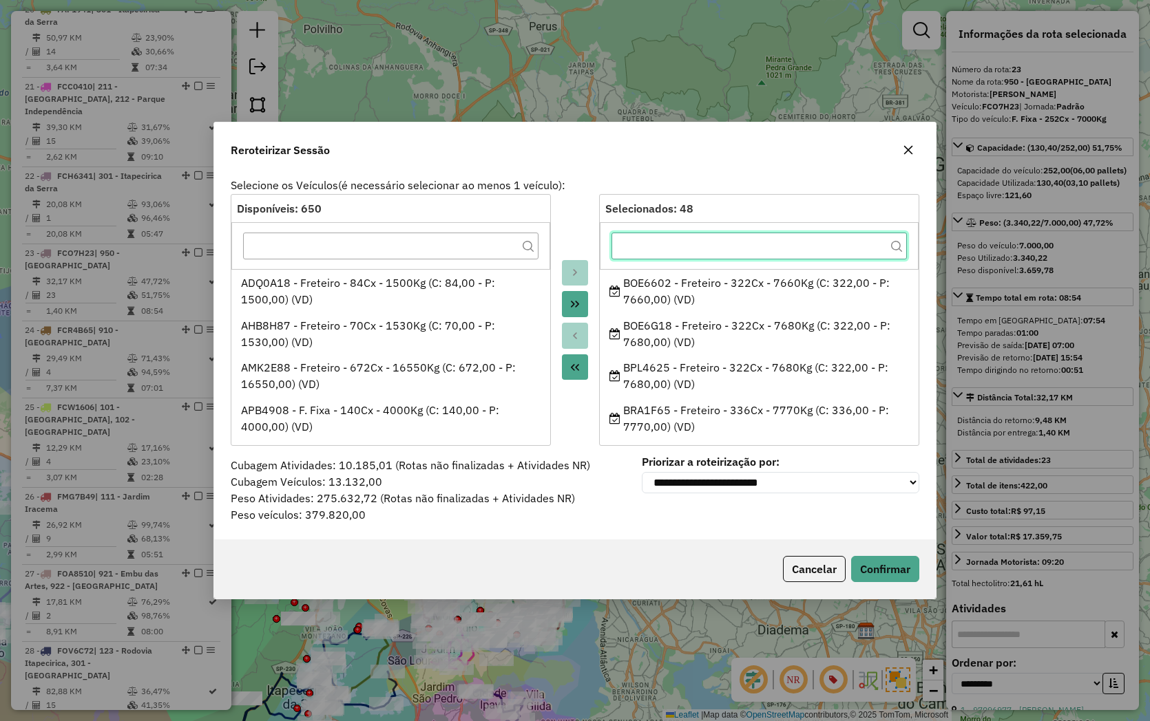
click at [715, 253] on input "text" at bounding box center [758, 247] width 295 height 28
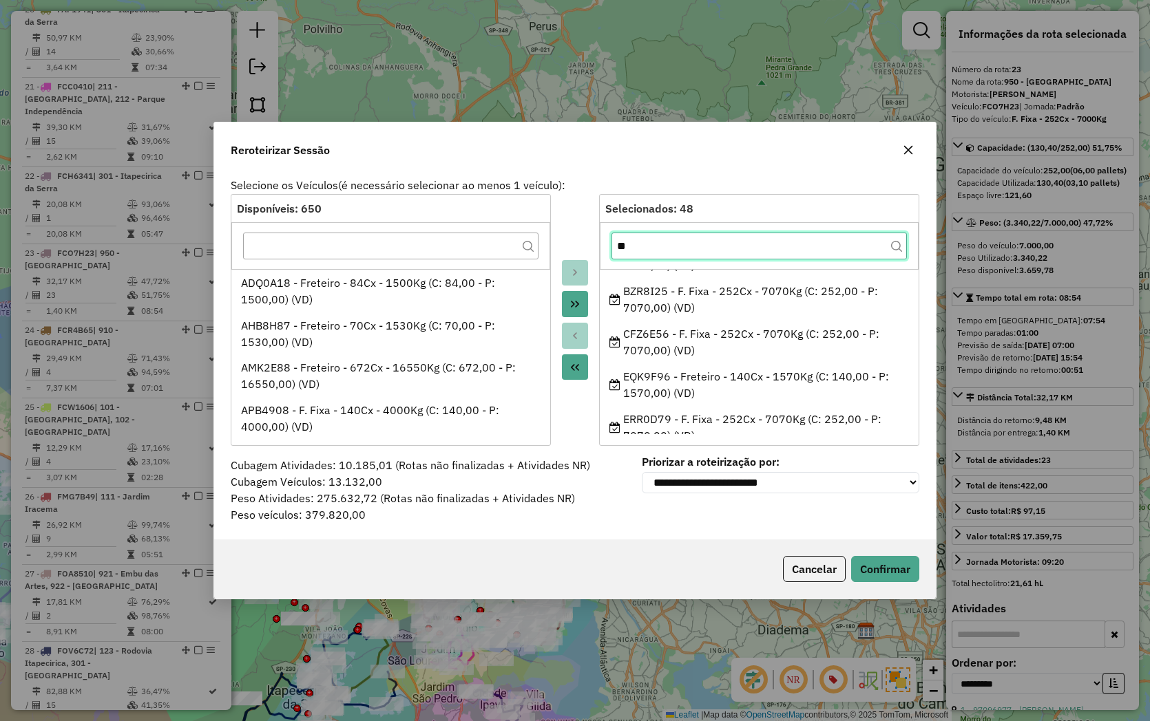
scroll to position [153, 0]
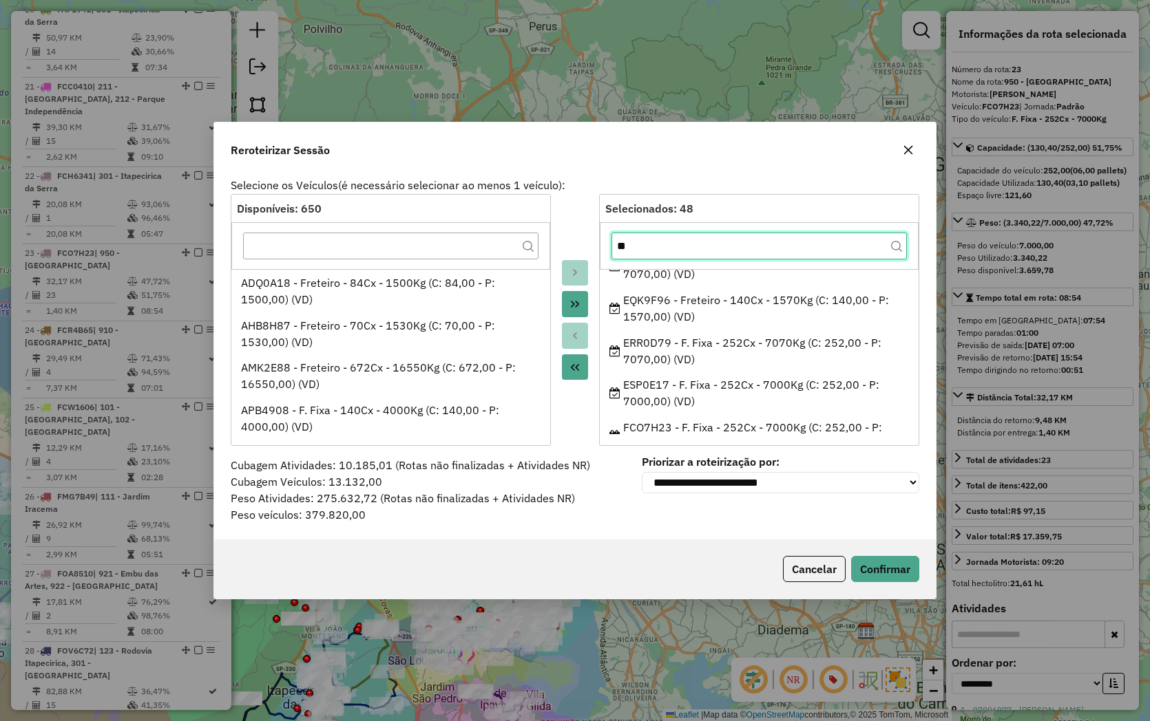
click at [646, 237] on input "**" at bounding box center [758, 247] width 295 height 28
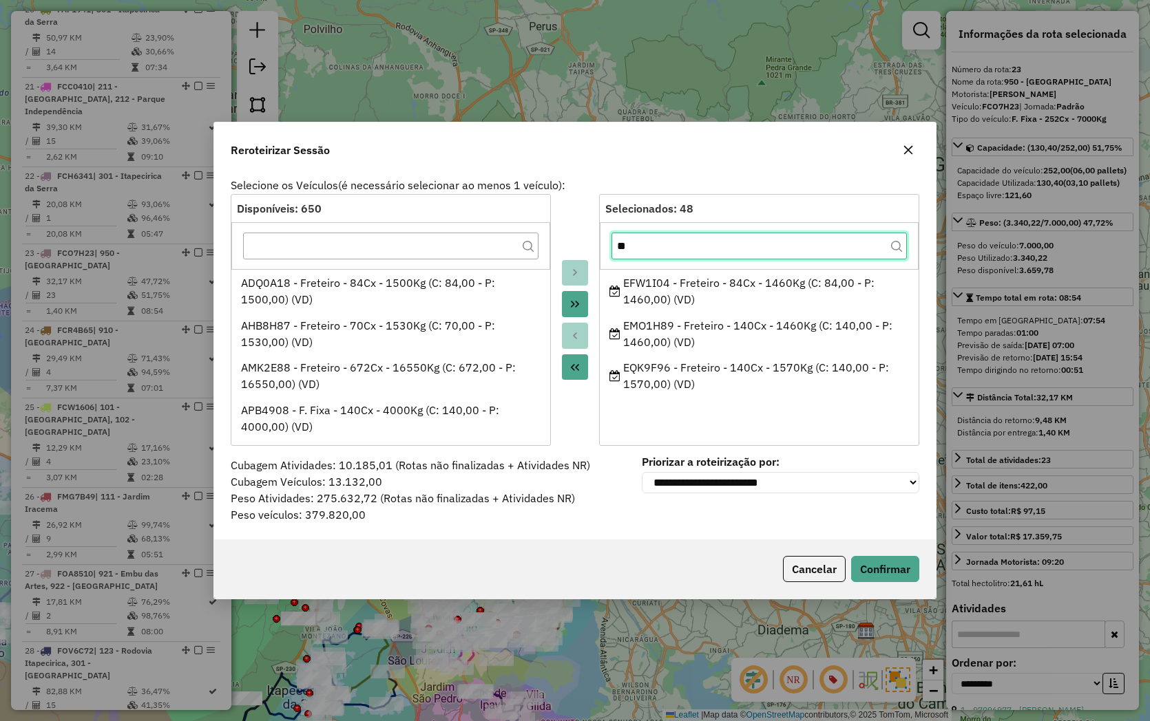
scroll to position [0, 0]
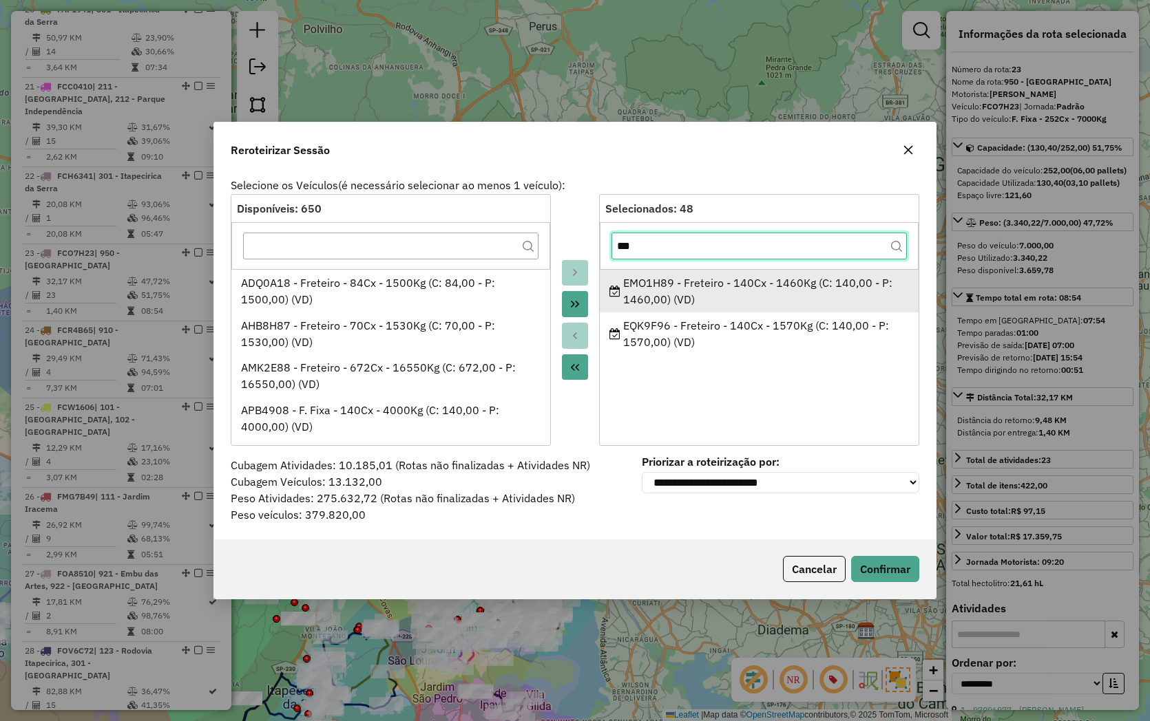
type input "***"
click at [652, 284] on div "EMO1H89 - Freteiro - 140Cx - 1460Kg (C: 140,00 - P: 1460,00) (VD)" at bounding box center [759, 291] width 300 height 33
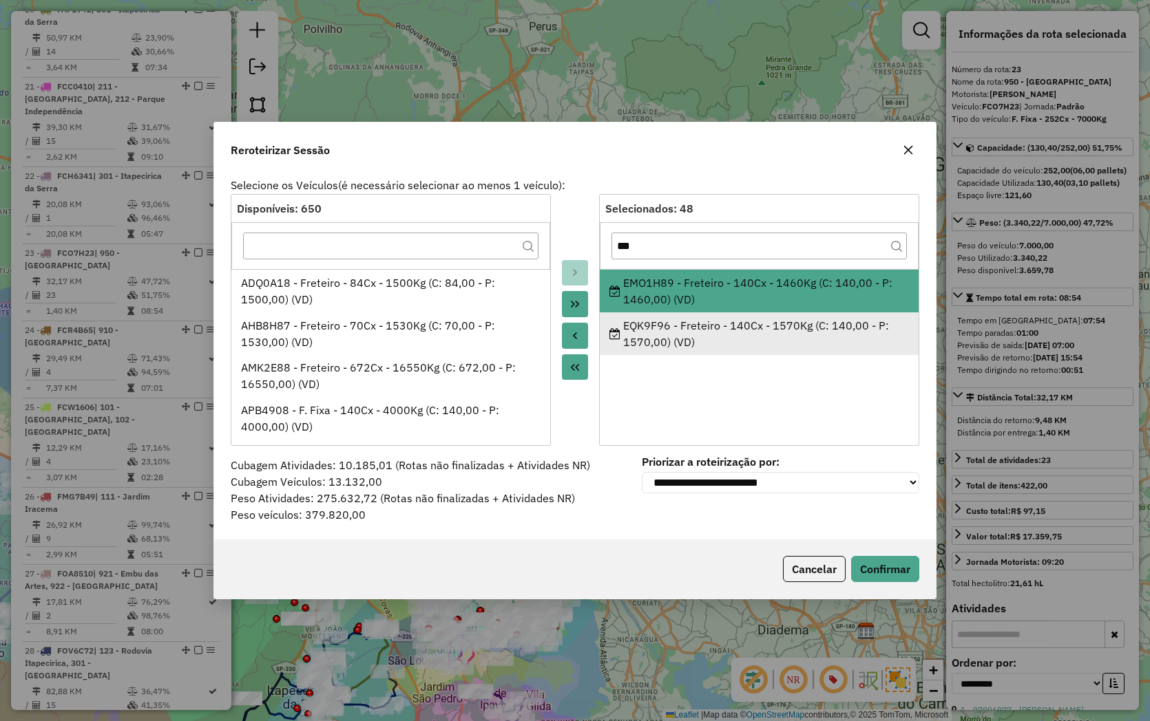
click at [653, 328] on div "EQK9F96 - Freteiro - 140Cx - 1570Kg (C: 140,00 - P: 1570,00) (VD)" at bounding box center [759, 333] width 300 height 33
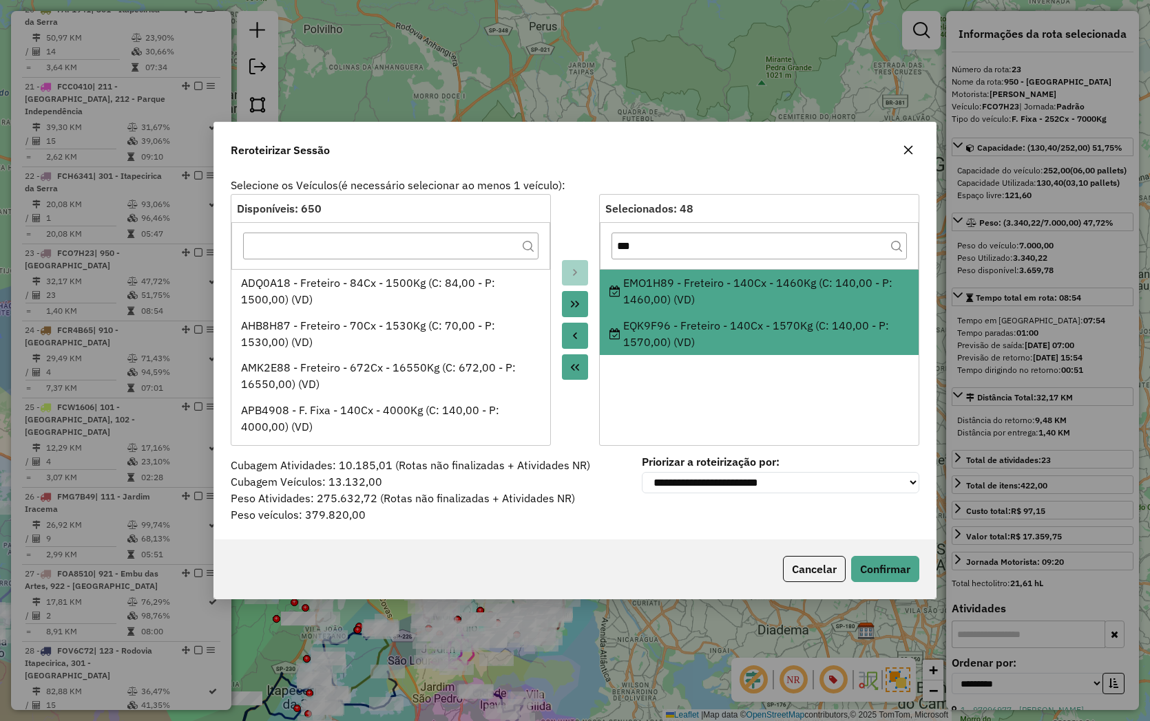
click at [580, 334] on button "Move to Source" at bounding box center [575, 336] width 26 height 26
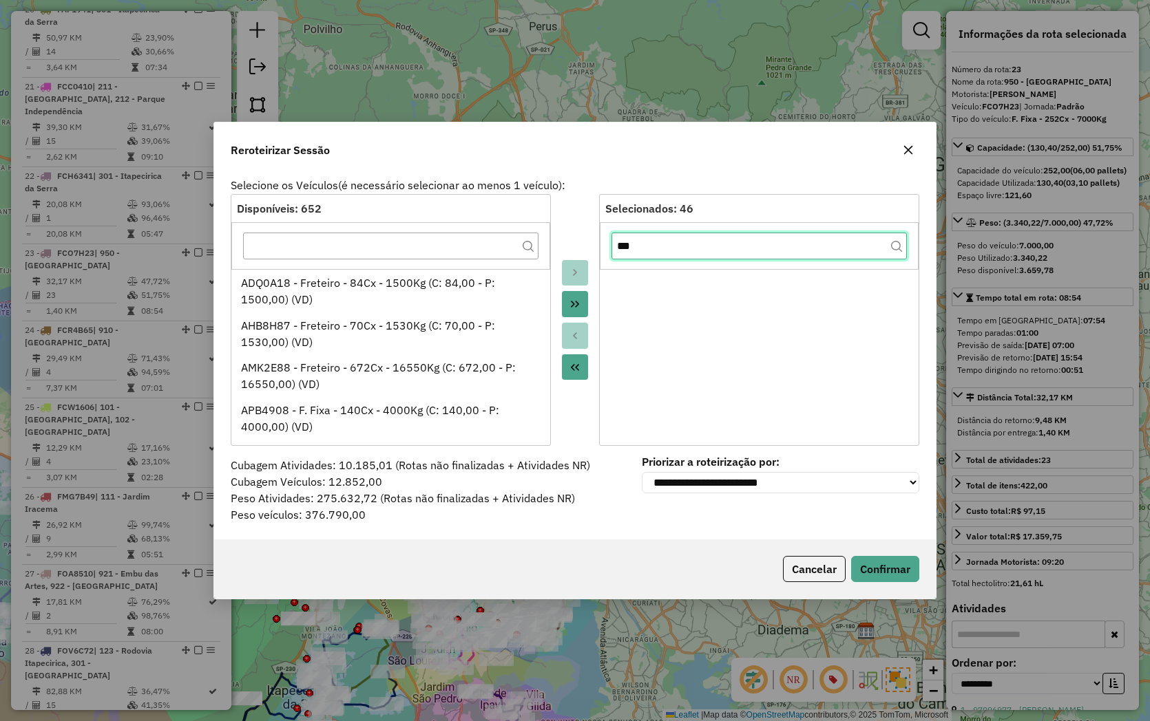
click at [631, 250] on input "***" at bounding box center [758, 247] width 295 height 28
type input "*"
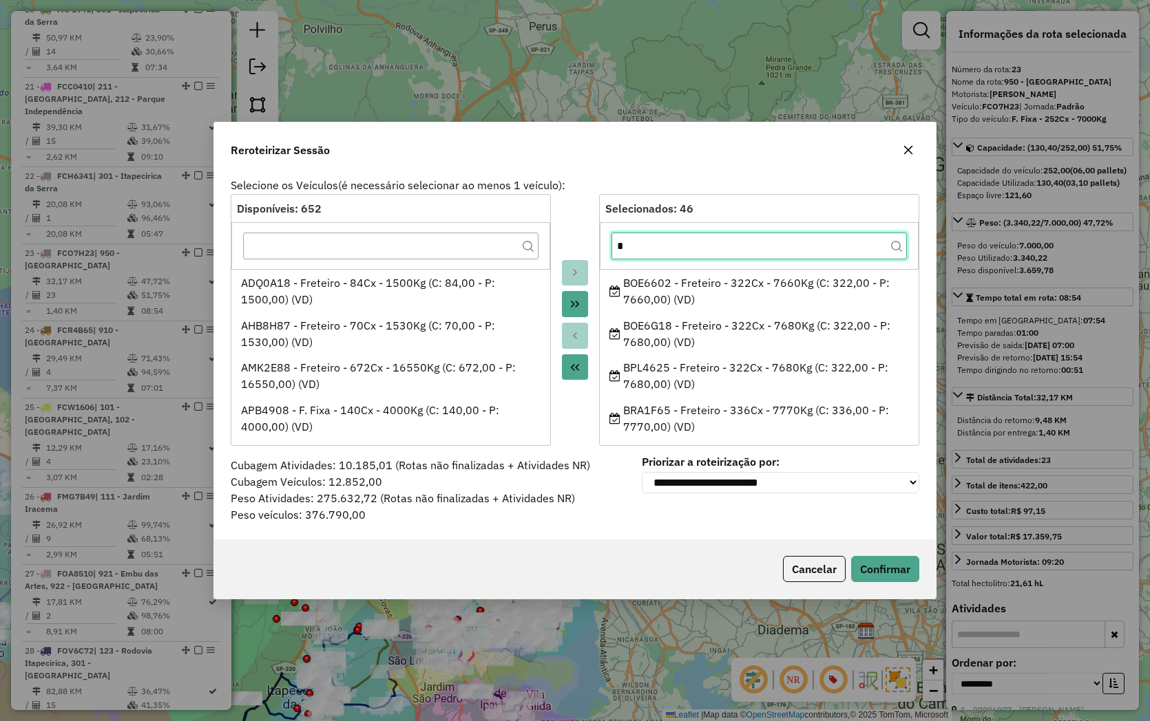
type input "**"
drag, startPoint x: 653, startPoint y: 233, endPoint x: 600, endPoint y: 243, distance: 54.0
click at [600, 243] on div "**" at bounding box center [759, 245] width 319 height 47
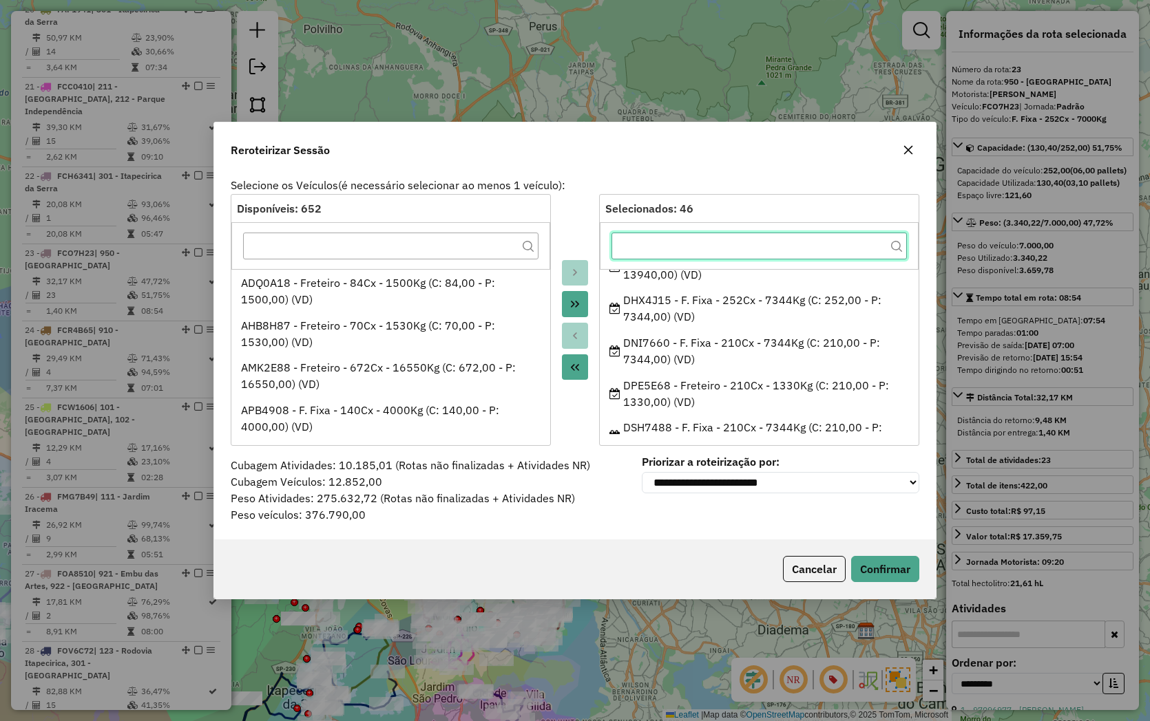
scroll to position [611, 0]
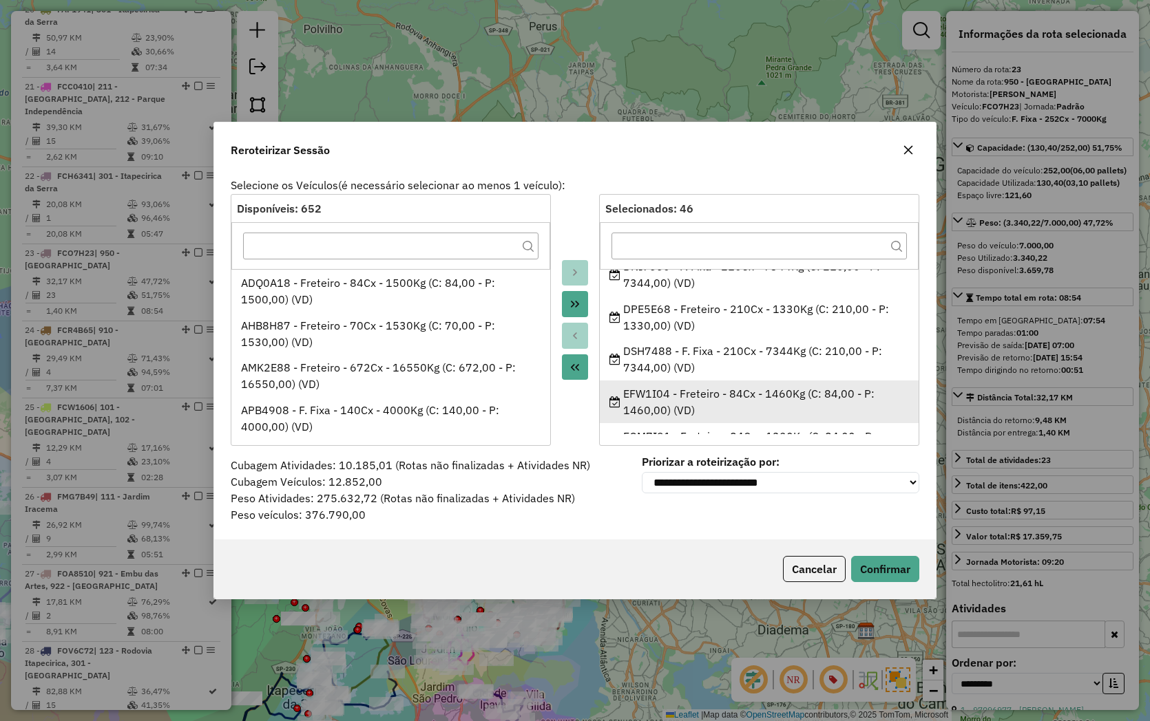
click at [656, 400] on ul "BOE6602 - Freteiro - 322Cx - 7660Kg (C: 322,00 - P: 7660,00) (VD) BOE6G18 - Fre…" at bounding box center [759, 351] width 319 height 165
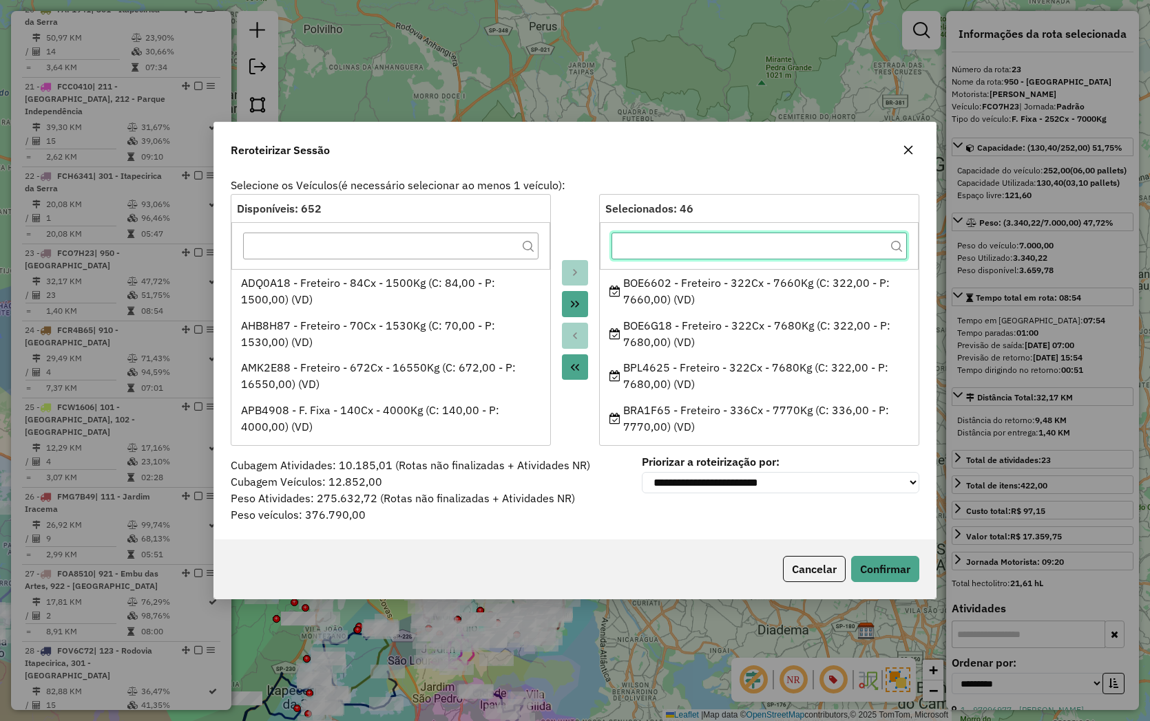
click at [713, 251] on input "text" at bounding box center [758, 247] width 295 height 28
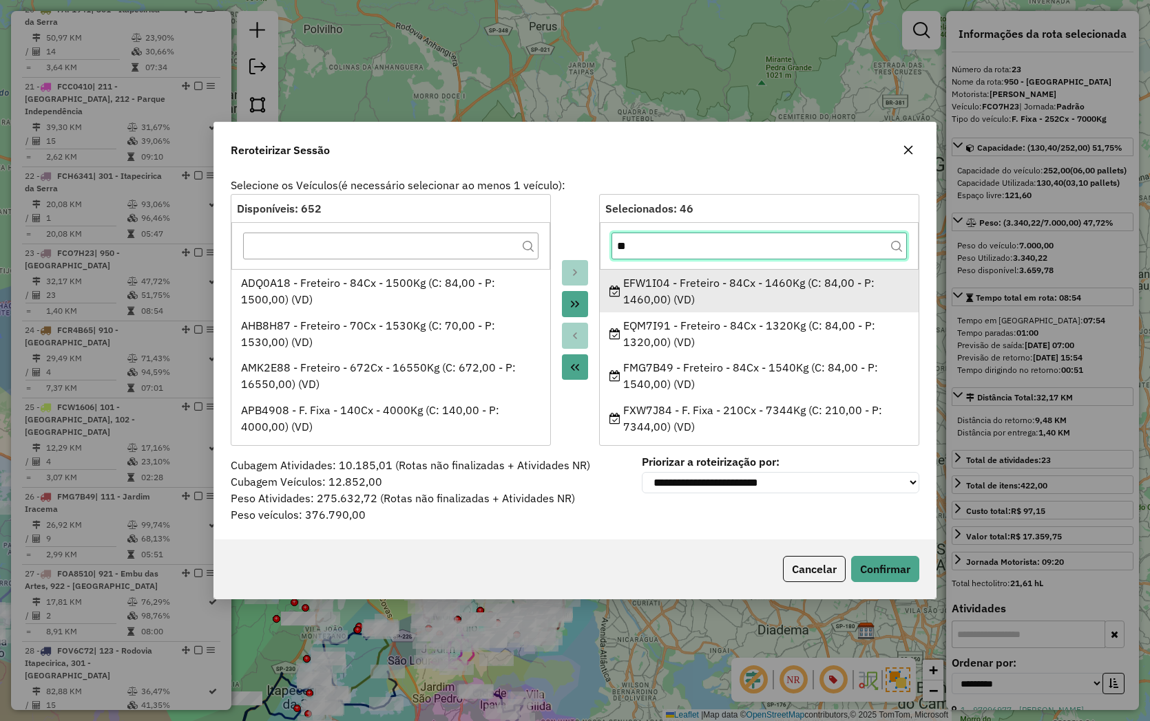
type input "**"
click at [710, 289] on div "EFW1I04 - Freteiro - 84Cx - 1460Kg (C: 84,00 - P: 1460,00) (VD)" at bounding box center [759, 291] width 300 height 33
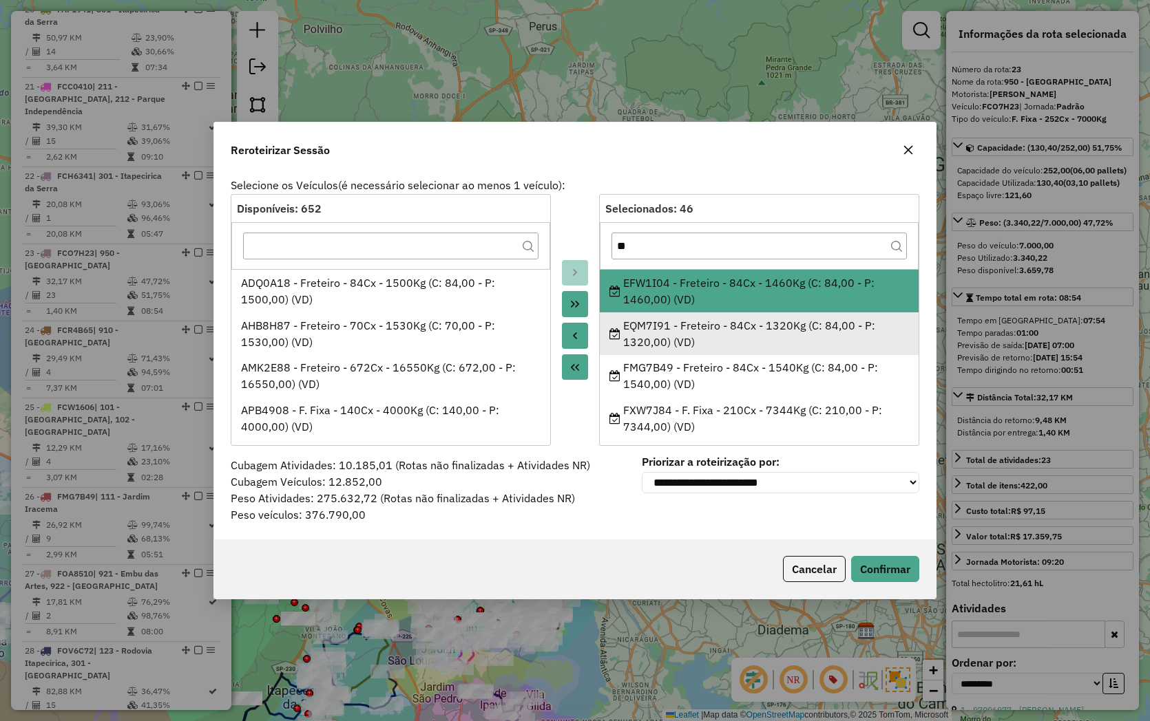
click at [705, 313] on li "EQM7I91 - Freteiro - 84Cx - 1320Kg (C: 84,00 - P: 1320,00) (VD)" at bounding box center [759, 334] width 319 height 43
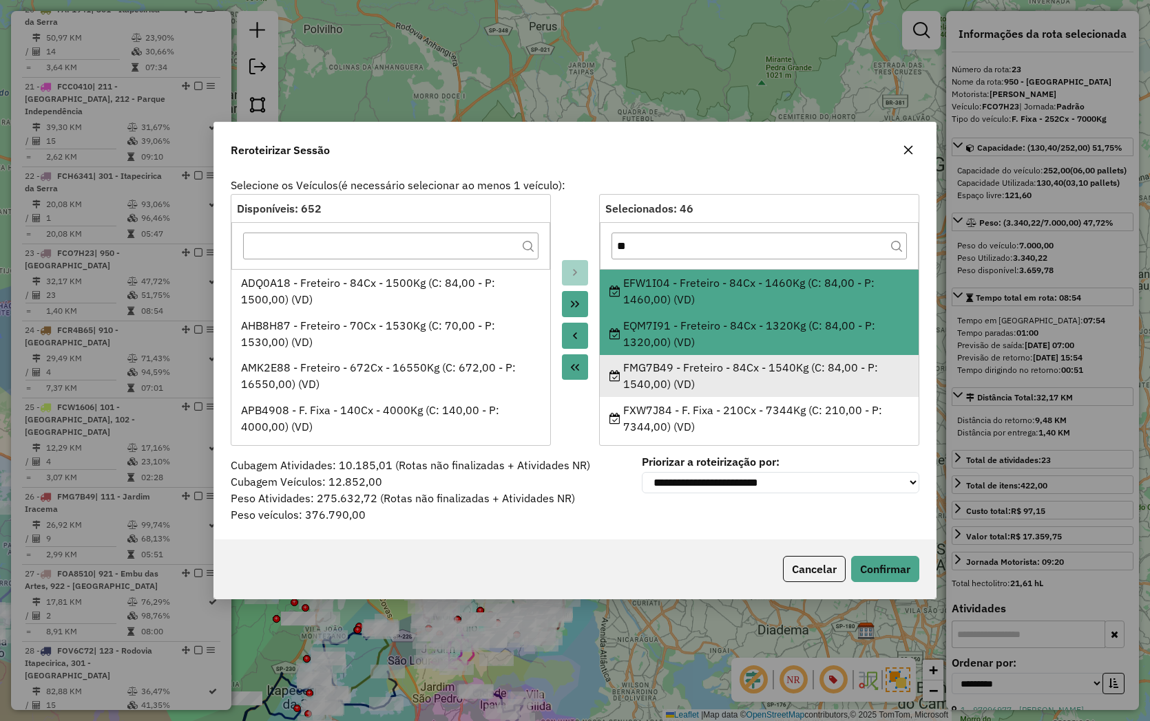
click at [699, 370] on div "FMG7B49 - Freteiro - 84Cx - 1540Kg (C: 84,00 - P: 1540,00) (VD)" at bounding box center [759, 375] width 300 height 33
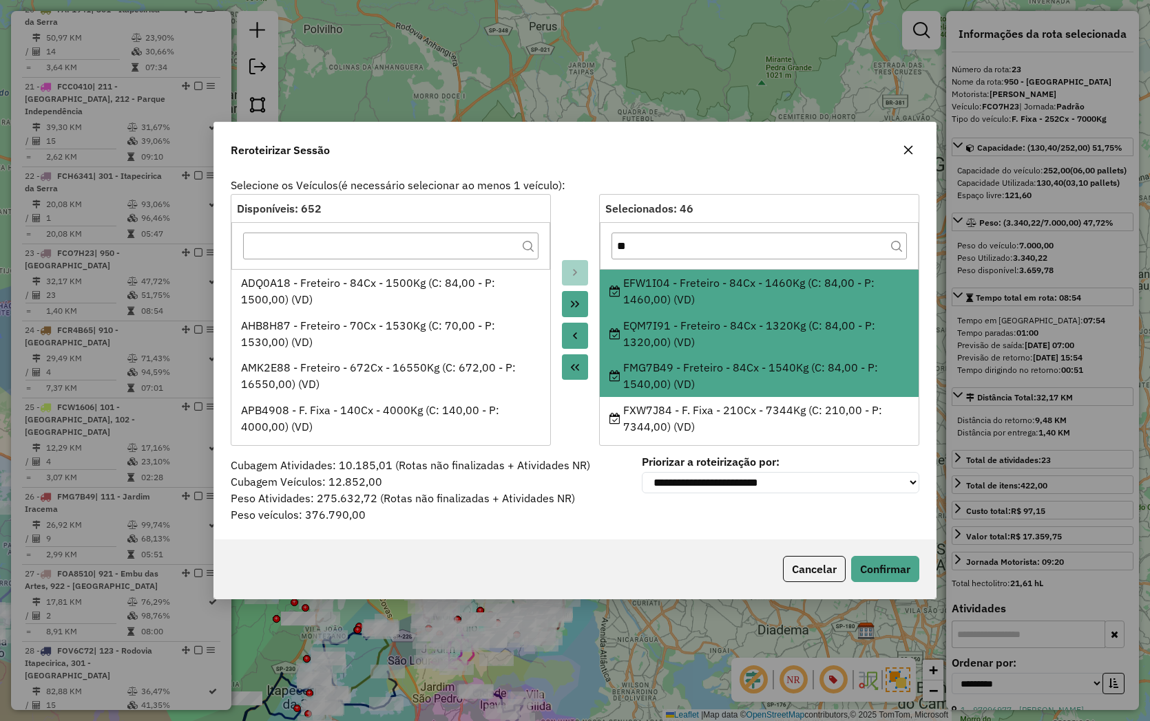
scroll to position [153, 0]
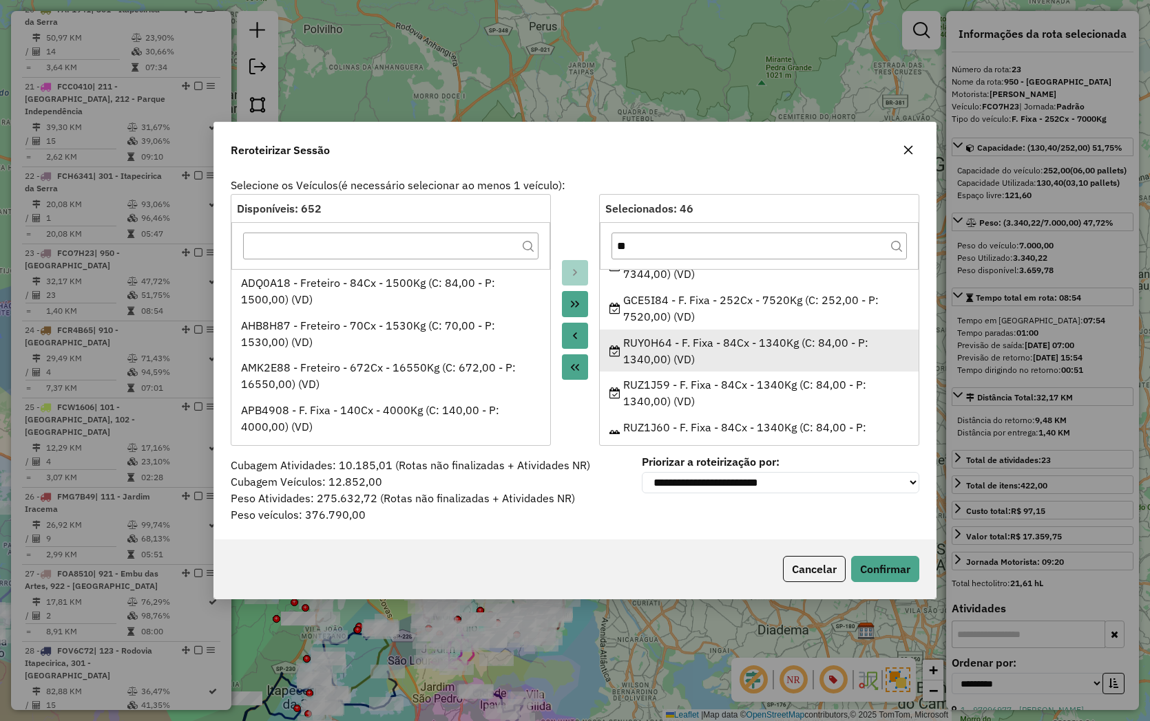
click at [703, 336] on div "RUY0H64 - F. Fixa - 84Cx - 1340Kg (C: 84,00 - P: 1340,00) (VD)" at bounding box center [759, 351] width 300 height 33
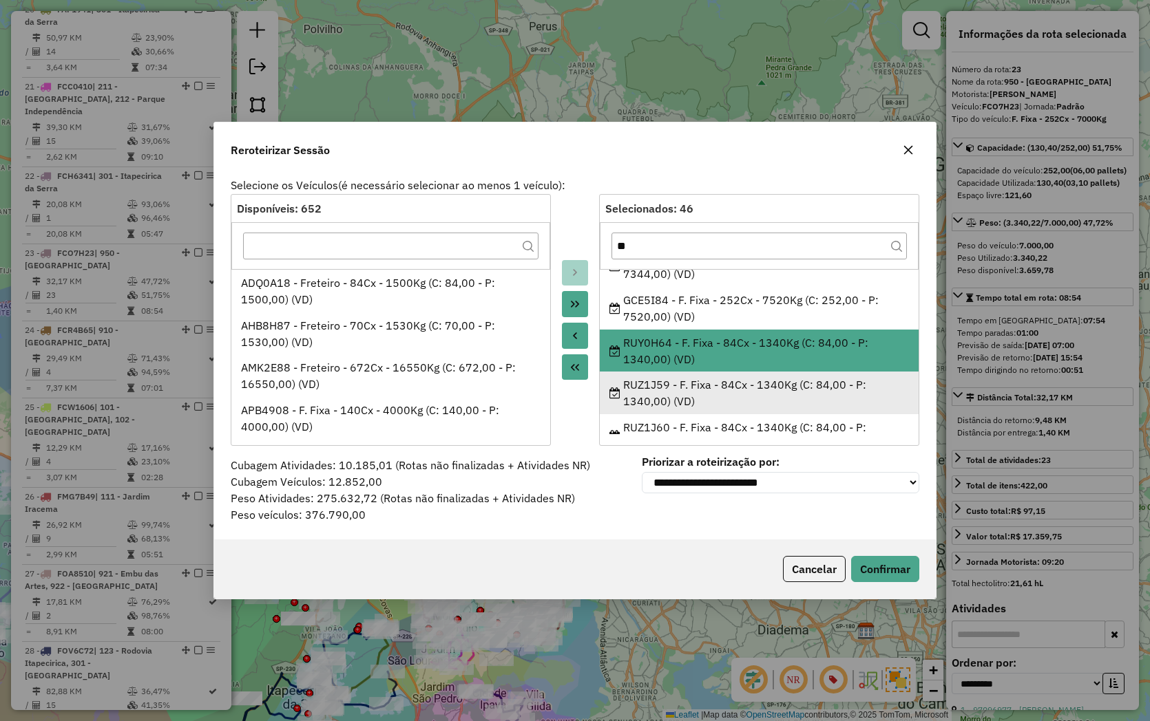
click at [699, 381] on div "RUZ1J59 - F. Fixa - 84Cx - 1340Kg (C: 84,00 - P: 1340,00) (VD)" at bounding box center [759, 393] width 300 height 33
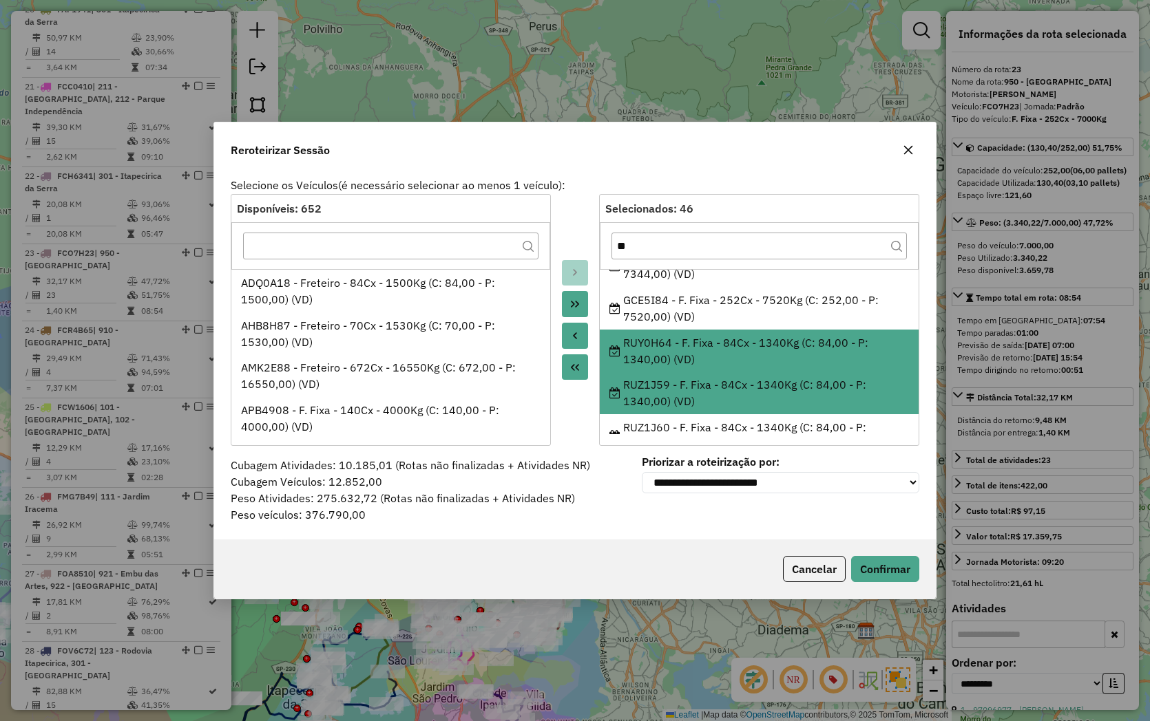
scroll to position [176, 0]
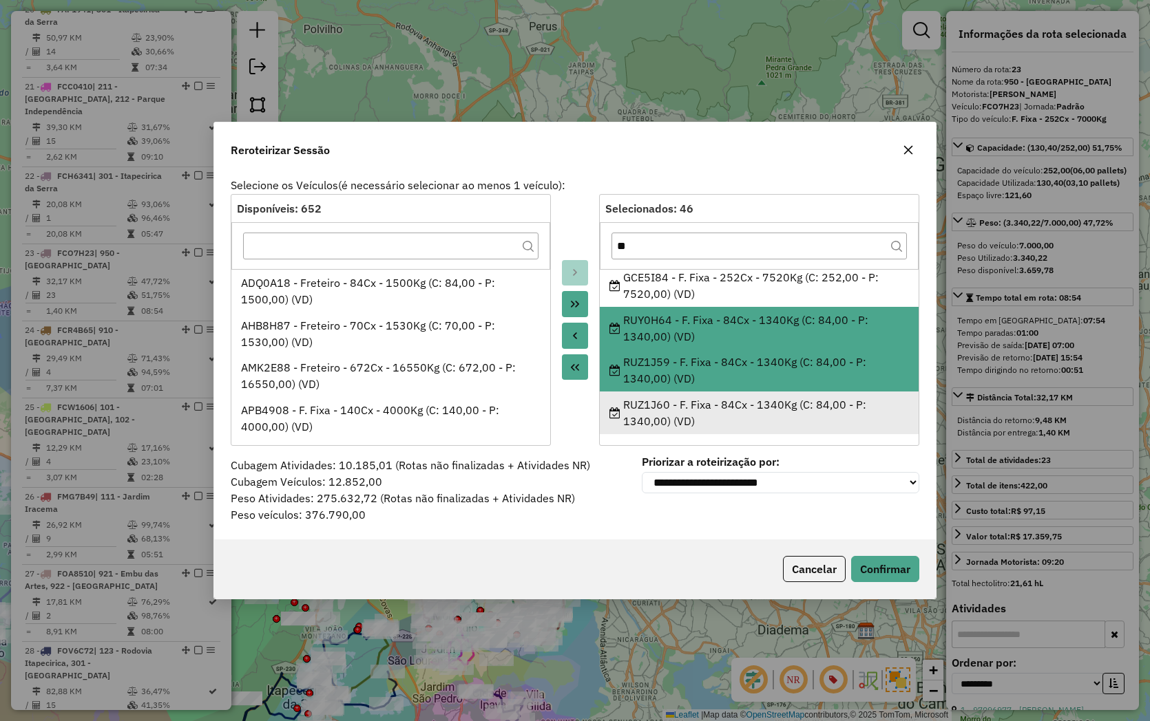
click at [671, 412] on div "RUZ1J60 - F. Fixa - 84Cx - 1340Kg (C: 84,00 - P: 1340,00) (VD)" at bounding box center [759, 413] width 300 height 33
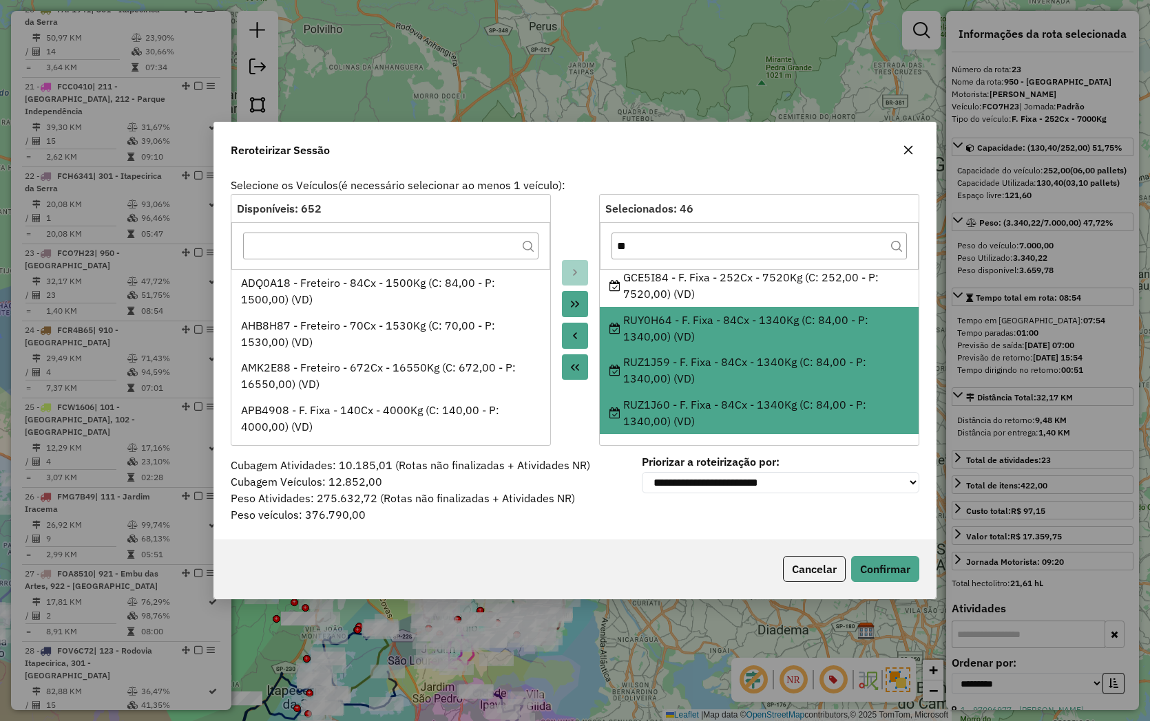
click at [580, 337] on button "Move to Source" at bounding box center [575, 336] width 26 height 26
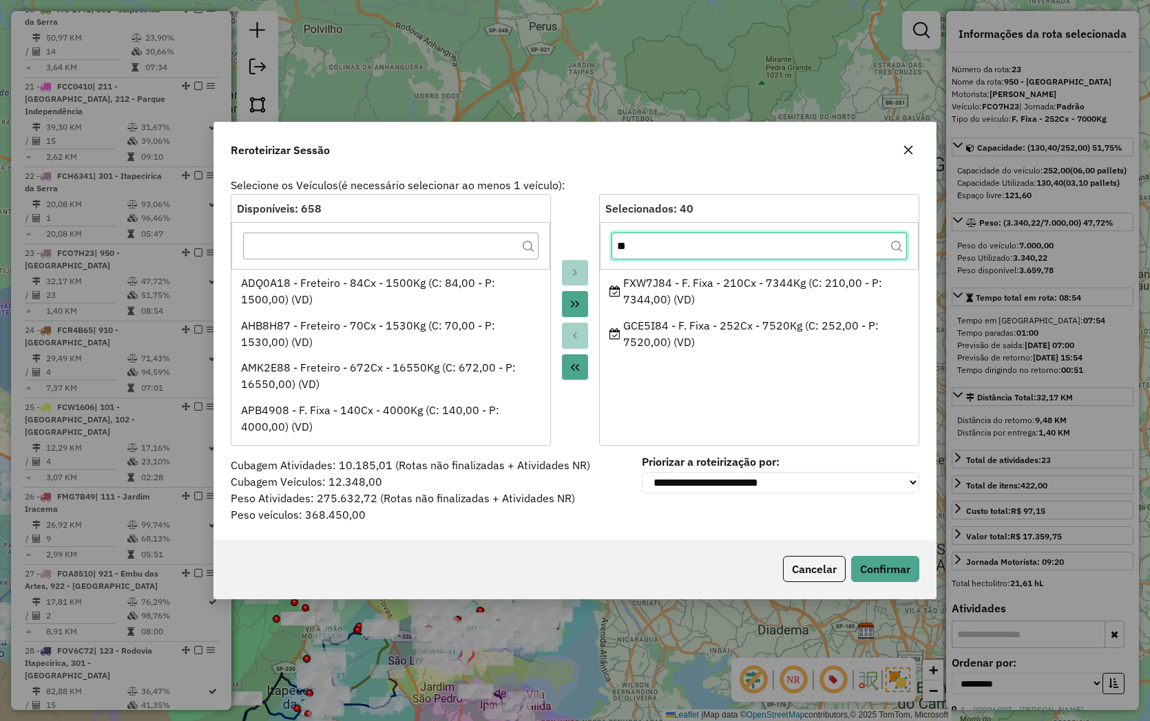
drag, startPoint x: 708, startPoint y: 244, endPoint x: 547, endPoint y: 257, distance: 160.9
click at [547, 257] on div "Disponíveis: 658 ADQ0A18 - Freteiro - 84Cx - 1500Kg (C: 84,00 - P: 1500,00) (VD…" at bounding box center [575, 320] width 688 height 252
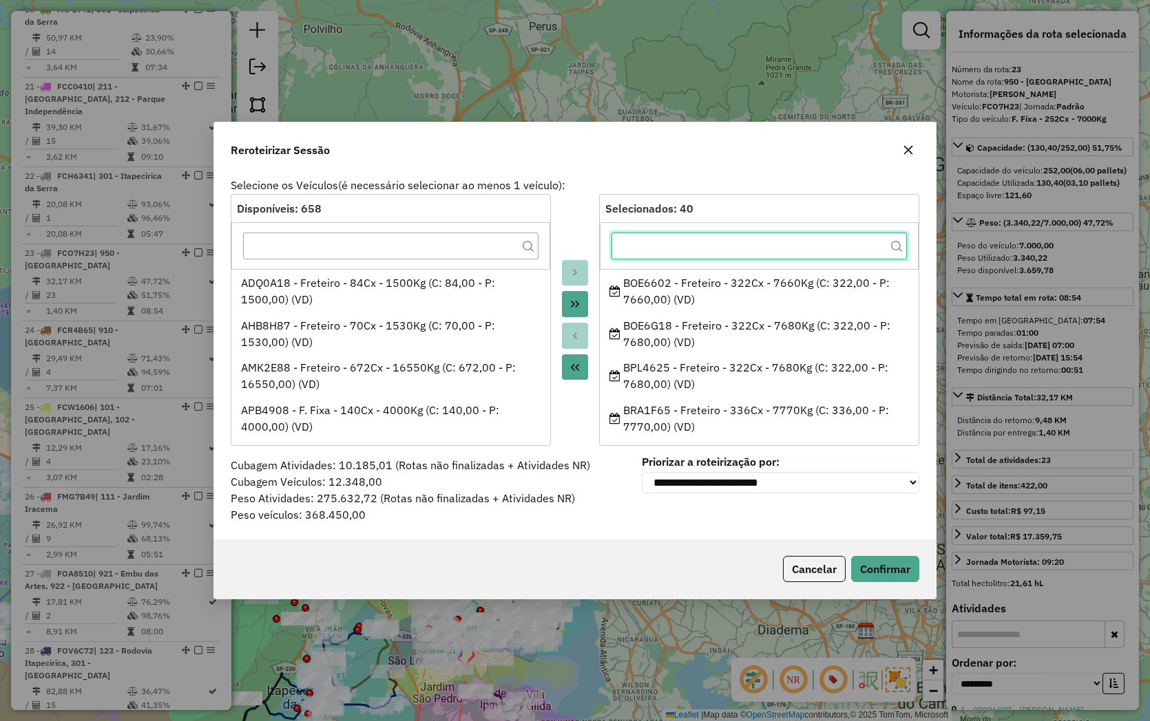
click at [650, 238] on input "text" at bounding box center [758, 247] width 295 height 28
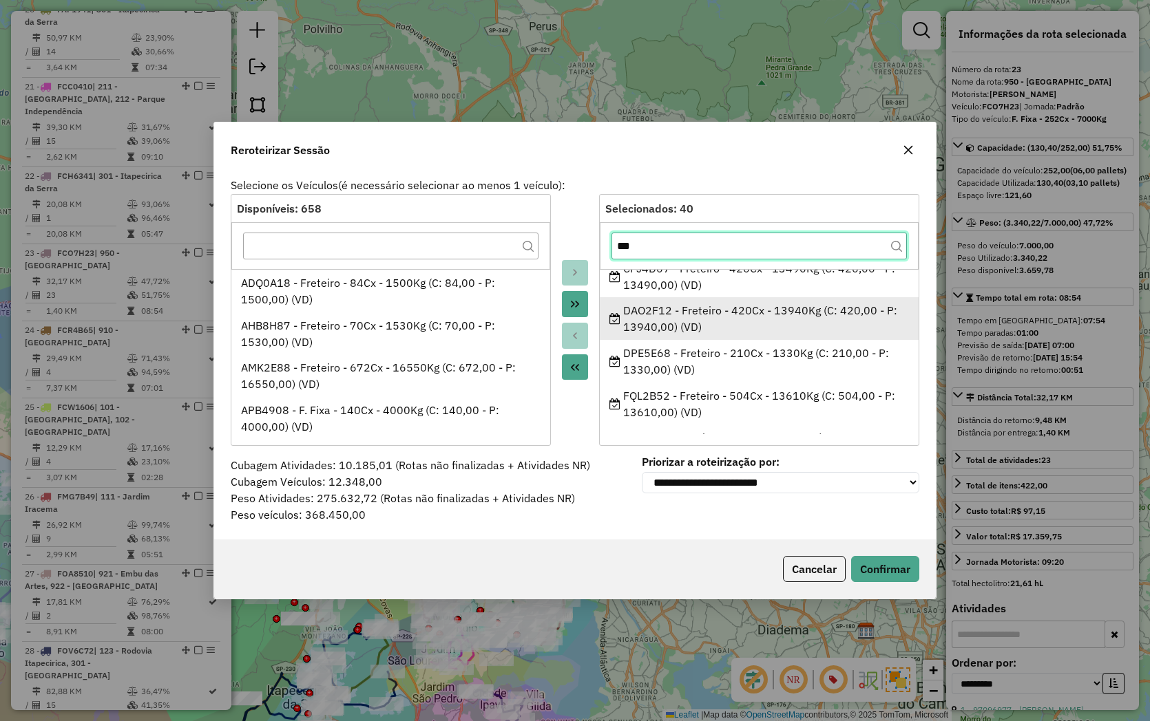
scroll to position [303, 0]
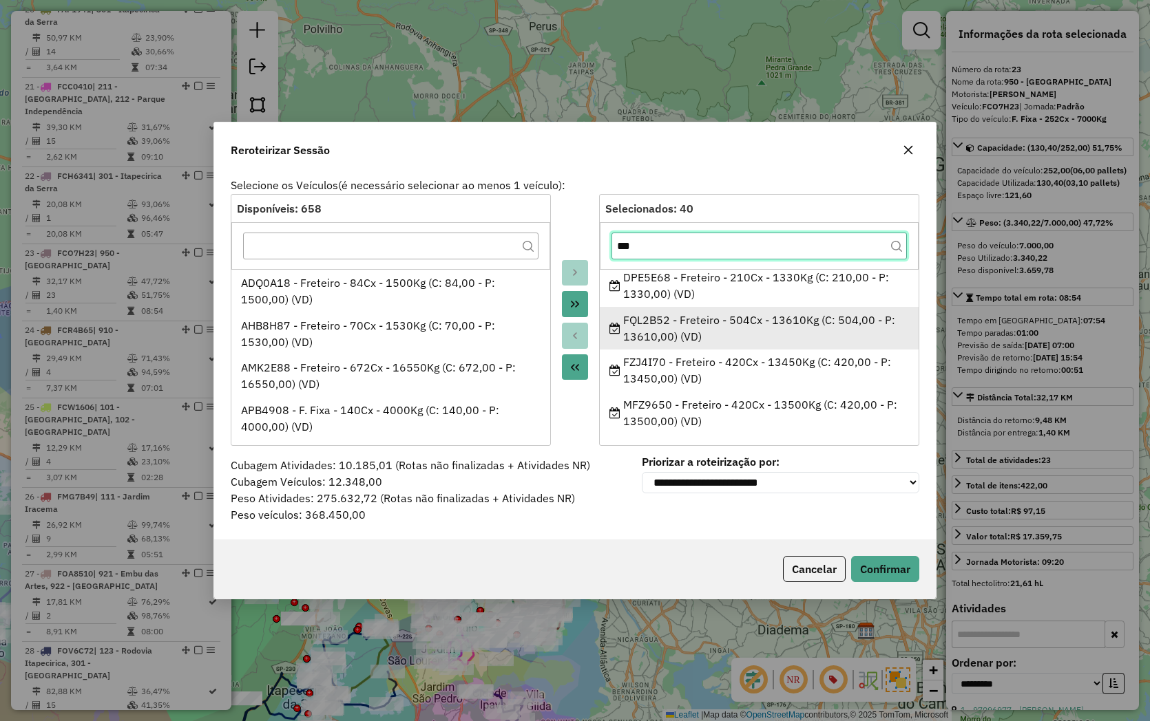
type input "***"
click at [675, 322] on ul "BOE6602 - Freteiro - 322Cx - 7660Kg (C: 322,00 - P: 7660,00) (VD) BOE6G18 - Fre…" at bounding box center [759, 351] width 319 height 165
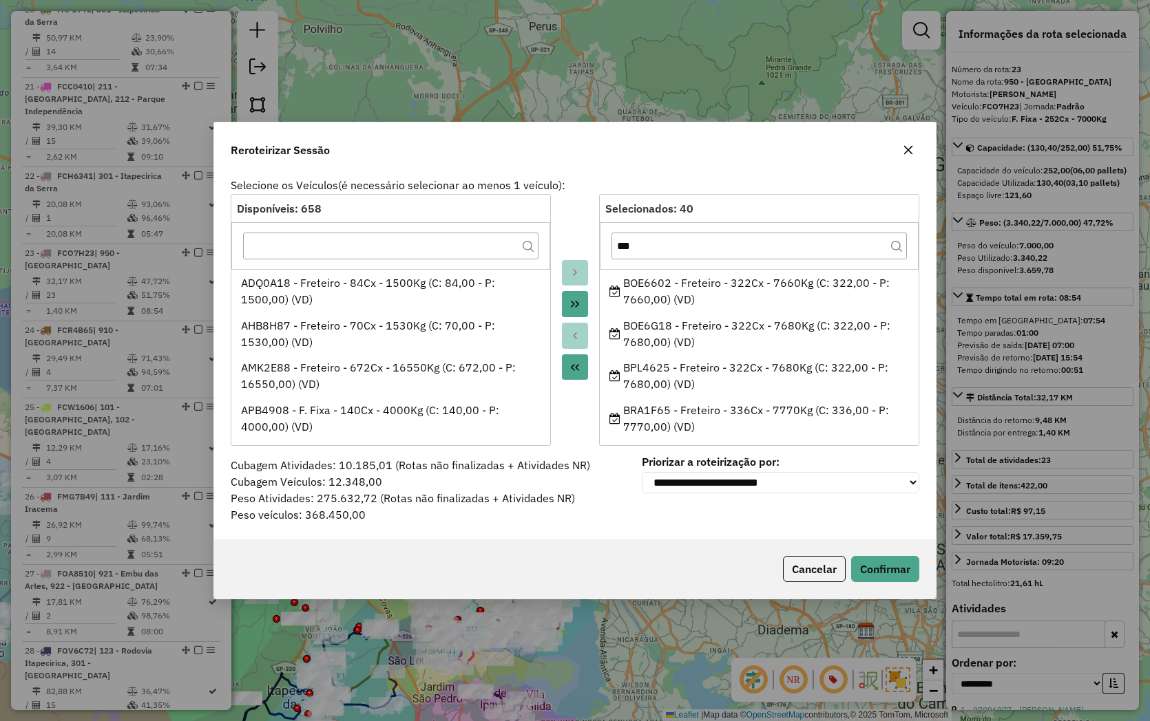
drag, startPoint x: 673, startPoint y: 228, endPoint x: 665, endPoint y: 231, distance: 8.1
click at [665, 231] on div "***" at bounding box center [759, 245] width 319 height 47
drag, startPoint x: 655, startPoint y: 242, endPoint x: 553, endPoint y: 255, distance: 102.0
click at [553, 255] on div "Disponíveis: 658 ADQ0A18 - Freteiro - 84Cx - 1500Kg (C: 84,00 - P: 1500,00) (VD…" at bounding box center [575, 320] width 688 height 252
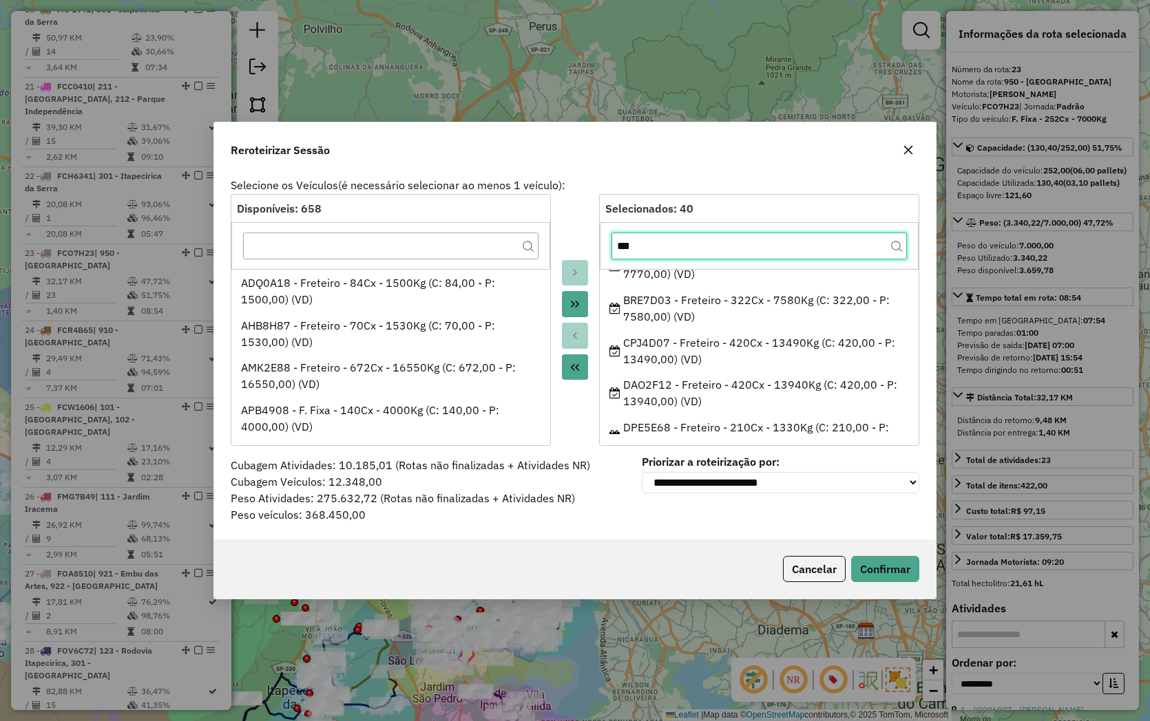
scroll to position [229, 0]
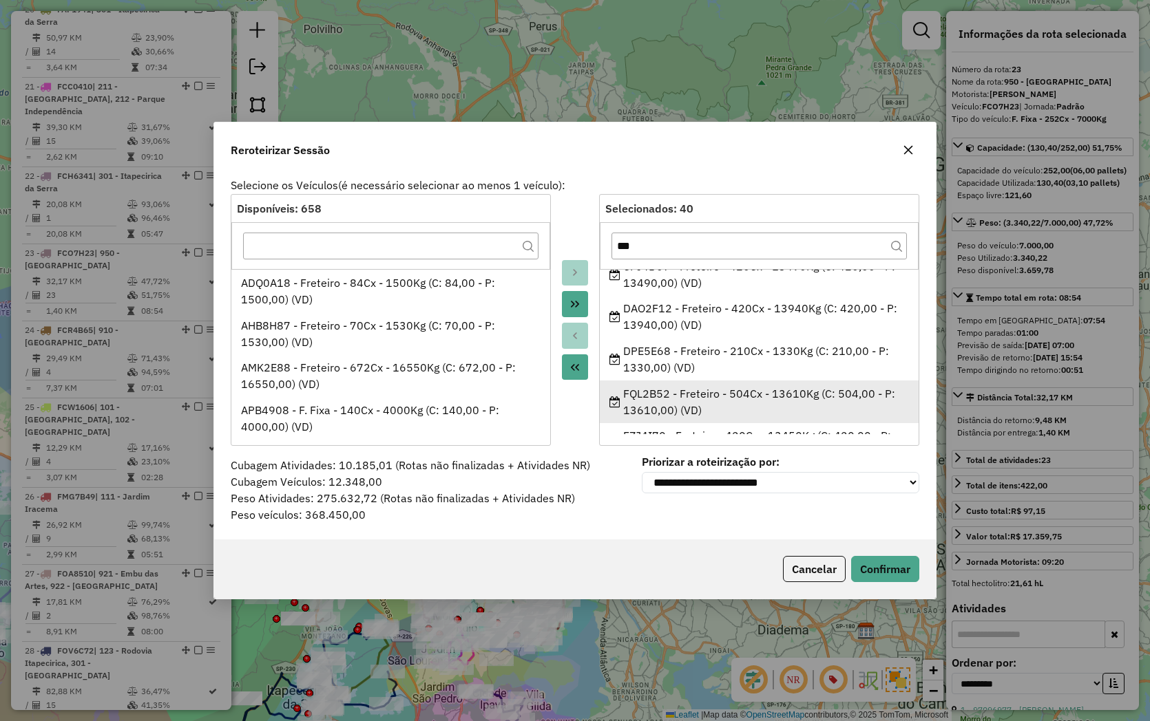
click at [666, 394] on ul "BOE6602 - Freteiro - 322Cx - 7660Kg (C: 322,00 - P: 7660,00) (VD) BOE6G18 - Fre…" at bounding box center [759, 351] width 319 height 165
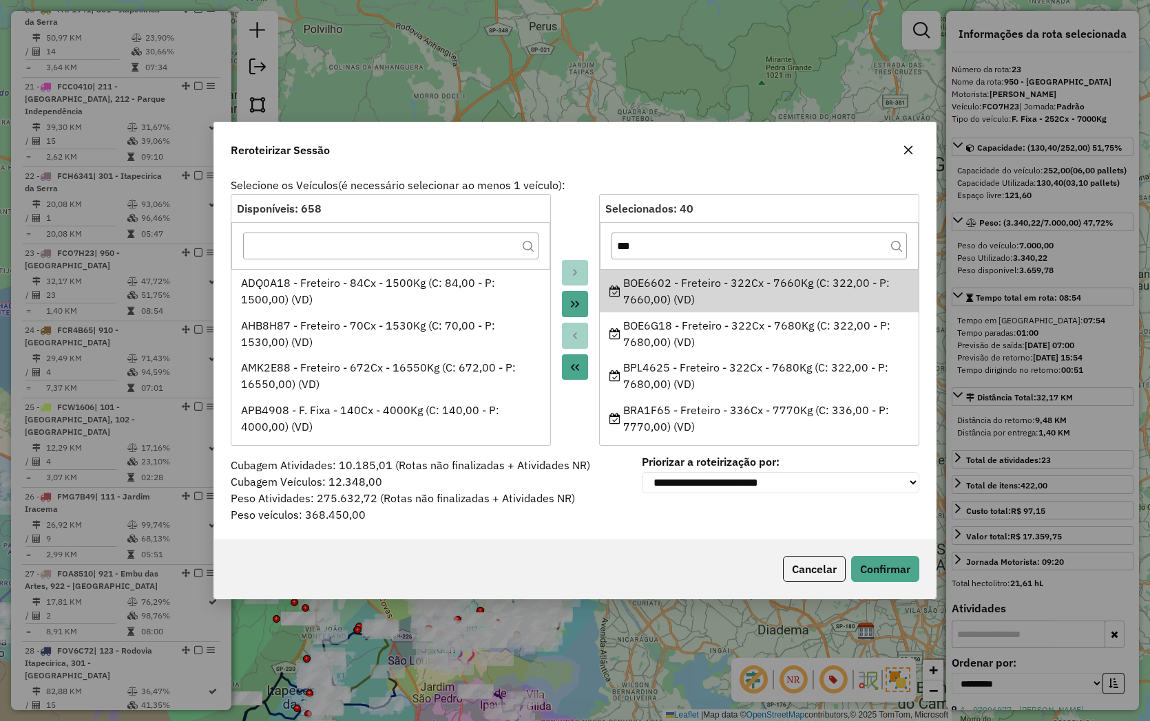
scroll to position [303, 0]
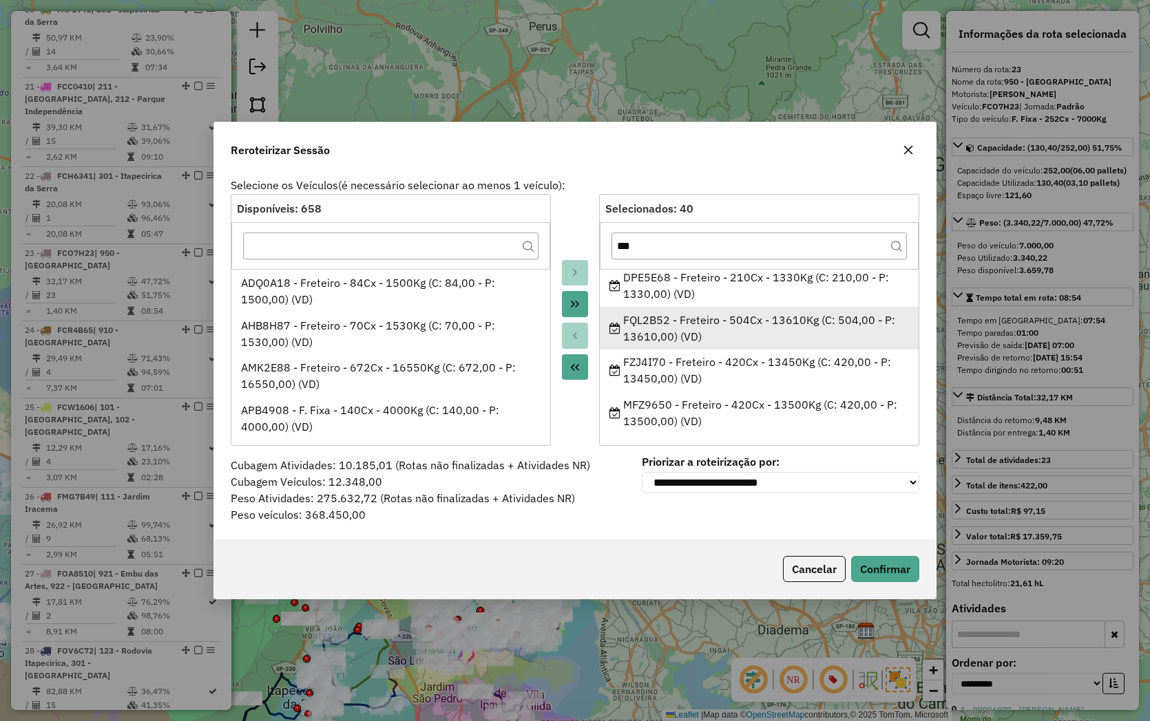
click at [666, 394] on li "MFZ9650 - Freteiro - 420Cx - 13500Kg (C: 420,00 - P: 13500,00) (VD)" at bounding box center [759, 413] width 319 height 43
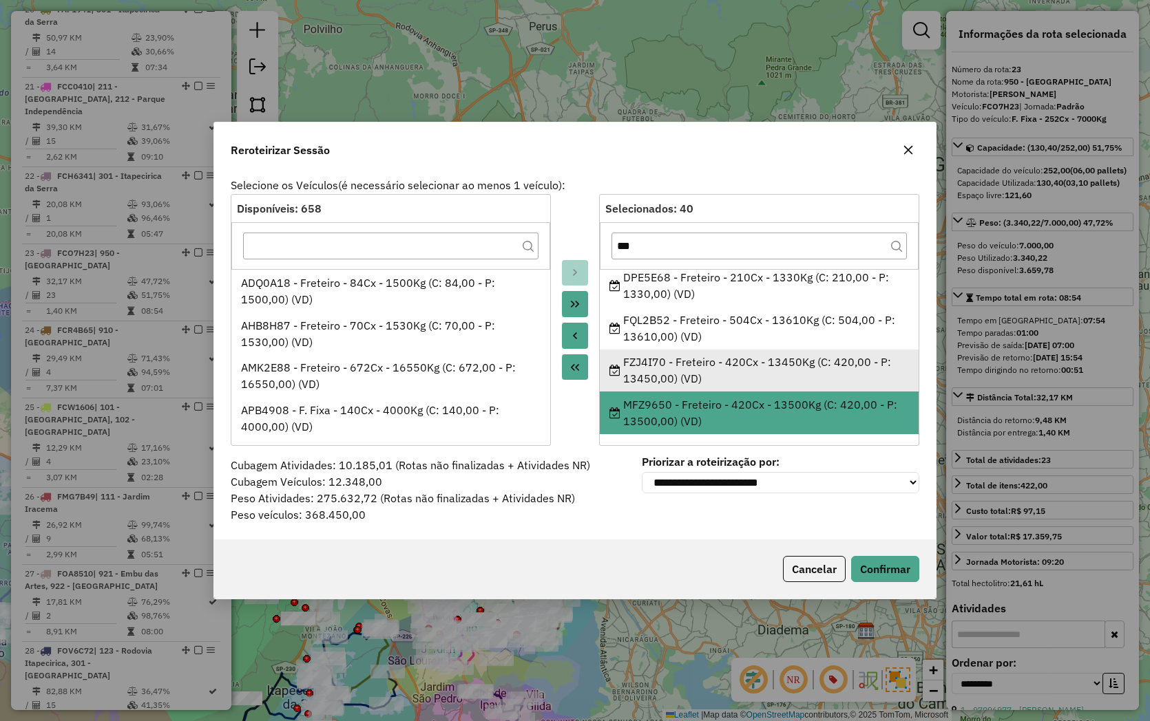
click at [666, 372] on div "FZJ4I70 - Freteiro - 420Cx - 13450Kg (C: 420,00 - P: 13450,00) (VD)" at bounding box center [759, 370] width 300 height 33
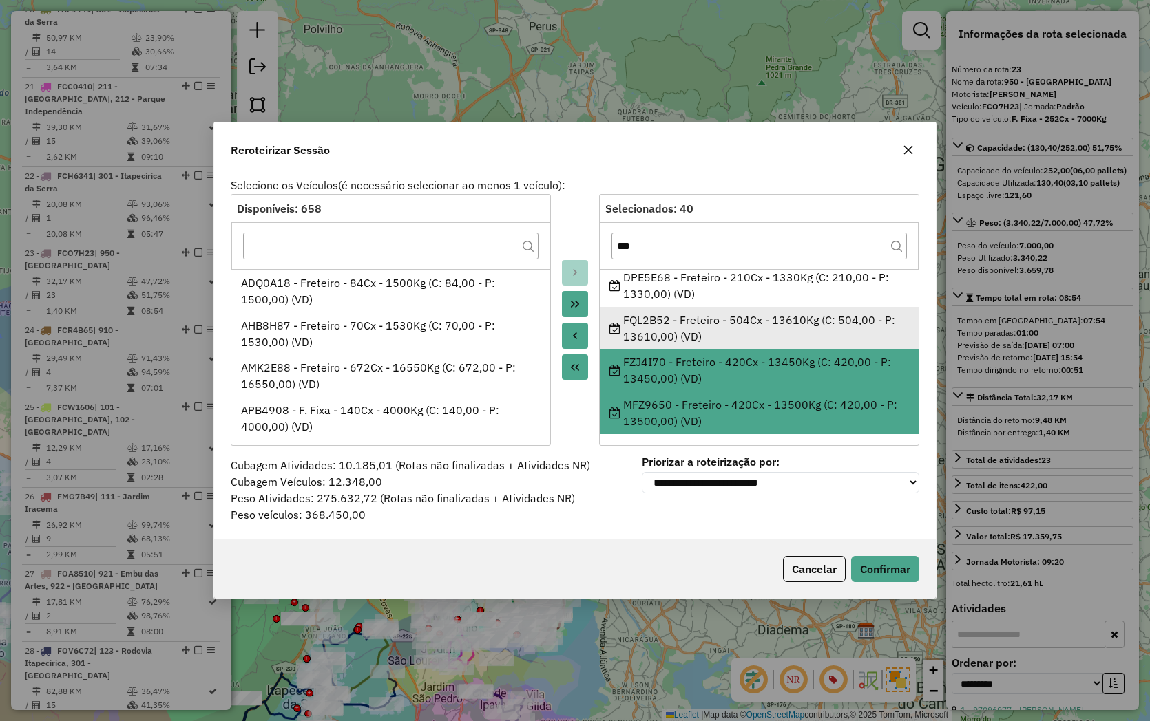
click at [668, 326] on div "FQL2B52 - Freteiro - 504Cx - 13610Kg (C: 504,00 - P: 13610,00) (VD)" at bounding box center [759, 328] width 300 height 33
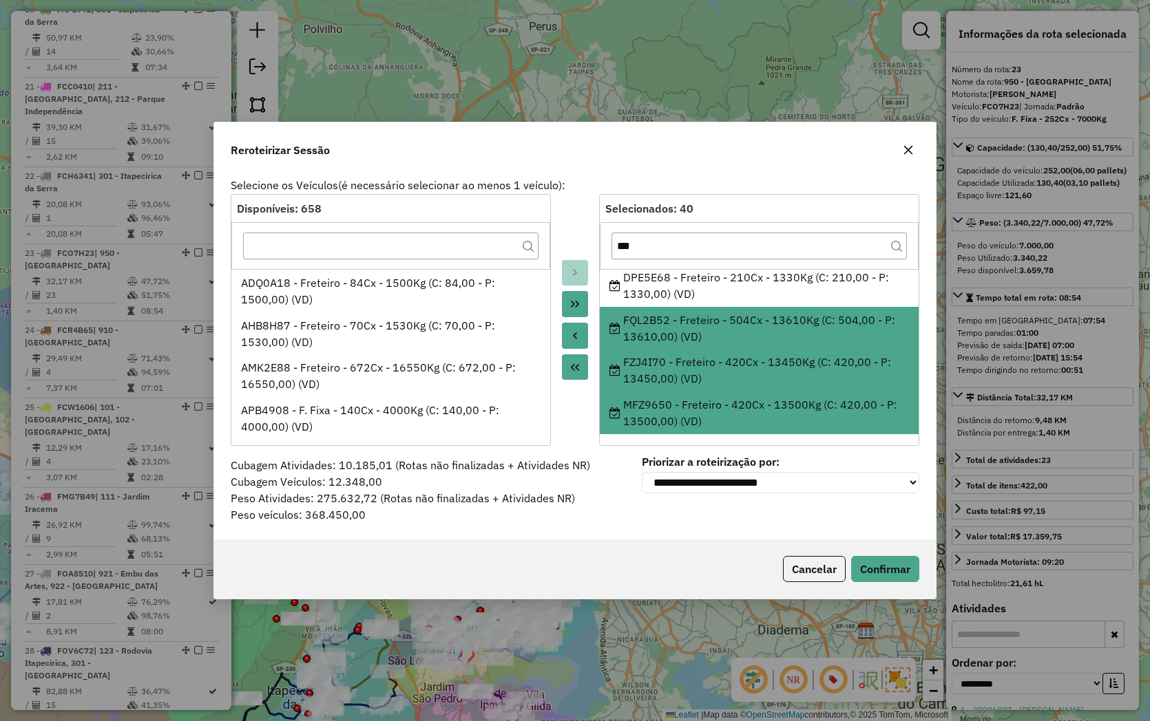
click at [654, 361] on div "FZJ4I70 - Freteiro - 420Cx - 13450Kg (C: 420,00 - P: 13450,00) (VD)" at bounding box center [759, 370] width 300 height 33
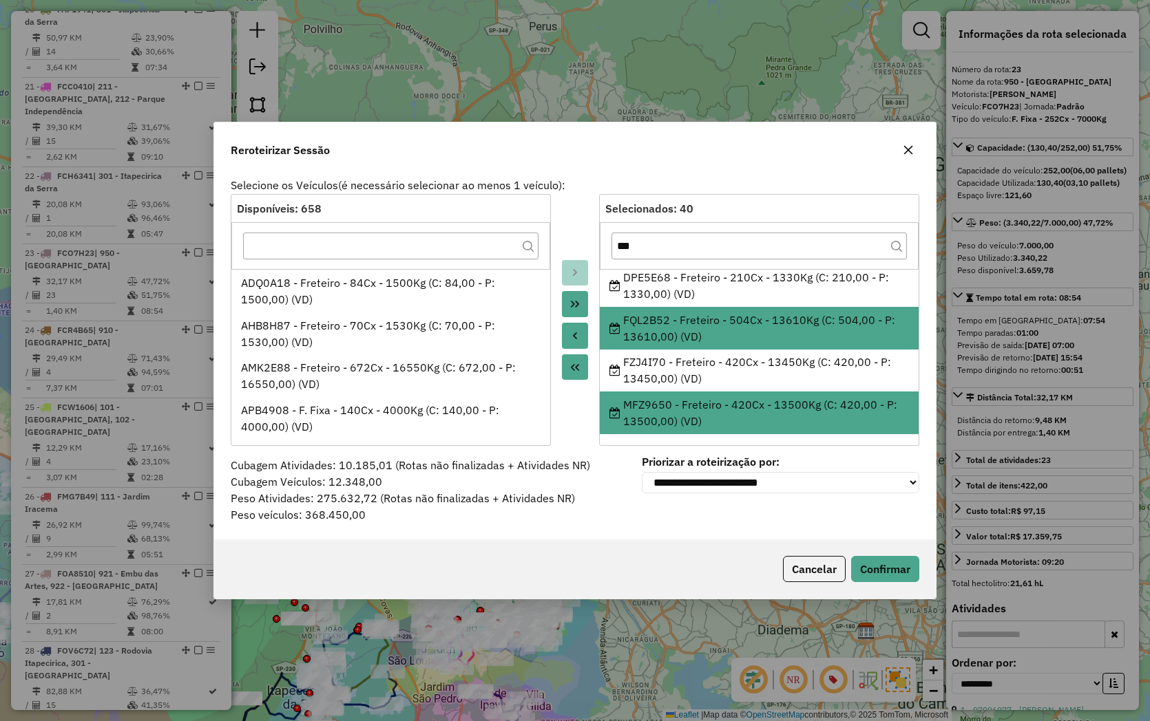
click at [647, 408] on div "MFZ9650 - Freteiro - 420Cx - 13500Kg (C: 420,00 - P: 13500,00) (VD)" at bounding box center [759, 413] width 300 height 33
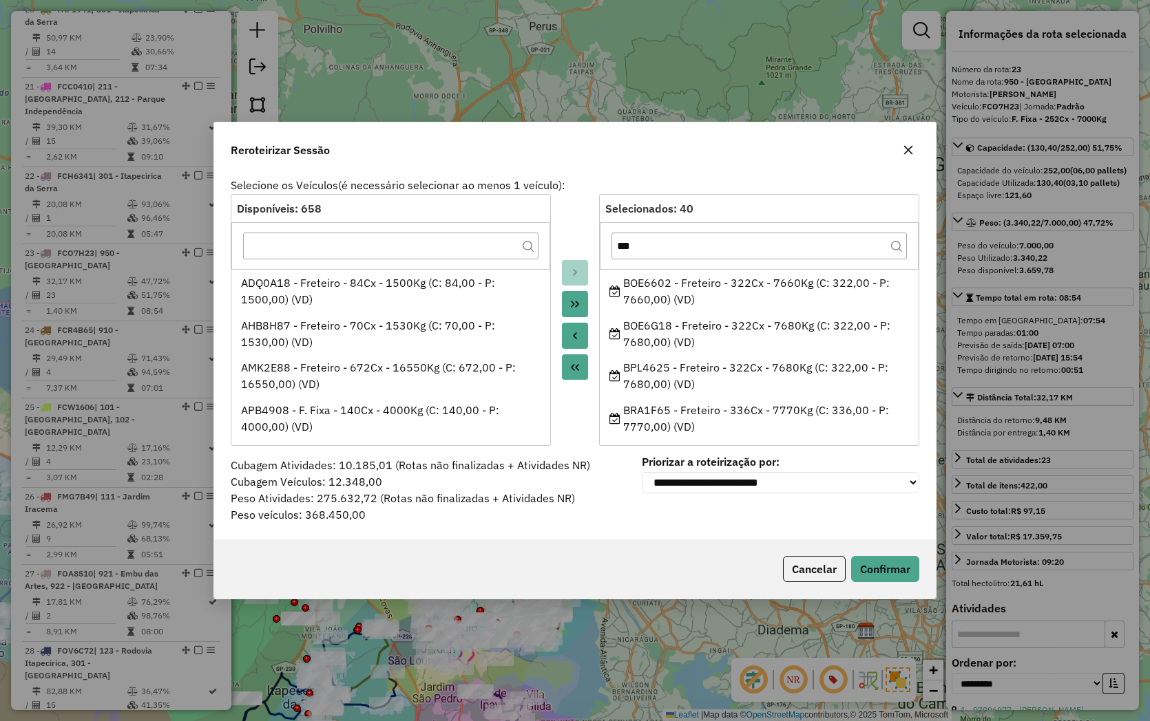
scroll to position [229, 0]
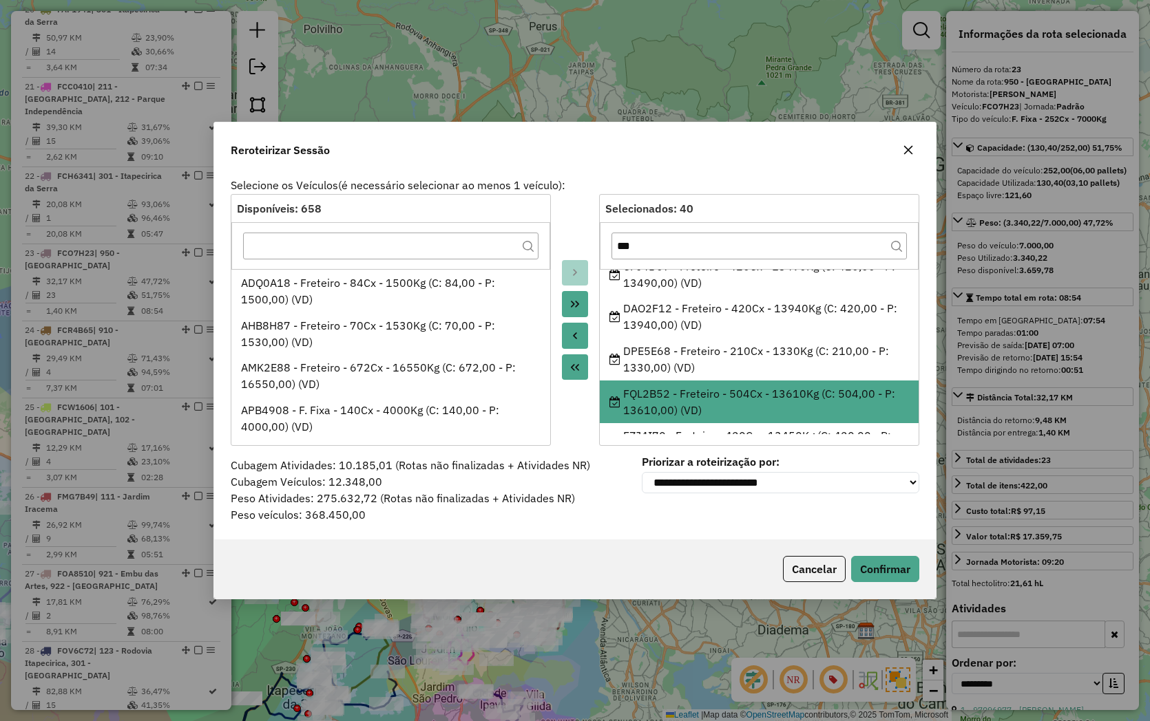
click at [584, 334] on button "Move to Source" at bounding box center [575, 336] width 26 height 26
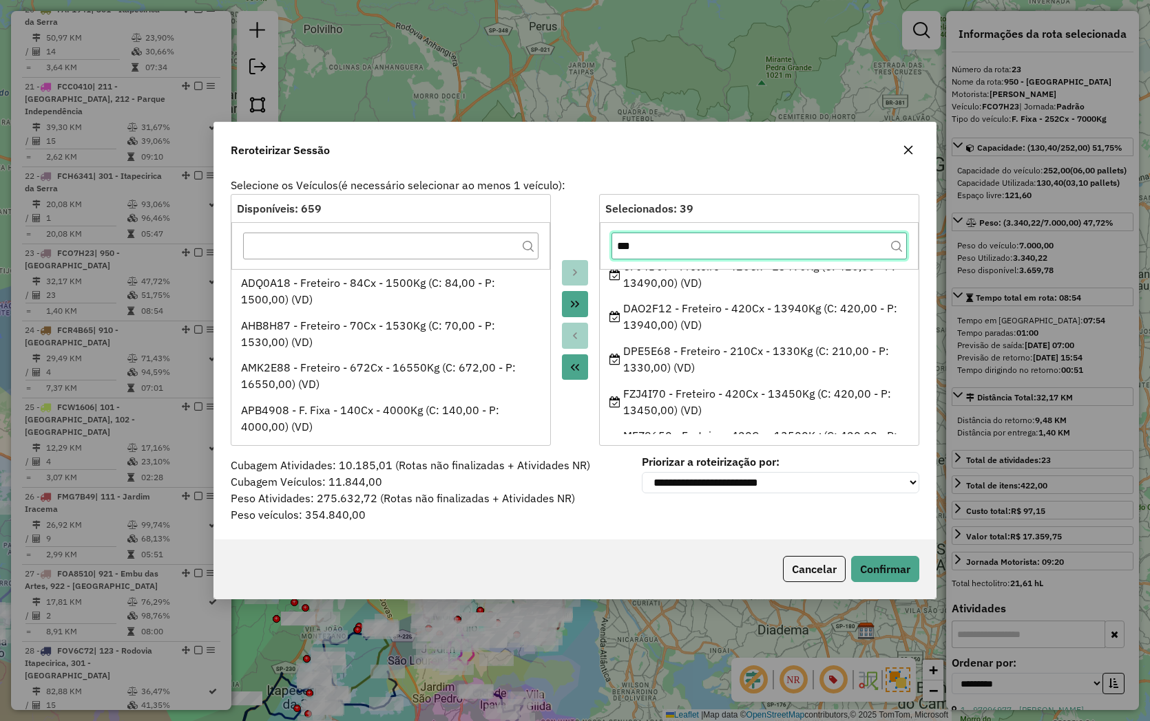
click at [644, 250] on input "***" at bounding box center [758, 247] width 295 height 28
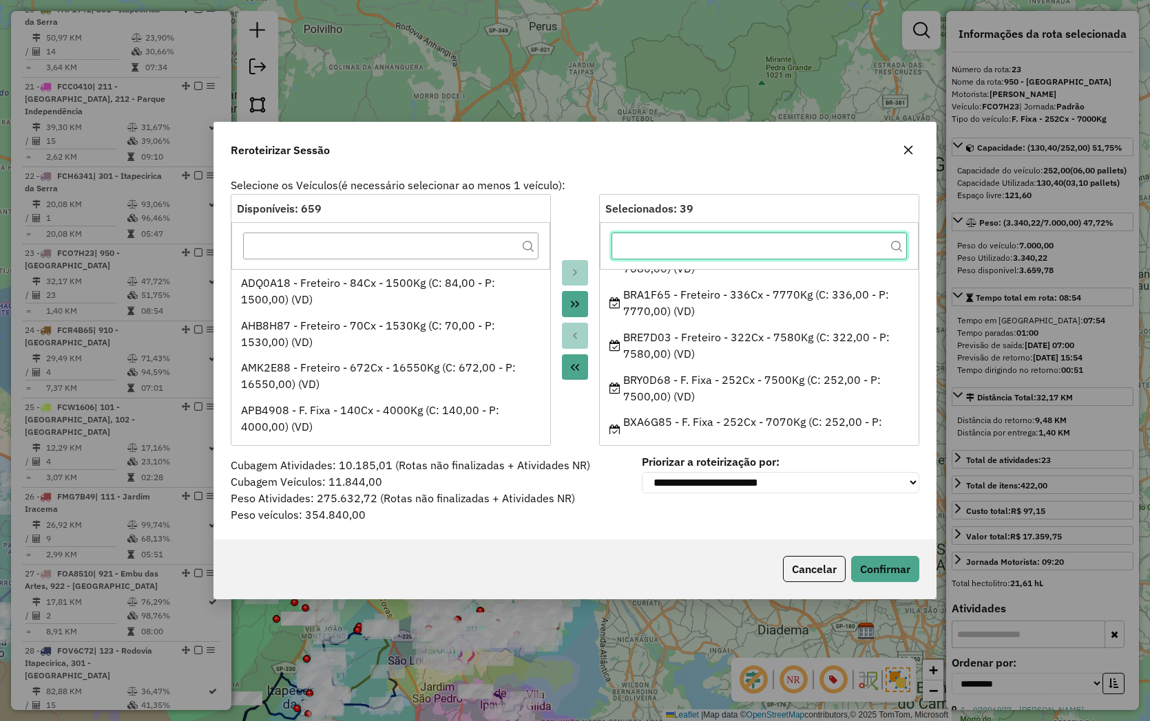
scroll to position [0, 0]
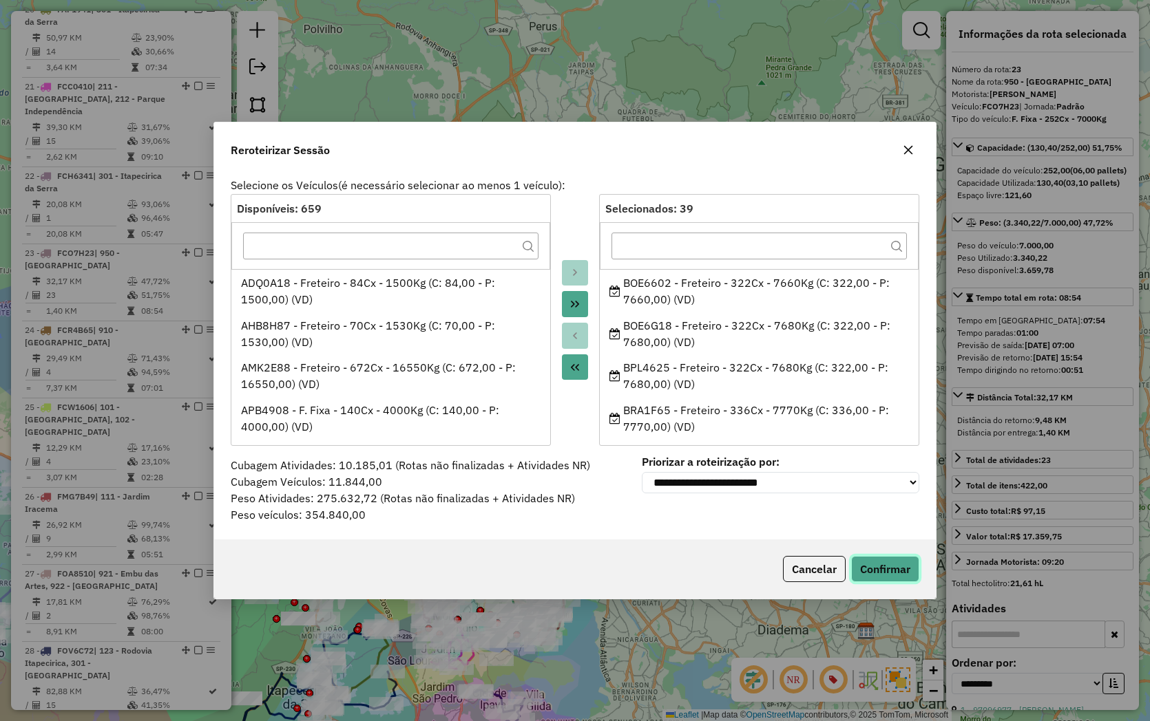
click at [896, 570] on button "Confirmar" at bounding box center [885, 569] width 68 height 26
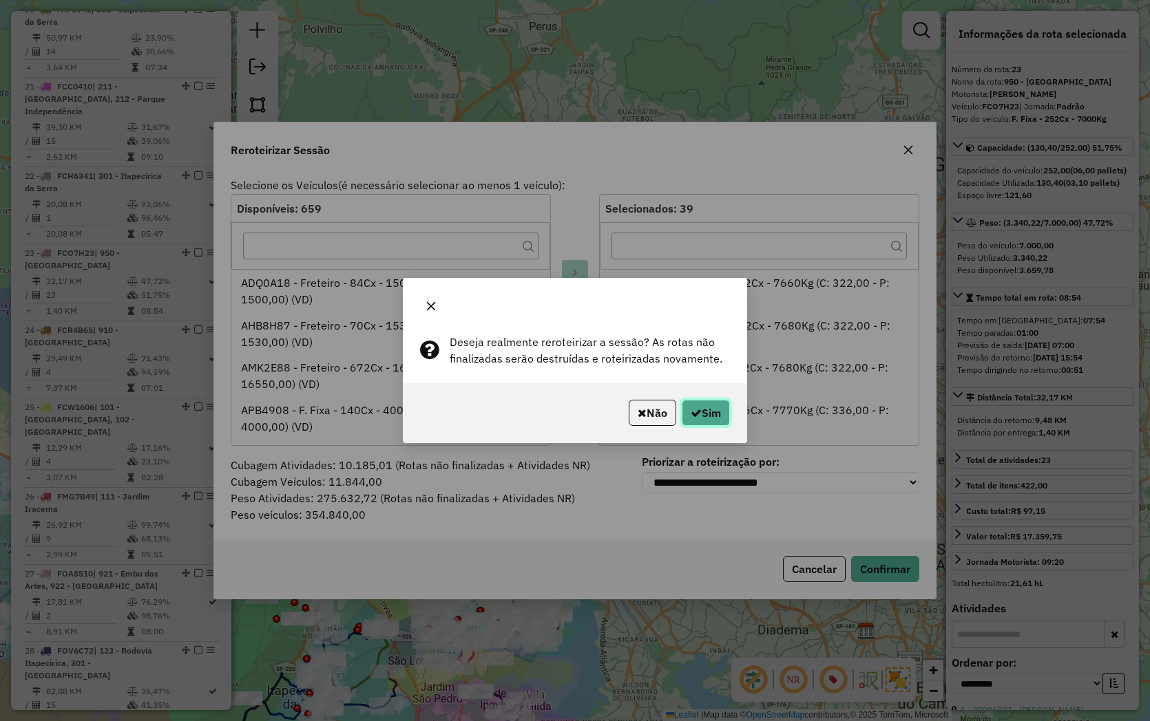
click at [709, 414] on button "Sim" at bounding box center [706, 413] width 48 height 26
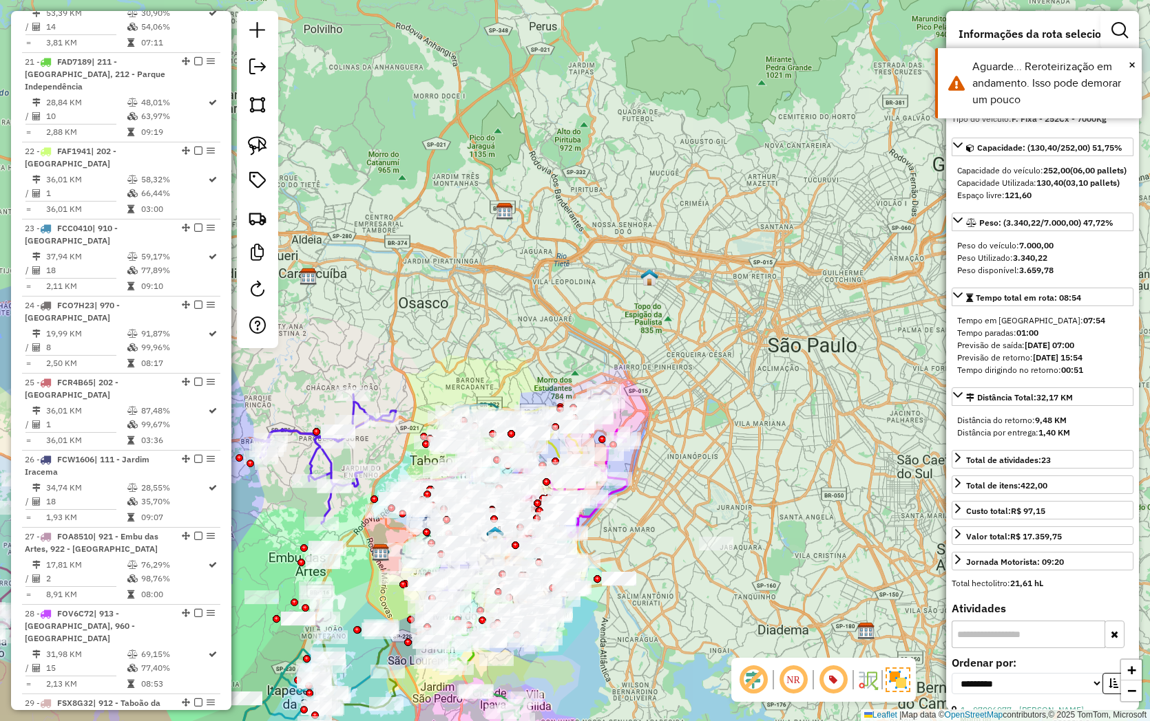
click at [658, 268] on img at bounding box center [649, 277] width 18 height 18
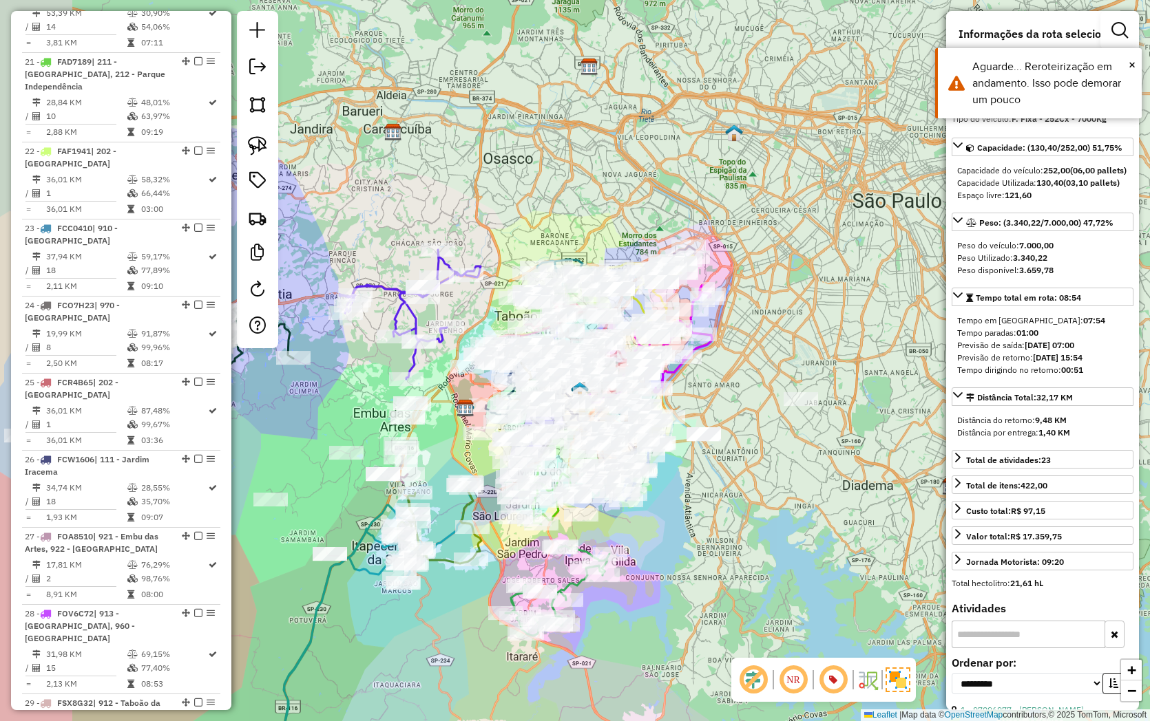
click at [801, 675] on em at bounding box center [793, 680] width 33 height 33
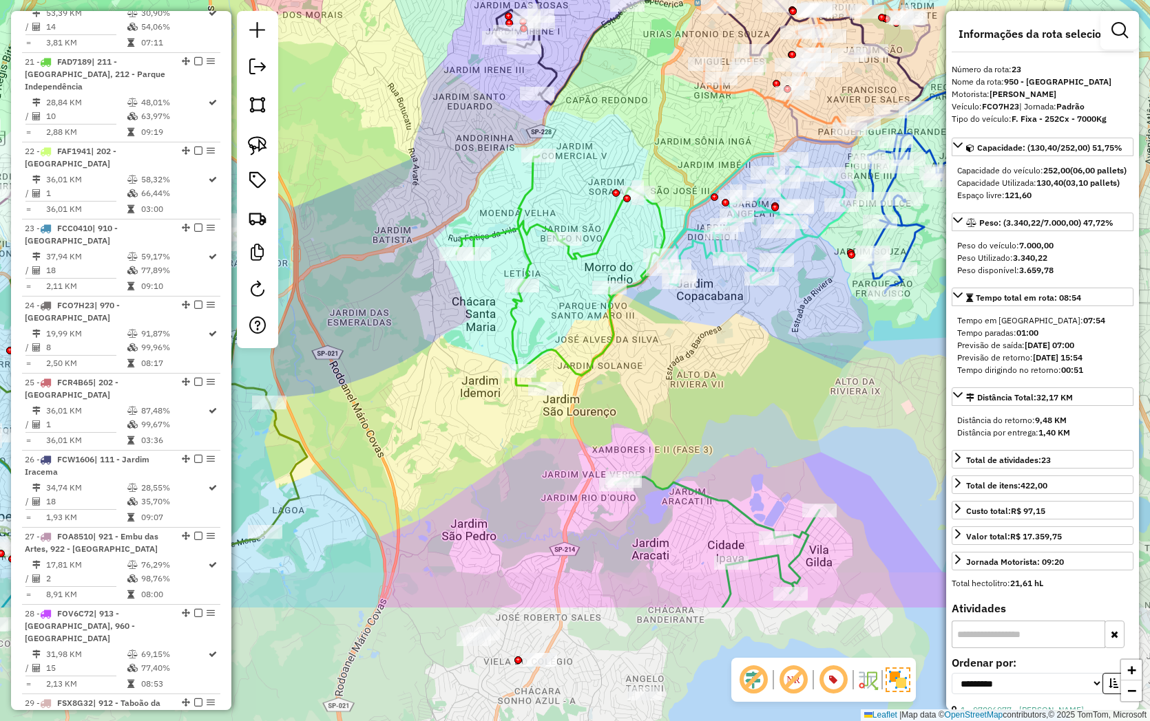
drag, startPoint x: 694, startPoint y: 546, endPoint x: 771, endPoint y: 358, distance: 203.1
click at [771, 358] on div "Janela de atendimento Grade de atendimento Capacidade Transportadoras Veículos …" at bounding box center [575, 360] width 1150 height 721
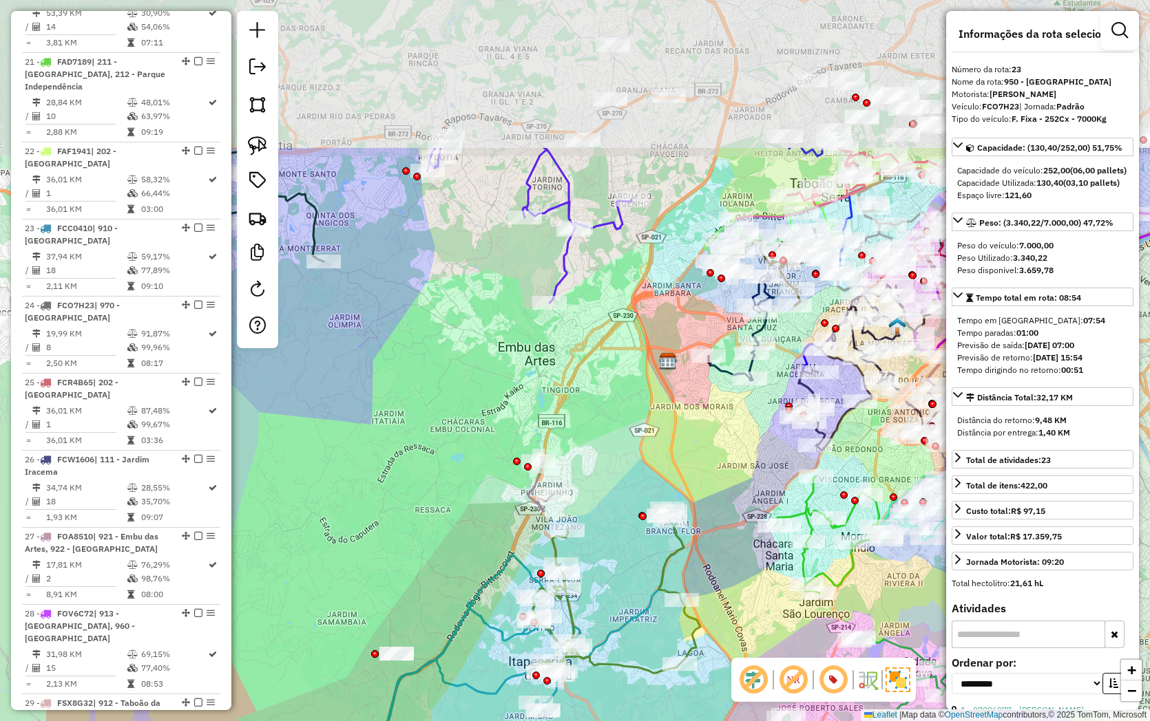
drag, startPoint x: 613, startPoint y: 421, endPoint x: 774, endPoint y: 642, distance: 273.5
click at [774, 642] on div "Janela de atendimento Grade de atendimento Capacidade Transportadoras Veículos …" at bounding box center [575, 360] width 1150 height 721
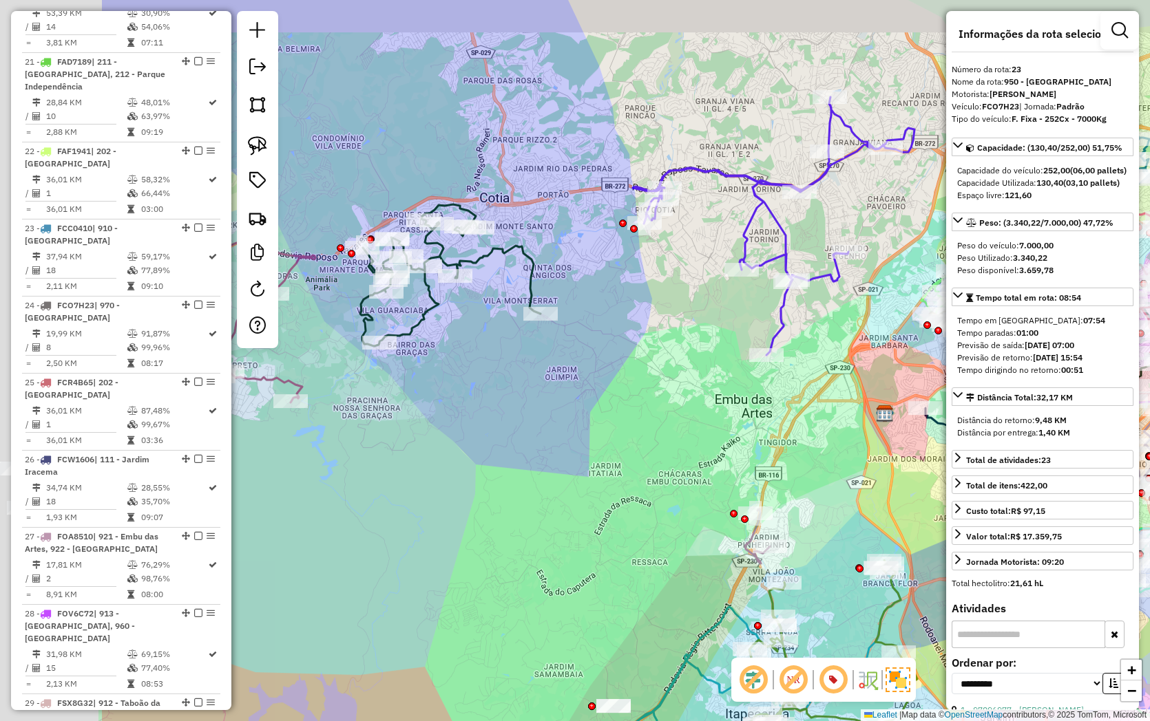
drag, startPoint x: 606, startPoint y: 414, endPoint x: 865, endPoint y: 466, distance: 264.6
click at [865, 466] on div "Janela de atendimento Grade de atendimento Capacidade Transportadoras Veículos …" at bounding box center [575, 360] width 1150 height 721
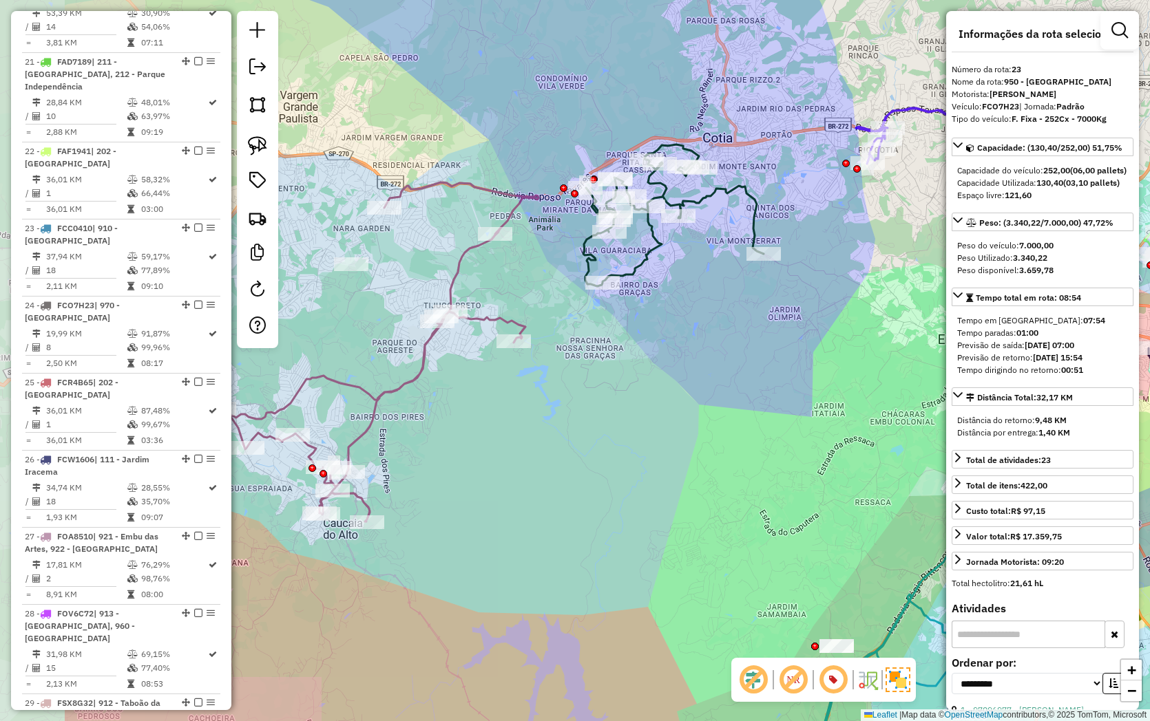
drag, startPoint x: 632, startPoint y: 483, endPoint x: 669, endPoint y: 538, distance: 66.4
click at [812, 425] on div "Janela de atendimento Grade de atendimento Capacidade Transportadoras Veículos …" at bounding box center [575, 360] width 1150 height 721
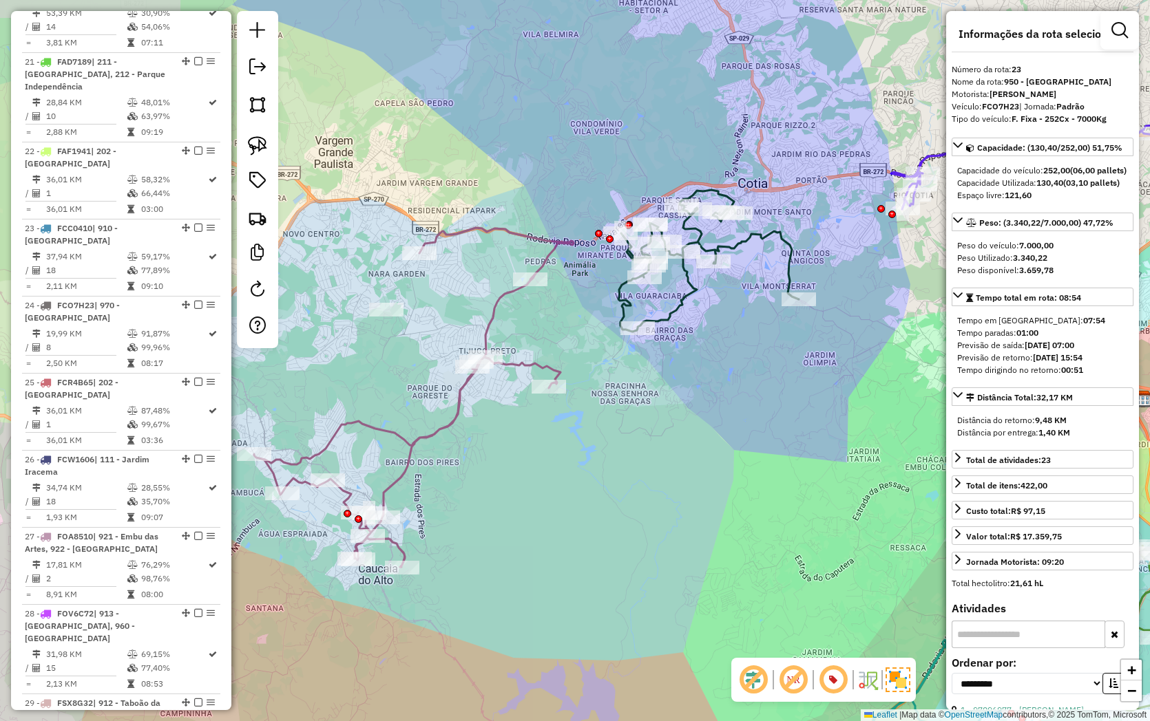
drag, startPoint x: 690, startPoint y: 511, endPoint x: 690, endPoint y: 579, distance: 67.5
click at [684, 585] on div "Janela de atendimento Grade de atendimento Capacidade Transportadoras Veículos …" at bounding box center [575, 360] width 1150 height 721
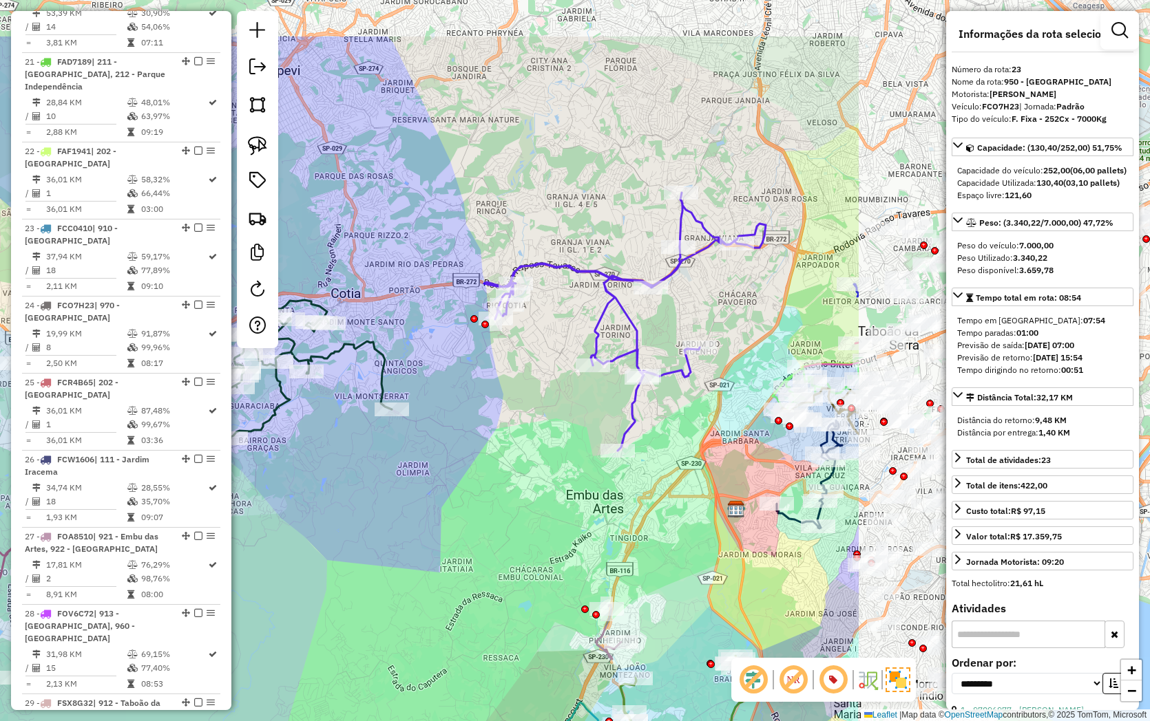
drag, startPoint x: 789, startPoint y: 443, endPoint x: 383, endPoint y: 551, distance: 420.5
click at [383, 551] on div "Janela de atendimento Grade de atendimento Capacidade Transportadoras Veículos …" at bounding box center [575, 360] width 1150 height 721
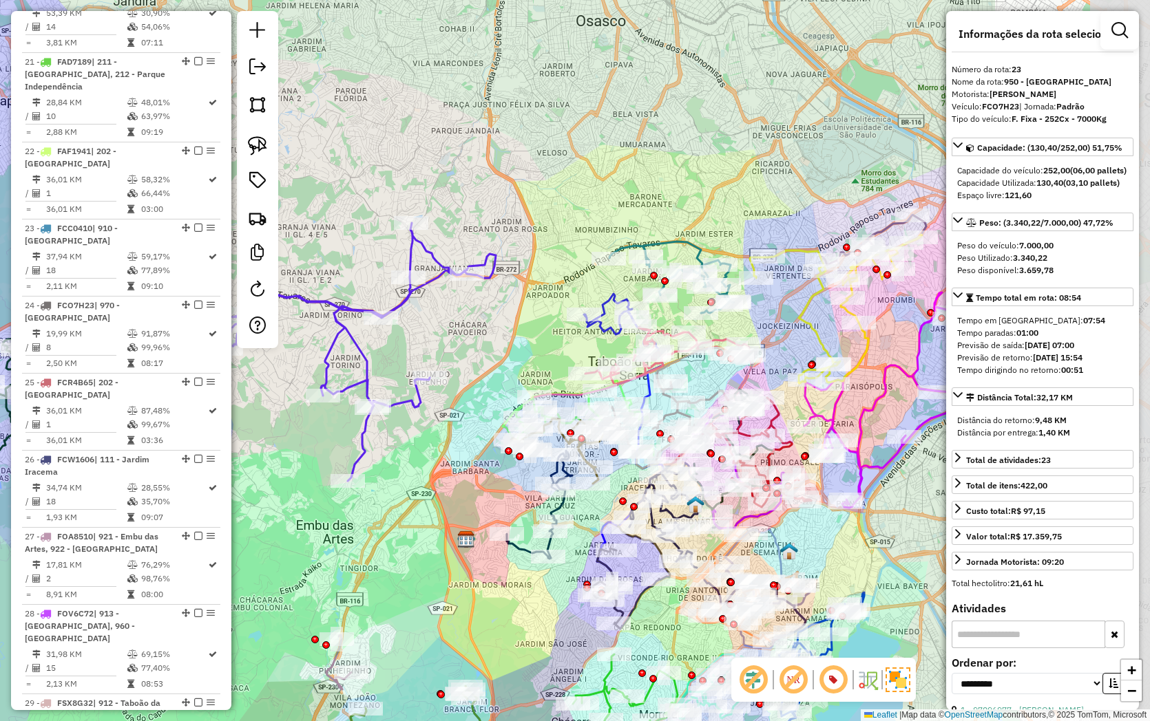
drag, startPoint x: 743, startPoint y: 296, endPoint x: 457, endPoint y: 326, distance: 288.0
click at [457, 326] on div "Janela de atendimento Grade de atendimento Capacidade Transportadoras Veículos …" at bounding box center [575, 360] width 1150 height 721
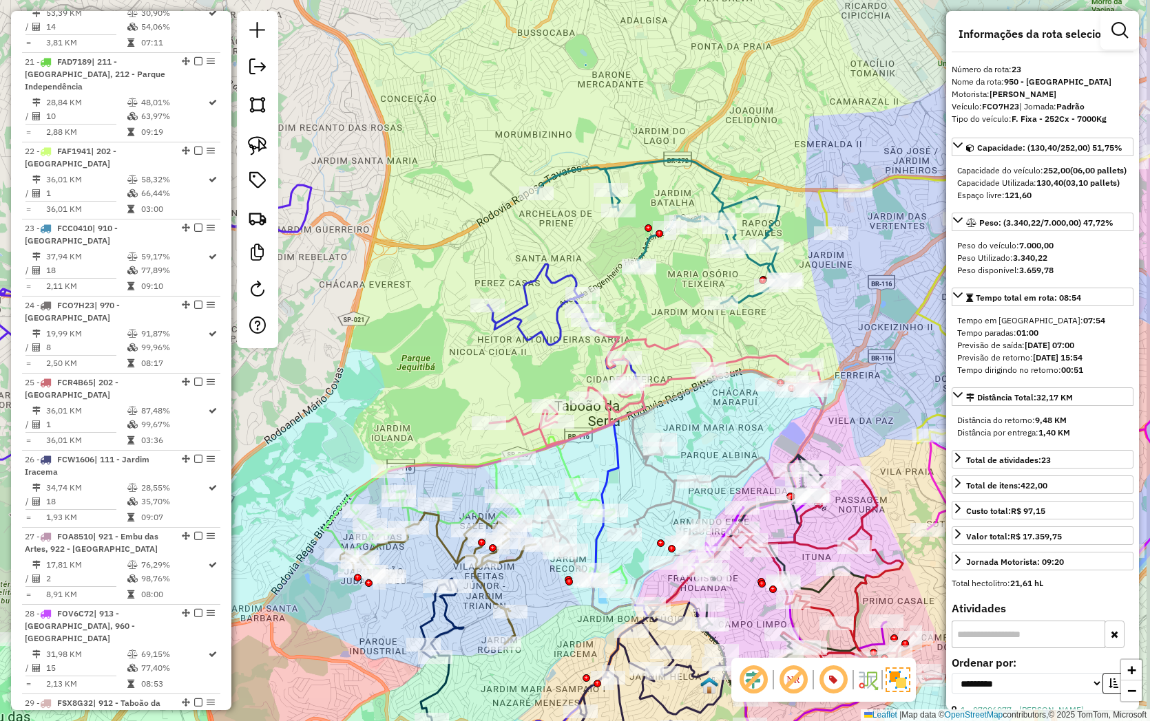
drag, startPoint x: 546, startPoint y: 237, endPoint x: 475, endPoint y: 196, distance: 81.7
click at [475, 194] on div "Janela de atendimento Grade de atendimento Capacidade Transportadoras Veículos …" at bounding box center [575, 360] width 1150 height 721
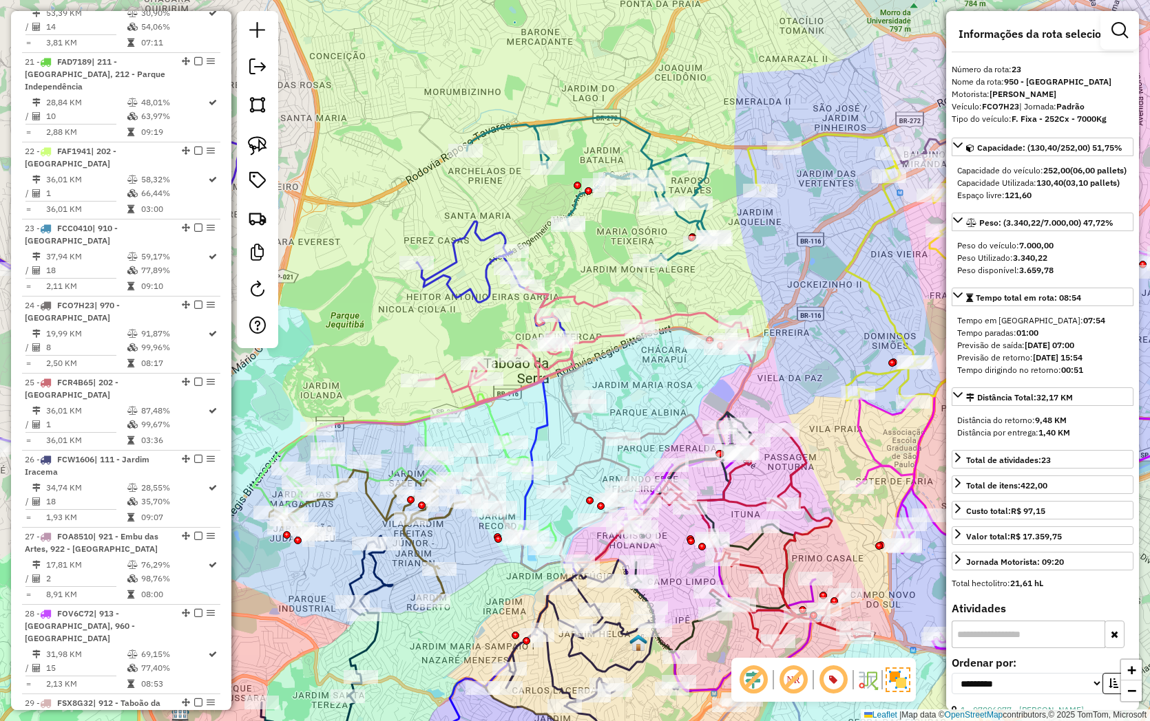
click at [793, 679] on em at bounding box center [793, 680] width 33 height 33
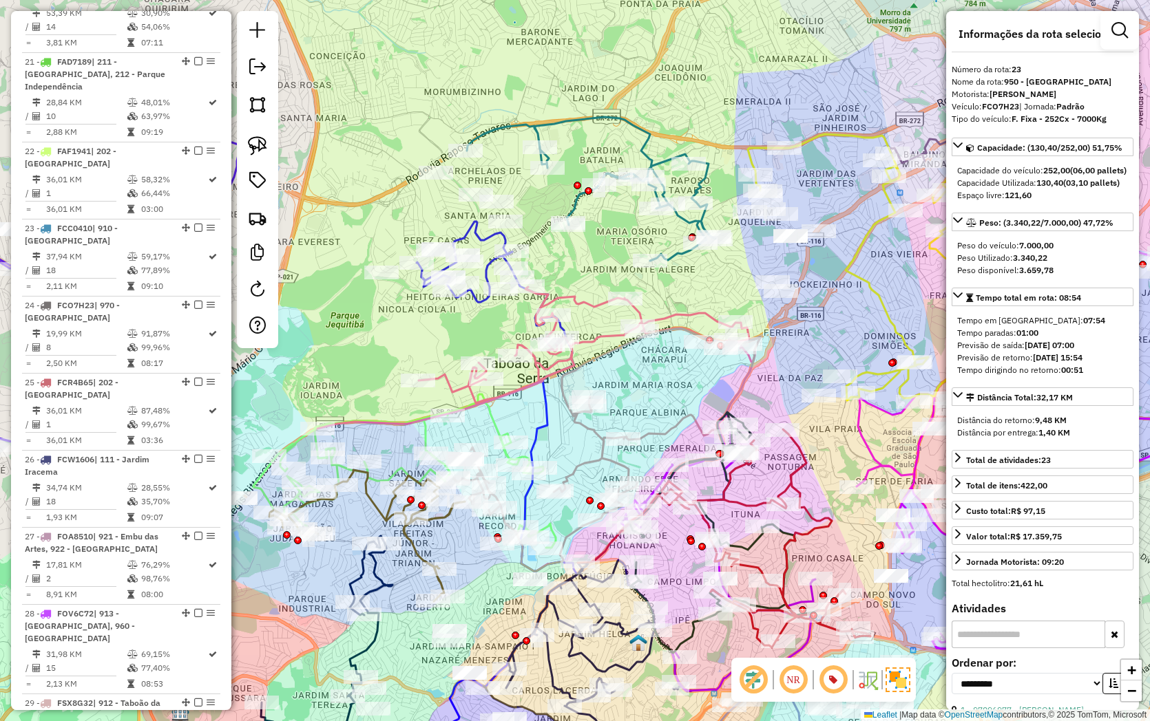
click at [793, 679] on em at bounding box center [793, 680] width 33 height 33
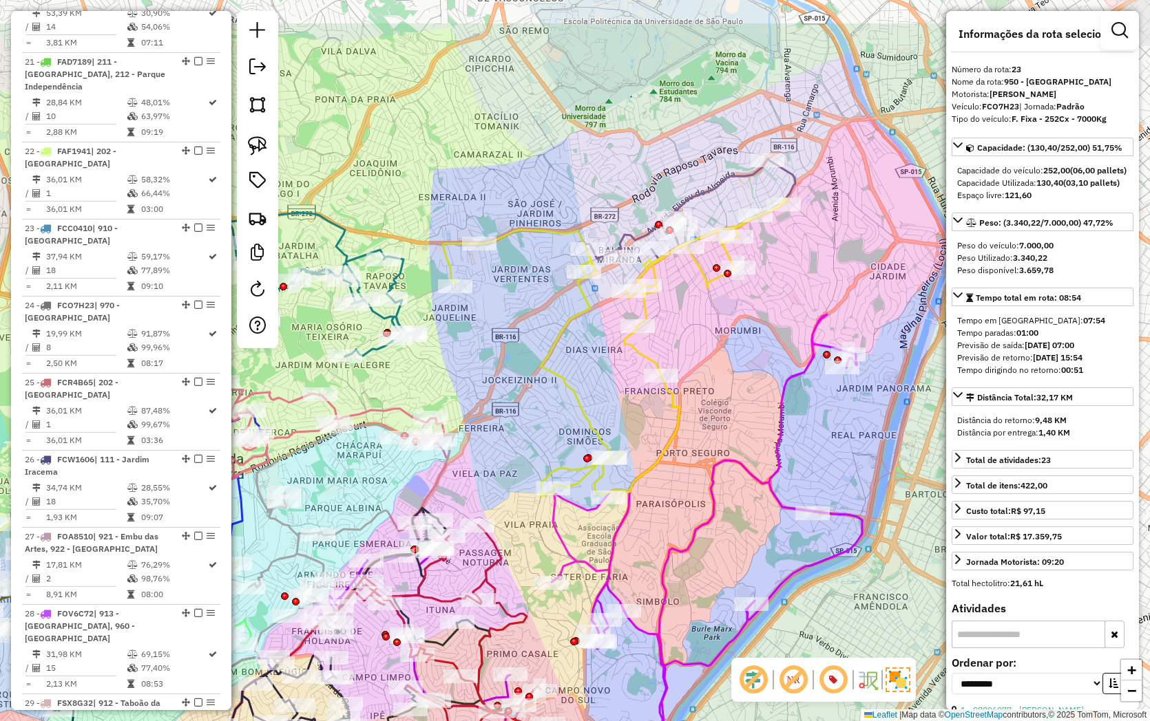
drag, startPoint x: 747, startPoint y: 266, endPoint x: 445, endPoint y: 360, distance: 315.9
click at [445, 360] on div "Janela de atendimento Grade de atendimento Capacidade Transportadoras Veículos …" at bounding box center [575, 360] width 1150 height 721
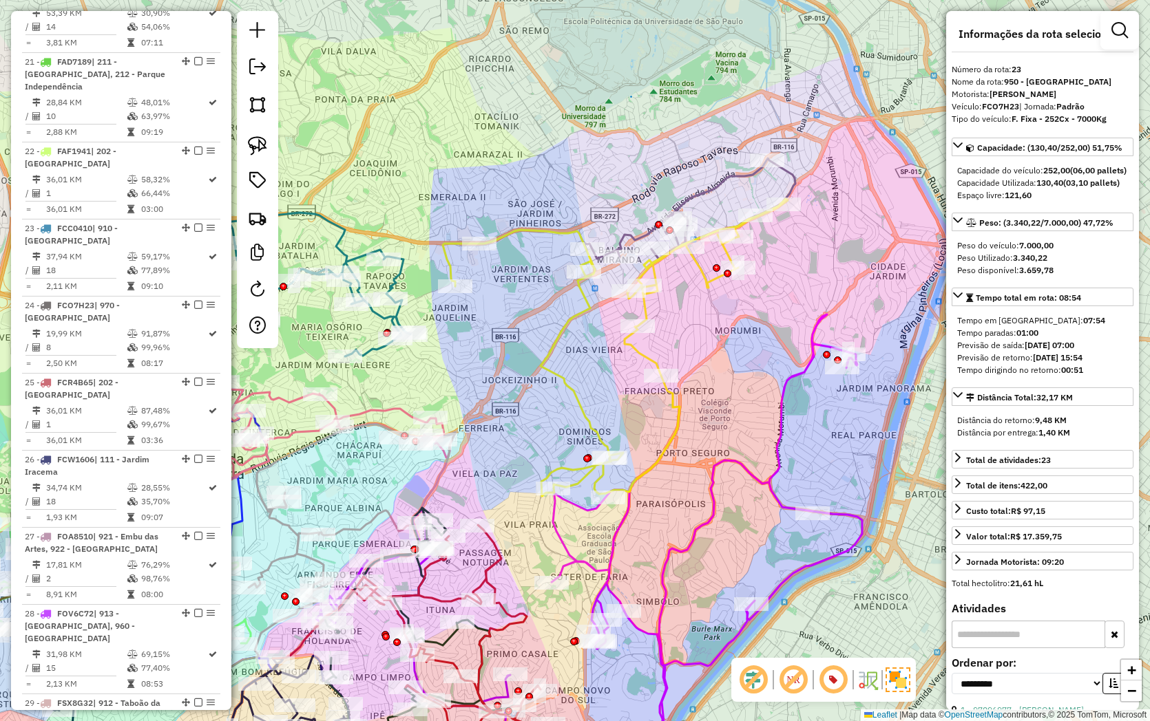
click at [632, 352] on icon at bounding box center [615, 347] width 345 height 297
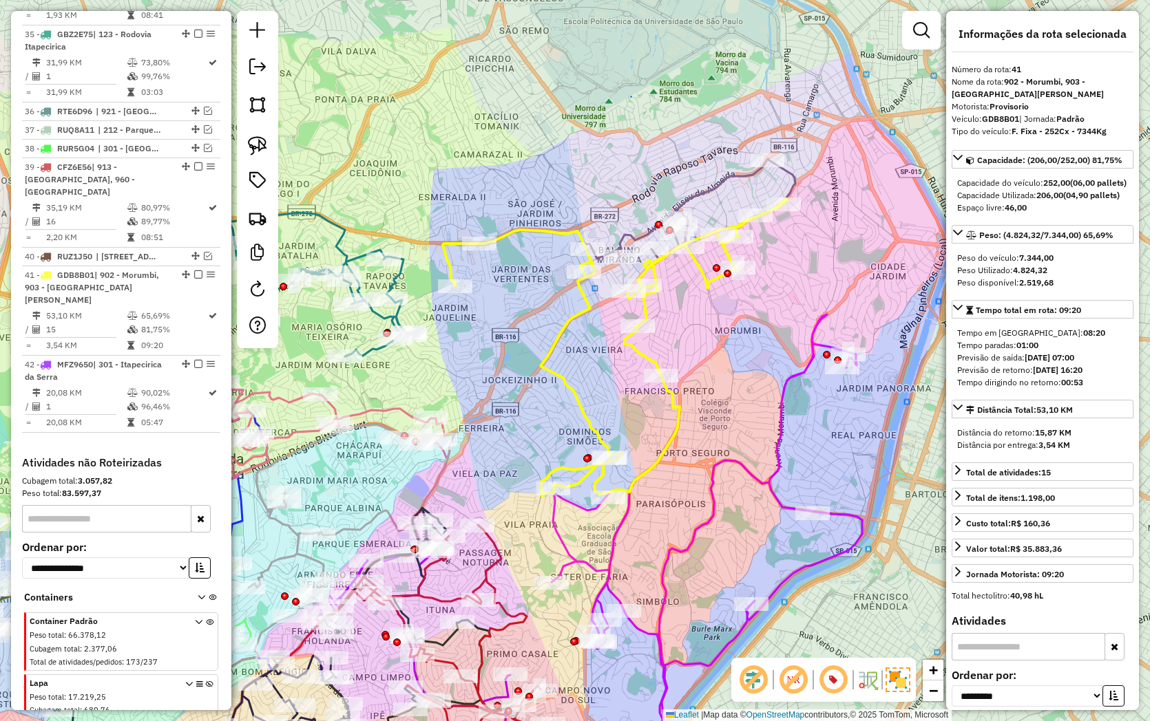
scroll to position [3193, 0]
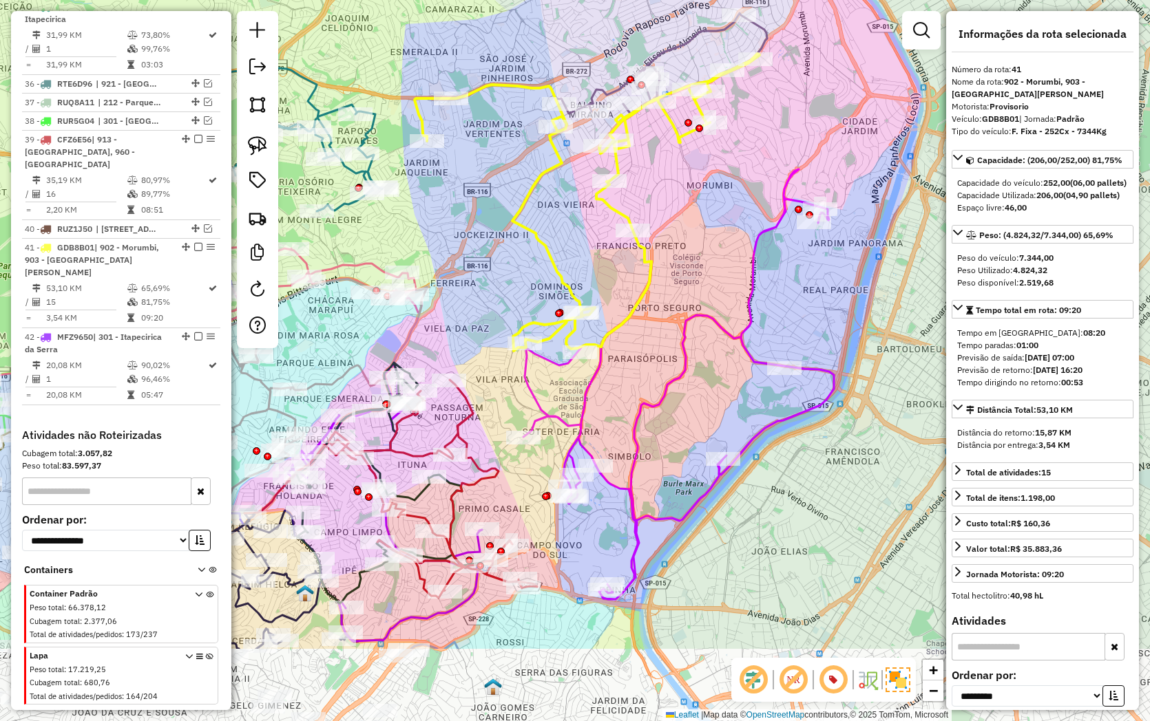
drag, startPoint x: 588, startPoint y: 400, endPoint x: 527, endPoint y: 234, distance: 176.6
click at [527, 233] on div "Janela de atendimento Grade de atendimento Capacidade Transportadoras Veículos …" at bounding box center [575, 360] width 1150 height 721
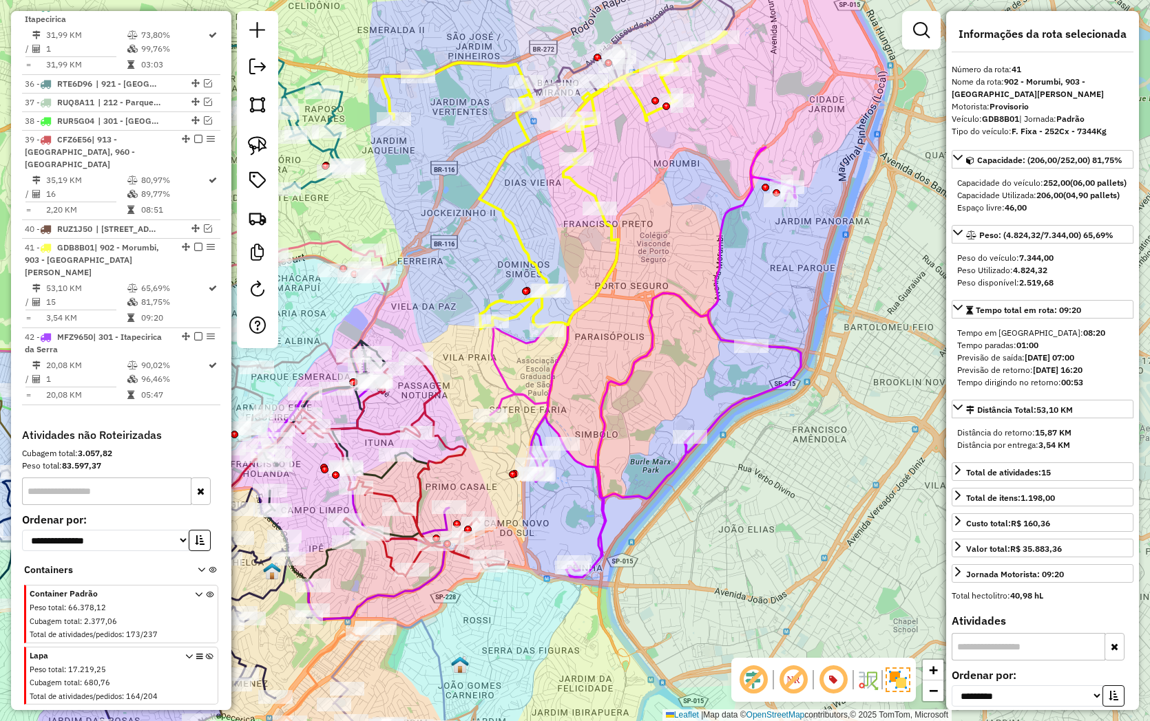
click at [609, 389] on icon at bounding box center [645, 362] width 310 height 430
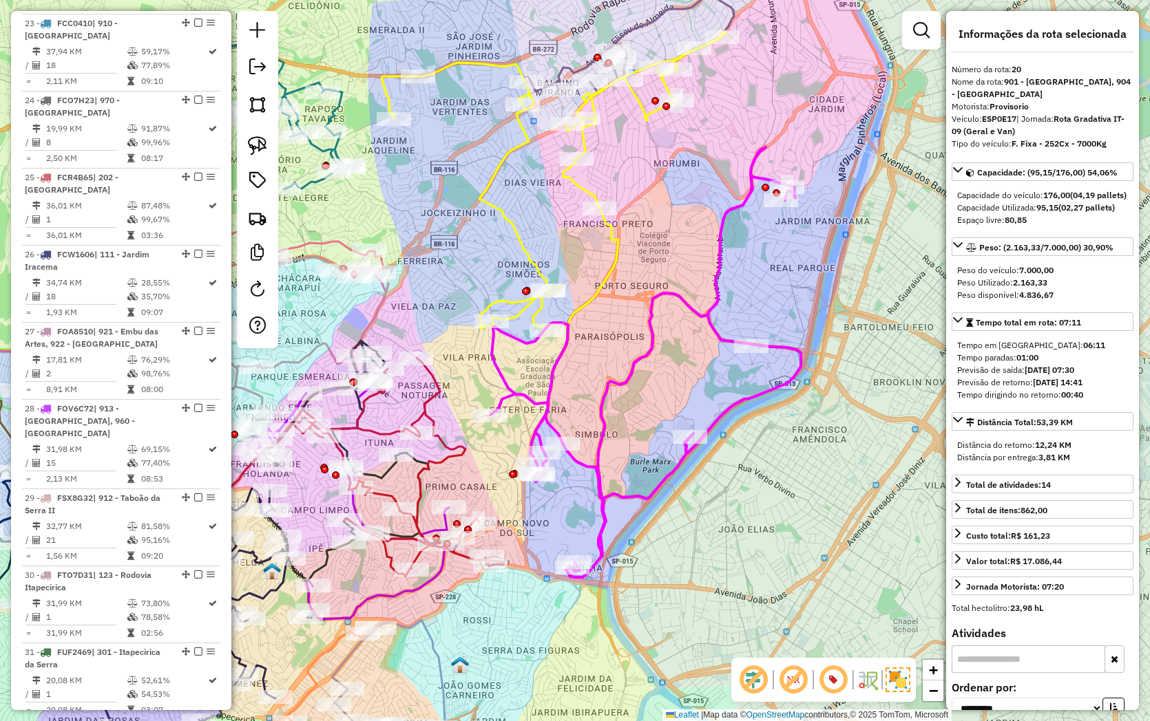
scroll to position [1985, 0]
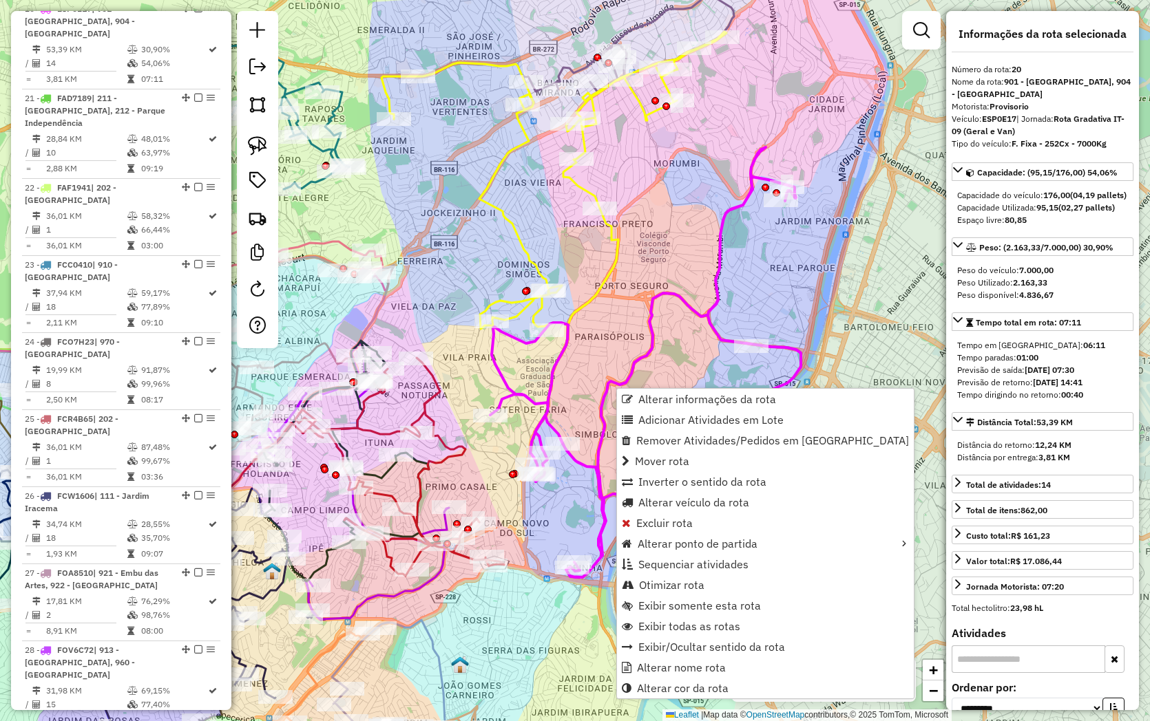
click at [582, 352] on div "Janela de atendimento Grade de atendimento Capacidade Transportadoras Veículos …" at bounding box center [575, 360] width 1150 height 721
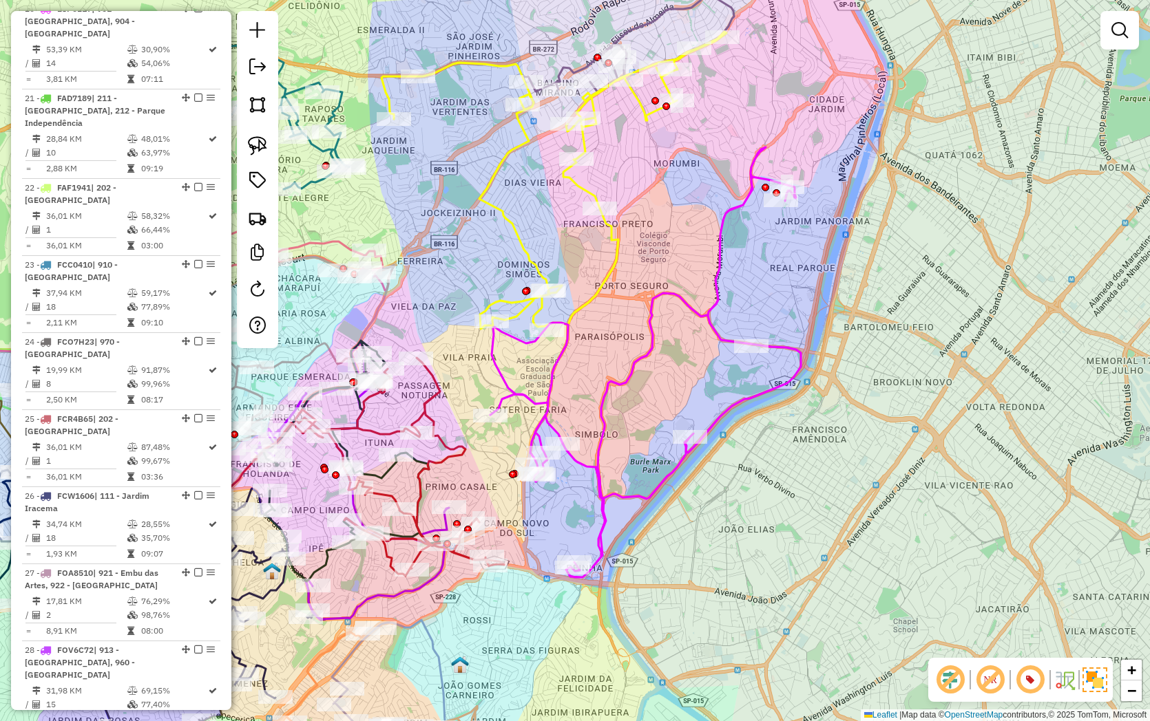
click at [609, 238] on icon at bounding box center [553, 180] width 345 height 297
select select "**********"
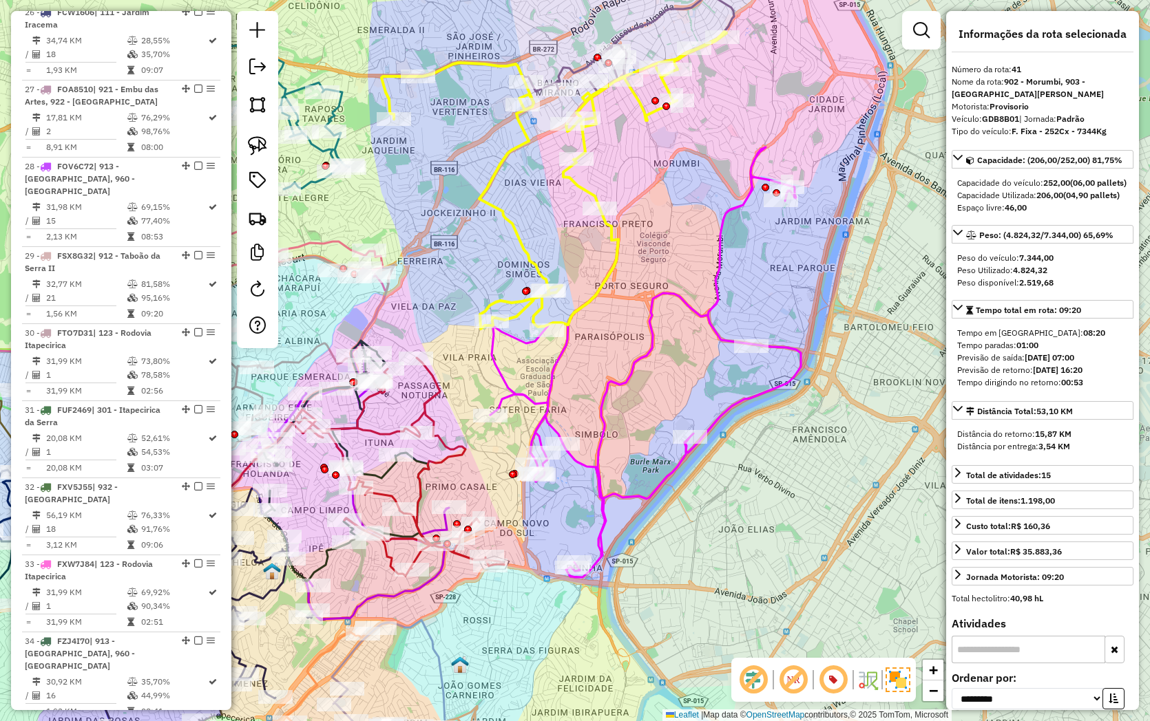
scroll to position [3193, 0]
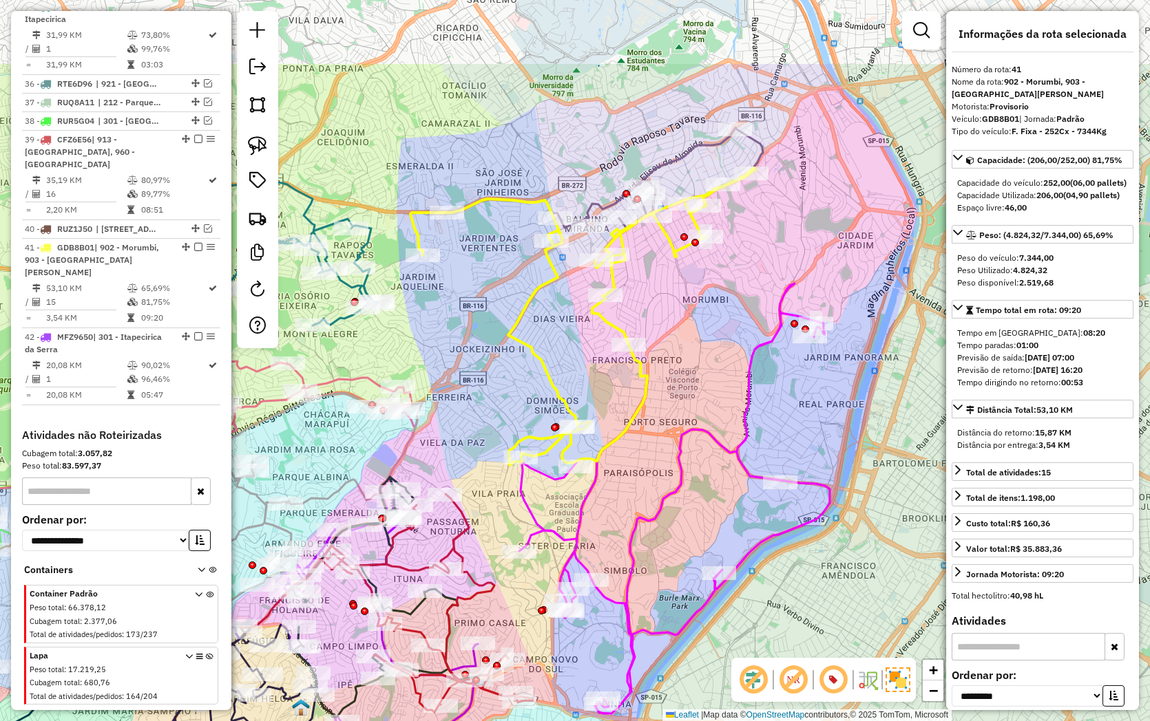
drag, startPoint x: 642, startPoint y: 250, endPoint x: 677, endPoint y: 423, distance: 177.0
click at [676, 438] on div "Janela de atendimento Grade de atendimento Capacidade Transportadoras Veículos …" at bounding box center [575, 360] width 1150 height 721
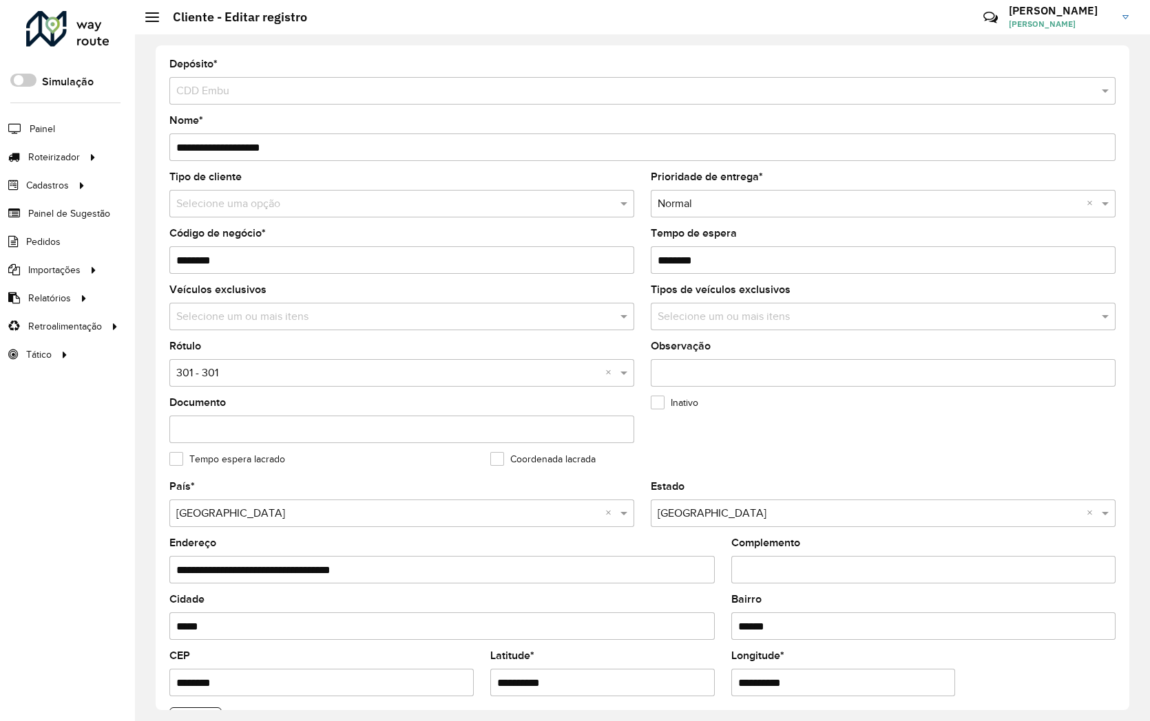
scroll to position [305, 0]
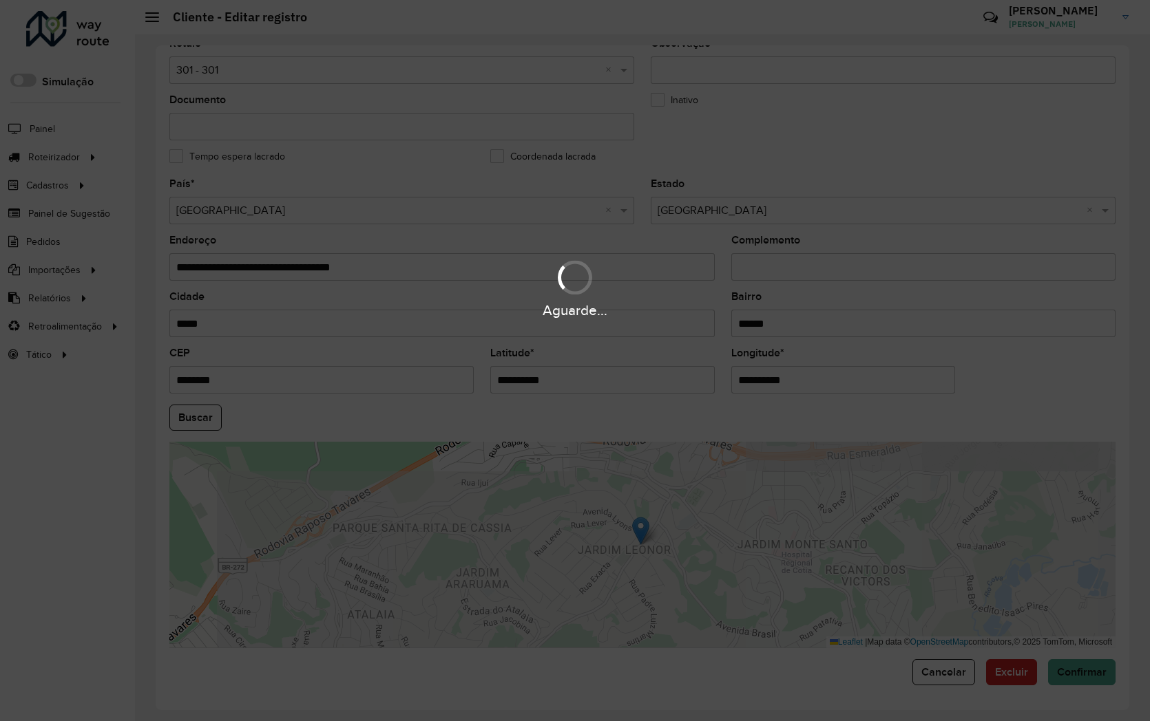
drag, startPoint x: 558, startPoint y: 377, endPoint x: 549, endPoint y: 377, distance: 8.3
click at [549, 377] on div "Aguarde..." at bounding box center [575, 360] width 1150 height 721
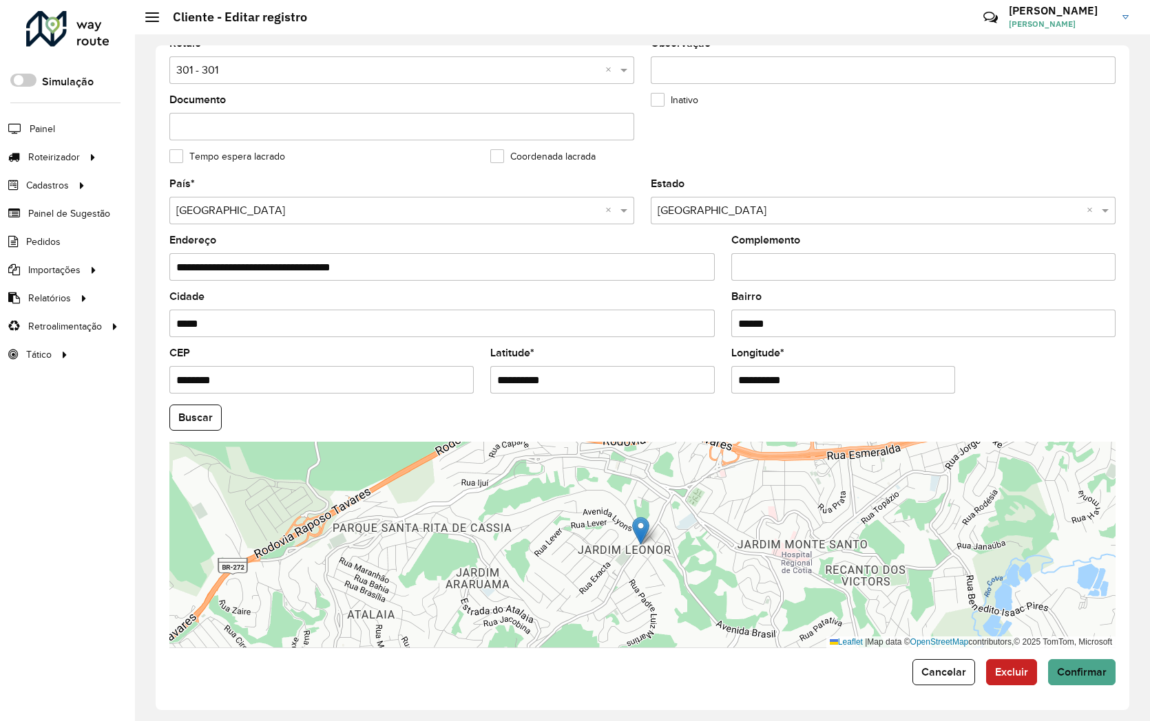
drag, startPoint x: 585, startPoint y: 379, endPoint x: 339, endPoint y: 414, distance: 248.3
click at [348, 394] on formly-group "**********" at bounding box center [642, 413] width 962 height 469
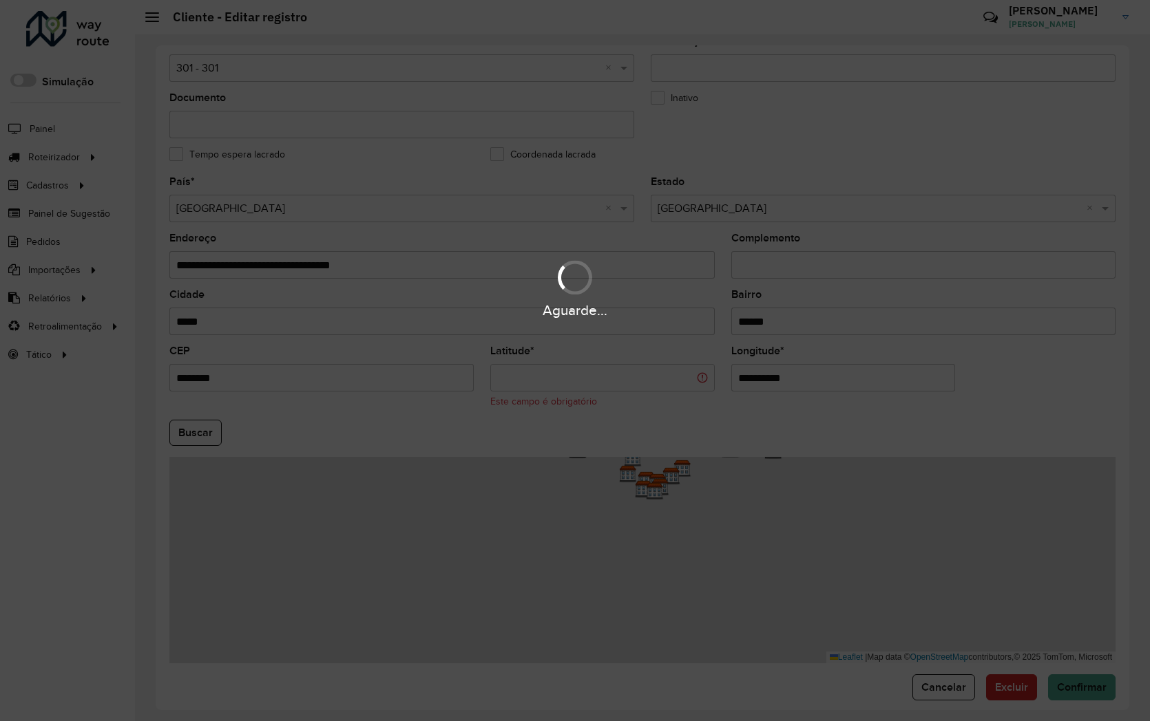
drag, startPoint x: 810, startPoint y: 376, endPoint x: 627, endPoint y: 372, distance: 183.2
click at [627, 372] on hb-app "Aguarde... Pop-up bloqueado! Seu navegador bloqueou automáticamente a abertura …" at bounding box center [575, 360] width 1150 height 721
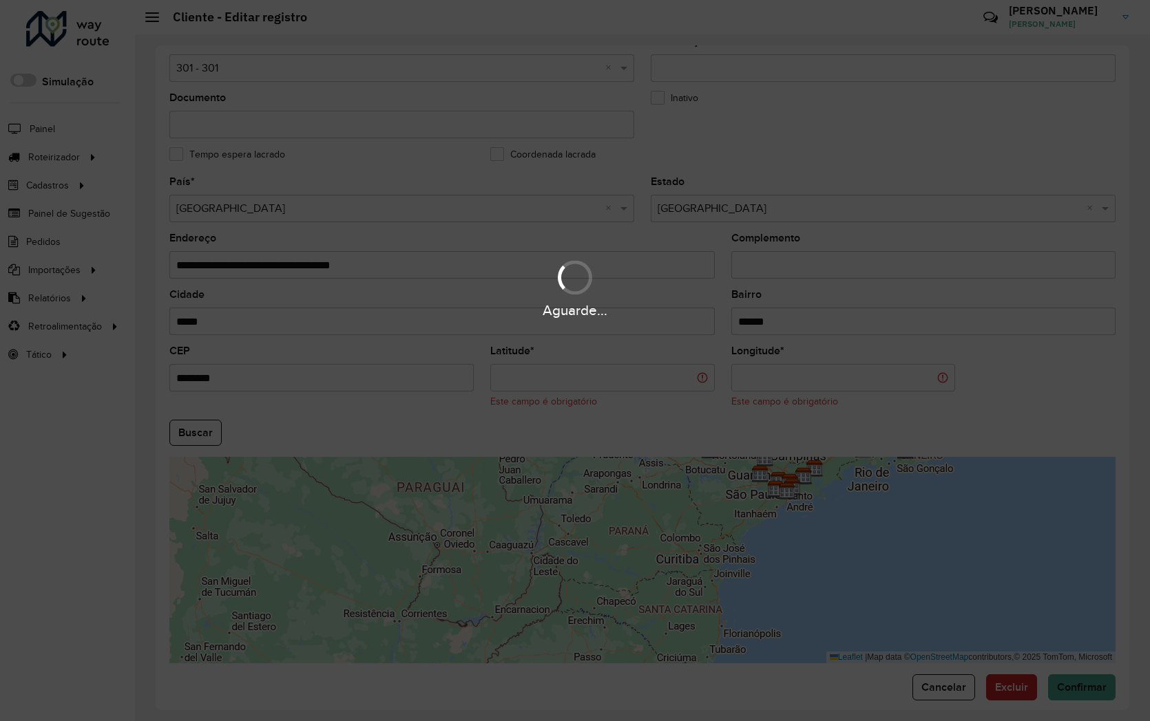
drag, startPoint x: 198, startPoint y: 266, endPoint x: 72, endPoint y: 284, distance: 127.2
click at [72, 284] on hb-app "Aguarde... Pop-up bloqueado! Seu navegador bloqueou automáticamente a abertura …" at bounding box center [575, 360] width 1150 height 721
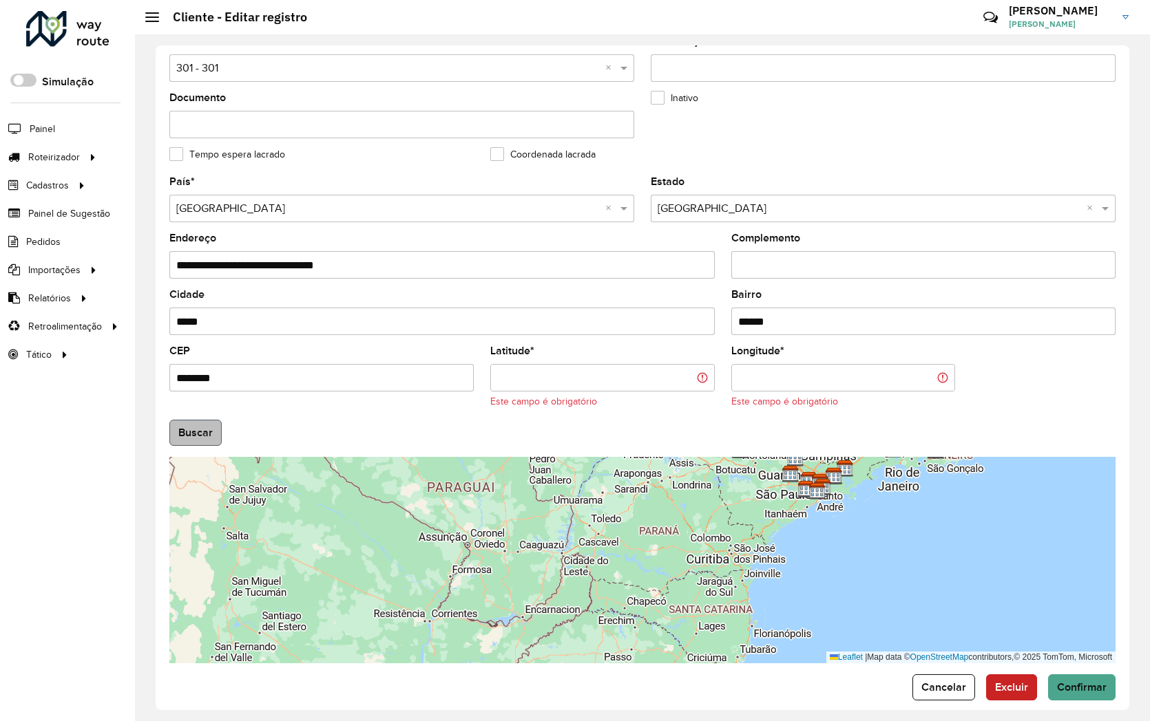
type input "**********"
click at [198, 425] on button "Buscar" at bounding box center [195, 433] width 52 height 26
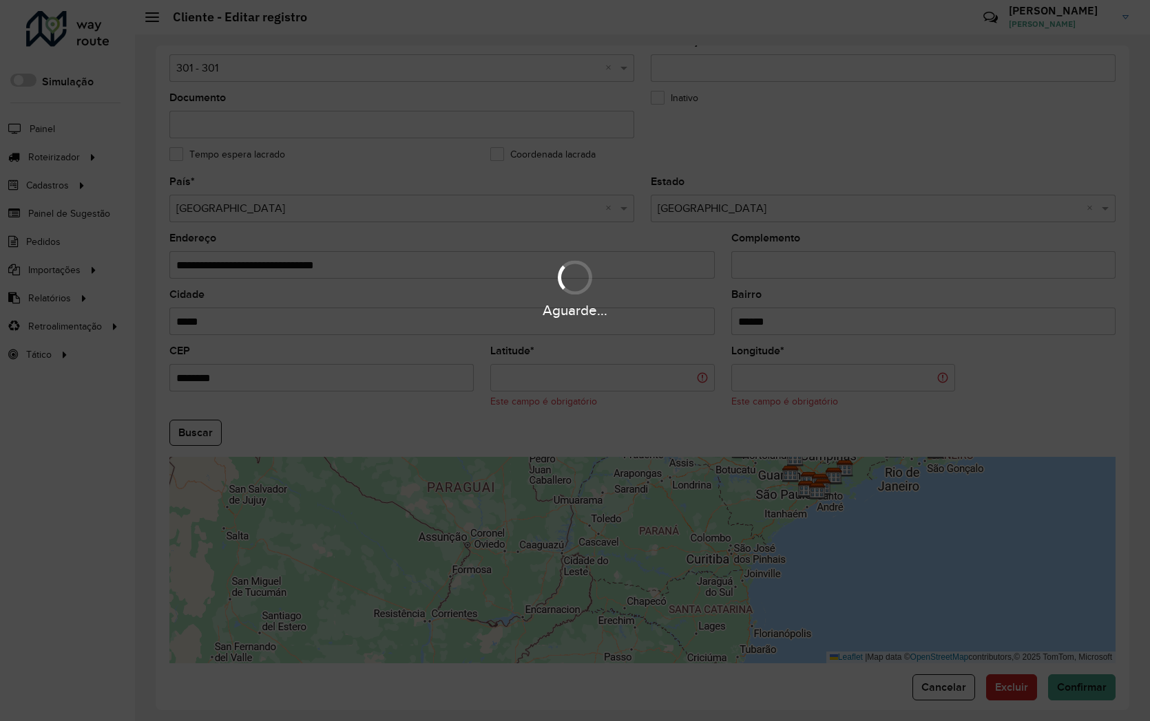
type input "**********"
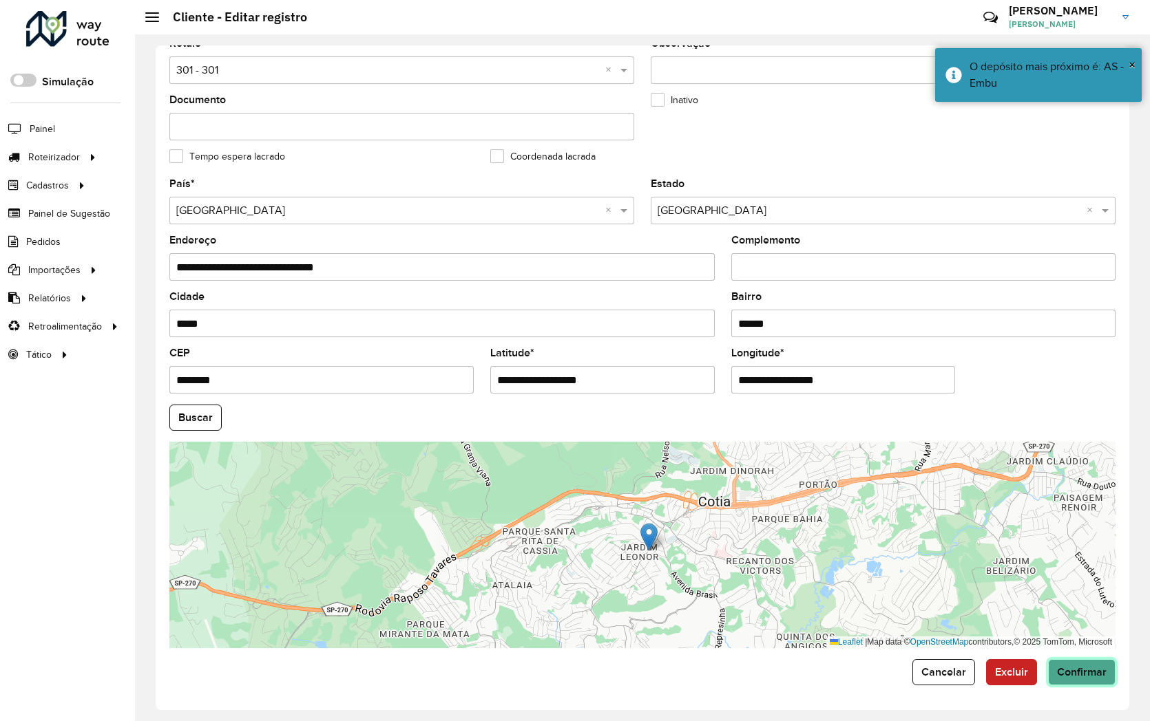
click at [1092, 684] on button "Confirmar" at bounding box center [1081, 672] width 67 height 26
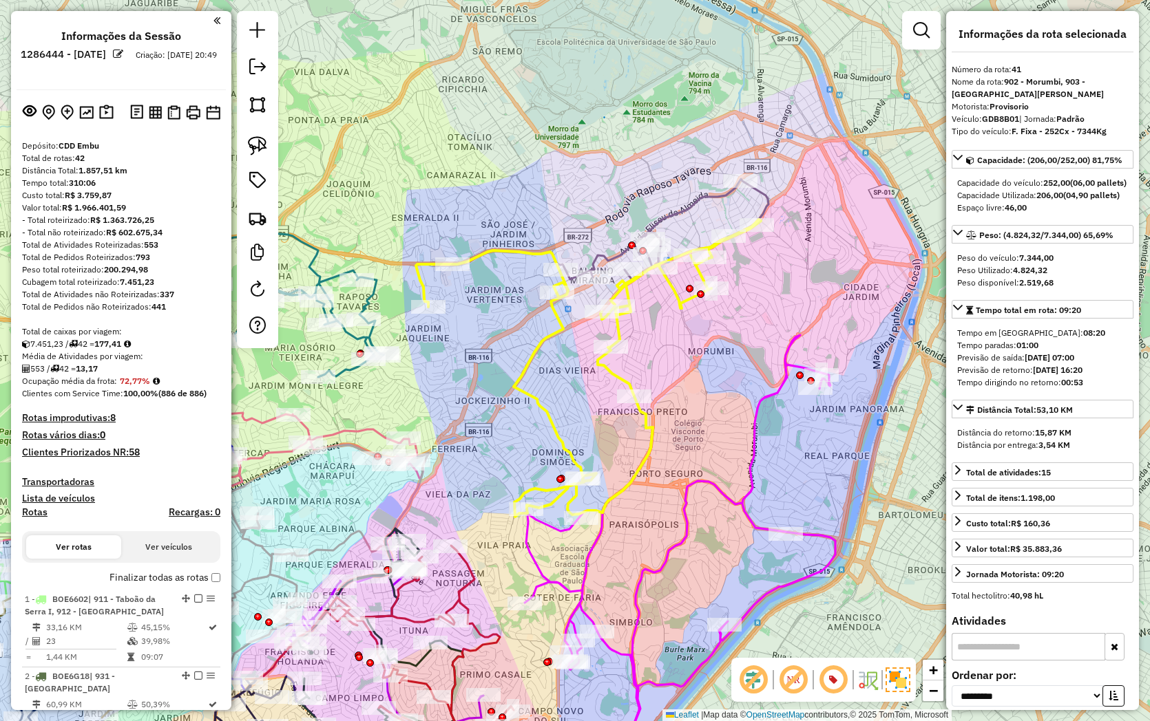
select select "**********"
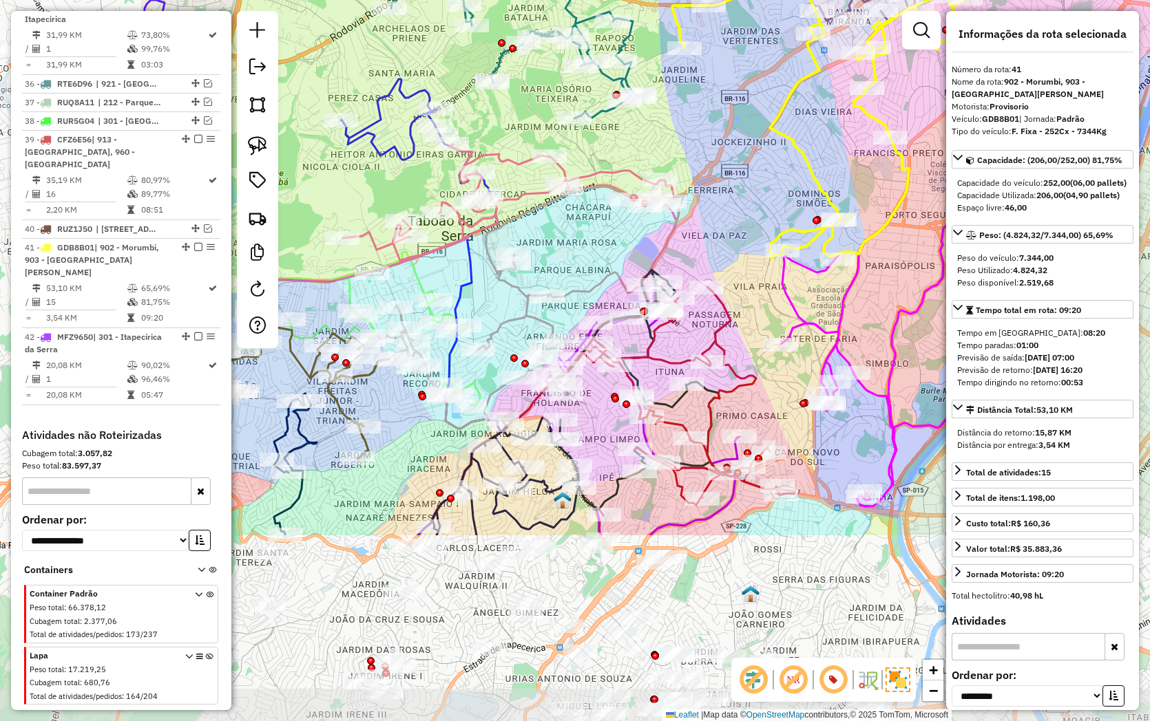
drag, startPoint x: 483, startPoint y: 377, endPoint x: 739, endPoint y: 118, distance: 364.1
click at [739, 118] on div "Janela de atendimento Grade de atendimento Capacidade Transportadoras Veículos …" at bounding box center [575, 360] width 1150 height 721
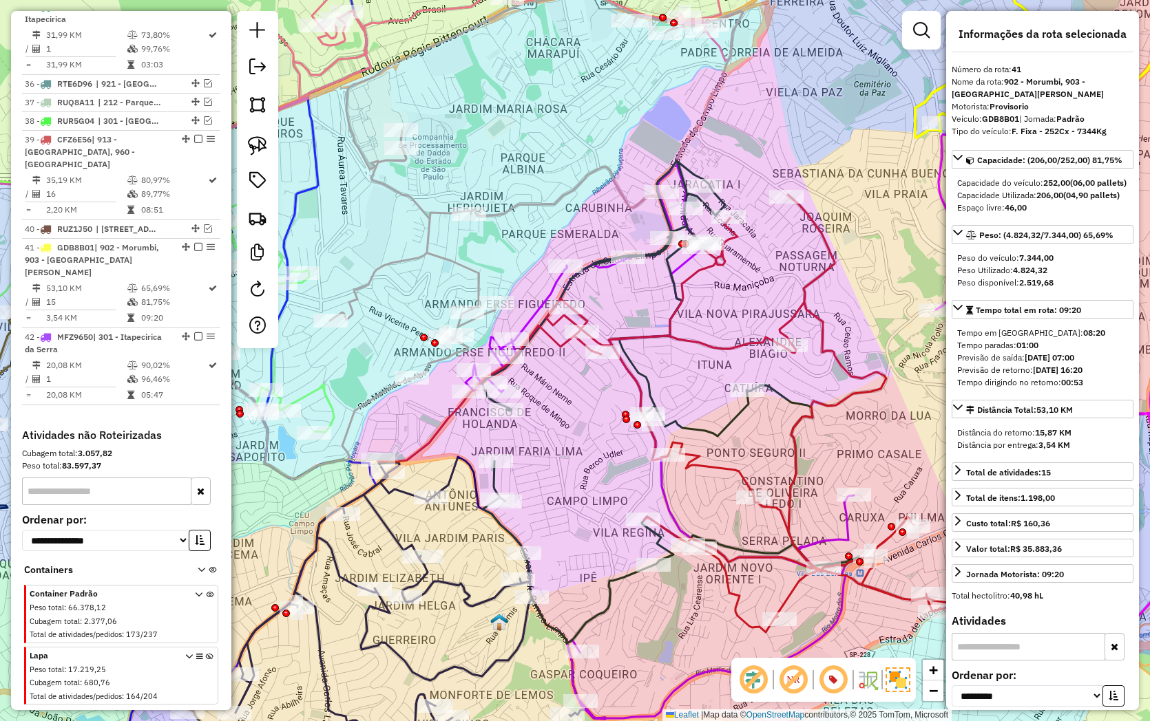
drag, startPoint x: 570, startPoint y: 489, endPoint x: 574, endPoint y: 455, distance: 34.7
click at [574, 455] on div "Janela de atendimento Grade de atendimento Capacidade Transportadoras Veículos …" at bounding box center [575, 360] width 1150 height 721
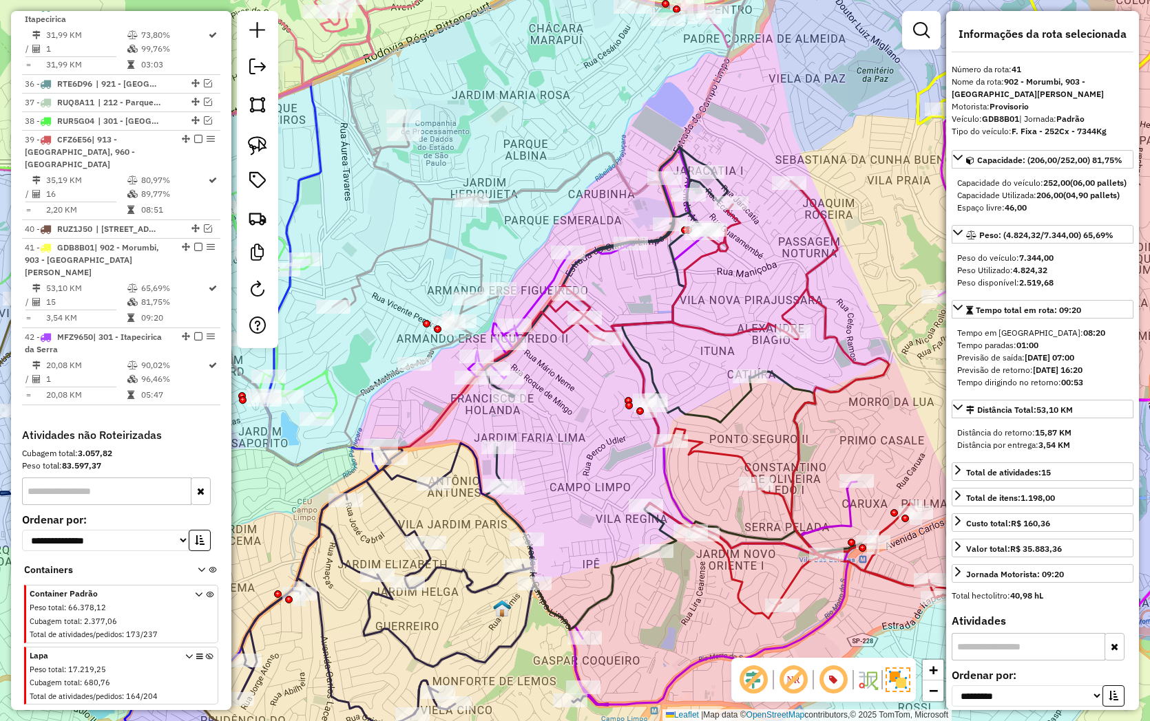
click at [663, 329] on icon at bounding box center [673, 400] width 585 height 438
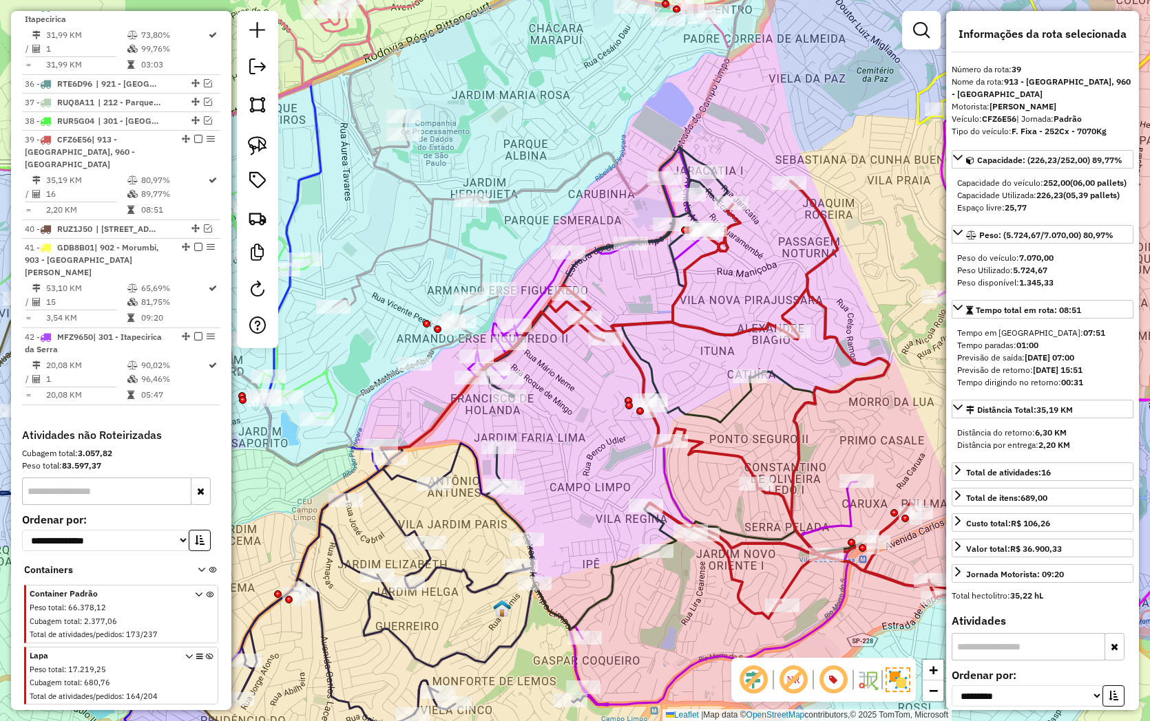
click at [547, 277] on icon at bounding box center [662, 427] width 388 height 556
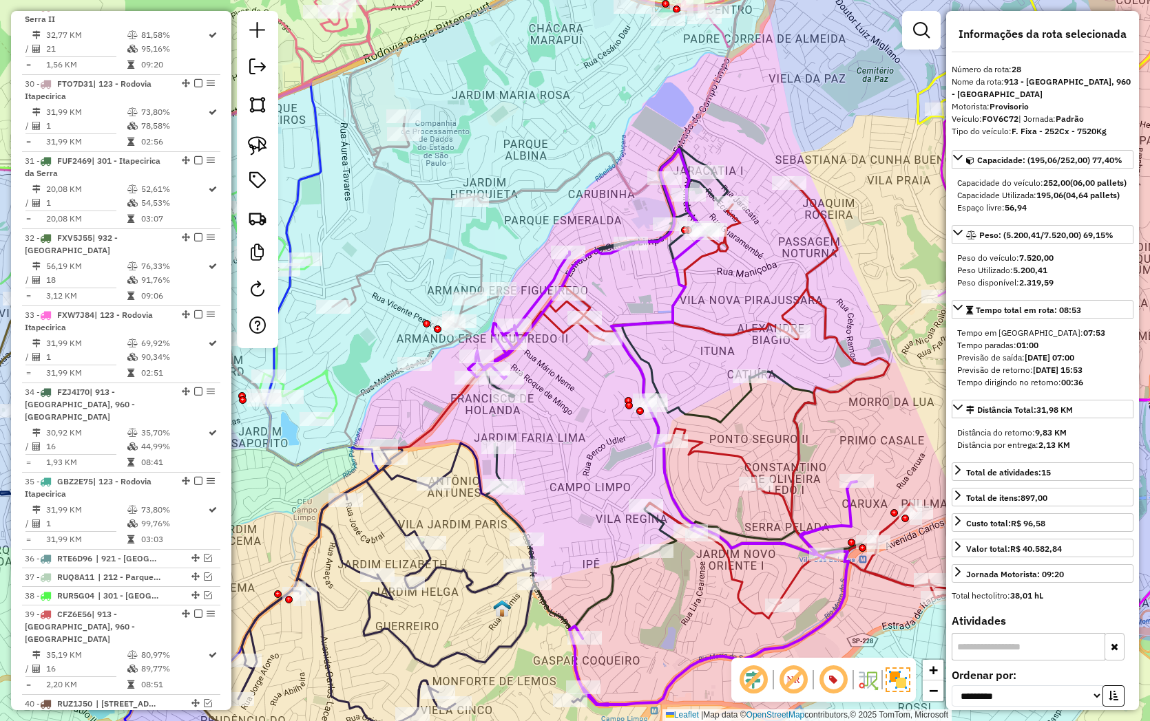
scroll to position [2600, 0]
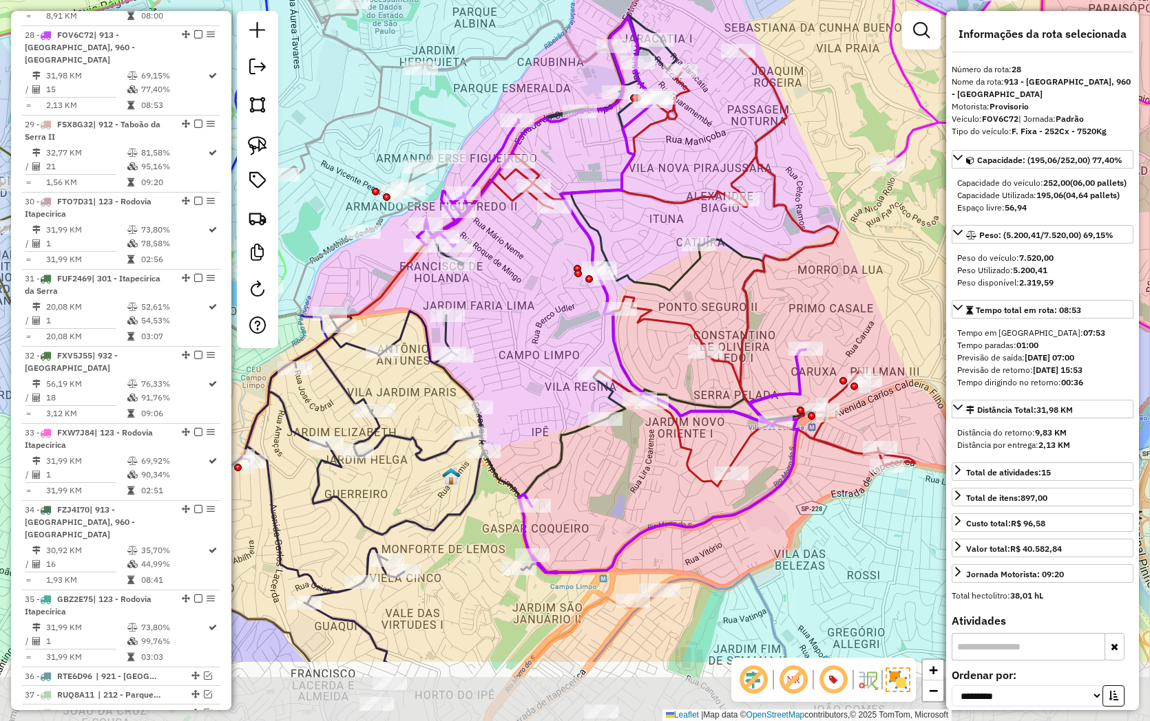
drag, startPoint x: 539, startPoint y: 397, endPoint x: 493, endPoint y: 283, distance: 123.2
click at [493, 283] on div "Janela de atendimento Grade de atendimento Capacidade Transportadoras Veículos …" at bounding box center [575, 360] width 1150 height 721
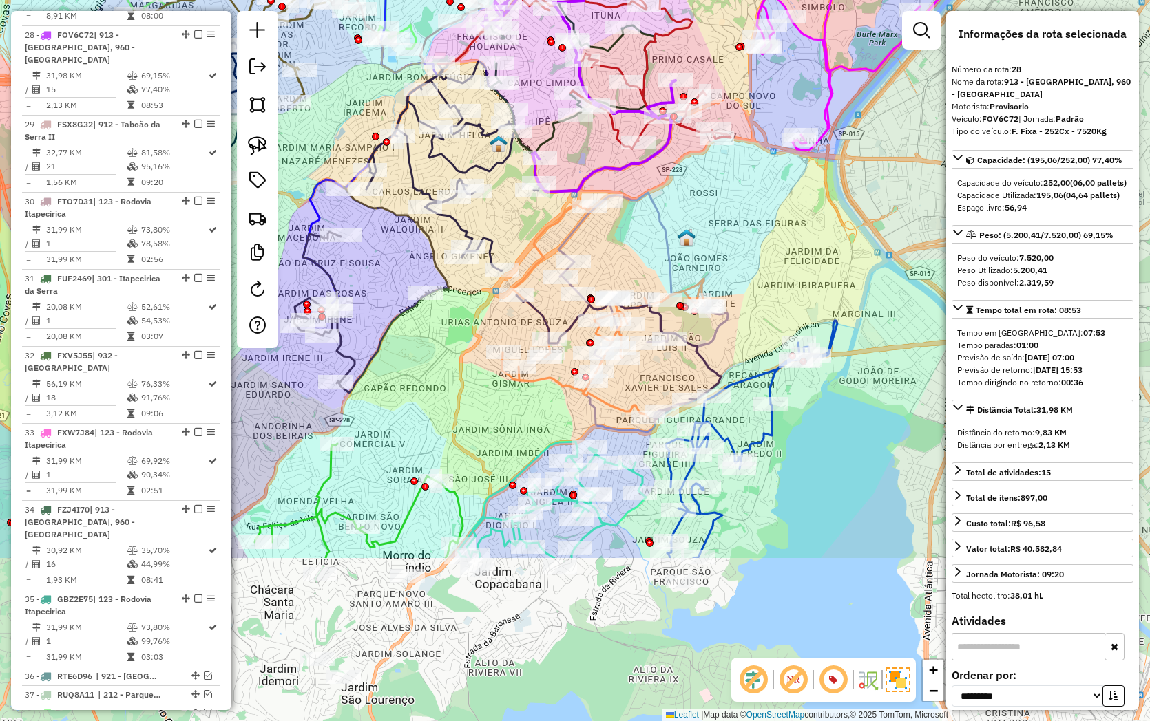
drag, startPoint x: 505, startPoint y: 330, endPoint x: 531, endPoint y: 94, distance: 237.6
click at [531, 94] on div "Janela de atendimento Grade de atendimento Capacidade Transportadoras Veículos …" at bounding box center [575, 360] width 1150 height 721
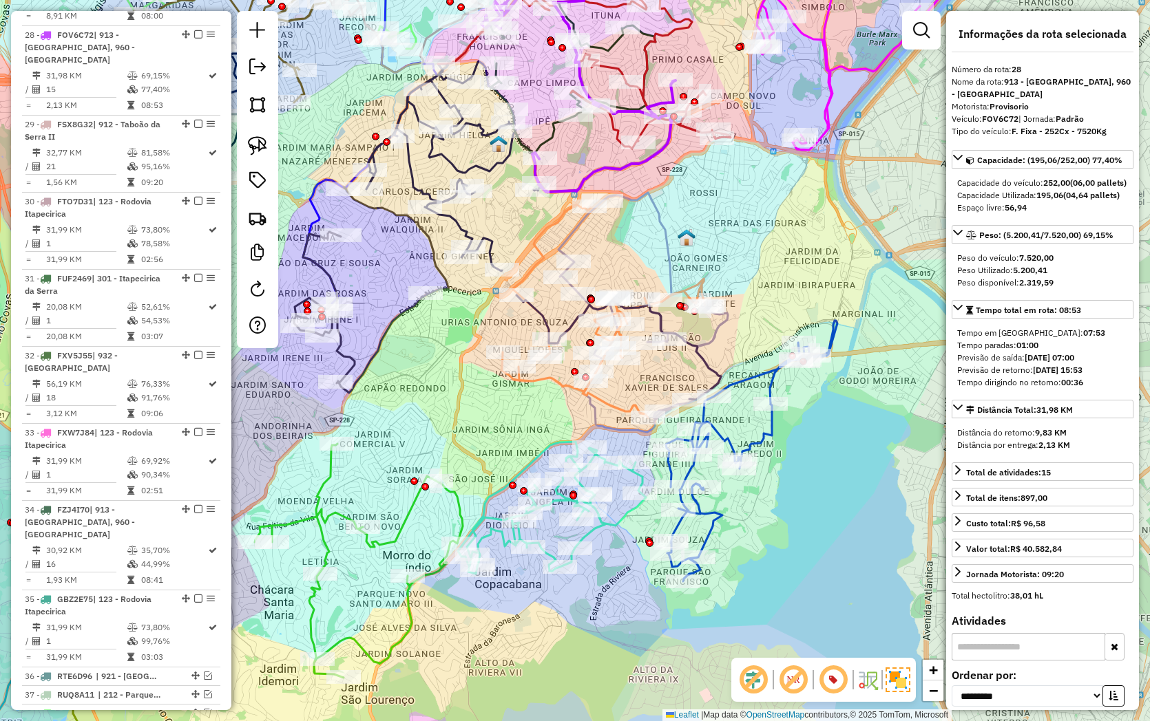
click at [617, 413] on icon at bounding box center [603, 310] width 203 height 213
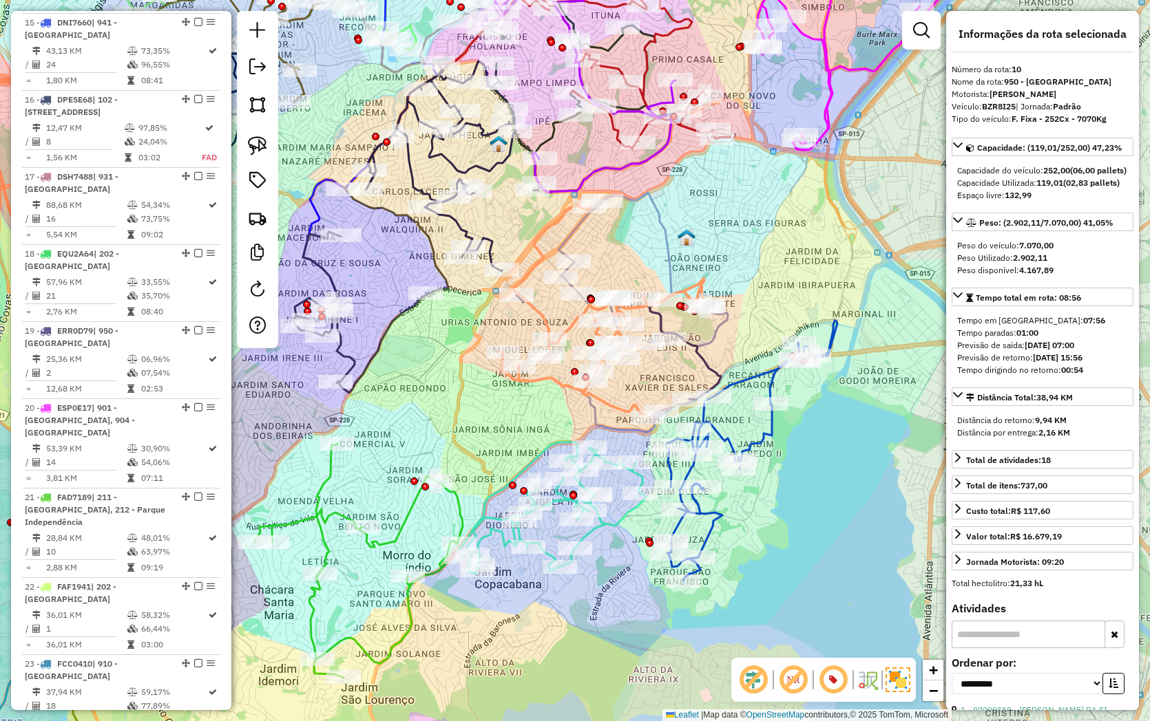
scroll to position [1247, 0]
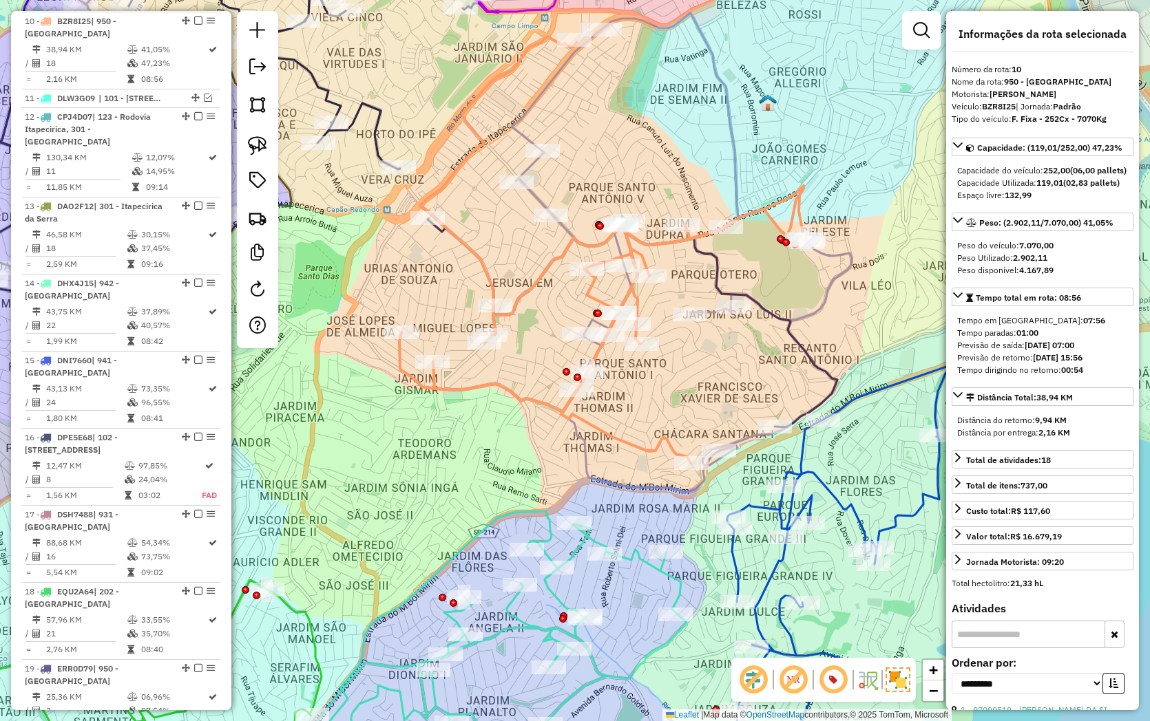
click at [567, 230] on icon at bounding box center [672, 252] width 359 height 479
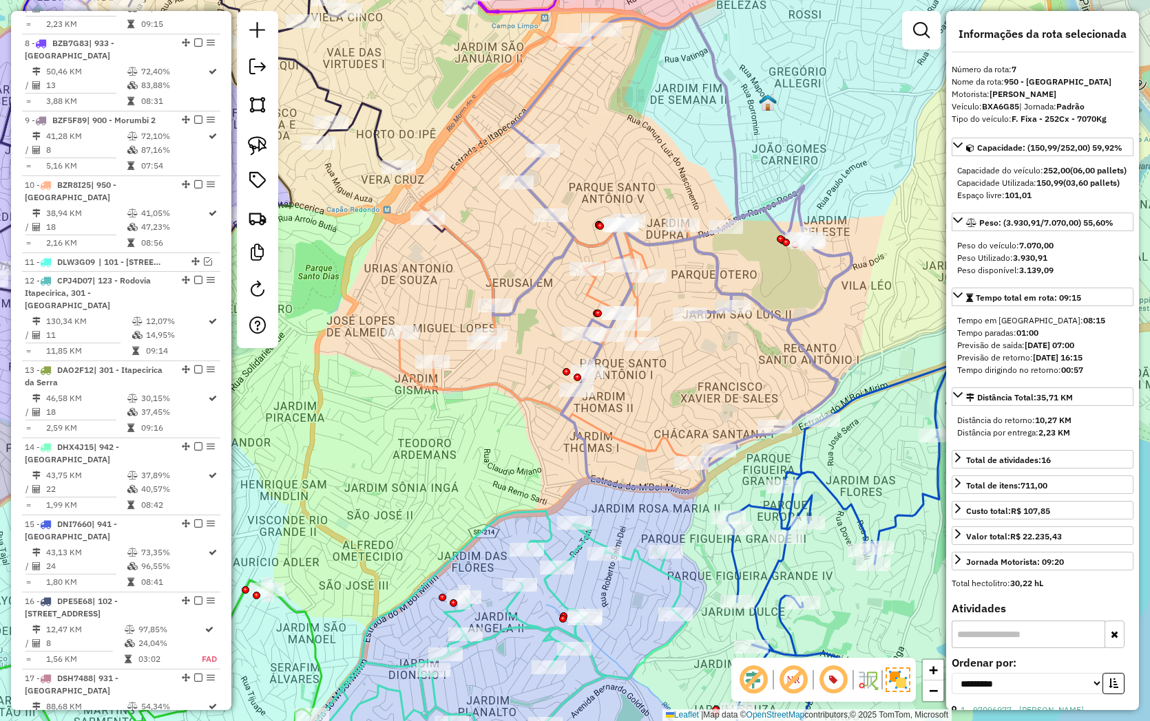
scroll to position [1028, 0]
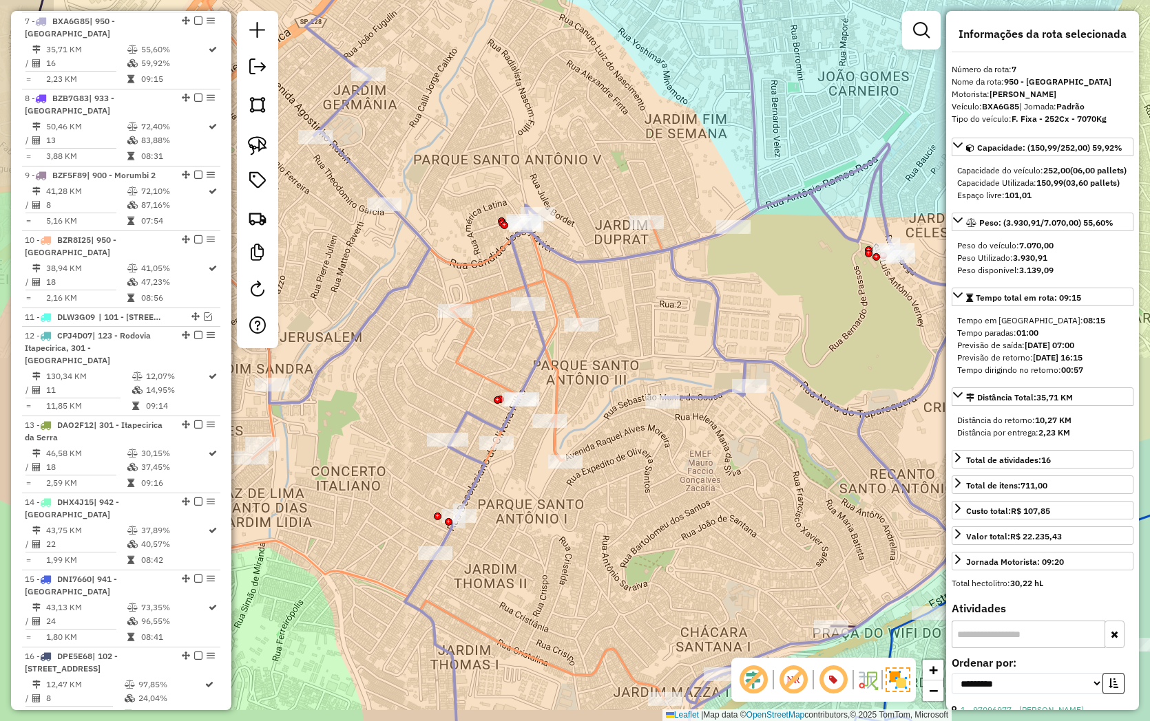
drag, startPoint x: 592, startPoint y: 282, endPoint x: 571, endPoint y: 242, distance: 45.0
click at [568, 239] on div "Janela de atendimento Grade de atendimento Capacidade Transportadoras Veículos …" at bounding box center [575, 360] width 1150 height 721
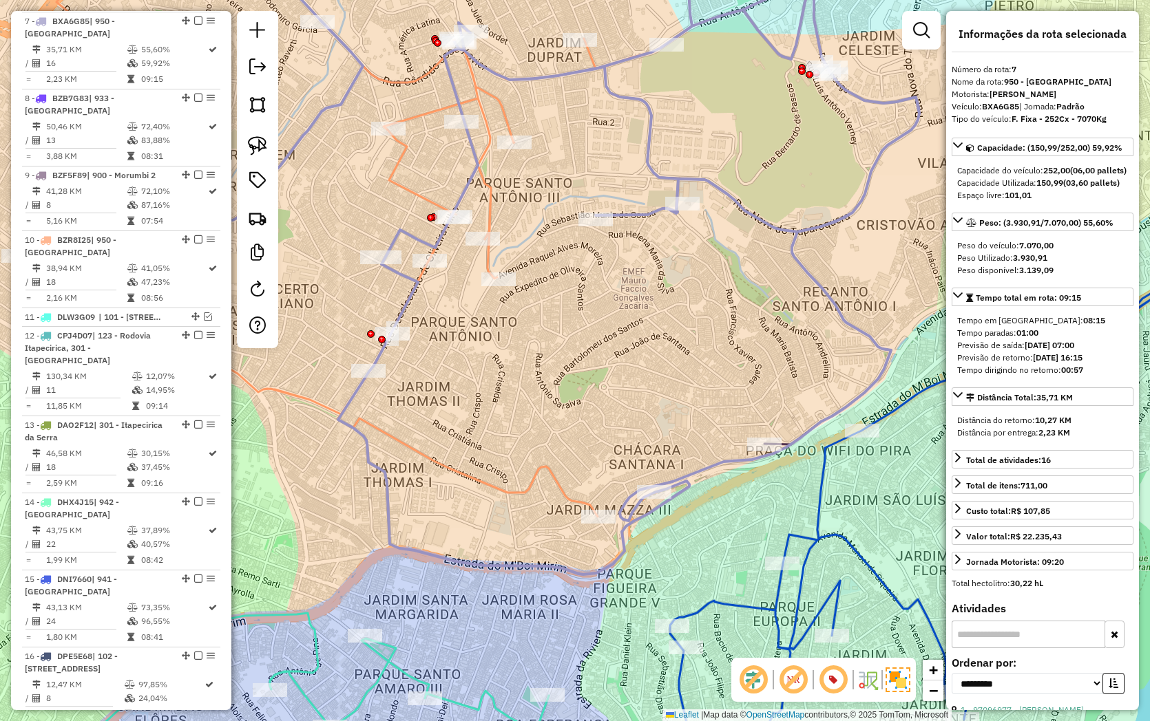
drag, startPoint x: 587, startPoint y: 451, endPoint x: 622, endPoint y: 494, distance: 55.3
click at [622, 496] on div "Janela de atendimento Grade de atendimento Capacidade Transportadoras Veículos …" at bounding box center [575, 360] width 1150 height 721
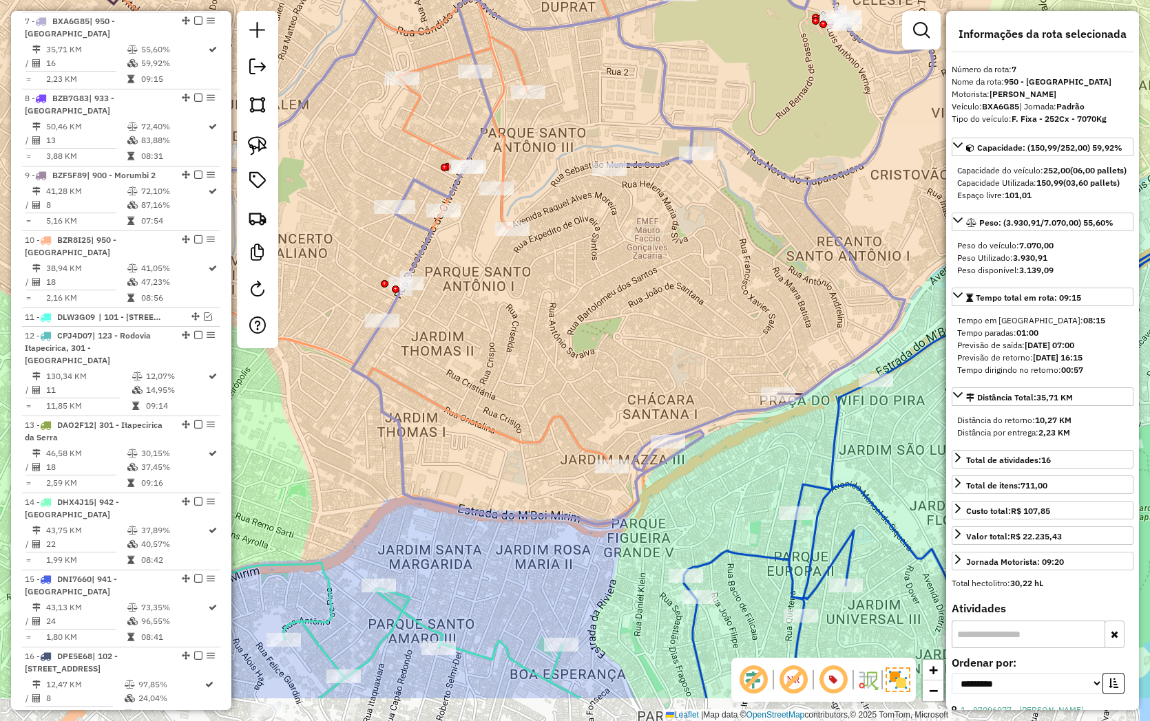
drag, startPoint x: 641, startPoint y: 300, endPoint x: 621, endPoint y: 211, distance: 91.0
click at [618, 200] on div "Janela de atendimento Grade de atendimento Capacidade Transportadoras Veículos …" at bounding box center [575, 360] width 1150 height 721
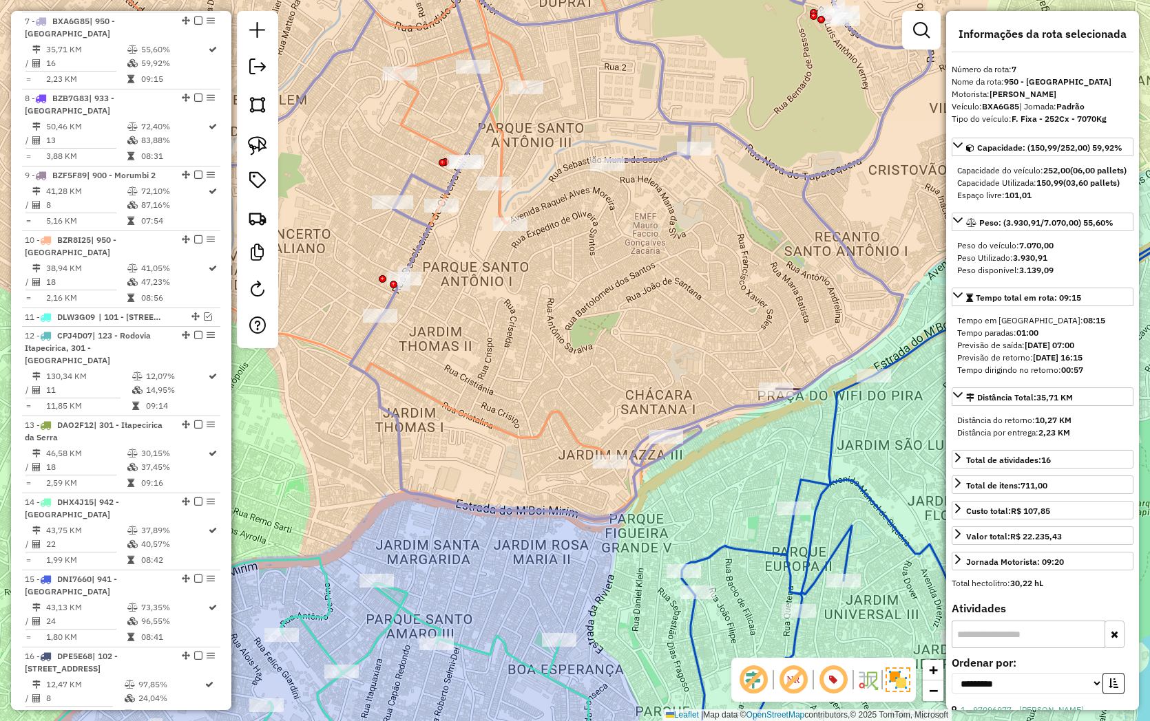
click at [671, 339] on div "Janela de atendimento Grade de atendimento Capacidade Transportadoras Veículos …" at bounding box center [575, 360] width 1150 height 721
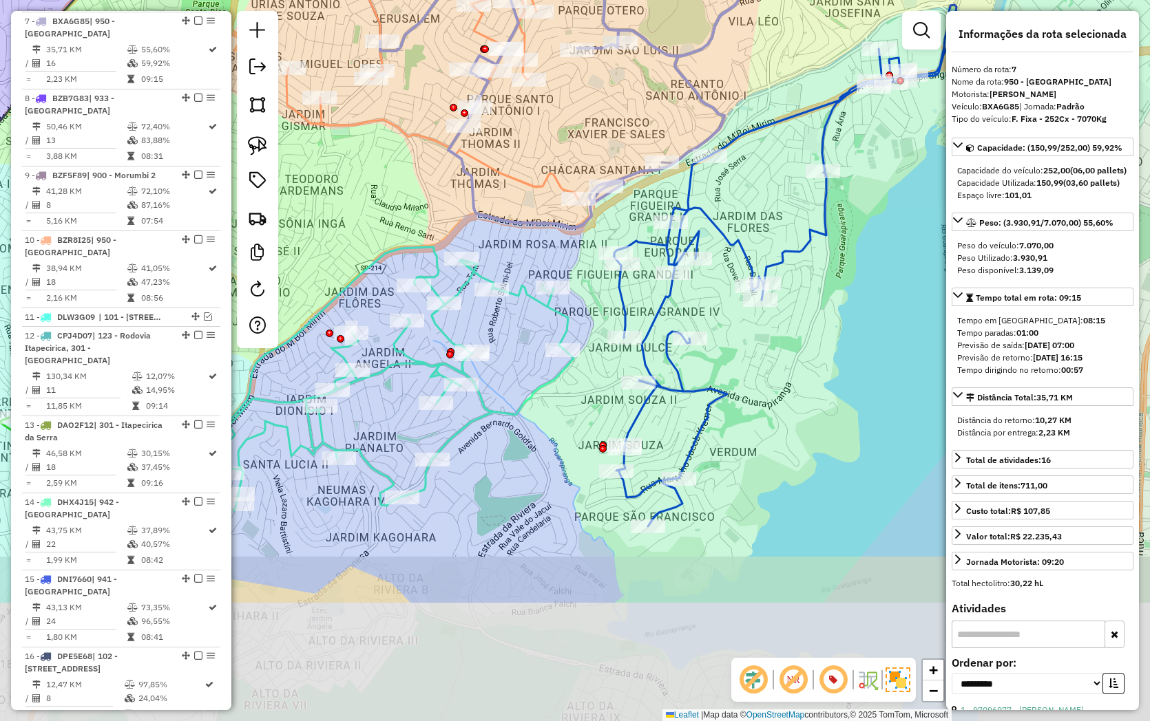
drag, startPoint x: 503, startPoint y: 391, endPoint x: 406, endPoint y: 198, distance: 215.8
click at [406, 198] on div "Janela de atendimento Grade de atendimento Capacidade Transportadoras Veículos …" at bounding box center [575, 360] width 1150 height 721
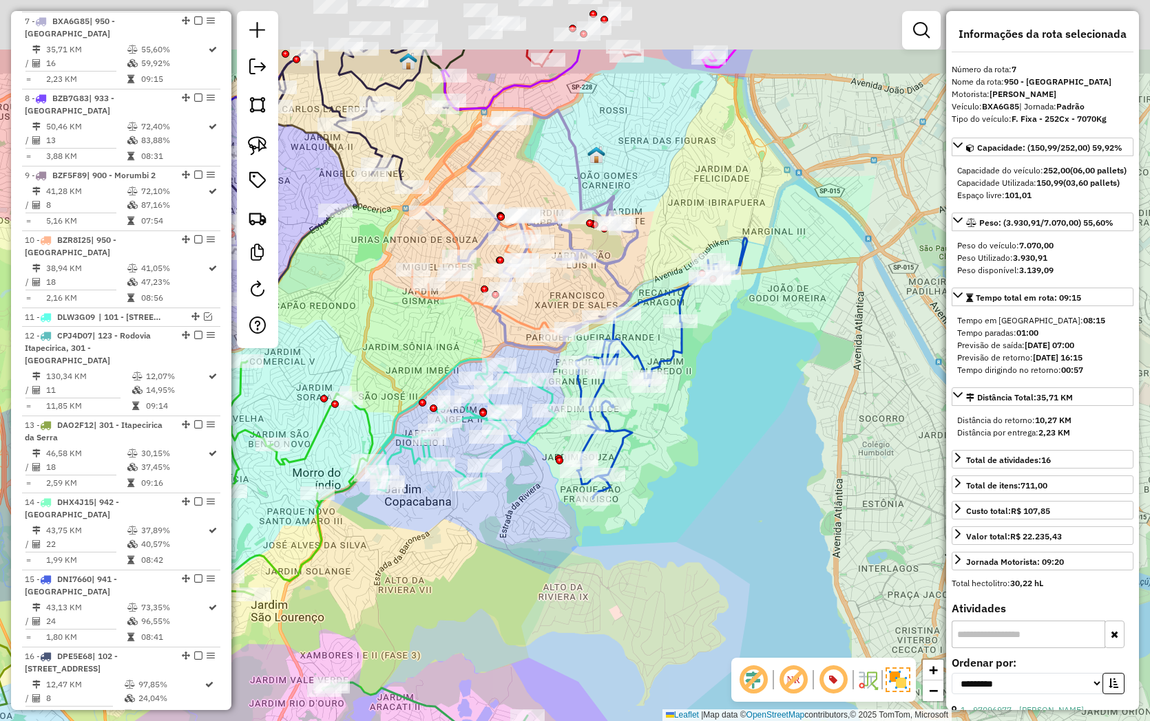
drag, startPoint x: 737, startPoint y: 180, endPoint x: 764, endPoint y: 282, distance: 106.2
click at [783, 339] on div "Janela de atendimento Grade de atendimento Capacidade Transportadoras Veículos …" at bounding box center [575, 360] width 1150 height 721
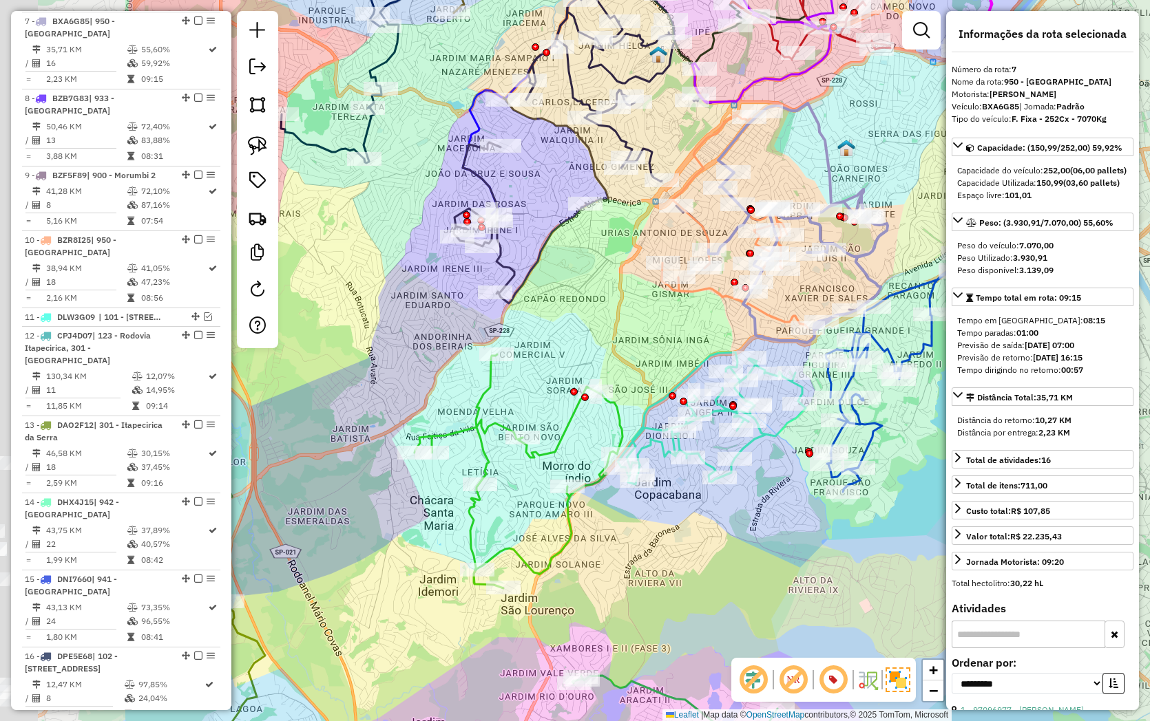
drag, startPoint x: 659, startPoint y: 218, endPoint x: 921, endPoint y: 170, distance: 266.0
click at [921, 170] on div "Janela de atendimento Grade de atendimento Capacidade Transportadoras Veículos …" at bounding box center [575, 360] width 1150 height 721
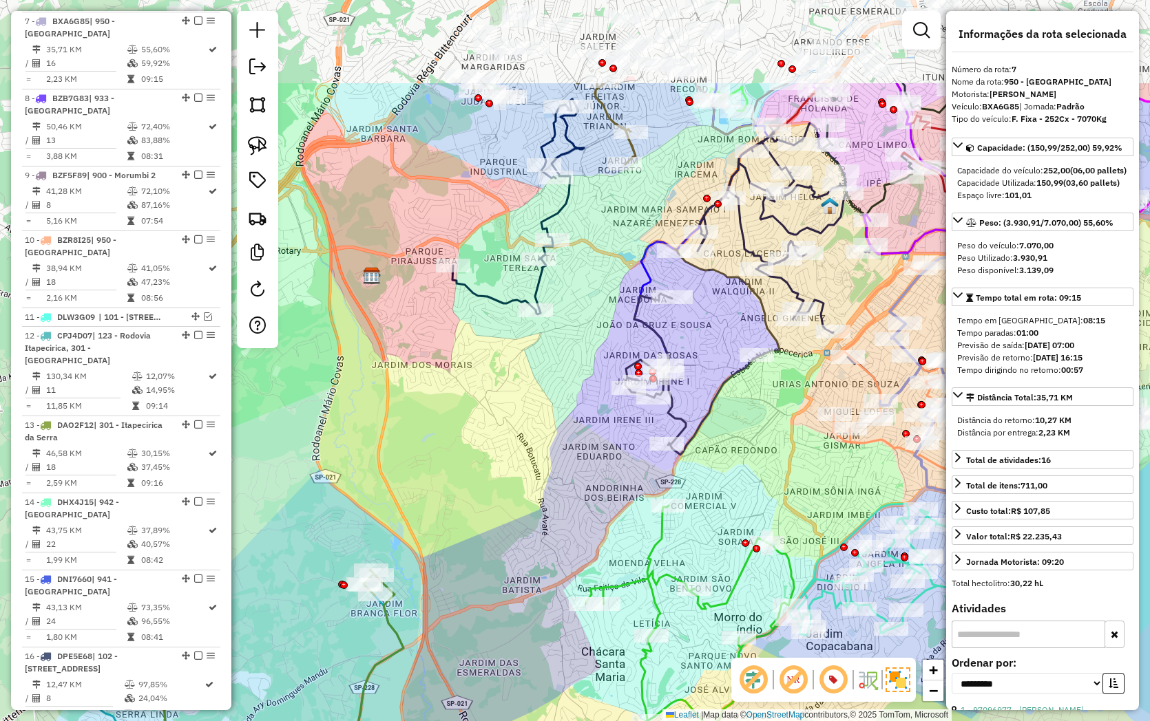
drag, startPoint x: 583, startPoint y: 314, endPoint x: 733, endPoint y: 469, distance: 216.2
click at [733, 469] on div "Janela de atendimento Grade de atendimento Capacidade Transportadoras Veículos …" at bounding box center [575, 360] width 1150 height 721
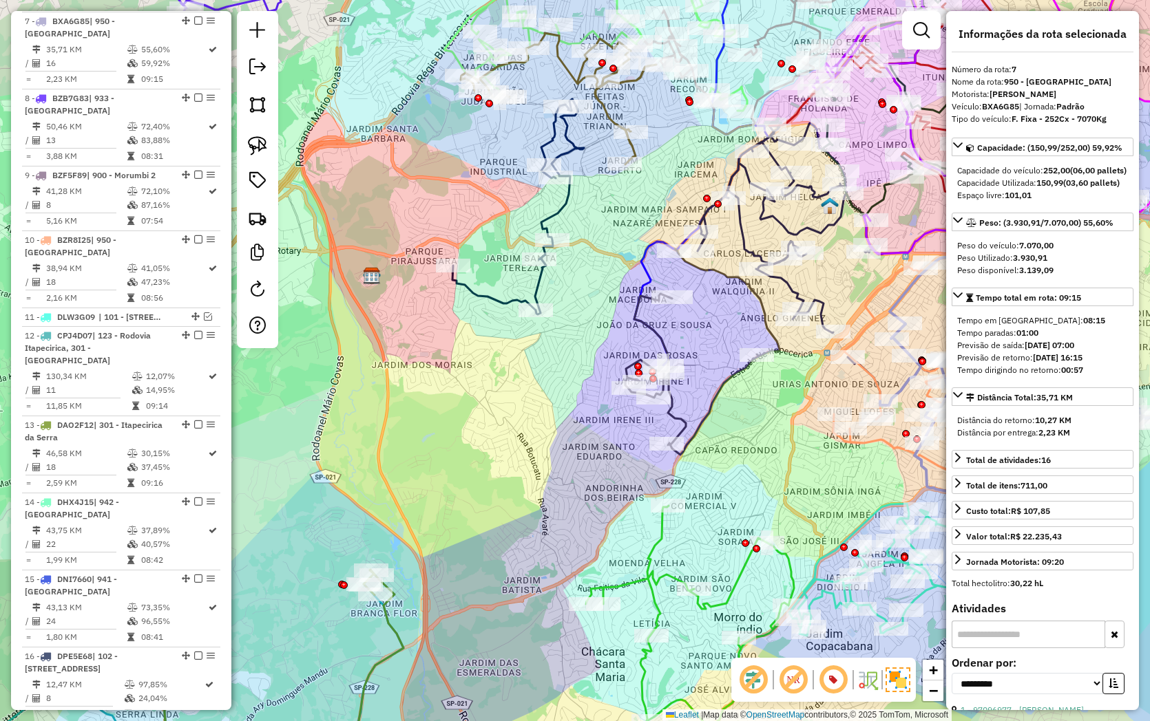
click at [673, 415] on icon at bounding box center [702, 352] width 154 height 206
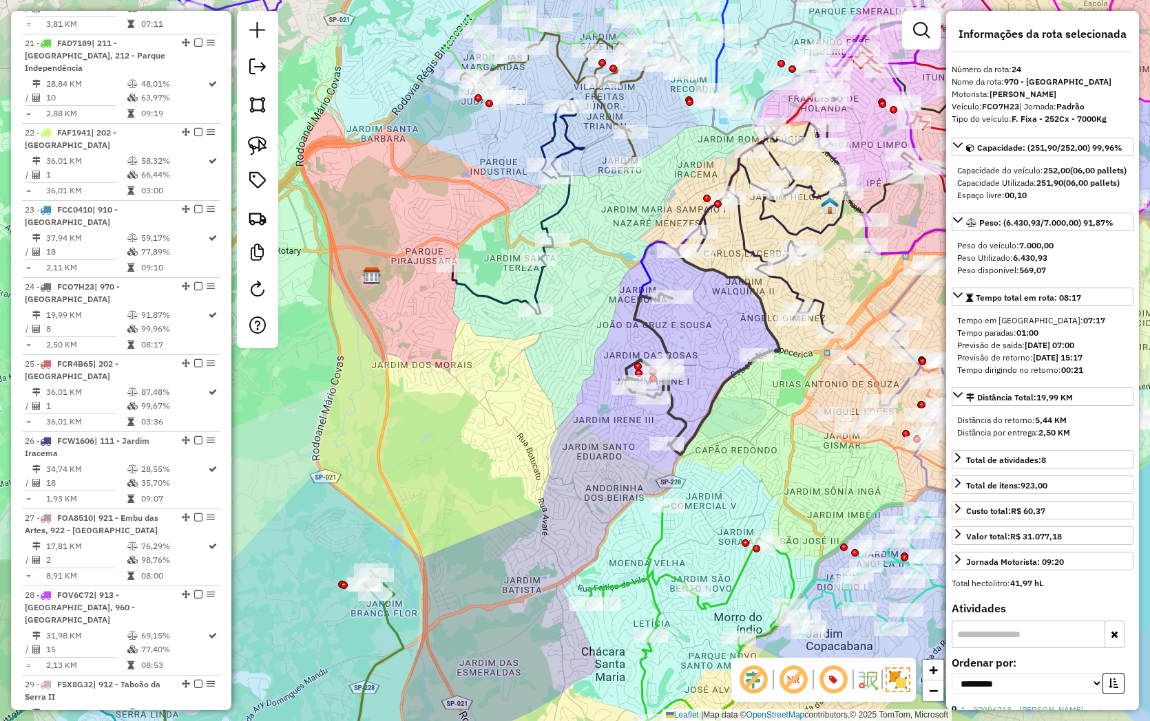
scroll to position [2292, 0]
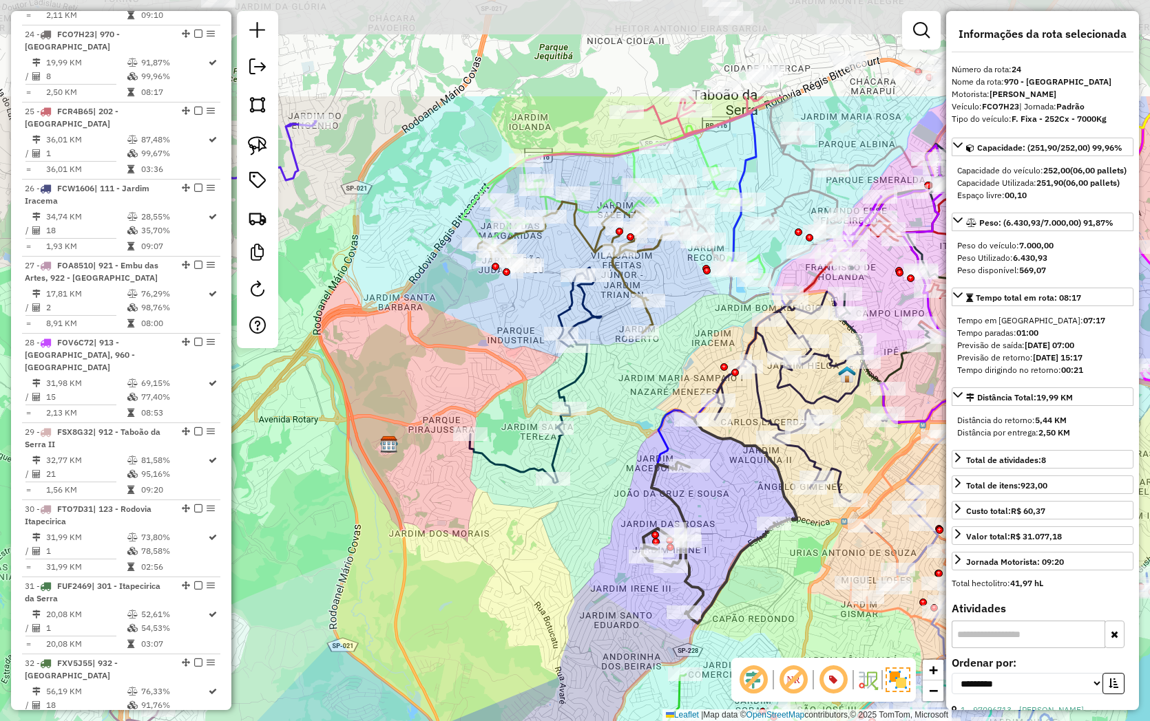
drag, startPoint x: 569, startPoint y: 338, endPoint x: 586, endPoint y: 505, distance: 167.4
click at [586, 505] on div "Janela de atendimento Grade de atendimento Capacidade Transportadoras Veículos …" at bounding box center [575, 360] width 1150 height 721
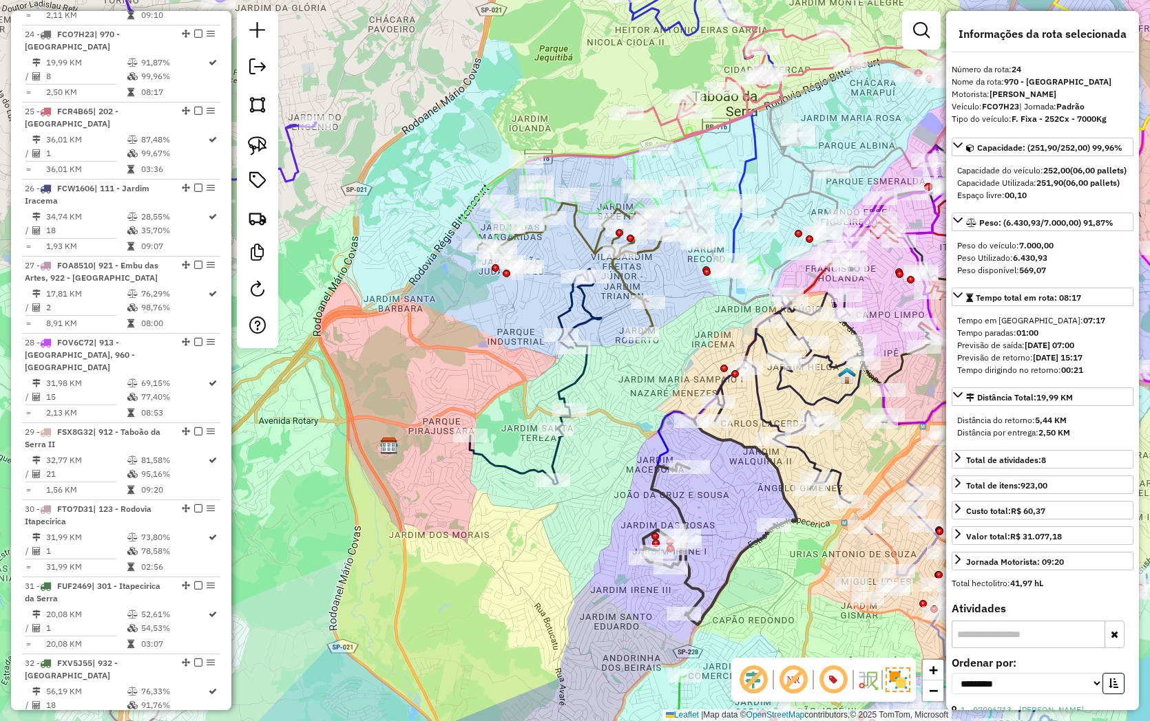
click at [580, 368] on icon at bounding box center [534, 376] width 131 height 215
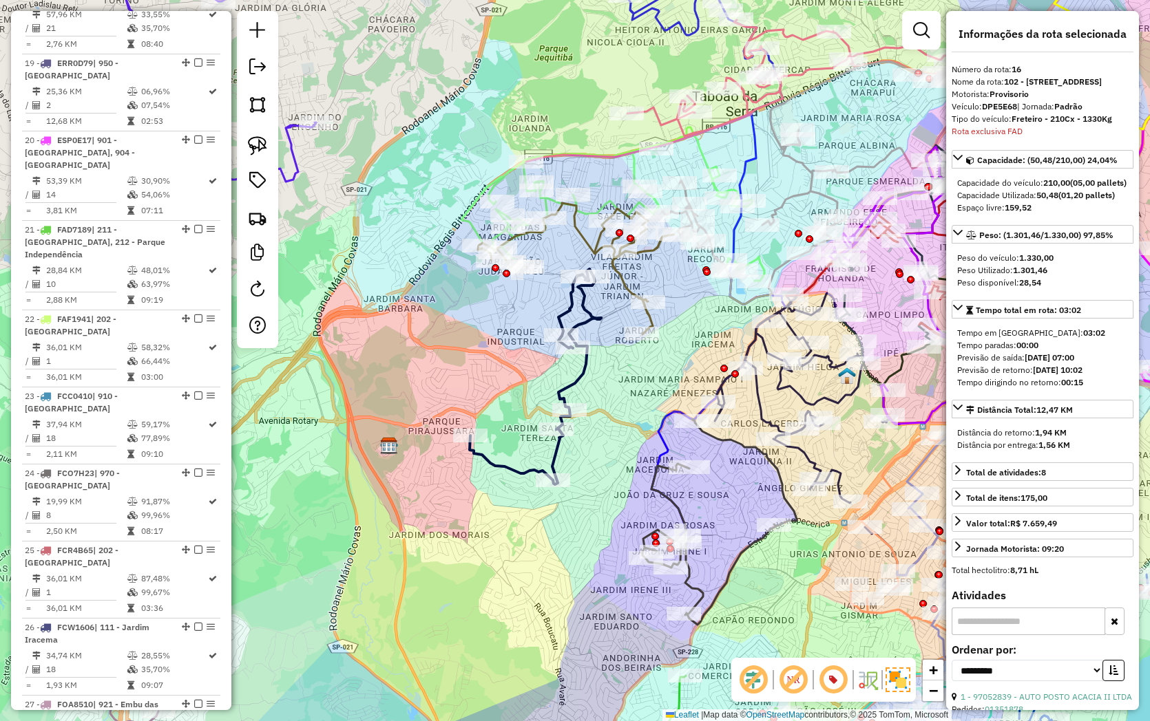
scroll to position [1663, 0]
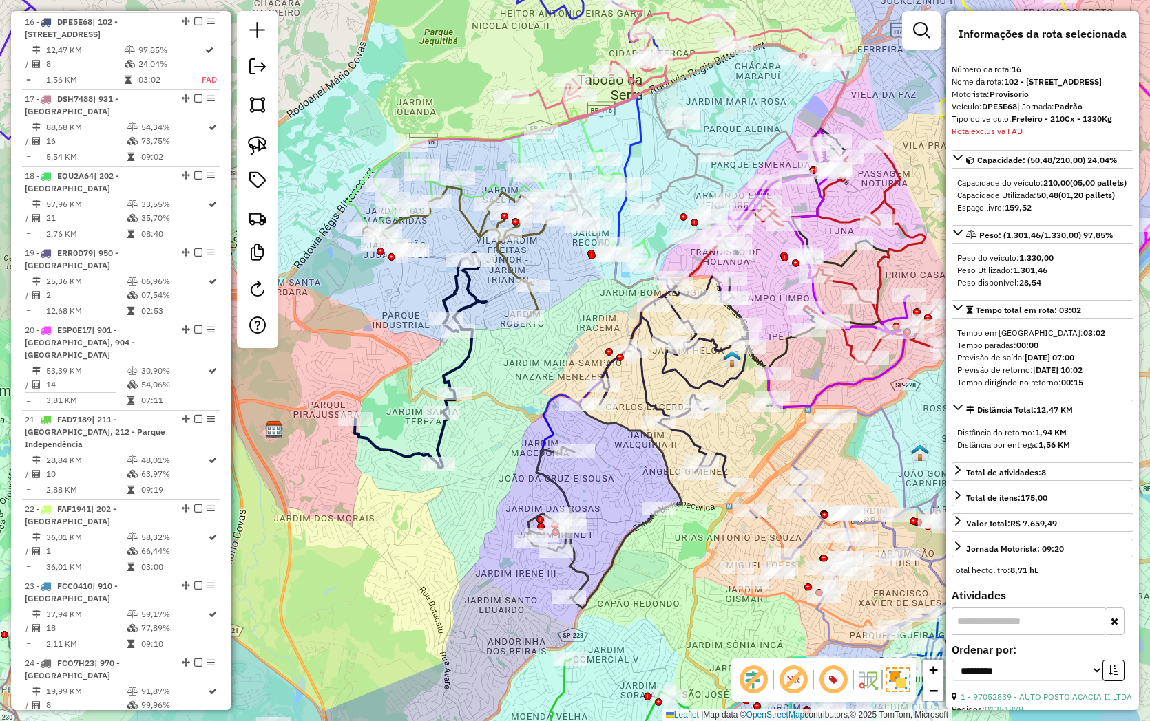
drag, startPoint x: 613, startPoint y: 381, endPoint x: 492, endPoint y: 374, distance: 122.0
click at [498, 365] on div "Janela de atendimento Grade de atendimento Capacidade Transportadoras Veículos …" at bounding box center [575, 360] width 1150 height 721
click at [469, 360] on icon at bounding box center [419, 360] width 131 height 215
click at [466, 346] on icon at bounding box center [419, 360] width 131 height 215
click at [482, 298] on icon at bounding box center [419, 360] width 131 height 215
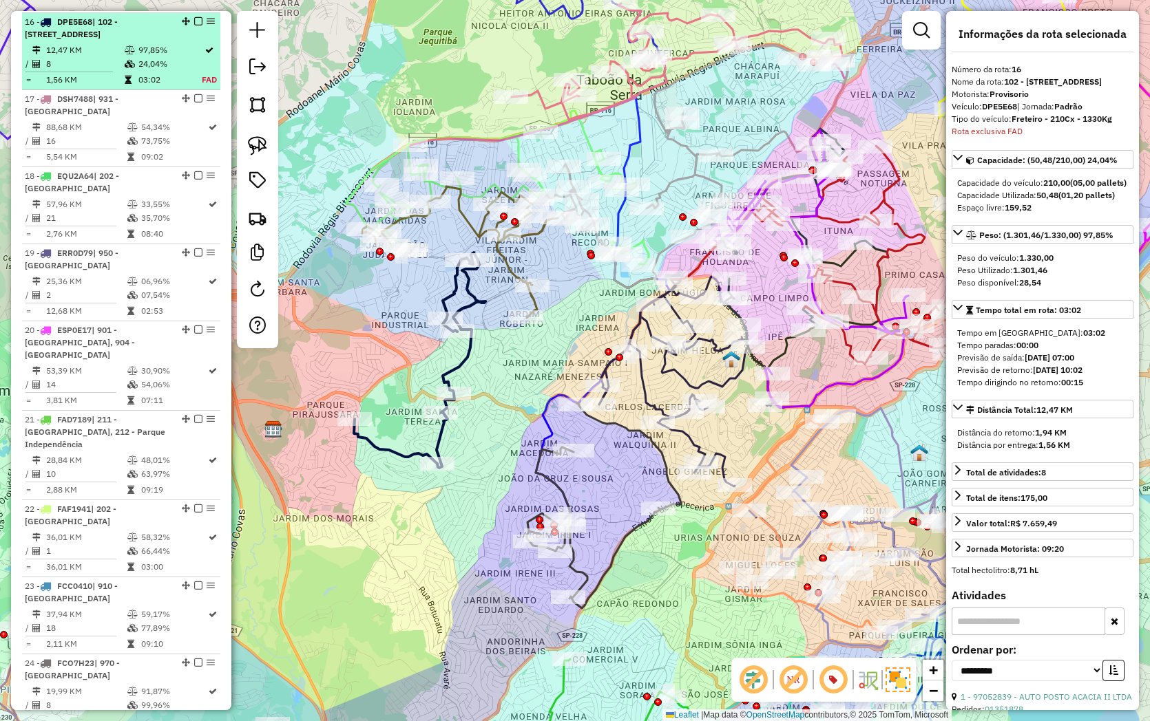
click at [154, 71] on td "24,04%" at bounding box center [170, 64] width 64 height 14
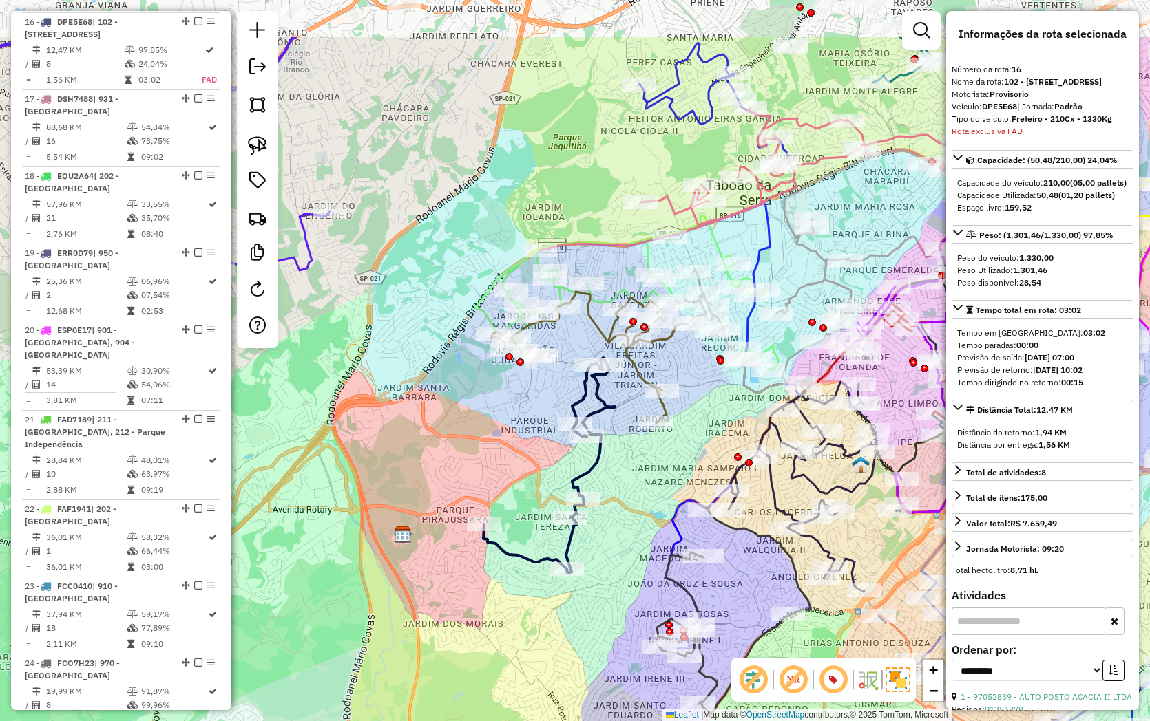
drag, startPoint x: 527, startPoint y: 372, endPoint x: 519, endPoint y: 482, distance: 109.7
click at [519, 482] on div "Janela de atendimento Grade de atendimento Capacidade Transportadoras Veículos …" at bounding box center [575, 360] width 1150 height 721
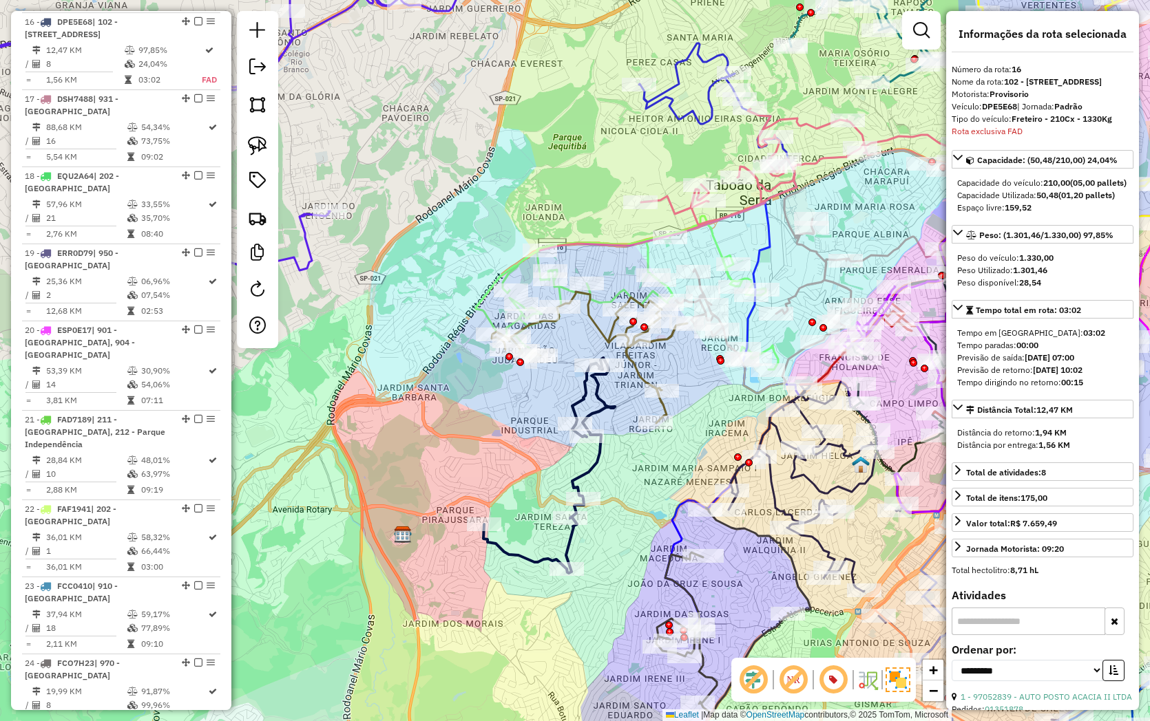
click at [628, 377] on div "Janela de atendimento Grade de atendimento Capacidade Transportadoras Veículos …" at bounding box center [575, 360] width 1150 height 721
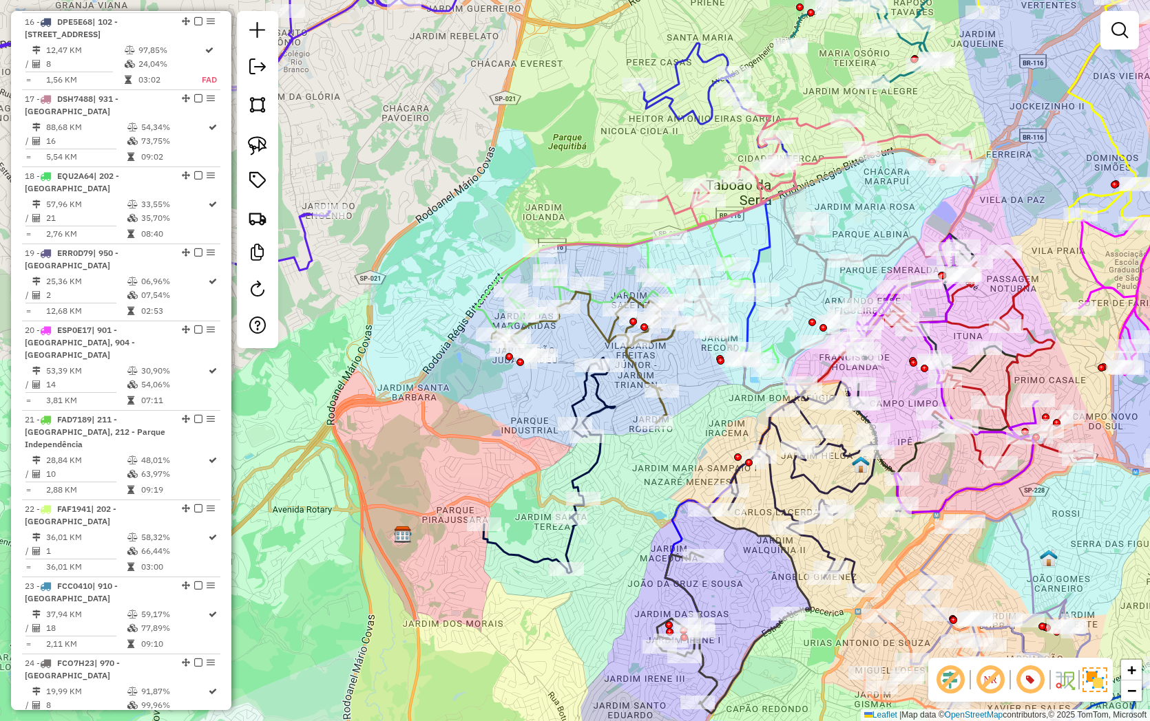
click at [638, 363] on icon at bounding box center [590, 357] width 196 height 131
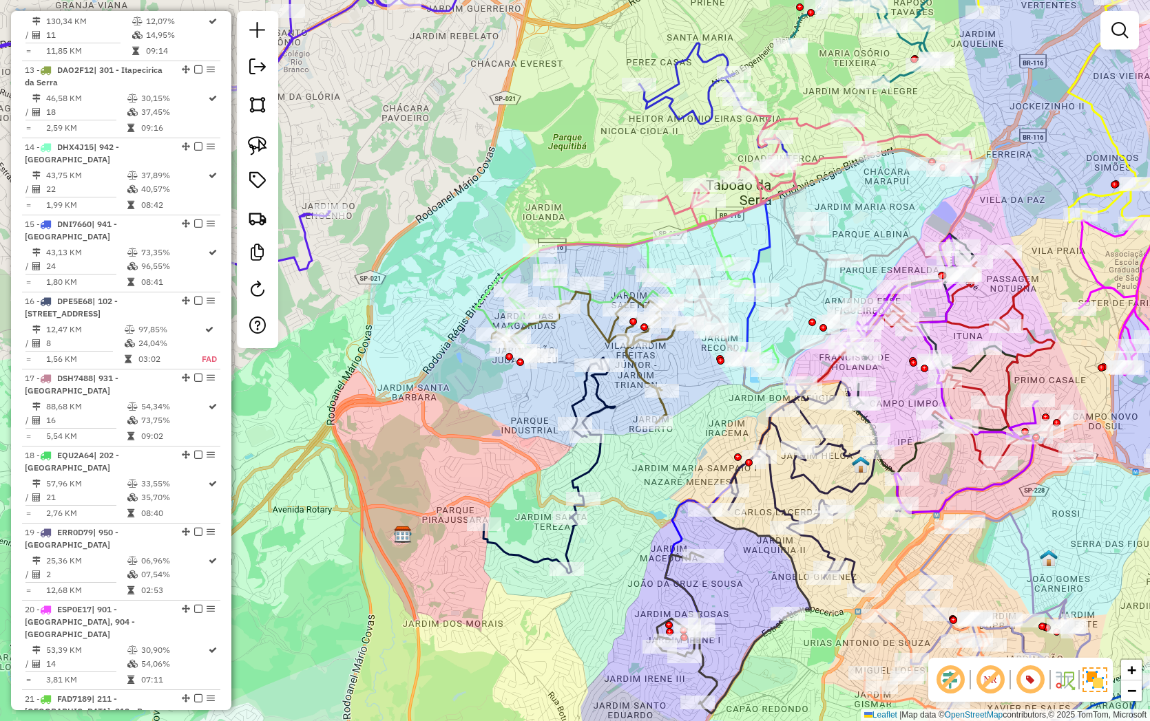
select select "**********"
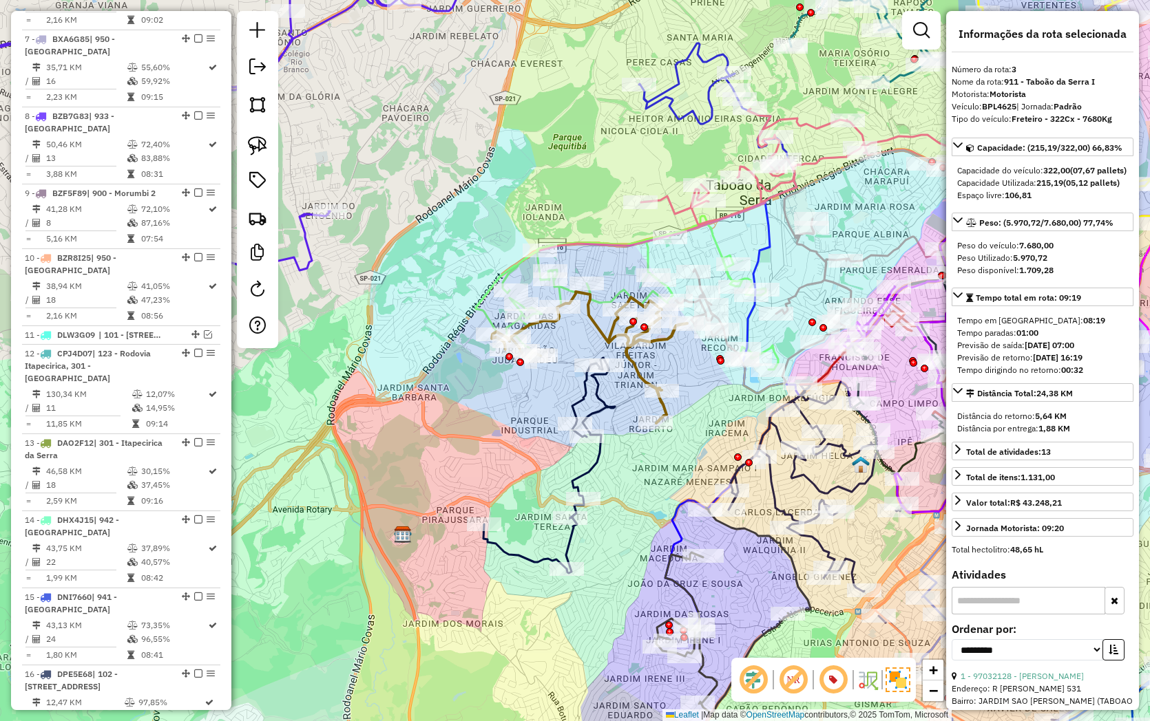
scroll to position [733, 0]
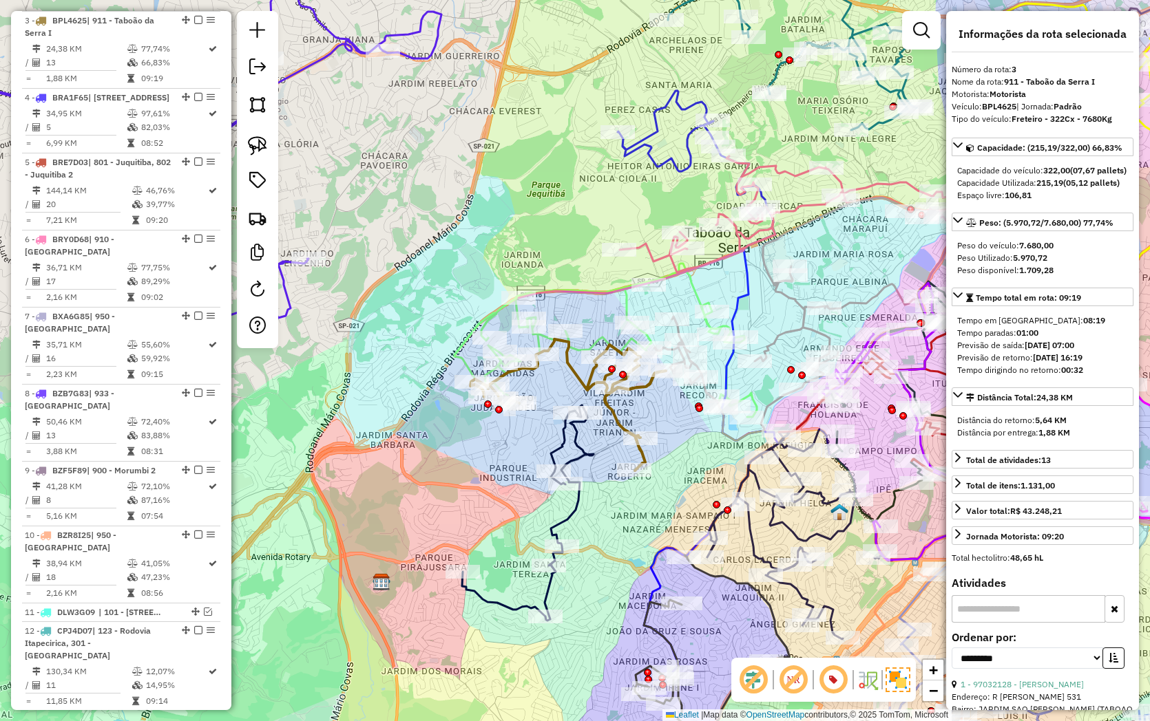
drag, startPoint x: 655, startPoint y: 360, endPoint x: 634, endPoint y: 408, distance: 52.1
click at [634, 408] on div "Janela de atendimento Grade de atendimento Capacidade Transportadoras Veículos …" at bounding box center [575, 360] width 1150 height 721
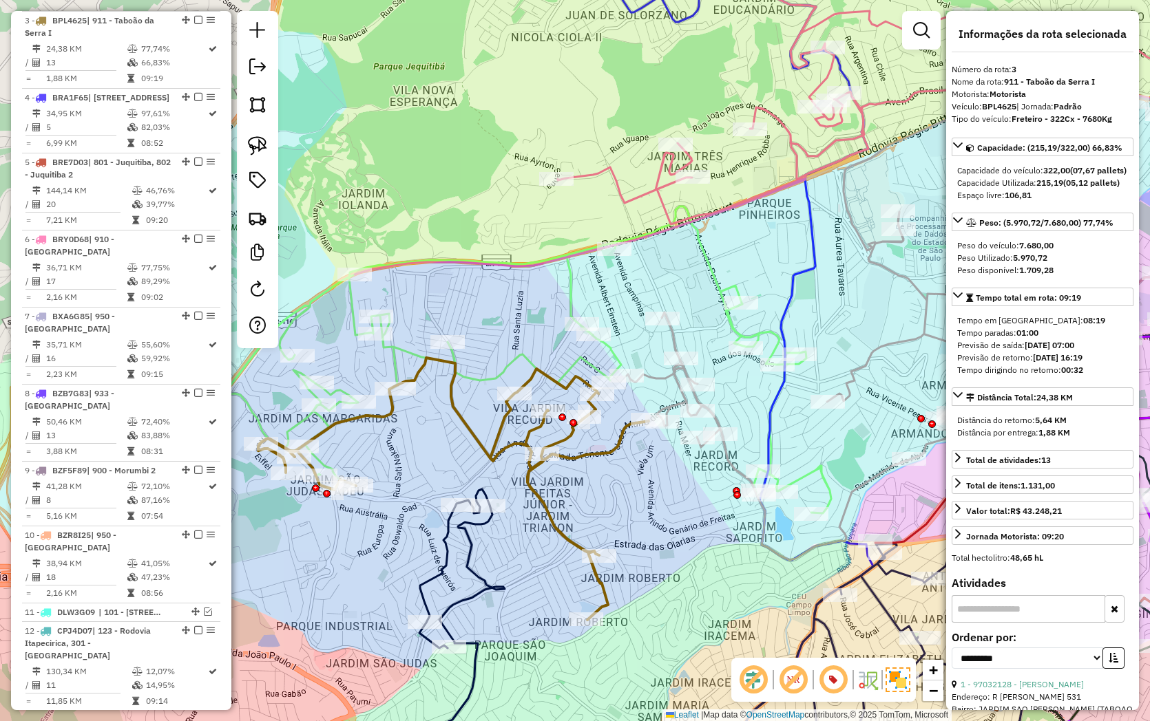
click at [704, 271] on icon at bounding box center [528, 360] width 604 height 307
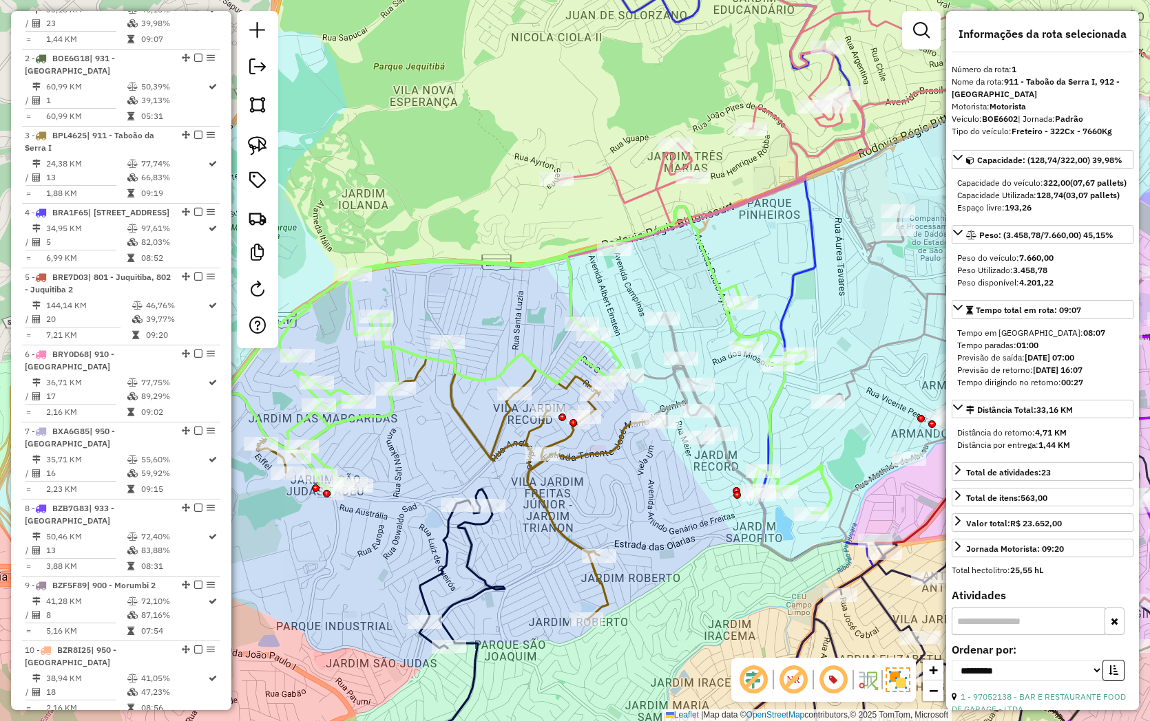
scroll to position [579, 0]
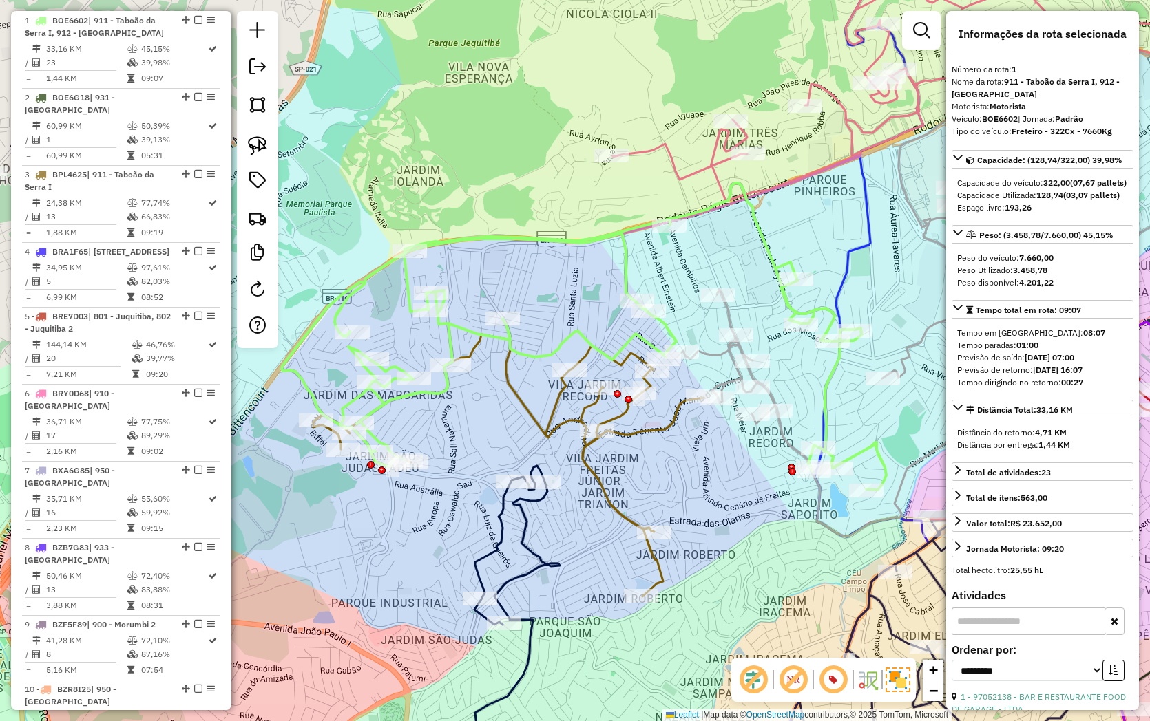
drag, startPoint x: 690, startPoint y: 310, endPoint x: 599, endPoint y: 338, distance: 95.8
click at [746, 286] on div "Janela de atendimento Grade de atendimento Capacidade Transportadoras Veículos …" at bounding box center [575, 360] width 1150 height 721
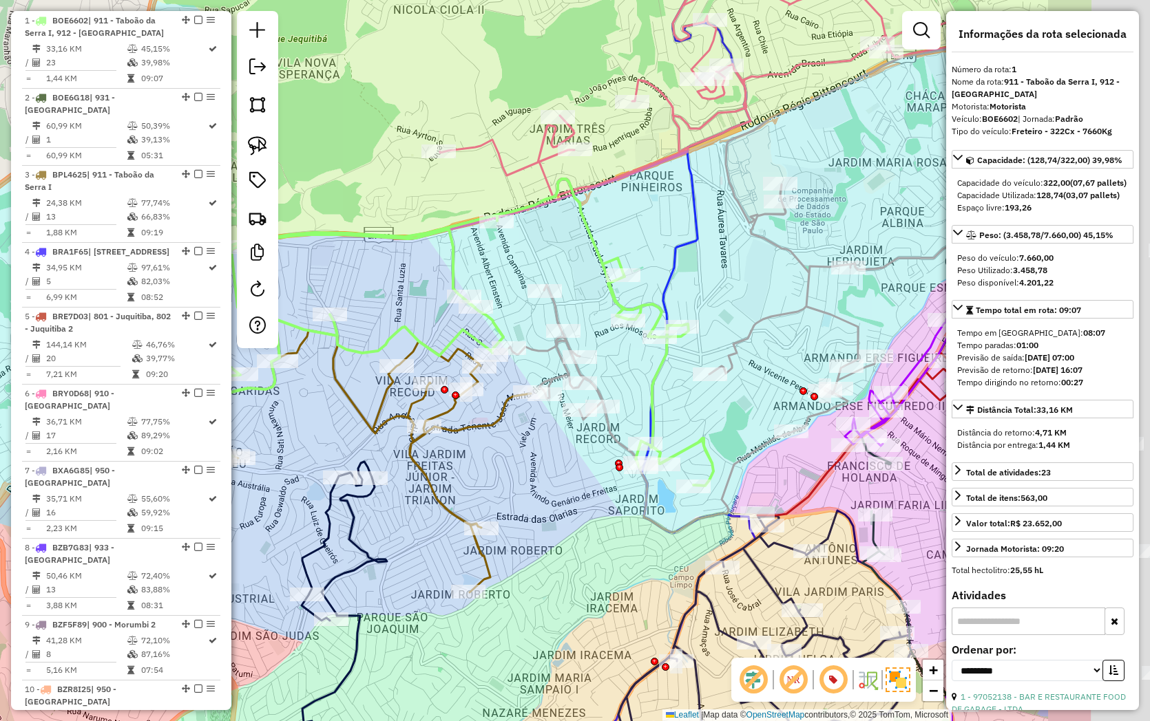
click at [351, 419] on div "Janela de atendimento Grade de atendimento Capacidade Transportadoras Veículos …" at bounding box center [575, 360] width 1150 height 721
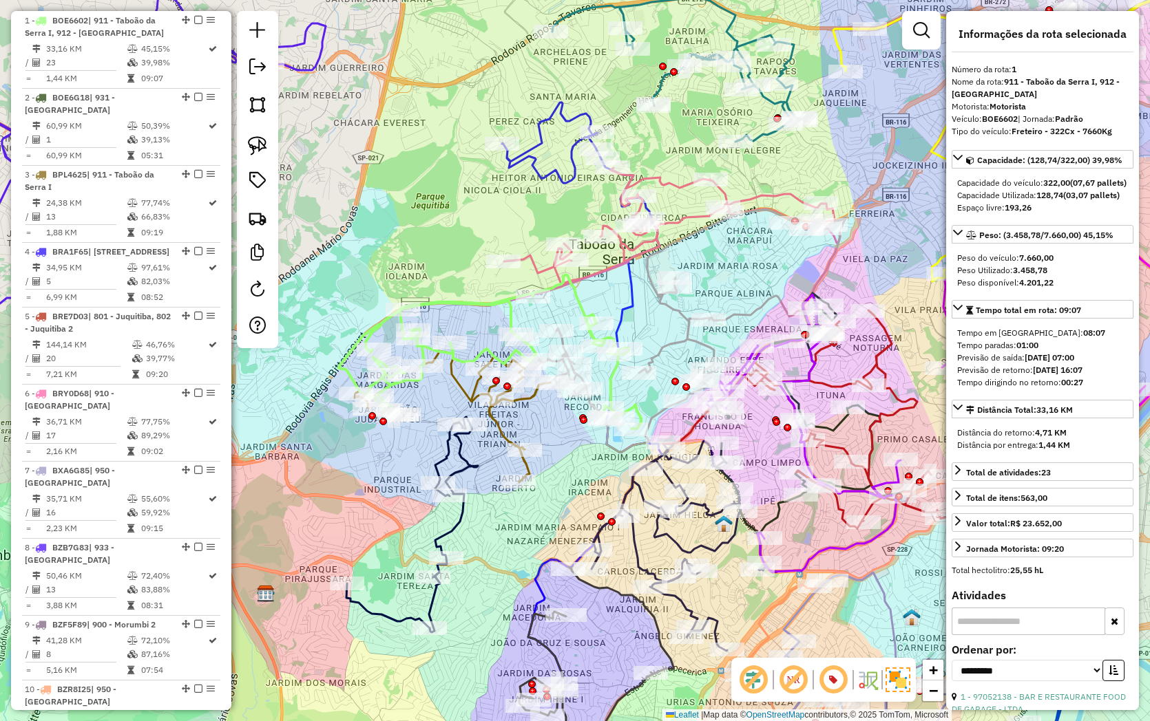
click at [737, 304] on div "Janela de atendimento Grade de atendimento Capacidade Transportadoras Veículos …" at bounding box center [575, 360] width 1150 height 721
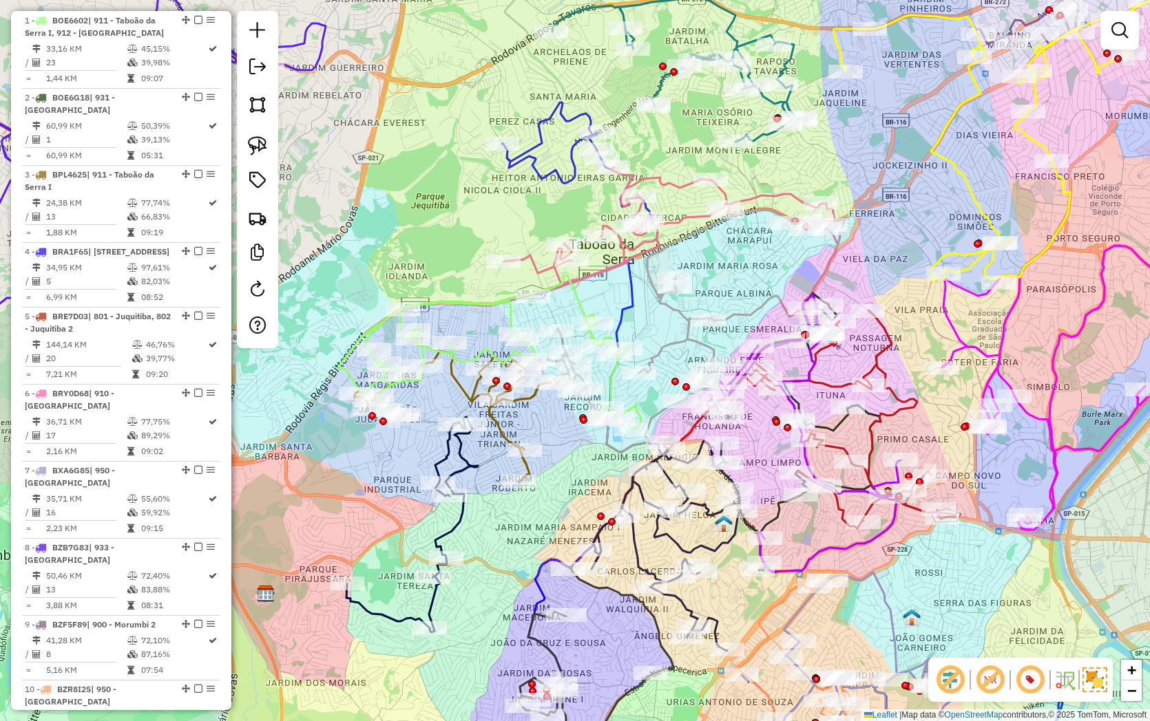
click at [746, 311] on icon at bounding box center [691, 331] width 307 height 242
select select "**********"
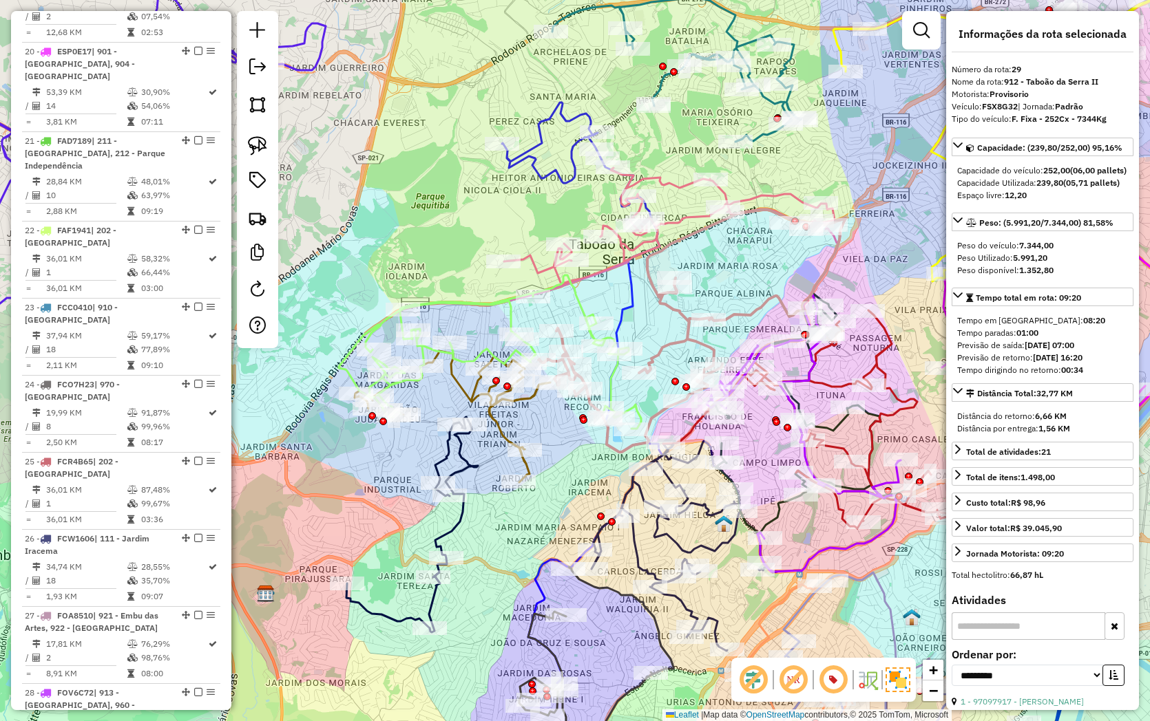
scroll to position [2678, 0]
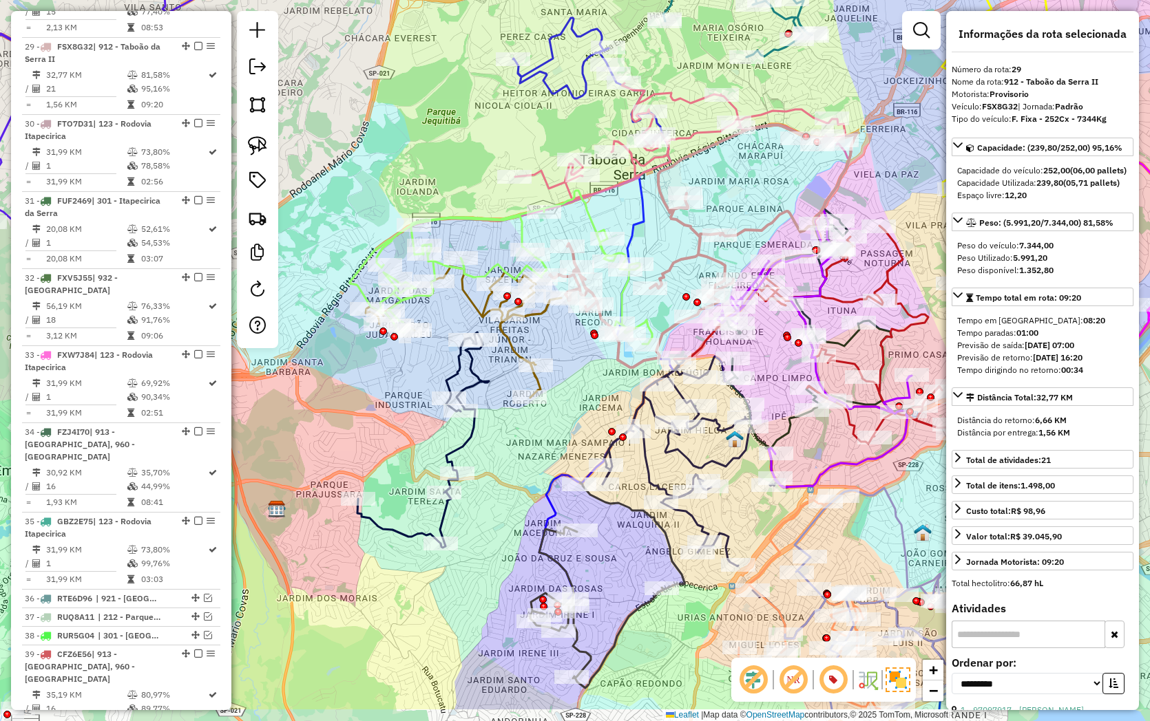
drag, startPoint x: 755, startPoint y: 282, endPoint x: 766, endPoint y: 198, distance: 85.4
click at [766, 198] on div "Janela de atendimento Grade de atendimento Capacidade Transportadoras Veículos …" at bounding box center [575, 360] width 1150 height 721
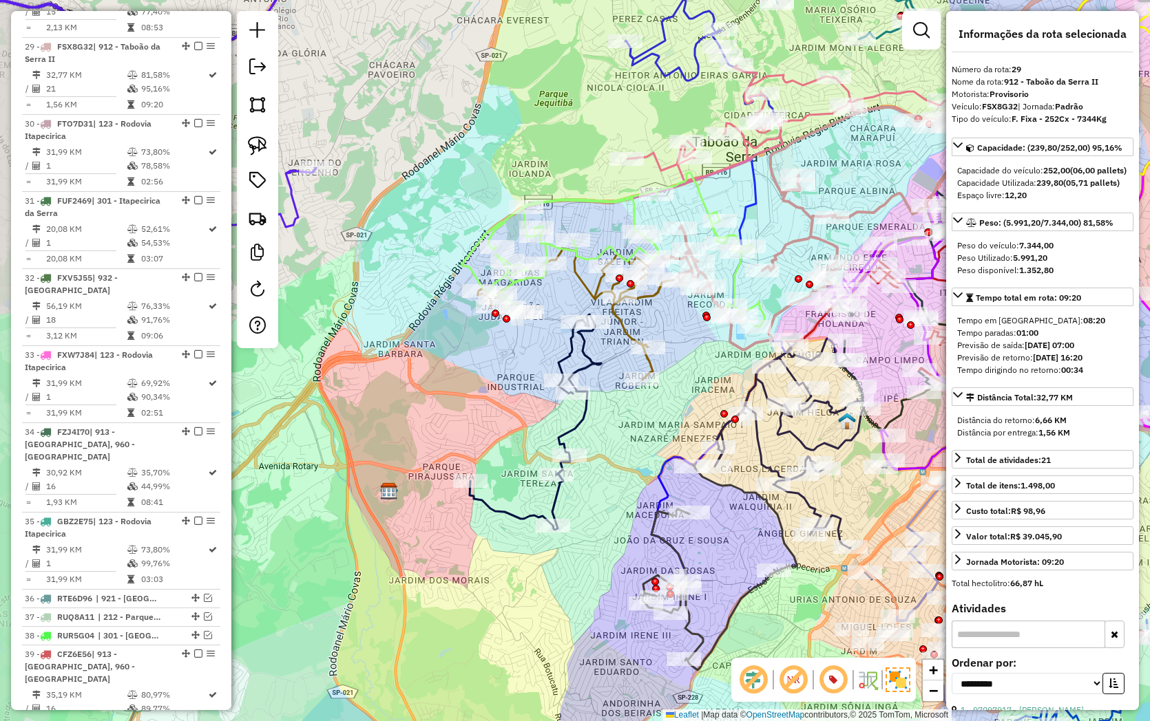
drag, startPoint x: 511, startPoint y: 470, endPoint x: 631, endPoint y: 450, distance: 121.6
click at [631, 450] on div "Janela de atendimento Grade de atendimento Capacidade Transportadoras Veículos …" at bounding box center [575, 360] width 1150 height 721
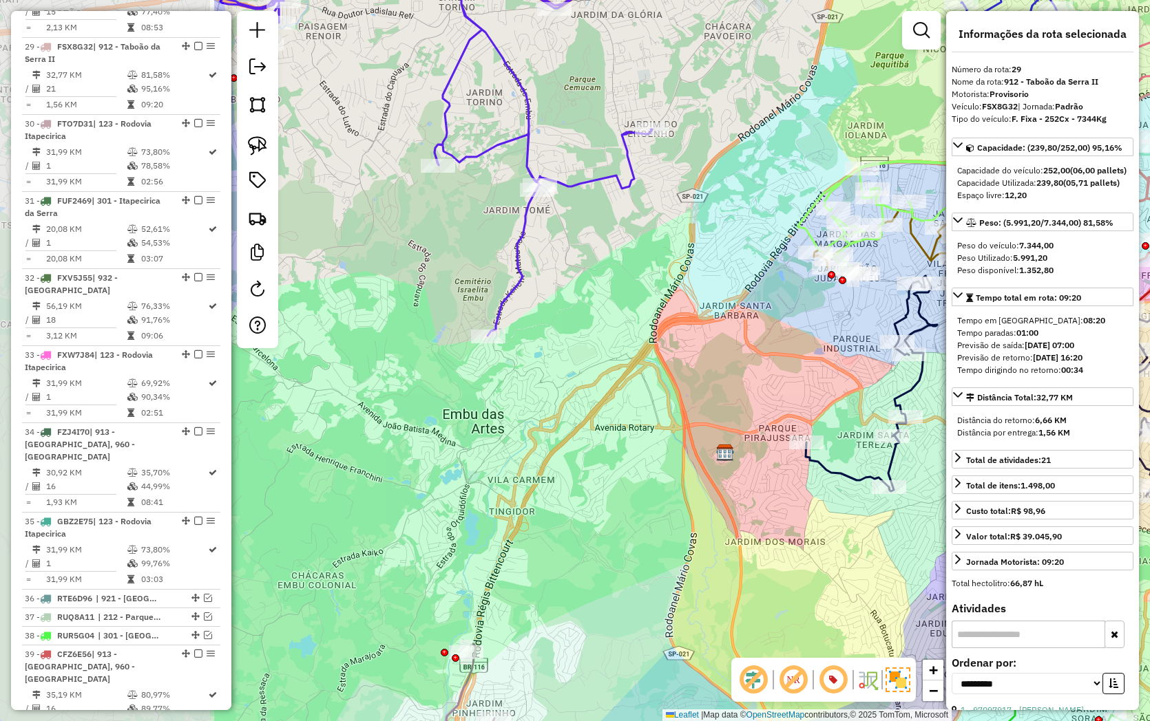
drag, startPoint x: 382, startPoint y: 381, endPoint x: 702, endPoint y: 343, distance: 322.3
click at [712, 345] on div "Janela de atendimento Grade de atendimento Capacidade Transportadoras Veículos …" at bounding box center [575, 360] width 1150 height 721
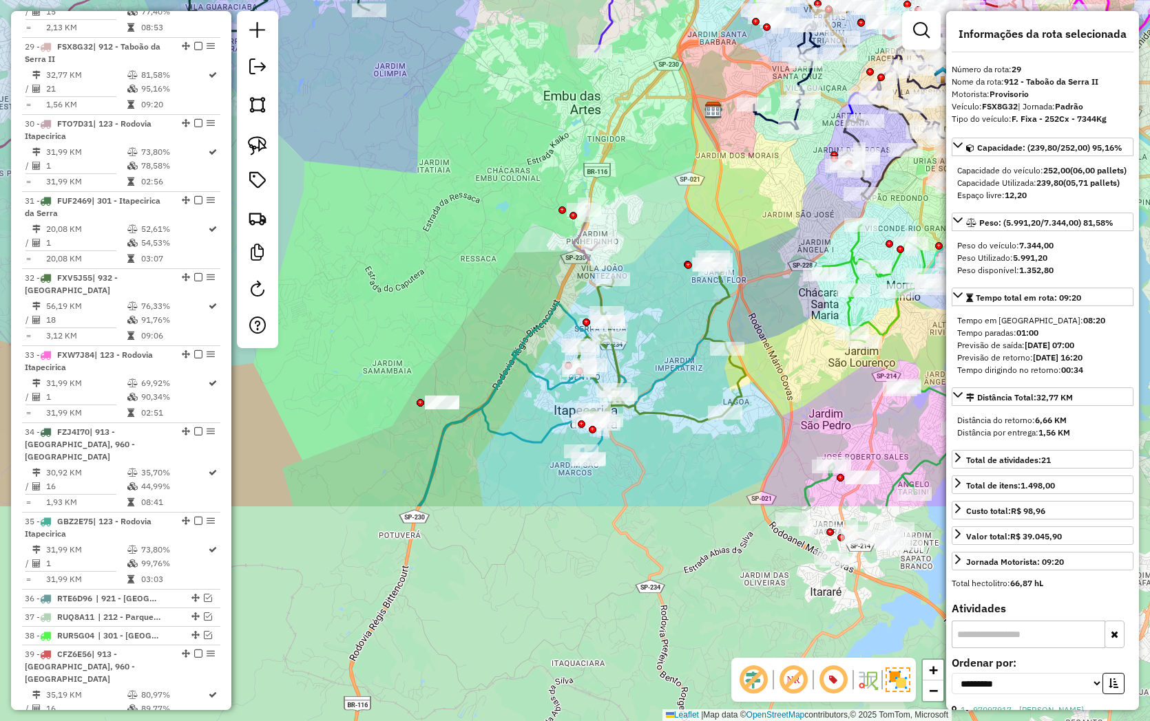
drag, startPoint x: 638, startPoint y: 465, endPoint x: 642, endPoint y: 179, distance: 285.7
click at [642, 179] on div "Janela de atendimento Grade de atendimento Capacidade Transportadoras Veículos …" at bounding box center [575, 360] width 1150 height 721
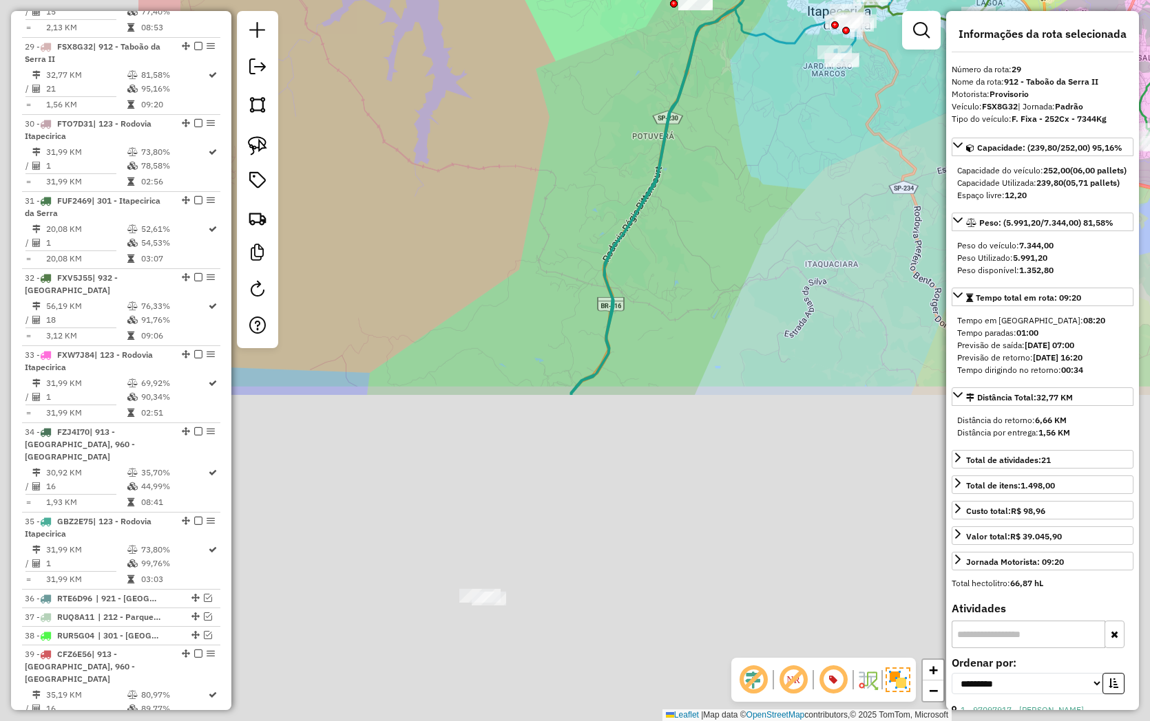
drag, startPoint x: 507, startPoint y: 560, endPoint x: 821, endPoint y: 63, distance: 588.8
click at [821, 63] on div "Janela de atendimento Grade de atendimento Capacidade Transportadoras Veículos …" at bounding box center [575, 360] width 1150 height 721
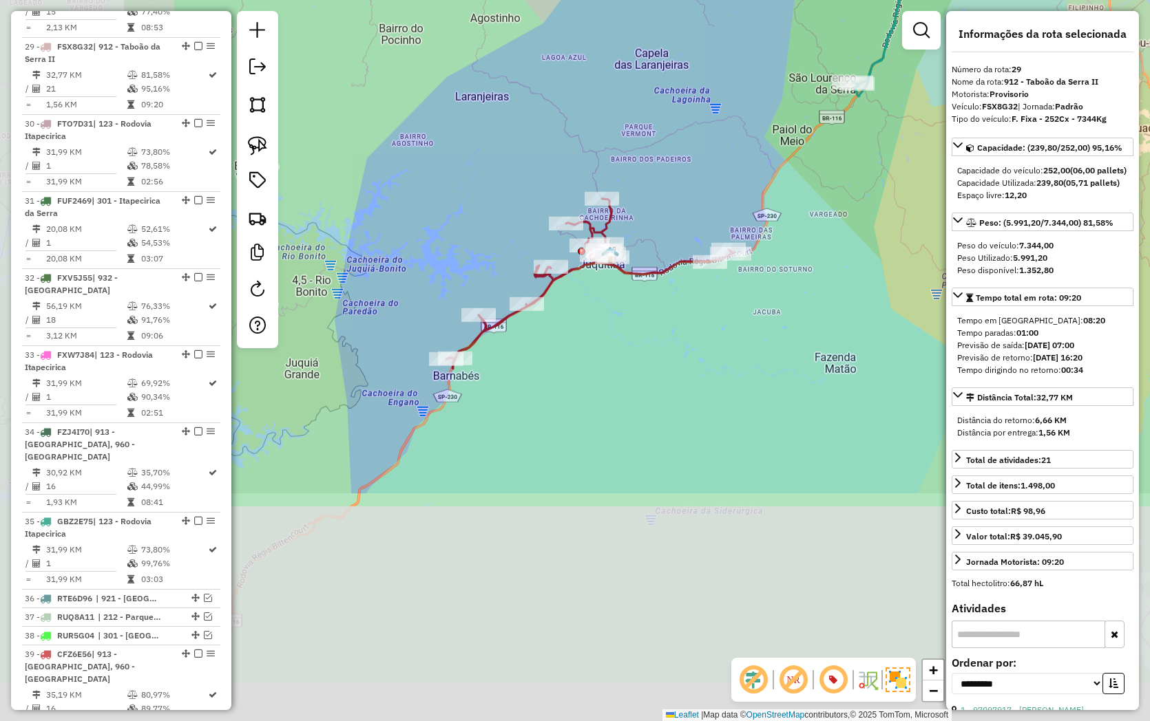
drag, startPoint x: 790, startPoint y: 72, endPoint x: 814, endPoint y: 44, distance: 37.0
click at [814, 44] on div "Janela de atendimento Grade de atendimento Capacidade Transportadoras Veículos …" at bounding box center [575, 360] width 1150 height 721
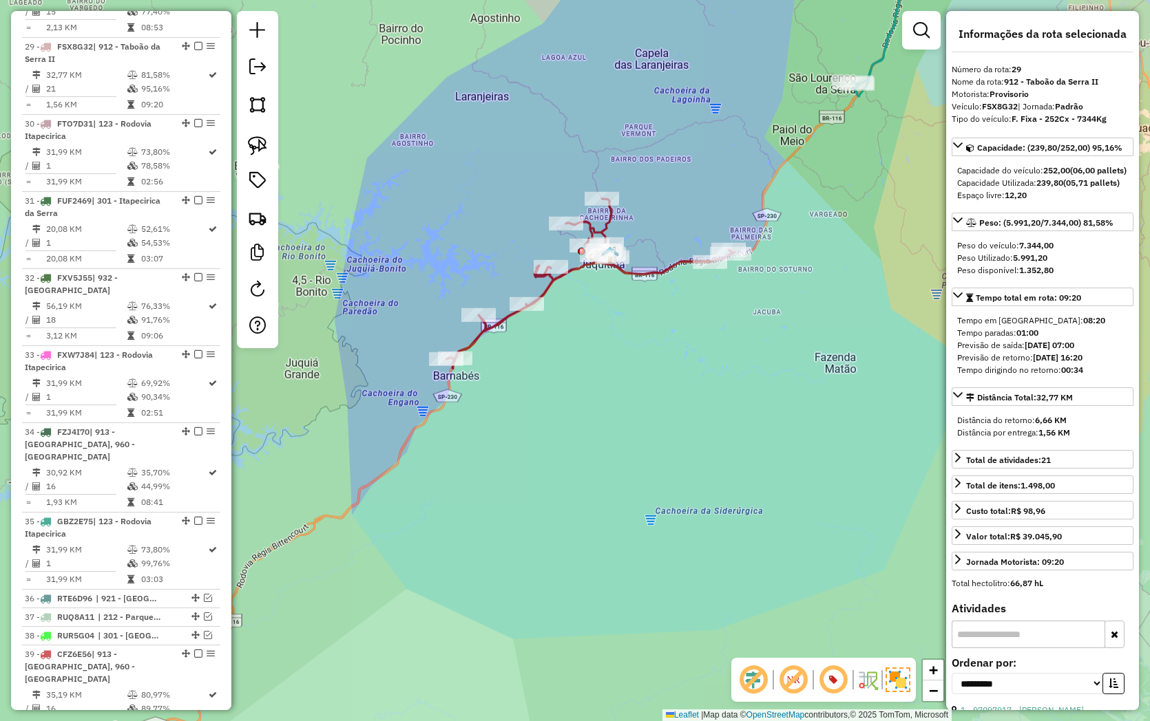
click at [631, 268] on icon at bounding box center [590, 284] width 288 height 170
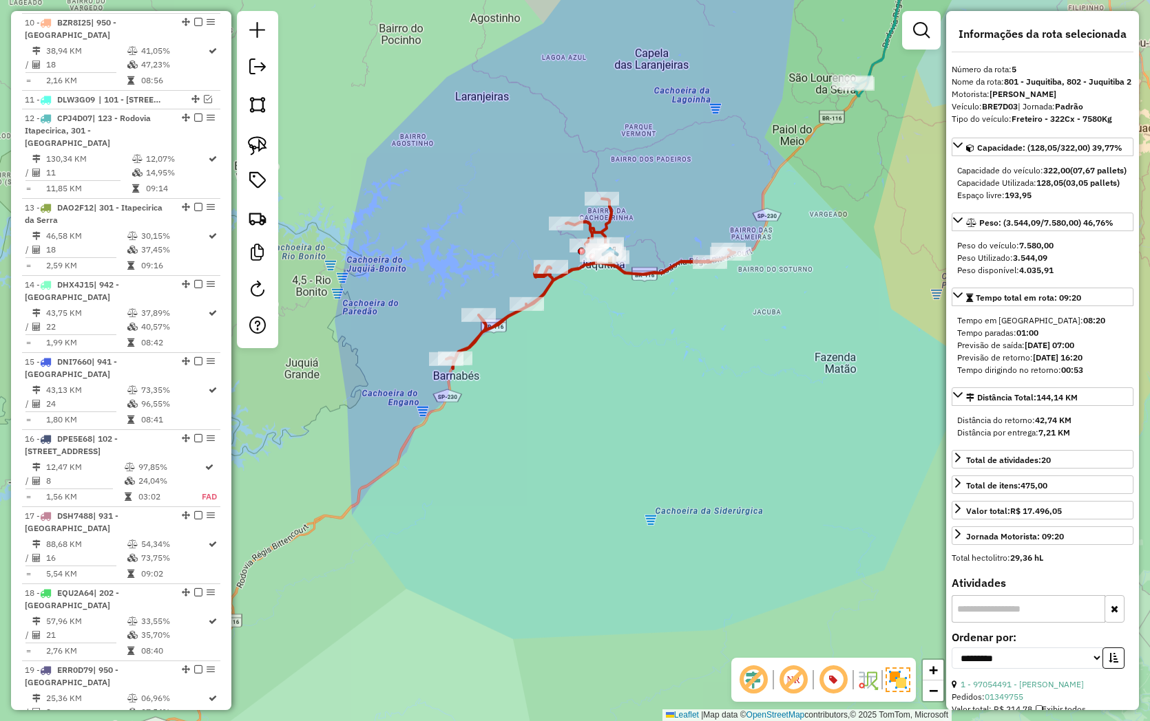
scroll to position [887, 0]
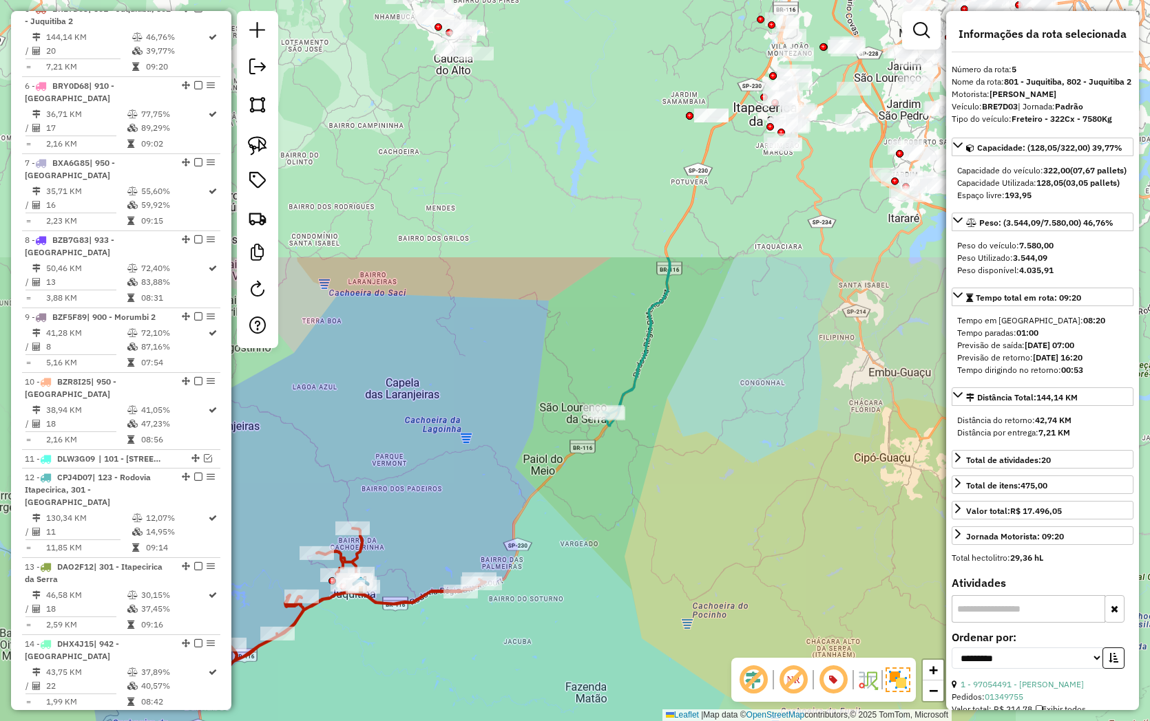
drag, startPoint x: 871, startPoint y: 232, endPoint x: 563, endPoint y: 618, distance: 493.8
click at [562, 630] on div "Janela de atendimento Grade de atendimento Capacidade Transportadoras Veículos …" at bounding box center [575, 360] width 1150 height 721
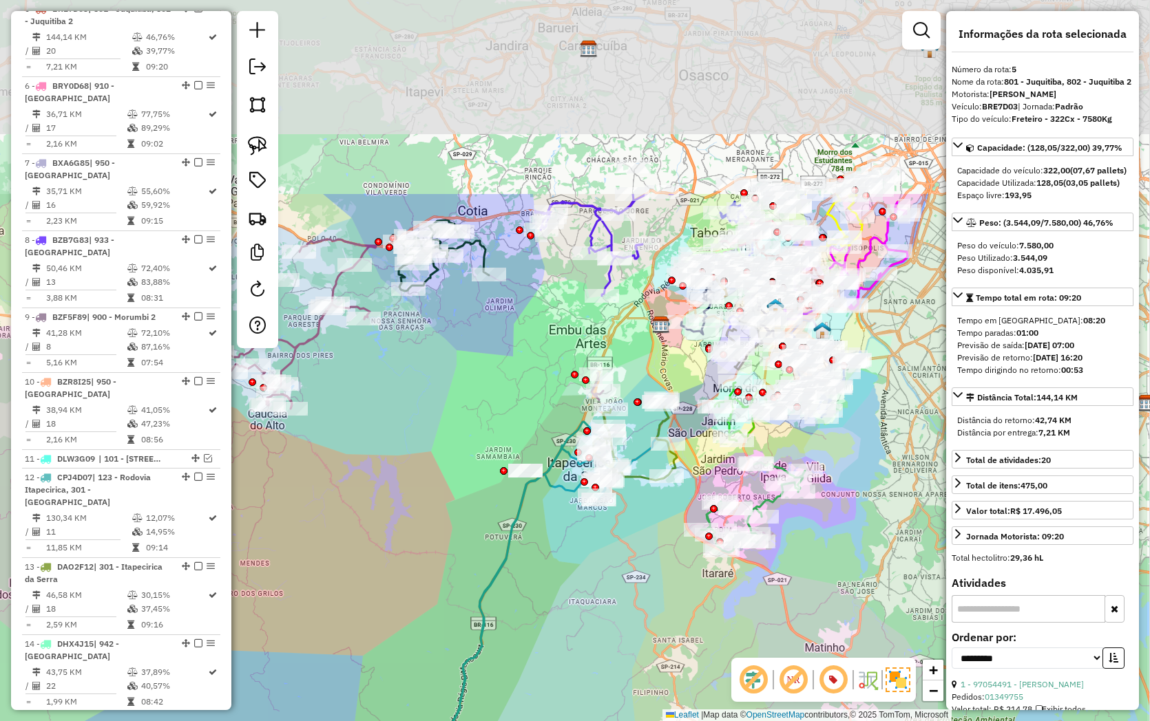
drag, startPoint x: 578, startPoint y: 640, endPoint x: 540, endPoint y: 703, distance: 73.2
click at [540, 703] on div "Janela de atendimento Grade de atendimento Capacidade Transportadoras Veículos …" at bounding box center [575, 360] width 1150 height 721
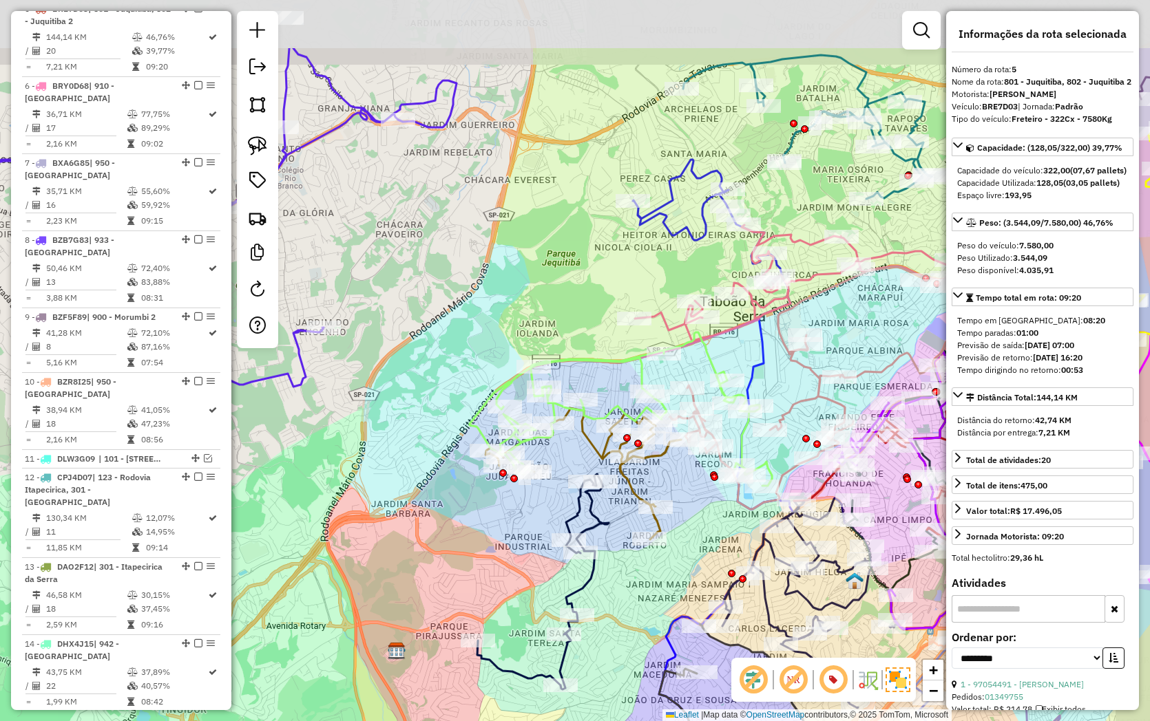
drag, startPoint x: 657, startPoint y: 225, endPoint x: 567, endPoint y: 324, distance: 134.0
click at [587, 359] on div "Janela de atendimento Grade de atendimento Capacidade Transportadoras Veículos …" at bounding box center [575, 360] width 1150 height 721
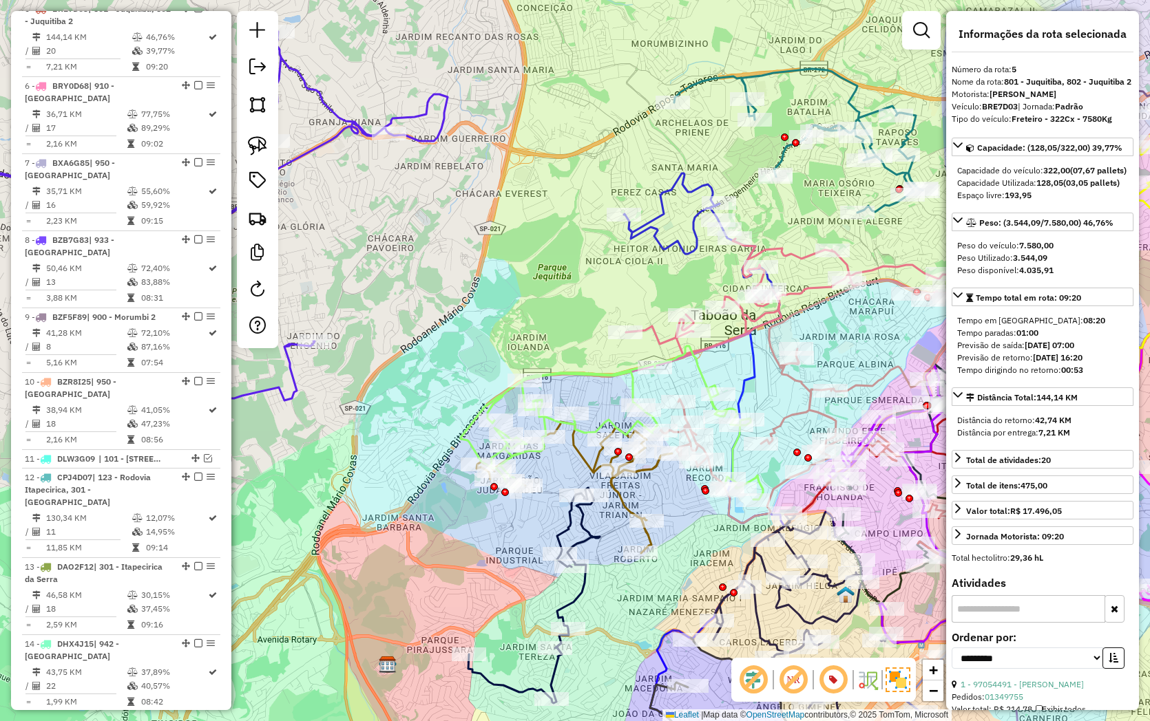
click at [670, 222] on div "Janela de atendimento Grade de atendimento Capacidade Transportadoras Veículos …" at bounding box center [575, 360] width 1150 height 721
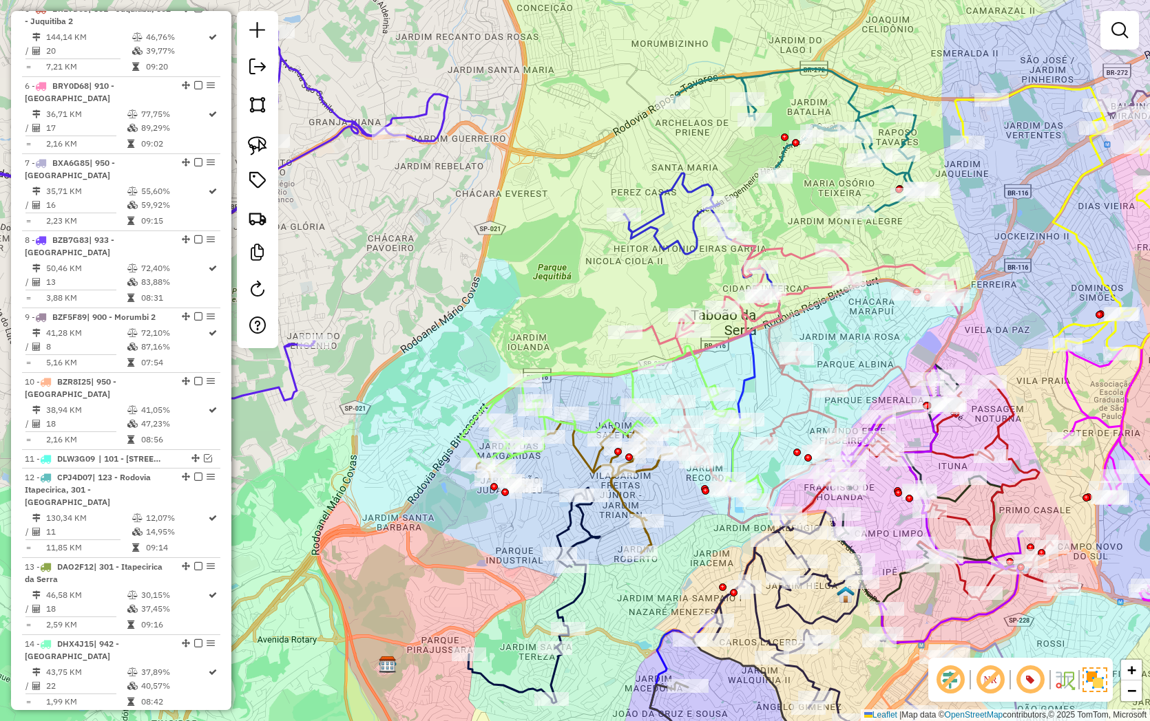
click at [673, 249] on icon at bounding box center [704, 463] width 160 height 581
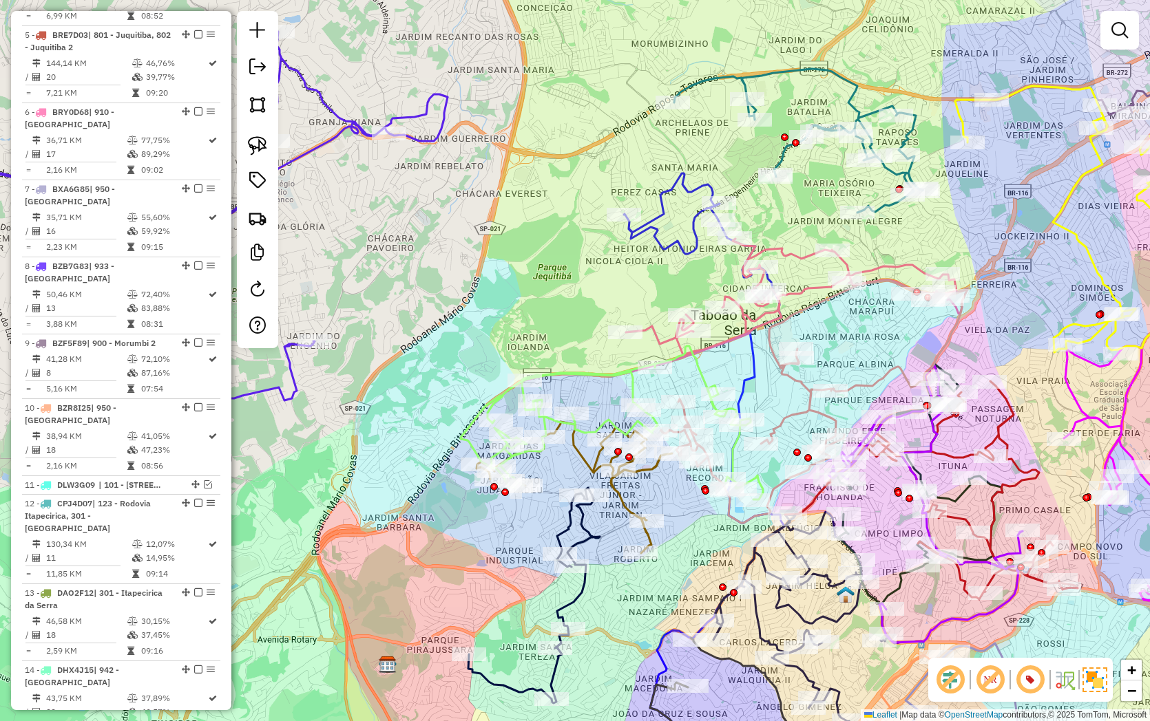
select select "**********"
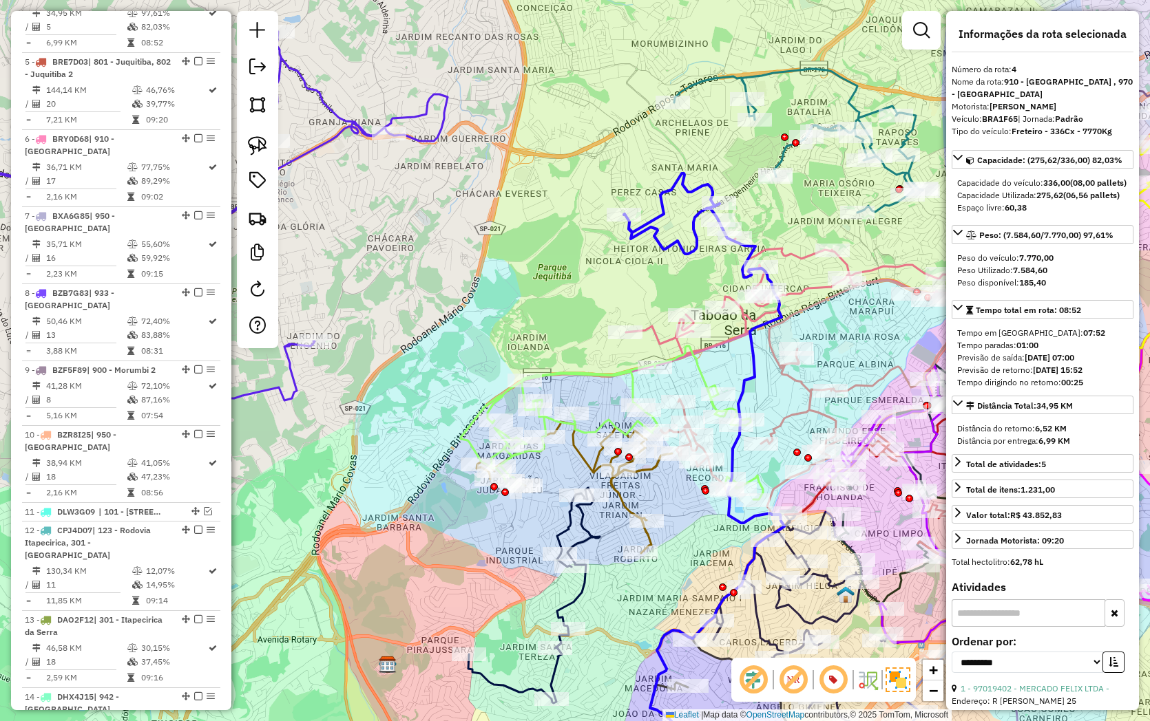
scroll to position [810, 0]
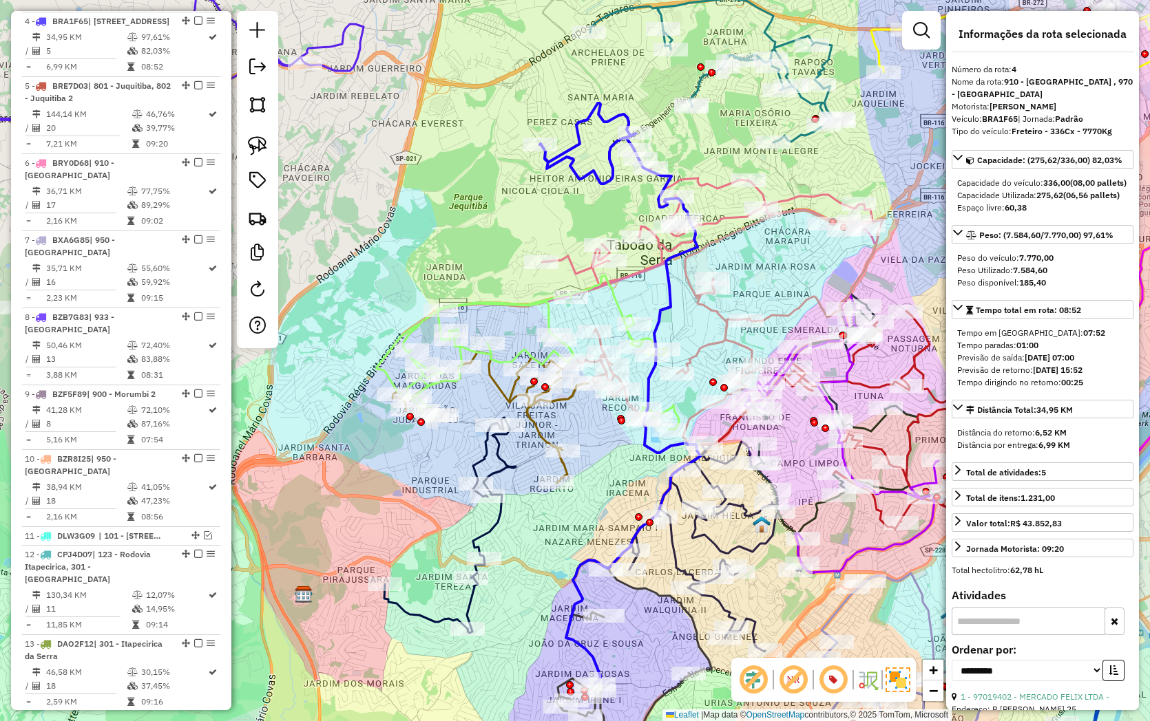
drag, startPoint x: 547, startPoint y: 280, endPoint x: 515, endPoint y: 253, distance: 41.5
click at [515, 253] on div "Janela de atendimento Grade de atendimento Capacidade Transportadoras Veículos …" at bounding box center [575, 360] width 1150 height 721
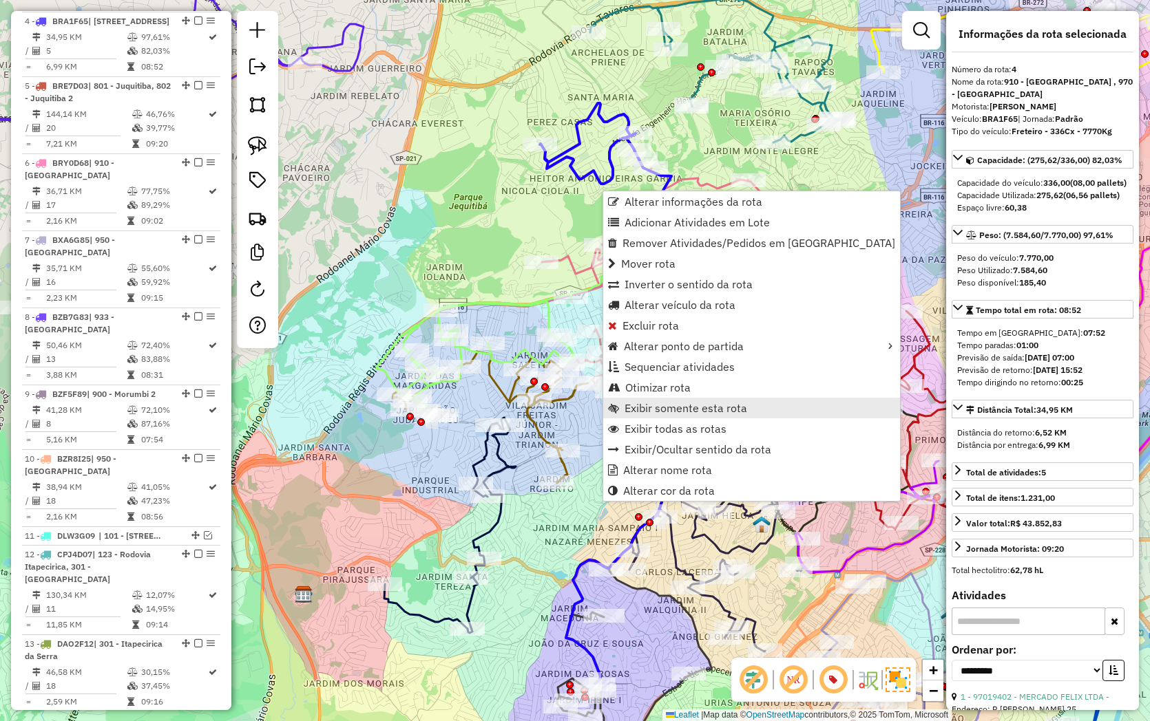
click at [634, 406] on span "Exibir somente esta rota" at bounding box center [685, 408] width 123 height 11
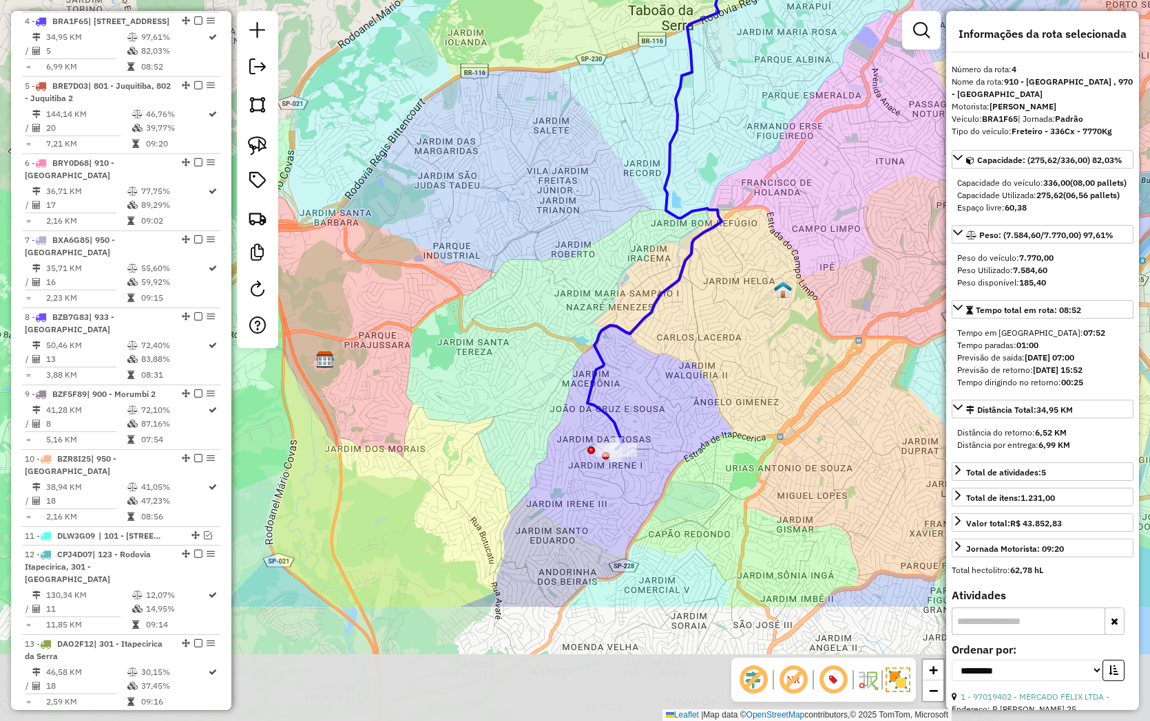
drag, startPoint x: 642, startPoint y: 525, endPoint x: 682, endPoint y: 340, distance: 188.6
click at [682, 340] on div "Janela de atendimento Grade de atendimento Capacidade Transportadoras Veículos …" at bounding box center [575, 360] width 1150 height 721
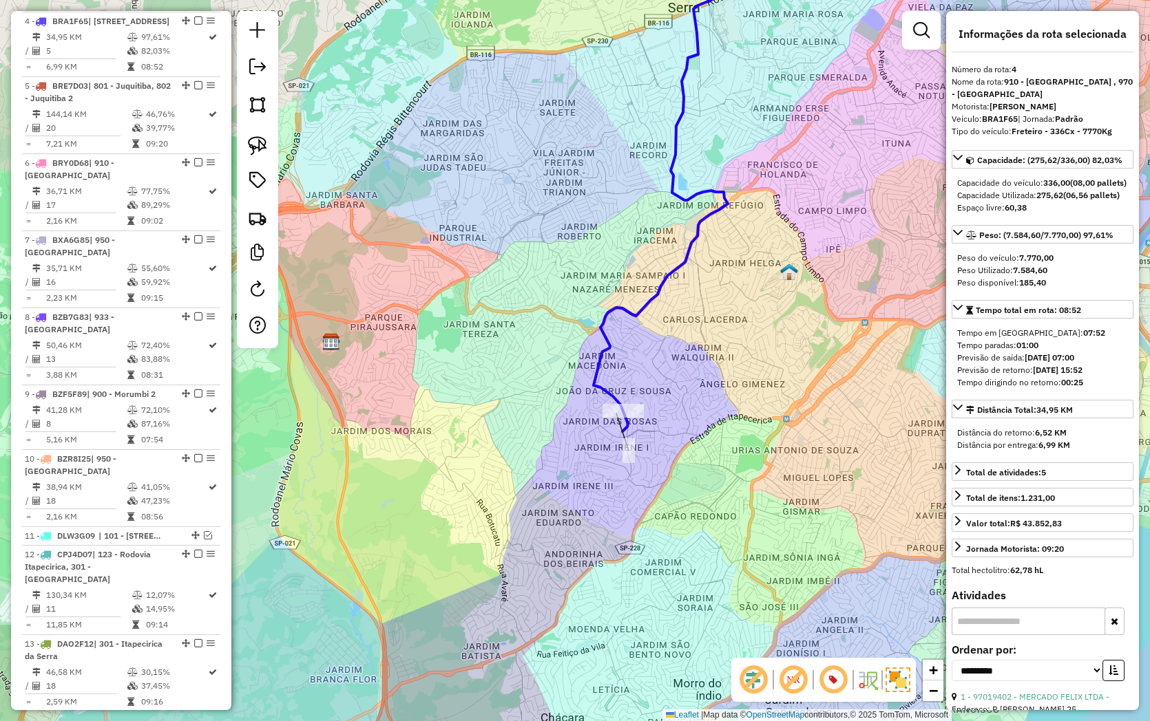
click at [616, 394] on icon at bounding box center [660, 180] width 134 height 504
click at [602, 349] on icon at bounding box center [660, 180] width 134 height 504
click at [603, 350] on icon at bounding box center [660, 180] width 134 height 504
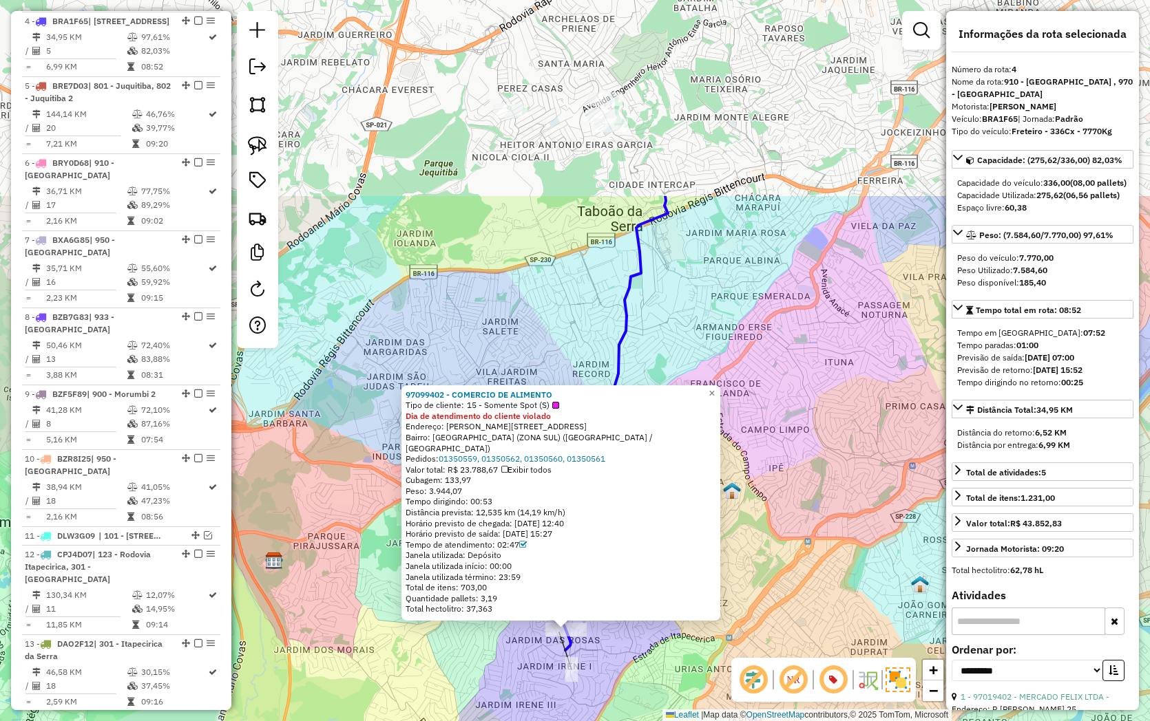
drag, startPoint x: 516, startPoint y: 574, endPoint x: 500, endPoint y: 721, distance: 148.2
click at [500, 721] on html "Aguarde... Pop-up bloqueado! Seu navegador bloqueou automáticamente a abertura …" at bounding box center [575, 360] width 1150 height 721
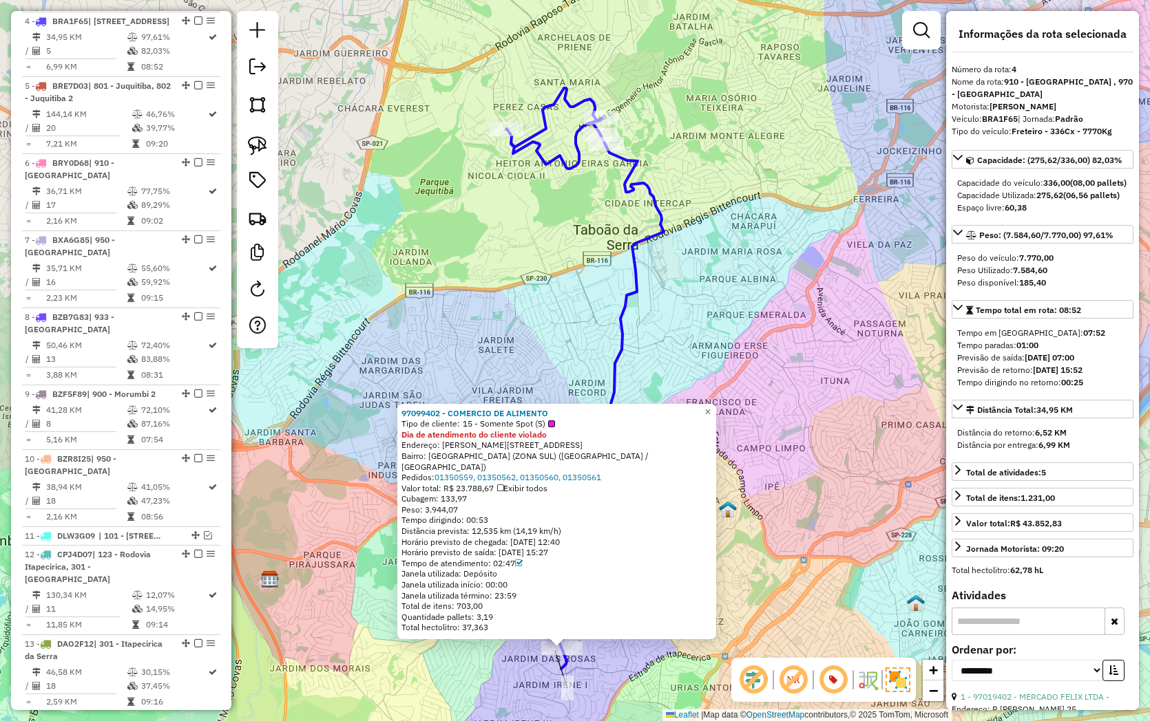
click at [711, 263] on div "97099402 - COMERCIO DE ALIMENTO Tipo de cliente: 15 - Somente Spot (S) Dia de a…" at bounding box center [575, 360] width 1150 height 721
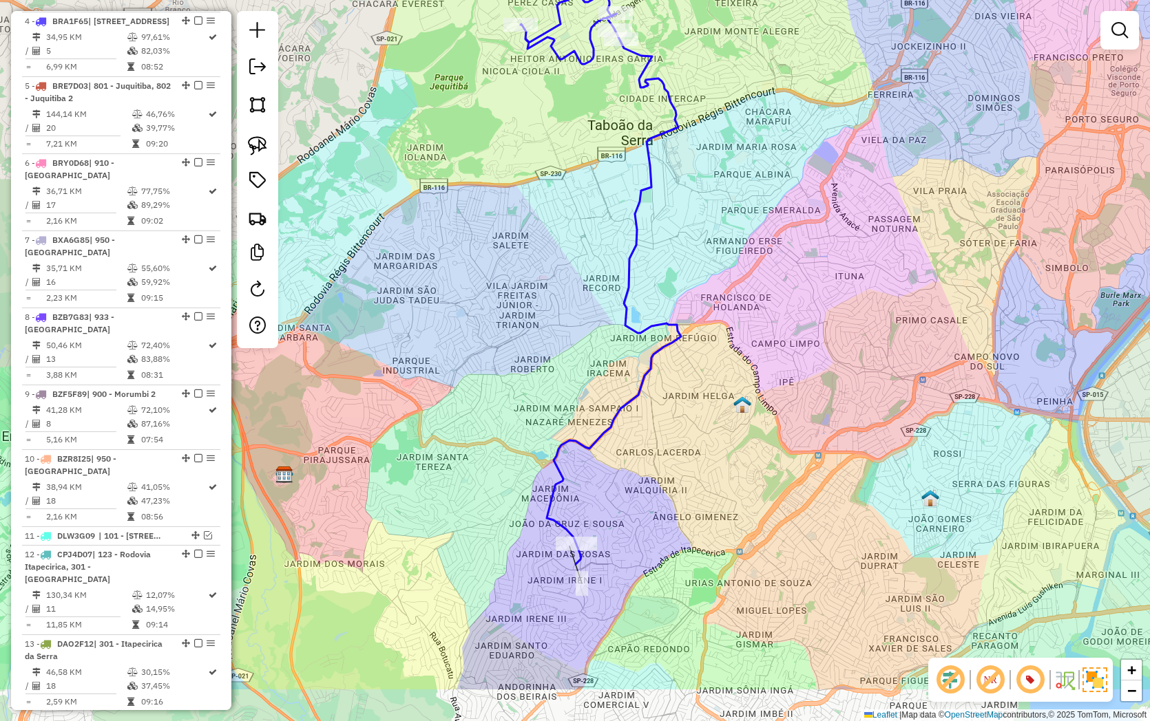
drag, startPoint x: 707, startPoint y: 343, endPoint x: 723, endPoint y: 238, distance: 106.5
click at [723, 238] on div "Janela de atendimento Grade de atendimento Capacidade Transportadoras Veículos …" at bounding box center [575, 360] width 1150 height 721
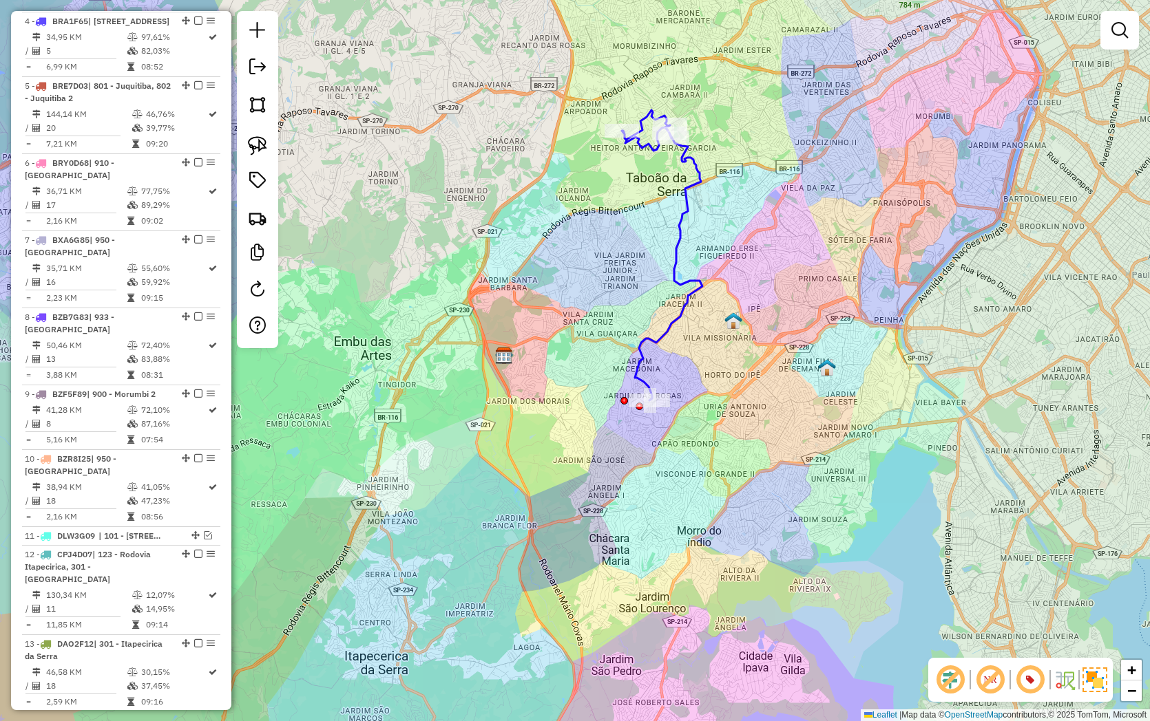
select select "**********"
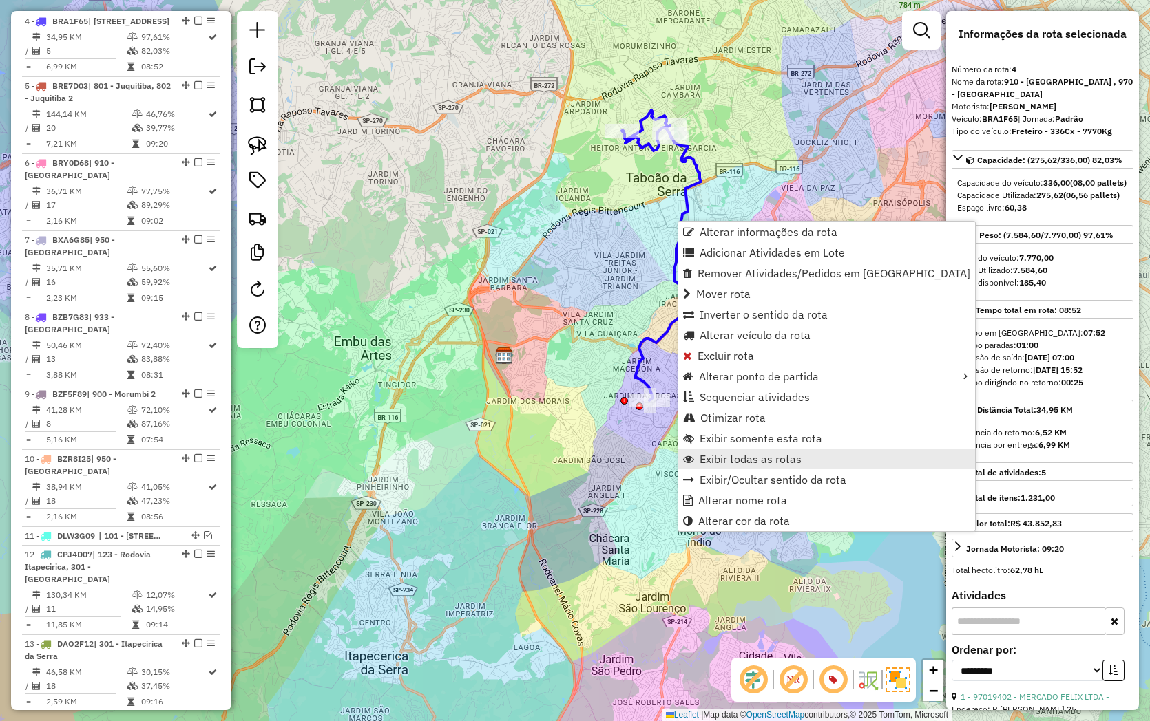
click at [724, 459] on span "Exibir todas as rotas" at bounding box center [750, 459] width 102 height 11
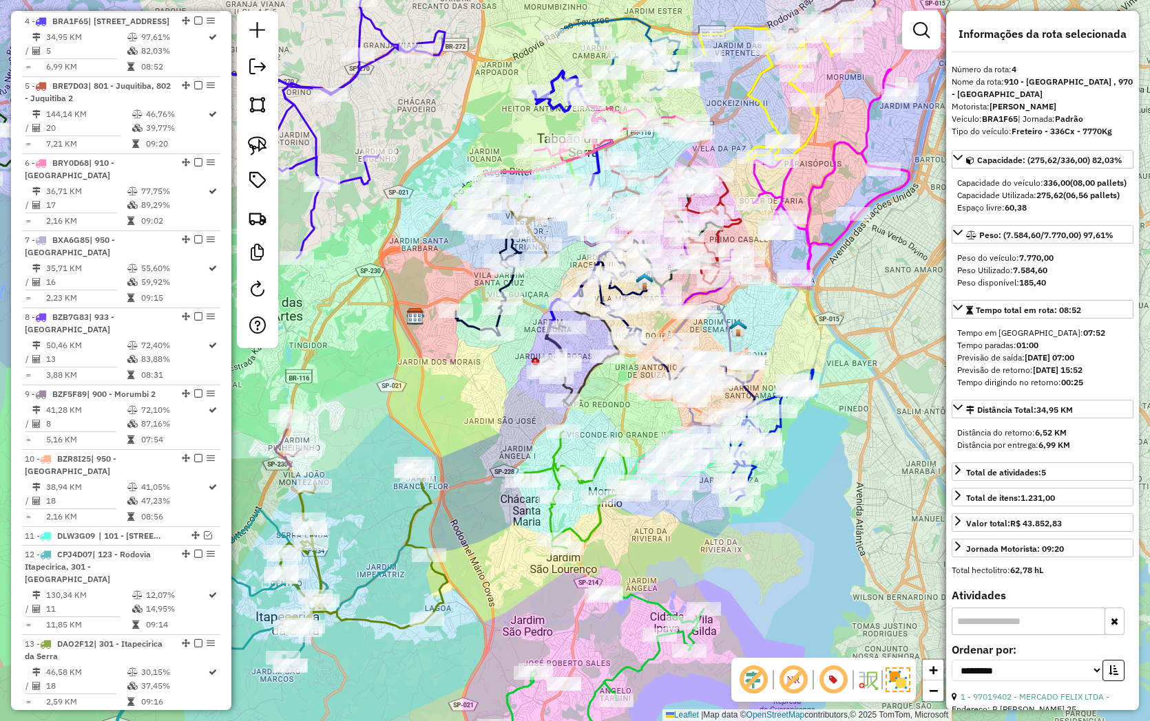
drag, startPoint x: 821, startPoint y: 180, endPoint x: 733, endPoint y: 90, distance: 125.1
click at [733, 92] on div "Janela de atendimento Grade de atendimento Capacidade Transportadoras Veículos …" at bounding box center [575, 360] width 1150 height 721
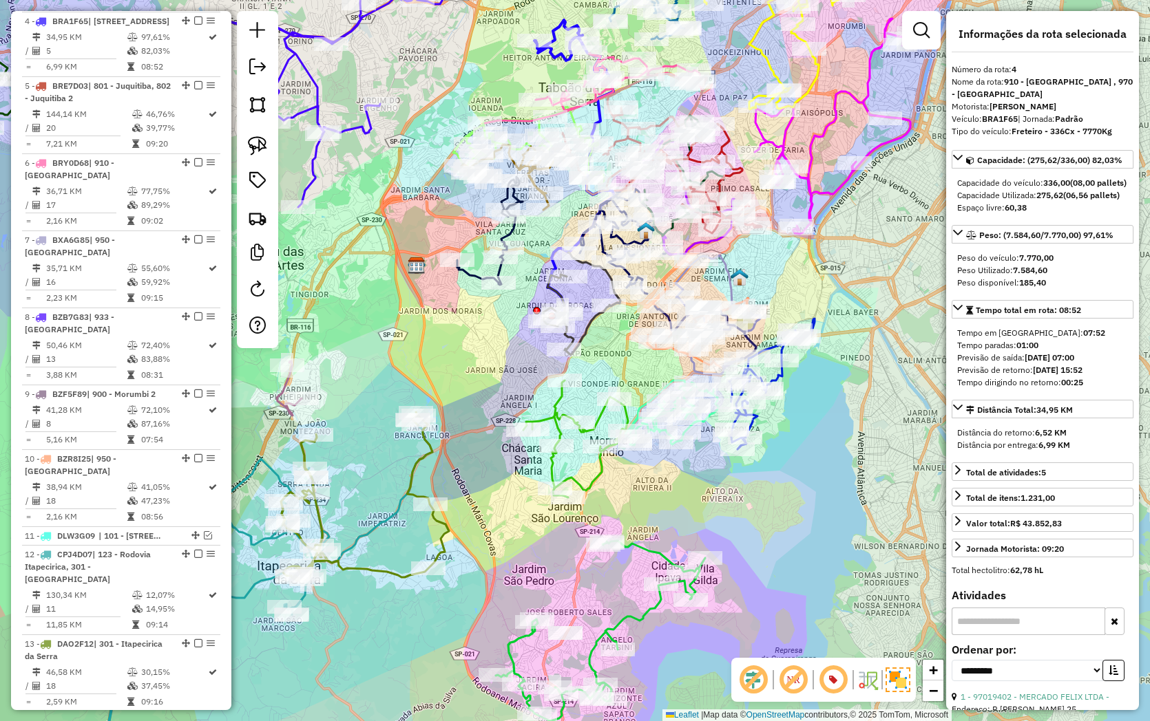
drag, startPoint x: 713, startPoint y: 492, endPoint x: 745, endPoint y: 465, distance: 42.0
click at [745, 465] on div "Janela de atendimento Grade de atendimento Capacidade Transportadoras Veículos …" at bounding box center [575, 360] width 1150 height 721
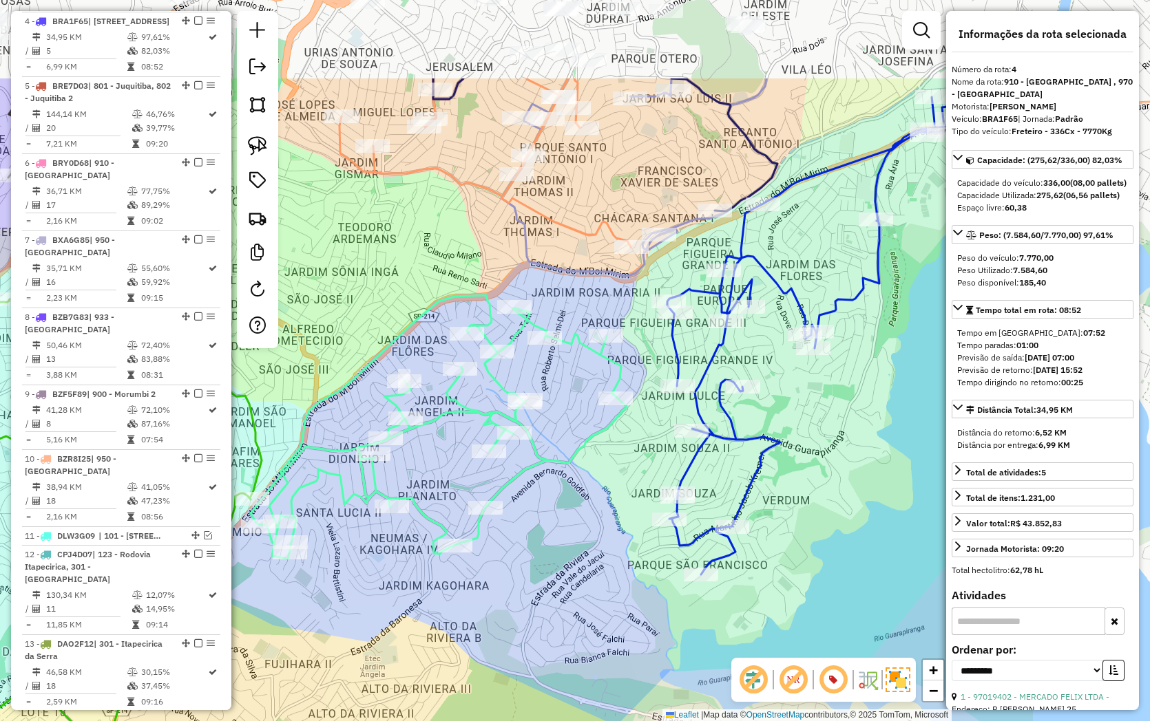
drag, startPoint x: 762, startPoint y: 437, endPoint x: 530, endPoint y: 588, distance: 276.7
click at [530, 588] on div "Janela de atendimento Grade de atendimento Capacidade Transportadoras Veículos …" at bounding box center [575, 360] width 1150 height 721
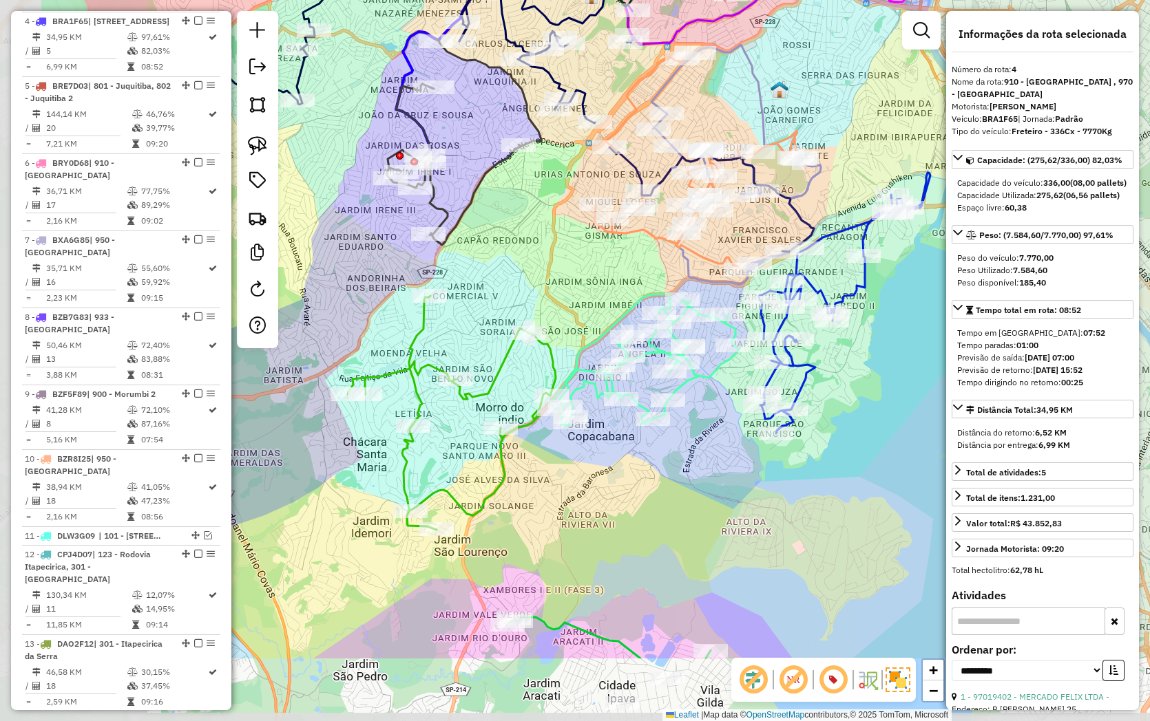
drag, startPoint x: 777, startPoint y: 501, endPoint x: 728, endPoint y: 475, distance: 55.4
click at [947, 356] on hb-router-mapa "Informações da Sessão 1286444 - 01/10/2025 Criação: 30/09/2025 20:49 Depósito: …" at bounding box center [575, 360] width 1150 height 721
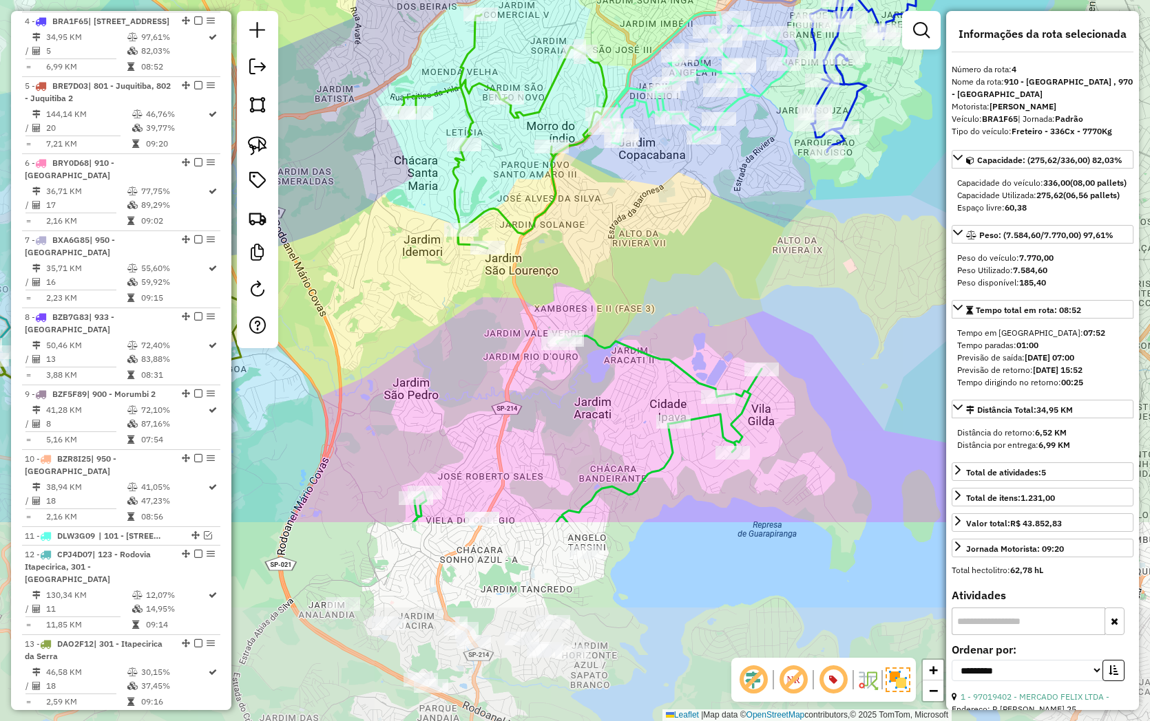
drag, startPoint x: 684, startPoint y: 391, endPoint x: 670, endPoint y: 227, distance: 164.5
click at [670, 227] on div "Janela de atendimento Grade de atendimento Capacidade Transportadoras Veículos …" at bounding box center [575, 360] width 1150 height 721
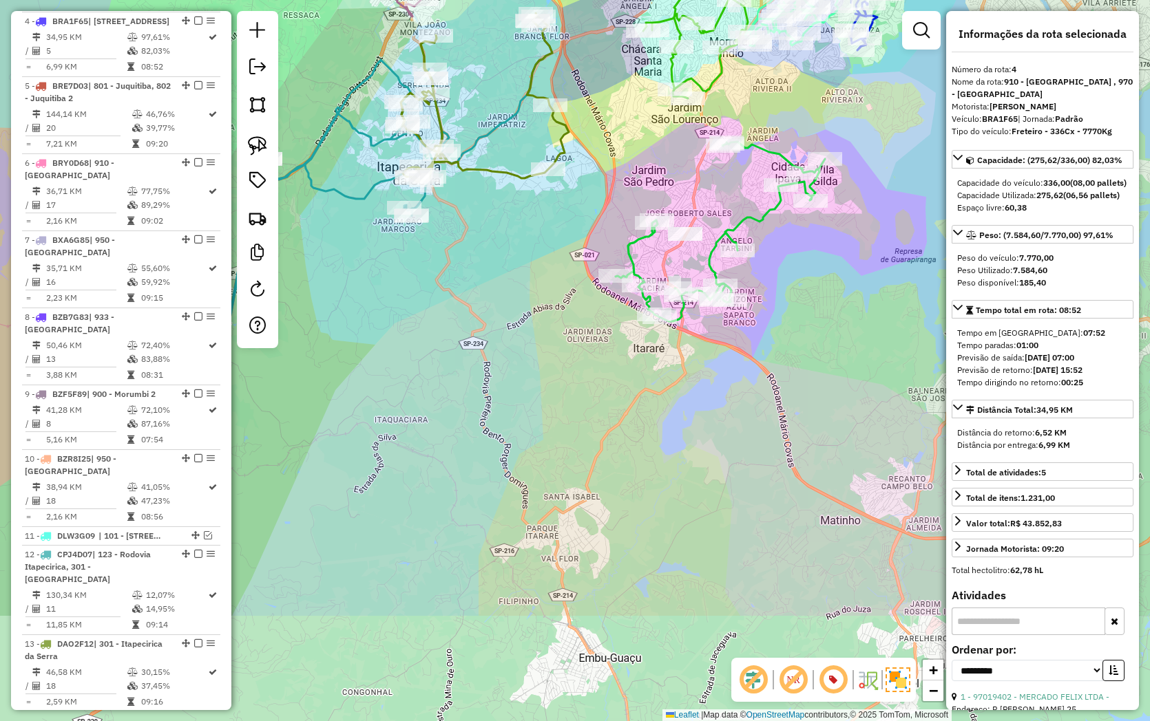
drag, startPoint x: 694, startPoint y: 490, endPoint x: 823, endPoint y: 140, distance: 372.7
click at [823, 142] on div "Janela de atendimento Grade de atendimento Capacidade Transportadoras Veículos …" at bounding box center [575, 360] width 1150 height 721
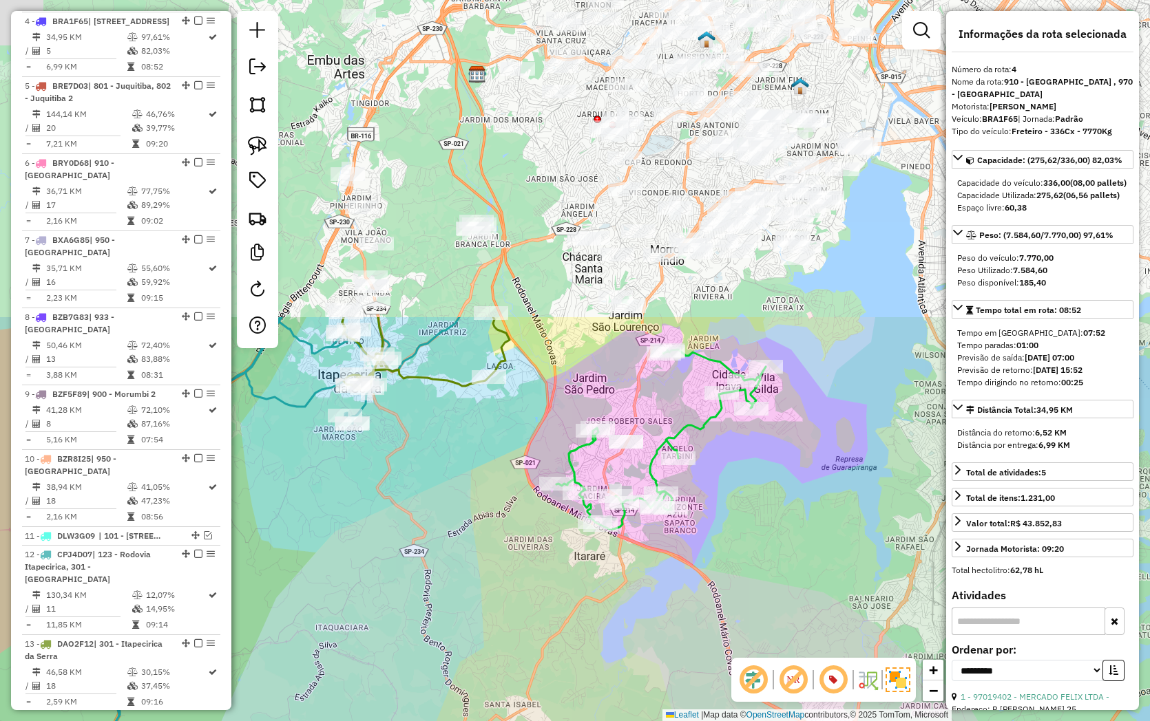
drag, startPoint x: 787, startPoint y: 266, endPoint x: 717, endPoint y: 610, distance: 351.2
click at [717, 610] on div "Janela de atendimento Grade de atendimento Capacidade Transportadoras Veículos …" at bounding box center [575, 360] width 1150 height 721
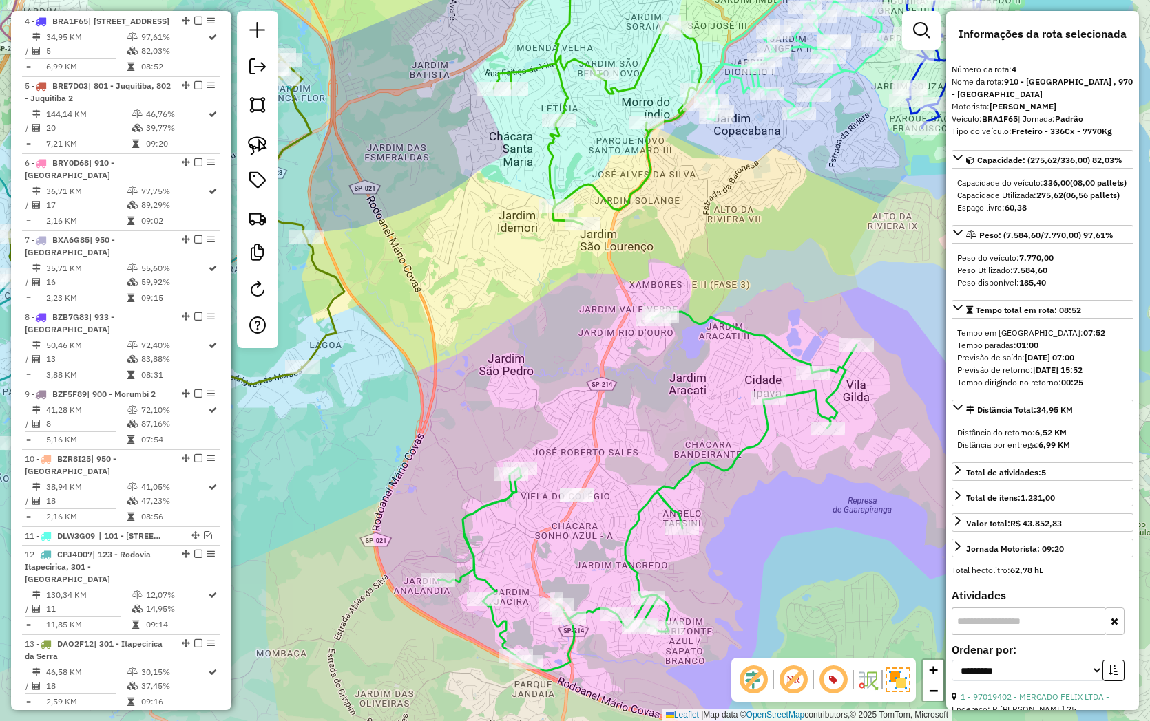
click at [699, 466] on icon at bounding box center [647, 491] width 419 height 359
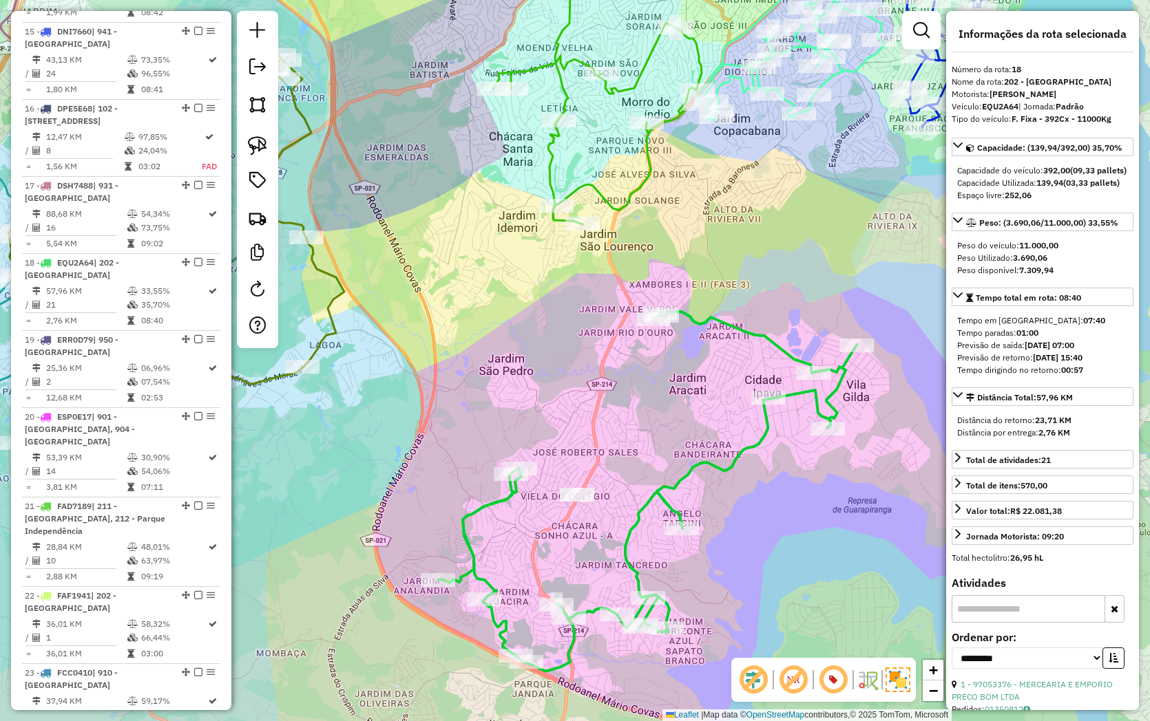
scroll to position [1830, 0]
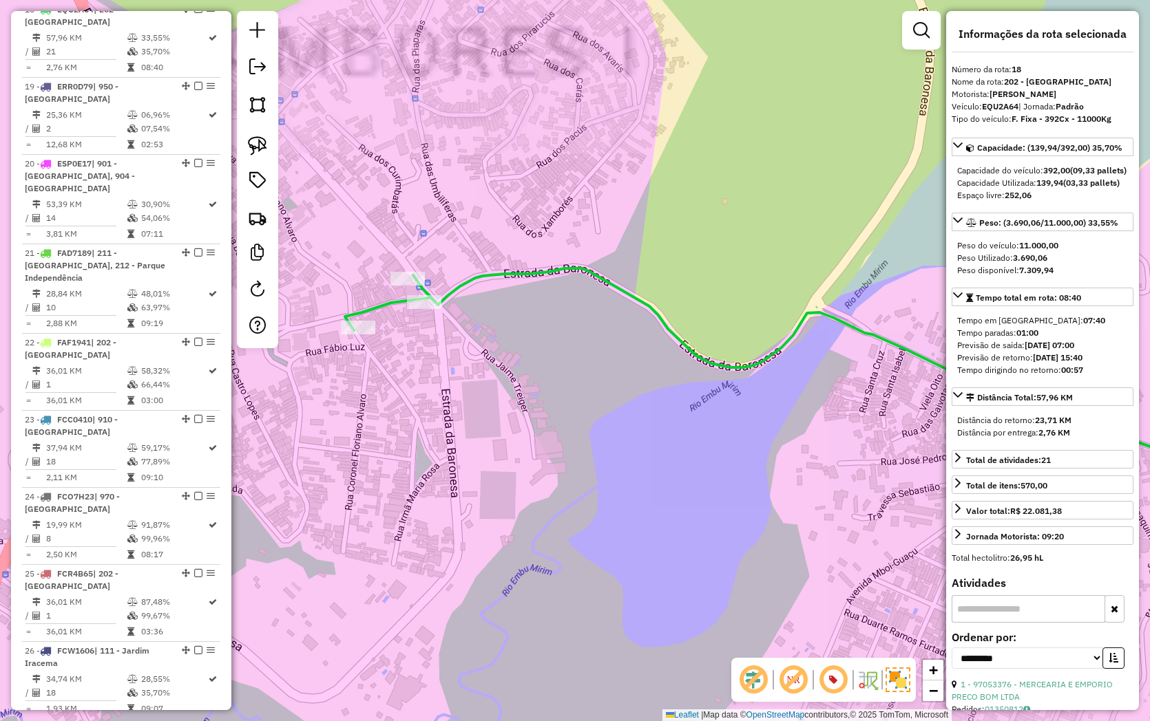
drag, startPoint x: 717, startPoint y: 430, endPoint x: 564, endPoint y: 414, distance: 153.0
click at [563, 414] on div "Janela de atendimento Grade de atendimento Capacidade Transportadoras Veículos …" at bounding box center [575, 360] width 1150 height 721
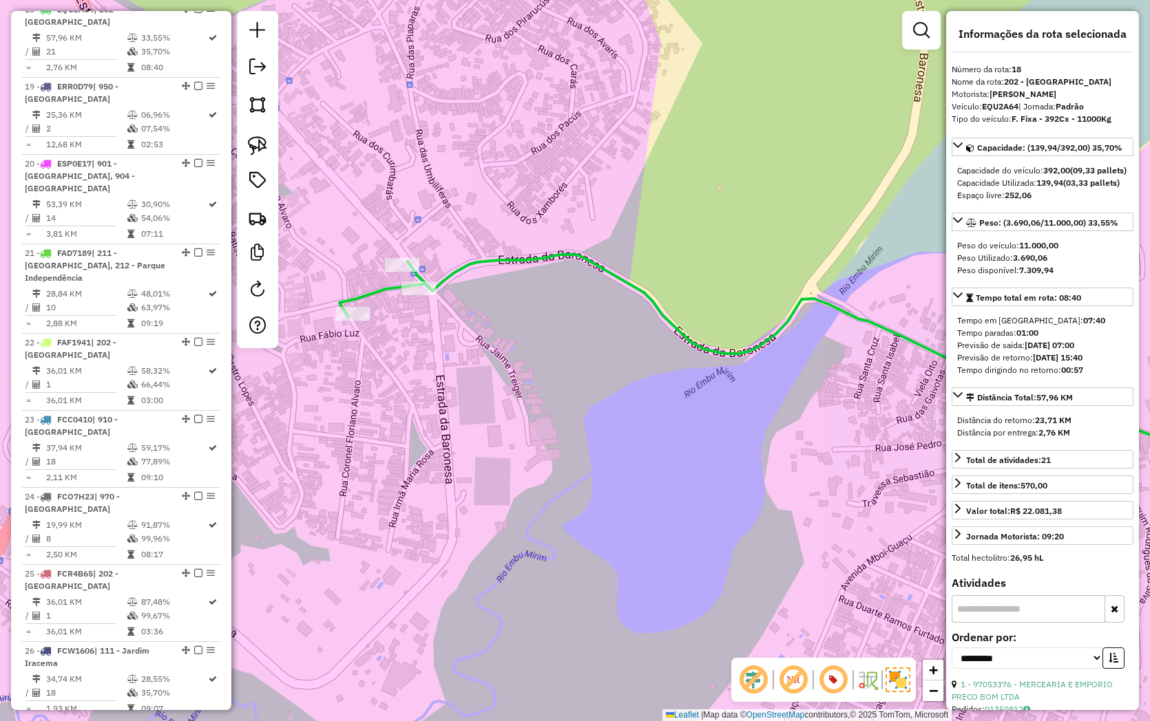
drag, startPoint x: 536, startPoint y: 360, endPoint x: 676, endPoint y: 342, distance: 141.6
click at [676, 342] on div "Janela de atendimento Grade de atendimento Capacidade Transportadoras Veículos …" at bounding box center [575, 360] width 1150 height 721
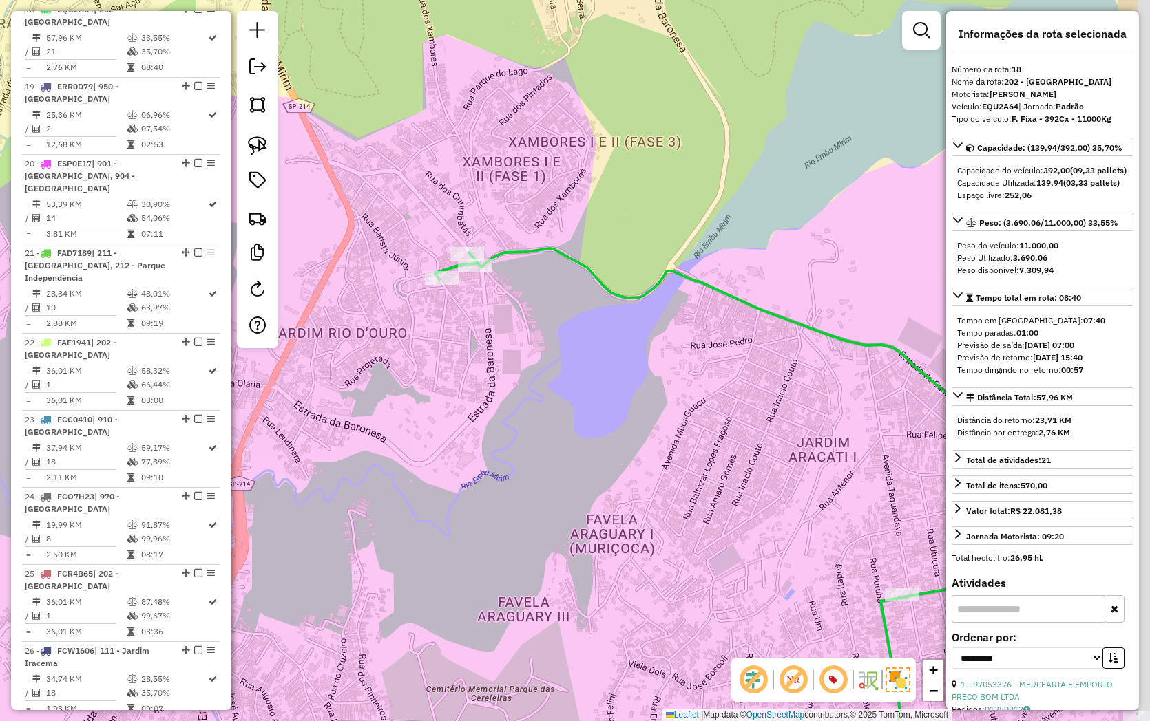
drag, startPoint x: 656, startPoint y: 348, endPoint x: 618, endPoint y: 339, distance: 38.9
click at [618, 339] on div "Janela de atendimento Grade de atendimento Capacidade Transportadoras Veículos …" at bounding box center [575, 360] width 1150 height 721
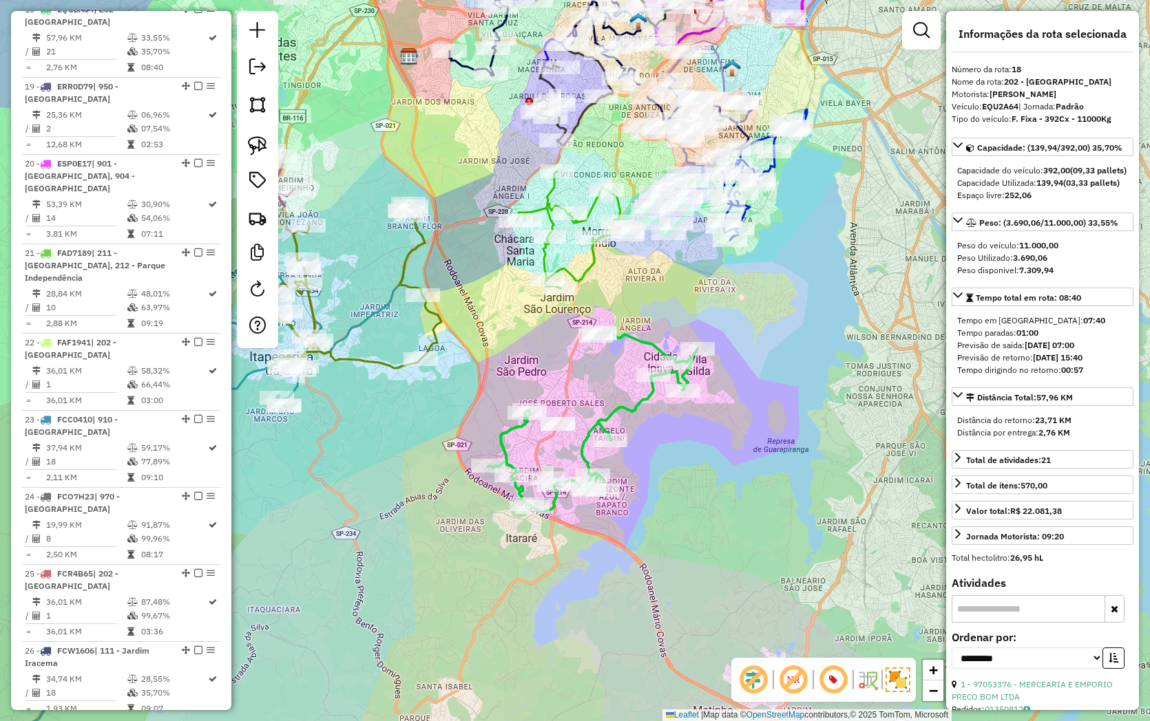
drag, startPoint x: 631, startPoint y: 306, endPoint x: 673, endPoint y: 393, distance: 96.1
click at [673, 393] on div "Janela de atendimento Grade de atendimento Capacidade Transportadoras Veículos …" at bounding box center [575, 360] width 1150 height 721
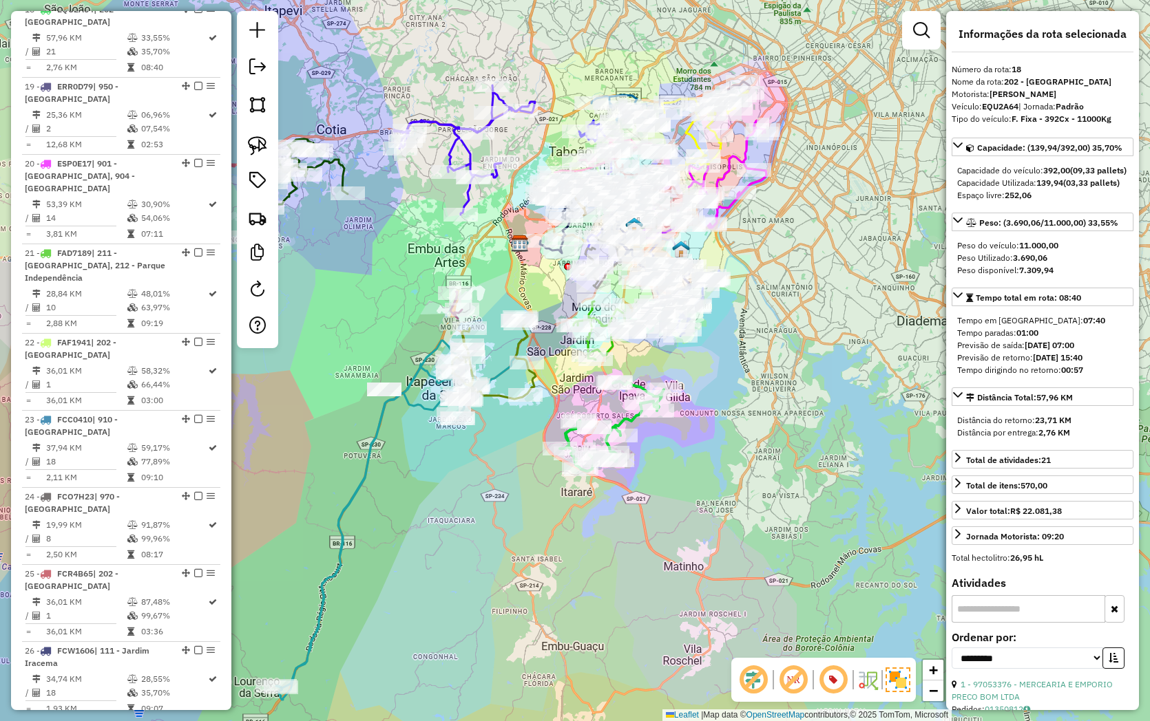
click at [263, 274] on div at bounding box center [257, 179] width 41 height 337
click at [260, 292] on em at bounding box center [257, 289] width 17 height 17
select select "*"
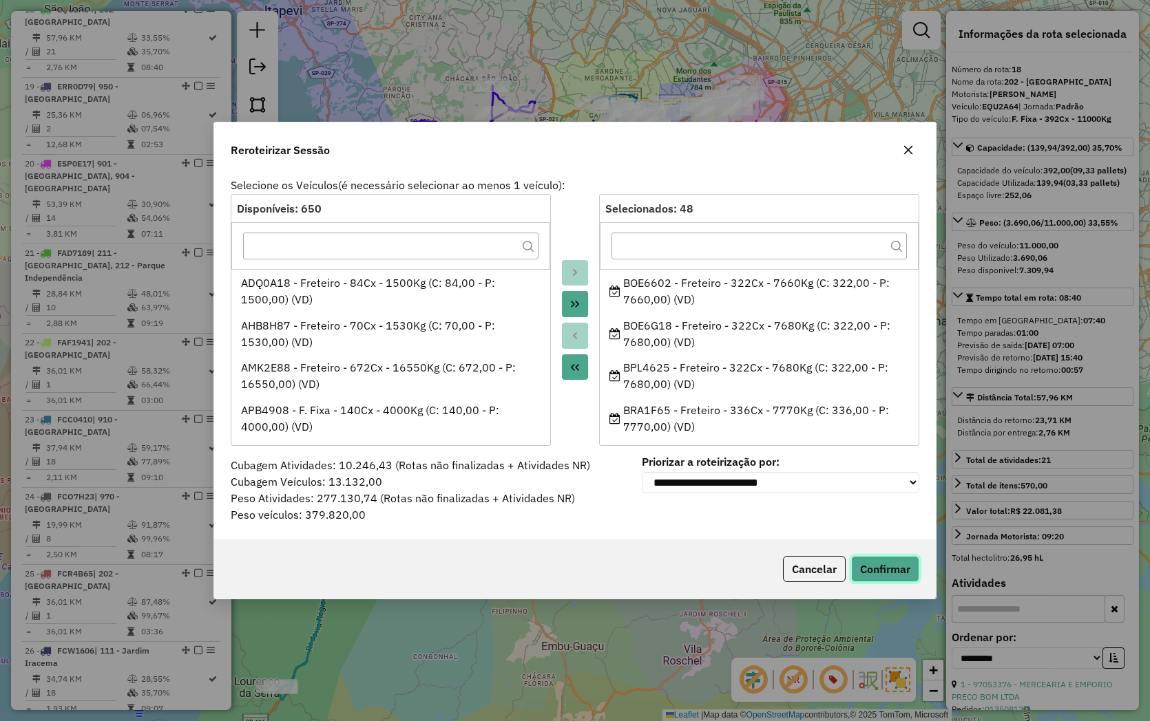
click at [884, 560] on button "Confirmar" at bounding box center [885, 569] width 68 height 26
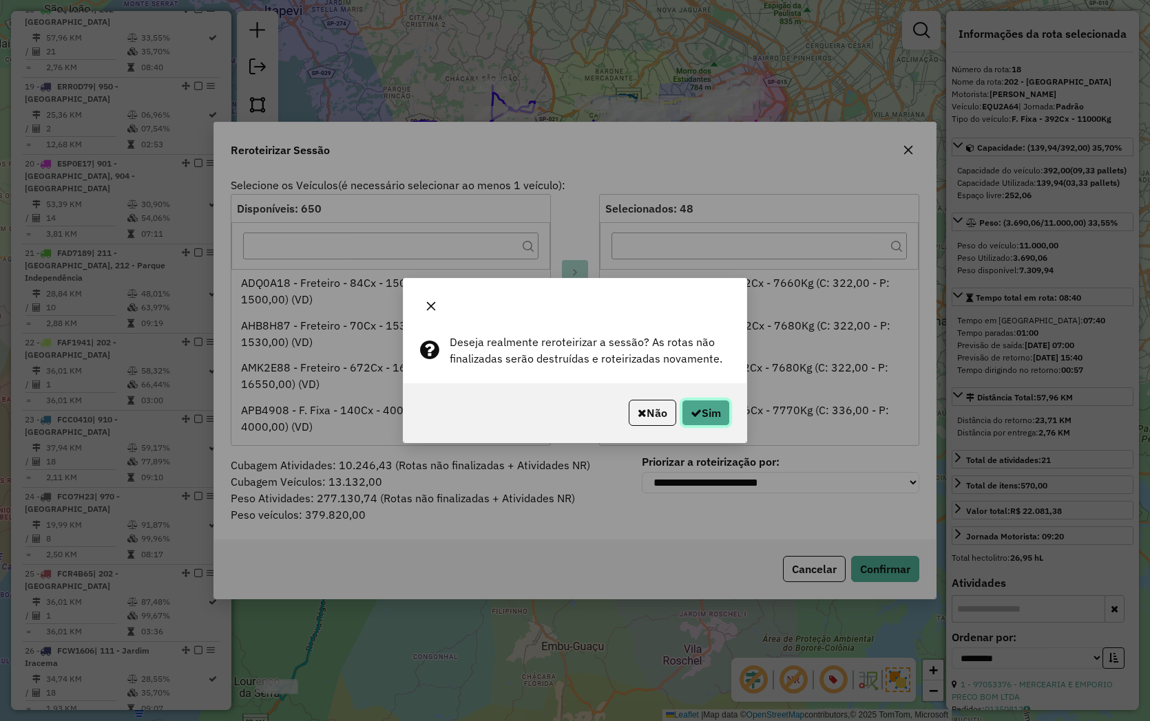
click at [693, 416] on icon "button" at bounding box center [695, 413] width 11 height 11
